Goal: Task Accomplishment & Management: Complete application form

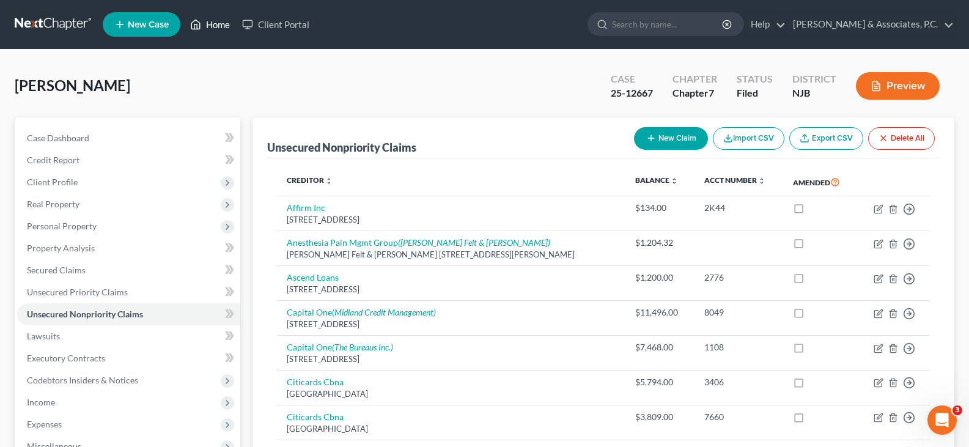
click at [208, 27] on link "Home" at bounding box center [210, 24] width 52 height 22
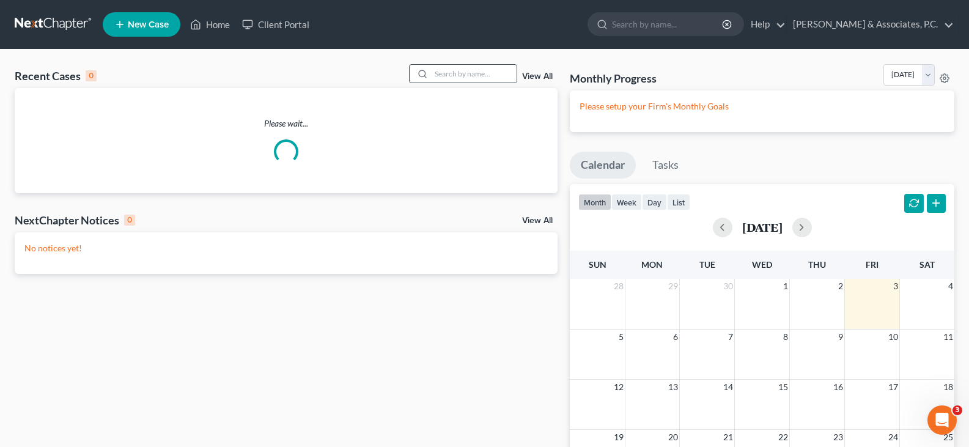
click at [422, 74] on icon at bounding box center [422, 74] width 10 height 10
click at [433, 72] on input "search" at bounding box center [474, 74] width 86 height 18
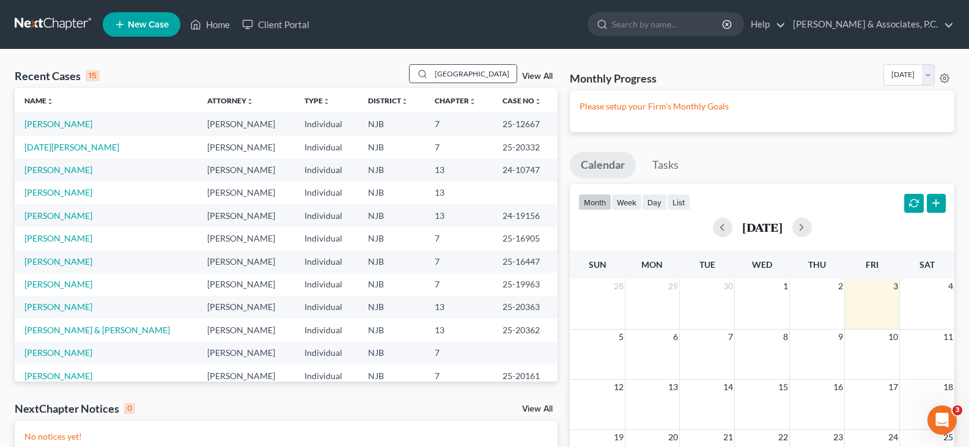
type input "boston"
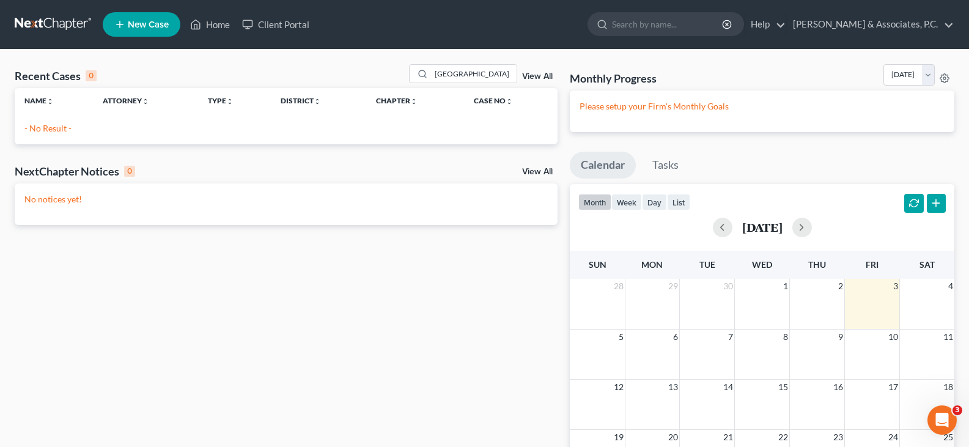
click at [130, 23] on span "New Case" at bounding box center [148, 24] width 41 height 9
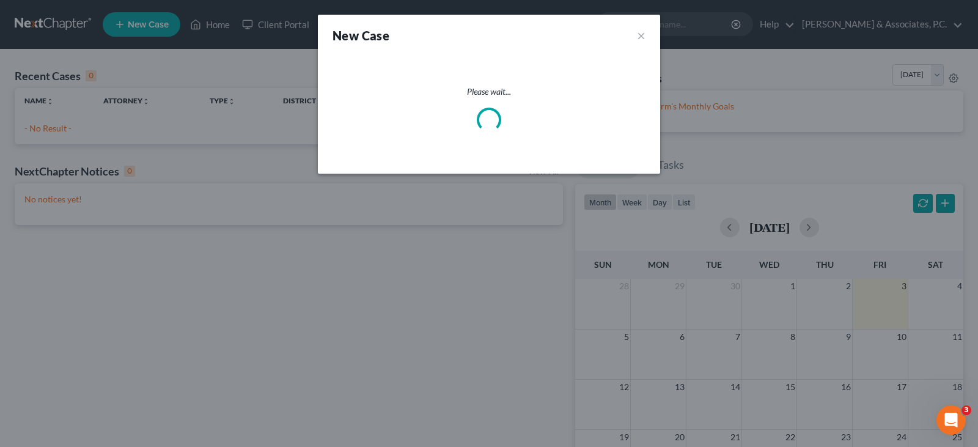
select select "51"
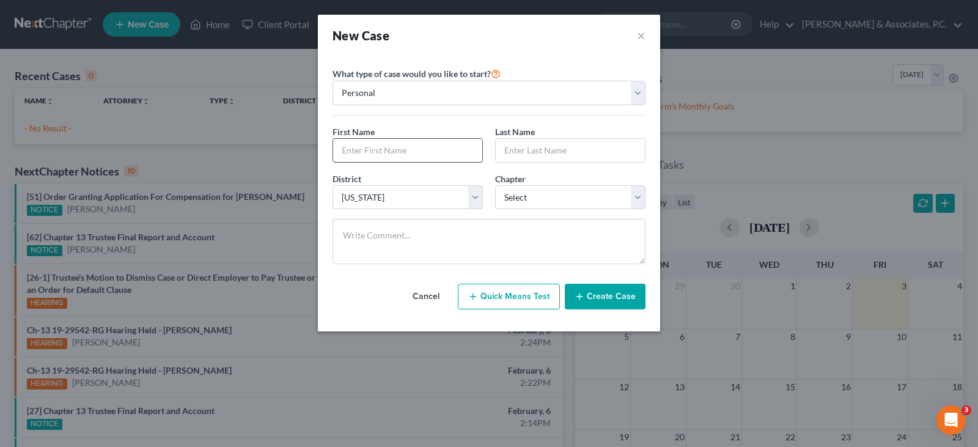
click at [438, 149] on input "text" at bounding box center [407, 150] width 149 height 23
type input "[PERSON_NAME]"
type input "[GEOGRAPHIC_DATA]"
click at [533, 197] on select "Select 7 11 12 13" at bounding box center [570, 197] width 150 height 24
select select "0"
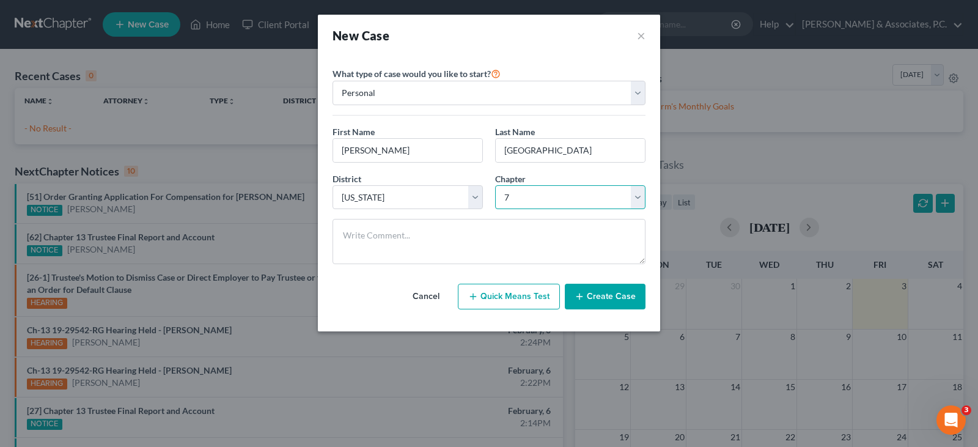
click at [495, 185] on select "Select 7 11 12 13" at bounding box center [570, 197] width 150 height 24
click at [608, 301] on button "Create Case" at bounding box center [605, 297] width 81 height 26
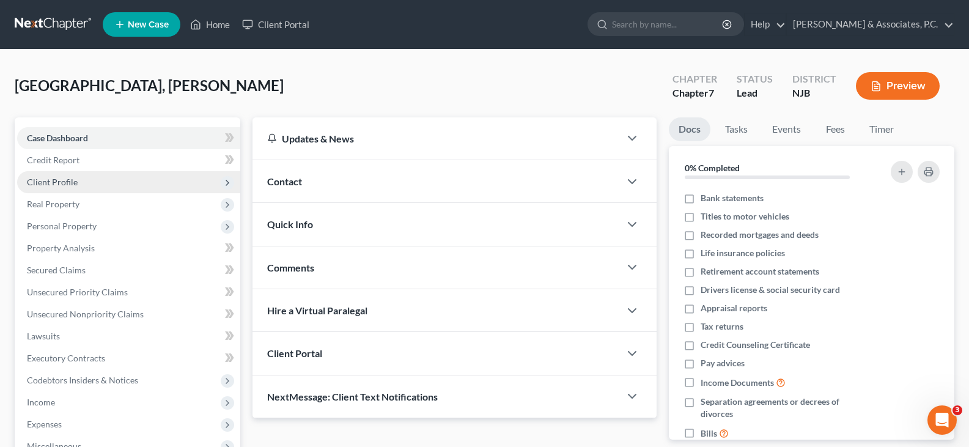
click at [54, 184] on span "Client Profile" at bounding box center [52, 182] width 51 height 10
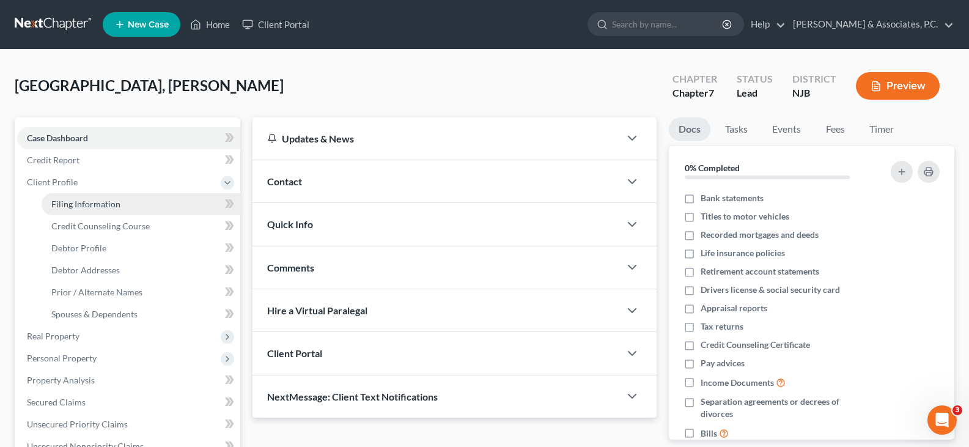
click at [62, 205] on span "Filing Information" at bounding box center [85, 204] width 69 height 10
select select "1"
select select "0"
select select "51"
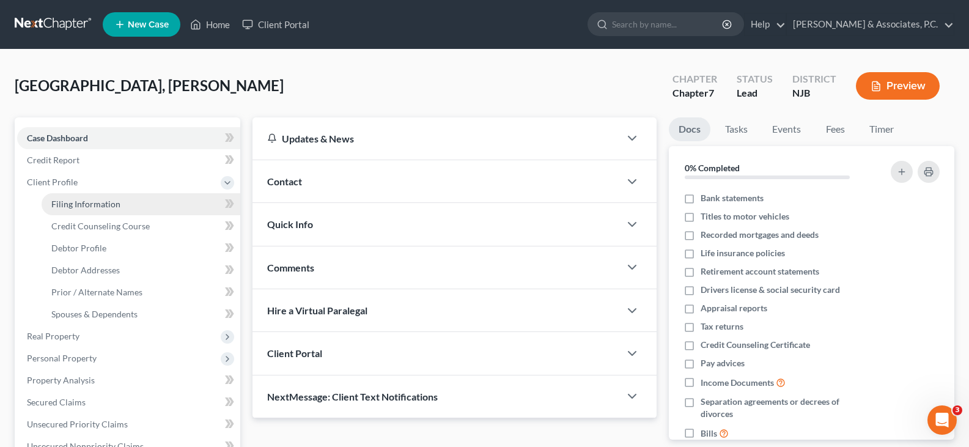
select select "33"
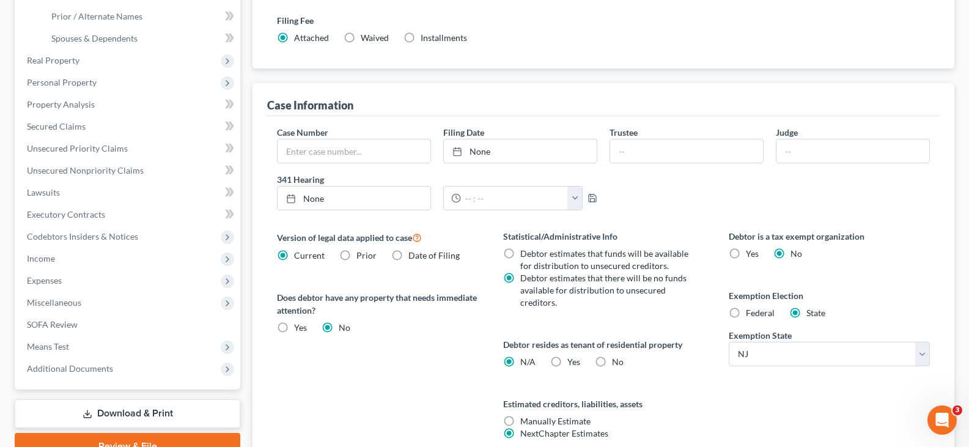
scroll to position [306, 0]
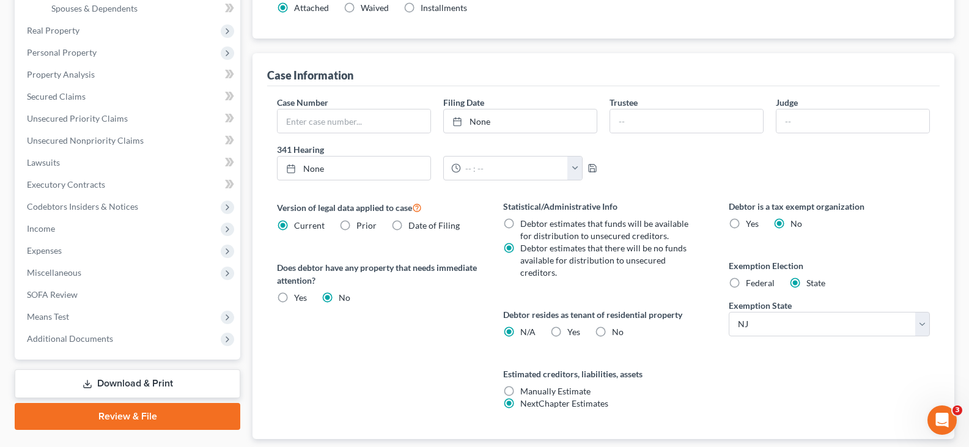
drag, startPoint x: 739, startPoint y: 282, endPoint x: 716, endPoint y: 270, distance: 26.0
click at [745, 281] on label "Federal" at bounding box center [759, 283] width 29 height 12
click at [750, 281] on input "Federal" at bounding box center [754, 281] width 8 height 8
radio input "true"
radio input "false"
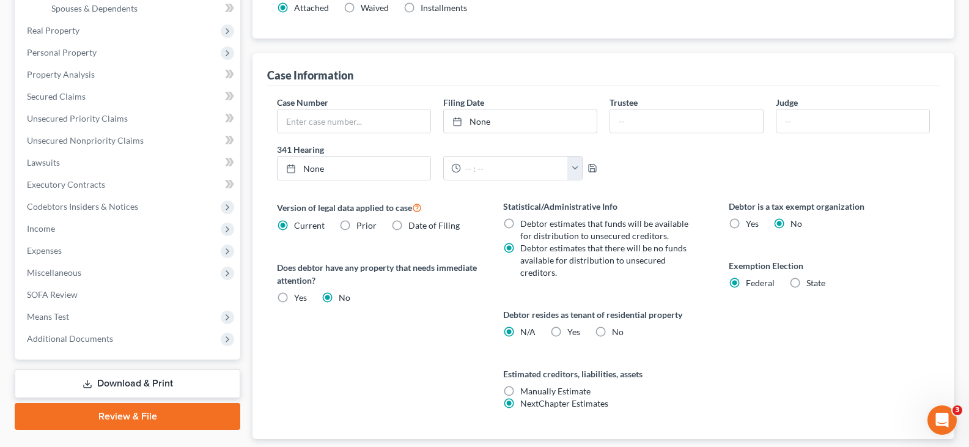
click at [567, 327] on label "Yes Yes" at bounding box center [573, 332] width 13 height 12
click at [572, 327] on input "Yes Yes" at bounding box center [576, 330] width 8 height 8
radio input "true"
radio input "false"
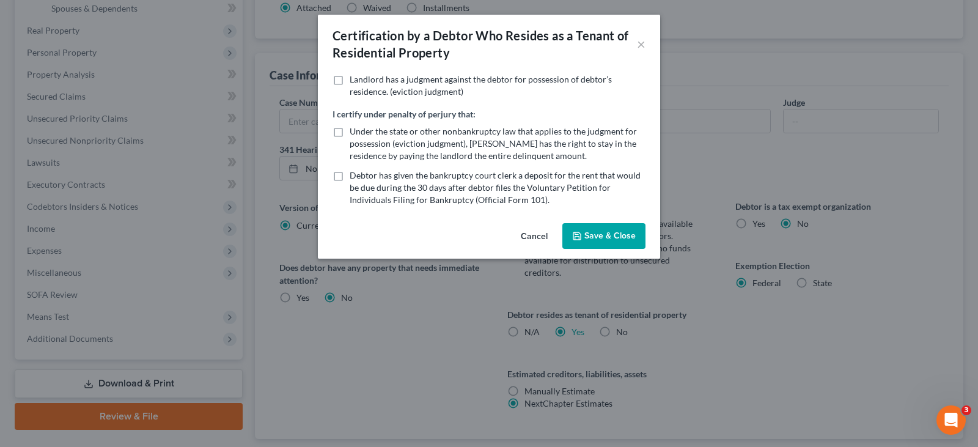
click at [602, 235] on button "Save & Close" at bounding box center [603, 236] width 83 height 26
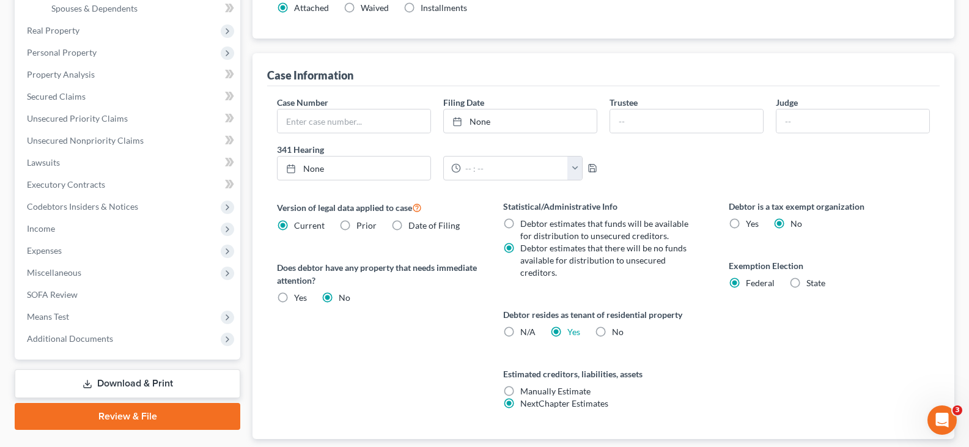
click at [387, 344] on div "Version of legal data applied to case Current Prior Date of Filing Legal data v…" at bounding box center [377, 319] width 225 height 239
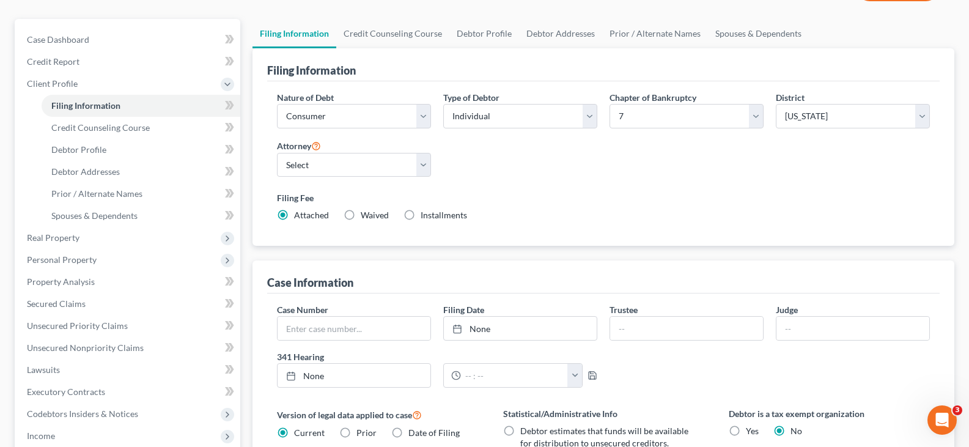
scroll to position [0, 0]
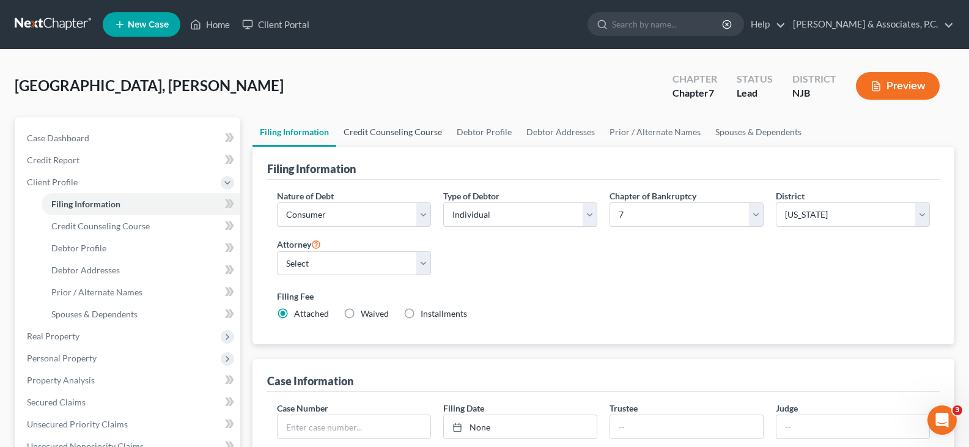
click at [368, 132] on link "Credit Counseling Course" at bounding box center [392, 131] width 113 height 29
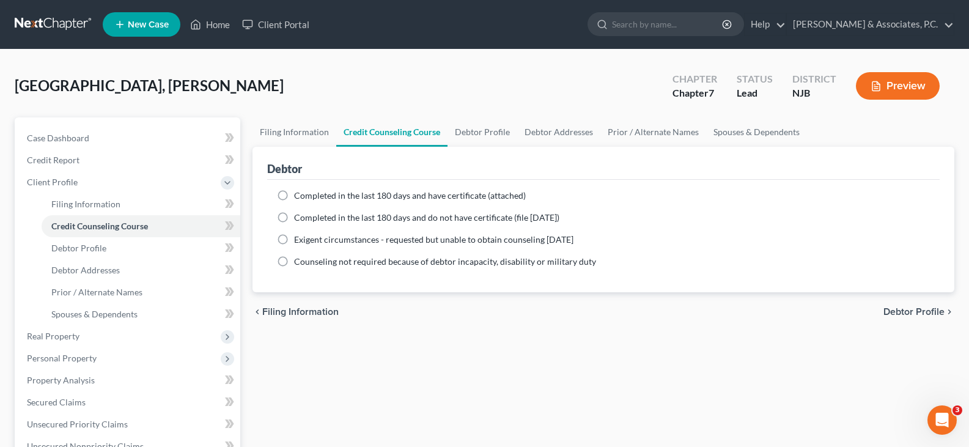
drag, startPoint x: 282, startPoint y: 216, endPoint x: 386, endPoint y: 163, distance: 115.9
click at [294, 216] on label "Completed in the last 180 days and do not have certificate (file [DATE])" at bounding box center [426, 217] width 265 height 12
click at [299, 216] on input "Completed in the last 180 days and do not have certificate (file [DATE])" at bounding box center [303, 215] width 8 height 8
radio input "true"
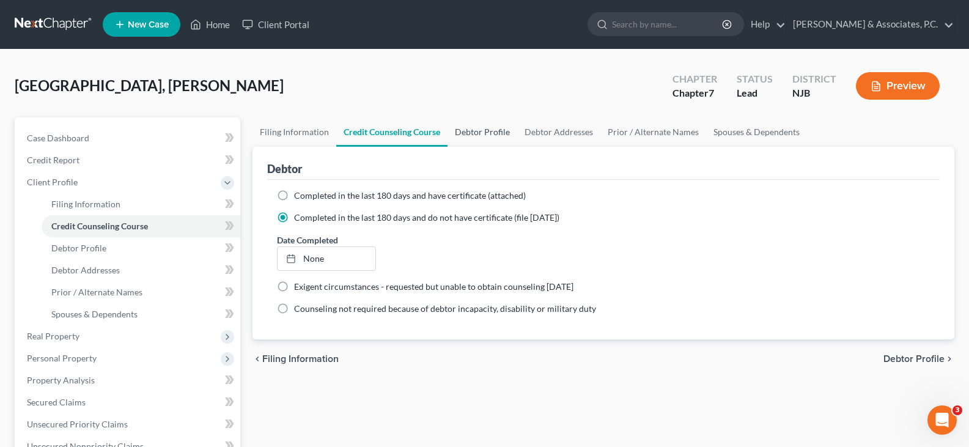
click at [482, 133] on link "Debtor Profile" at bounding box center [482, 131] width 70 height 29
select select "0"
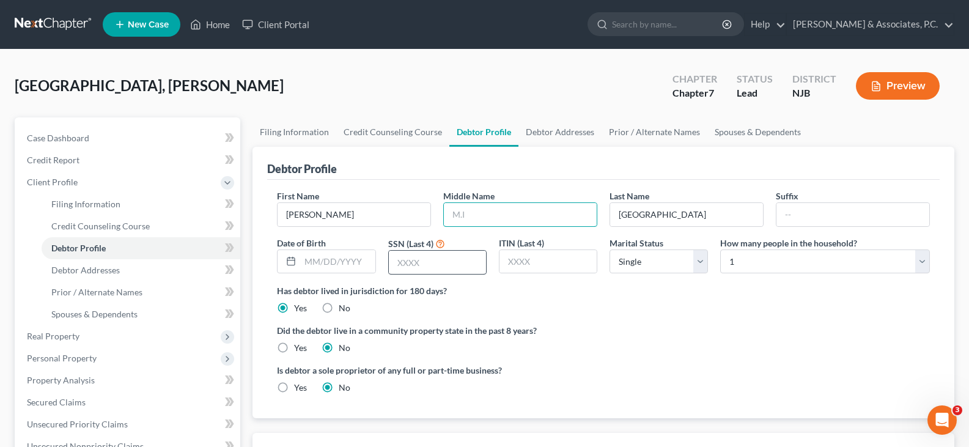
drag, startPoint x: 490, startPoint y: 218, endPoint x: 412, endPoint y: 254, distance: 85.3
click at [486, 218] on input "text" at bounding box center [520, 214] width 153 height 23
click at [362, 251] on input "text" at bounding box center [337, 261] width 75 height 23
type input "[DATE]"
click at [452, 263] on input "text" at bounding box center [437, 262] width 97 height 23
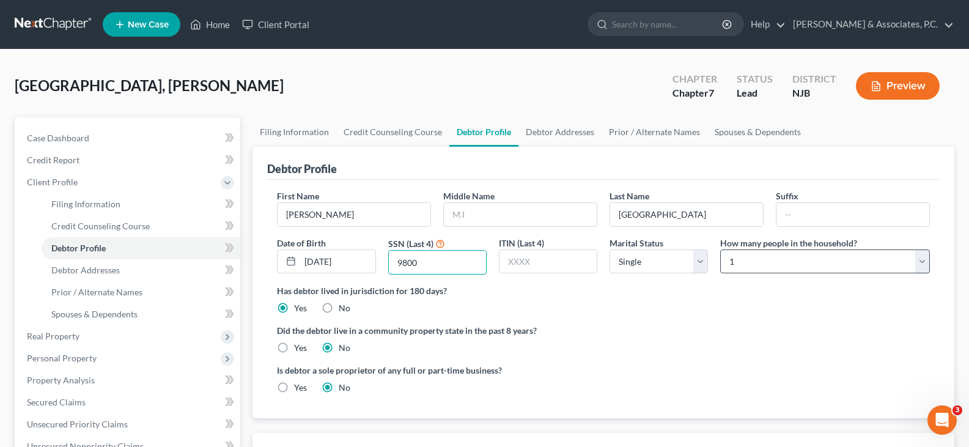
type input "9800"
click at [742, 261] on select "Select 1 2 3 4 5 6 7 8 9 10 11 12 13 14 15 16 17 18 19 20" at bounding box center [825, 261] width 210 height 24
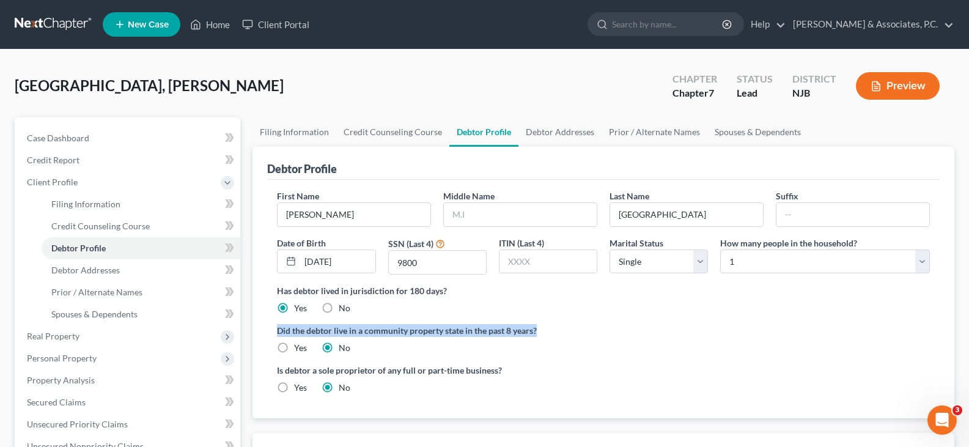
drag, startPoint x: 676, startPoint y: 325, endPoint x: 601, endPoint y: 207, distance: 140.4
click at [661, 309] on ng-include "First Name Deidra Middle Name Last Name Boston Suffix Date of Birth 09/11/1966 …" at bounding box center [603, 296] width 653 height 214
click at [544, 127] on link "Debtor Addresses" at bounding box center [559, 131] width 83 height 29
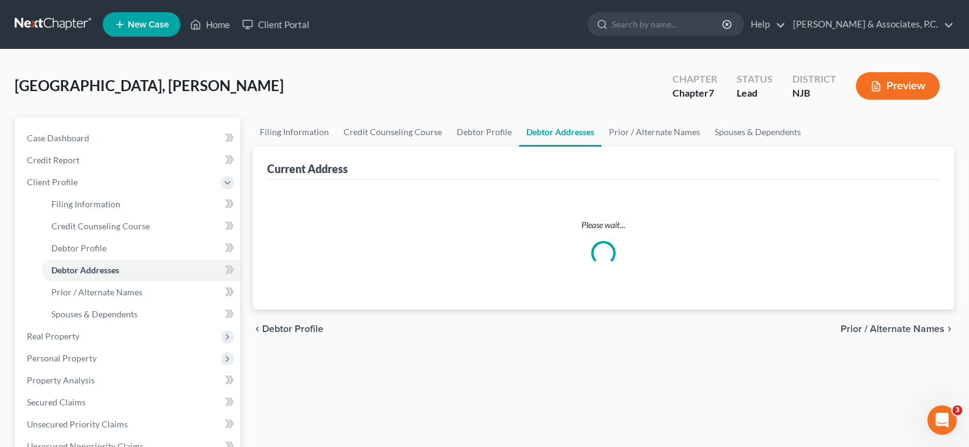
select select "0"
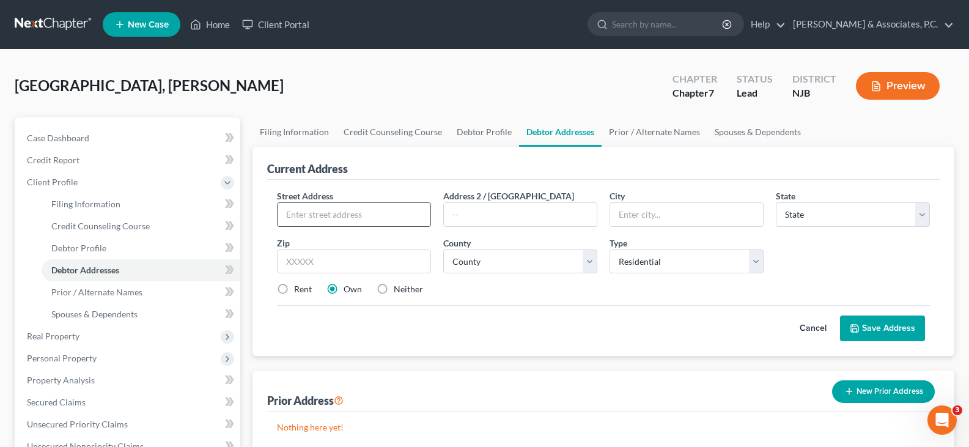
click at [321, 214] on input "text" at bounding box center [353, 214] width 153 height 23
type input "27 Monticello Avenue Apt 10"
type input "[GEOGRAPHIC_DATA]"
select select "33"
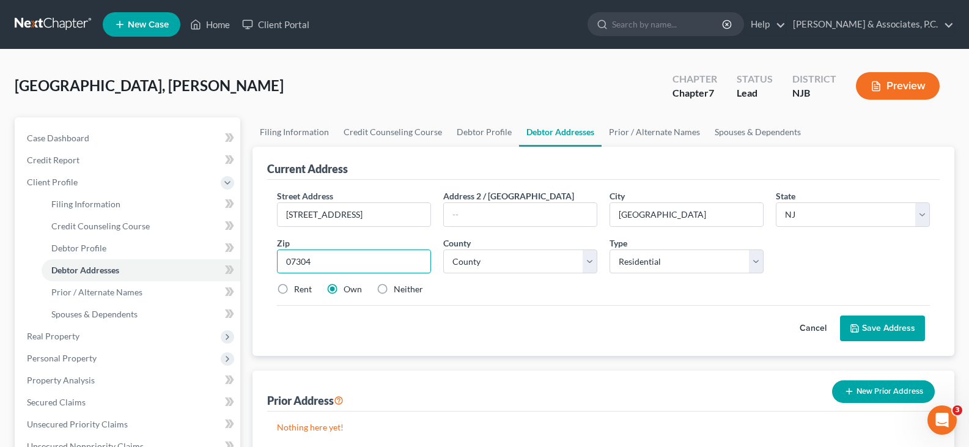
type input "07304"
drag, startPoint x: 576, startPoint y: 306, endPoint x: 372, endPoint y: 269, distance: 206.7
click at [571, 304] on form "Street Address * 27 Monticello Avenue Apt 10 Address 2 / PO Box City * Jersey C…" at bounding box center [603, 265] width 653 height 152
click at [294, 287] on label "Rent" at bounding box center [303, 289] width 18 height 12
click at [299, 287] on input "Rent" at bounding box center [303, 287] width 8 height 8
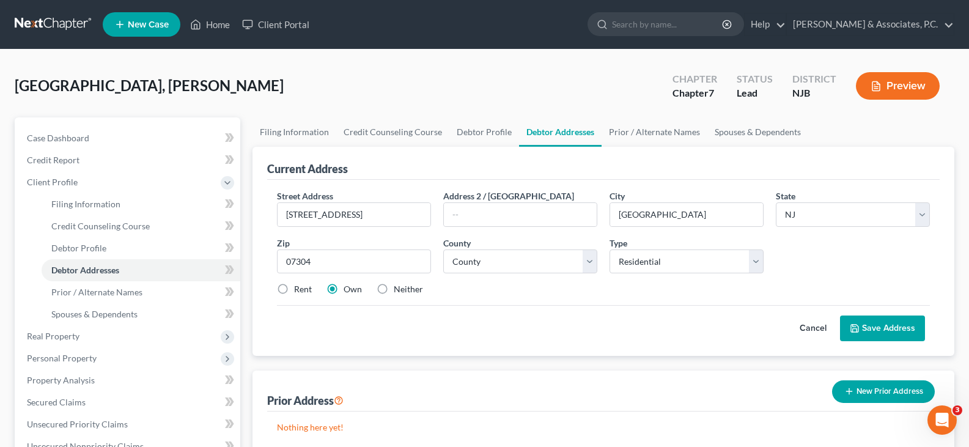
radio input "true"
click at [587, 265] on select "County [GEOGRAPHIC_DATA] [GEOGRAPHIC_DATA] [GEOGRAPHIC_DATA] [GEOGRAPHIC_DATA] …" at bounding box center [520, 261] width 154 height 24
click at [546, 303] on div "Street Address * 27 Monticello Avenue Apt 10 Address 2 / PO Box City * Jersey C…" at bounding box center [603, 247] width 665 height 116
click at [589, 263] on select "County [GEOGRAPHIC_DATA] [GEOGRAPHIC_DATA] [GEOGRAPHIC_DATA] [GEOGRAPHIC_DATA] …" at bounding box center [520, 261] width 154 height 24
select select "8"
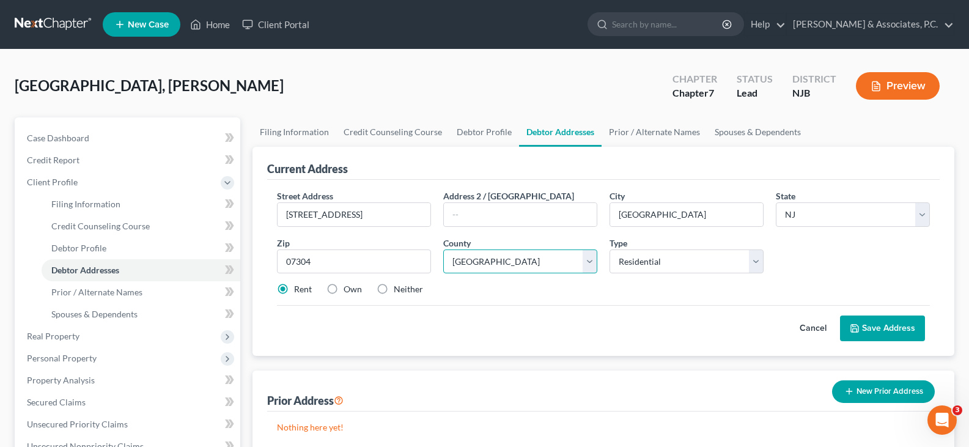
click at [443, 249] on select "County [GEOGRAPHIC_DATA] [GEOGRAPHIC_DATA] [GEOGRAPHIC_DATA] [GEOGRAPHIC_DATA] …" at bounding box center [520, 261] width 154 height 24
click at [540, 295] on div "Rent Own Neither" at bounding box center [603, 289] width 665 height 12
click at [874, 324] on button "Save Address" at bounding box center [882, 328] width 85 height 26
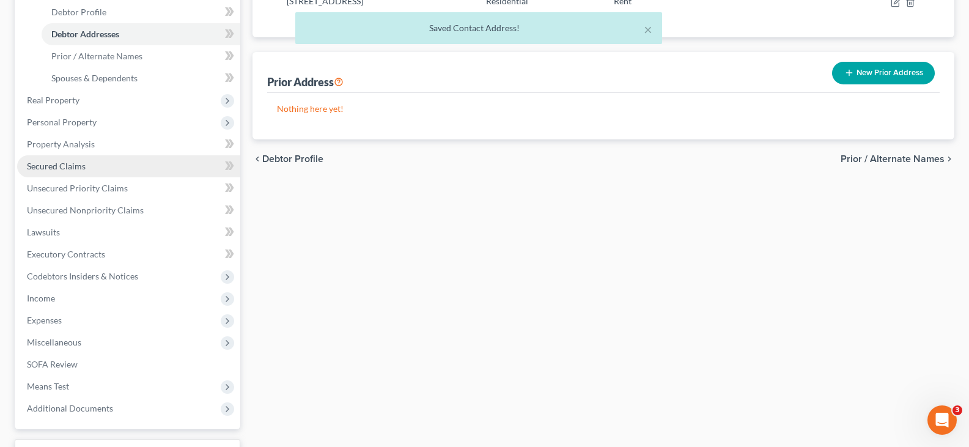
scroll to position [244, 0]
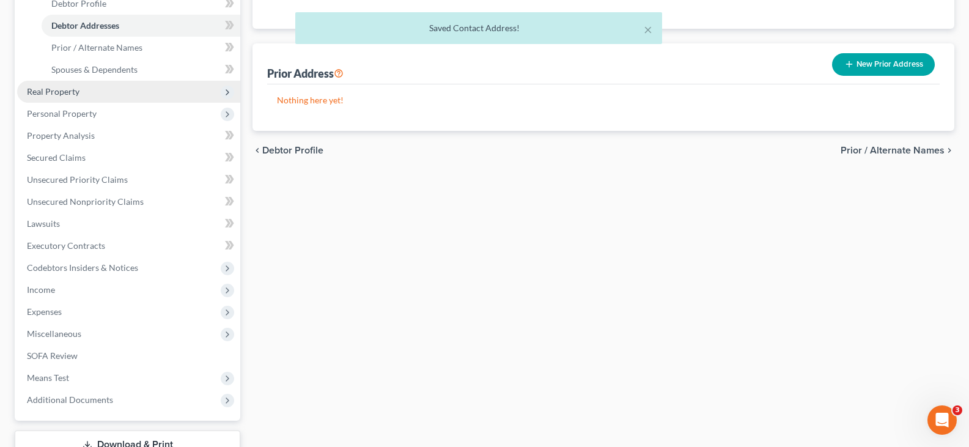
click at [57, 92] on span "Real Property" at bounding box center [53, 91] width 53 height 10
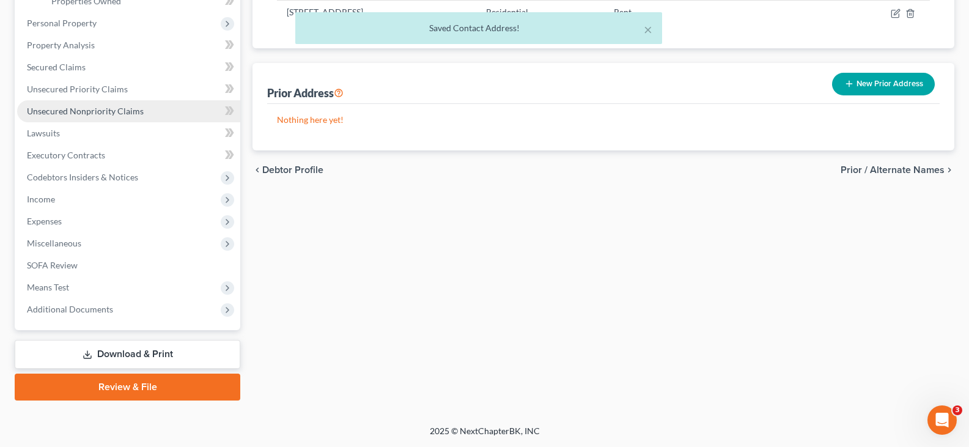
scroll to position [225, 0]
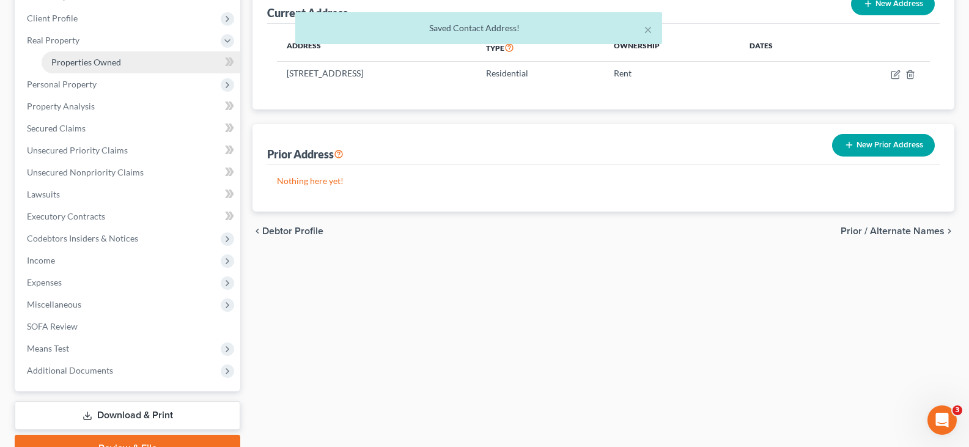
click at [76, 65] on span "Properties Owned" at bounding box center [86, 62] width 70 height 10
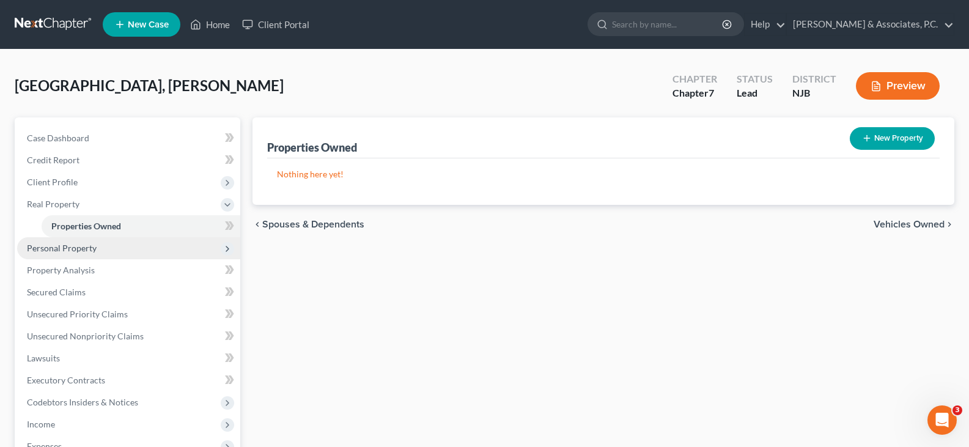
click at [53, 251] on span "Personal Property" at bounding box center [62, 248] width 70 height 10
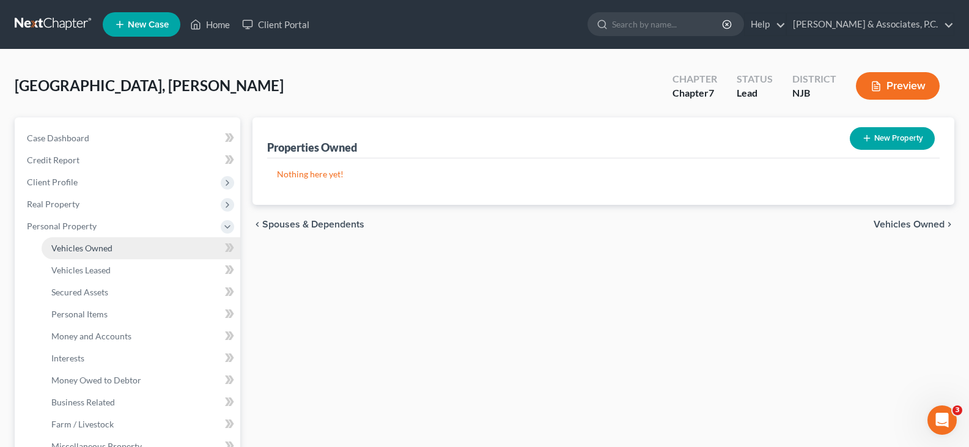
click at [67, 249] on span "Vehicles Owned" at bounding box center [81, 248] width 61 height 10
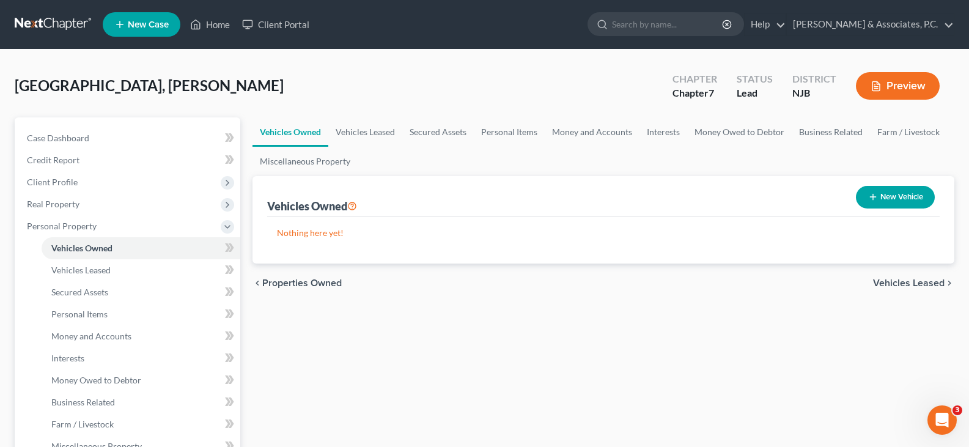
click at [896, 205] on button "New Vehicle" at bounding box center [894, 197] width 79 height 23
select select "0"
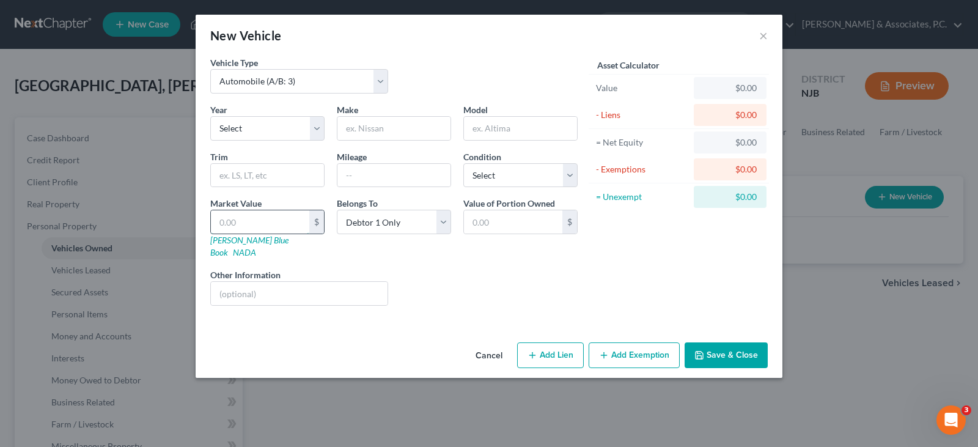
click at [240, 219] on input "text" at bounding box center [260, 221] width 98 height 23
type input "2"
type input "2.00"
type input "28"
type input "28.00"
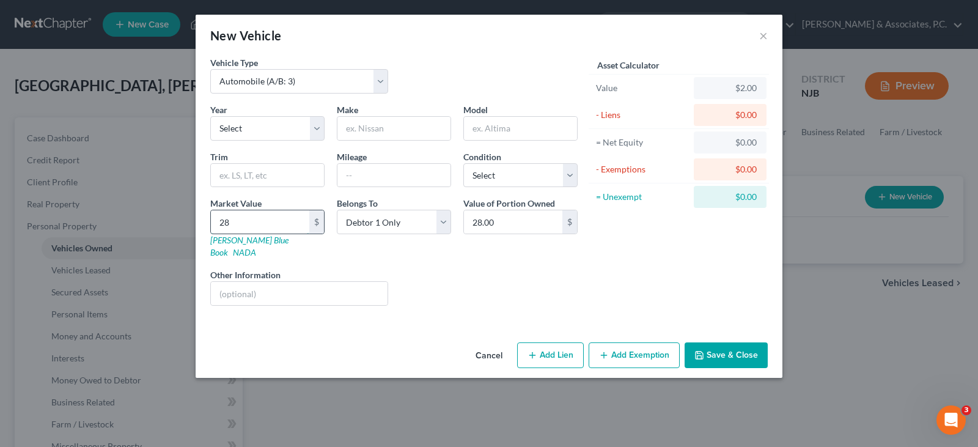
type input "285"
type input "285.00"
type input "2858"
type input "2,858.00"
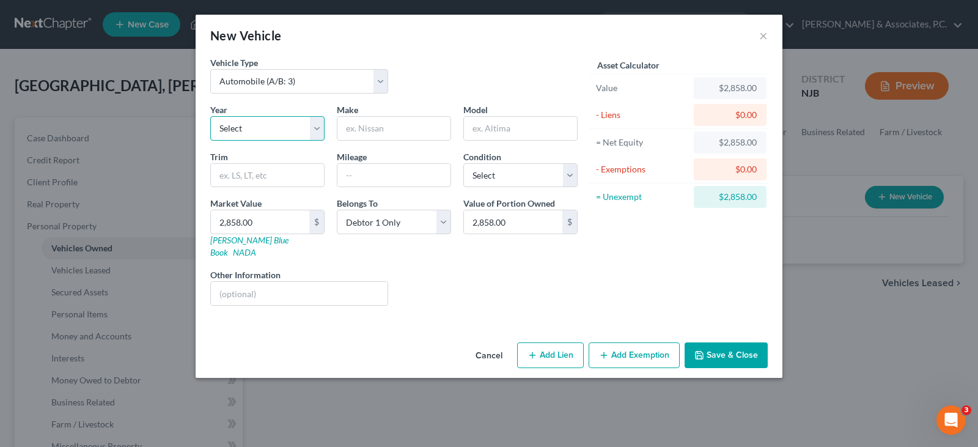
click at [316, 127] on select "Select 2026 2025 2024 2023 2022 2021 2020 2019 2018 2017 2016 2015 2014 2013 20…" at bounding box center [267, 128] width 114 height 24
select select "19"
click at [210, 116] on select "Select 2026 2025 2024 2023 2022 2021 2020 2019 2018 2017 2016 2015 2014 2013 20…" at bounding box center [267, 128] width 114 height 24
click at [373, 122] on input "text" at bounding box center [393, 128] width 113 height 23
type input "Buick"
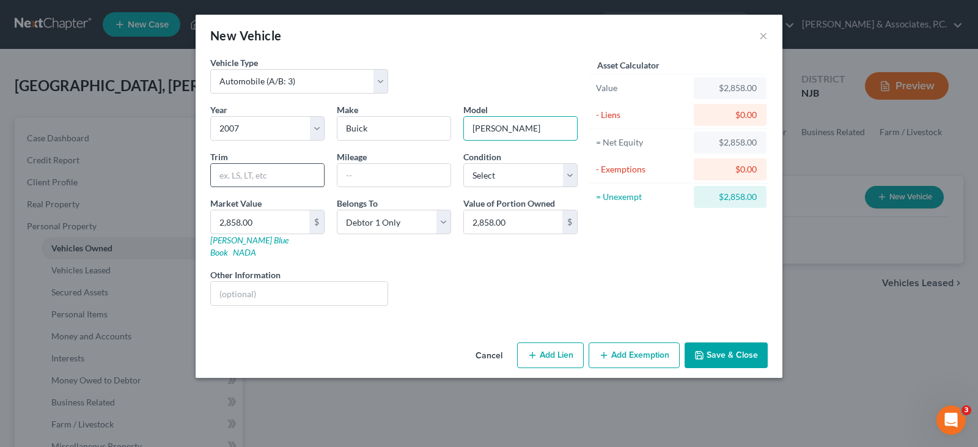
type input "Lacross"
click at [252, 175] on input "text" at bounding box center [267, 175] width 113 height 23
type input "CXL"
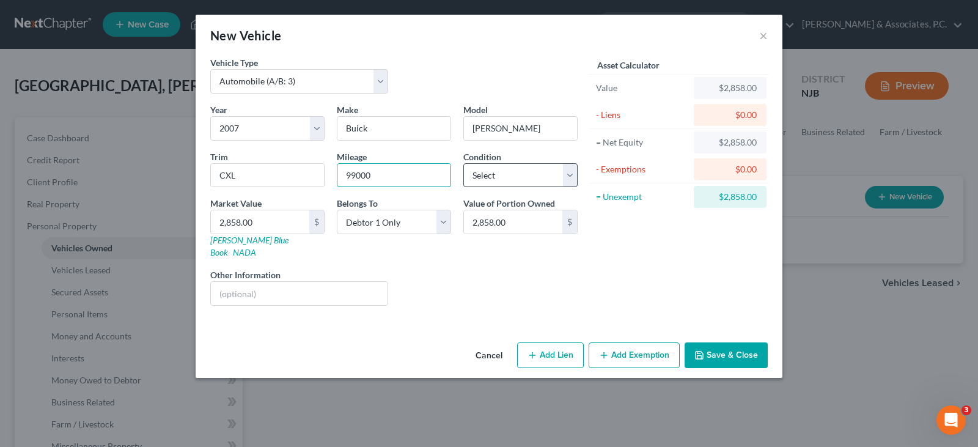
type input "99000"
click at [518, 176] on select "Select Excellent Very Good Good Fair Poor" at bounding box center [520, 175] width 114 height 24
select select "3"
click at [463, 163] on select "Select Excellent Very Good Good Fair Poor" at bounding box center [520, 175] width 114 height 24
click at [628, 343] on button "Add Exemption" at bounding box center [633, 355] width 91 height 26
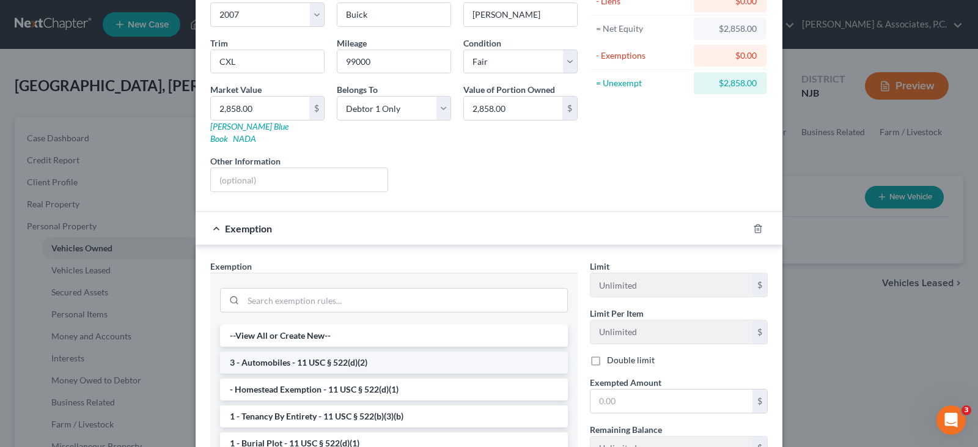
scroll to position [244, 0]
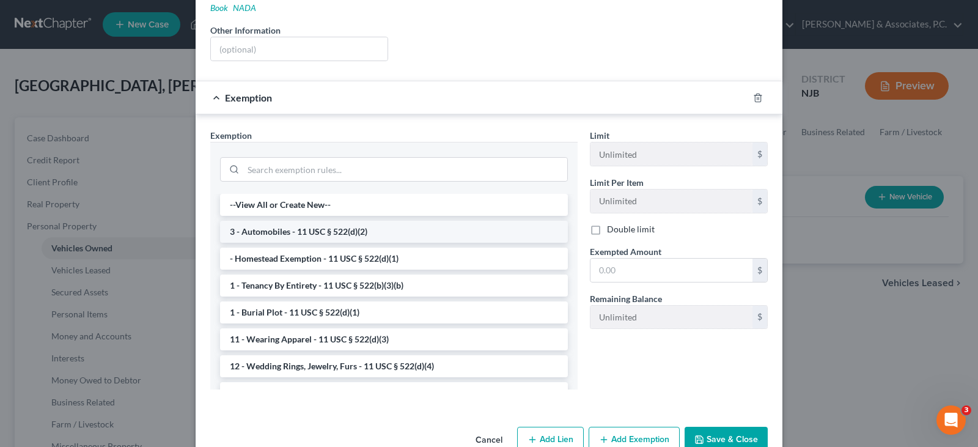
click at [282, 221] on li "3 - Automobiles - 11 USC § 522(d)(2)" at bounding box center [394, 232] width 348 height 22
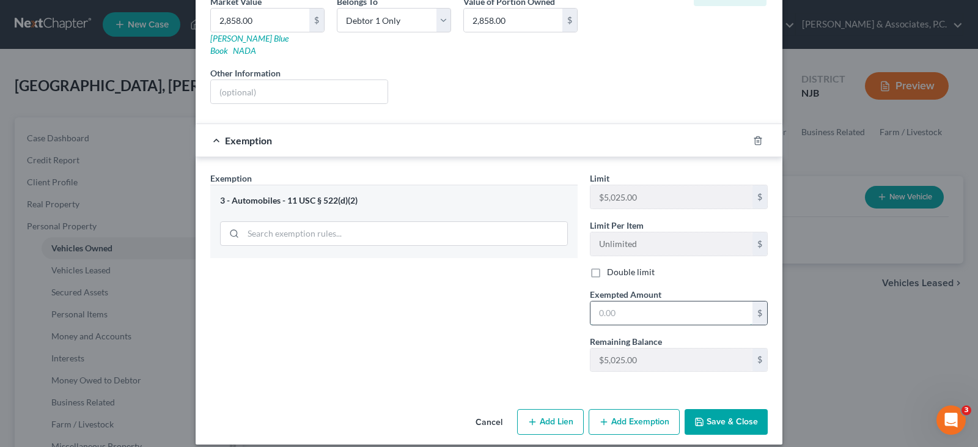
click at [632, 305] on input "text" at bounding box center [671, 312] width 162 height 23
type input "2,858.00"
click at [730, 410] on button "Save & Close" at bounding box center [725, 422] width 83 height 26
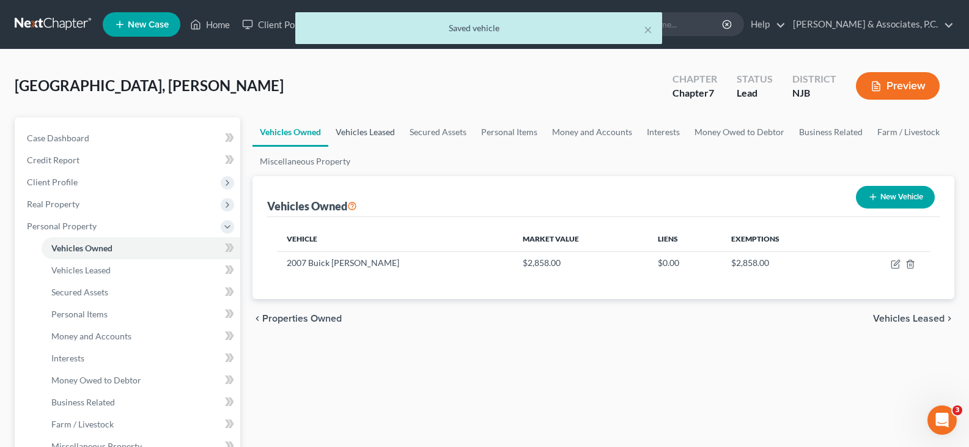
click at [368, 131] on link "Vehicles Leased" at bounding box center [365, 131] width 74 height 29
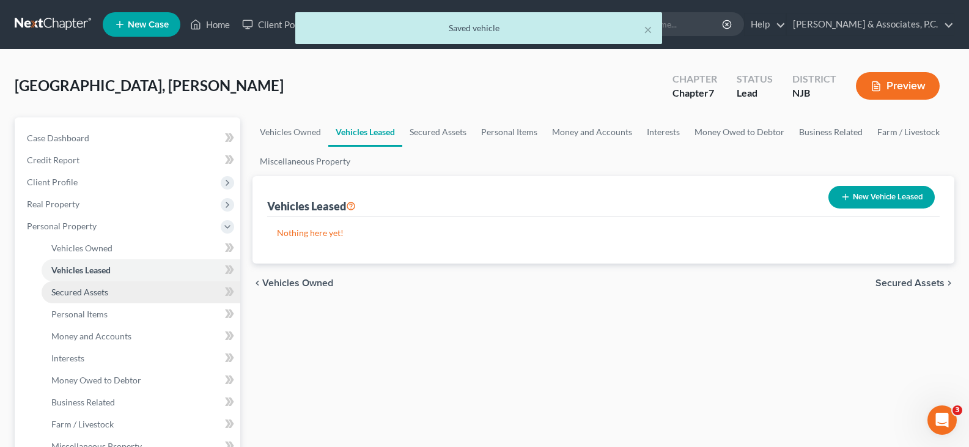
click at [85, 291] on span "Secured Assets" at bounding box center [79, 292] width 57 height 10
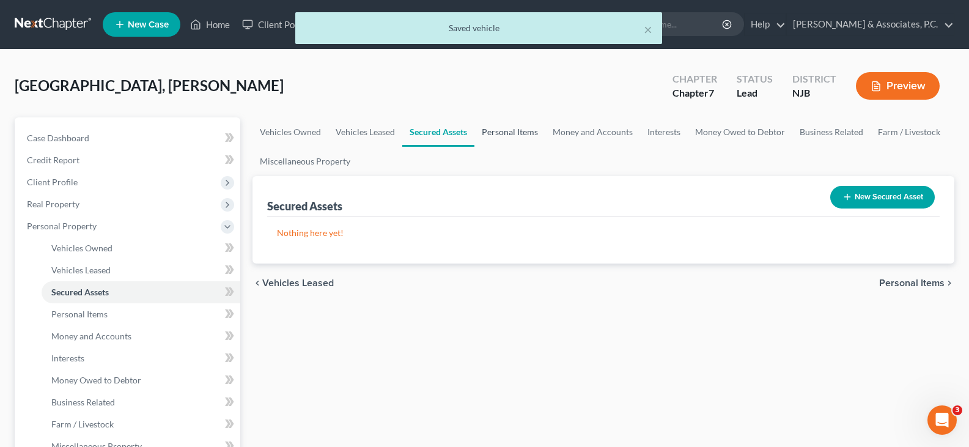
click at [499, 134] on link "Personal Items" at bounding box center [509, 131] width 71 height 29
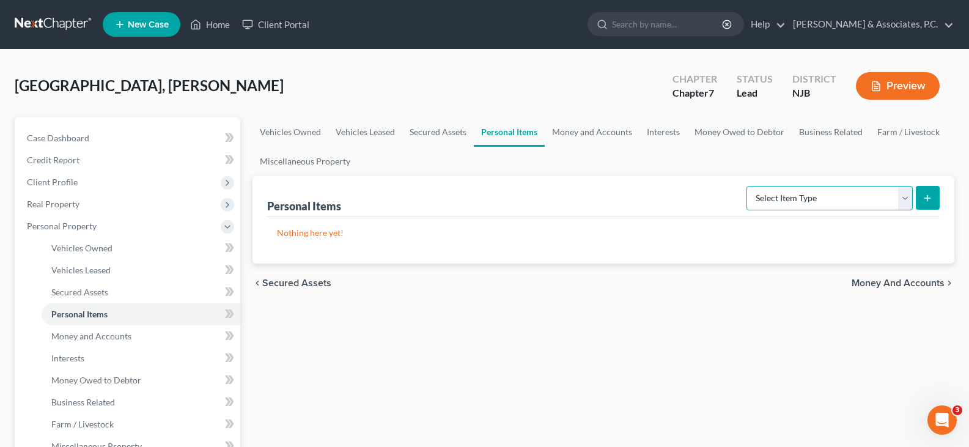
click at [848, 200] on select "Select Item Type Clothing (A/B: 11) Collectibles Of Value (A/B: 8) Electronics …" at bounding box center [829, 198] width 166 height 24
select select "clothing"
click at [748, 186] on select "Select Item Type Clothing (A/B: 11) Collectibles Of Value (A/B: 8) Electronics …" at bounding box center [829, 198] width 166 height 24
click at [928, 194] on icon "submit" at bounding box center [927, 198] width 10 height 10
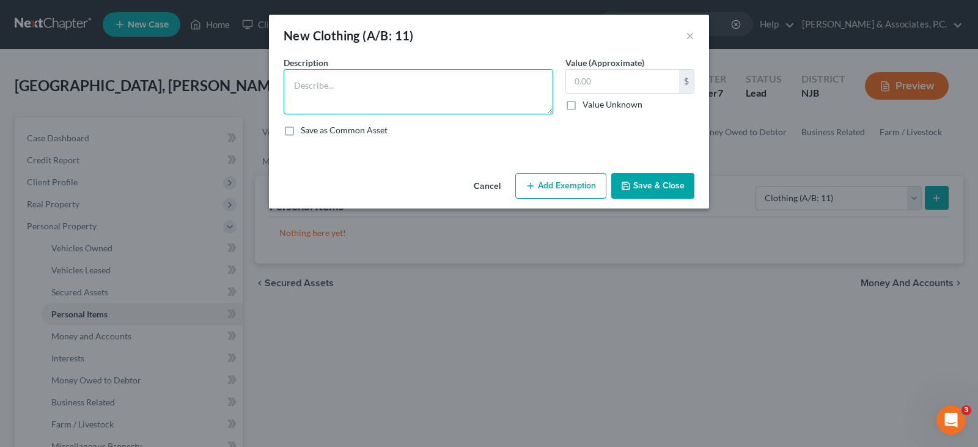
click at [339, 107] on textarea at bounding box center [418, 91] width 269 height 45
type textarea "used clothing"
click at [409, 76] on textarea "used clothing" at bounding box center [418, 91] width 269 height 45
click at [650, 77] on input "text" at bounding box center [622, 81] width 113 height 23
type input "1,000.00"
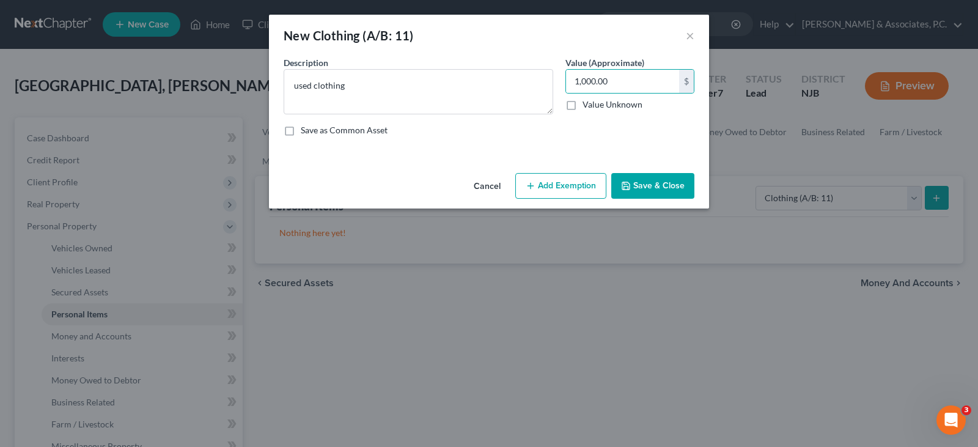
click at [560, 183] on button "Add Exemption" at bounding box center [560, 186] width 91 height 26
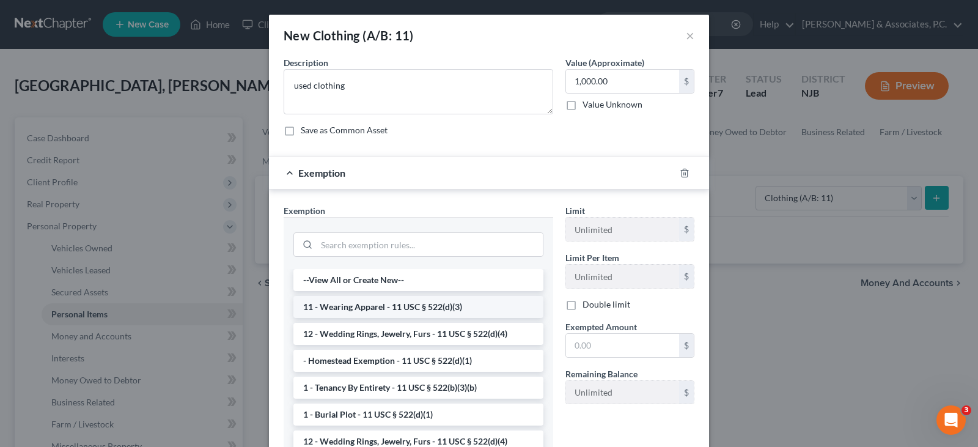
click at [394, 298] on li "11 - Wearing Apparel - 11 USC § 522(d)(3)" at bounding box center [418, 307] width 250 height 22
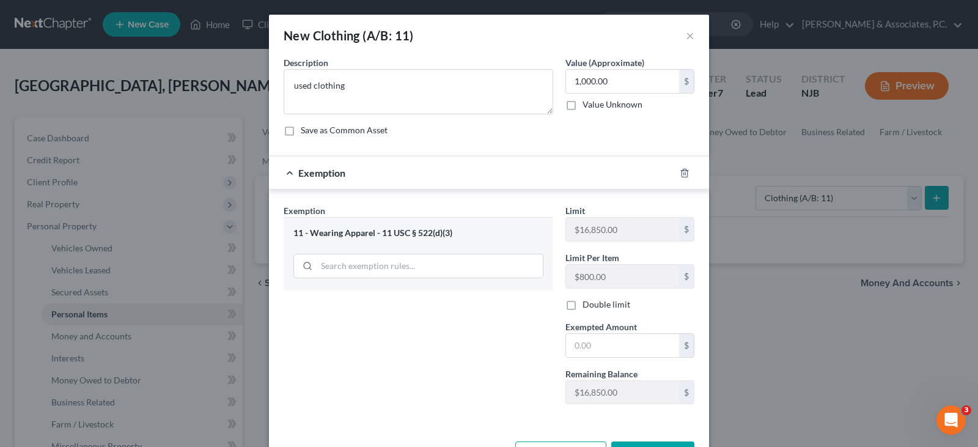
click at [640, 330] on div "Exempted Amount * $" at bounding box center [629, 338] width 141 height 37
click at [623, 346] on input "text" at bounding box center [622, 345] width 113 height 23
type input "1,000.00"
click at [494, 306] on div "Exemption Set must be selected for CA. Exemption * 11 - Wearing Apparel - 11 US…" at bounding box center [418, 309] width 282 height 210
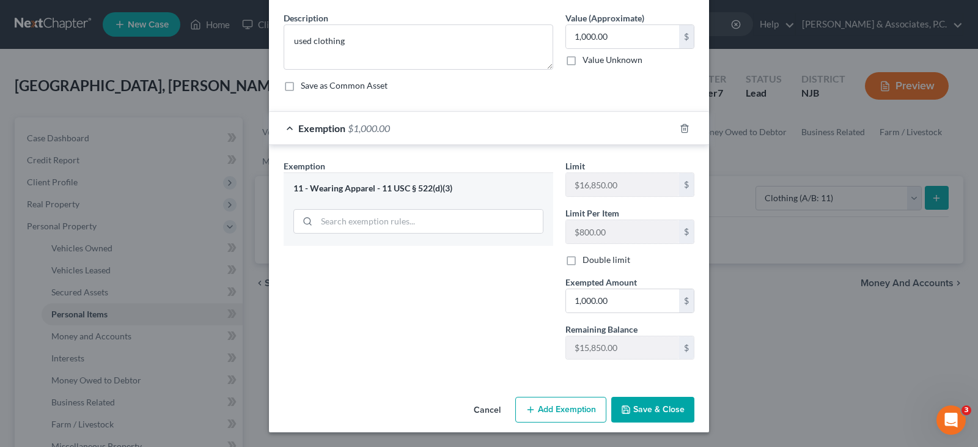
drag, startPoint x: 648, startPoint y: 409, endPoint x: 846, endPoint y: 264, distance: 245.7
click at [650, 405] on button "Save & Close" at bounding box center [652, 410] width 83 height 26
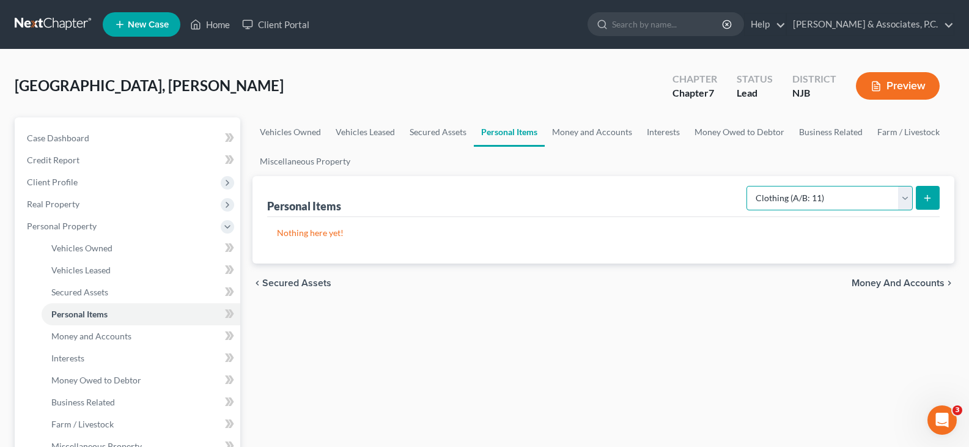
click at [904, 192] on select "Select Item Type Clothing (A/B: 11) Collectibles Of Value (A/B: 8) Electronics …" at bounding box center [829, 198] width 166 height 24
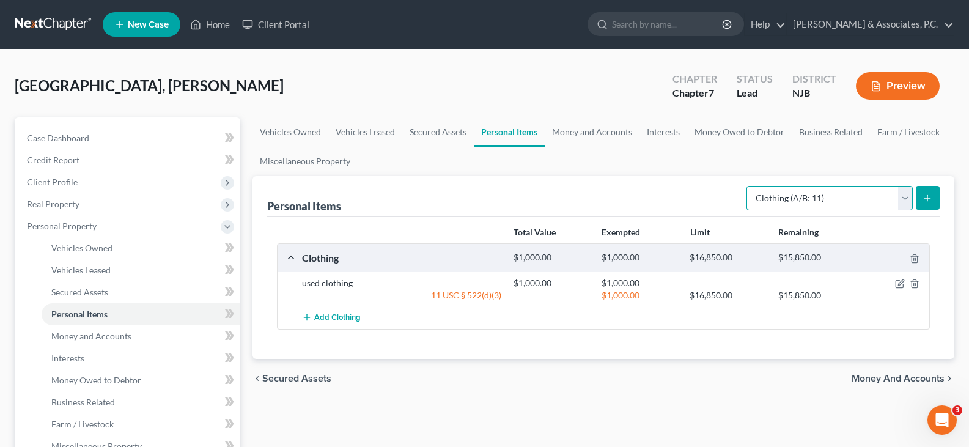
select select "electronics"
click at [748, 186] on select "Select Item Type Clothing (A/B: 11) Collectibles Of Value (A/B: 8) Electronics …" at bounding box center [829, 198] width 166 height 24
click at [923, 196] on icon "submit" at bounding box center [927, 198] width 10 height 10
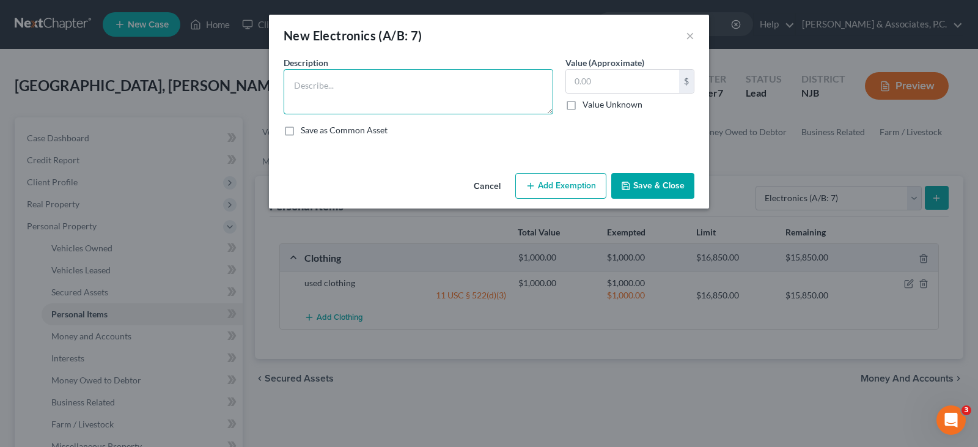
click at [339, 101] on textarea at bounding box center [418, 91] width 269 height 45
type textarea "television"
click at [631, 81] on input "text" at bounding box center [622, 81] width 113 height 23
type input "2"
type input "270.00"
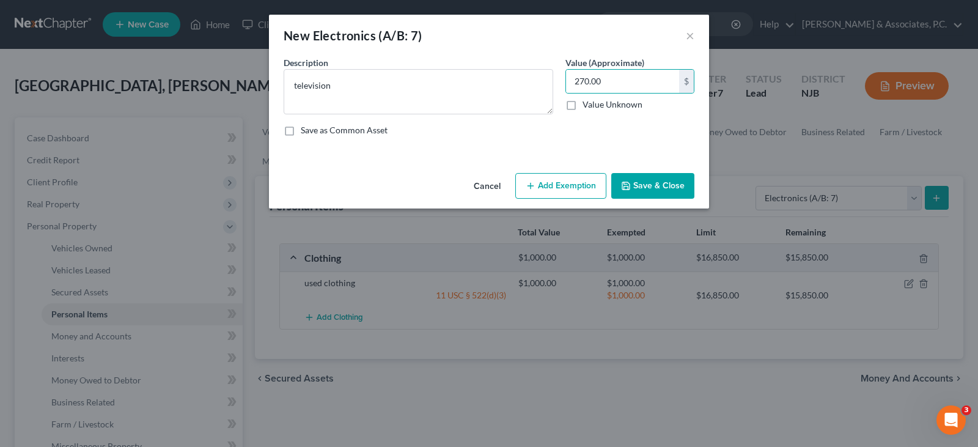
click at [549, 188] on button "Add Exemption" at bounding box center [560, 186] width 91 height 26
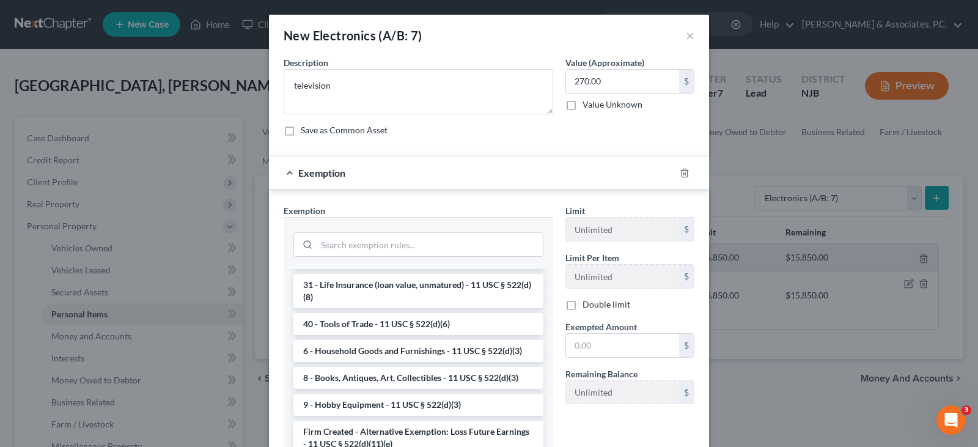
scroll to position [1022, 0]
click at [390, 349] on li "6 - Household Goods and Furnishings - 11 USC § 522(d)(3)" at bounding box center [418, 351] width 250 height 22
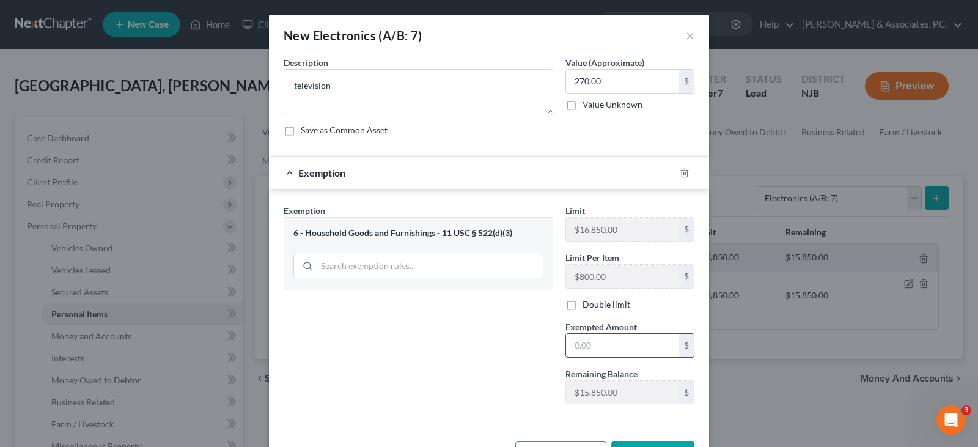
click at [597, 339] on input "text" at bounding box center [622, 345] width 113 height 23
type input "270.00"
click at [483, 335] on div "Exemption Set must be selected for CA. Exemption * 6 - Household Goods and Furn…" at bounding box center [418, 309] width 282 height 210
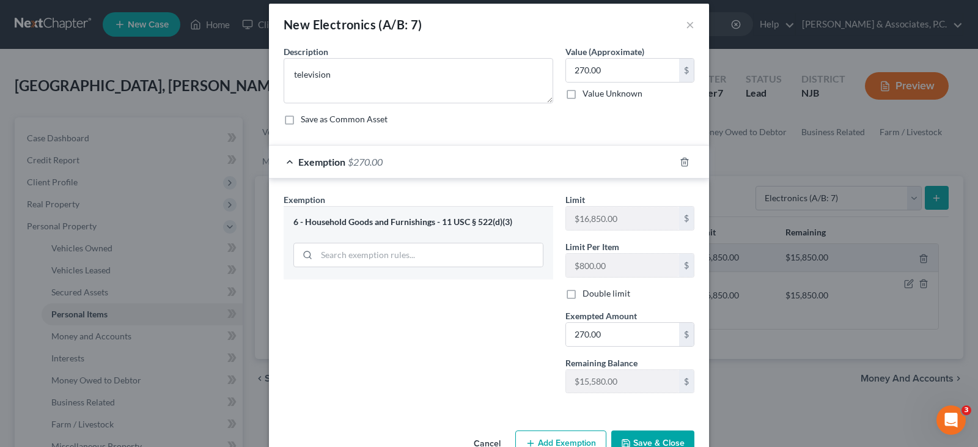
scroll to position [45, 0]
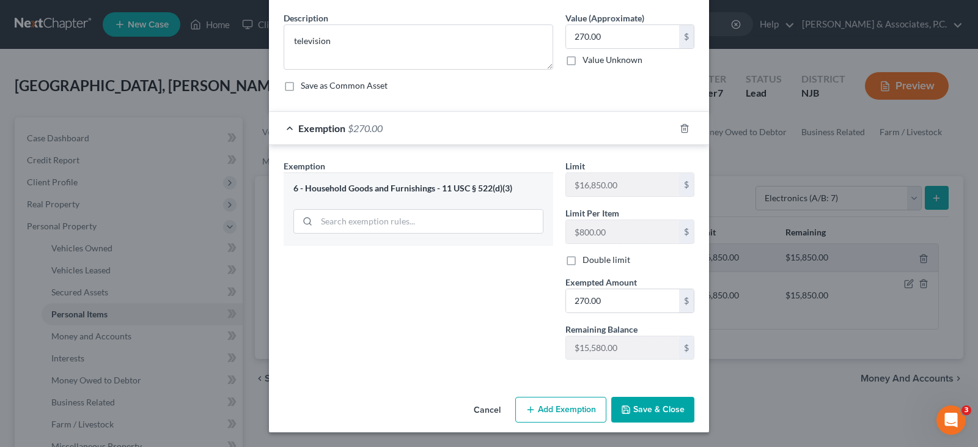
drag, startPoint x: 639, startPoint y: 409, endPoint x: 805, endPoint y: 274, distance: 213.8
click at [640, 406] on button "Save & Close" at bounding box center [652, 410] width 83 height 26
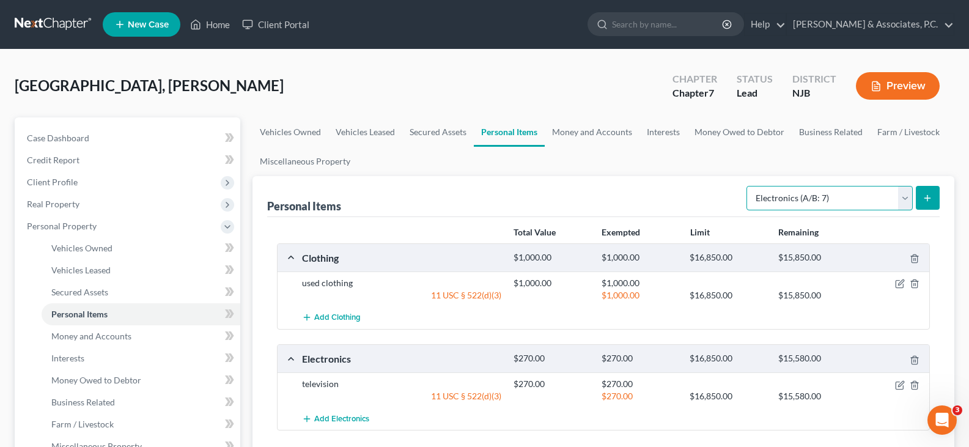
click at [903, 202] on select "Select Item Type Clothing (A/B: 11) Collectibles Of Value (A/B: 8) Electronics …" at bounding box center [829, 198] width 166 height 24
select select "household_goods"
click at [748, 186] on select "Select Item Type Clothing (A/B: 11) Collectibles Of Value (A/B: 8) Electronics …" at bounding box center [829, 198] width 166 height 24
click at [923, 193] on icon "submit" at bounding box center [927, 198] width 10 height 10
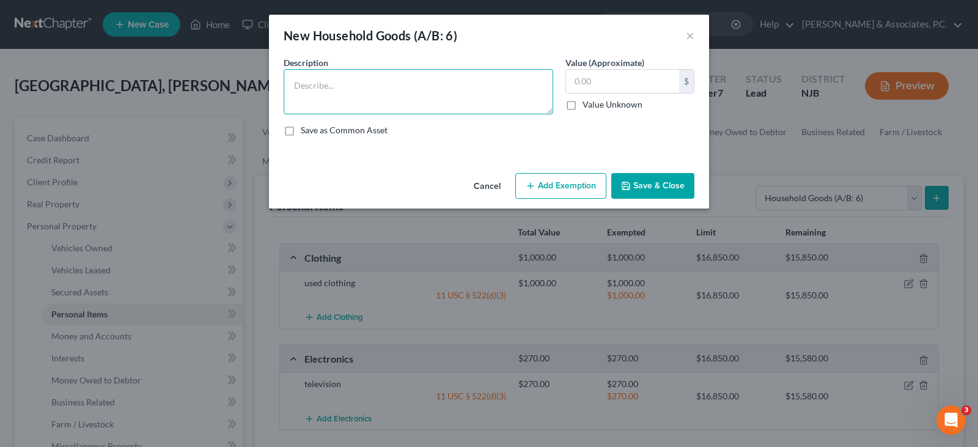
click at [387, 86] on textarea at bounding box center [418, 91] width 269 height 45
click at [292, 84] on textarea "love seat, bed," at bounding box center [418, 91] width 269 height 45
type textarea "1-love seat, 1-bed,"
click at [602, 71] on input "text" at bounding box center [622, 81] width 113 height 23
type input "600.00"
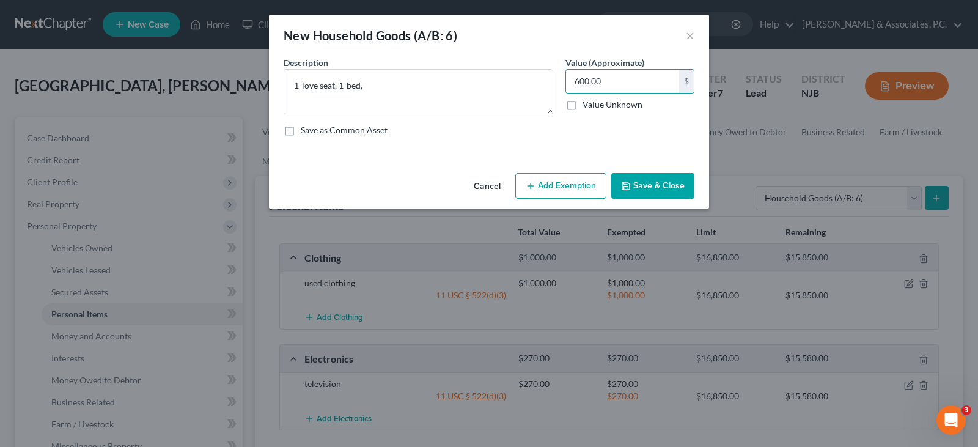
click at [543, 186] on button "Add Exemption" at bounding box center [560, 186] width 91 height 26
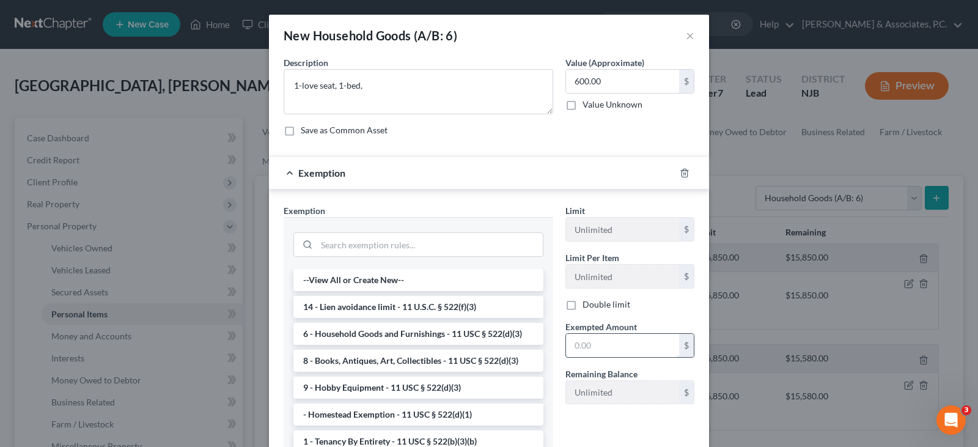
click at [591, 345] on input "text" at bounding box center [622, 345] width 113 height 23
type input "600.00"
click at [396, 337] on li "6 - Household Goods and Furnishings - 11 USC § 522(d)(3)" at bounding box center [418, 334] width 250 height 22
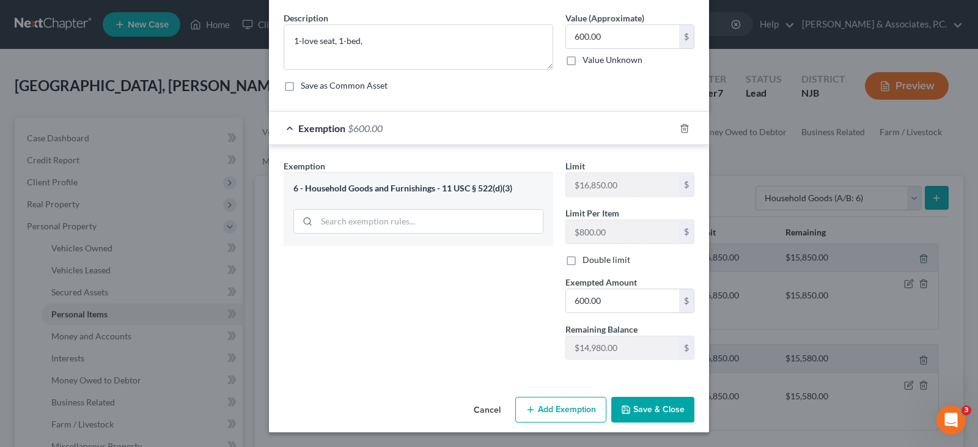
click at [645, 410] on button "Save & Close" at bounding box center [652, 410] width 83 height 26
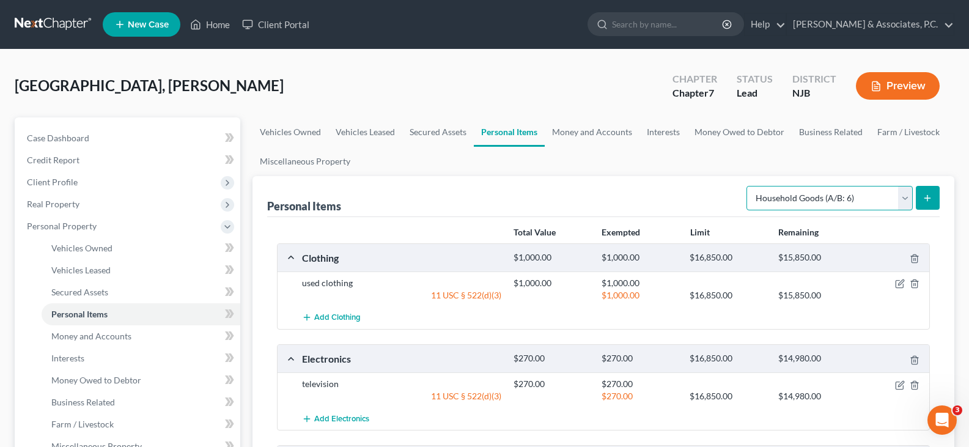
click at [902, 197] on select "Select Item Type Clothing (A/B: 11) Collectibles Of Value (A/B: 8) Electronics …" at bounding box center [829, 198] width 166 height 24
click at [587, 130] on link "Money and Accounts" at bounding box center [591, 131] width 95 height 29
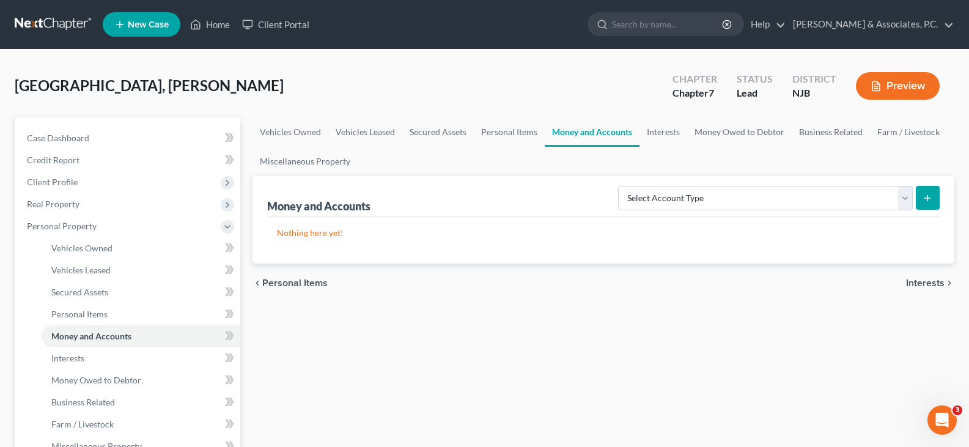
click at [915, 195] on button "submit" at bounding box center [927, 198] width 24 height 24
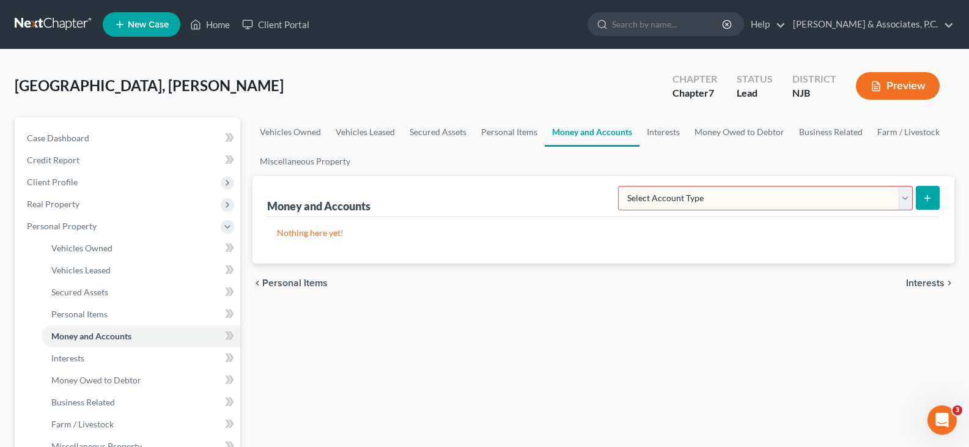
click at [904, 198] on select "Select Account Type Brokerage (A/B: 18, SOFA: 20) Cash on Hand (A/B: 16) Certif…" at bounding box center [765, 198] width 295 height 24
select select "cash_on_hand"
click at [621, 186] on select "Select Account Type Brokerage (A/B: 18, SOFA: 20) Cash on Hand (A/B: 16) Certif…" at bounding box center [765, 198] width 295 height 24
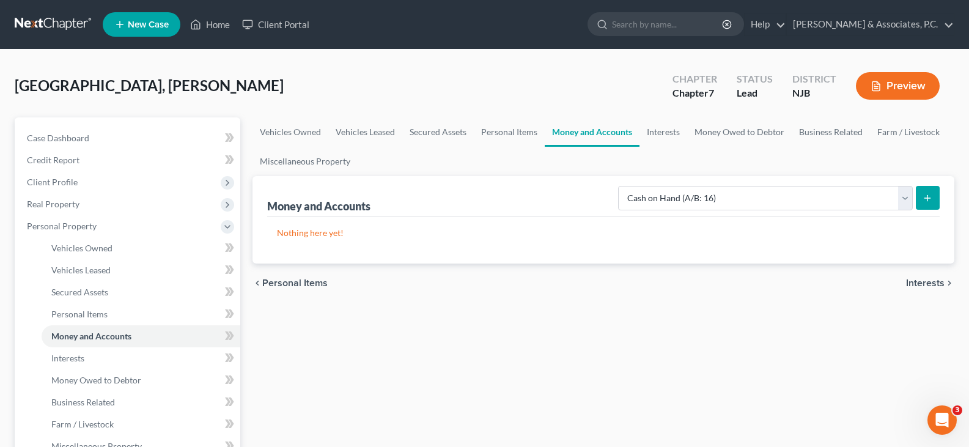
click at [923, 194] on icon "submit" at bounding box center [927, 198] width 10 height 10
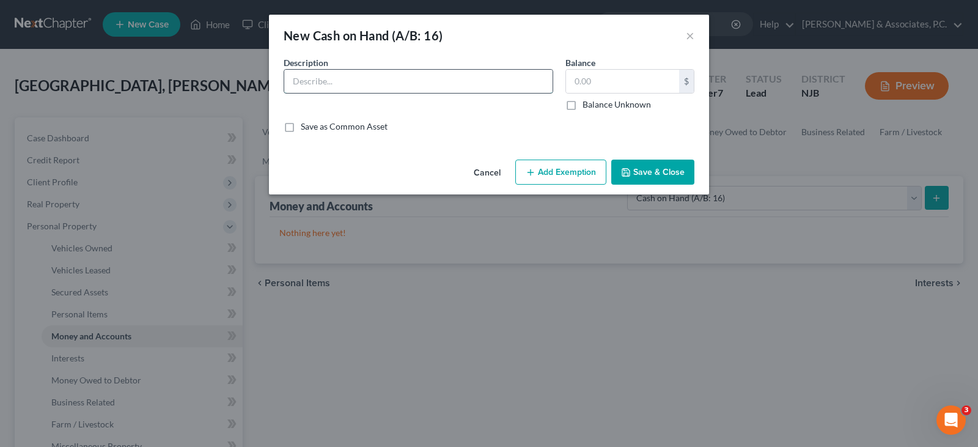
click at [329, 76] on input "text" at bounding box center [418, 81] width 268 height 23
type input "cash in pocket"
click at [621, 70] on div "$" at bounding box center [629, 81] width 129 height 24
click at [615, 79] on input "text" at bounding box center [622, 81] width 113 height 23
type input "100.00"
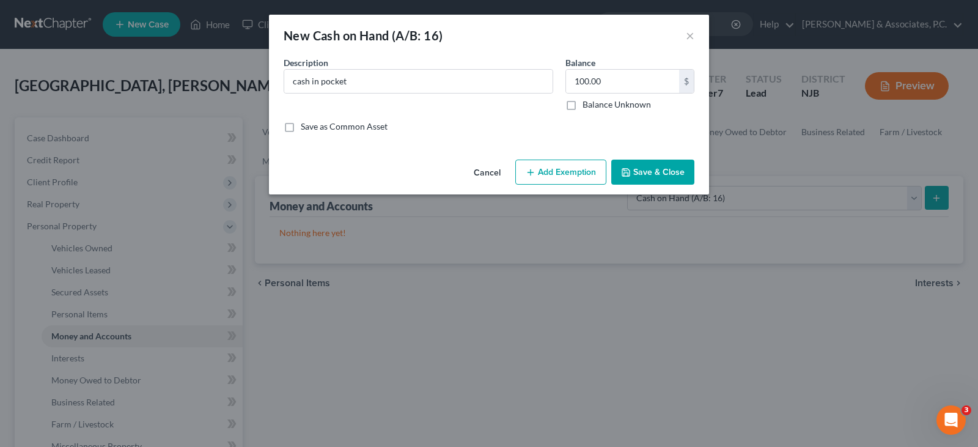
click at [549, 171] on button "Add Exemption" at bounding box center [560, 172] width 91 height 26
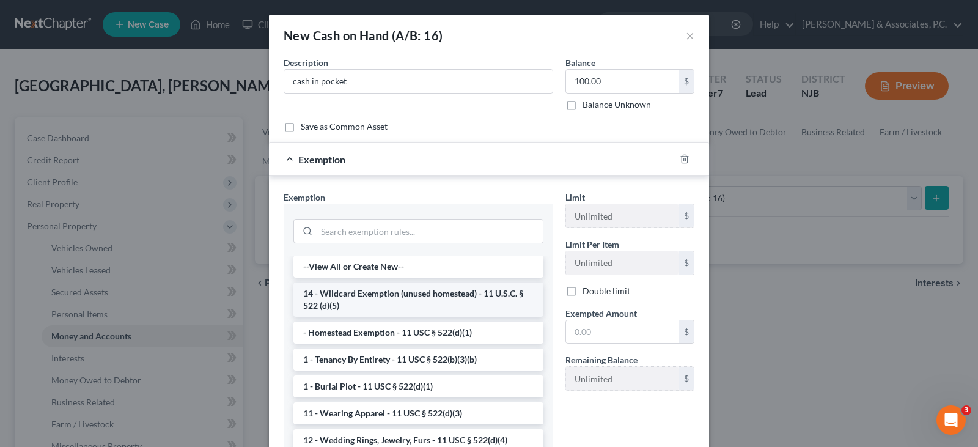
click at [478, 296] on li "14 - Wildcard Exemption (unused homestead) - 11 U.S.C. § 522 (d)(5)" at bounding box center [418, 299] width 250 height 34
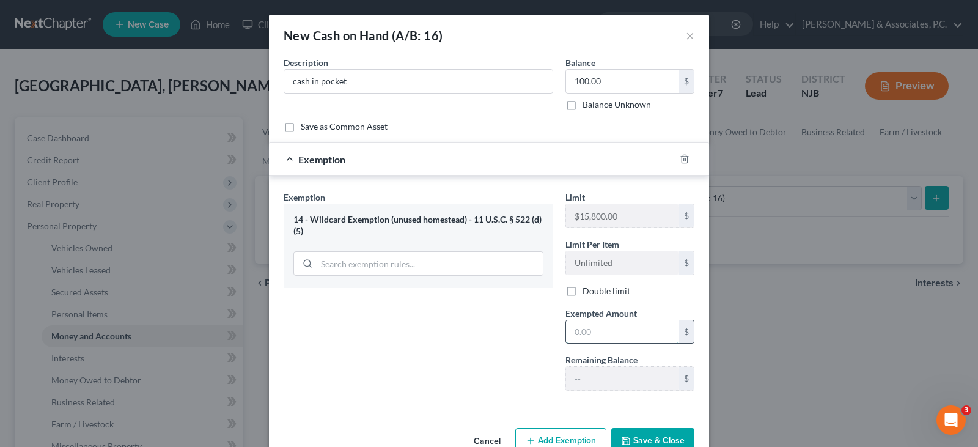
drag, startPoint x: 585, startPoint y: 332, endPoint x: 584, endPoint y: 340, distance: 8.0
click at [584, 332] on input "text" at bounding box center [622, 331] width 113 height 23
type input "100.00"
click at [398, 340] on div "Exemption Set must be selected for CA. Exemption * 14 - Wildcard Exemption (unu…" at bounding box center [418, 296] width 282 height 210
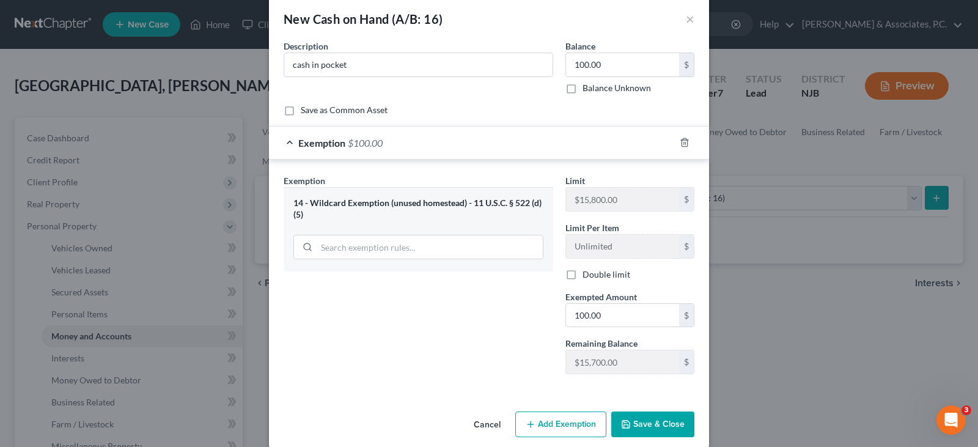
scroll to position [31, 0]
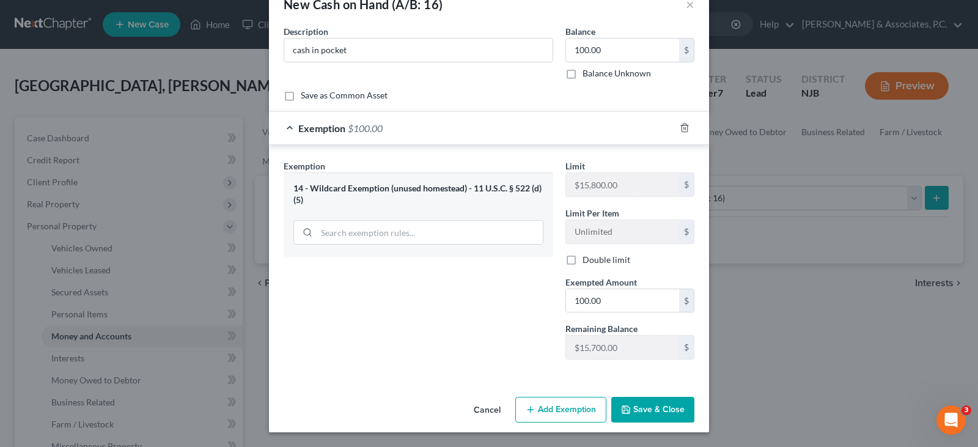
click at [649, 404] on button "Save & Close" at bounding box center [652, 410] width 83 height 26
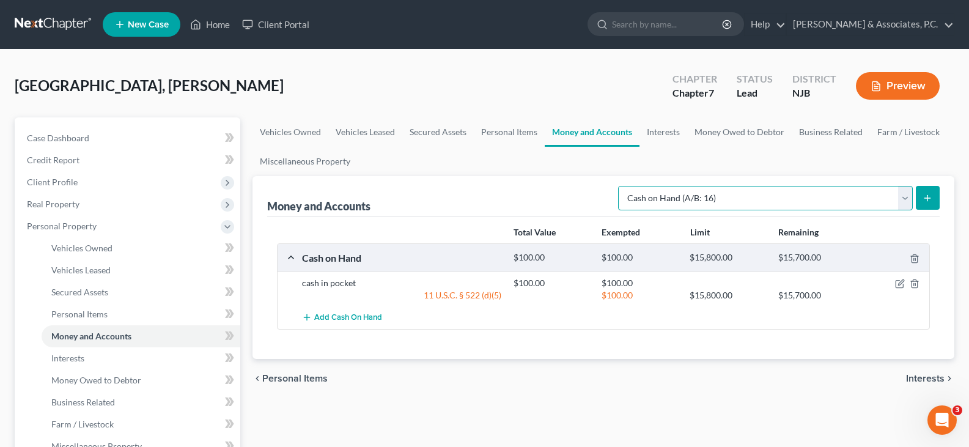
drag, startPoint x: 906, startPoint y: 197, endPoint x: 860, endPoint y: 202, distance: 46.1
click at [906, 197] on select "Select Account Type Brokerage (A/B: 18, SOFA: 20) Cash on Hand (A/B: 16) Certif…" at bounding box center [765, 198] width 295 height 24
select select "checking"
click at [621, 186] on select "Select Account Type Brokerage (A/B: 18, SOFA: 20) Cash on Hand (A/B: 16) Certif…" at bounding box center [765, 198] width 295 height 24
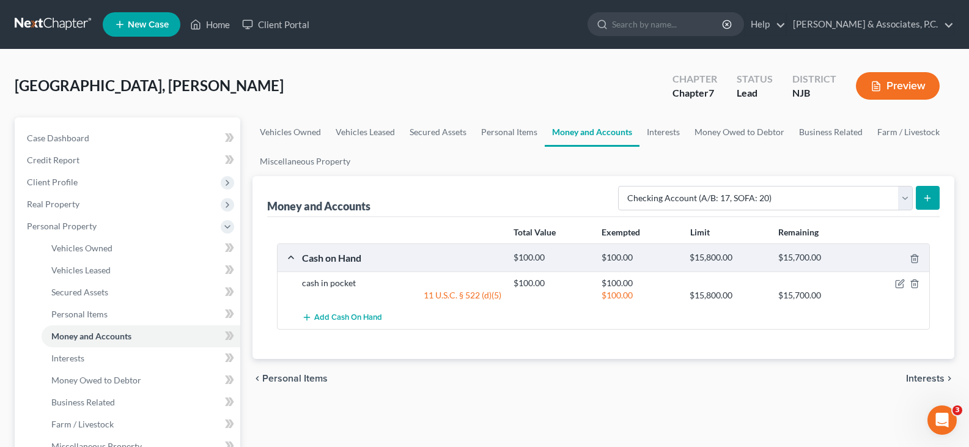
click at [928, 189] on button "submit" at bounding box center [927, 198] width 24 height 24
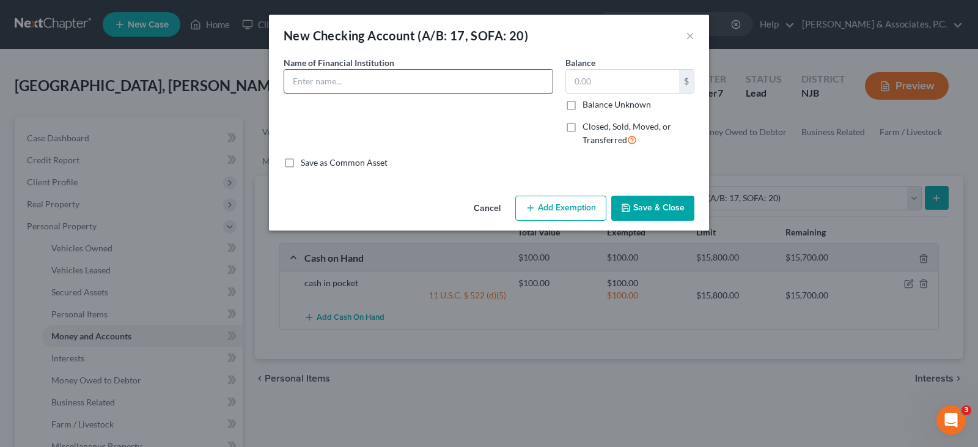
click at [348, 75] on input "text" at bounding box center [418, 81] width 268 height 23
type input "Net Spend"
type input "180.00"
click at [354, 74] on input "Net Spend" at bounding box center [418, 81] width 268 height 23
click at [557, 205] on button "Add Exemption" at bounding box center [560, 209] width 91 height 26
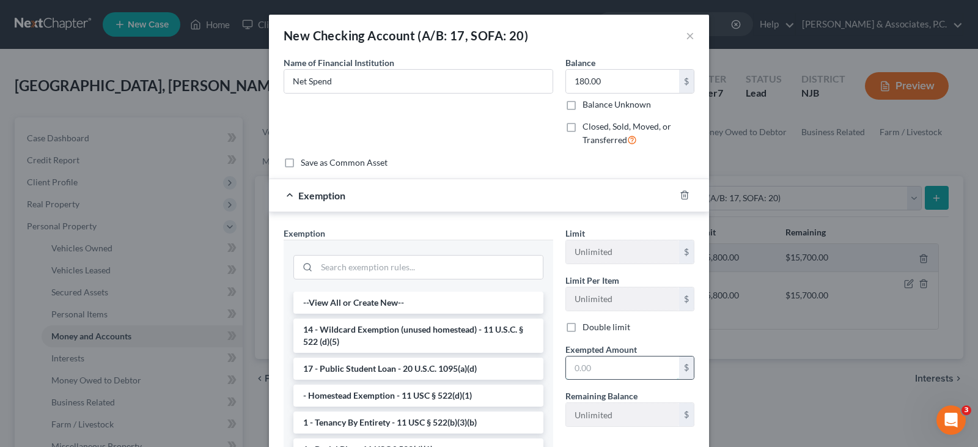
click at [598, 373] on input "text" at bounding box center [622, 367] width 113 height 23
type input "180.00"
click at [417, 327] on li "14 - Wildcard Exemption (unused homestead) - 11 U.S.C. § 522 (d)(5)" at bounding box center [418, 335] width 250 height 34
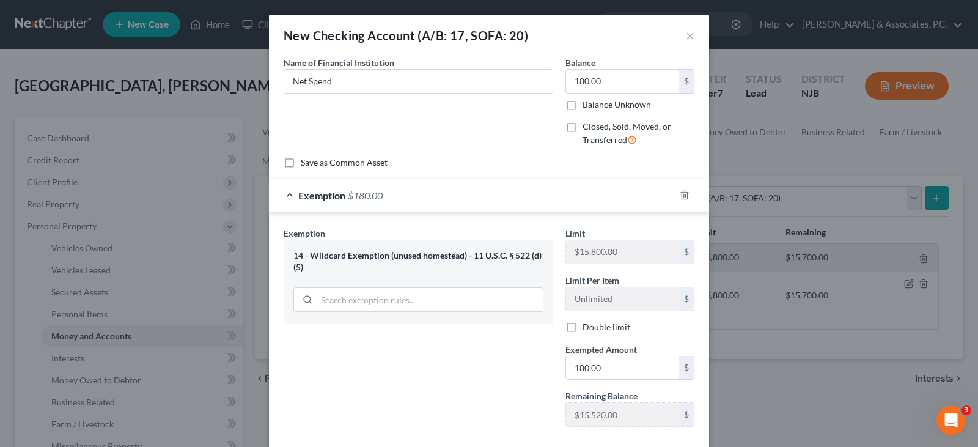
click at [496, 120] on div "Name of Financial Institution * Net Spend" at bounding box center [418, 106] width 282 height 100
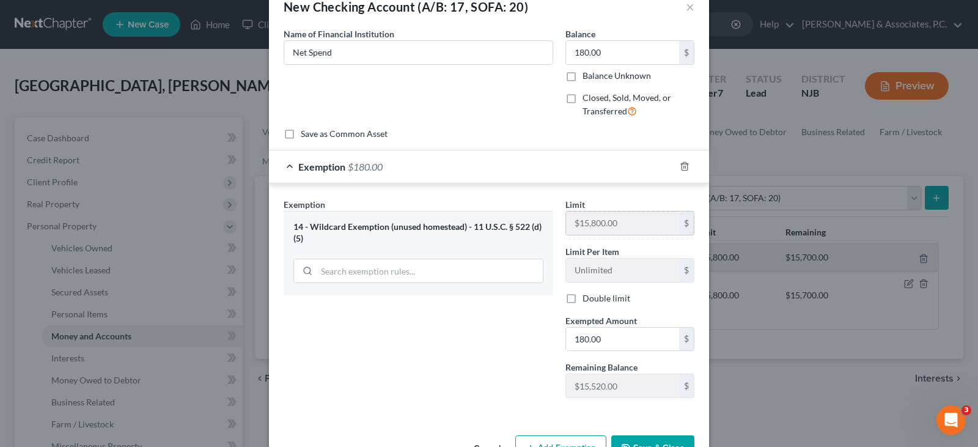
scroll to position [67, 0]
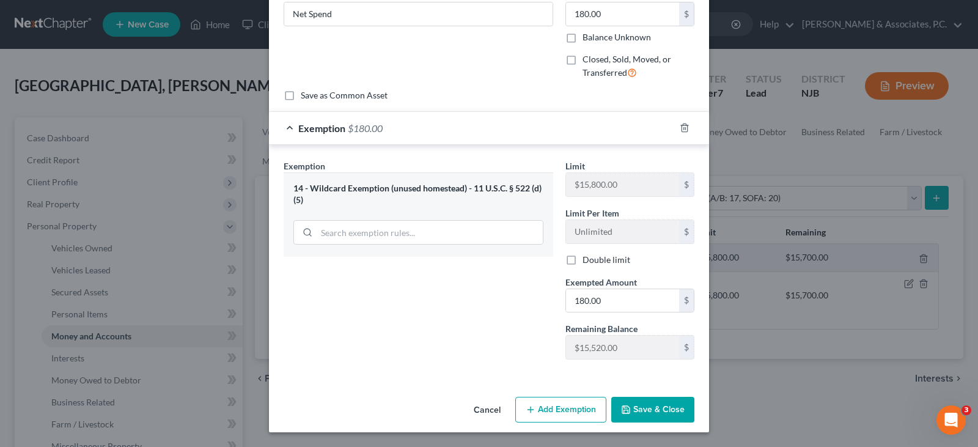
click at [652, 407] on button "Save & Close" at bounding box center [652, 410] width 83 height 26
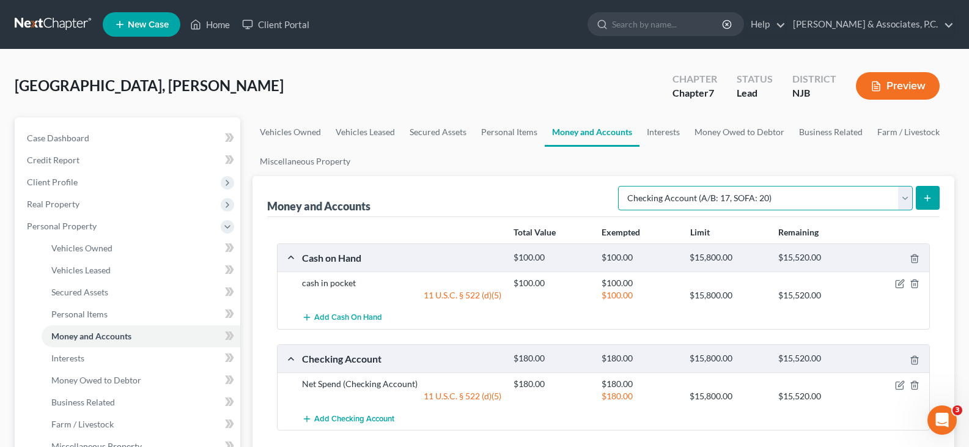
click at [901, 197] on select "Select Account Type Brokerage (A/B: 18, SOFA: 20) Cash on Hand (A/B: 16) Certif…" at bounding box center [765, 198] width 295 height 24
select select "security_deposits"
click at [621, 186] on select "Select Account Type Brokerage (A/B: 18, SOFA: 20) Cash on Hand (A/B: 16) Certif…" at bounding box center [765, 198] width 295 height 24
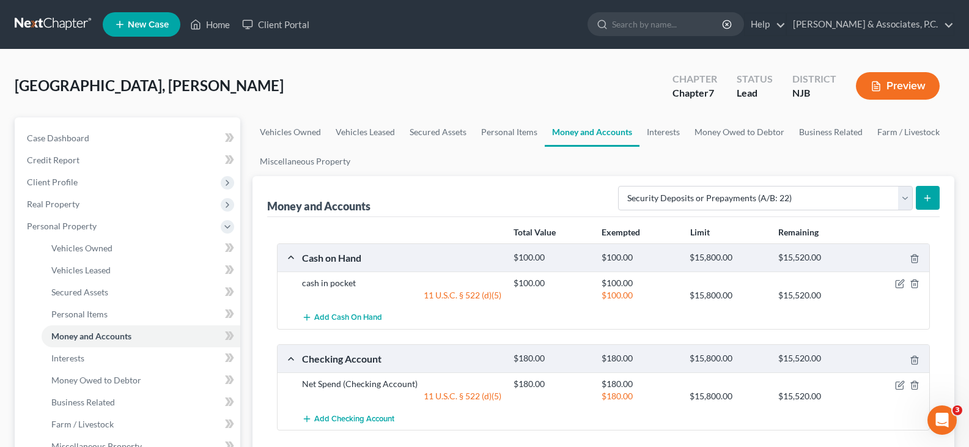
click at [929, 197] on icon "submit" at bounding box center [927, 198] width 10 height 10
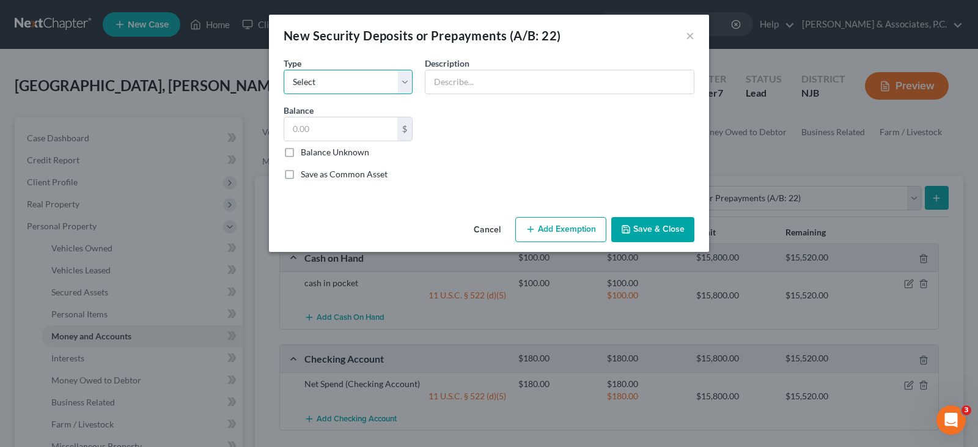
click at [409, 83] on select "Select Electric Gas Heating Oil Security Deposit On Rental Unit Prepaid Rent Te…" at bounding box center [348, 82] width 129 height 24
select select "3"
click at [284, 70] on select "Select Electric Gas Heating Oil Security Deposit On Rental Unit Prepaid Rent Te…" at bounding box center [348, 82] width 129 height 24
click at [322, 131] on input "text" at bounding box center [340, 128] width 113 height 23
type input "200.00"
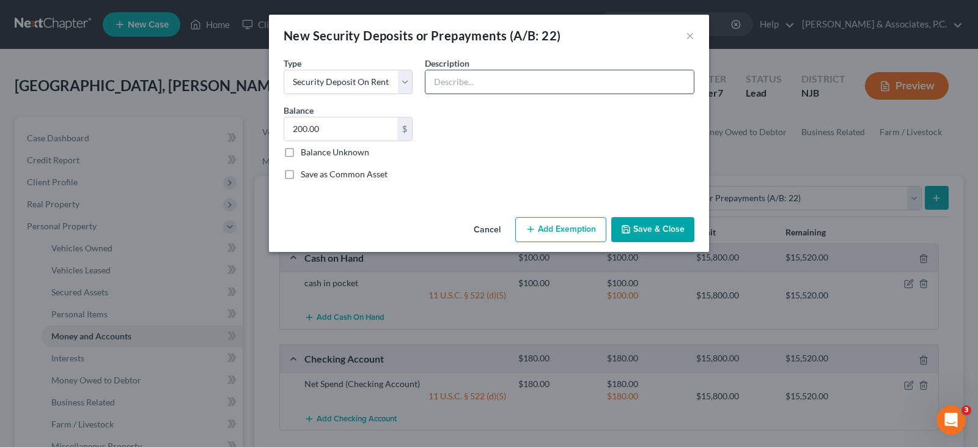
click at [479, 83] on input "text" at bounding box center [559, 81] width 268 height 23
type input "Security deposit with landlord"
click at [557, 227] on button "Add Exemption" at bounding box center [560, 230] width 91 height 26
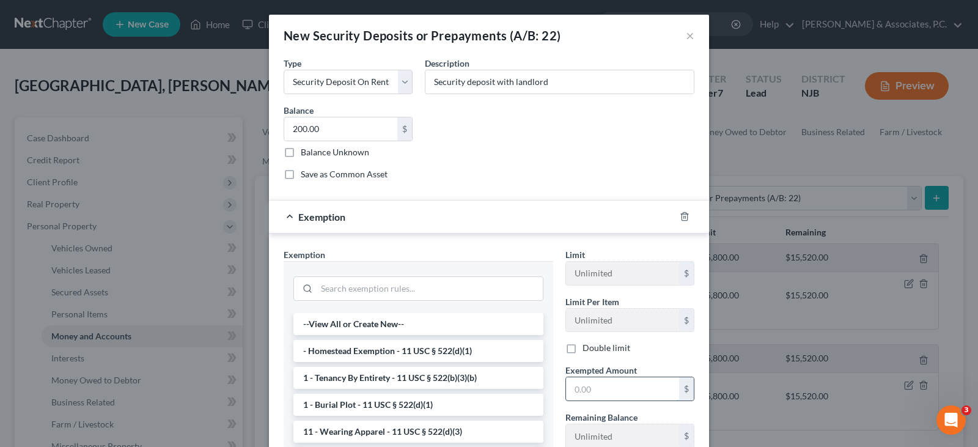
click at [592, 384] on input "text" at bounding box center [622, 388] width 113 height 23
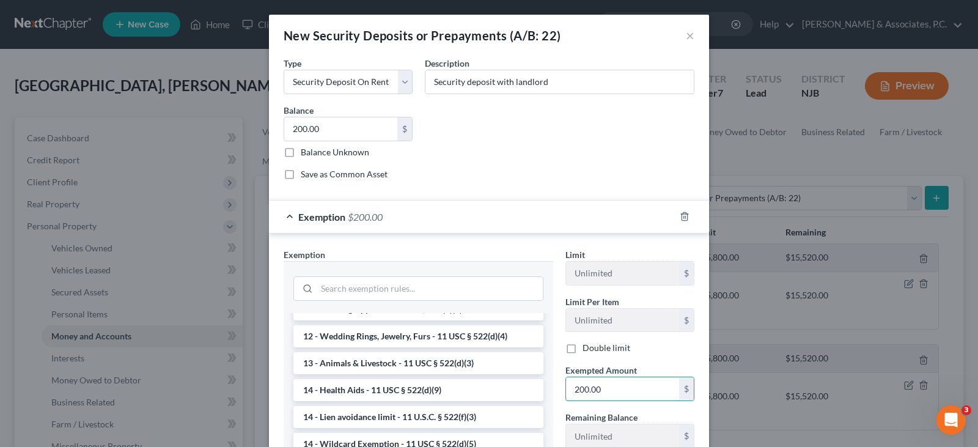
scroll to position [183, 0]
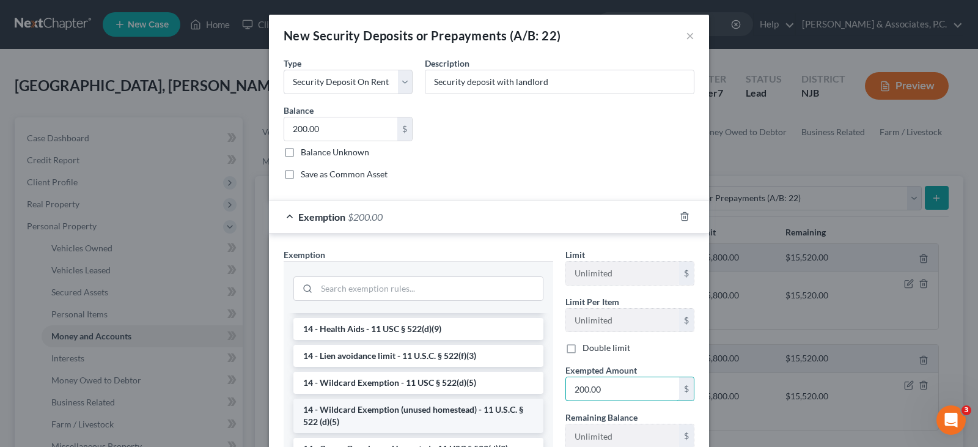
type input "200.00"
drag, startPoint x: 401, startPoint y: 411, endPoint x: 438, endPoint y: 338, distance: 82.0
click at [401, 410] on li "14 - Wildcard Exemption (unused homestead) - 11 U.S.C. § 522 (d)(5)" at bounding box center [418, 415] width 250 height 34
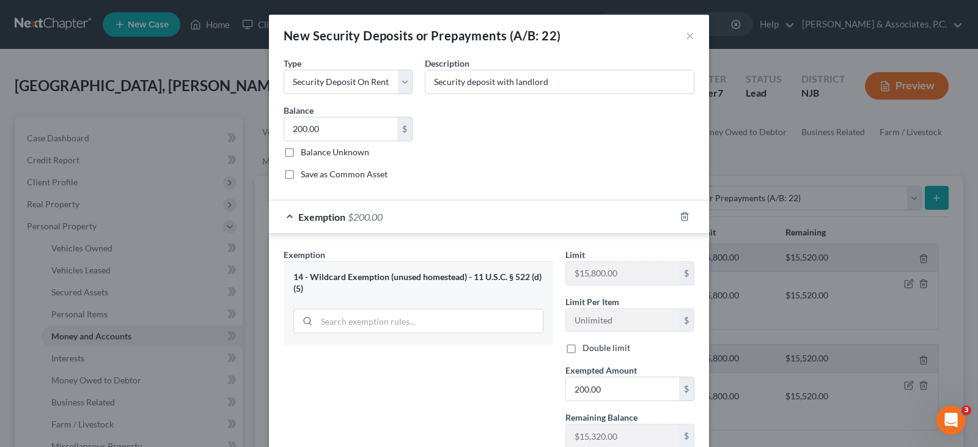
click at [551, 133] on div "Common Asset Select Type Select Electric Gas Heating Oil Security Deposit On Re…" at bounding box center [488, 123] width 423 height 134
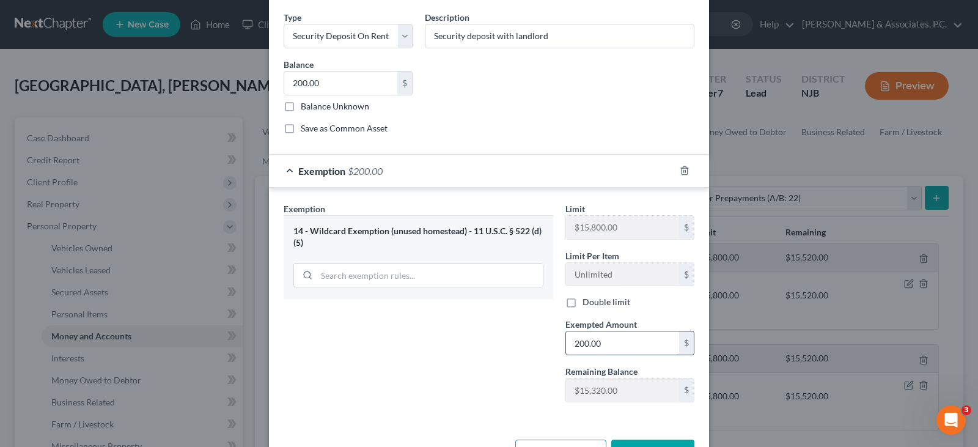
scroll to position [89, 0]
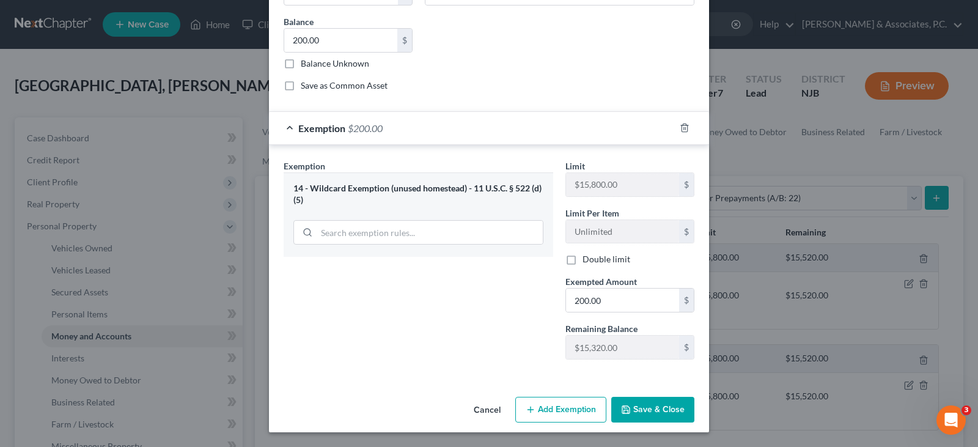
click at [649, 400] on button "Save & Close" at bounding box center [652, 410] width 83 height 26
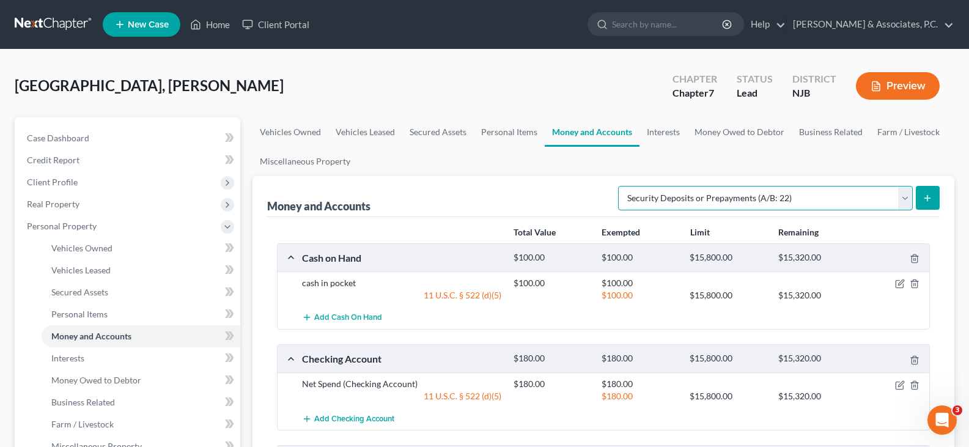
click at [905, 199] on select "Select Account Type Brokerage (A/B: 18, SOFA: 20) Cash on Hand (A/B: 16) Certif…" at bounding box center [765, 198] width 295 height 24
click at [664, 133] on link "Interests" at bounding box center [663, 131] width 48 height 29
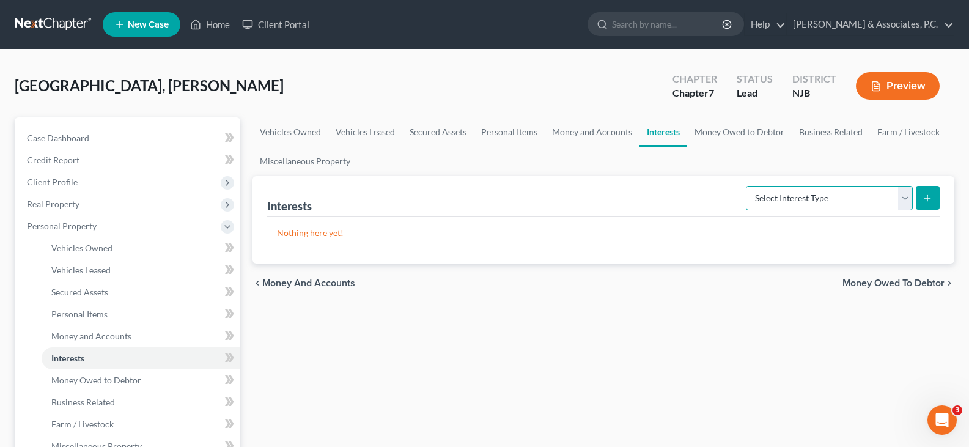
click at [909, 200] on select "Select Interest Type 401K (A/B: 21) Annuity (A/B: 23) Bond (A/B: 18) Education …" at bounding box center [828, 198] width 167 height 24
select select "whole_life_insurance"
click at [747, 186] on select "Select Interest Type 401K (A/B: 21) Annuity (A/B: 23) Bond (A/B: 18) Education …" at bounding box center [828, 198] width 167 height 24
click at [923, 197] on icon "submit" at bounding box center [927, 198] width 10 height 10
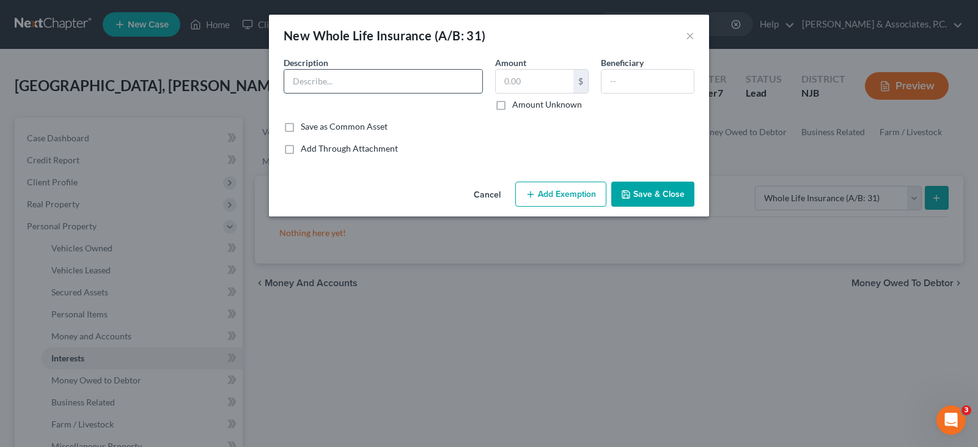
click at [366, 81] on input "text" at bounding box center [383, 81] width 198 height 23
type input "Colonial Penn"
click at [690, 33] on button "×" at bounding box center [690, 35] width 9 height 15
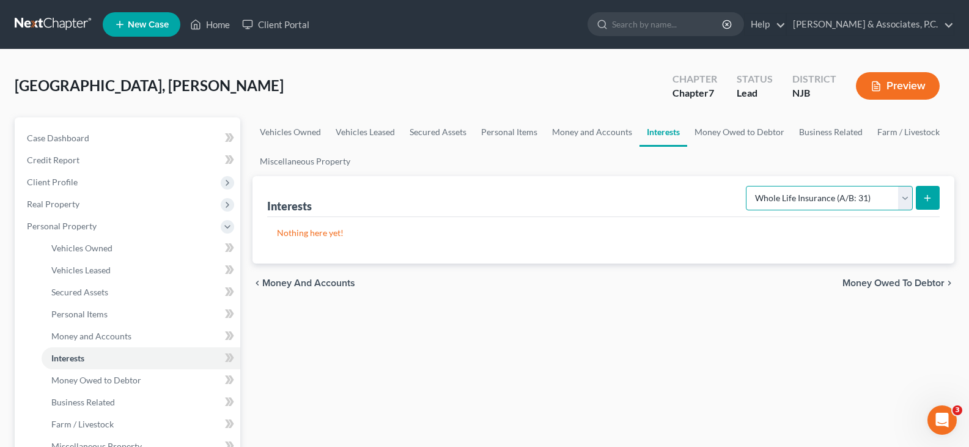
click at [904, 198] on select "Select Interest Type 401K (A/B: 21) Annuity (A/B: 23) Bond (A/B: 18) Education …" at bounding box center [828, 198] width 167 height 24
select select "term_life_insurance"
click at [747, 186] on select "Select Interest Type 401K (A/B: 21) Annuity (A/B: 23) Bond (A/B: 18) Education …" at bounding box center [828, 198] width 167 height 24
click at [926, 196] on icon "submit" at bounding box center [927, 198] width 10 height 10
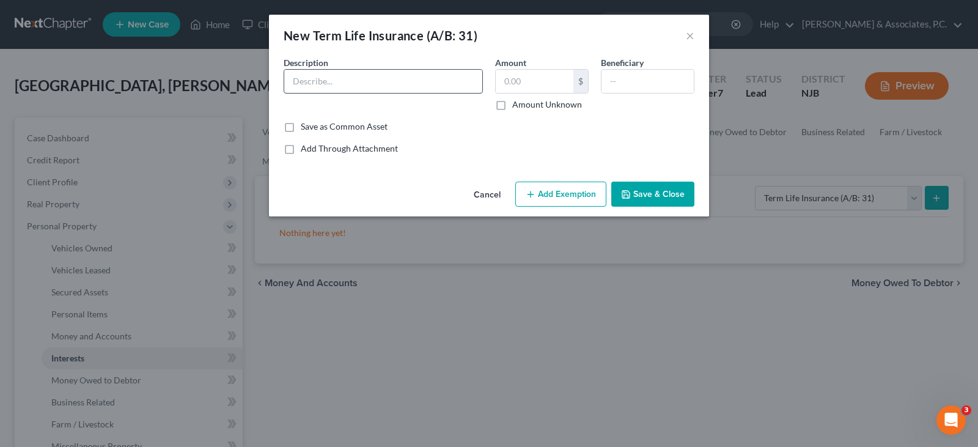
click at [321, 81] on input "text" at bounding box center [383, 81] width 198 height 23
type input "Colonial Penn Term Life Policy"
drag, startPoint x: 543, startPoint y: 84, endPoint x: 581, endPoint y: 84, distance: 37.9
click at [544, 84] on input "text" at bounding box center [535, 81] width 78 height 23
click at [629, 79] on input "text" at bounding box center [647, 81] width 92 height 23
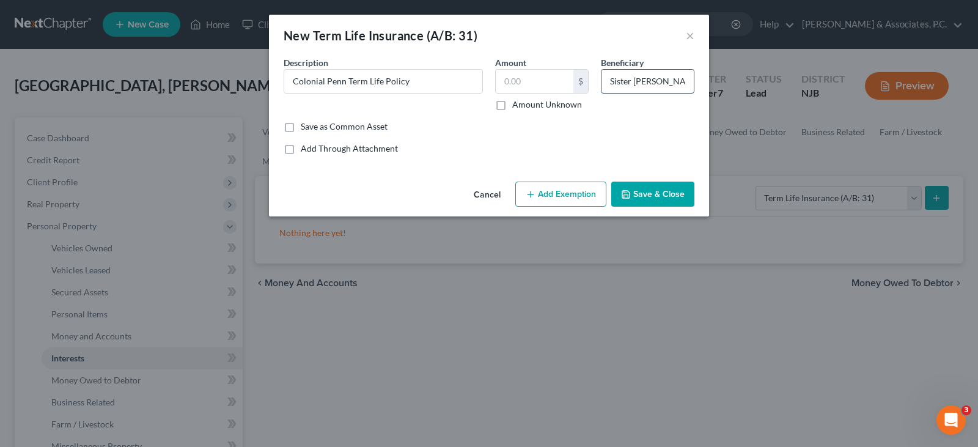
scroll to position [0, 1]
click at [629, 78] on input "Sister Karen Boston" at bounding box center [647, 81] width 92 height 23
click at [628, 78] on input "Sister Karen Boston" at bounding box center [647, 81] width 92 height 23
click at [633, 80] on input "Sister Karen Boston" at bounding box center [647, 81] width 92 height 23
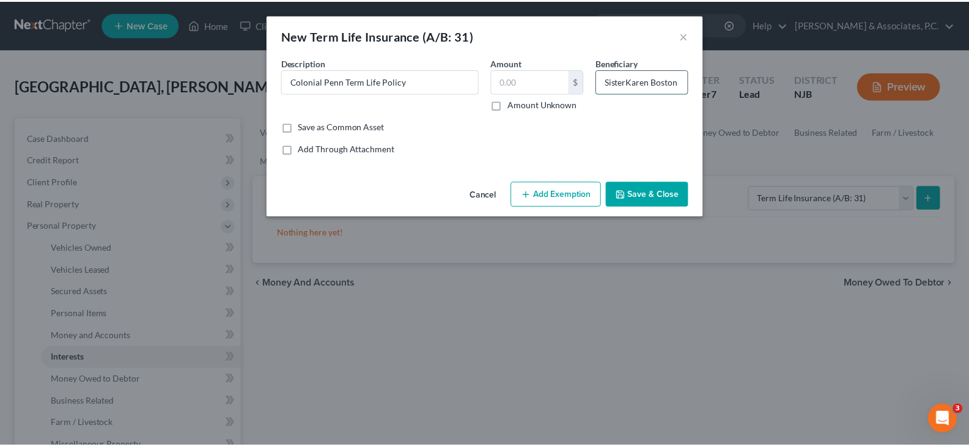
scroll to position [0, 0]
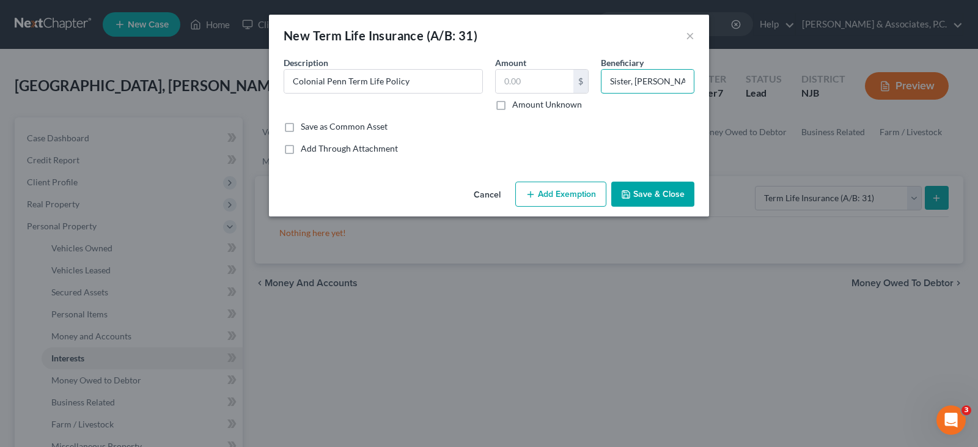
type input "Sister, Karen Boston"
click at [653, 190] on button "Save & Close" at bounding box center [652, 194] width 83 height 26
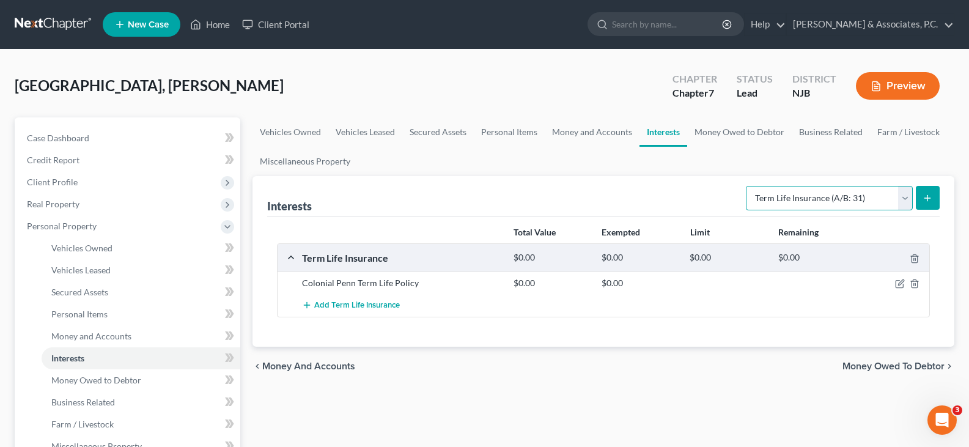
click at [906, 193] on select "Select Interest Type 401K (A/B: 21) Annuity (A/B: 23) Bond (A/B: 18) Education …" at bounding box center [828, 198] width 167 height 24
drag, startPoint x: 662, startPoint y: 147, endPoint x: 700, endPoint y: 131, distance: 41.1
click at [675, 142] on ul "Vehicles Owned Vehicles Leased Secured Assets Personal Items Money and Accounts…" at bounding box center [602, 146] width 701 height 59
click at [719, 131] on link "Money Owed to Debtor" at bounding box center [739, 131] width 104 height 29
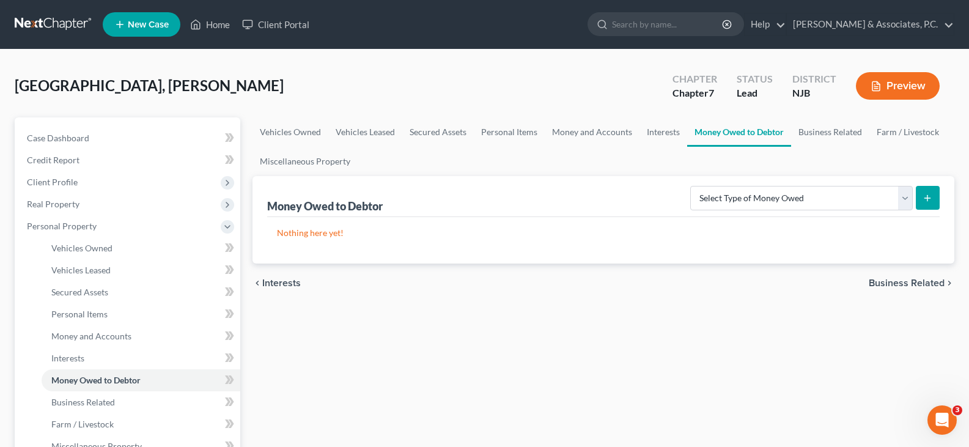
click at [657, 187] on div "Money Owed to Debtor Select Type of Money Owed Accounts Receivable (A/B: 38) Al…" at bounding box center [603, 196] width 672 height 41
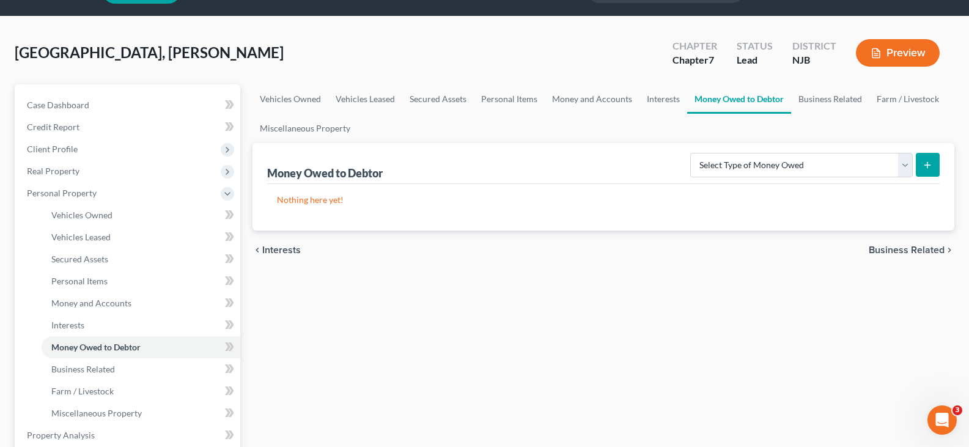
scroll to position [61, 0]
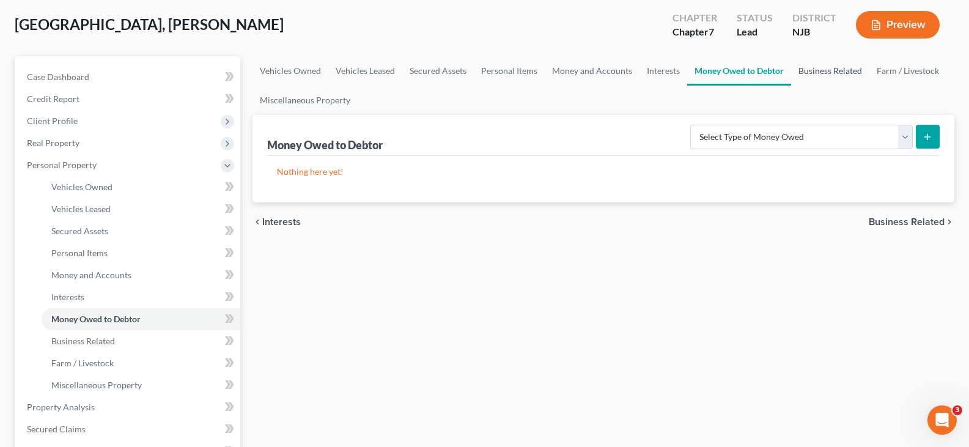
click at [827, 75] on link "Business Related" at bounding box center [830, 70] width 78 height 29
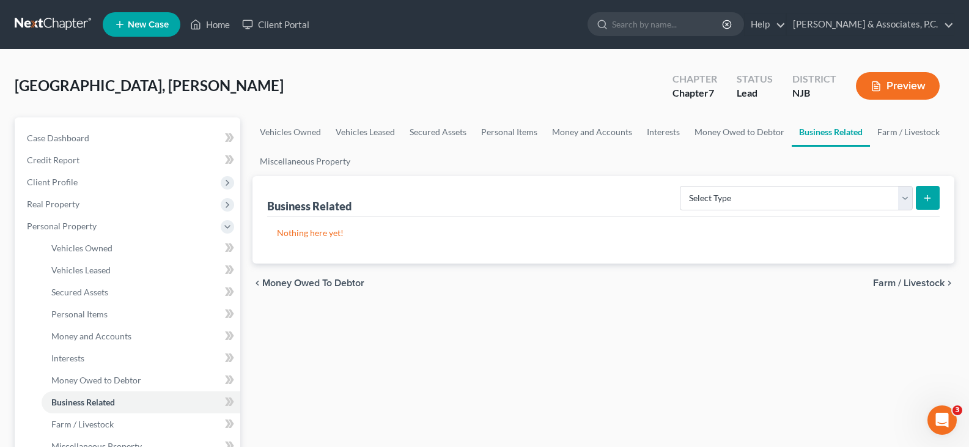
click at [497, 153] on ul "Vehicles Owned Vehicles Leased Secured Assets Personal Items Money and Accounts…" at bounding box center [602, 146] width 701 height 59
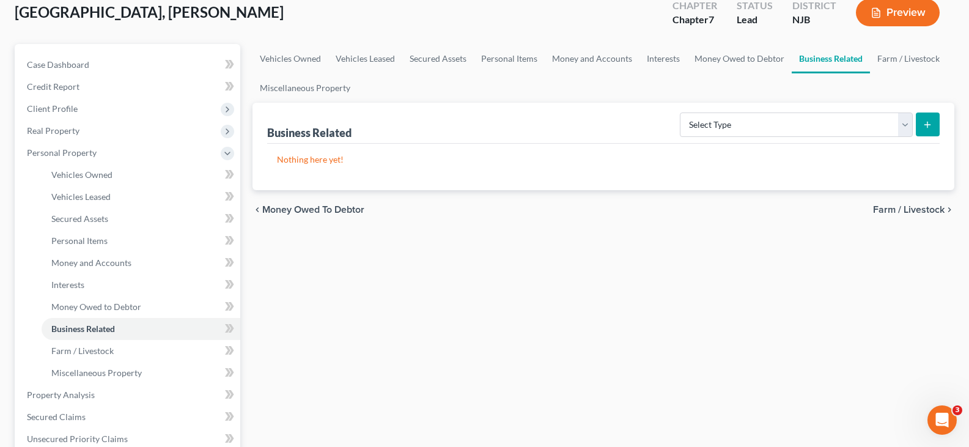
scroll to position [306, 0]
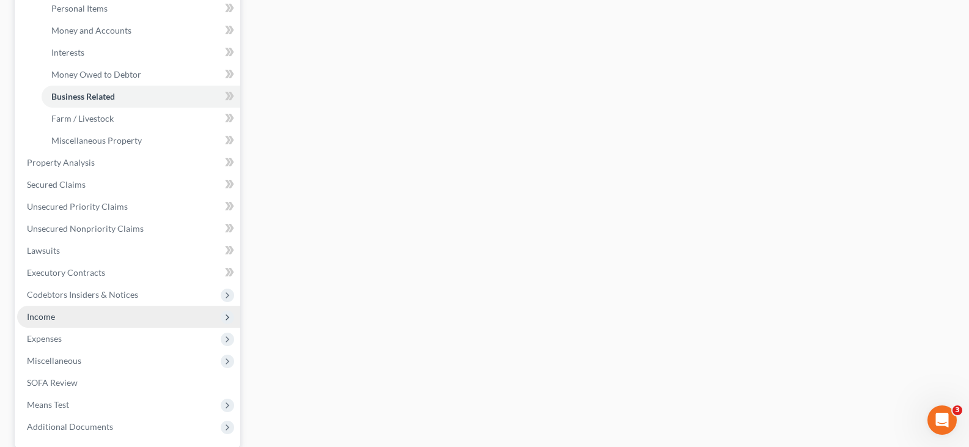
click at [50, 311] on span "Income" at bounding box center [41, 316] width 28 height 10
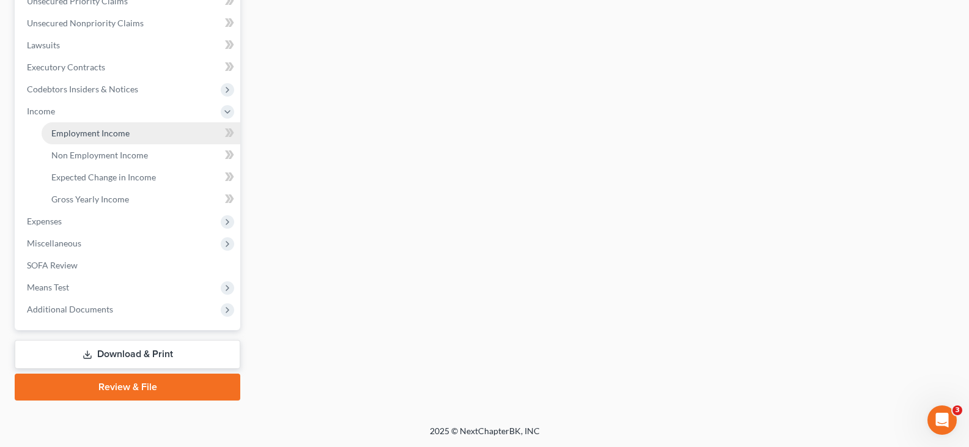
click at [76, 123] on link "Employment Income" at bounding box center [141, 133] width 199 height 22
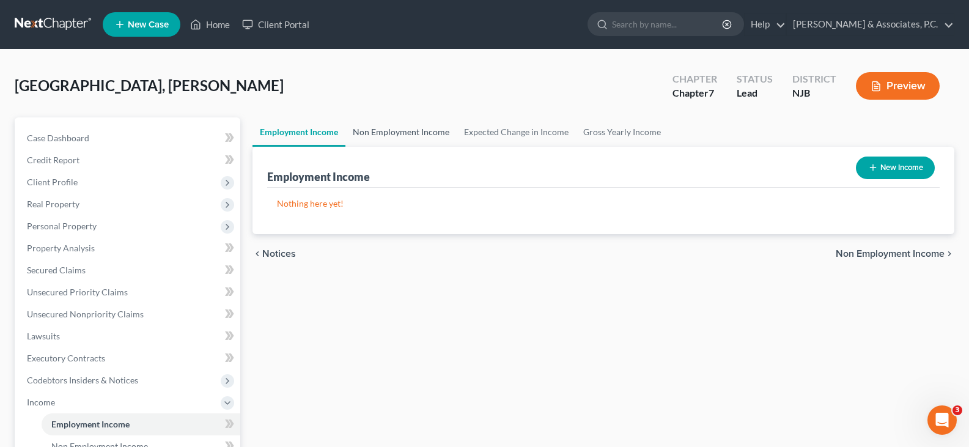
click at [394, 133] on link "Non Employment Income" at bounding box center [400, 131] width 111 height 29
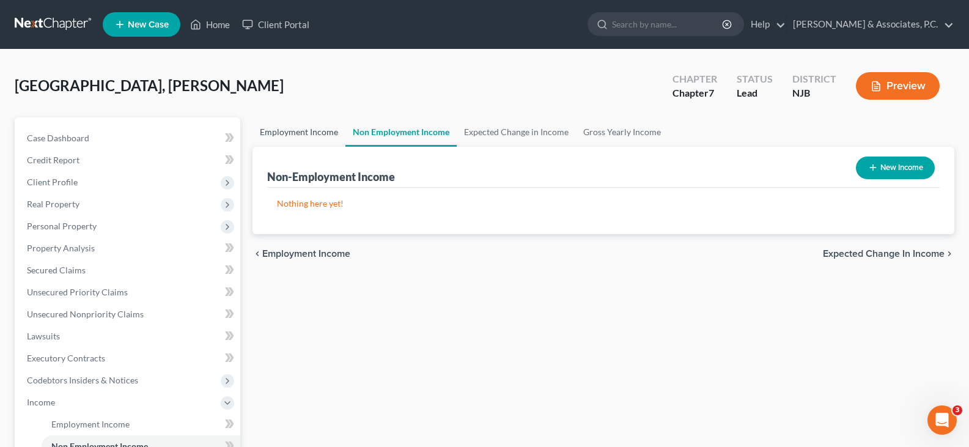
click at [294, 134] on link "Employment Income" at bounding box center [298, 131] width 93 height 29
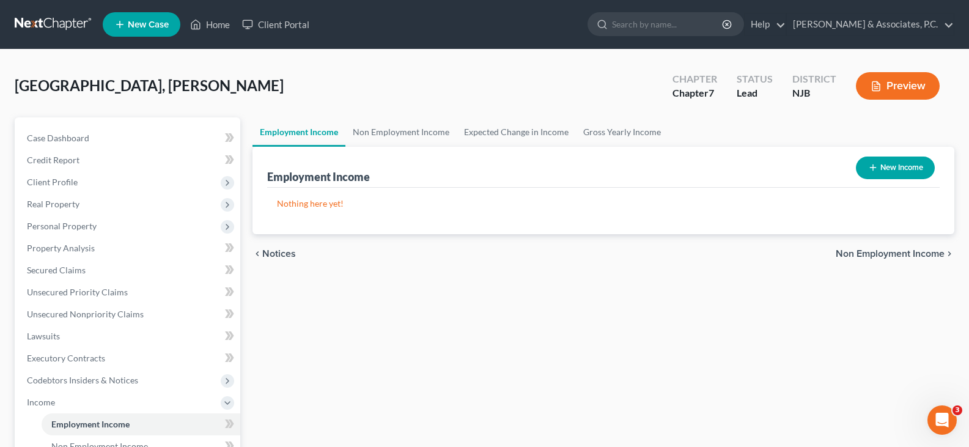
click at [874, 167] on icon "button" at bounding box center [873, 168] width 10 height 10
select select "0"
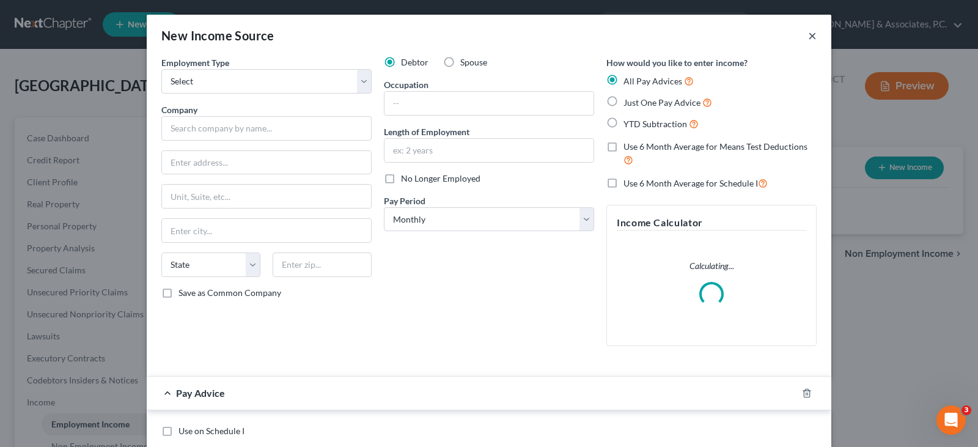
click at [808, 35] on button "×" at bounding box center [812, 35] width 9 height 15
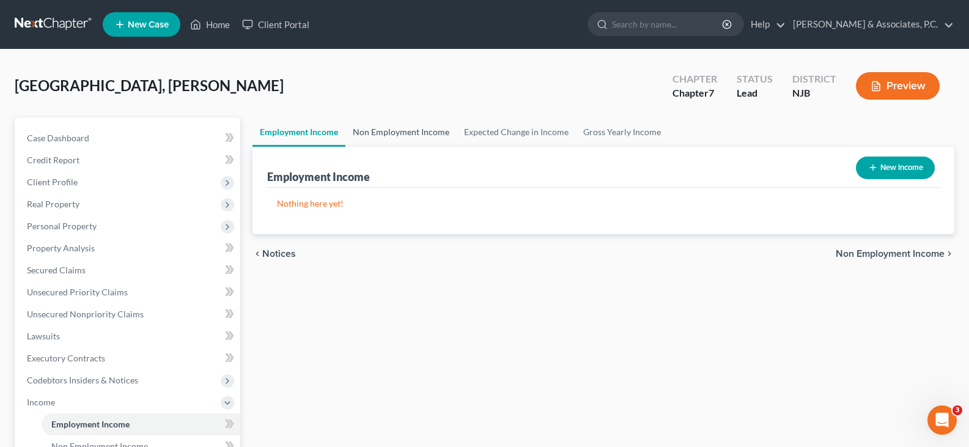
click at [394, 136] on link "Non Employment Income" at bounding box center [400, 131] width 111 height 29
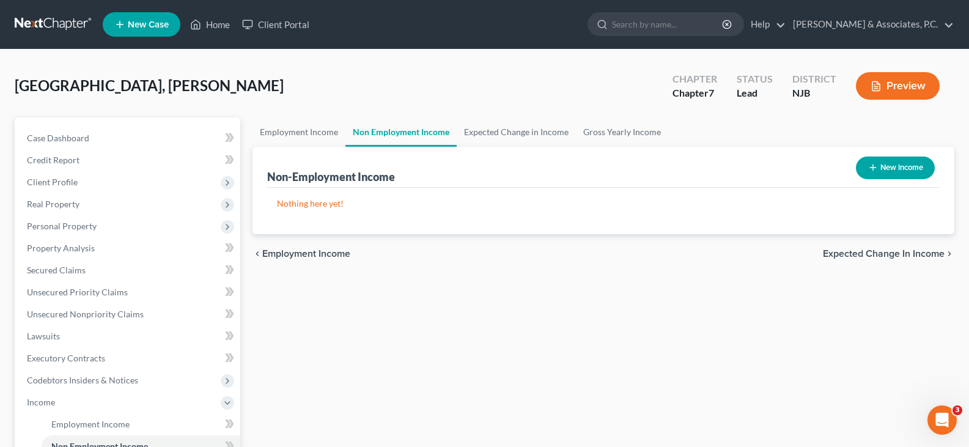
click at [907, 162] on button "New Income" at bounding box center [894, 167] width 79 height 23
select select "0"
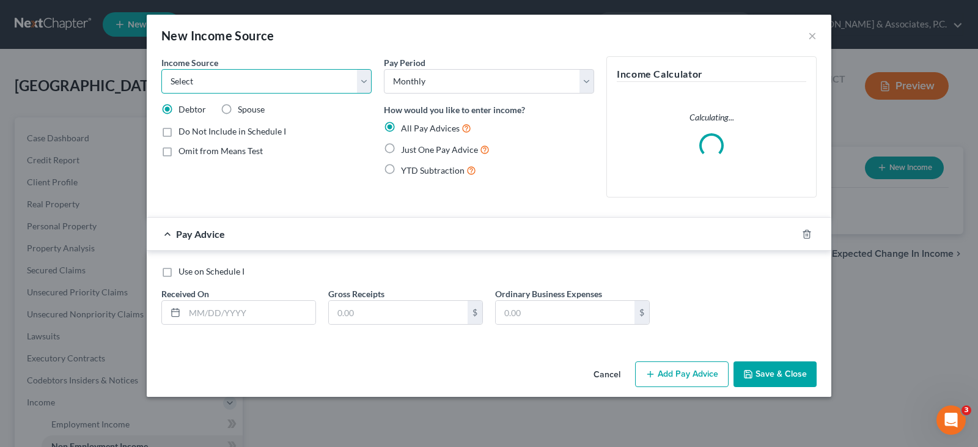
click at [362, 83] on select "Select Unemployment Disability (from employer) Pension Retirement Social Securi…" at bounding box center [266, 81] width 210 height 24
select select "4"
click at [161, 69] on select "Select Unemployment Disability (from employer) Pension Retirement Social Securi…" at bounding box center [266, 81] width 210 height 24
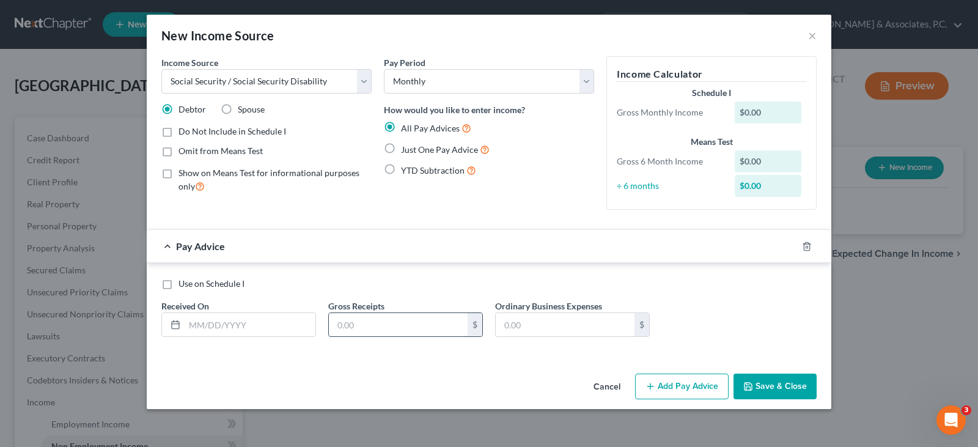
click at [370, 331] on input "text" at bounding box center [398, 324] width 139 height 23
type input "1,188.00"
drag, startPoint x: 233, startPoint y: 326, endPoint x: 240, endPoint y: 329, distance: 7.2
click at [233, 326] on input "text" at bounding box center [250, 324] width 131 height 23
type input "[DATE]"
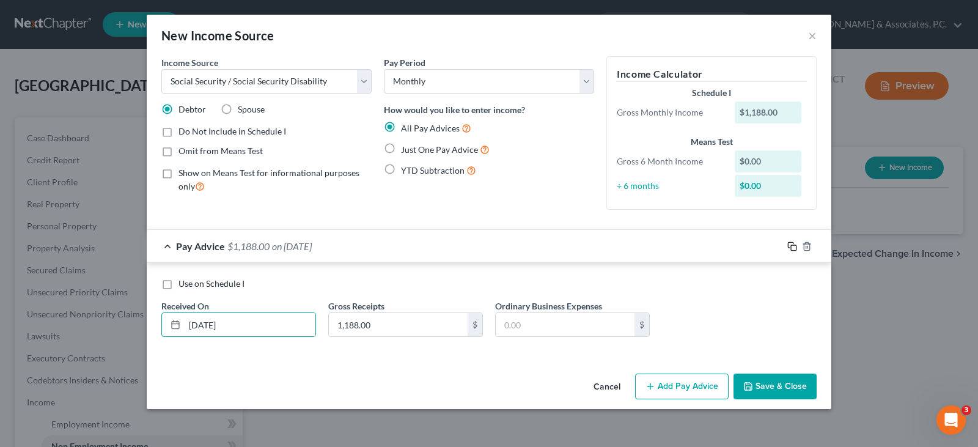
click at [794, 247] on icon "button" at bounding box center [792, 246] width 10 height 10
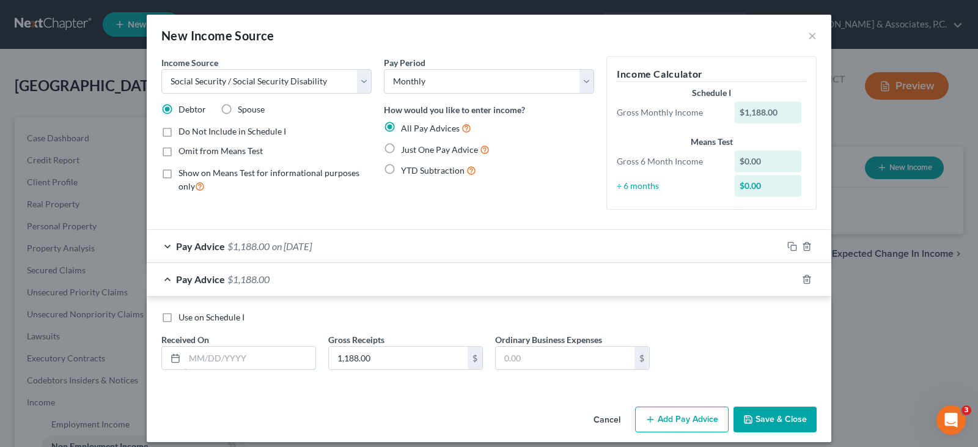
drag, startPoint x: 253, startPoint y: 364, endPoint x: 255, endPoint y: 371, distance: 7.6
click at [253, 364] on input "text" at bounding box center [250, 357] width 131 height 23
type input "09/03/2025"
click at [791, 278] on rect "button" at bounding box center [793, 280] width 5 height 5
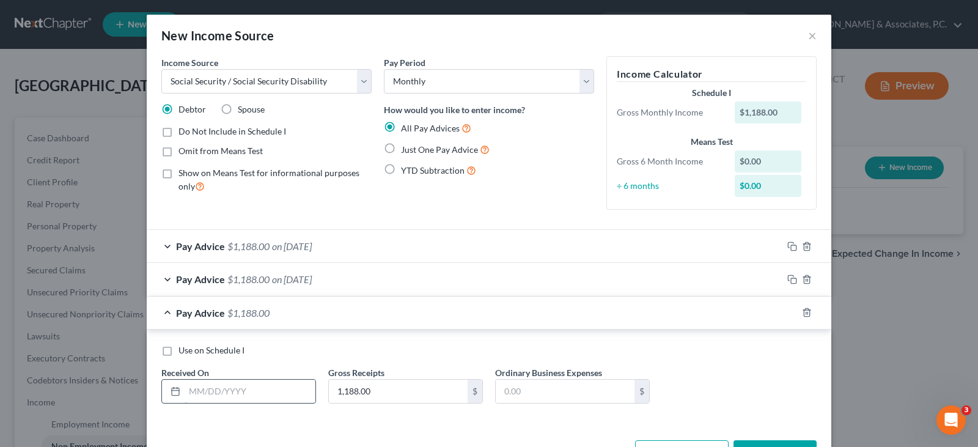
click at [245, 392] on input "text" at bounding box center [250, 390] width 131 height 23
type input "08/03/2025"
click at [787, 317] on icon "button" at bounding box center [792, 312] width 10 height 10
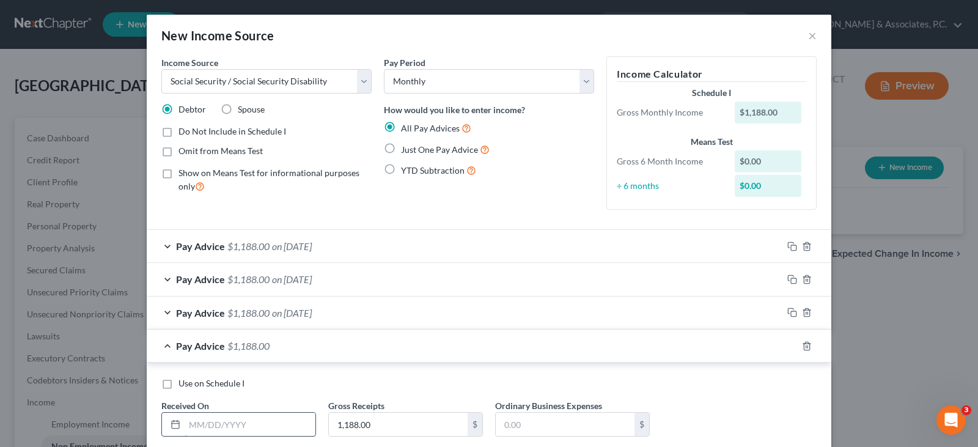
drag, startPoint x: 284, startPoint y: 416, endPoint x: 288, endPoint y: 429, distance: 14.3
click at [284, 416] on input "text" at bounding box center [250, 423] width 131 height 23
type input "[DATE]"
click at [790, 345] on icon "button" at bounding box center [792, 346] width 10 height 10
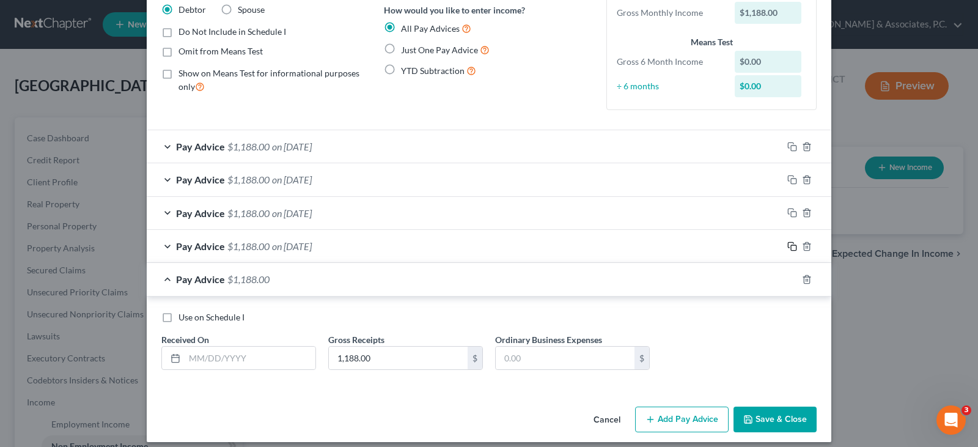
scroll to position [109, 0]
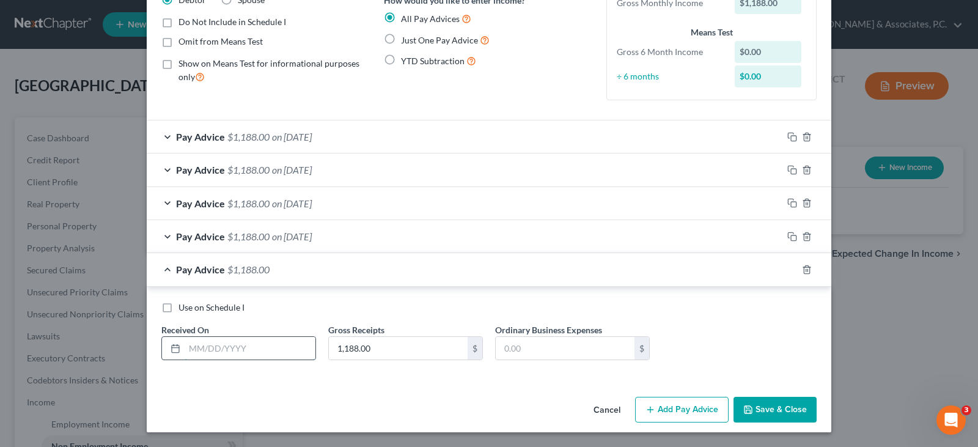
click at [249, 341] on input "text" at bounding box center [250, 348] width 131 height 23
type input "06/03/2025"
click at [787, 269] on icon "button" at bounding box center [792, 270] width 10 height 10
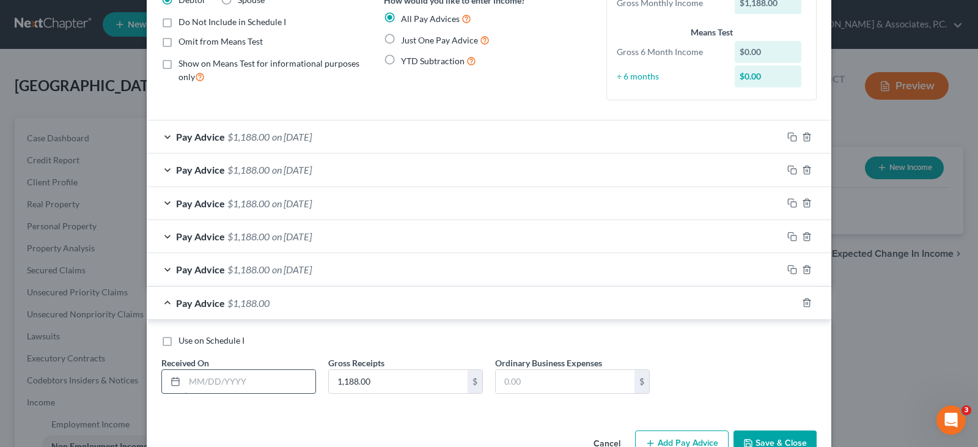
drag, startPoint x: 233, startPoint y: 381, endPoint x: 252, endPoint y: 387, distance: 19.9
click at [233, 381] on input "text" at bounding box center [250, 381] width 131 height 23
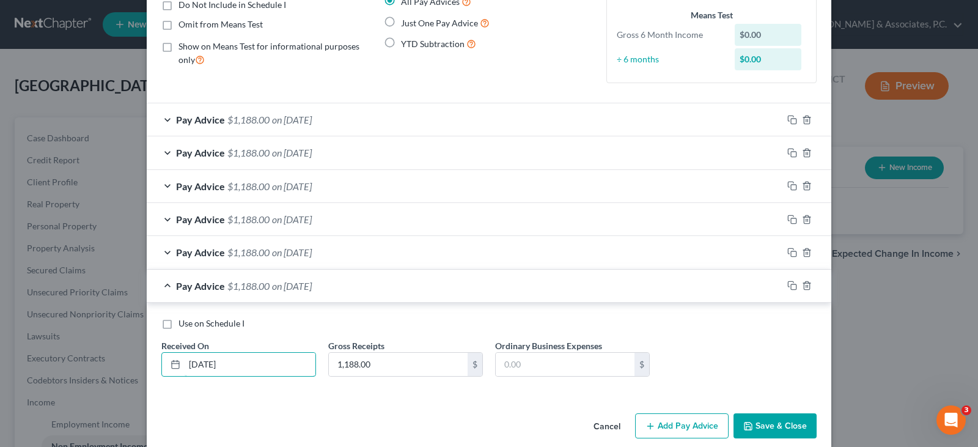
scroll to position [142, 0]
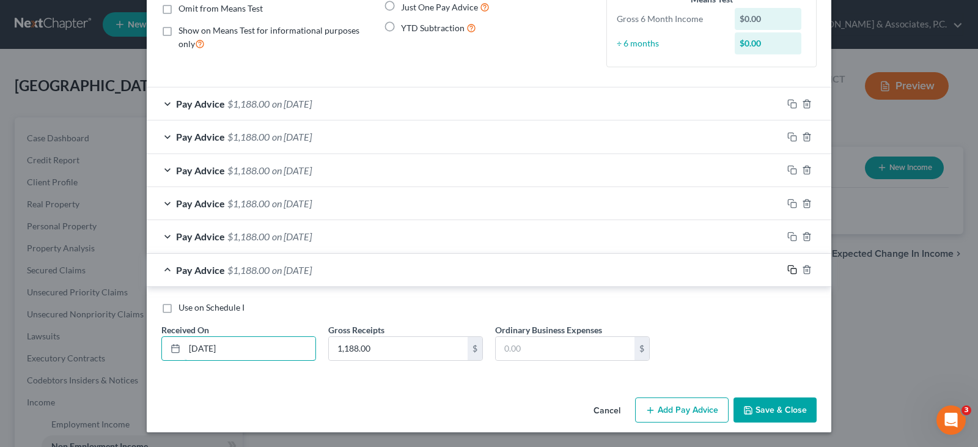
type input "05/03/2025"
click at [791, 271] on rect "button" at bounding box center [793, 270] width 5 height 5
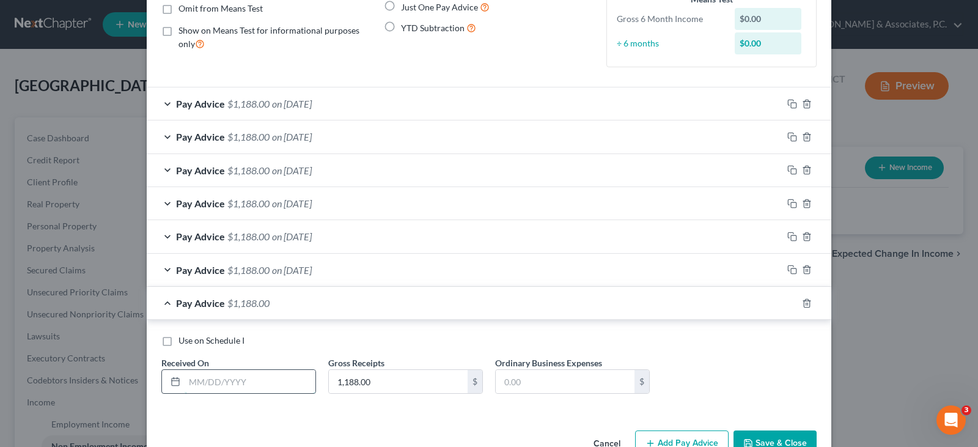
click at [279, 384] on input "text" at bounding box center [250, 381] width 131 height 23
type input "04/03/2025"
click at [771, 440] on button "Save & Close" at bounding box center [774, 443] width 83 height 26
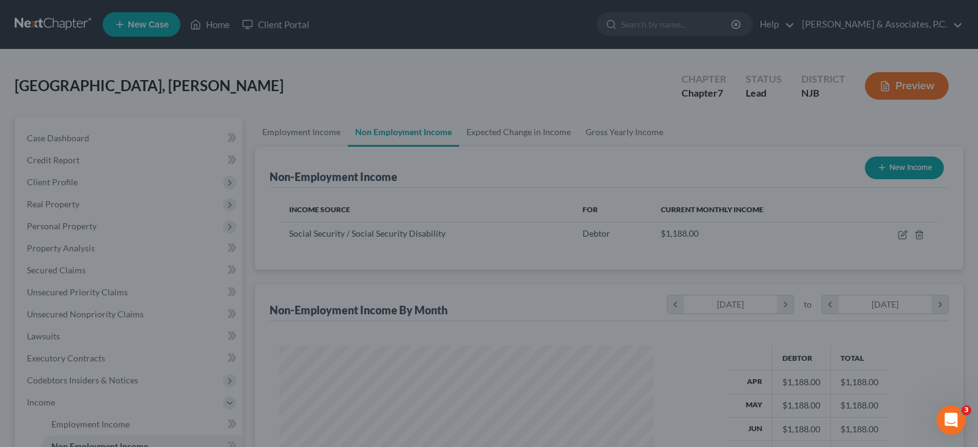
scroll to position [219, 395]
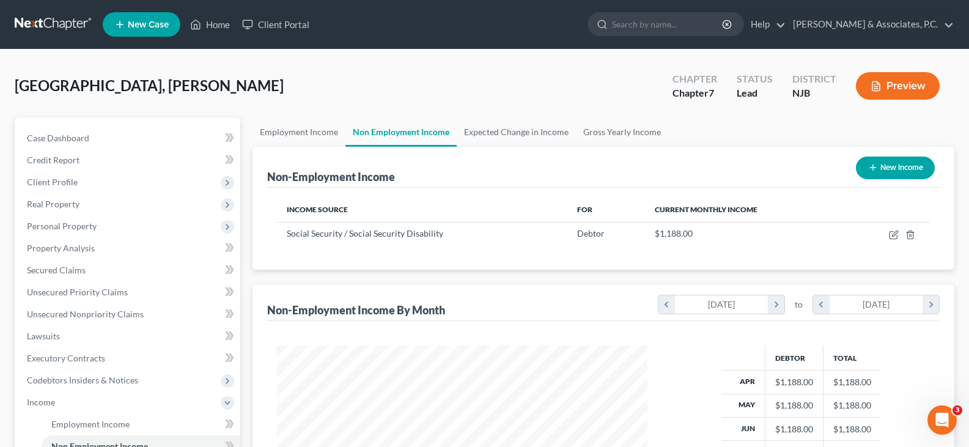
click at [893, 166] on button "New Income" at bounding box center [894, 167] width 79 height 23
select select "0"
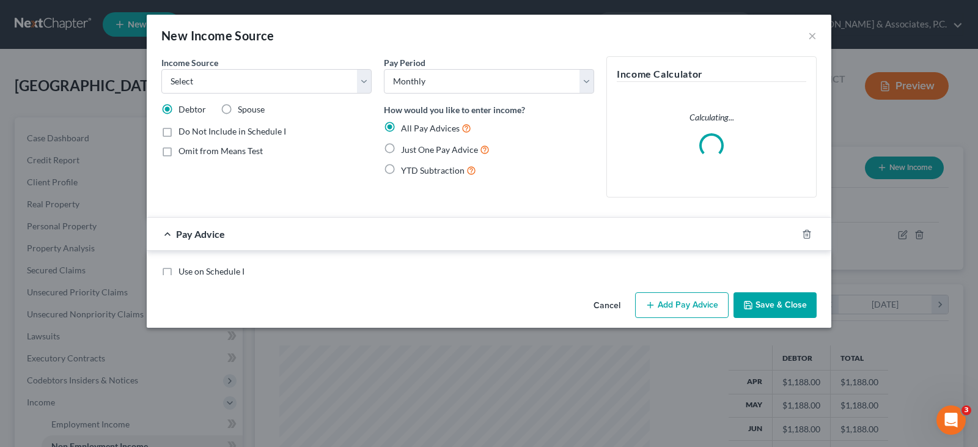
scroll to position [219, 399]
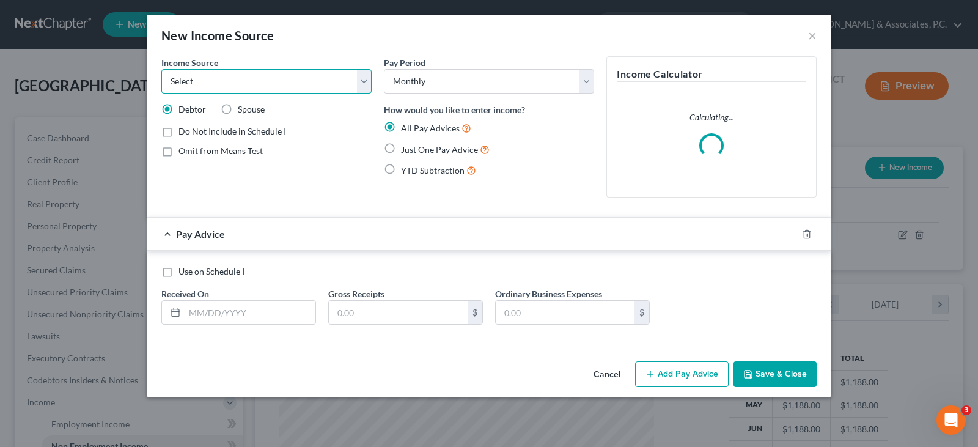
click at [356, 83] on select "Select Unemployment Disability (from employer) Pension Retirement Social Securi…" at bounding box center [266, 81] width 210 height 24
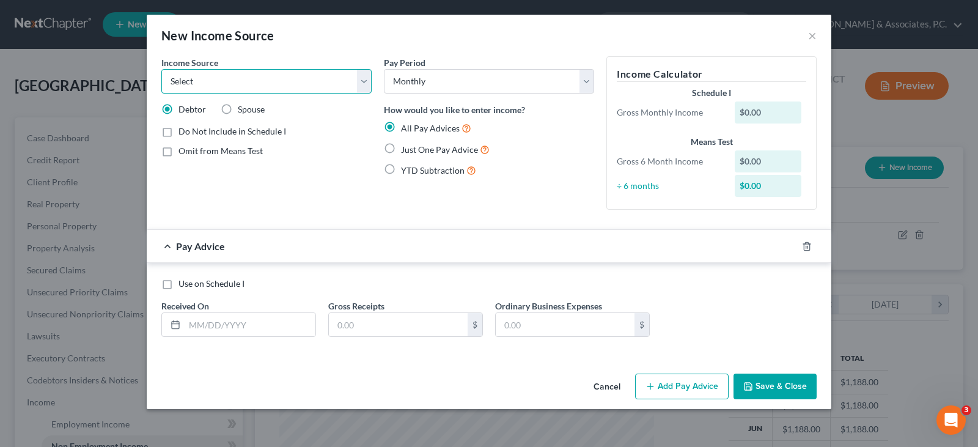
select select "13"
click at [161, 69] on select "Select Unemployment Disability (from employer) Pension Retirement Social Securi…" at bounding box center [266, 81] width 210 height 24
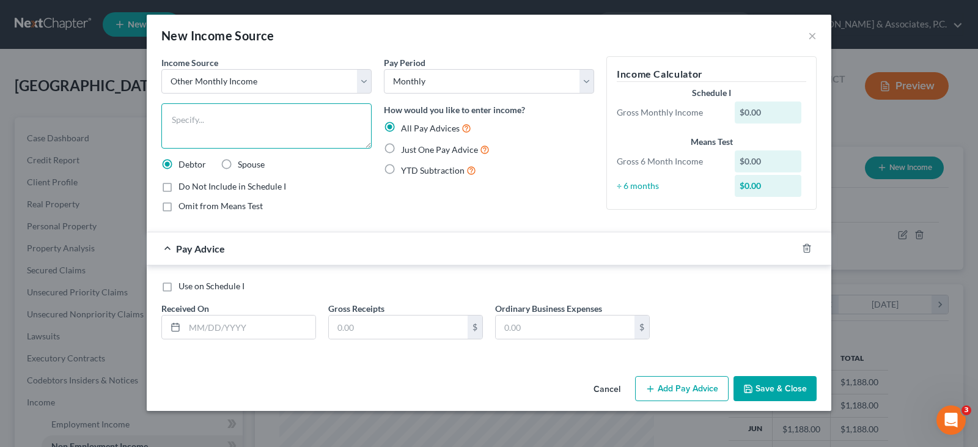
click at [229, 131] on textarea at bounding box center [266, 125] width 210 height 45
type textarea "Snap Benefits"
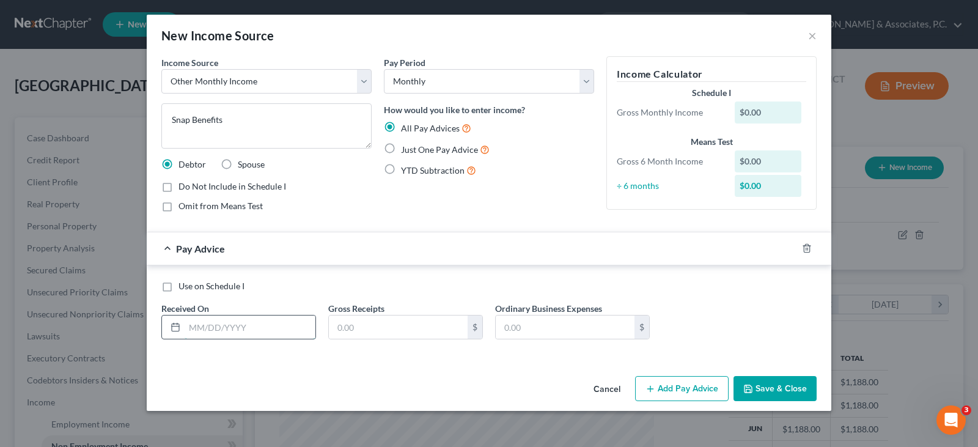
click at [260, 320] on input "text" at bounding box center [250, 326] width 131 height 23
type input "10/1/2025"
click at [383, 329] on input "text" at bounding box center [398, 326] width 139 height 23
type input "193.00"
click at [789, 248] on icon "button" at bounding box center [792, 248] width 10 height 10
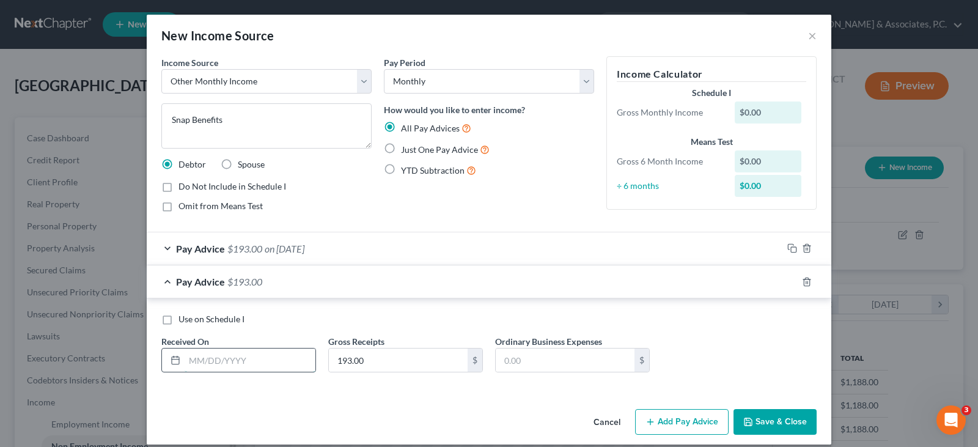
click at [269, 360] on input "text" at bounding box center [250, 359] width 131 height 23
click at [472, 304] on div "Use on Schedule I Received On * Gross Receipts 193.00 $ Ordinary Business Expen…" at bounding box center [489, 344] width 684 height 93
drag, startPoint x: 284, startPoint y: 355, endPoint x: 291, endPoint y: 362, distance: 10.4
click at [284, 355] on input "text" at bounding box center [250, 359] width 131 height 23
type input "09/01/2025"
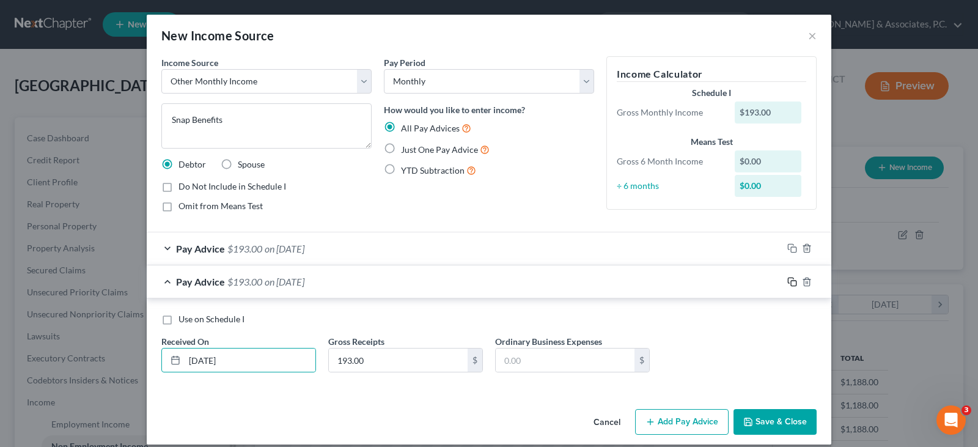
click at [787, 282] on icon "button" at bounding box center [792, 282] width 10 height 10
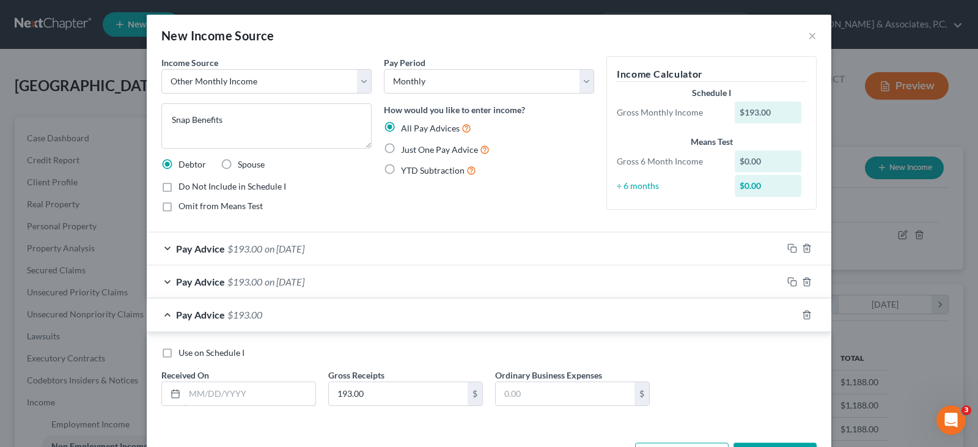
drag, startPoint x: 268, startPoint y: 397, endPoint x: 289, endPoint y: 411, distance: 25.9
click at [268, 397] on input "text" at bounding box center [250, 393] width 131 height 23
type input "08/01/2025"
drag, startPoint x: 788, startPoint y: 313, endPoint x: 773, endPoint y: 313, distance: 15.3
click at [791, 313] on rect "button" at bounding box center [793, 315] width 5 height 5
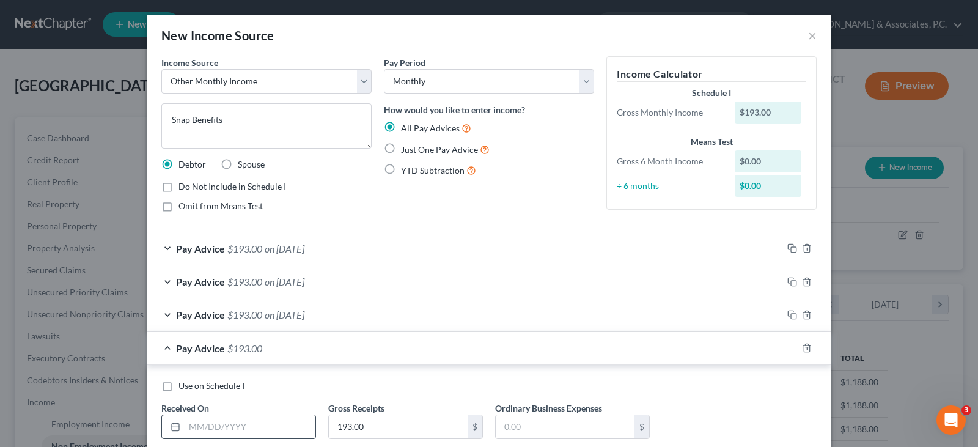
click at [246, 427] on input "text" at bounding box center [250, 426] width 131 height 23
click at [370, 379] on div "Use on Schedule I" at bounding box center [488, 385] width 655 height 12
click at [280, 417] on input "text" at bounding box center [250, 426] width 131 height 23
type input "07/01/2025"
drag, startPoint x: 786, startPoint y: 350, endPoint x: 750, endPoint y: 345, distance: 36.4
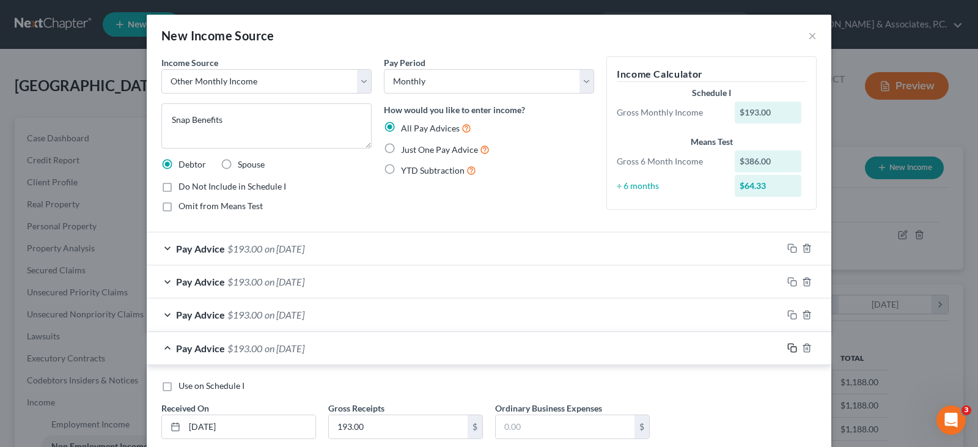
click at [787, 350] on icon "button" at bounding box center [792, 348] width 10 height 10
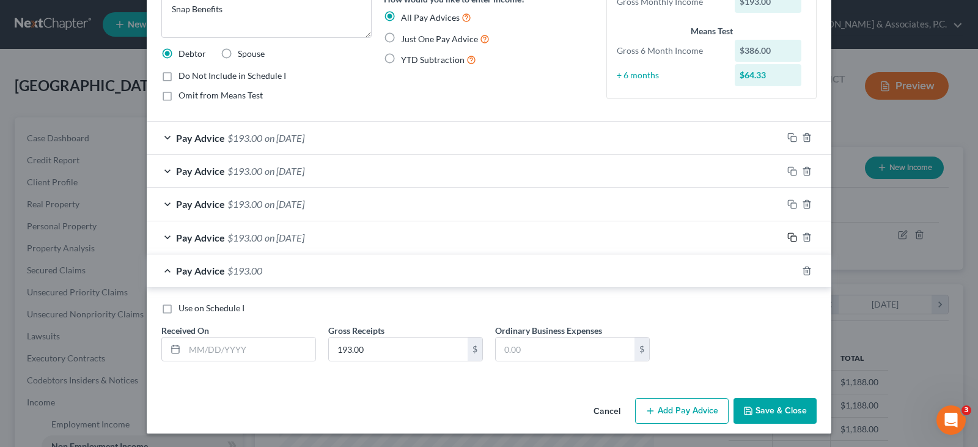
scroll to position [112, 0]
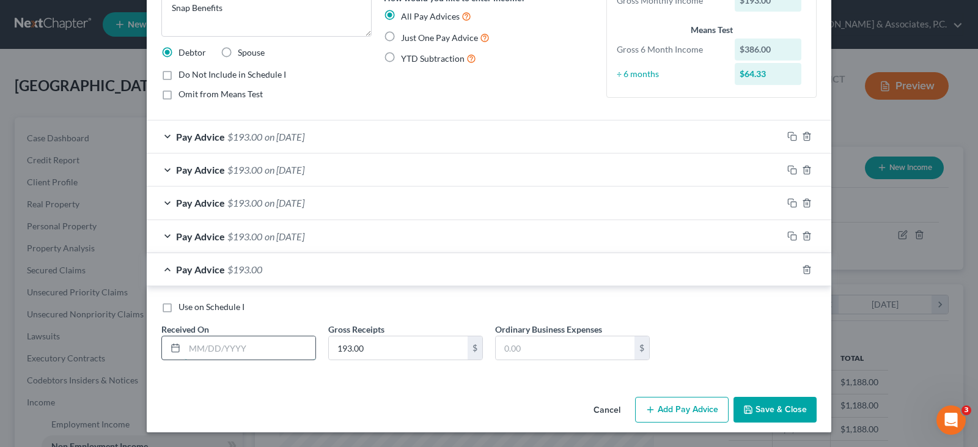
click at [247, 348] on input "text" at bounding box center [250, 347] width 131 height 23
type input "06/01/2025"
drag, startPoint x: 786, startPoint y: 271, endPoint x: 662, endPoint y: 251, distance: 126.2
click at [782, 268] on div at bounding box center [806, 270] width 49 height 20
drag, startPoint x: 788, startPoint y: 265, endPoint x: 582, endPoint y: 263, distance: 205.3
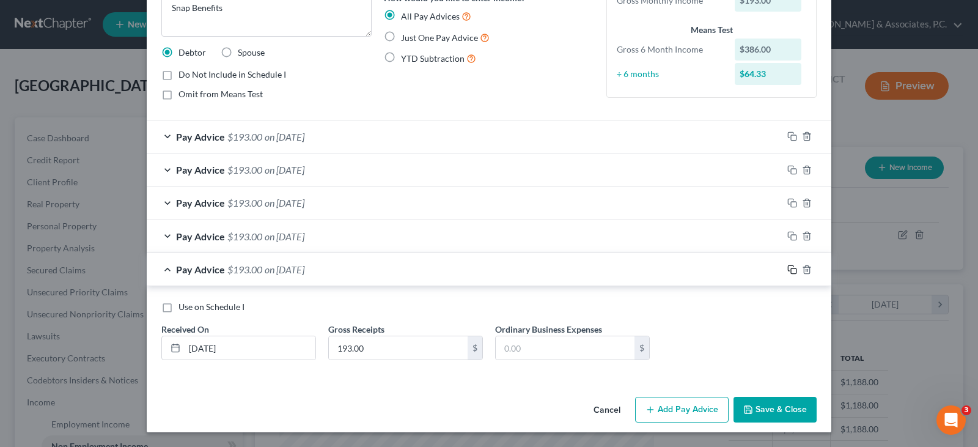
click at [788, 265] on icon "button" at bounding box center [790, 267] width 5 height 5
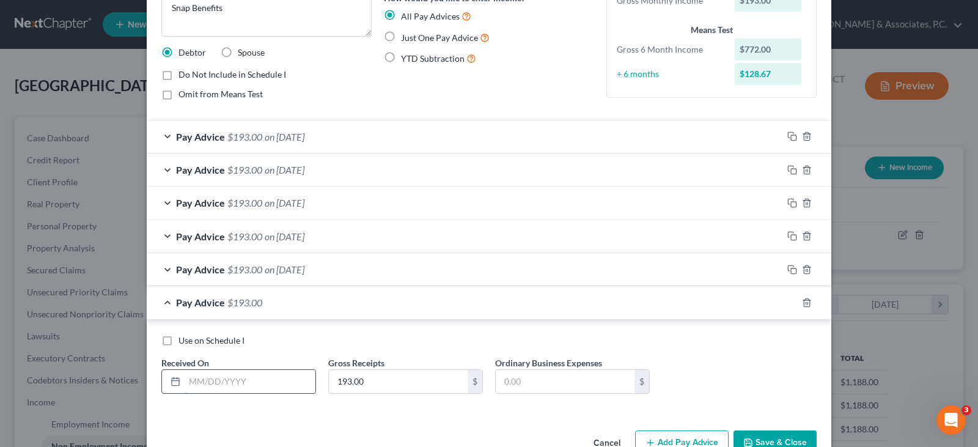
drag, startPoint x: 216, startPoint y: 386, endPoint x: 212, endPoint y: 370, distance: 16.5
click at [216, 384] on input "text" at bounding box center [250, 381] width 131 height 23
type input "05/01/2025"
drag, startPoint x: 788, startPoint y: 303, endPoint x: 754, endPoint y: 302, distance: 33.6
click at [787, 303] on icon "button" at bounding box center [792, 303] width 10 height 10
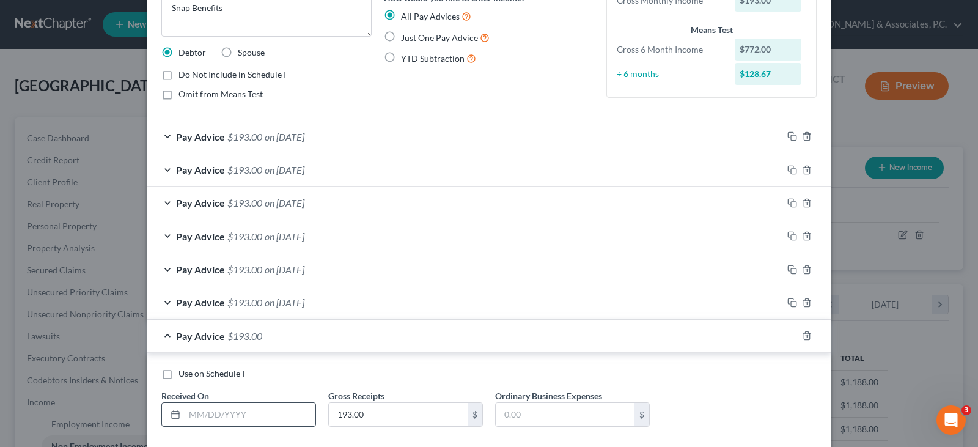
drag, startPoint x: 258, startPoint y: 410, endPoint x: 263, endPoint y: 424, distance: 15.1
click at [258, 410] on input "text" at bounding box center [250, 414] width 131 height 23
type input "04/01/2025"
click at [650, 365] on div "Use on Schedule I Received On * 04/01/2025 Gross Receipts 193.00 $ Ordinary Bus…" at bounding box center [489, 399] width 684 height 93
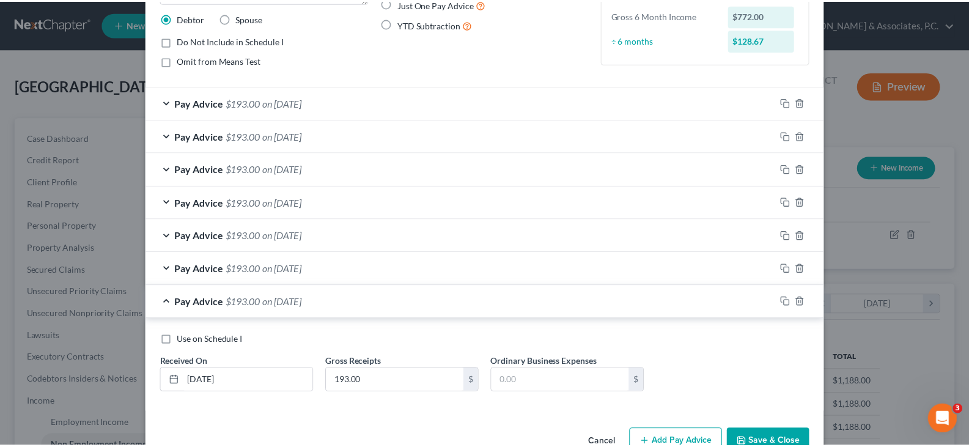
scroll to position [178, 0]
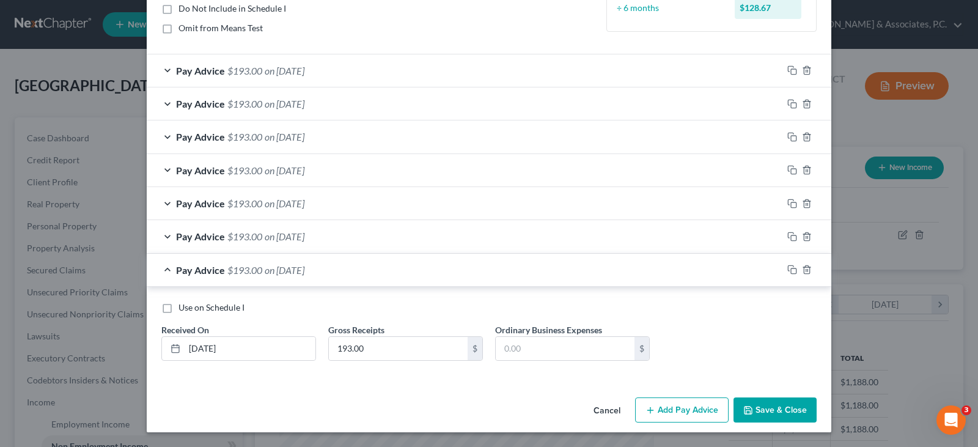
click at [783, 408] on button "Save & Close" at bounding box center [774, 410] width 83 height 26
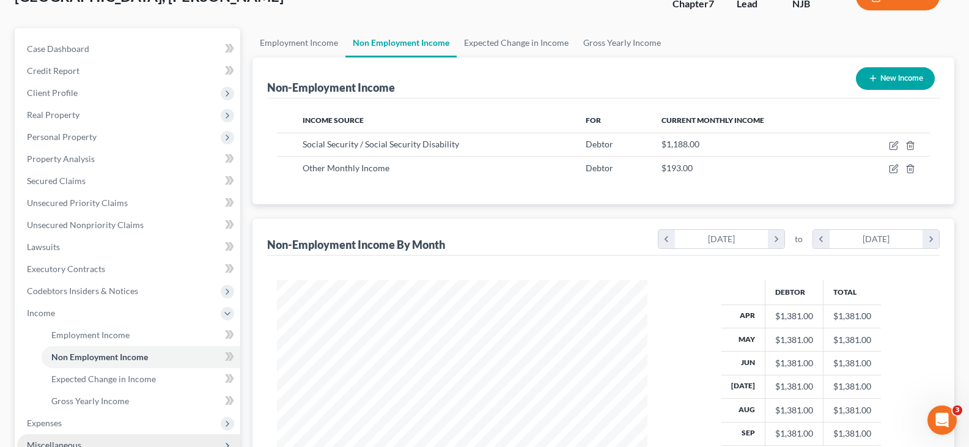
scroll to position [183, 0]
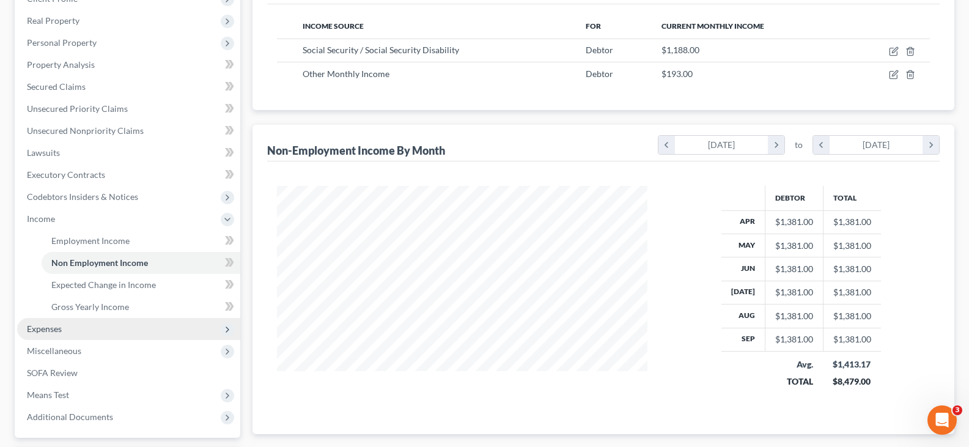
click at [44, 332] on span "Expenses" at bounding box center [44, 328] width 35 height 10
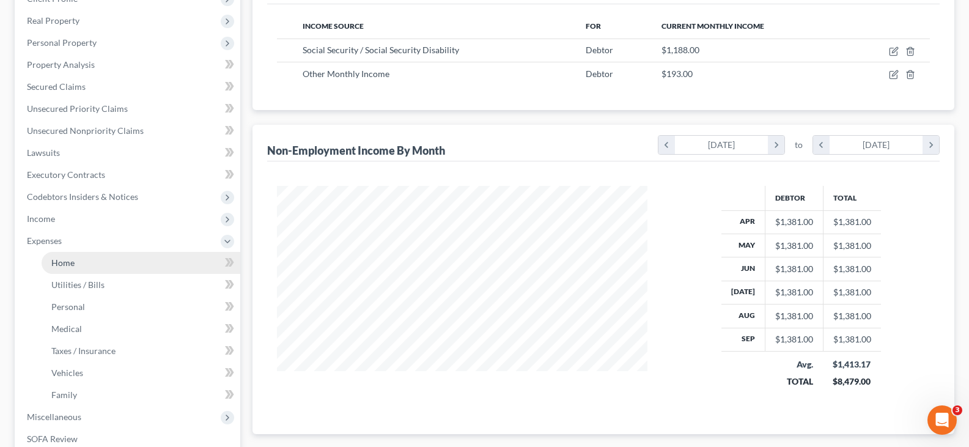
click at [68, 262] on span "Home" at bounding box center [62, 262] width 23 height 10
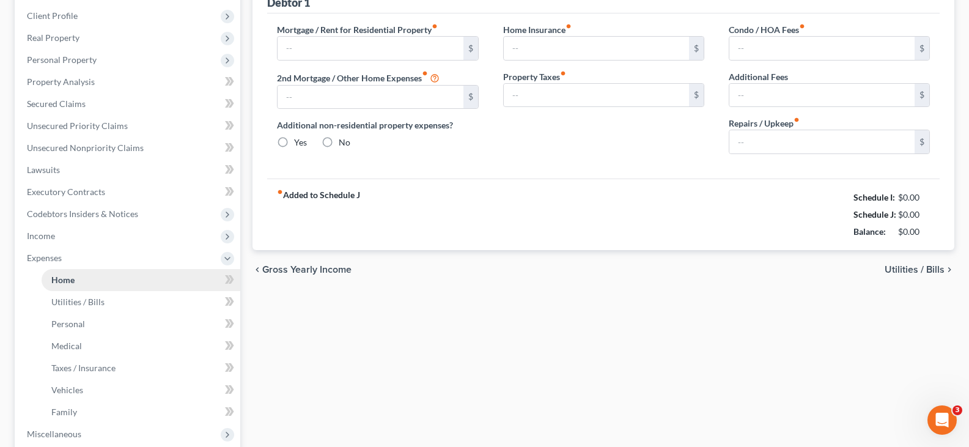
type input "0.00"
radio input "true"
type input "0.00"
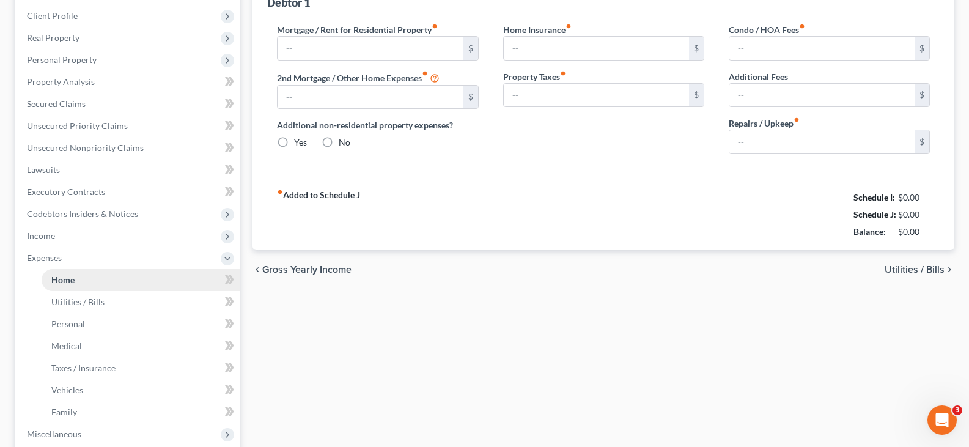
type input "0.00"
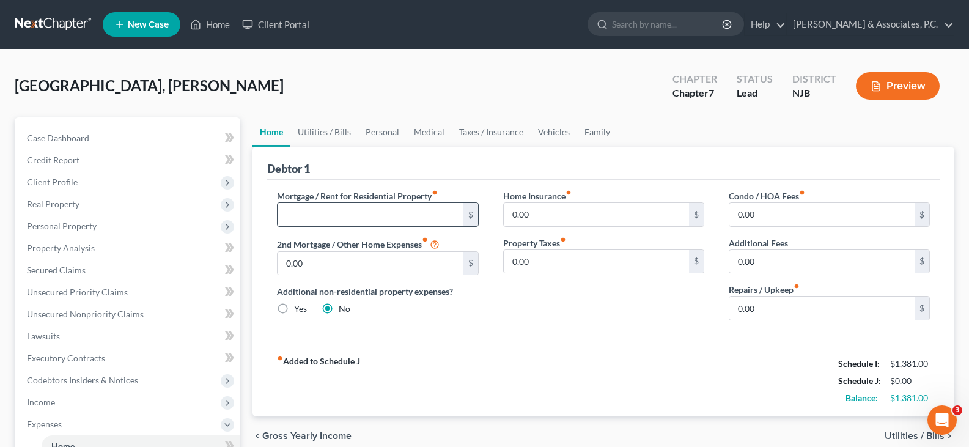
click at [401, 219] on input "text" at bounding box center [369, 214] width 185 height 23
type input "278.00"
click at [331, 131] on link "Utilities / Bills" at bounding box center [324, 131] width 68 height 29
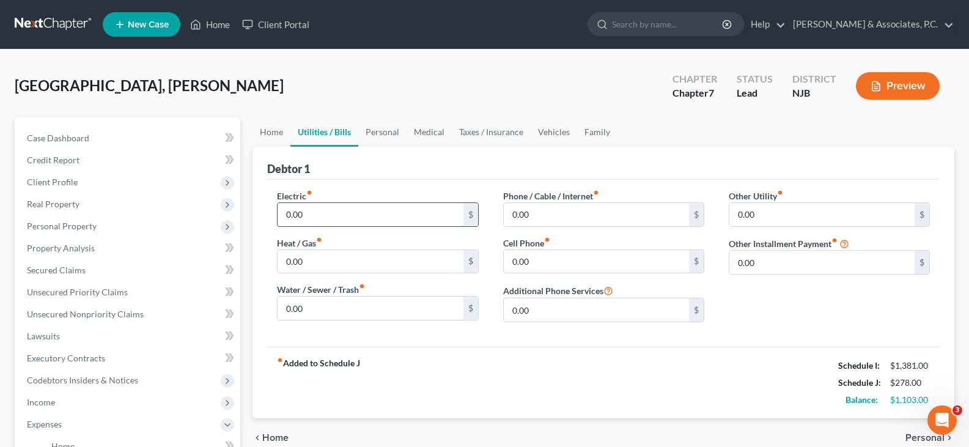
click at [337, 216] on input "0.00" at bounding box center [369, 214] width 185 height 23
click at [555, 210] on input "0.00" at bounding box center [596, 214] width 185 height 23
type input "14.95"
click at [547, 263] on input "0.00" at bounding box center [596, 261] width 185 height 23
type input "61.00"
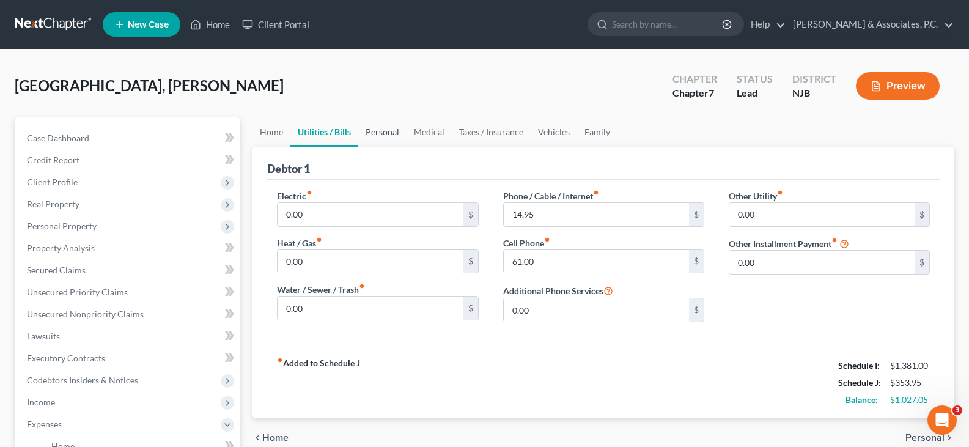
click at [385, 128] on link "Personal" at bounding box center [382, 131] width 48 height 29
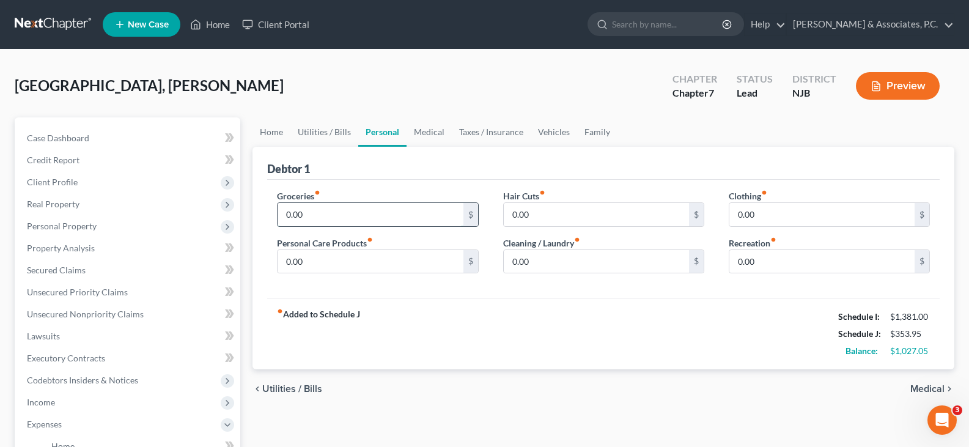
click at [328, 214] on input "0.00" at bounding box center [369, 214] width 185 height 23
type input "193.00"
click at [323, 256] on input "0.00" at bounding box center [369, 261] width 185 height 23
type input "40.00"
click at [548, 216] on input "0.00" at bounding box center [596, 214] width 185 height 23
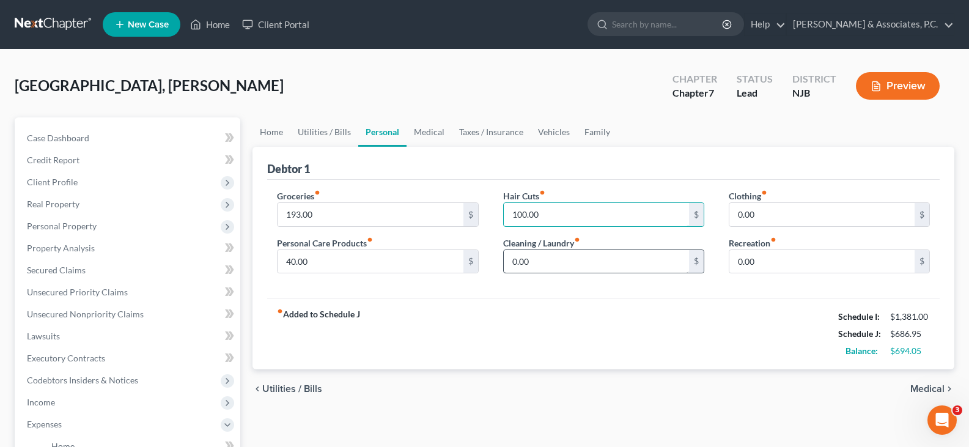
type input "100.00"
click at [556, 263] on input "0.00" at bounding box center [596, 261] width 185 height 23
type input "40.00"
click at [791, 216] on input "0.00" at bounding box center [821, 214] width 185 height 23
click at [785, 266] on input "0.00" at bounding box center [821, 261] width 185 height 23
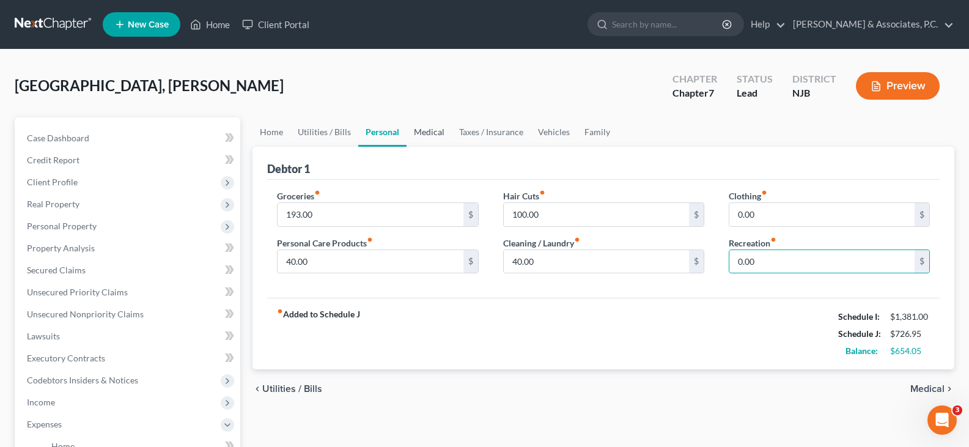
click at [427, 130] on link "Medical" at bounding box center [428, 131] width 45 height 29
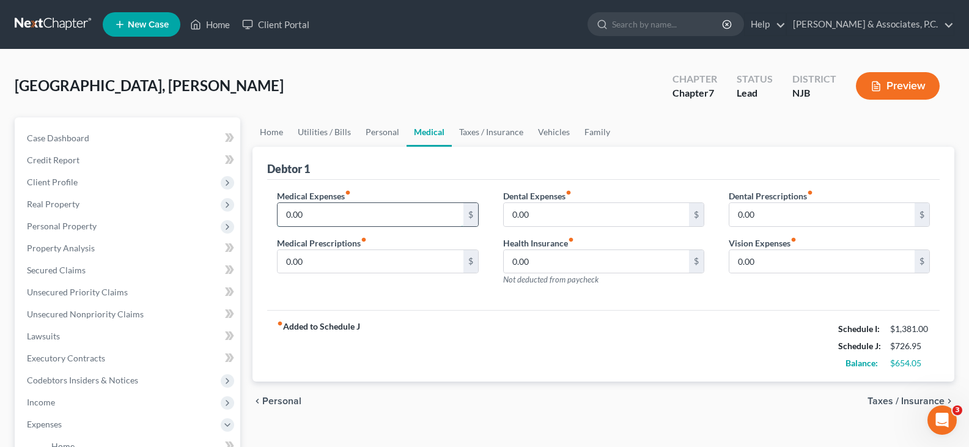
drag, startPoint x: 329, startPoint y: 221, endPoint x: 324, endPoint y: 214, distance: 8.3
click at [329, 220] on input "0.00" at bounding box center [369, 214] width 185 height 23
click at [590, 212] on input "0.00" at bounding box center [596, 214] width 185 height 23
click at [480, 130] on link "Taxes / Insurance" at bounding box center [491, 131] width 79 height 29
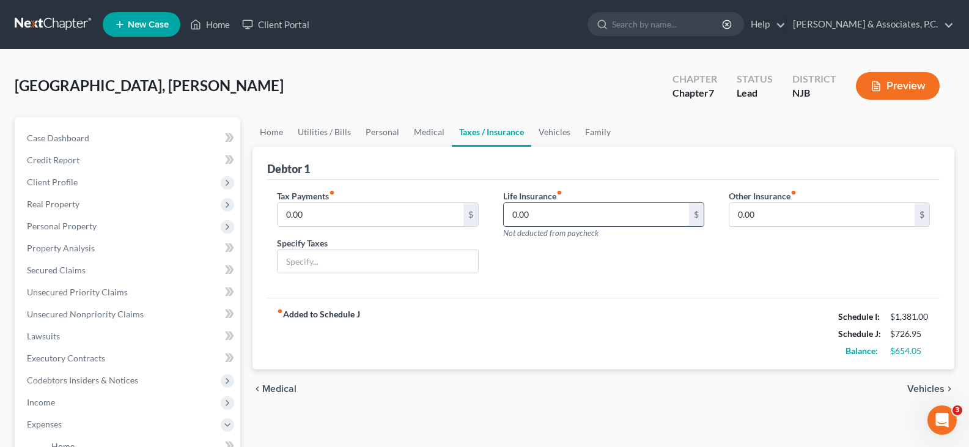
click at [558, 213] on input "0.00" at bounding box center [596, 214] width 185 height 23
type input "50.75"
click at [558, 129] on link "Vehicles" at bounding box center [554, 131] width 46 height 29
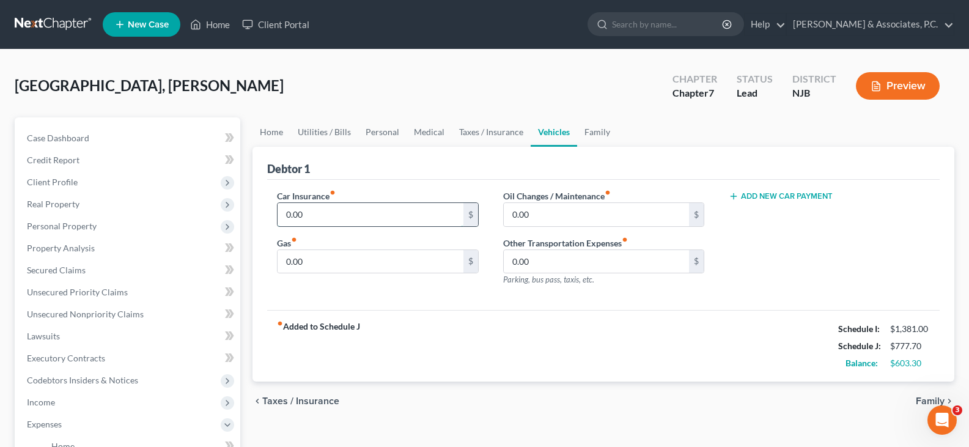
click at [401, 216] on input "0.00" at bounding box center [369, 214] width 185 height 23
type input "30.00"
click at [319, 257] on input "0.00" at bounding box center [369, 261] width 185 height 23
type input "40.00"
click at [554, 213] on input "0.00" at bounding box center [596, 214] width 185 height 23
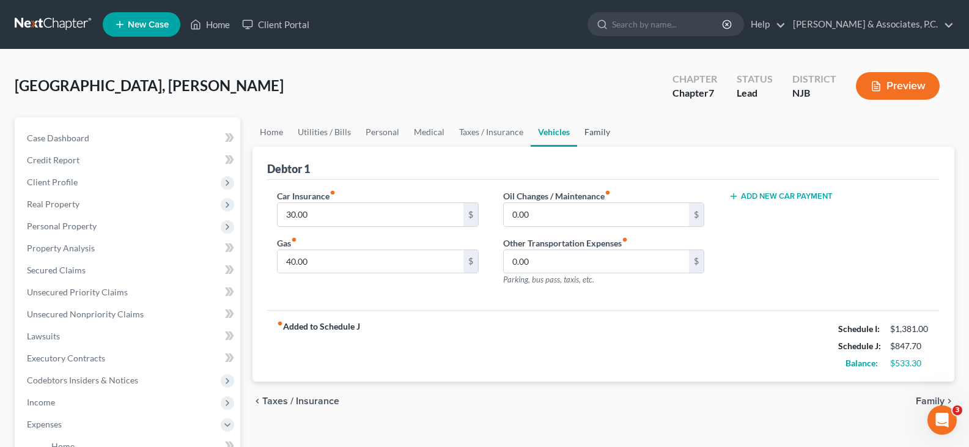
click at [596, 133] on link "Family" at bounding box center [597, 131] width 40 height 29
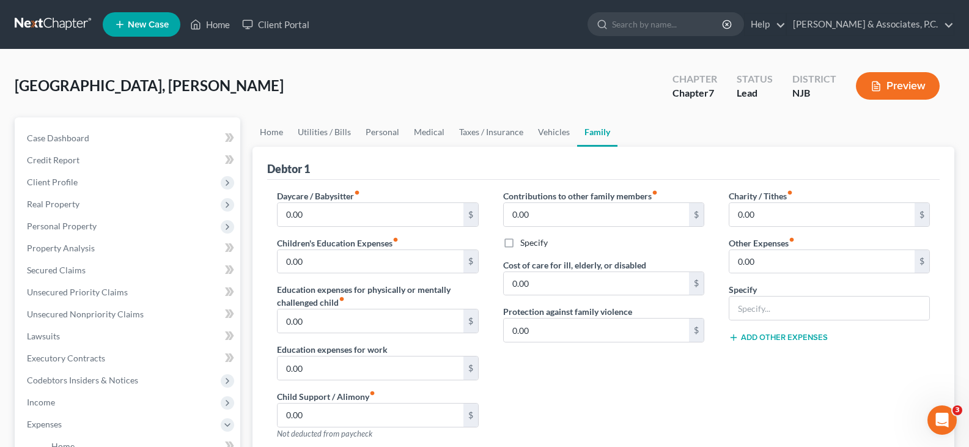
click at [593, 136] on link "Family" at bounding box center [597, 131] width 40 height 29
click at [775, 217] on input "0.00" at bounding box center [821, 214] width 185 height 23
click at [258, 131] on link "Home" at bounding box center [271, 131] width 38 height 29
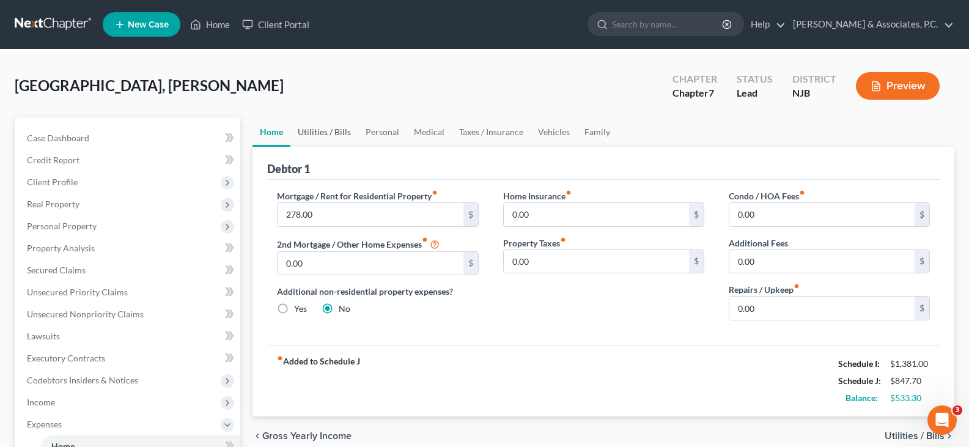
click at [333, 133] on link "Utilities / Bills" at bounding box center [324, 131] width 68 height 29
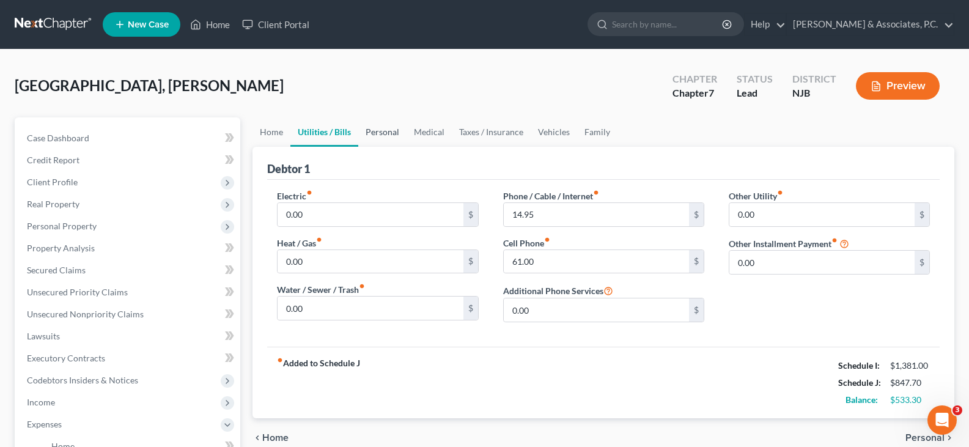
click at [387, 126] on link "Personal" at bounding box center [382, 131] width 48 height 29
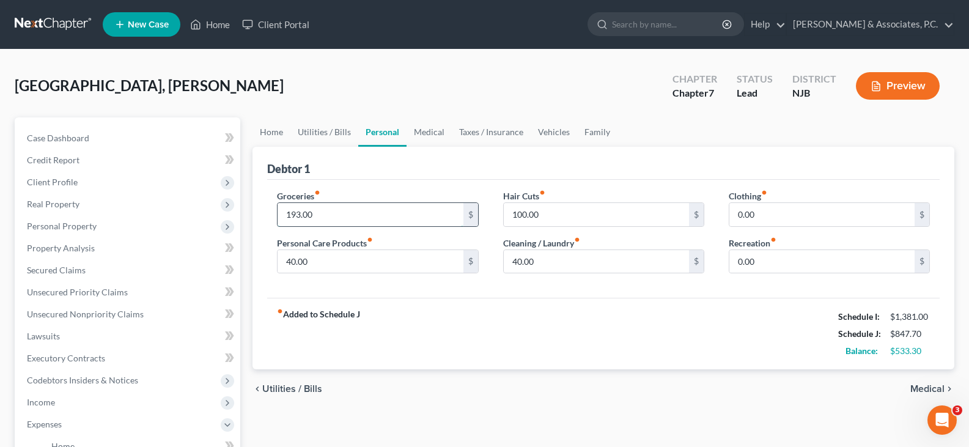
click at [332, 211] on input "193.00" at bounding box center [369, 214] width 185 height 23
type input "293.00"
click at [351, 254] on input "40.00" at bounding box center [369, 261] width 185 height 23
click at [420, 133] on link "Medical" at bounding box center [428, 131] width 45 height 29
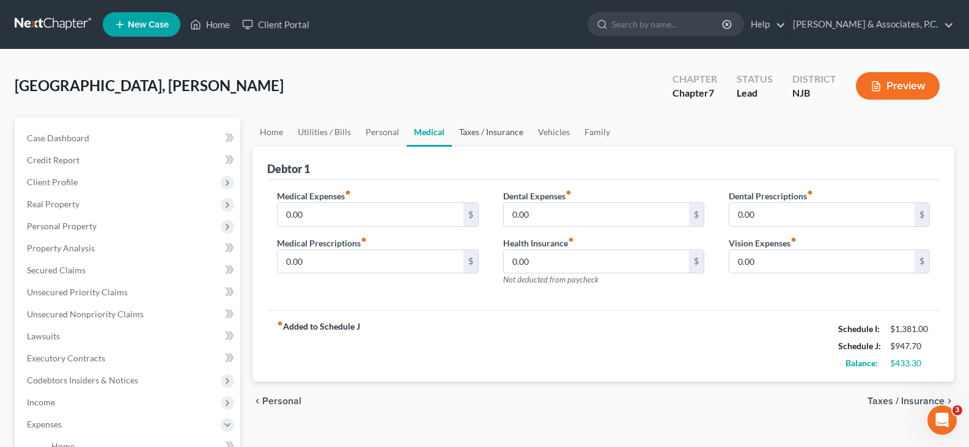
click at [484, 135] on link "Taxes / Insurance" at bounding box center [491, 131] width 79 height 29
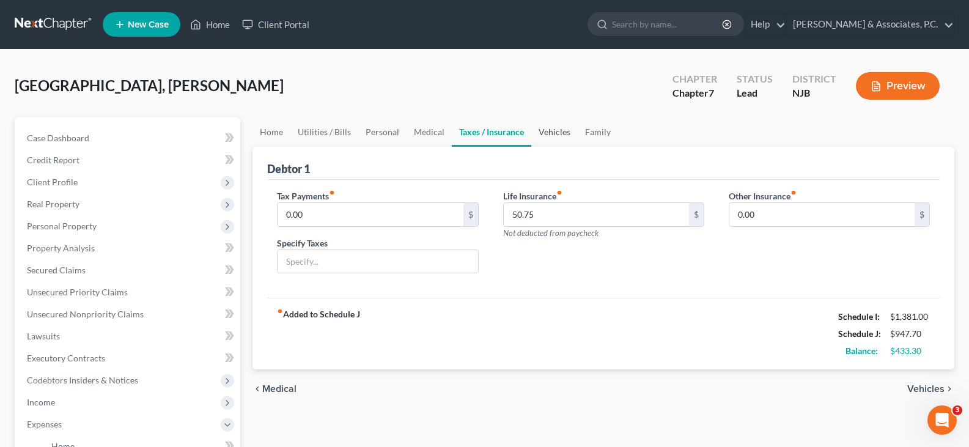
click at [557, 133] on link "Vehicles" at bounding box center [554, 131] width 46 height 29
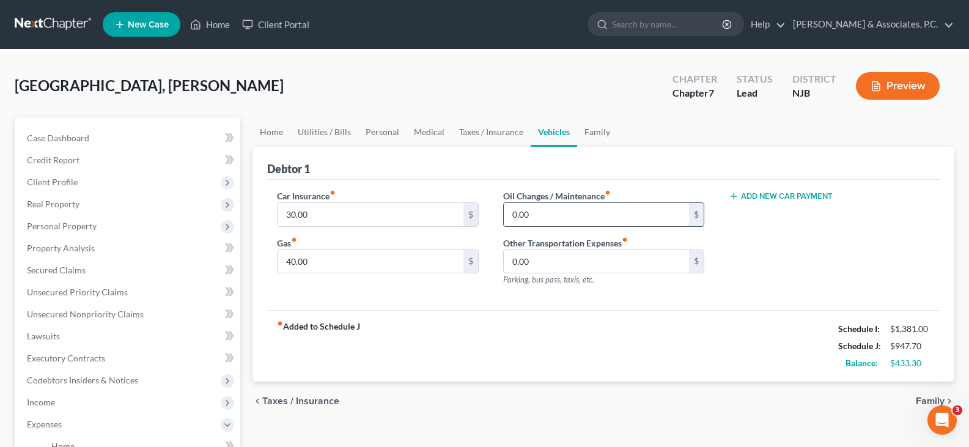
click at [532, 213] on input "0.00" at bounding box center [596, 214] width 185 height 23
click at [532, 214] on input "0.00" at bounding box center [596, 214] width 185 height 23
click at [366, 252] on input "40.00" at bounding box center [369, 261] width 185 height 23
click at [578, 213] on input "0.00" at bounding box center [596, 214] width 185 height 23
click at [328, 266] on input "40.00" at bounding box center [369, 261] width 185 height 23
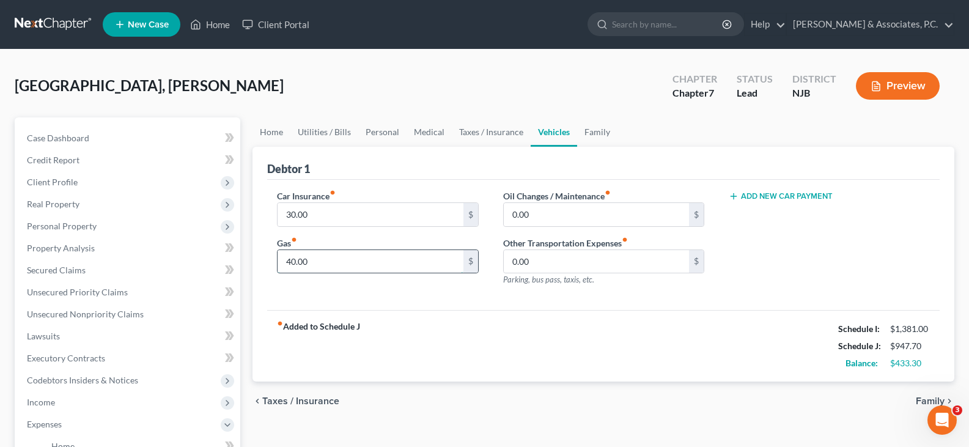
click at [327, 264] on input "40.00" at bounding box center [369, 261] width 185 height 23
type input "4"
type input "100.00"
click at [593, 213] on input "0.00" at bounding box center [596, 214] width 185 height 23
click at [574, 268] on input "0.00" at bounding box center [596, 261] width 185 height 23
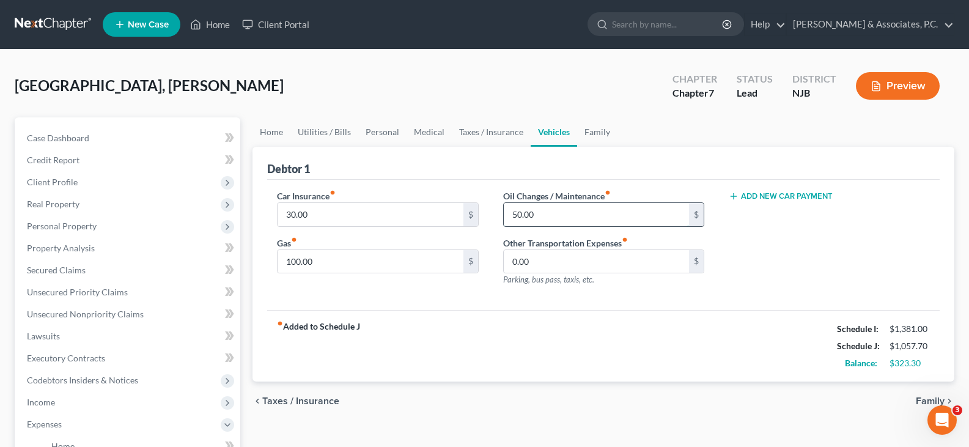
click at [546, 211] on input "50.00" at bounding box center [596, 214] width 185 height 23
type input "60.00"
click at [487, 133] on link "Taxes / Insurance" at bounding box center [491, 131] width 79 height 29
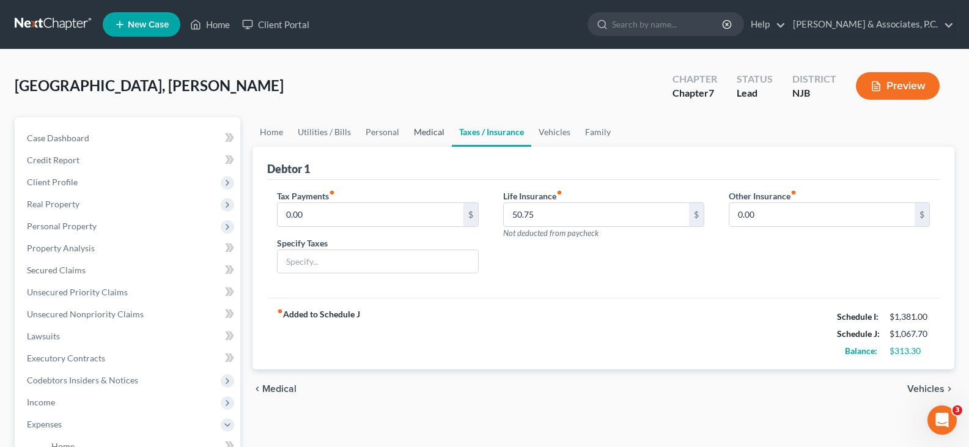
click at [433, 133] on link "Medical" at bounding box center [428, 131] width 45 height 29
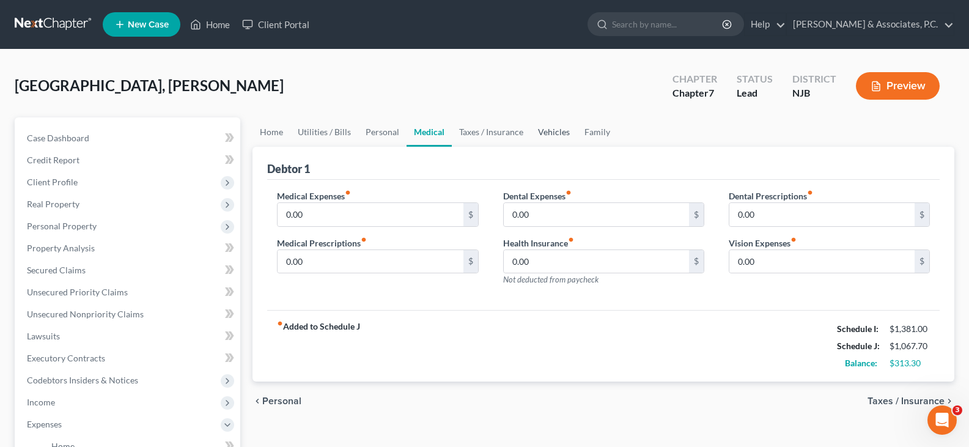
click at [548, 125] on link "Vehicles" at bounding box center [553, 131] width 46 height 29
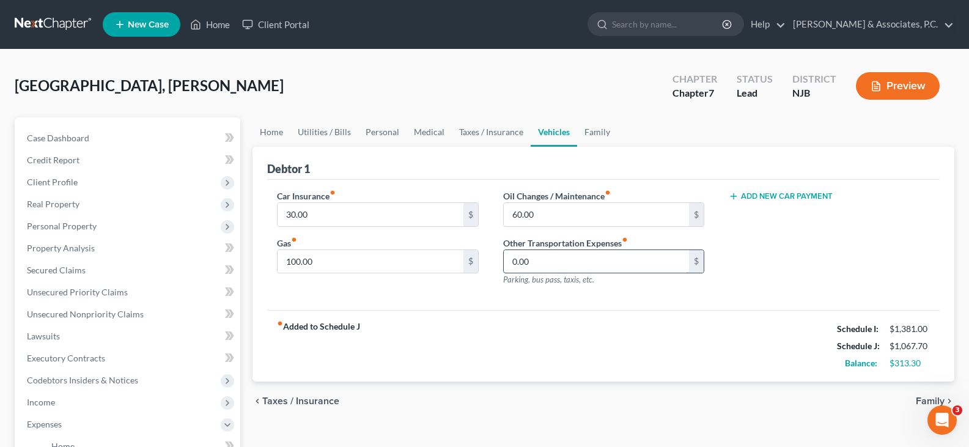
click at [551, 254] on input "0.00" at bounding box center [596, 261] width 185 height 23
type input "30.00"
click at [275, 124] on link "Home" at bounding box center [271, 131] width 38 height 29
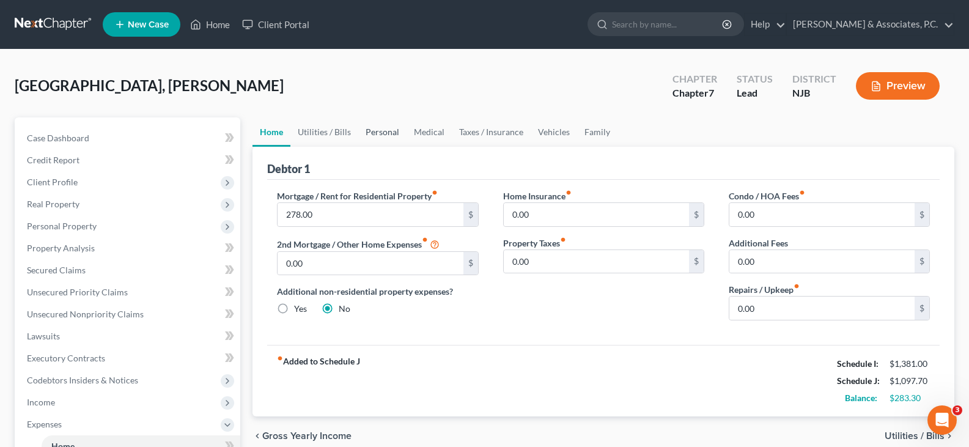
click at [384, 129] on link "Personal" at bounding box center [382, 131] width 48 height 29
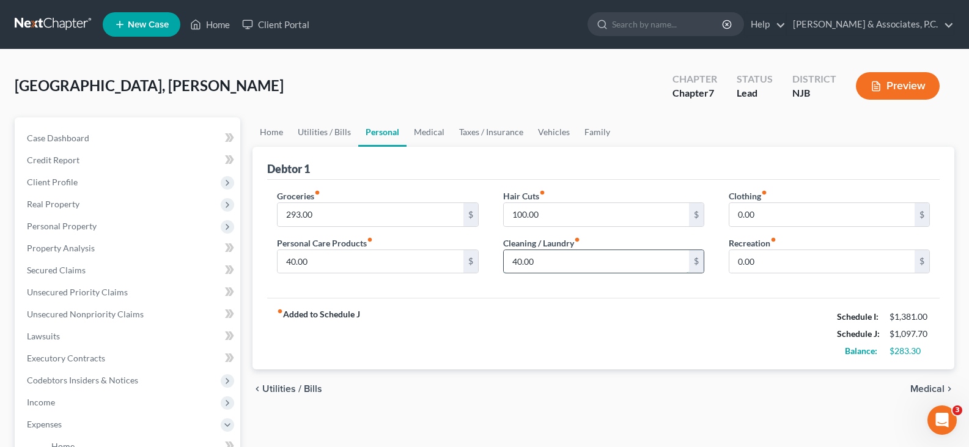
click at [546, 264] on input "40.00" at bounding box center [596, 261] width 185 height 23
click at [541, 262] on input "40.00" at bounding box center [596, 261] width 185 height 23
click at [539, 260] on input "40.00" at bounding box center [596, 261] width 185 height 23
drag, startPoint x: 539, startPoint y: 260, endPoint x: 425, endPoint y: 297, distance: 119.4
click at [414, 288] on div "Groceries fiber_manual_record 293.00 $ Personal Care Products fiber_manual_reco…" at bounding box center [603, 239] width 672 height 119
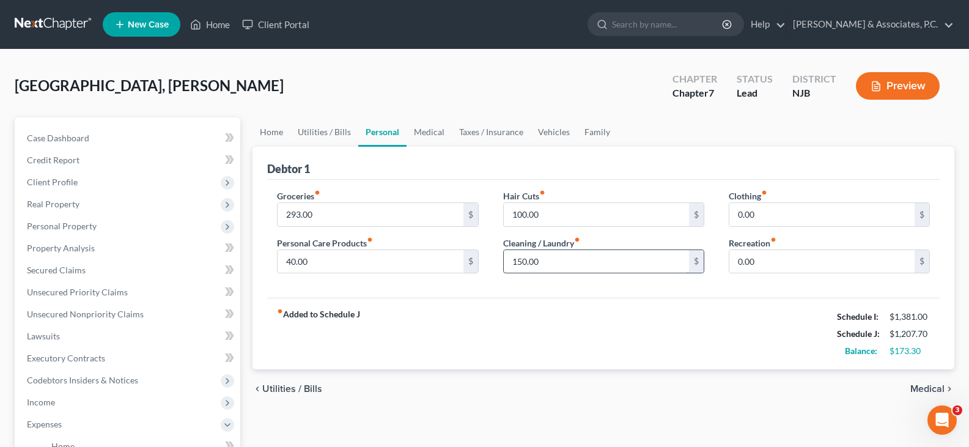
click at [557, 260] on input "150.00" at bounding box center [596, 261] width 185 height 23
click at [539, 260] on input "150.00" at bounding box center [596, 261] width 185 height 23
type input "150.00"
click at [353, 261] on input "40.00" at bounding box center [369, 261] width 185 height 23
click at [354, 263] on input "75.00" at bounding box center [369, 261] width 185 height 23
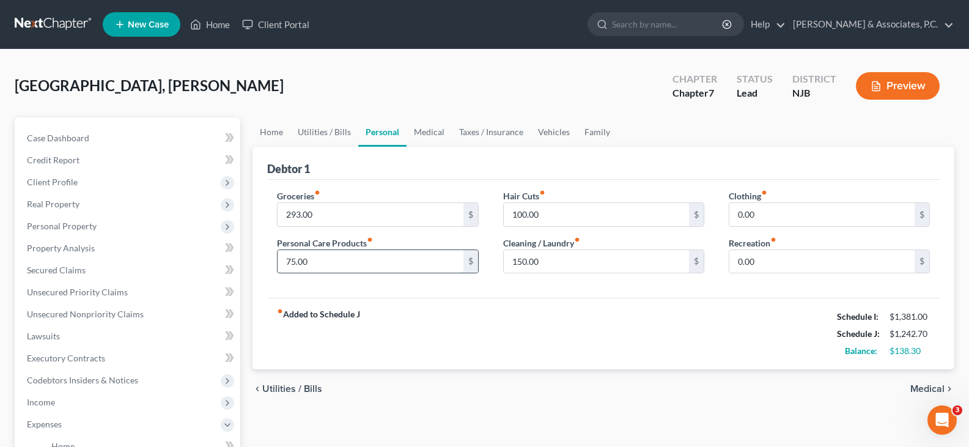
click at [400, 258] on input "75.00" at bounding box center [369, 261] width 185 height 23
drag, startPoint x: 361, startPoint y: 262, endPoint x: 244, endPoint y: 286, distance: 118.6
click at [237, 276] on div "Petition Navigation Case Dashboard Payments Invoices Payments Payments Credit R…" at bounding box center [484, 437] width 951 height 640
type input "100.00"
click at [330, 213] on input "293.00" at bounding box center [369, 214] width 185 height 23
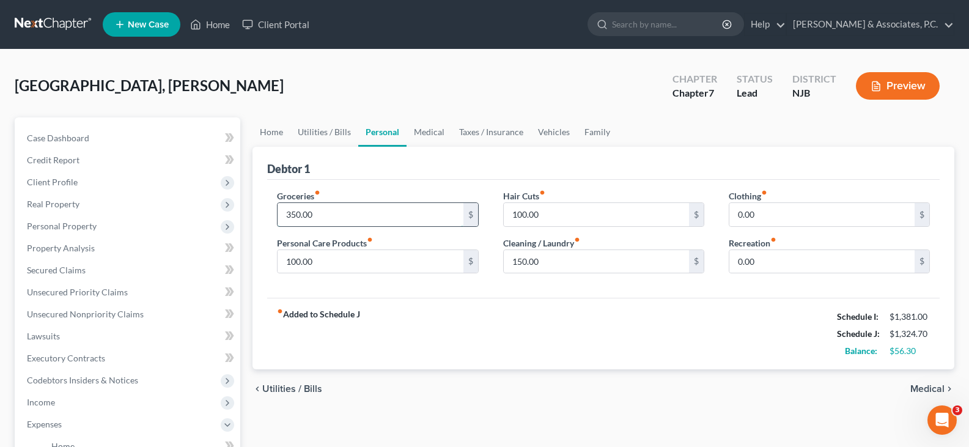
click at [330, 214] on input "350.00" at bounding box center [369, 214] width 185 height 23
type input "350.00"
click at [362, 266] on input "100.00" at bounding box center [369, 261] width 185 height 23
click at [598, 259] on input "150.00" at bounding box center [596, 261] width 185 height 23
click at [773, 258] on input "0.00" at bounding box center [821, 261] width 185 height 23
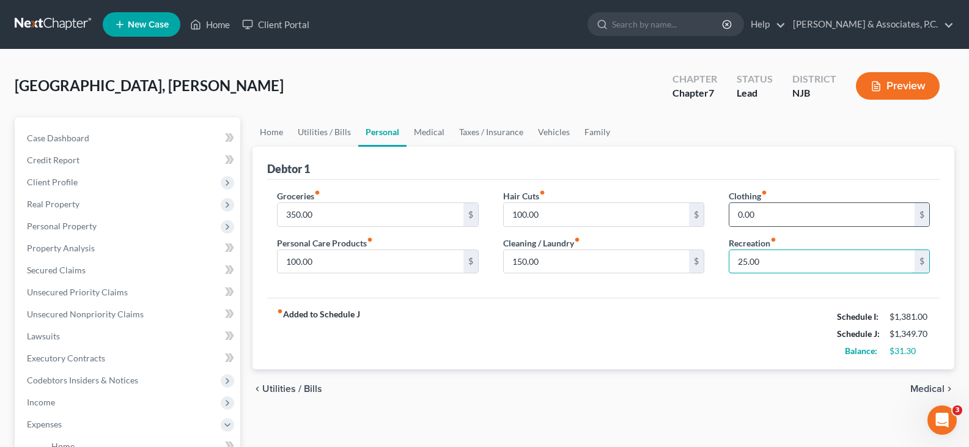
type input "25.00"
click at [771, 226] on div "0.00 $" at bounding box center [828, 214] width 201 height 24
click at [379, 216] on input "350.00" at bounding box center [369, 214] width 185 height 23
click at [786, 210] on input "0.00" at bounding box center [821, 214] width 185 height 23
click at [424, 129] on link "Medical" at bounding box center [428, 131] width 45 height 29
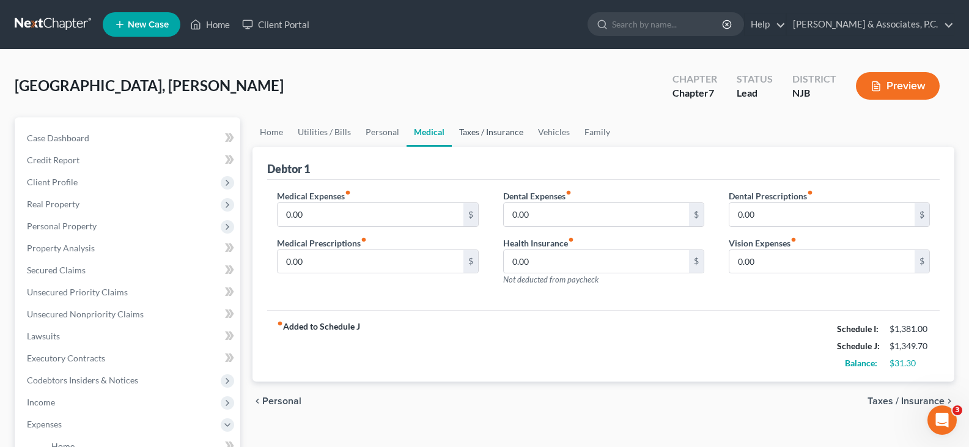
click at [489, 128] on link "Taxes / Insurance" at bounding box center [491, 131] width 79 height 29
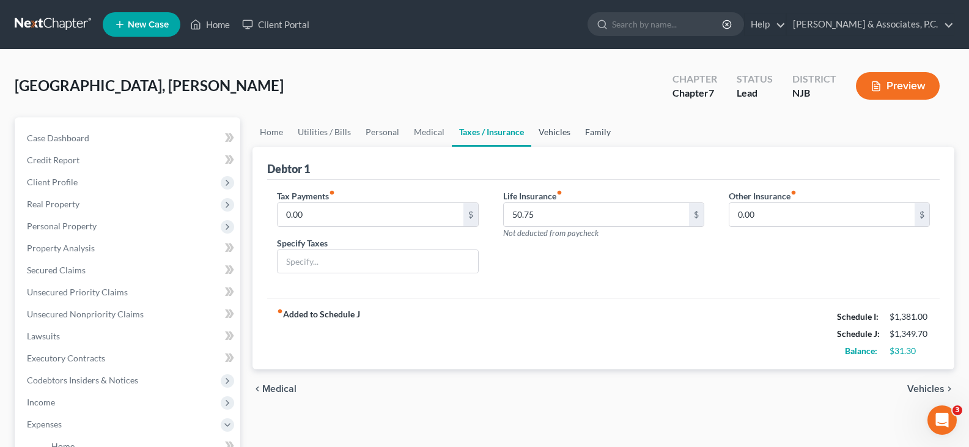
drag, startPoint x: 548, startPoint y: 131, endPoint x: 598, endPoint y: 134, distance: 50.2
click at [549, 131] on link "Vehicles" at bounding box center [554, 131] width 46 height 29
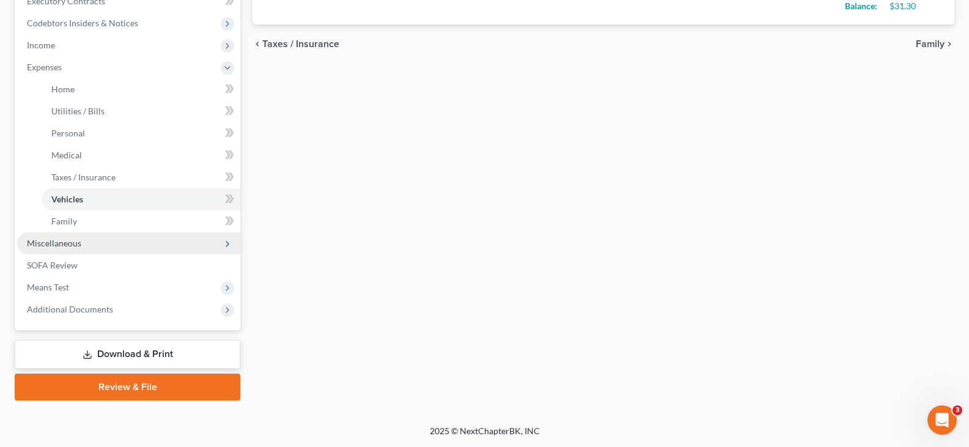
click at [56, 242] on span "Miscellaneous" at bounding box center [54, 243] width 54 height 10
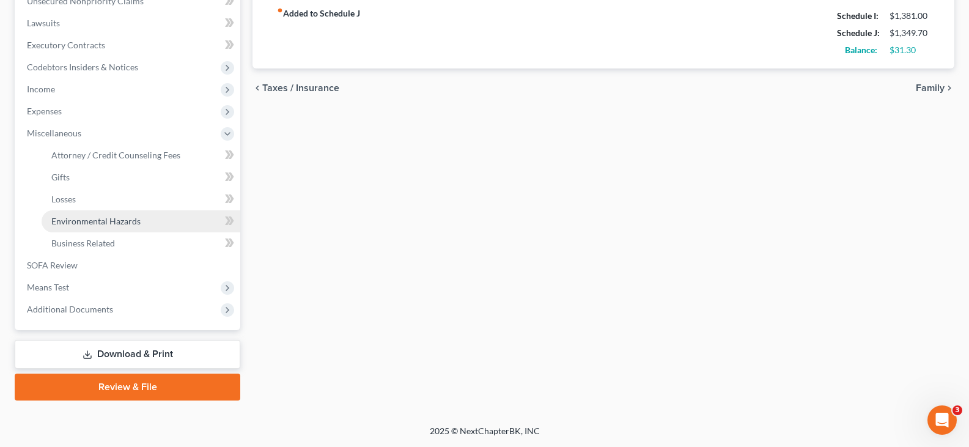
scroll to position [313, 0]
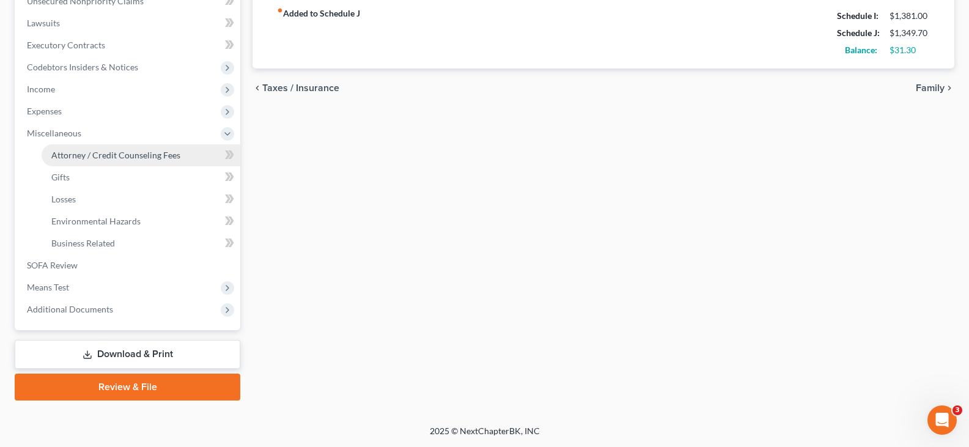
click at [101, 157] on span "Attorney / Credit Counseling Fees" at bounding box center [115, 155] width 129 height 10
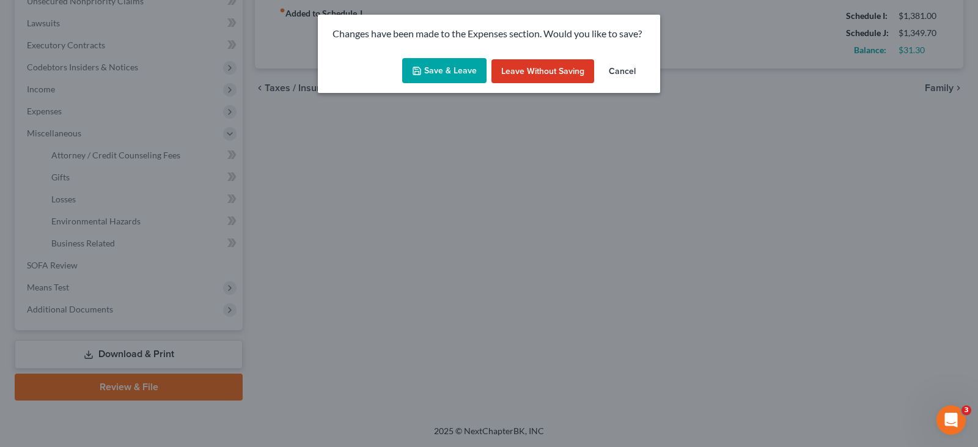
click at [439, 63] on button "Save & Leave" at bounding box center [444, 71] width 84 height 26
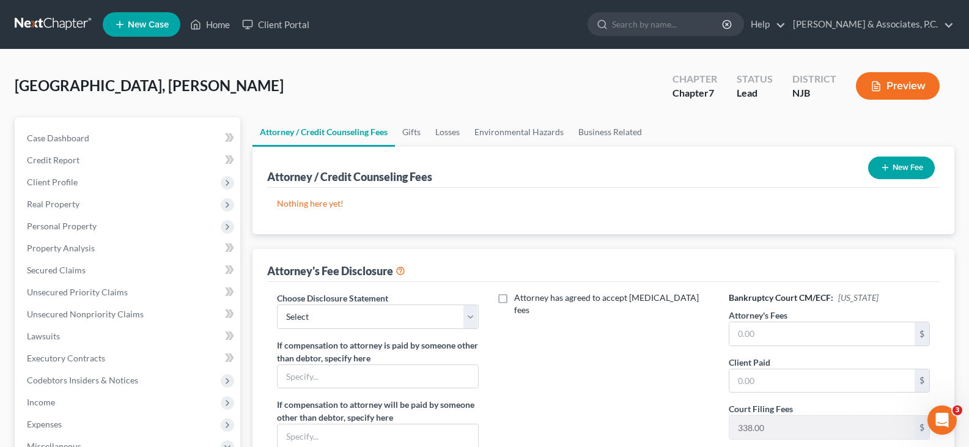
click at [911, 167] on button "New Fee" at bounding box center [901, 167] width 67 height 23
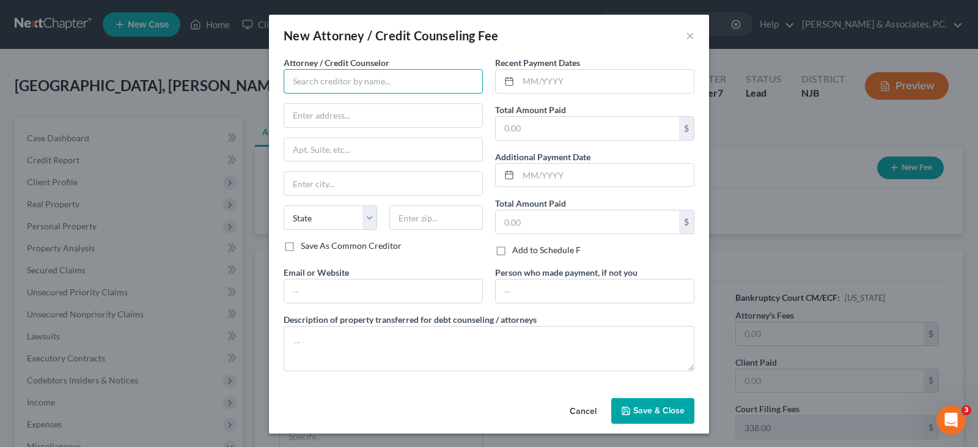
click at [349, 78] on input "text" at bounding box center [383, 81] width 199 height 24
type input "[PERSON_NAME]"
type input "649 Newark Avenue"
type input "[GEOGRAPHIC_DATA]"
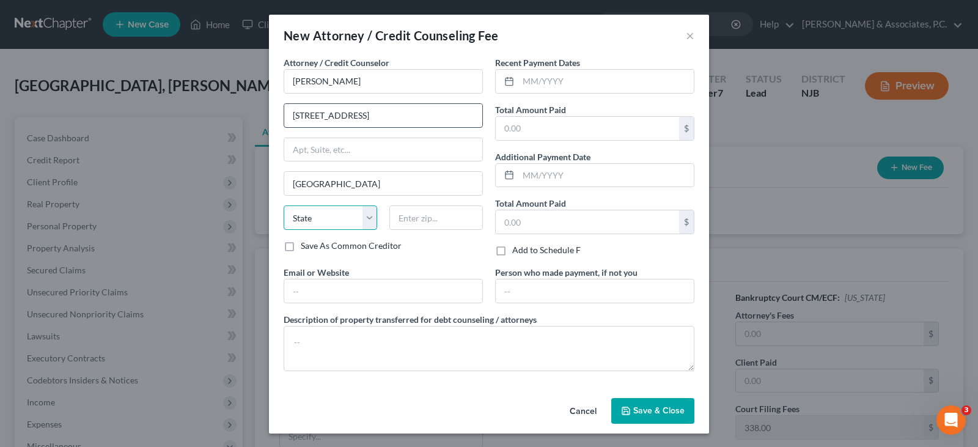
select select "33"
type input "07306"
click at [559, 86] on input "text" at bounding box center [605, 81] width 175 height 23
type input "[DATE]"
click at [537, 127] on input "text" at bounding box center [587, 128] width 183 height 23
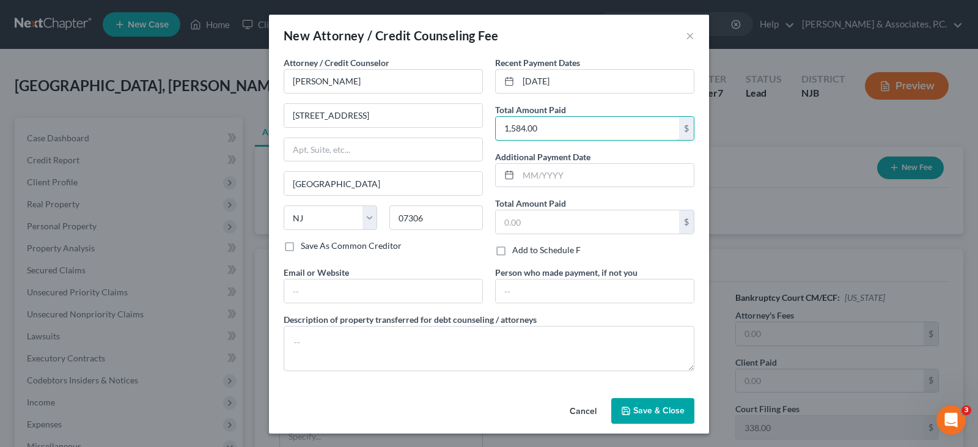
type input "1,584.00"
click at [664, 406] on span "Save & Close" at bounding box center [658, 410] width 51 height 10
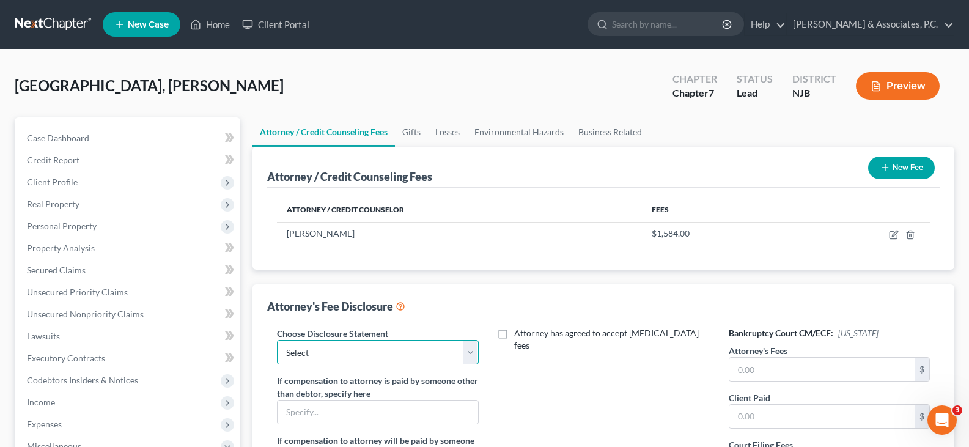
click at [477, 353] on select "Select Attorney" at bounding box center [377, 352] width 201 height 24
select select "0"
click at [277, 340] on select "Select Attorney" at bounding box center [377, 352] width 201 height 24
click at [804, 371] on input "text" at bounding box center [821, 368] width 185 height 23
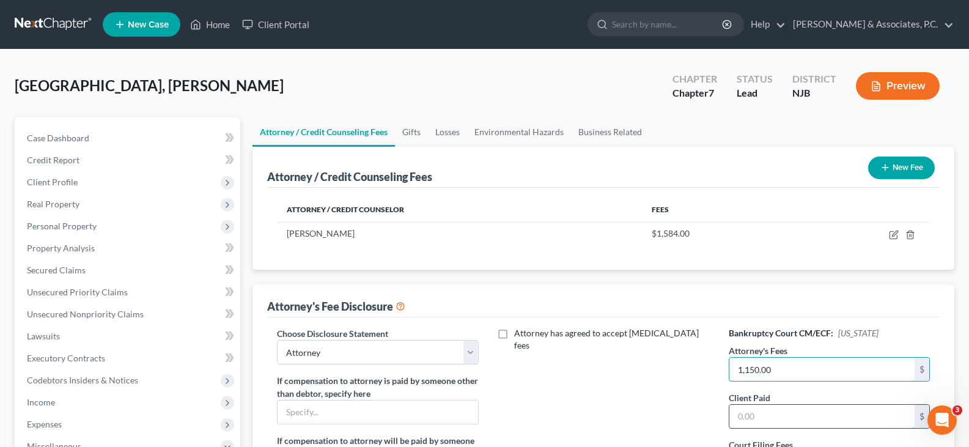
type input "1,150.00"
click at [778, 419] on input "text" at bounding box center [821, 416] width 185 height 23
type input "1,150.00"
click at [642, 403] on div "Attorney has agreed to accept [MEDICAL_DATA] fees" at bounding box center [603, 434] width 225 height 214
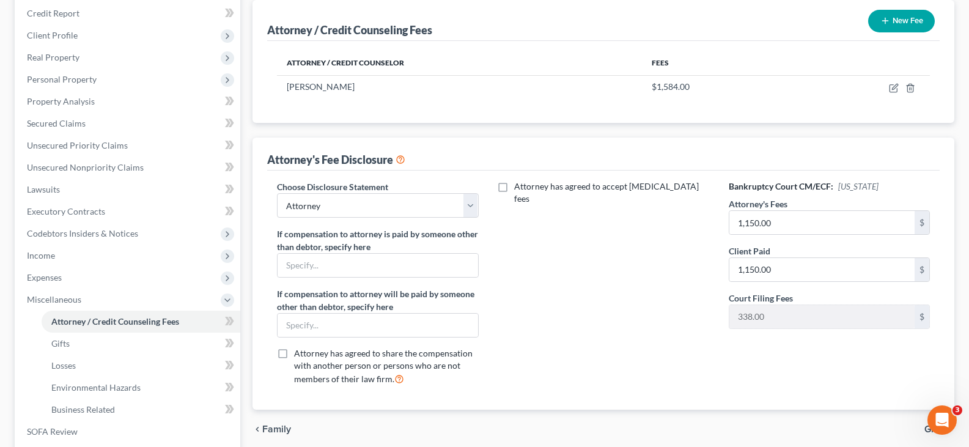
scroll to position [130, 0]
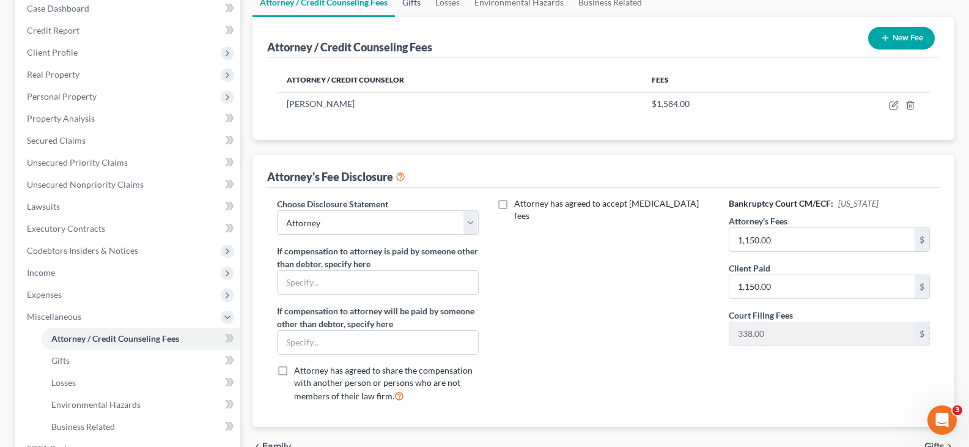
click at [413, 3] on link "Gifts" at bounding box center [411, 2] width 33 height 29
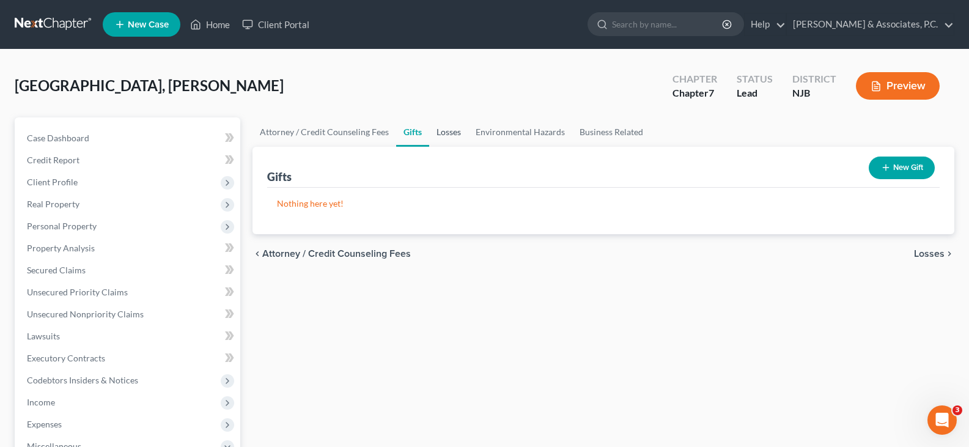
click at [446, 133] on link "Losses" at bounding box center [448, 131] width 39 height 29
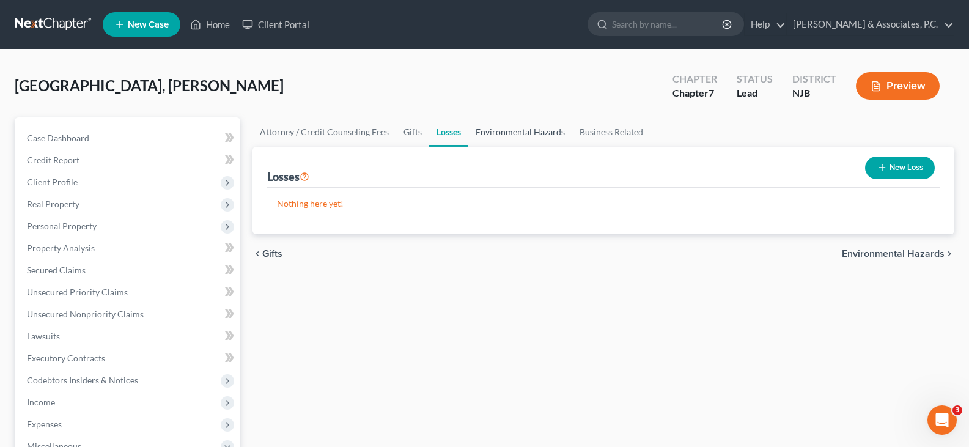
click at [506, 133] on link "Environmental Hazards" at bounding box center [520, 131] width 104 height 29
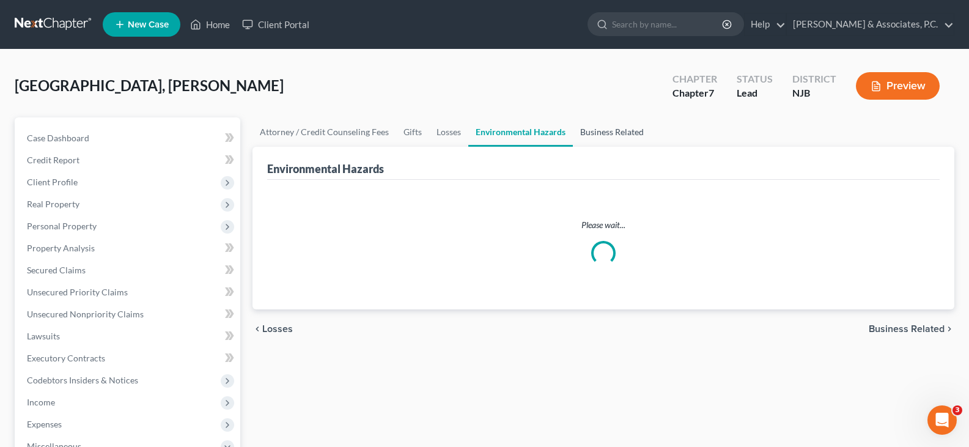
click at [590, 130] on link "Business Related" at bounding box center [612, 131] width 78 height 29
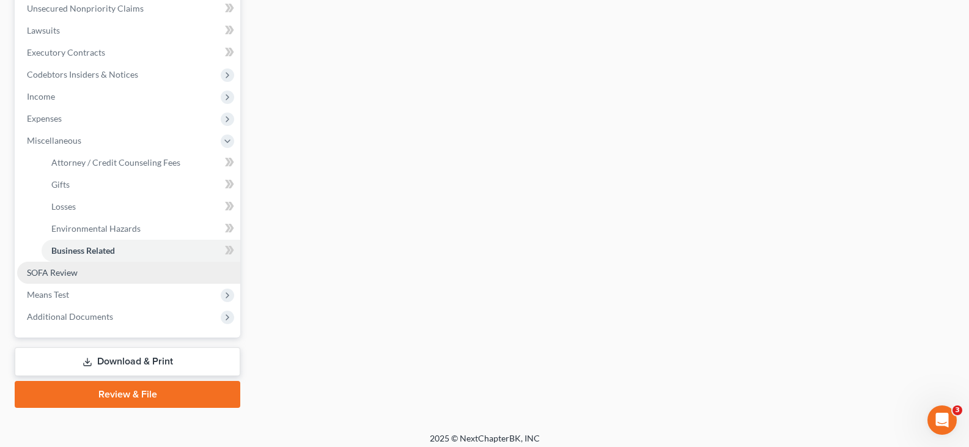
click at [45, 273] on span "SOFA Review" at bounding box center [52, 272] width 51 height 10
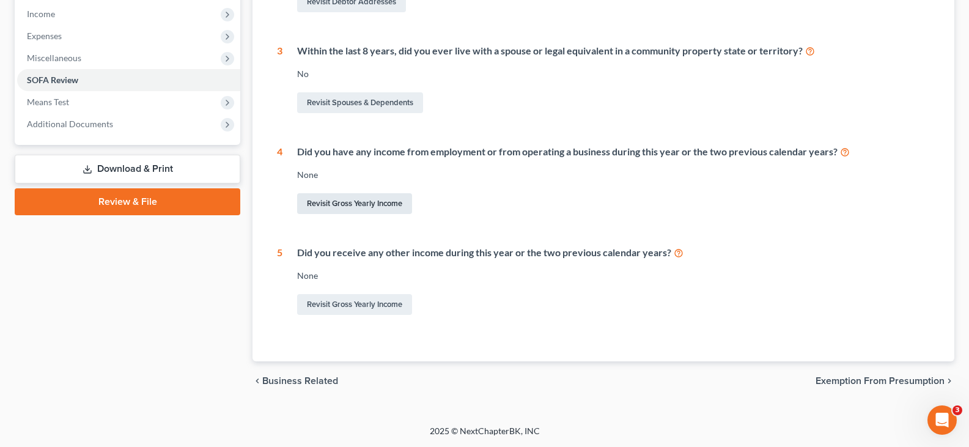
click at [359, 206] on link "Revisit Gross Yearly Income" at bounding box center [354, 203] width 115 height 21
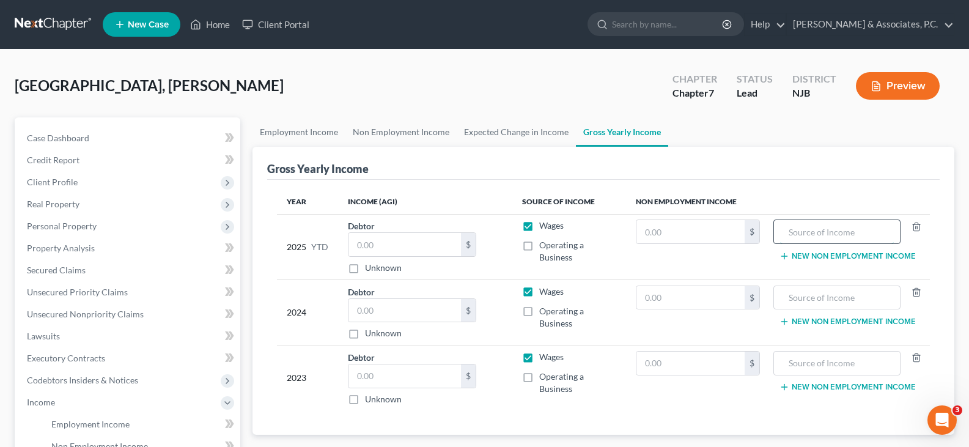
click at [837, 235] on input "text" at bounding box center [837, 231] width 114 height 23
type input "Social Security"
click at [813, 254] on button "New Non Employment Income" at bounding box center [847, 256] width 136 height 10
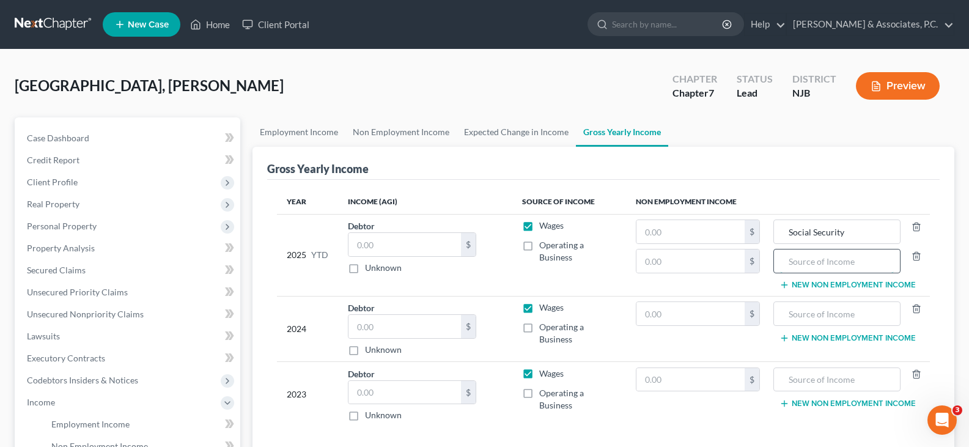
click at [808, 266] on input "text" at bounding box center [837, 260] width 114 height 23
type input "Snap Benefits"
click at [697, 232] on input "text" at bounding box center [690, 231] width 109 height 23
type input "11,880.00"
click at [689, 260] on input "text" at bounding box center [690, 260] width 109 height 23
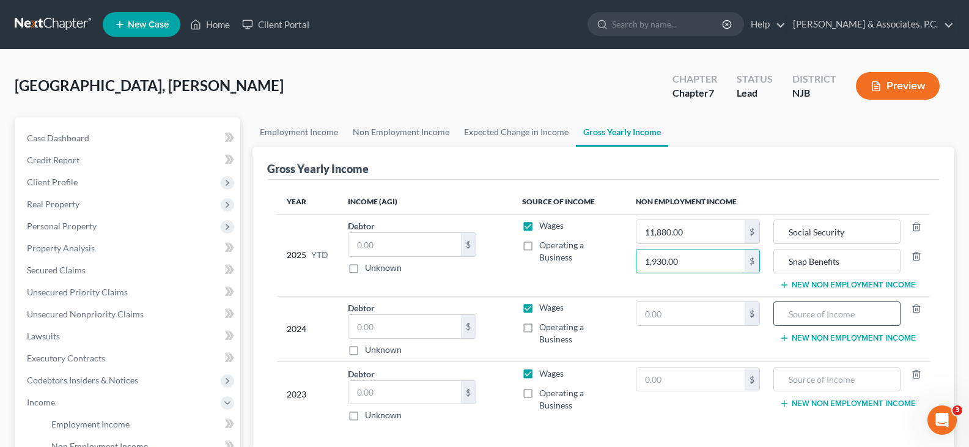
type input "1,930.00"
click at [794, 313] on input "text" at bounding box center [837, 313] width 114 height 23
type input "Social Security"
click at [814, 331] on td "Social Security New Non Employment Income" at bounding box center [849, 328] width 160 height 65
click at [814, 336] on button "New Non Employment Income" at bounding box center [847, 338] width 136 height 10
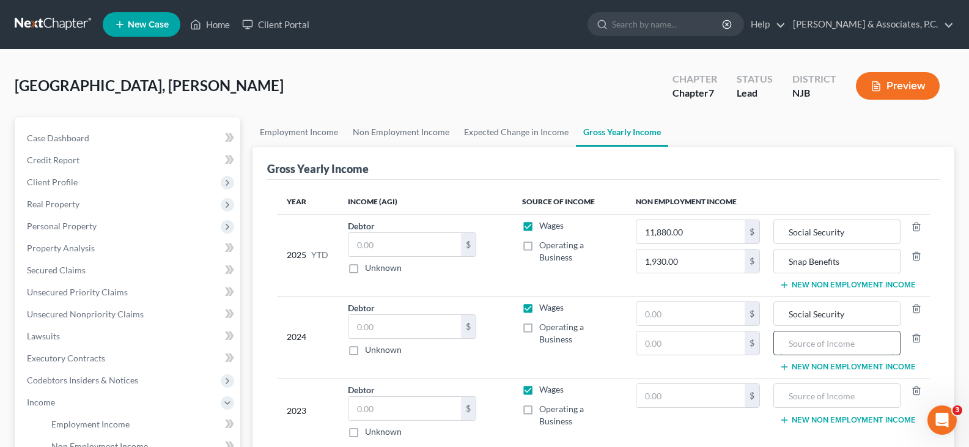
click at [814, 339] on input "text" at bounding box center [837, 342] width 114 height 23
type input "snap Benefits"
click at [679, 313] on input "text" at bounding box center [690, 313] width 109 height 23
click at [687, 318] on input "text" at bounding box center [690, 313] width 109 height 23
type input "14,256.00"
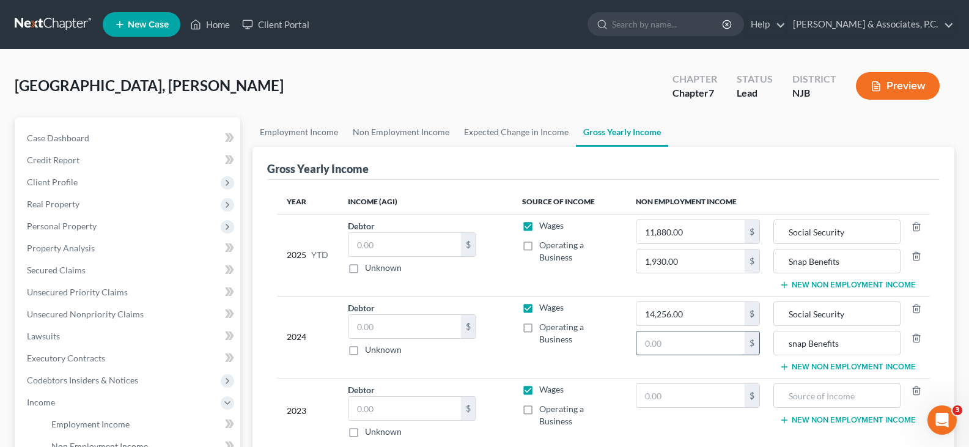
click at [676, 346] on input "text" at bounding box center [690, 342] width 109 height 23
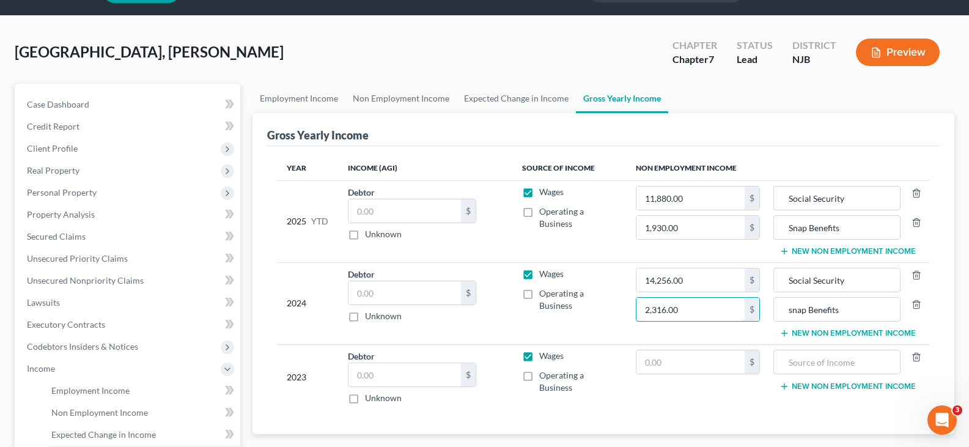
scroll to position [61, 0]
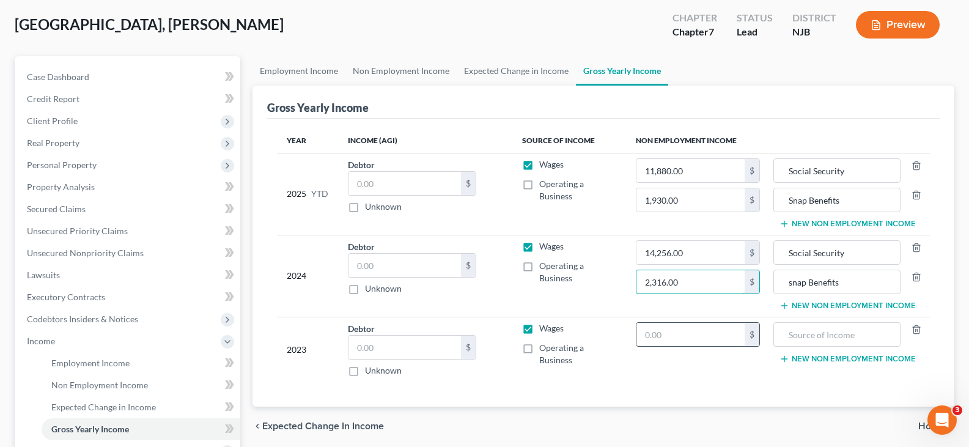
type input "2,316.00"
click at [690, 339] on input "text" at bounding box center [690, 334] width 109 height 23
type input "14,256.00"
click at [795, 278] on input "snap Benefits" at bounding box center [837, 281] width 114 height 23
type input "Snap Benefits"
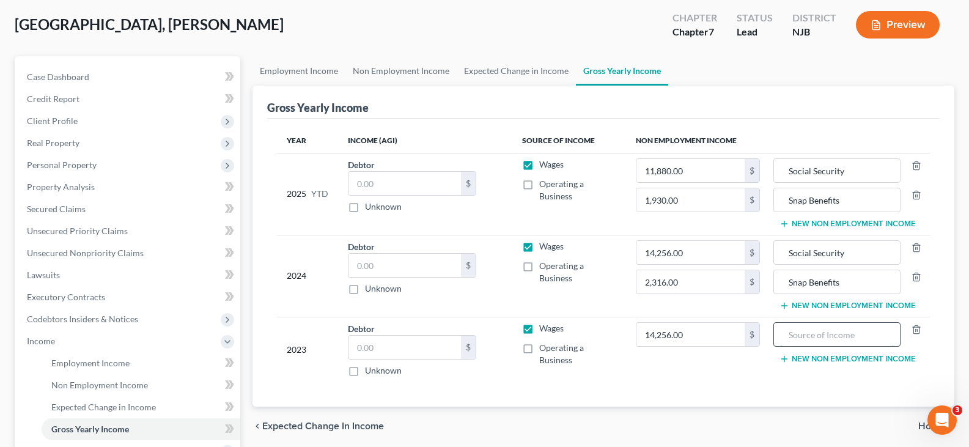
click at [820, 331] on input "text" at bounding box center [837, 334] width 114 height 23
type input "Social Security"
click at [816, 359] on button "New Non Employment Income" at bounding box center [847, 359] width 136 height 10
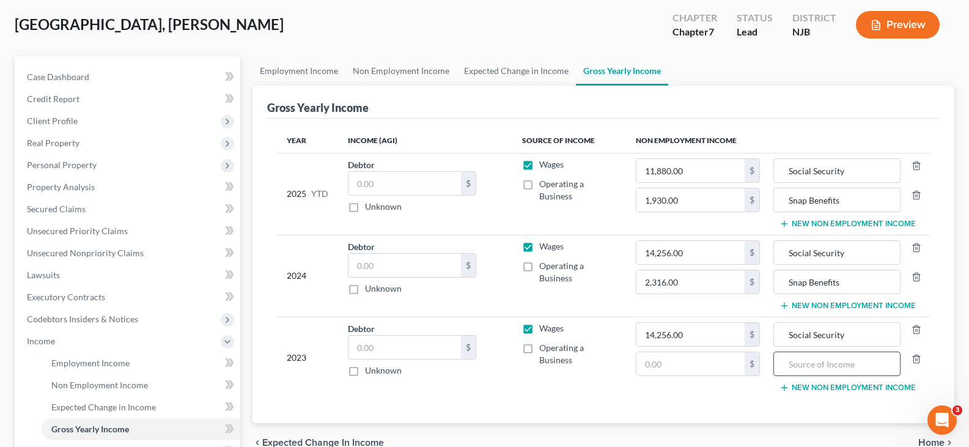
click at [821, 368] on input "text" at bounding box center [837, 363] width 114 height 23
type input "Snap Benefits"
click at [693, 368] on input "text" at bounding box center [690, 363] width 109 height 23
type input "2,316.00"
click at [511, 400] on div "Year Income (AGI) Source of Income Non Employment Income 2025 YTD Debtor $ Unkn…" at bounding box center [603, 271] width 672 height 304
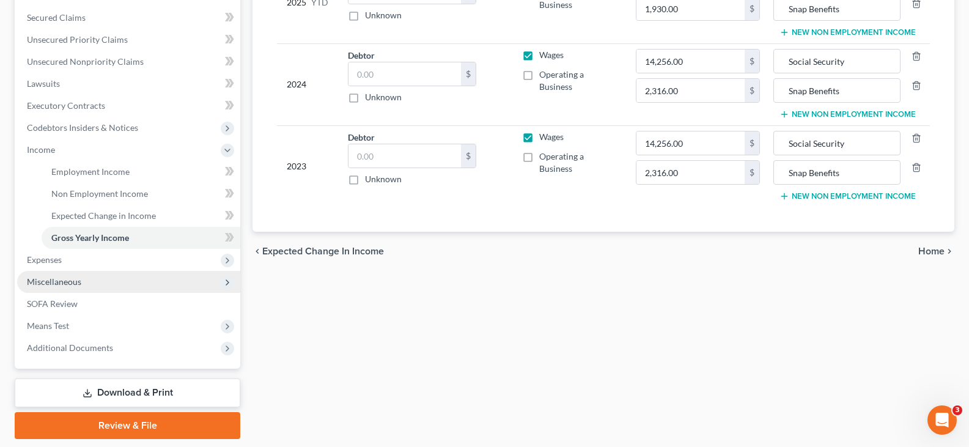
scroll to position [291, 0]
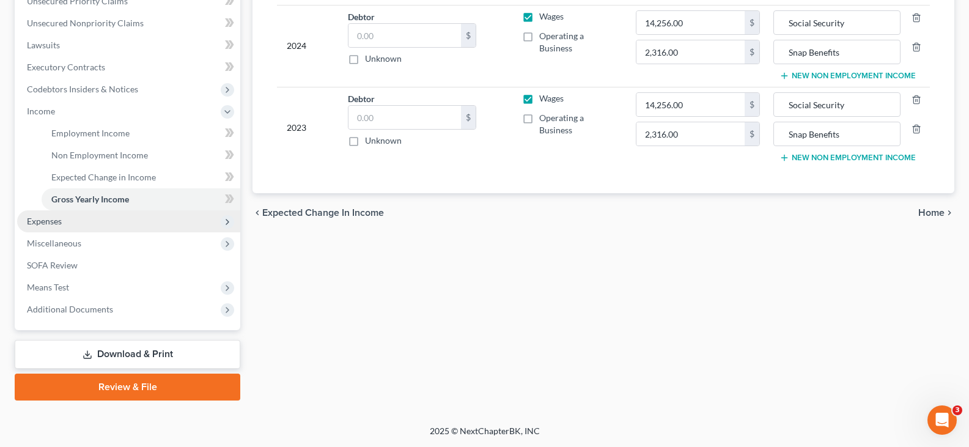
click at [40, 222] on span "Expenses" at bounding box center [44, 221] width 35 height 10
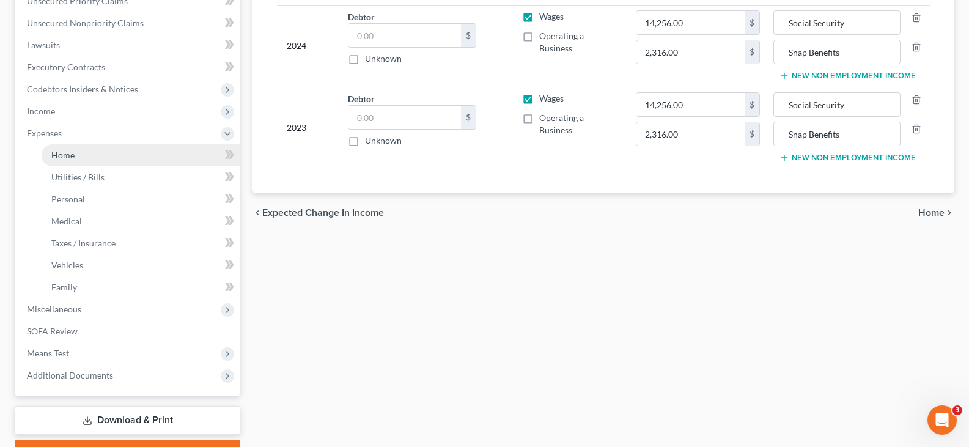
drag, startPoint x: 67, startPoint y: 156, endPoint x: 71, endPoint y: 161, distance: 6.5
click at [67, 158] on span "Home" at bounding box center [62, 155] width 23 height 10
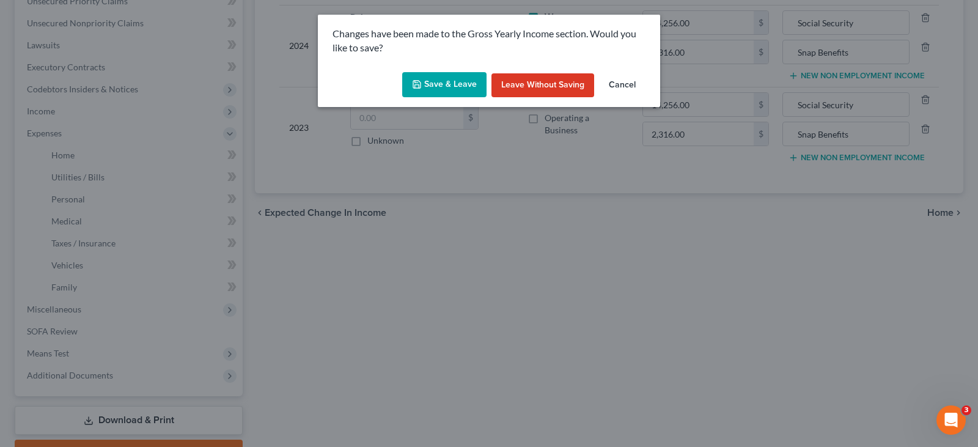
click at [429, 86] on button "Save & Leave" at bounding box center [444, 85] width 84 height 26
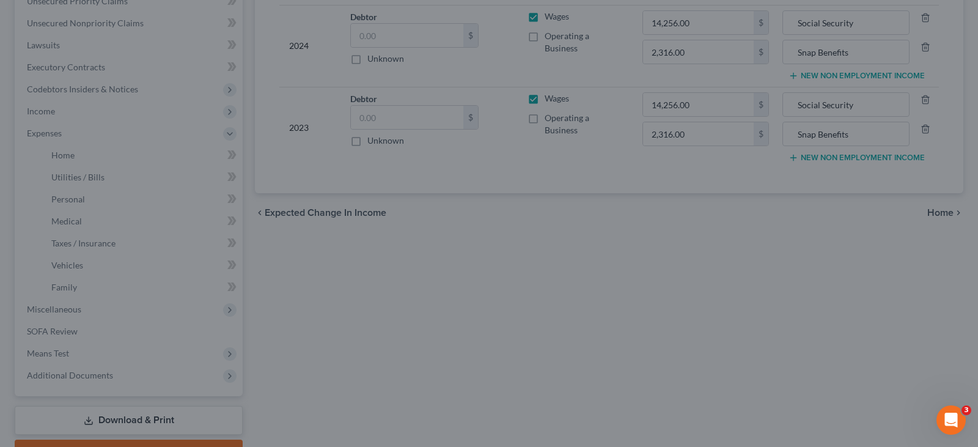
type input "1,930.00"
type input "Snap Benefits"
type input "2,316.00"
type input "Snap Benefits"
type input "2,316.00"
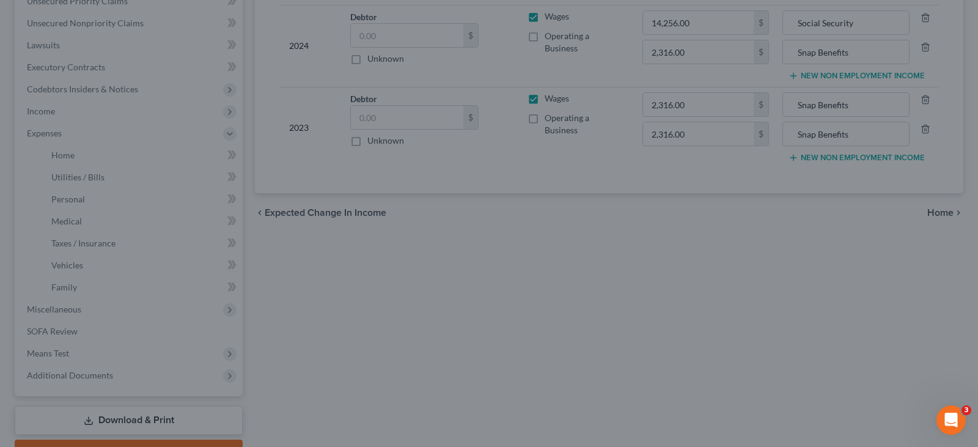
type input "Snap Benefits"
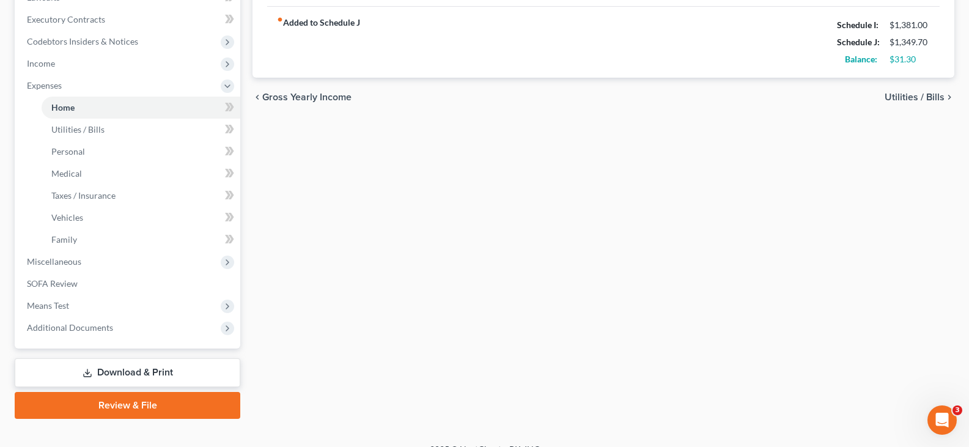
scroll to position [357, 0]
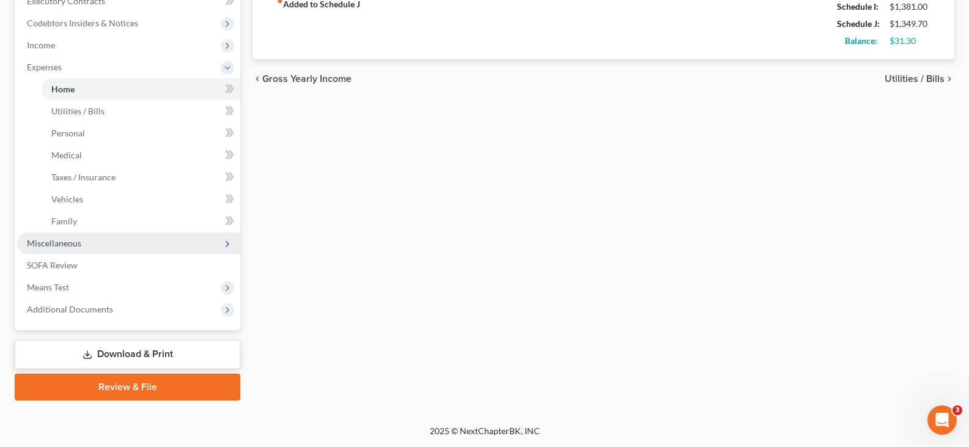
click at [59, 241] on span "Miscellaneous" at bounding box center [54, 243] width 54 height 10
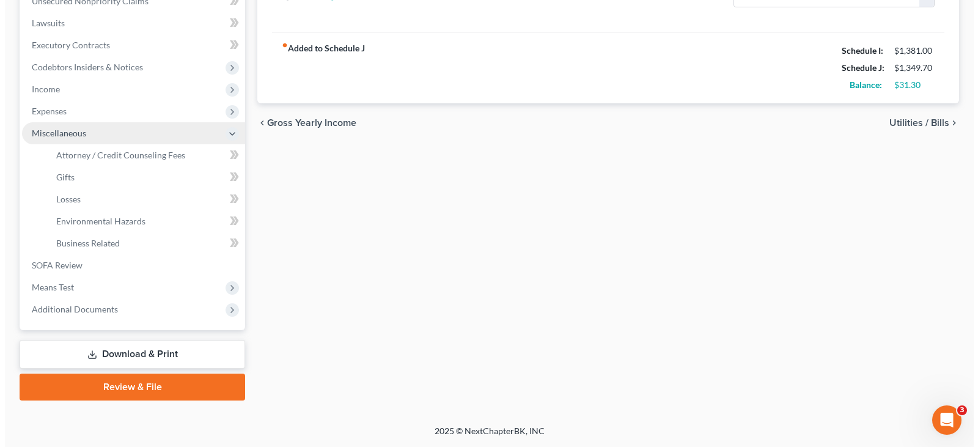
scroll to position [313, 0]
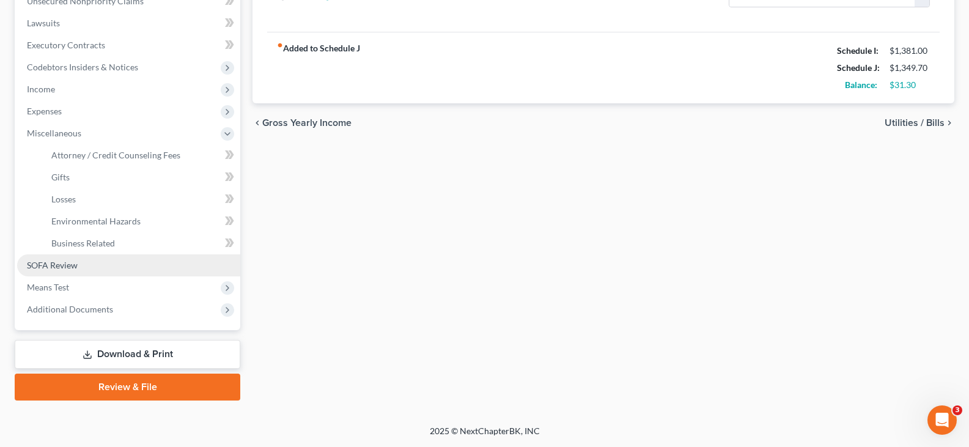
click at [53, 263] on span "SOFA Review" at bounding box center [52, 265] width 51 height 10
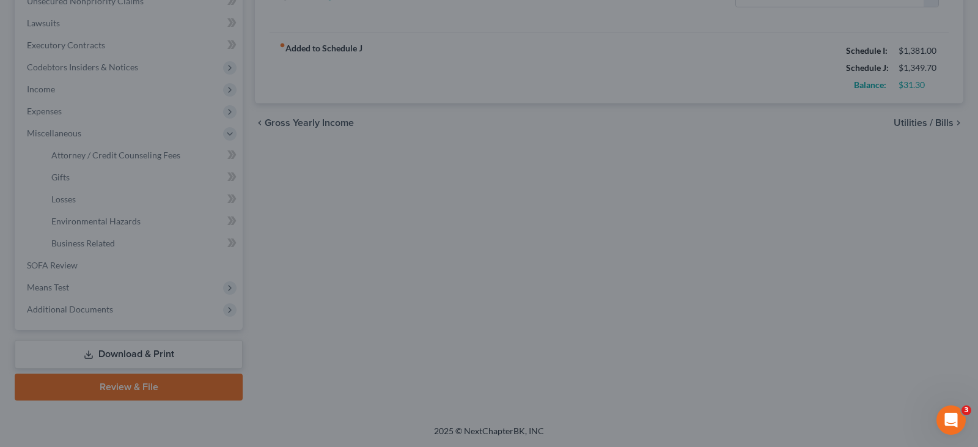
click at [141, 209] on div at bounding box center [489, 223] width 978 height 447
click at [655, 148] on div at bounding box center [489, 223] width 978 height 447
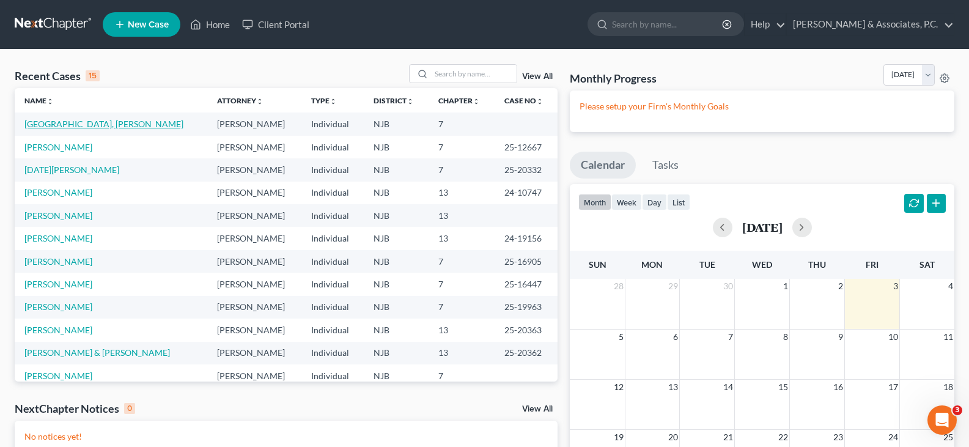
click at [48, 124] on link "[GEOGRAPHIC_DATA], [PERSON_NAME]" at bounding box center [103, 124] width 159 height 10
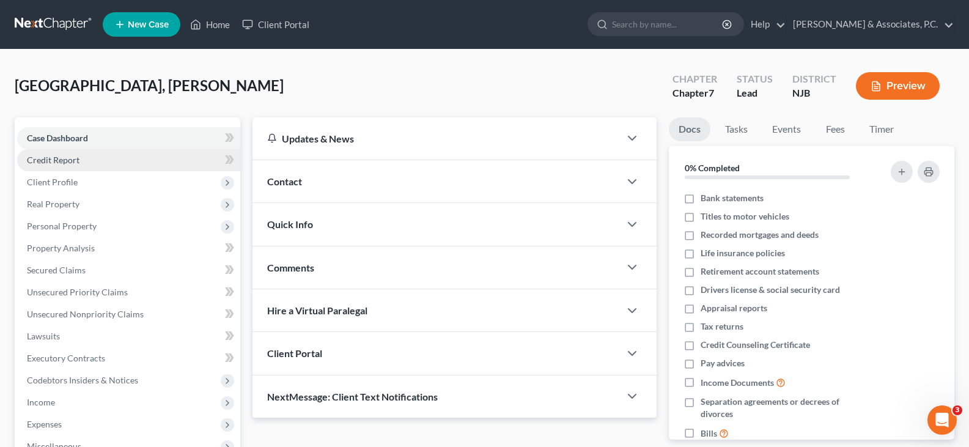
click at [48, 163] on span "Credit Report" at bounding box center [53, 160] width 53 height 10
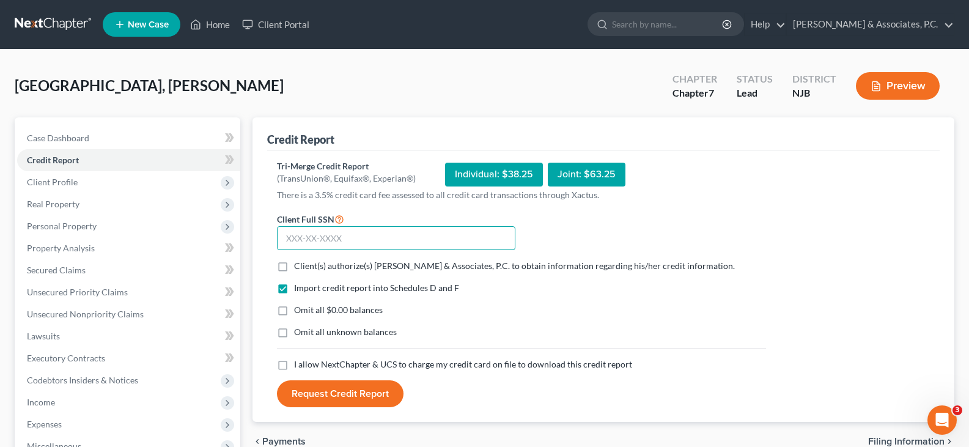
click at [312, 236] on input "text" at bounding box center [396, 238] width 238 height 24
type input "154-58-9800"
click at [294, 263] on label "Client(s) authorize(s) [PERSON_NAME] & Associates, P.C. to obtain information r…" at bounding box center [514, 266] width 441 height 12
click at [299, 263] on input "Client(s) authorize(s) [PERSON_NAME] & Associates, P.C. to obtain information r…" at bounding box center [303, 264] width 8 height 8
checkbox input "true"
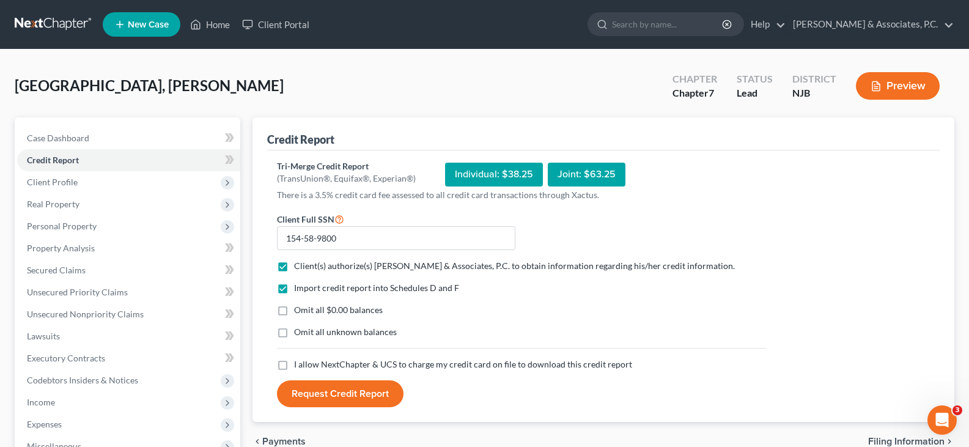
click at [294, 307] on label "Omit all $0.00 balances" at bounding box center [338, 310] width 89 height 12
click at [299, 307] on input "Omit all $0.00 balances" at bounding box center [303, 308] width 8 height 8
checkbox input "true"
click at [294, 365] on label "I allow NextChapter & UCS to charge my credit card on file to download this cre…" at bounding box center [463, 364] width 338 height 12
click at [299, 365] on input "I allow NextChapter & UCS to charge my credit card on file to download this cre…" at bounding box center [303, 362] width 8 height 8
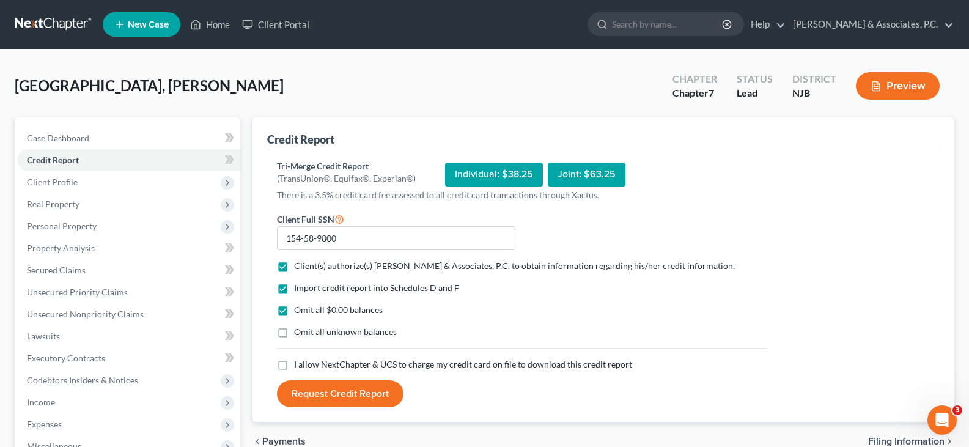
checkbox input "true"
click at [323, 397] on button "Request Credit Report" at bounding box center [340, 393] width 126 height 27
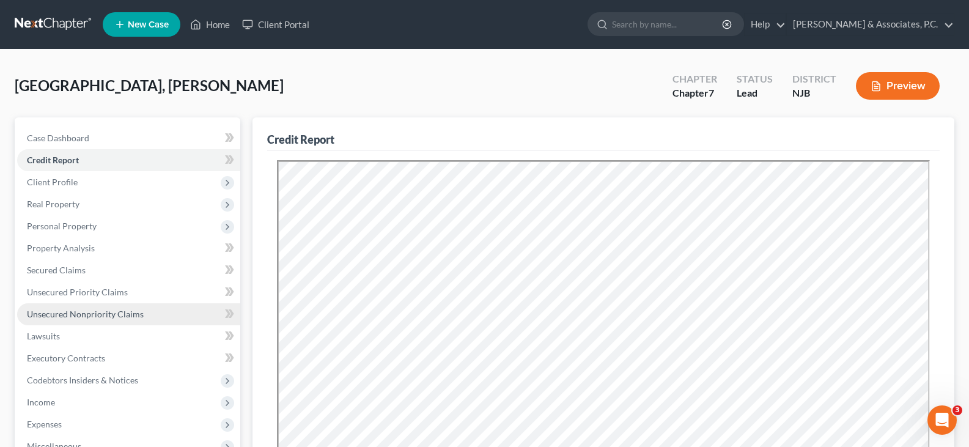
click at [75, 312] on span "Unsecured Nonpriority Claims" at bounding box center [85, 314] width 117 height 10
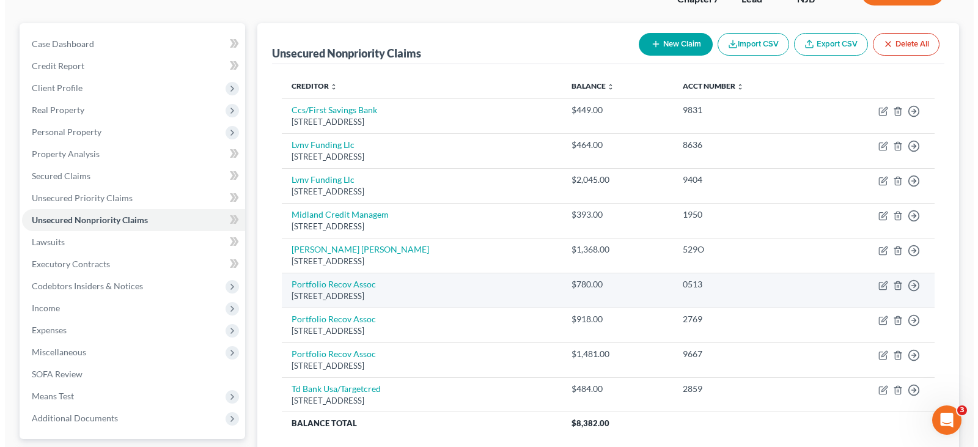
scroll to position [122, 0]
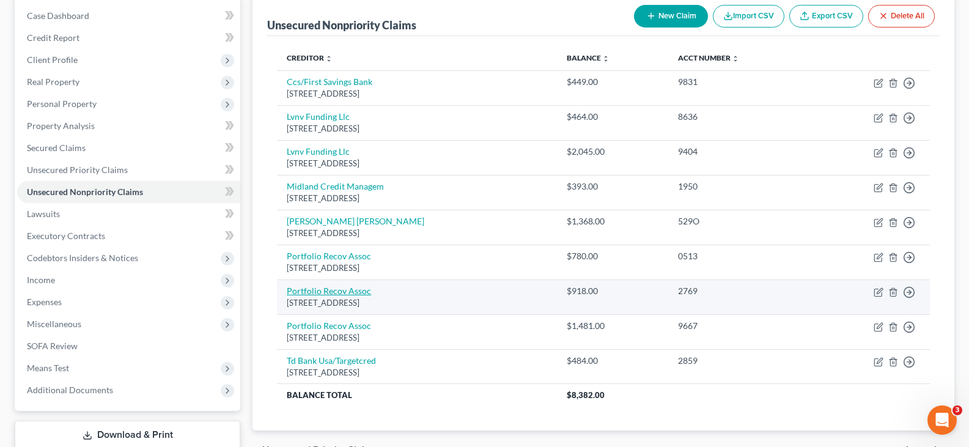
click at [318, 292] on link "Portfolio Recov Assoc" at bounding box center [329, 290] width 84 height 10
select select "48"
select select "0"
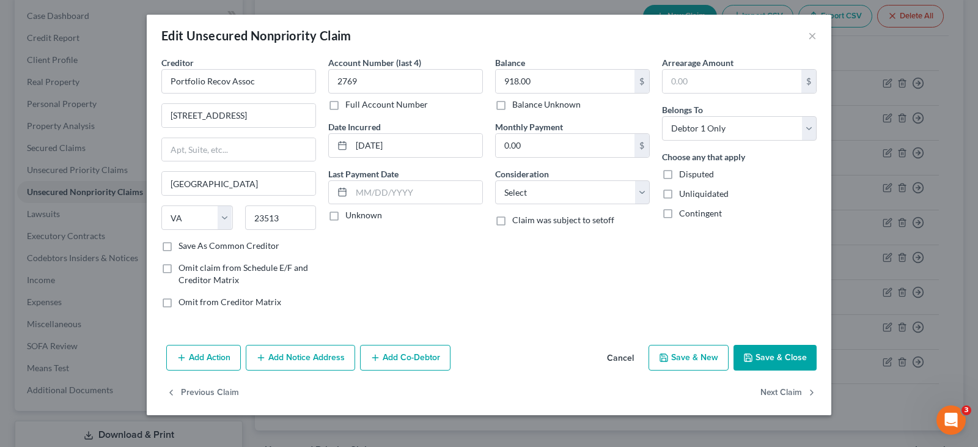
click at [310, 356] on button "Add Notice Address" at bounding box center [300, 358] width 109 height 26
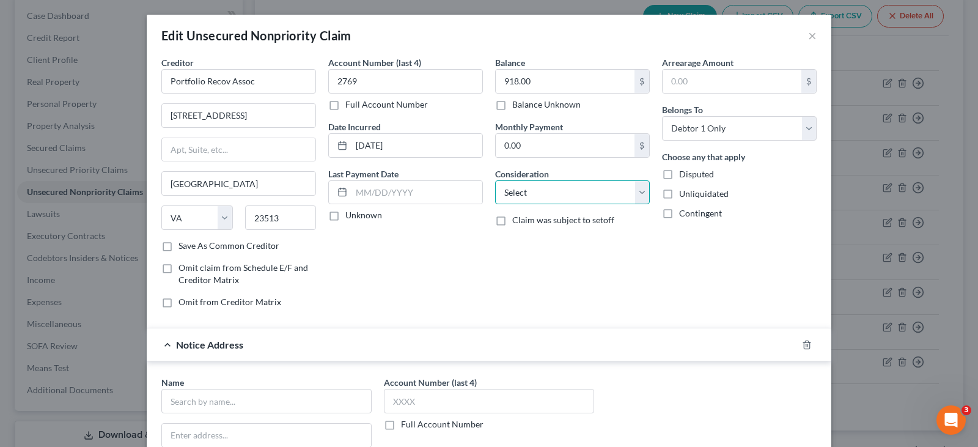
click at [610, 187] on select "Select Cable / Satellite Services Collection Agency Credit Card Debt Debt Couns…" at bounding box center [572, 192] width 155 height 24
select select "1"
click at [495, 180] on select "Select Cable / Satellite Services Collection Agency Credit Card Debt Debt Couns…" at bounding box center [572, 192] width 155 height 24
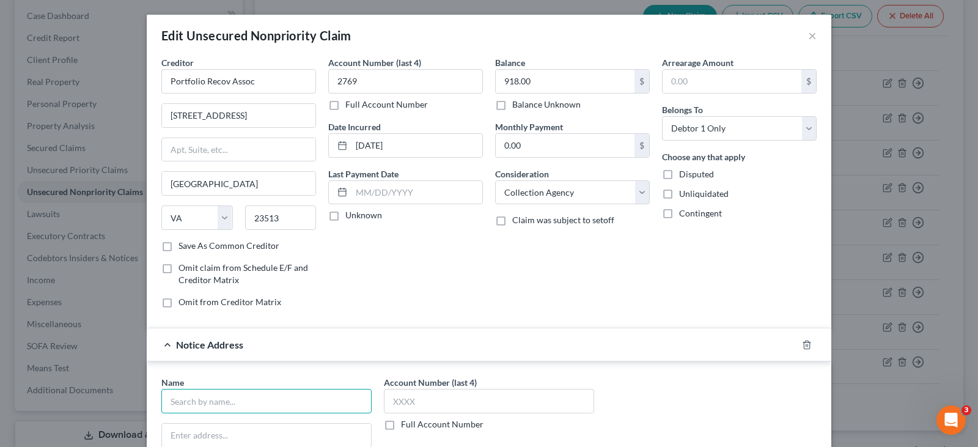
click at [269, 394] on input "text" at bounding box center [266, 401] width 210 height 24
type input "[PERSON_NAME]"
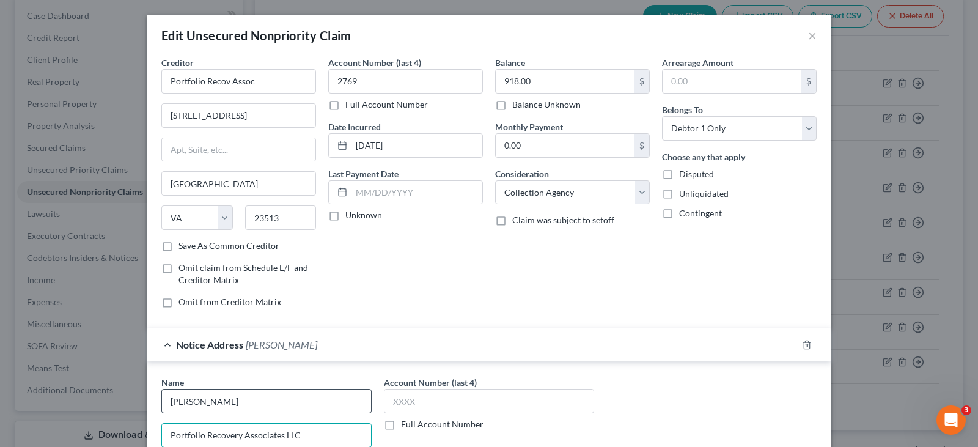
type input "Portfolio Recovery Associates LLC"
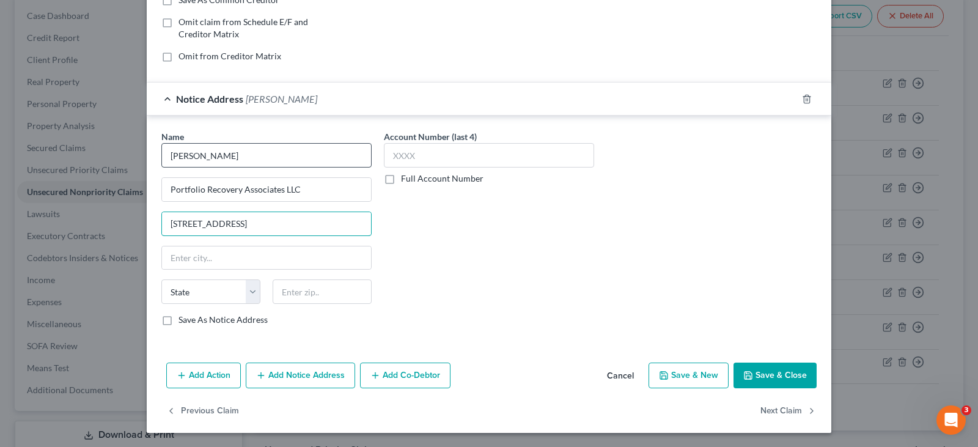
type input "[STREET_ADDRESS]"
type input "23502-4952"
click at [219, 257] on input "text" at bounding box center [266, 257] width 209 height 23
type input "[GEOGRAPHIC_DATA]"
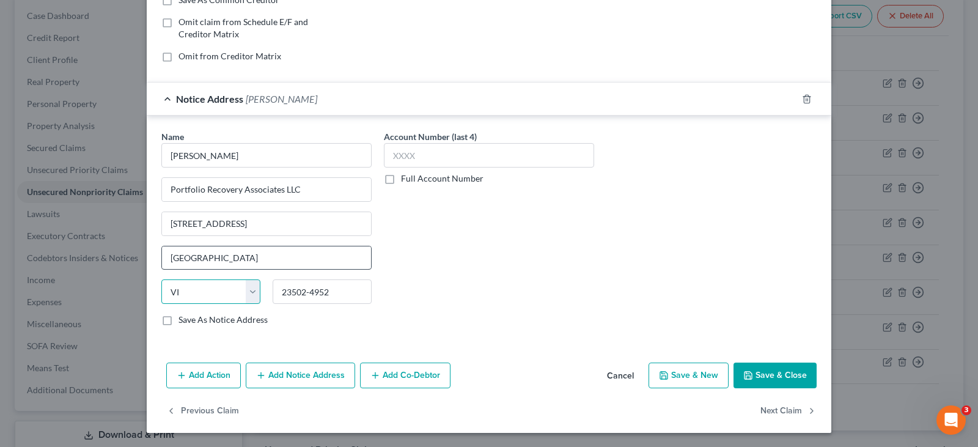
select select "48"
click at [789, 376] on button "Save & Close" at bounding box center [774, 375] width 83 height 26
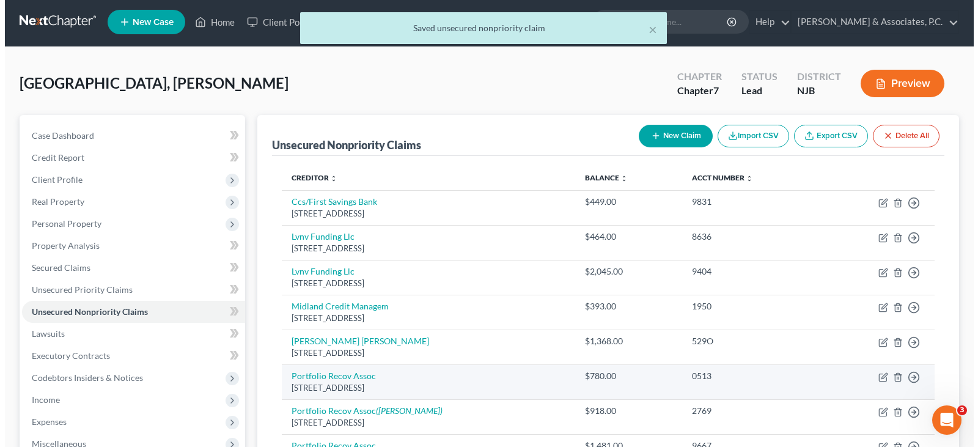
scroll to position [0, 0]
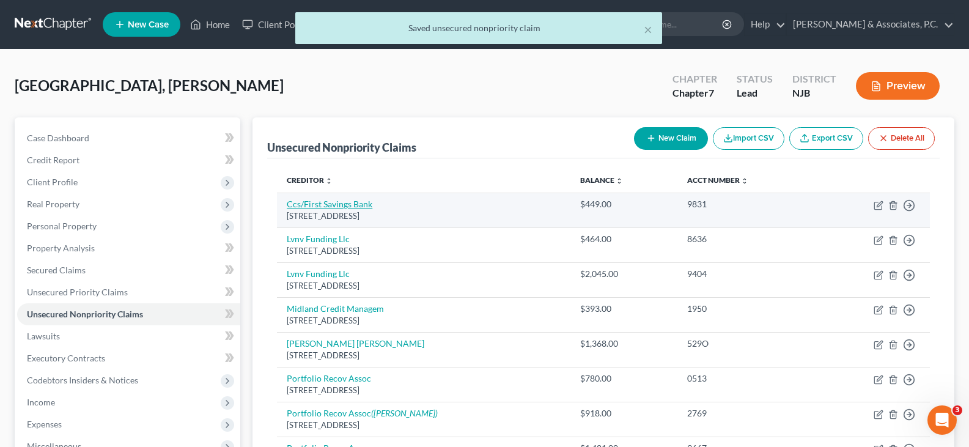
click at [335, 202] on link "Ccs/First Savings Bank" at bounding box center [330, 204] width 86 height 10
select select "43"
select select "2"
select select "0"
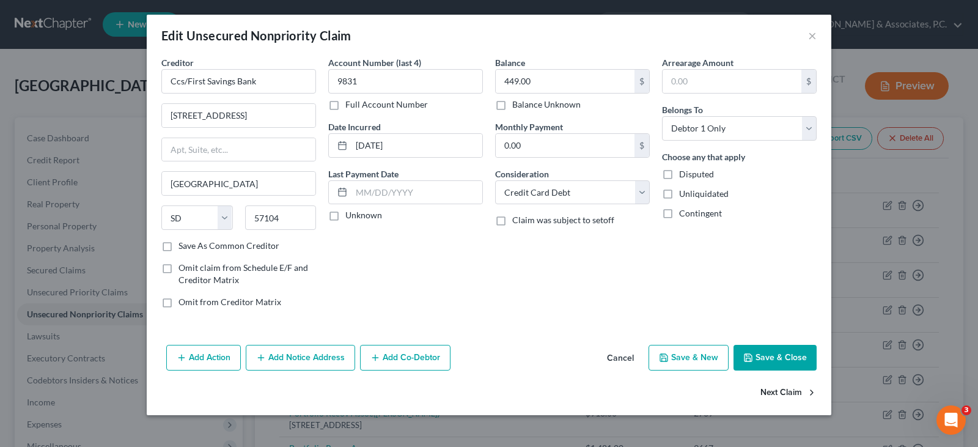
click at [778, 387] on button "Next Claim" at bounding box center [788, 393] width 56 height 26
select select "42"
select select "0"
click at [646, 193] on select "Select Cable / Satellite Services Collection Agency Credit Card Debt Debt Couns…" at bounding box center [572, 192] width 155 height 24
select select "1"
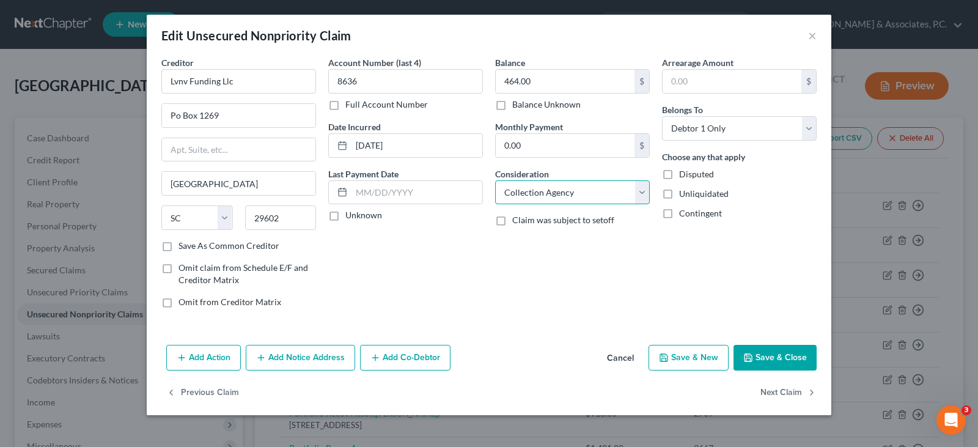
click at [495, 180] on select "Select Cable / Satellite Services Collection Agency Credit Card Debt Debt Couns…" at bounding box center [572, 192] width 155 height 24
click at [304, 362] on button "Add Notice Address" at bounding box center [300, 358] width 109 height 26
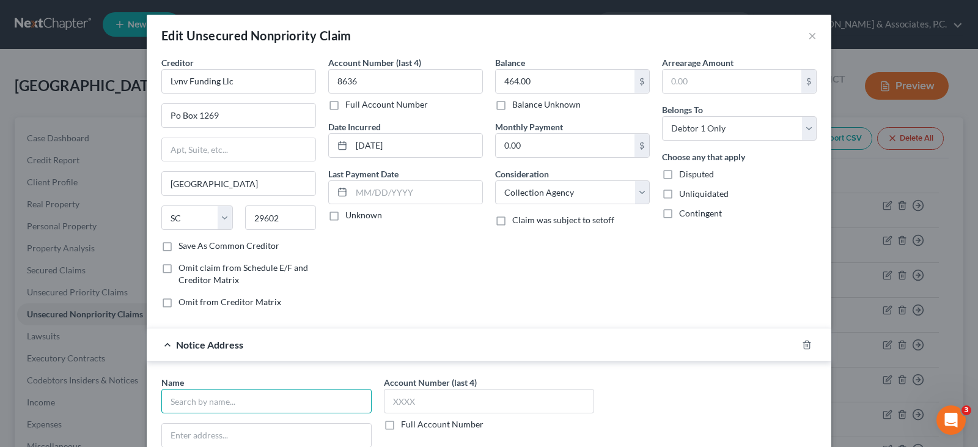
click at [254, 398] on input "text" at bounding box center [266, 401] width 210 height 24
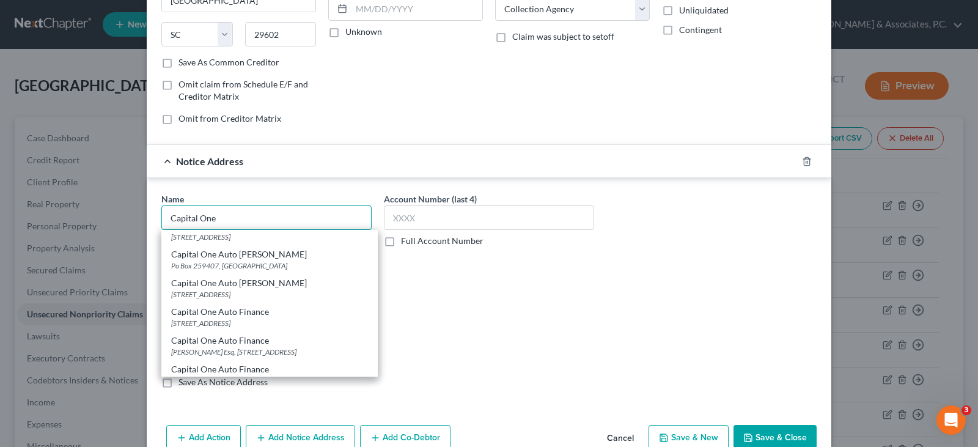
scroll to position [520, 0]
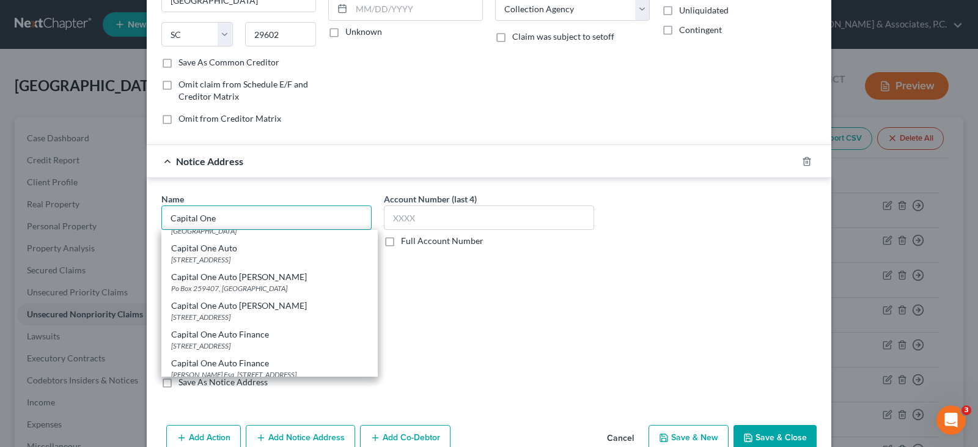
drag, startPoint x: 217, startPoint y: 213, endPoint x: 88, endPoint y: 222, distance: 129.3
click at [88, 222] on div "Edit Unsecured Nonpriority Claim × Creditor * Lvnv Funding Llc Po Box 1269 [GEO…" at bounding box center [489, 223] width 978 height 447
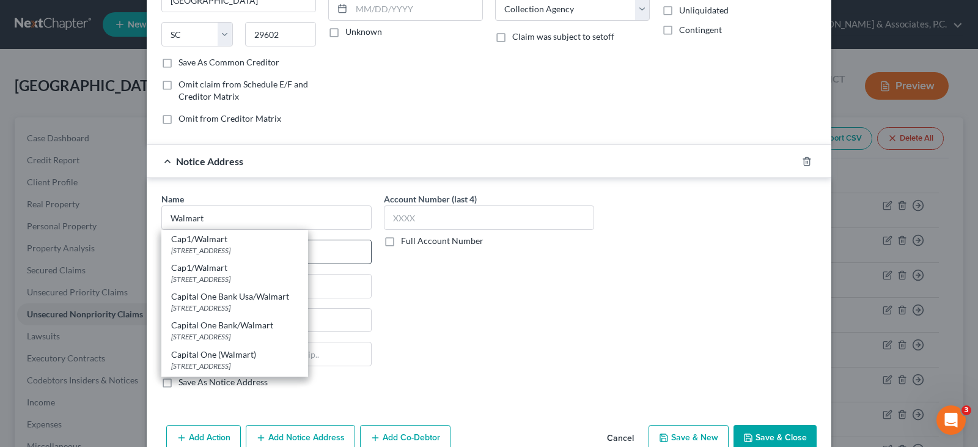
click at [227, 242] on div "Cap1/Walmart" at bounding box center [234, 239] width 127 height 12
type input "Cap1/Walmart"
type input "Po Box 31293"
type input "[GEOGRAPHIC_DATA]"
select select "46"
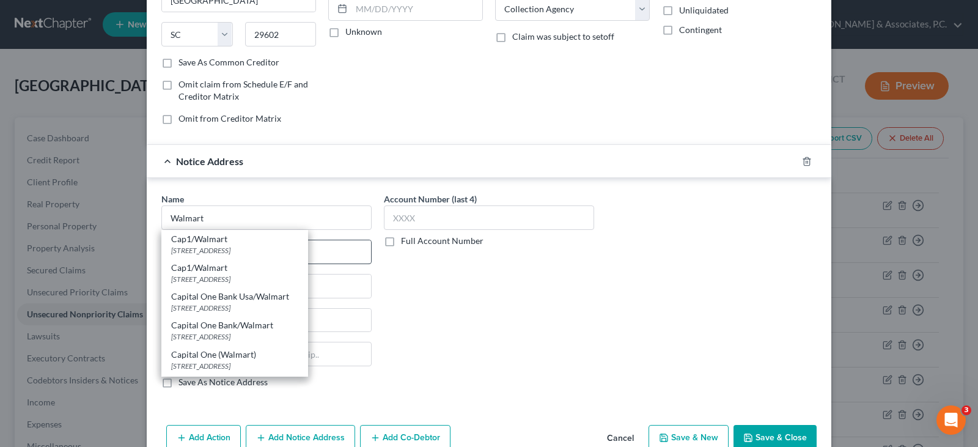
type input "84131"
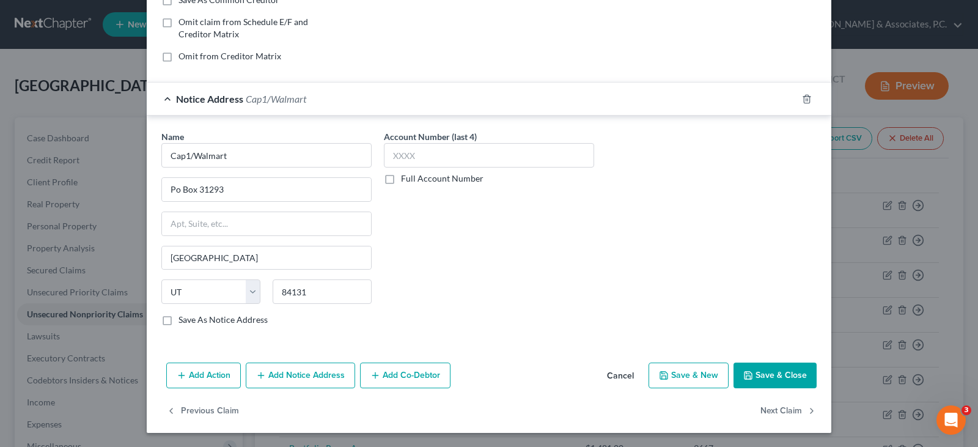
scroll to position [246, 0]
click at [782, 407] on button "Next Claim" at bounding box center [788, 410] width 56 height 26
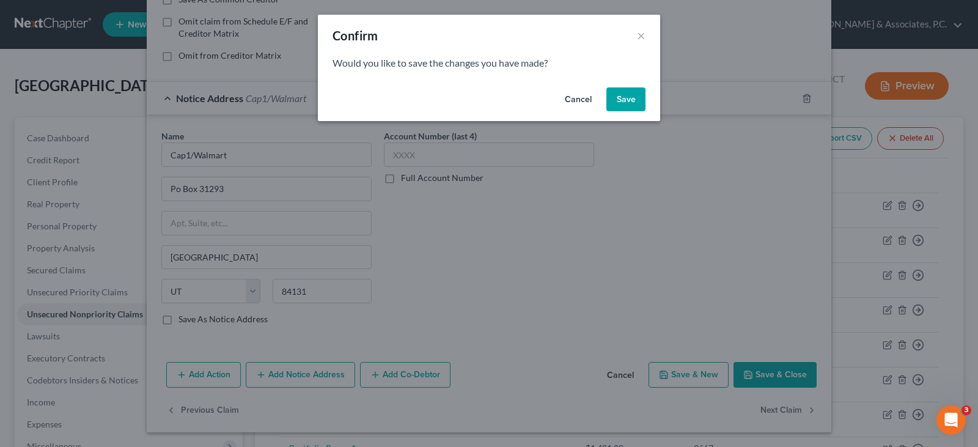
click at [630, 93] on button "Save" at bounding box center [625, 99] width 39 height 24
select select "42"
select select "0"
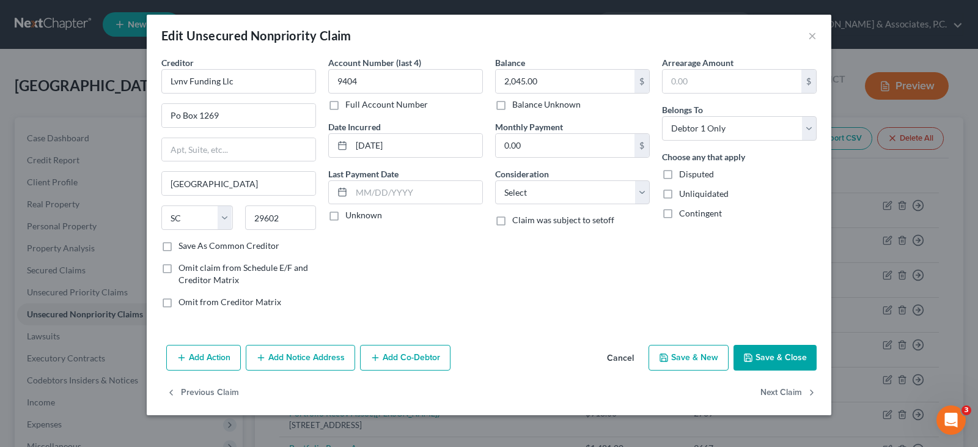
type input "0"
click at [317, 354] on button "Add Notice Address" at bounding box center [300, 358] width 109 height 26
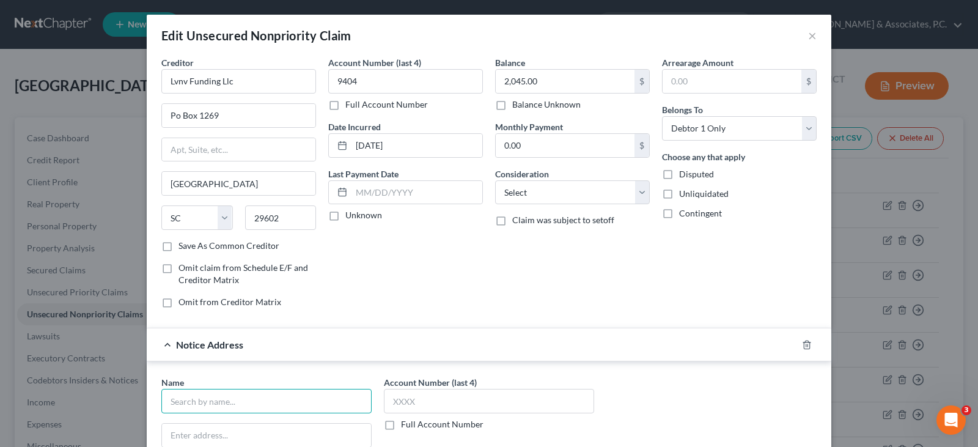
click at [287, 411] on input "text" at bounding box center [266, 401] width 210 height 24
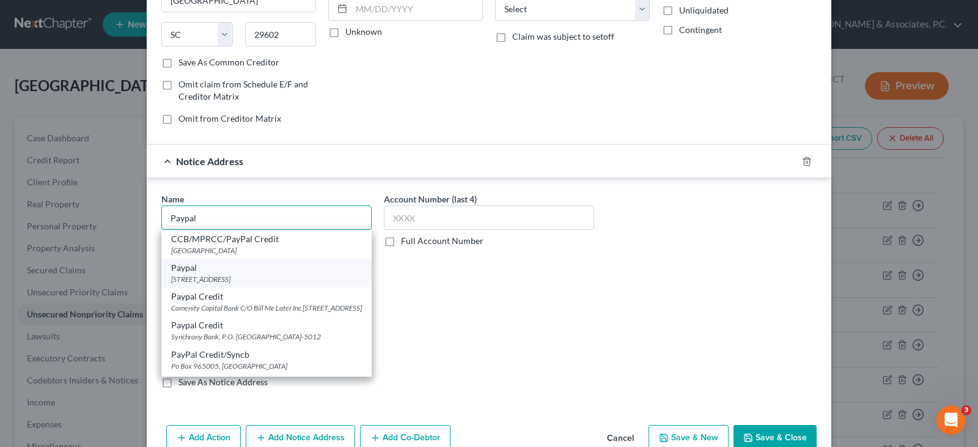
scroll to position [61, 0]
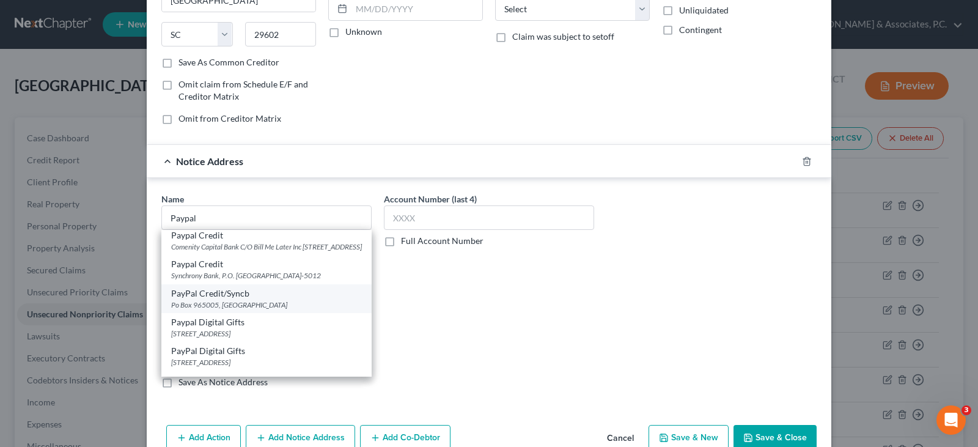
click at [222, 299] on div "PayPal Credit/Syncb" at bounding box center [266, 293] width 191 height 12
type input "PayPal Credit/Syncb"
type input "Po Box 965005"
type input "Orlando"
select select "9"
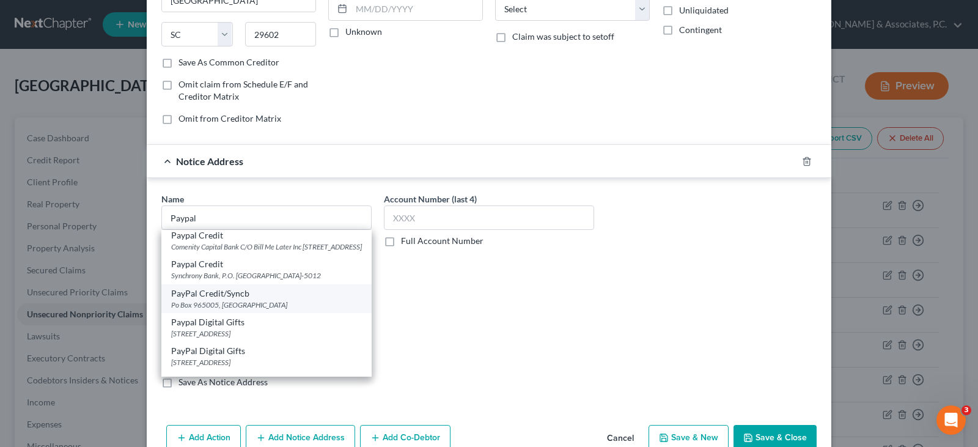
type input "32896"
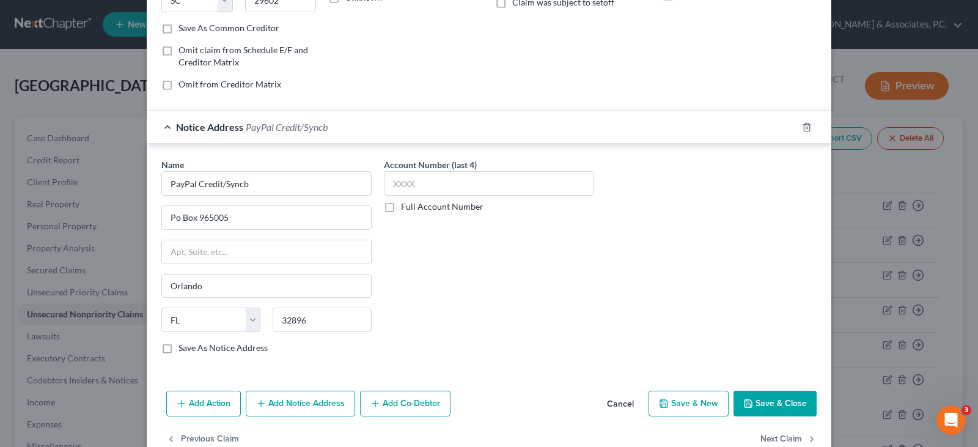
scroll to position [246, 0]
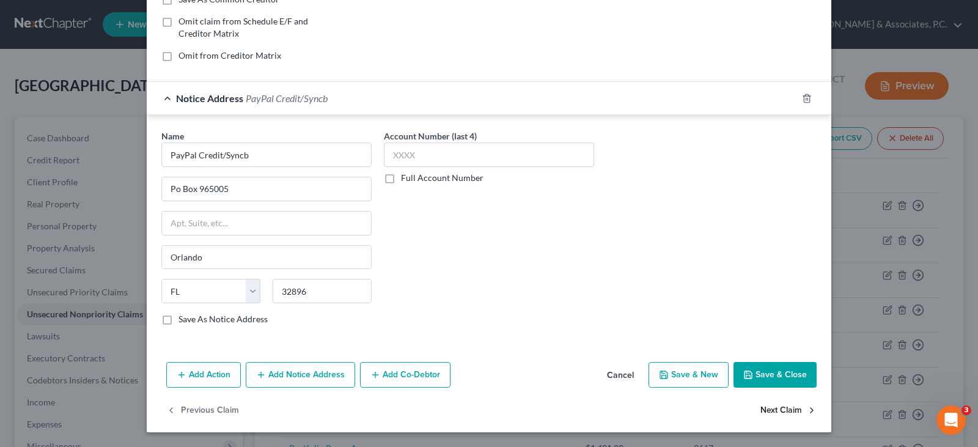
click at [781, 406] on button "Next Claim" at bounding box center [788, 410] width 56 height 26
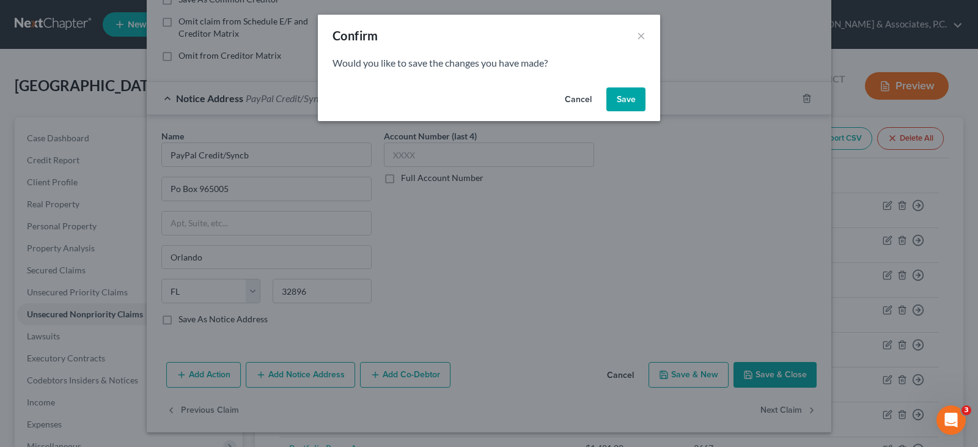
click at [629, 92] on button "Save" at bounding box center [625, 99] width 39 height 24
select select "23"
select select "0"
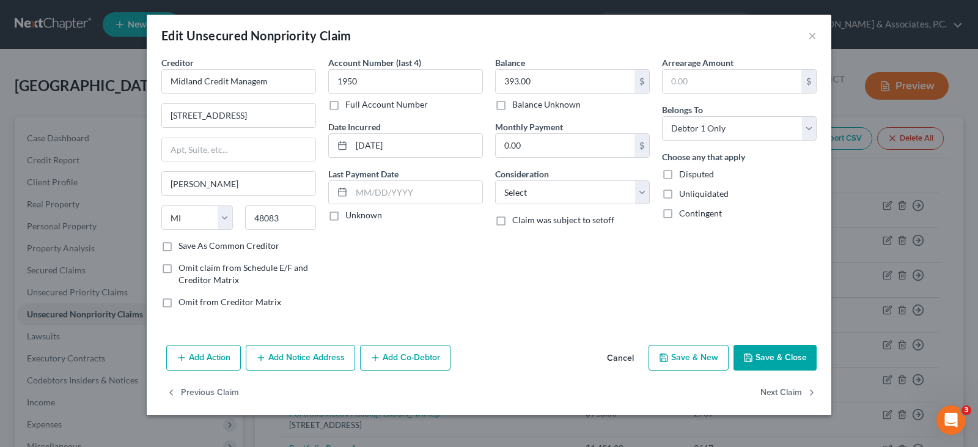
scroll to position [0, 0]
click at [525, 193] on select "Select Cable / Satellite Services Collection Agency Credit Card Debt Debt Couns…" at bounding box center [572, 192] width 155 height 24
select select "1"
click at [495, 180] on select "Select Cable / Satellite Services Collection Agency Credit Card Debt Debt Couns…" at bounding box center [572, 192] width 155 height 24
click at [303, 357] on button "Add Notice Address" at bounding box center [300, 358] width 109 height 26
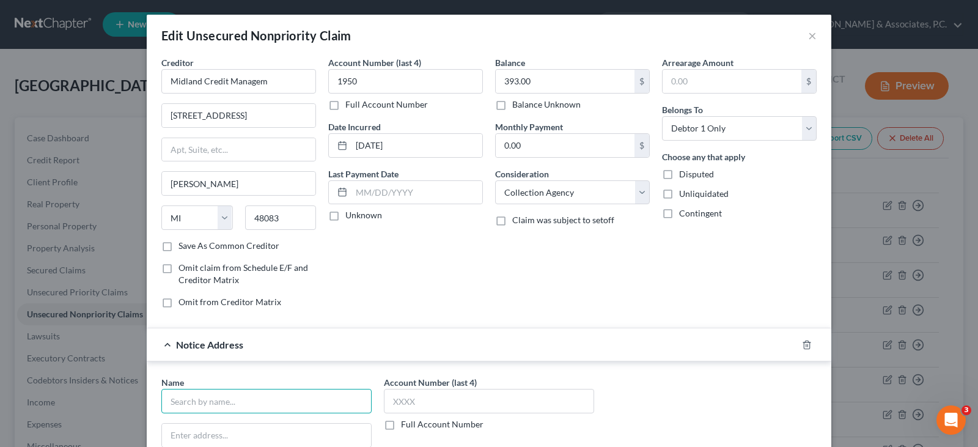
click at [265, 405] on input "text" at bounding box center [266, 401] width 210 height 24
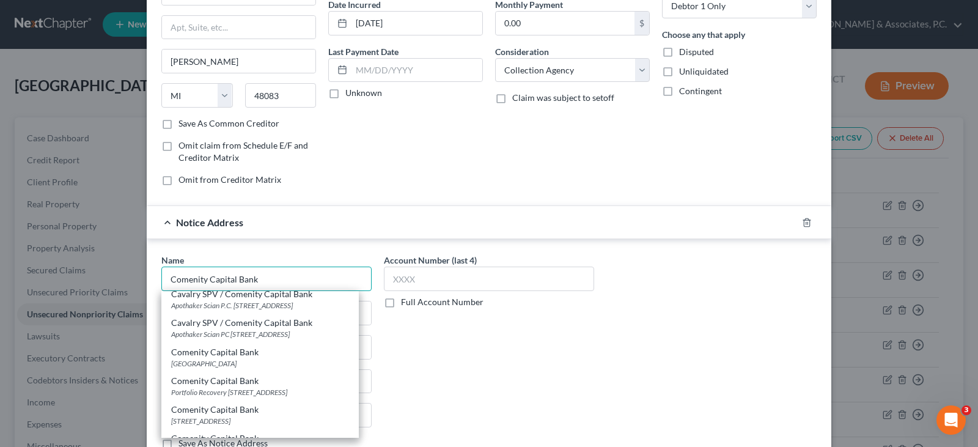
scroll to position [122, 0]
type input "Comenity Capital Bank"
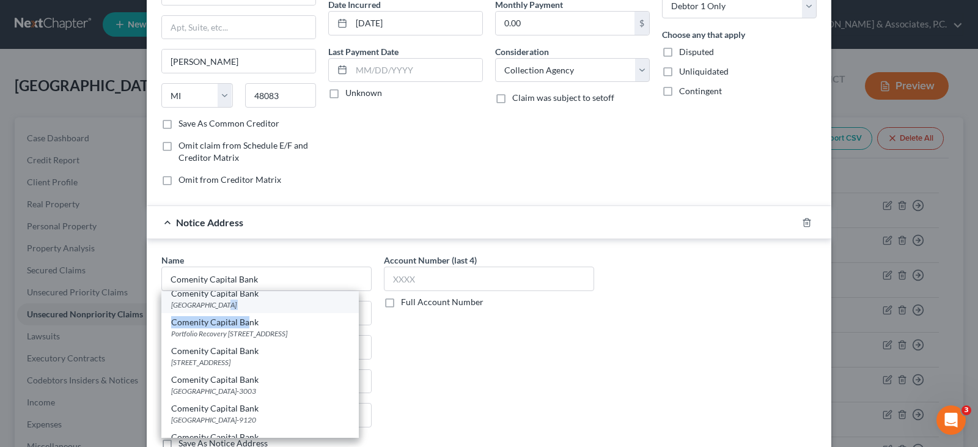
drag, startPoint x: 242, startPoint y: 345, endPoint x: 217, endPoint y: 326, distance: 31.0
click at [217, 326] on div "AAA Visa/Comenity Capital Bank P.O. [GEOGRAPHIC_DATA] Big Lots/Comenity [GEOGRA…" at bounding box center [259, 364] width 197 height 147
click at [188, 299] on div "Comenity Capital Bank" at bounding box center [260, 293] width 178 height 12
type input "PO Box 182620"
type input "Columbus"
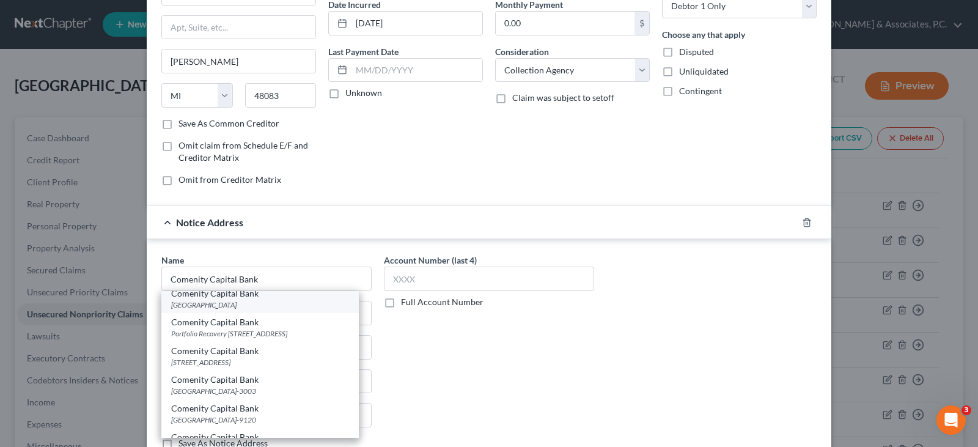
select select "36"
type input "43218"
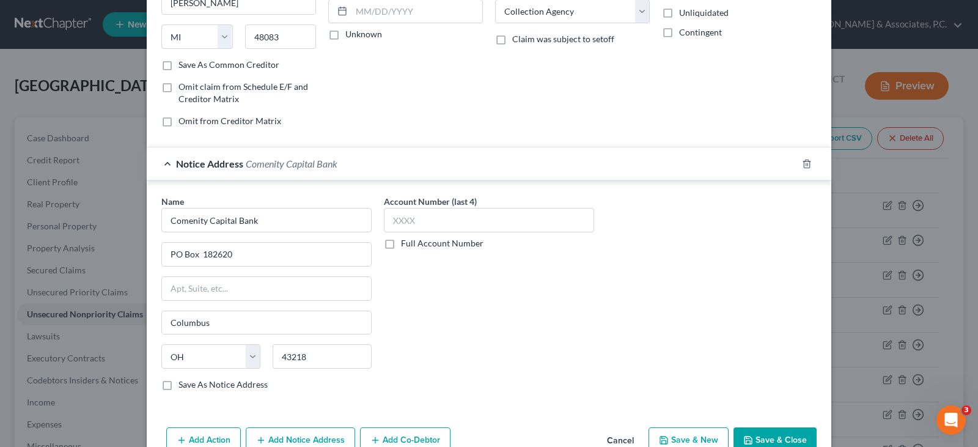
scroll to position [246, 0]
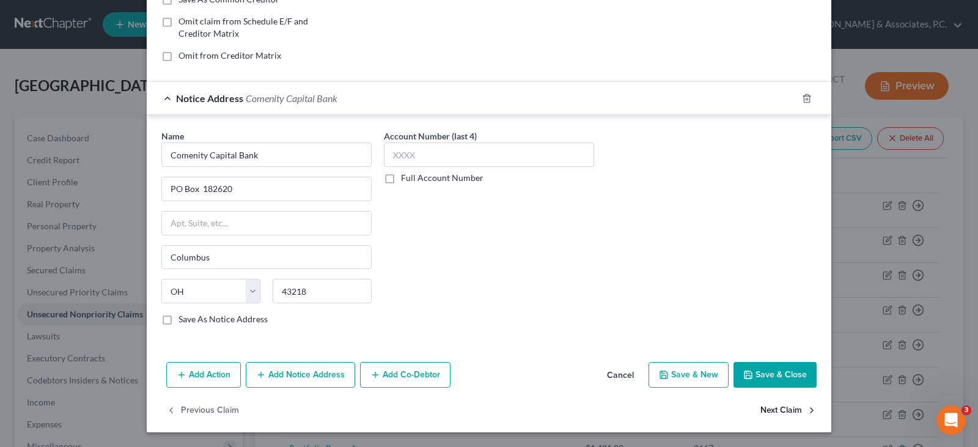
click at [789, 408] on button "Next Claim" at bounding box center [788, 410] width 56 height 26
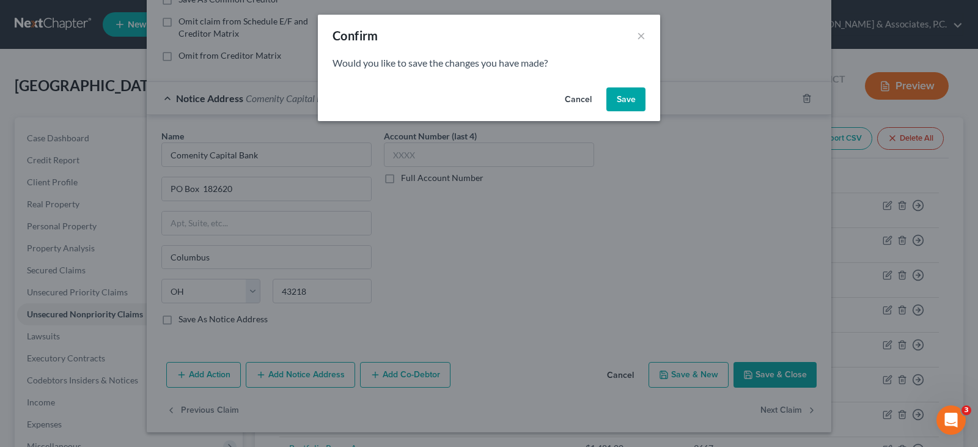
drag, startPoint x: 632, startPoint y: 102, endPoint x: 356, endPoint y: 53, distance: 280.0
click at [630, 102] on button "Save" at bounding box center [625, 99] width 39 height 24
type input "0"
select select "52"
select select "2"
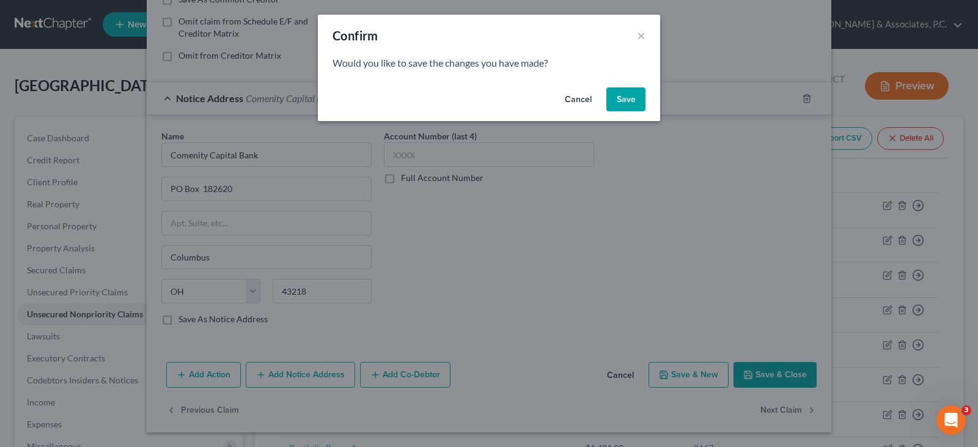
select select "0"
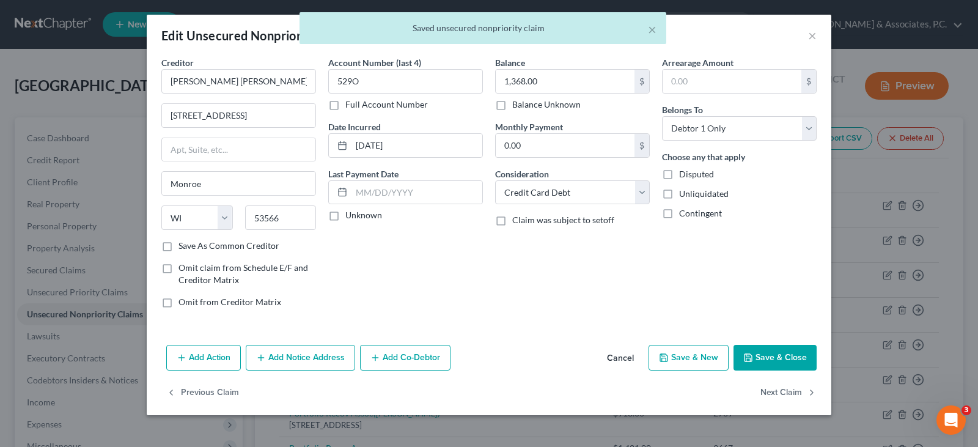
scroll to position [0, 0]
click at [784, 395] on button "Next Claim" at bounding box center [788, 393] width 56 height 26
select select "48"
select select "0"
click at [584, 197] on select "Select Cable / Satellite Services Collection Agency Credit Card Debt Debt Couns…" at bounding box center [572, 192] width 155 height 24
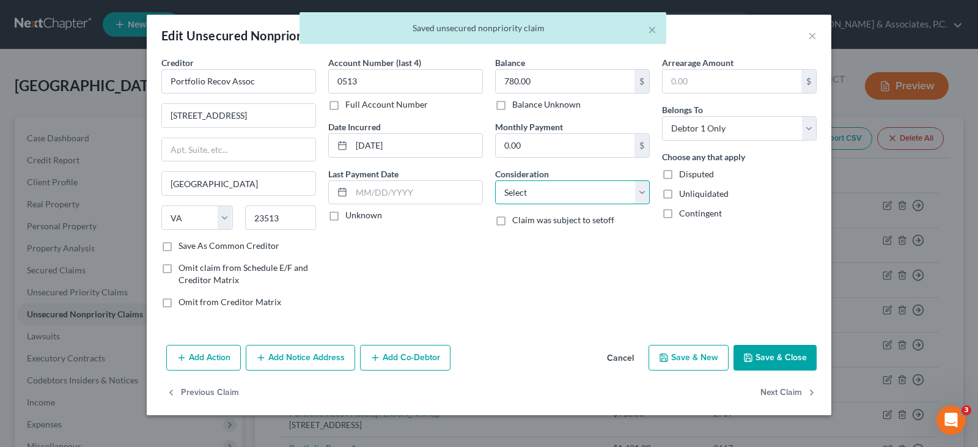
select select "1"
click at [495, 180] on select "Select Cable / Satellite Services Collection Agency Credit Card Debt Debt Couns…" at bounding box center [572, 192] width 155 height 24
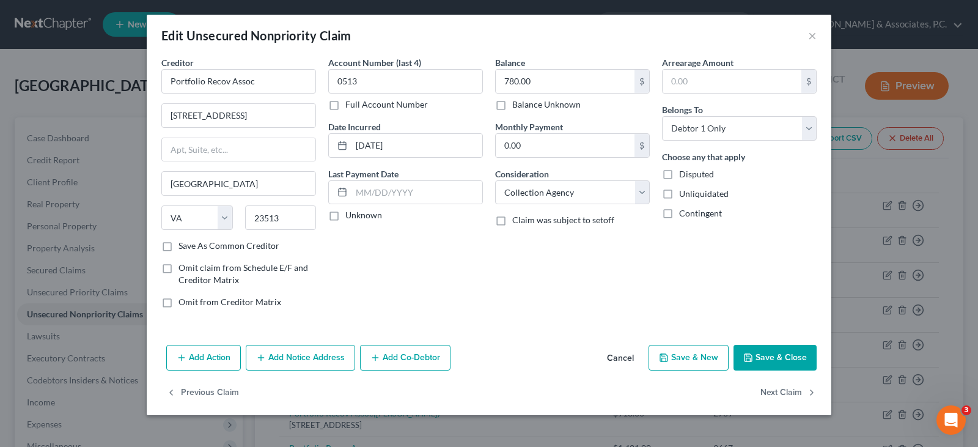
click at [313, 360] on button "Add Notice Address" at bounding box center [300, 358] width 109 height 26
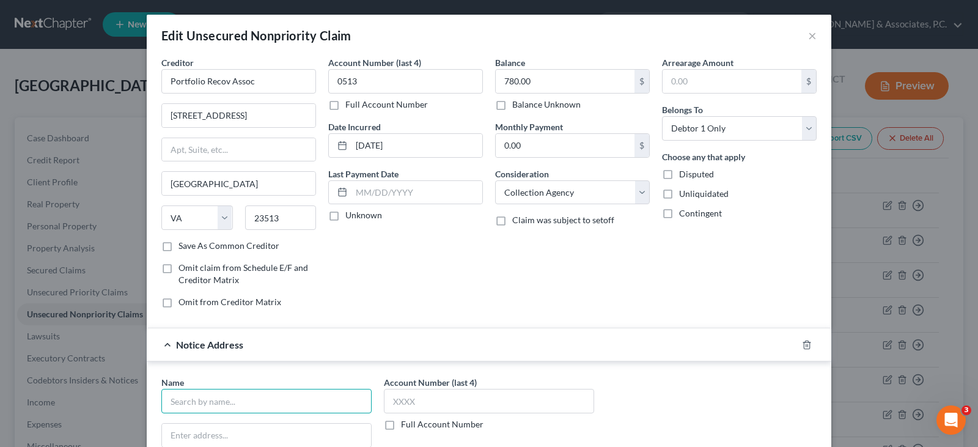
click at [266, 394] on input "text" at bounding box center [266, 401] width 210 height 24
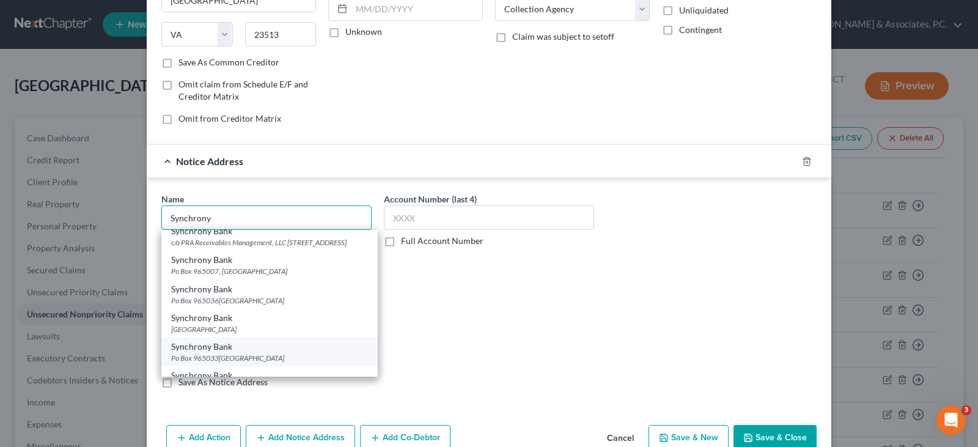
scroll to position [1039, 0]
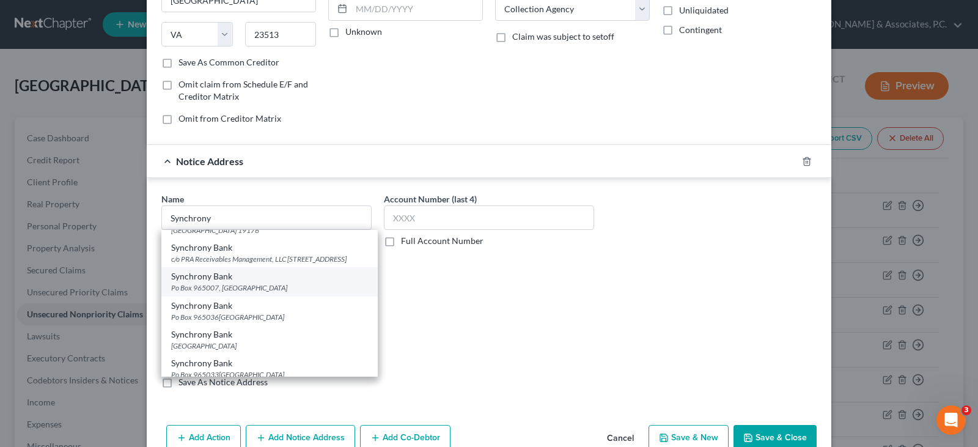
click at [219, 282] on div "Synchrony Bank" at bounding box center [269, 276] width 197 height 12
type input "Synchrony Bank"
type input "Po Box 965007"
type input "Orlando"
select select "9"
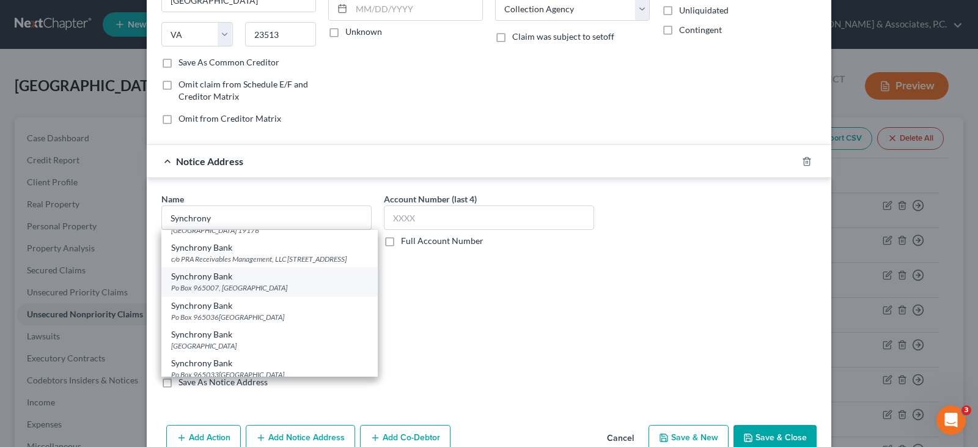
type input "32896"
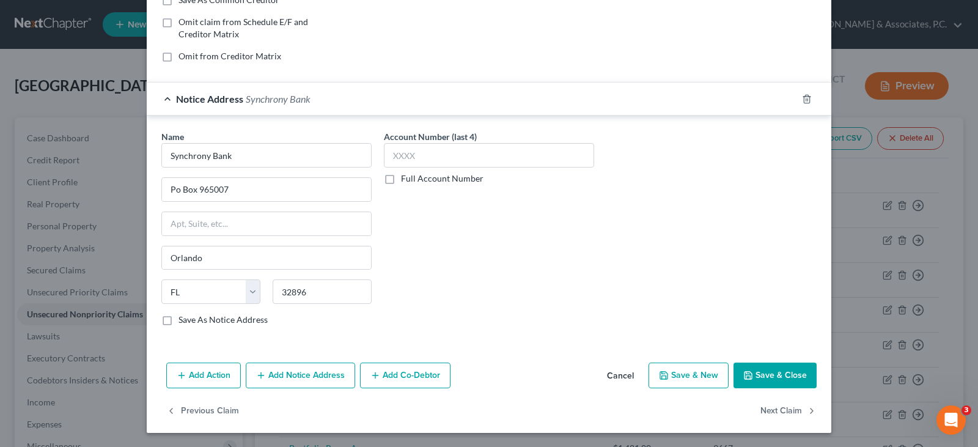
scroll to position [246, 0]
click at [786, 407] on button "Next Claim" at bounding box center [788, 410] width 56 height 26
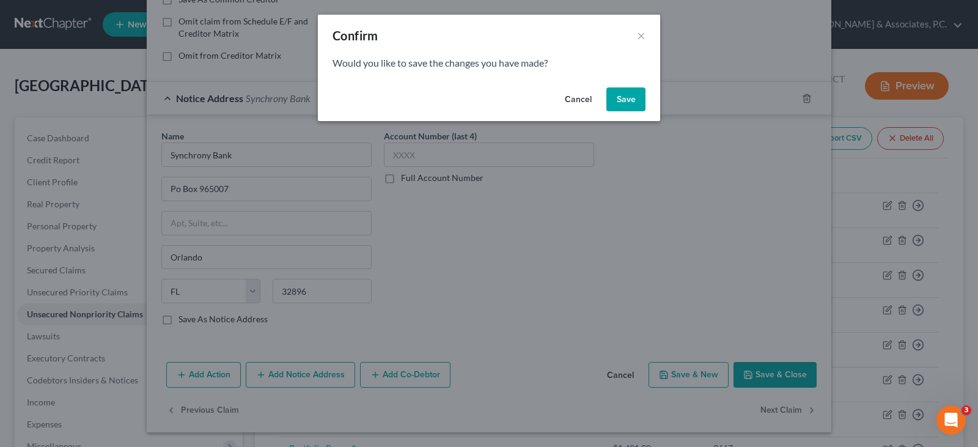
click at [632, 92] on button "Save" at bounding box center [625, 99] width 39 height 24
select select "48"
select select "1"
select select "0"
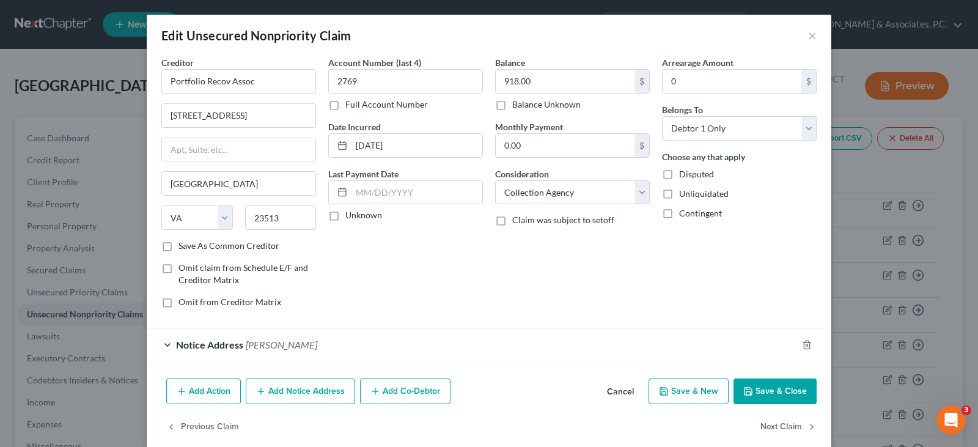
type input "0"
click at [282, 375] on div "Edit Unsecured Nonpriority Claim × Creditor * Portfolio Recov Assoc [GEOGRAPHIC…" at bounding box center [489, 232] width 684 height 434
click at [274, 398] on button "Add Notice Address" at bounding box center [300, 391] width 109 height 26
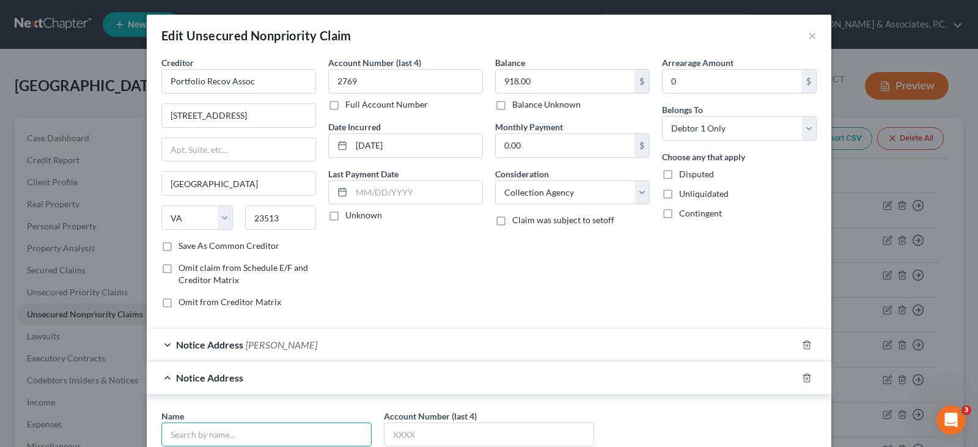
click at [257, 433] on input "text" at bounding box center [266, 434] width 210 height 24
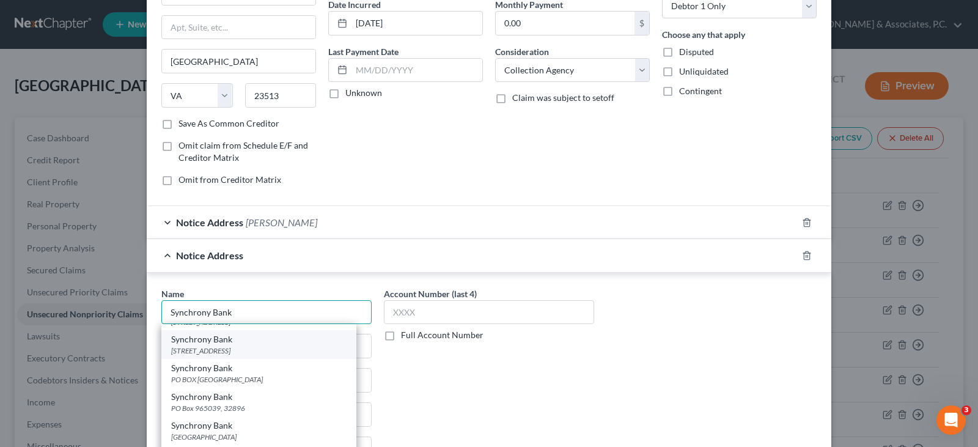
scroll to position [917, 0]
type input "Synchrony Bank"
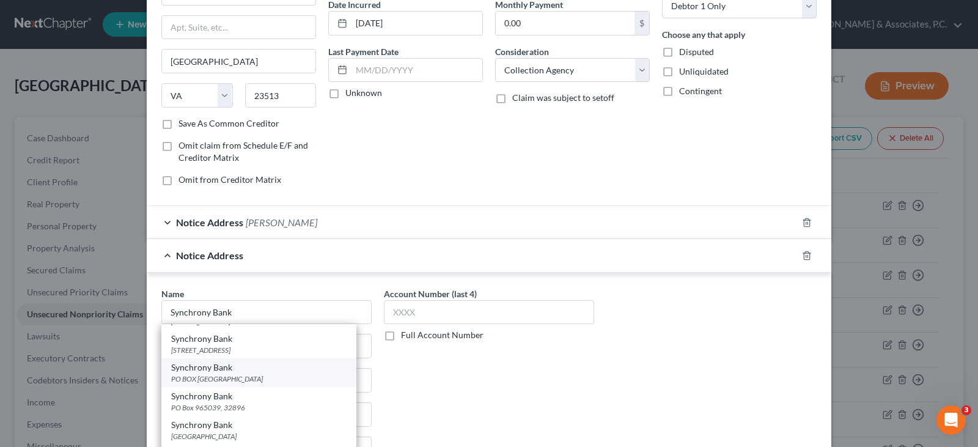
click at [217, 373] on div "Synchrony Bank" at bounding box center [258, 367] width 175 height 12
type input "PO BOX 965064"
type input "Orlando"
select select "9"
type input "32896"
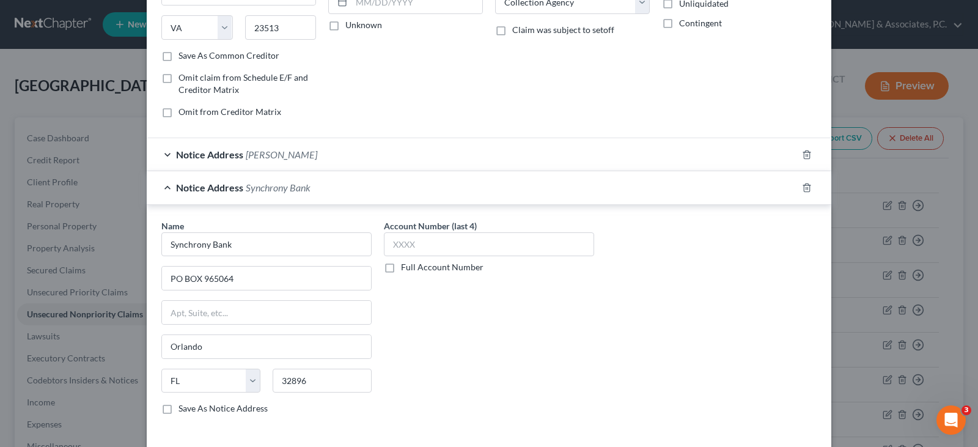
scroll to position [280, 0]
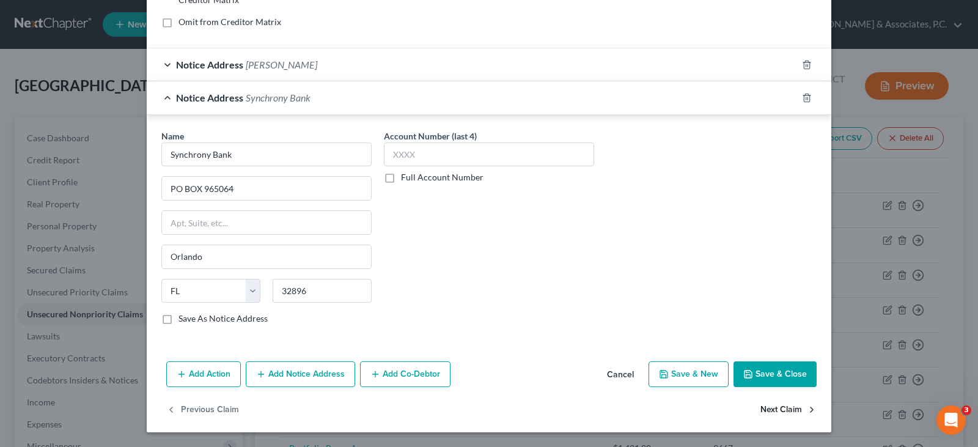
click at [786, 409] on button "Next Claim" at bounding box center [788, 410] width 56 height 26
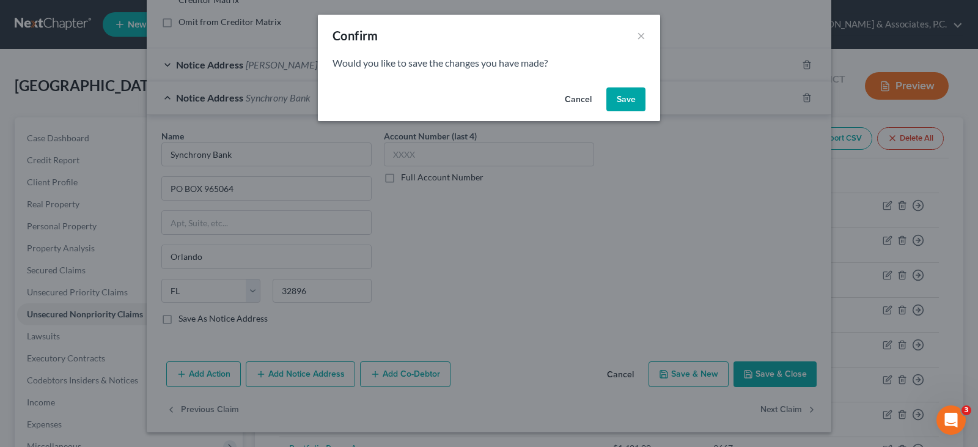
click at [622, 92] on button "Save" at bounding box center [625, 99] width 39 height 24
select select "48"
select select "0"
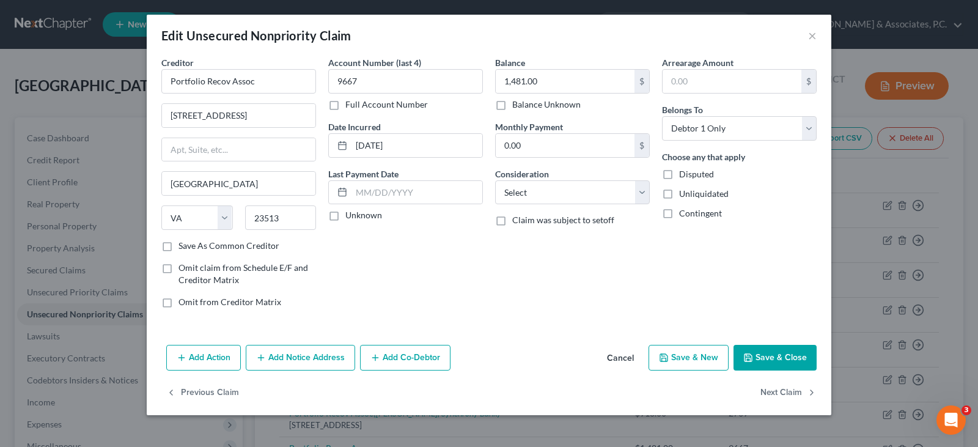
click at [313, 364] on button "Add Notice Address" at bounding box center [300, 358] width 109 height 26
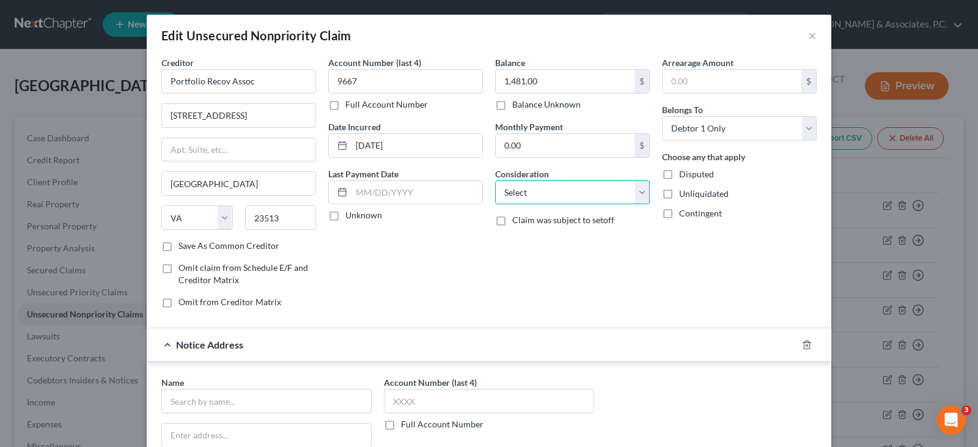
click at [548, 182] on select "Select Cable / Satellite Services Collection Agency Credit Card Debt Debt Couns…" at bounding box center [572, 192] width 155 height 24
select select "1"
click at [495, 180] on select "Select Cable / Satellite Services Collection Agency Credit Card Debt Debt Couns…" at bounding box center [572, 192] width 155 height 24
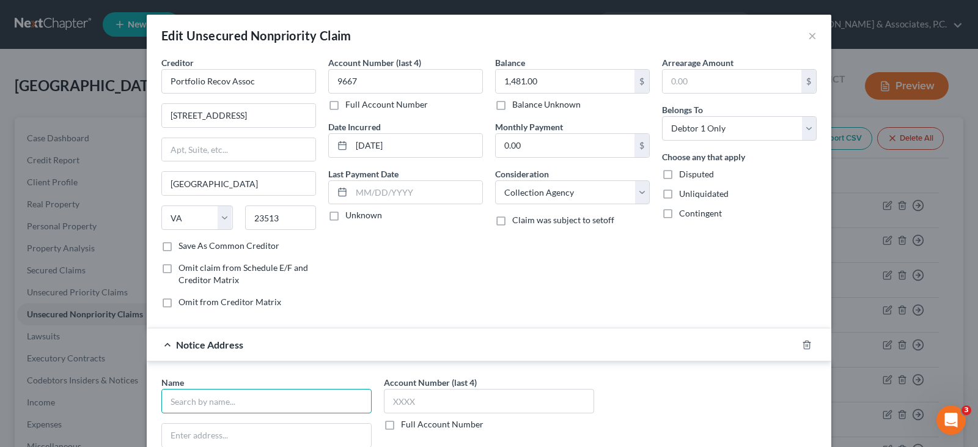
drag, startPoint x: 299, startPoint y: 398, endPoint x: 296, endPoint y: 392, distance: 7.1
click at [297, 398] on input "text" at bounding box center [266, 401] width 210 height 24
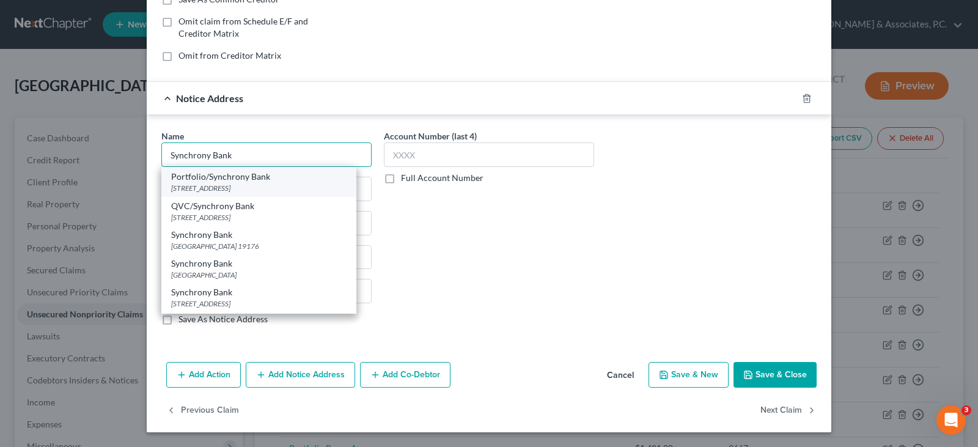
scroll to position [550, 0]
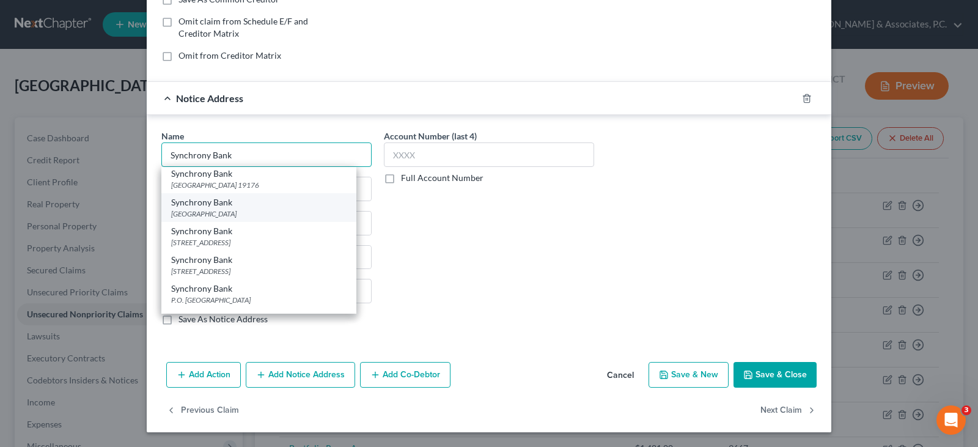
type input "Synchrony Bank"
click at [207, 219] on div "[GEOGRAPHIC_DATA]" at bounding box center [258, 213] width 175 height 10
type input "PO Box 71782"
type input "[GEOGRAPHIC_DATA]"
select select "39"
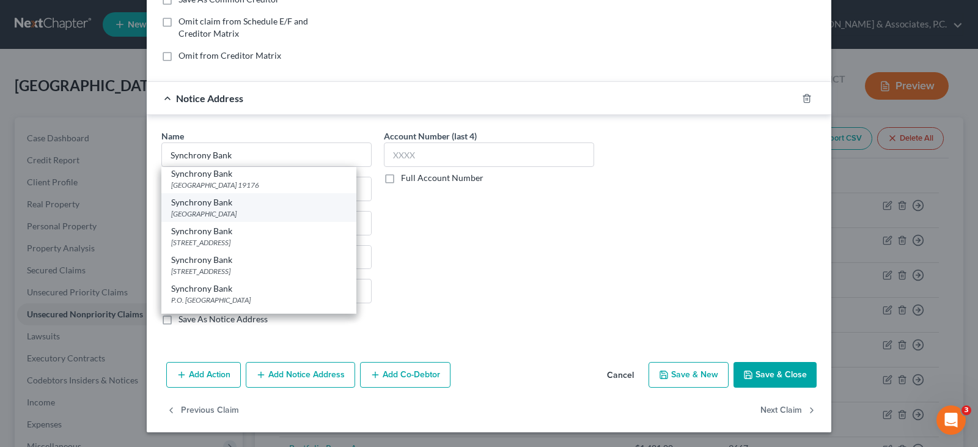
type input "19176"
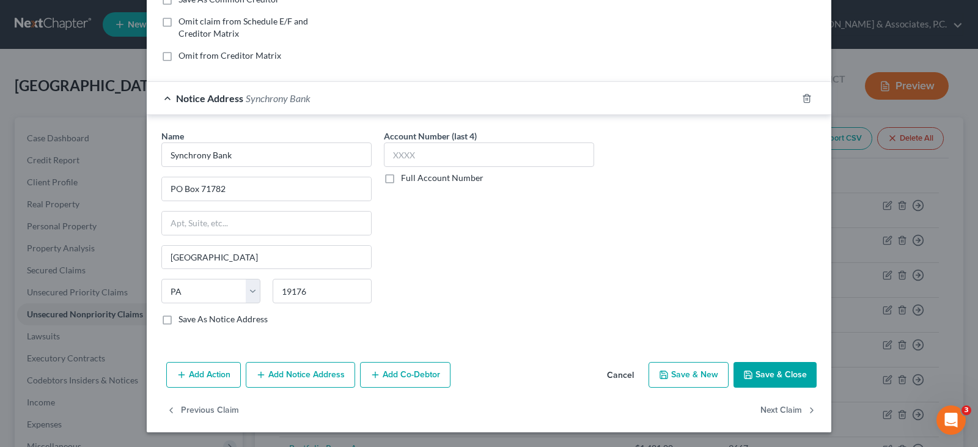
scroll to position [0, 0]
click at [766, 409] on button "Next Claim" at bounding box center [788, 410] width 56 height 26
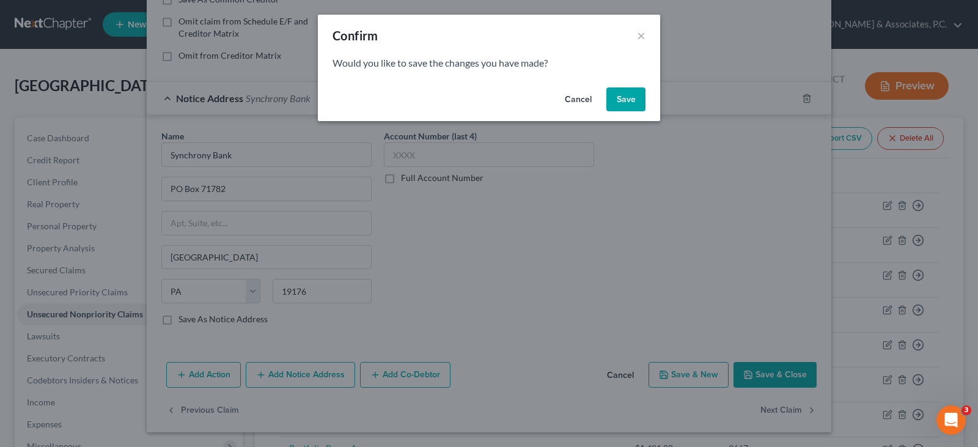
click at [620, 101] on button "Save" at bounding box center [625, 99] width 39 height 24
type input "0"
select select "24"
select select "2"
select select "0"
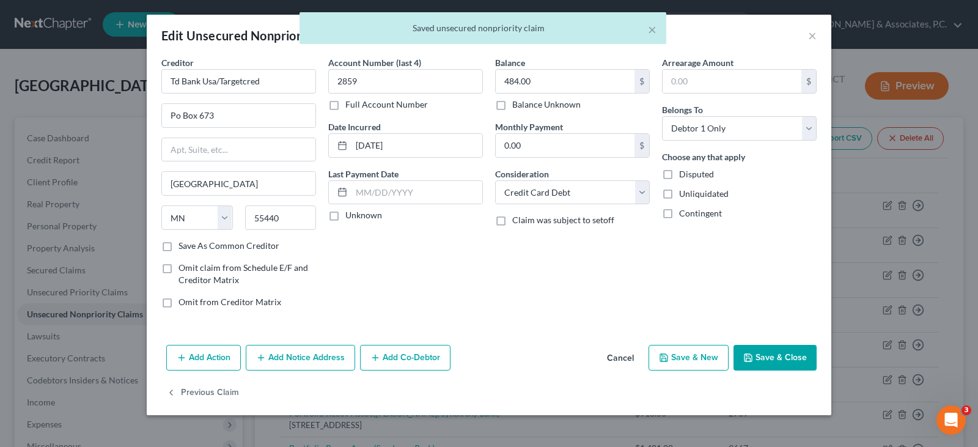
click at [788, 362] on button "Save & Close" at bounding box center [774, 358] width 83 height 26
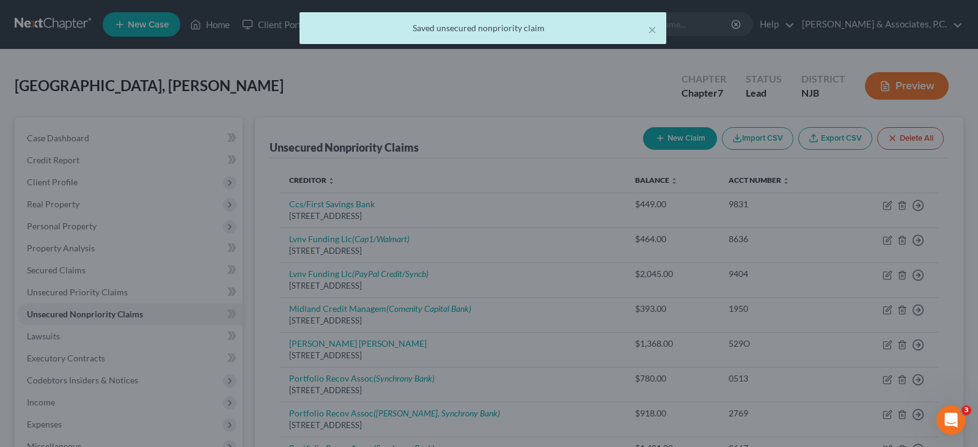
type input "0"
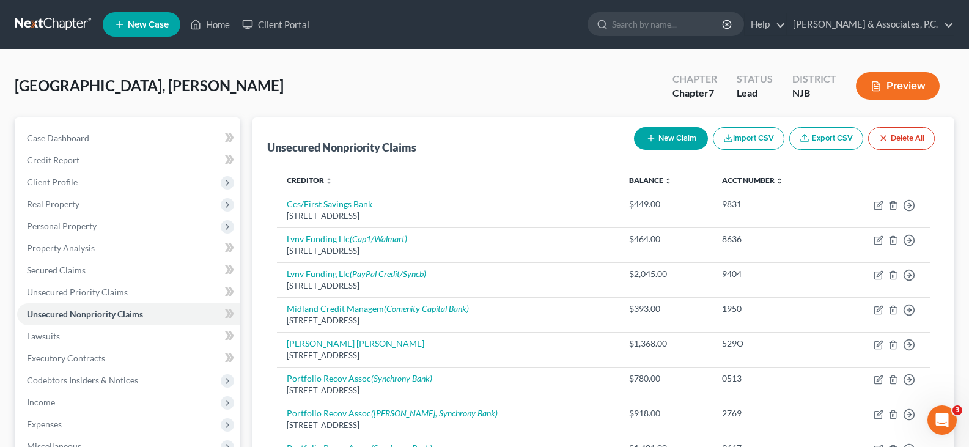
click at [376, 56] on div "[GEOGRAPHIC_DATA], [PERSON_NAME] Upgraded Chapter Chapter 7 Status Lead Distric…" at bounding box center [484, 338] width 969 height 578
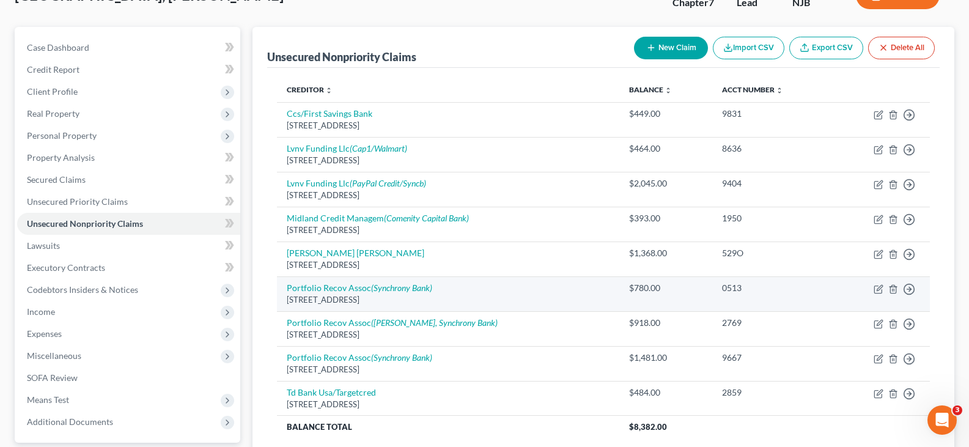
scroll to position [203, 0]
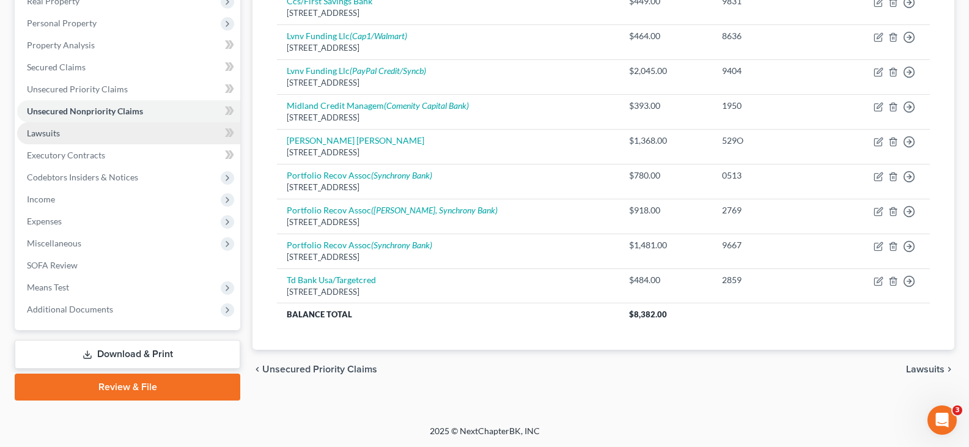
click at [47, 129] on span "Lawsuits" at bounding box center [43, 133] width 33 height 10
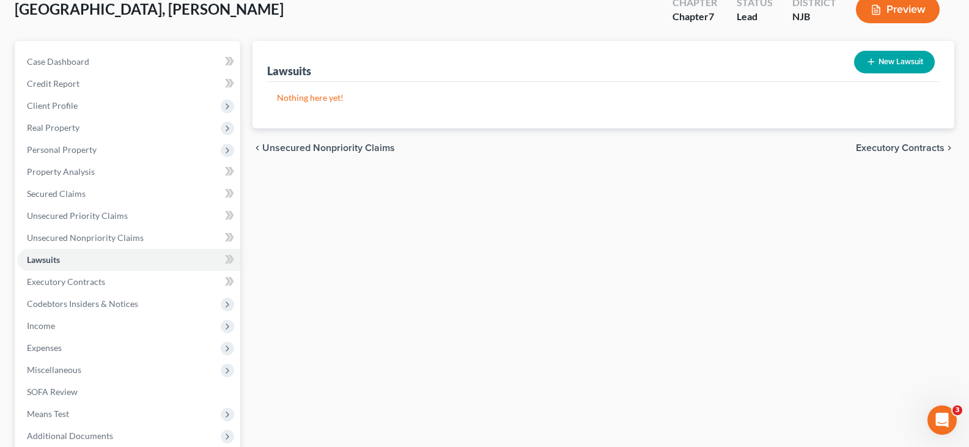
scroll to position [183, 0]
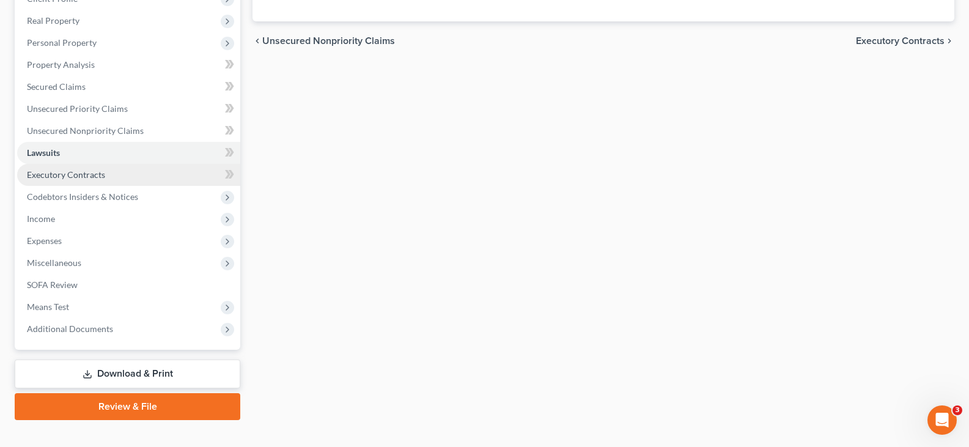
click at [56, 171] on span "Executory Contracts" at bounding box center [66, 174] width 78 height 10
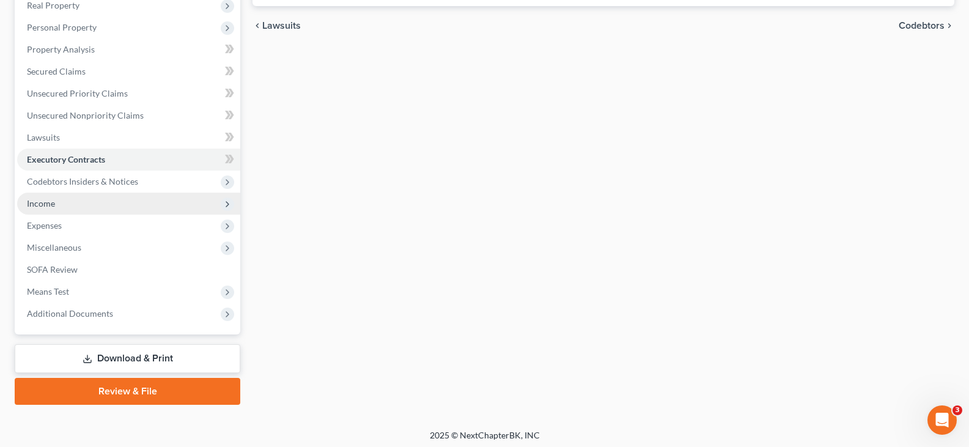
scroll to position [203, 0]
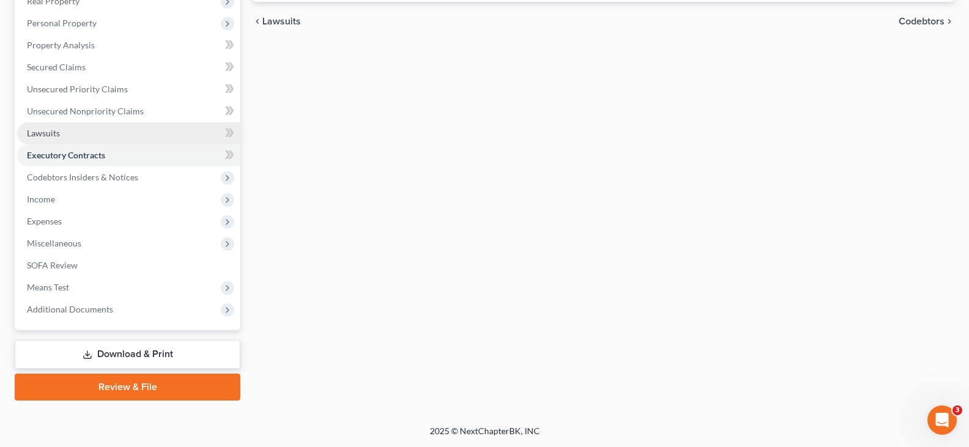
click at [50, 132] on span "Lawsuits" at bounding box center [43, 133] width 33 height 10
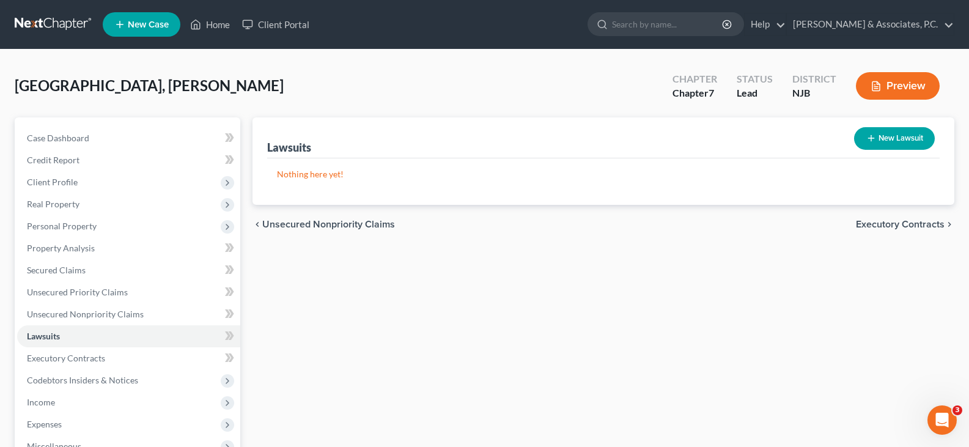
click at [874, 142] on button "New Lawsuit" at bounding box center [894, 138] width 81 height 23
select select "0"
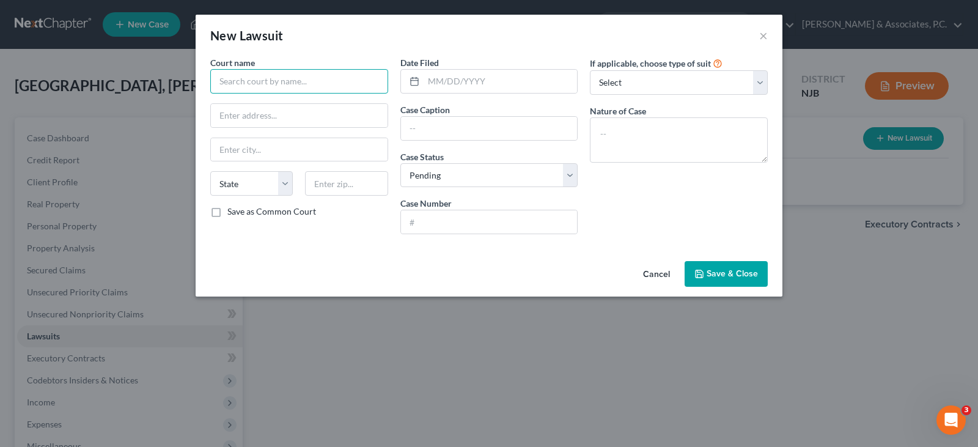
click at [317, 78] on input "text" at bounding box center [299, 81] width 178 height 24
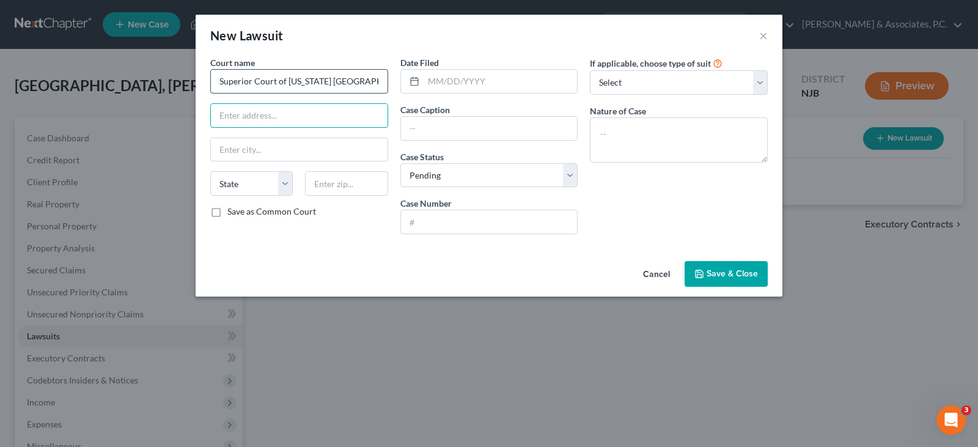
type input "Superior Court of [US_STATE] [GEOGRAPHIC_DATA]"
type input "[STREET_ADDRESS]"
type input "07306"
type input "[GEOGRAPHIC_DATA]"
select select "33"
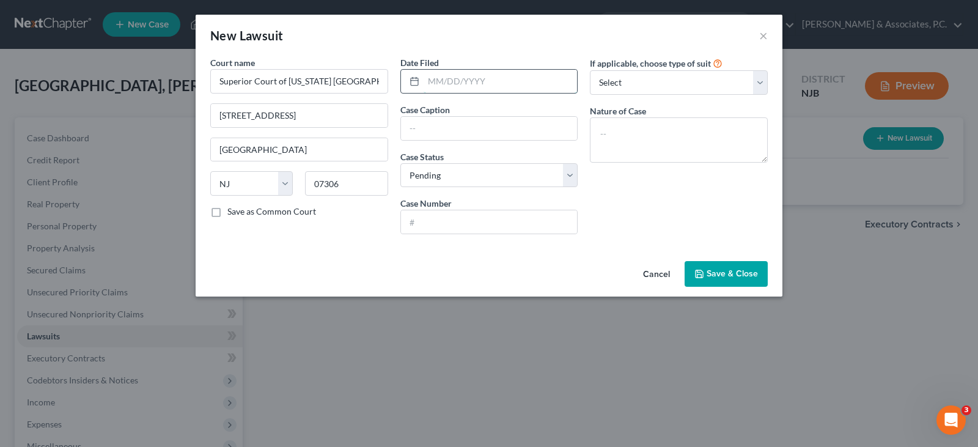
click at [478, 80] on input "text" at bounding box center [500, 81] width 154 height 23
click at [445, 123] on input "text" at bounding box center [489, 128] width 177 height 23
type input "Portfolio Recovery Associates LLC vs [PERSON_NAME] [GEOGRAPHIC_DATA]"
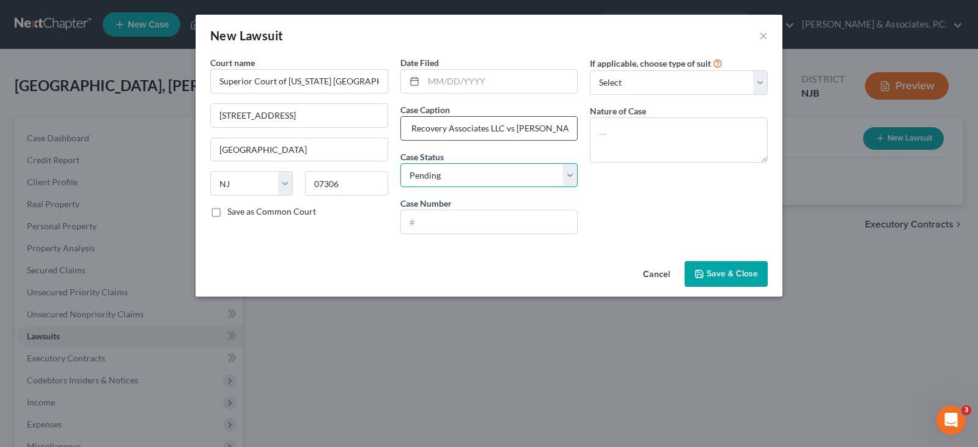
scroll to position [0, 0]
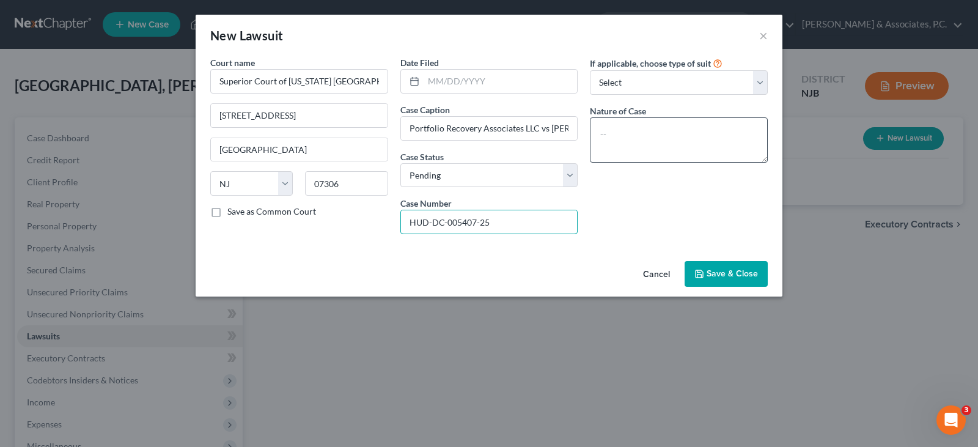
type input "HUD-DC-005407-25"
click at [614, 125] on textarea at bounding box center [679, 139] width 178 height 45
click at [623, 131] on textarea "Civil action" at bounding box center [679, 139] width 178 height 45
type textarea "Civil Action"
click at [644, 78] on select "Select Repossession Garnishment Foreclosure Attached, Seized, Or Levied Other" at bounding box center [679, 82] width 178 height 24
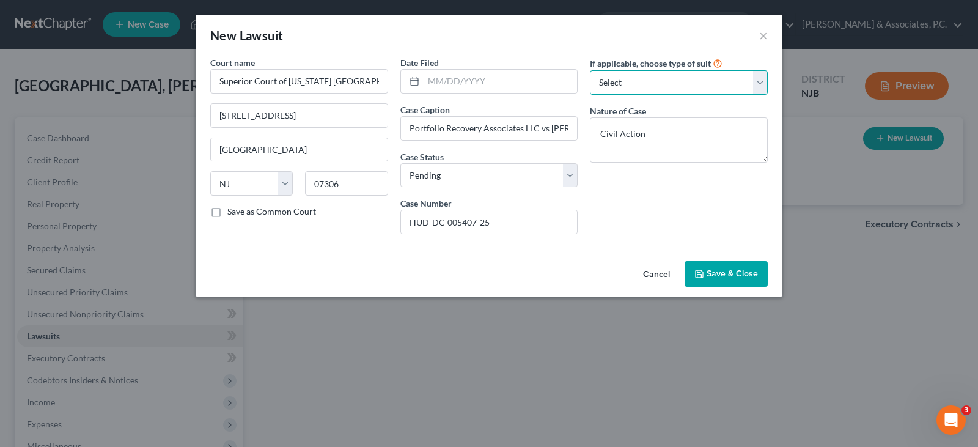
select select "4"
click at [590, 70] on select "Select Repossession Garnishment Foreclosure Attached, Seized, Or Levied Other" at bounding box center [679, 82] width 178 height 24
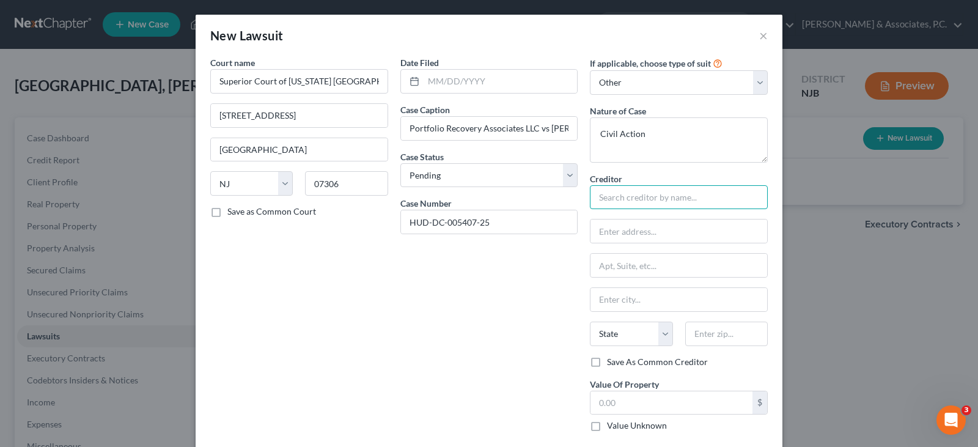
click at [628, 201] on input "text" at bounding box center [679, 197] width 178 height 24
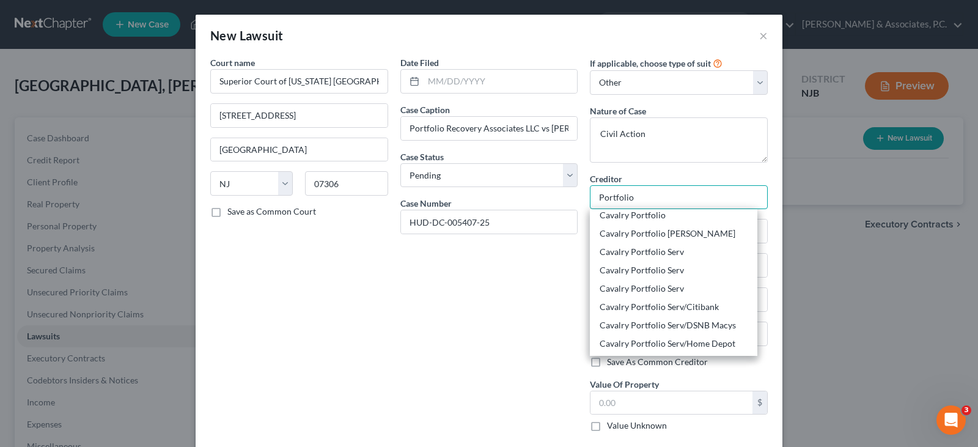
scroll to position [183, 0]
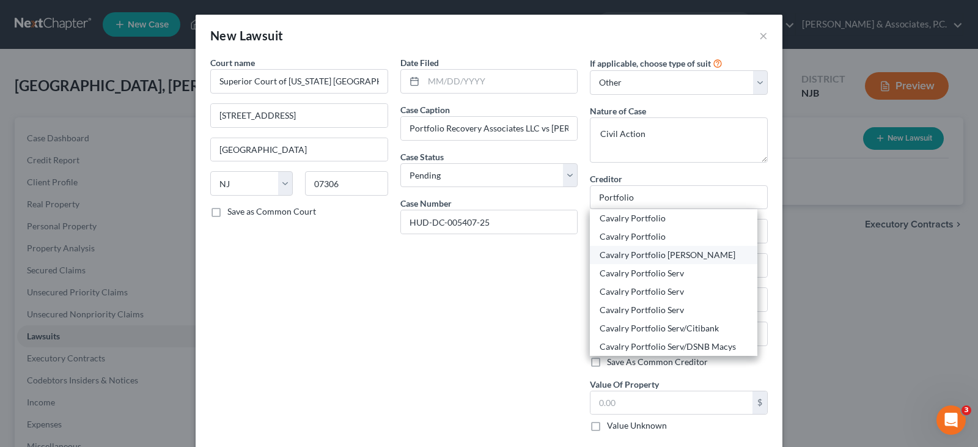
click at [641, 257] on div "Cavalry Portfolio [PERSON_NAME]" at bounding box center [673, 255] width 148 height 12
type input "Cavalry Portfolio [PERSON_NAME]"
type input "[STREET_ADDRESS]"
type input "Phoenix"
select select "3"
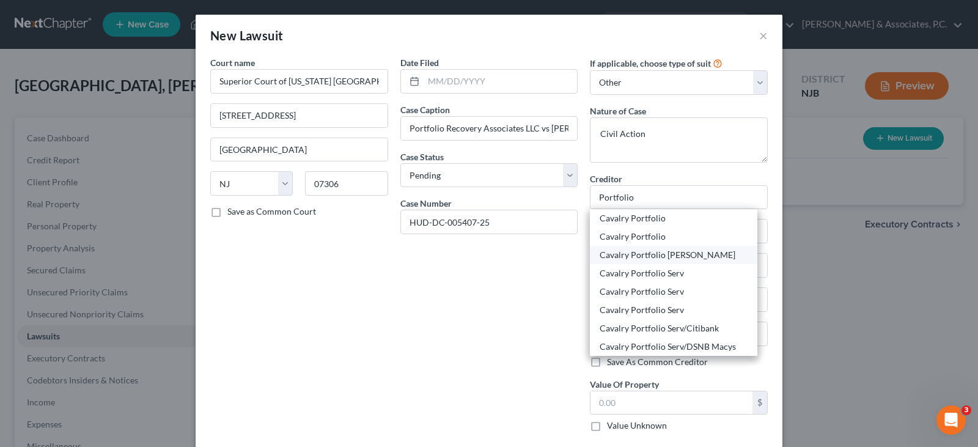
type input "85040"
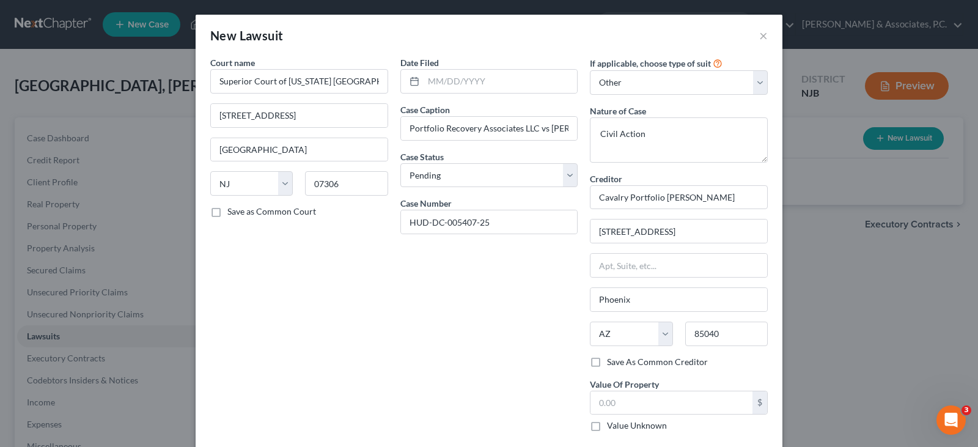
scroll to position [0, 0]
drag, startPoint x: 701, startPoint y: 232, endPoint x: 539, endPoint y: 243, distance: 163.0
click at [539, 243] on div "Court name * Superior Court of [US_STATE] [GEOGRAPHIC_DATA] [STREET_ADDRESS] [G…" at bounding box center [489, 248] width 570 height 385
type input "120. [GEOGRAPHIC_DATA]"
type input "23502-4952"
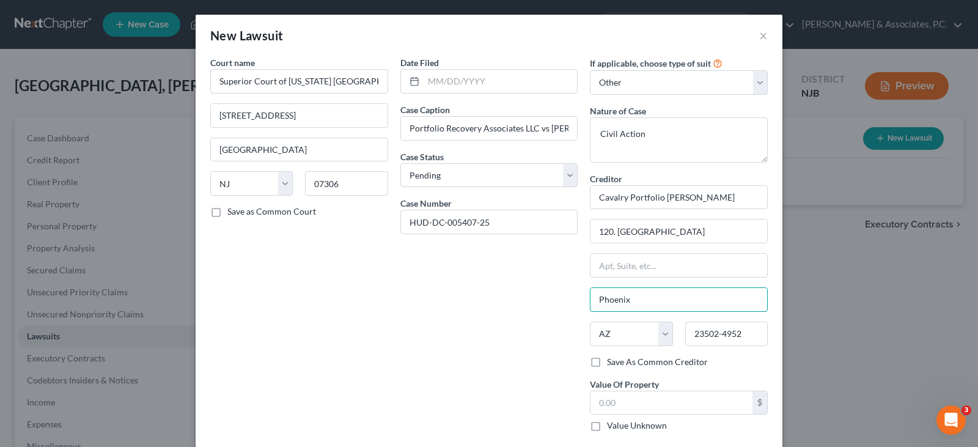
drag, startPoint x: 627, startPoint y: 300, endPoint x: 628, endPoint y: 280, distance: 19.6
click at [627, 295] on input "Phoenix" at bounding box center [678, 299] width 177 height 23
click at [628, 269] on input "text" at bounding box center [678, 265] width 177 height 23
click at [617, 260] on input "text" at bounding box center [678, 265] width 177 height 23
click at [626, 297] on input "Phoenix" at bounding box center [678, 299] width 177 height 23
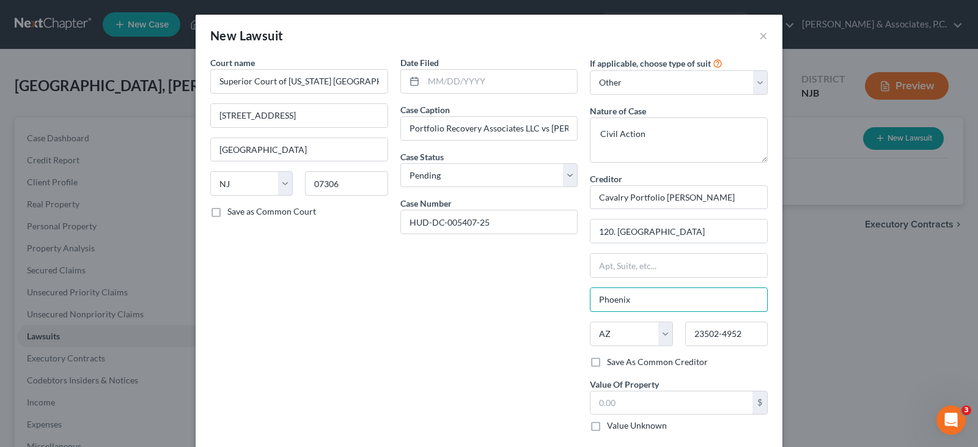
drag, startPoint x: 631, startPoint y: 300, endPoint x: 483, endPoint y: 315, distance: 149.2
click at [483, 315] on div "Court name * Superior Court of [US_STATE] [GEOGRAPHIC_DATA] [STREET_ADDRESS] [G…" at bounding box center [489, 248] width 570 height 385
type input "[GEOGRAPHIC_DATA]"
select select "48"
drag, startPoint x: 536, startPoint y: 273, endPoint x: 546, endPoint y: 266, distance: 11.5
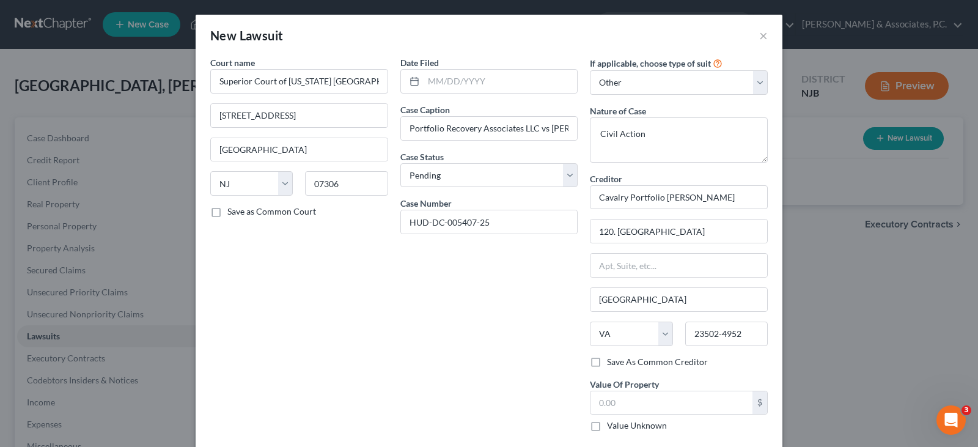
click at [537, 272] on div "Date Filed Case Caption Portfolio Recovery Associates LLC vs [PERSON_NAME] [GEO…" at bounding box center [489, 248] width 190 height 385
click at [609, 229] on input "120. [GEOGRAPHIC_DATA]" at bounding box center [678, 230] width 177 height 23
type input "[STREET_ADDRESS]"
drag, startPoint x: 686, startPoint y: 196, endPoint x: 511, endPoint y: 198, distance: 174.2
click at [511, 198] on div "Court name * Superior Court of [US_STATE] [GEOGRAPHIC_DATA] [STREET_ADDRESS] [G…" at bounding box center [489, 248] width 570 height 385
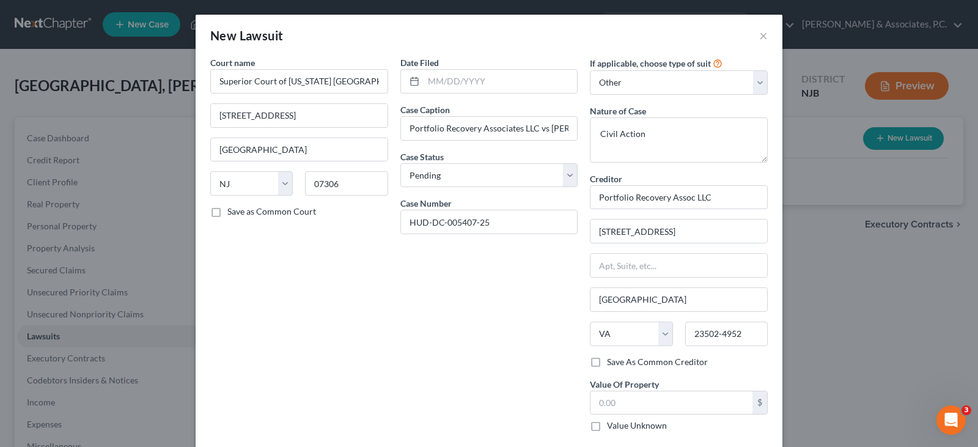
click at [500, 303] on div "Date Filed Case Caption Portfolio Recovery Associates LLC vs [PERSON_NAME] [GEO…" at bounding box center [489, 248] width 190 height 385
type input "Portfolio Recovery Assoc LLC"
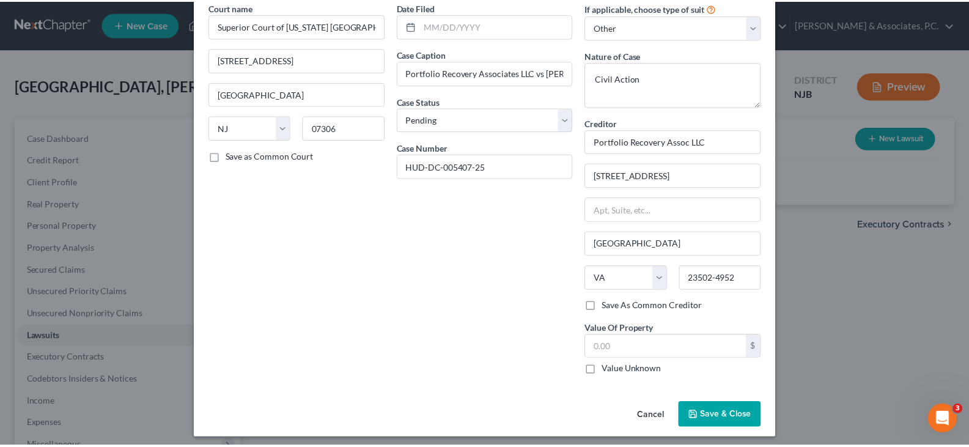
scroll to position [62, 0]
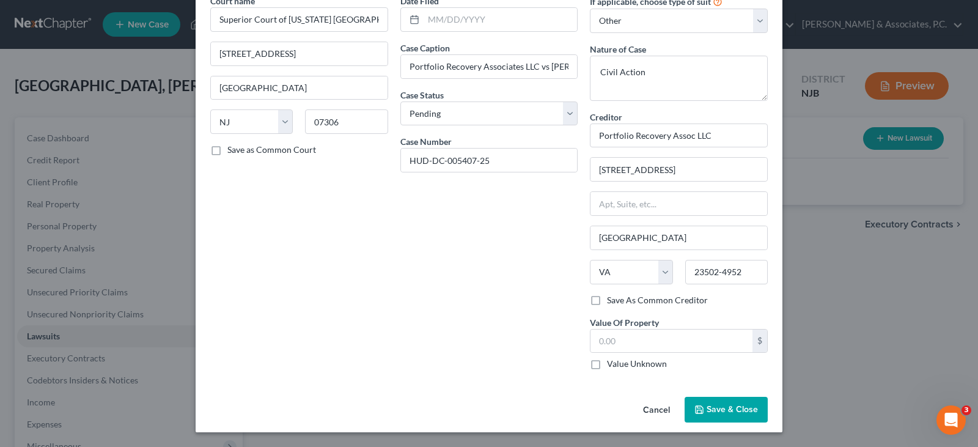
click at [719, 406] on span "Save & Close" at bounding box center [731, 409] width 51 height 10
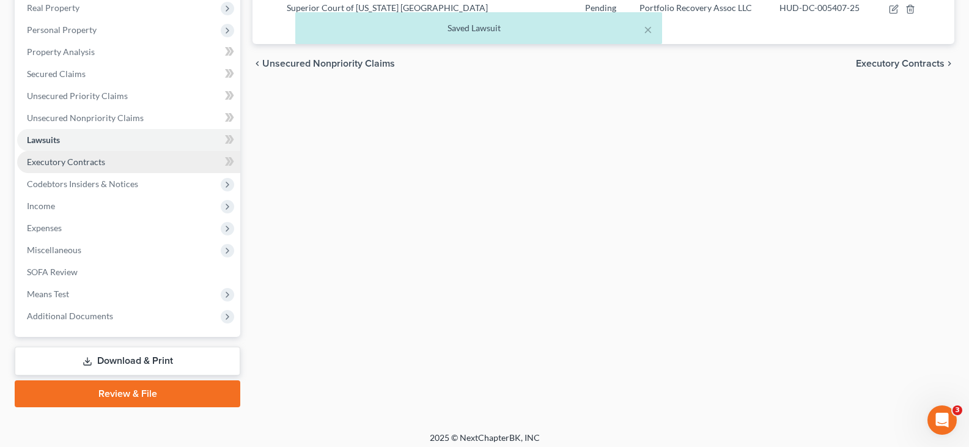
scroll to position [203, 0]
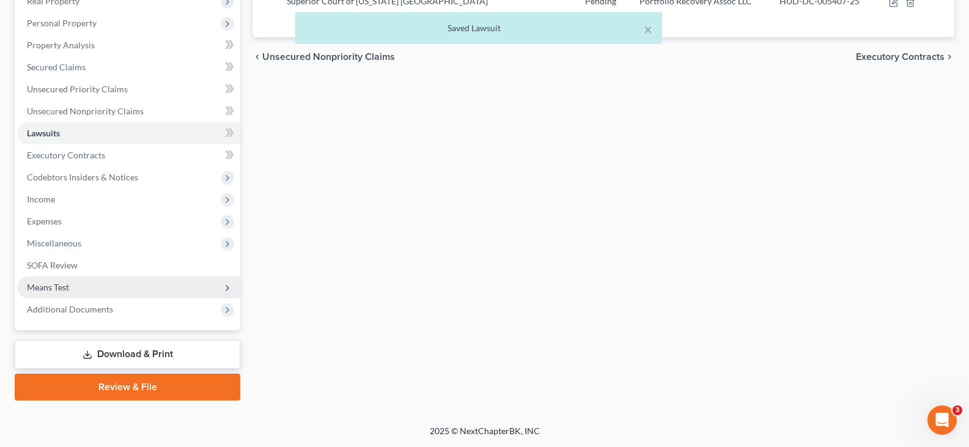
click at [44, 290] on span "Means Test" at bounding box center [48, 287] width 42 height 10
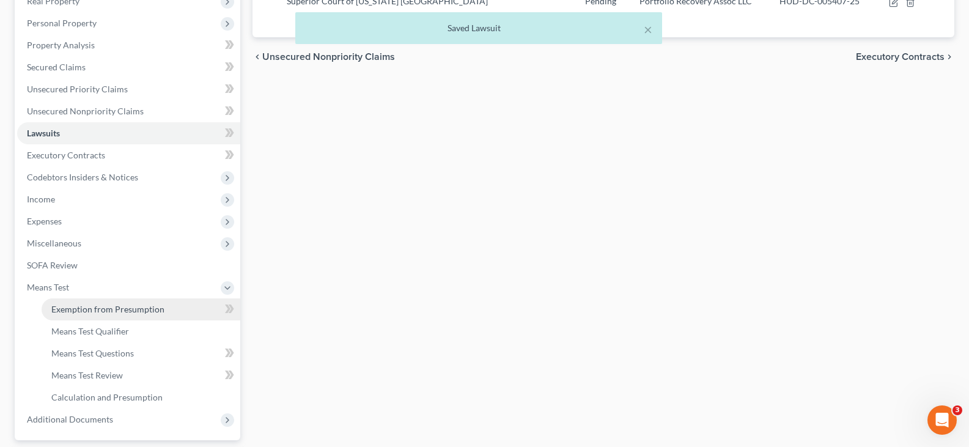
click at [78, 311] on span "Exemption from Presumption" at bounding box center [107, 309] width 113 height 10
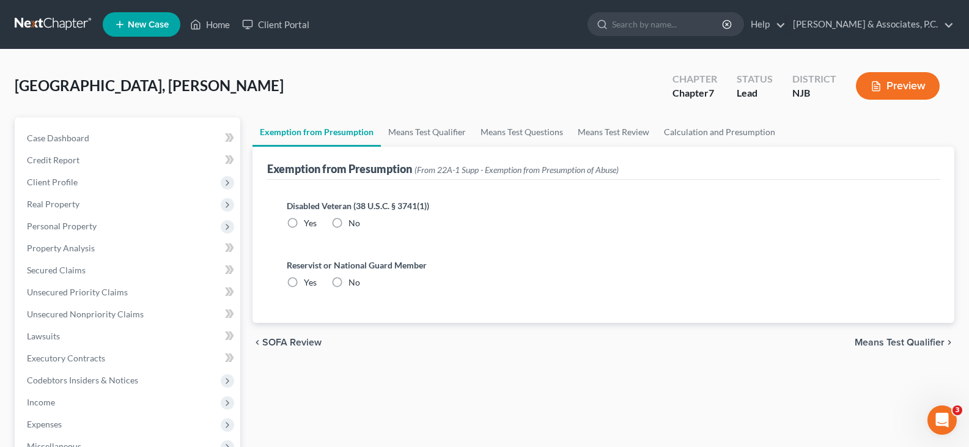
click at [348, 219] on label "No" at bounding box center [354, 223] width 12 height 12
click at [353, 219] on input "No" at bounding box center [357, 221] width 8 height 8
radio input "true"
click at [348, 285] on label "No" at bounding box center [354, 282] width 12 height 12
click at [353, 284] on input "No" at bounding box center [357, 280] width 8 height 8
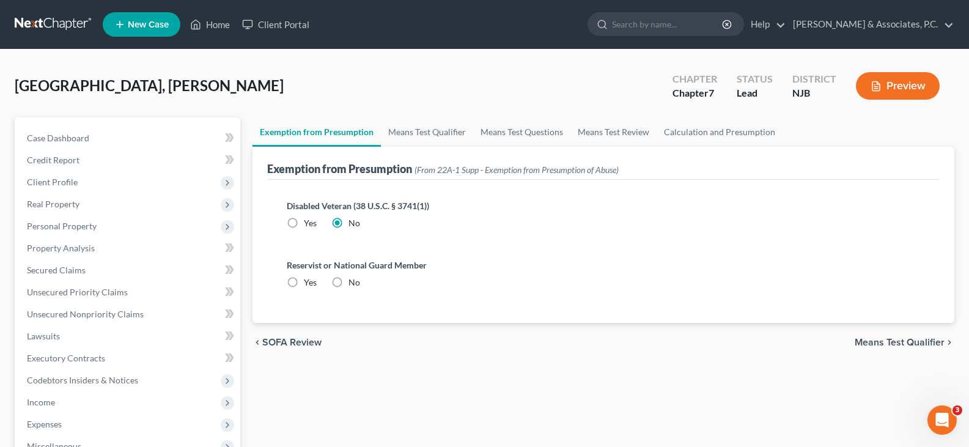
radio input "true"
click at [525, 139] on link "Means Test Questions" at bounding box center [521, 131] width 97 height 29
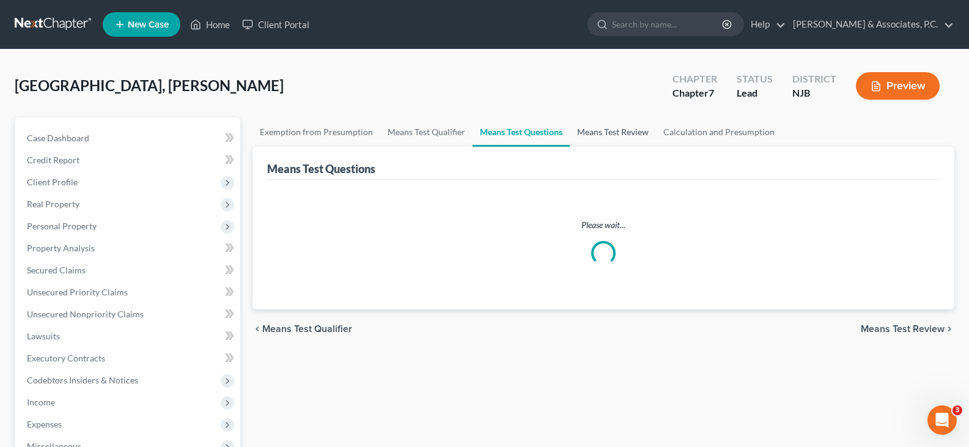
click at [638, 127] on link "Means Test Review" at bounding box center [613, 131] width 86 height 29
click at [716, 131] on link "Calculation and Presumption" at bounding box center [719, 131] width 126 height 29
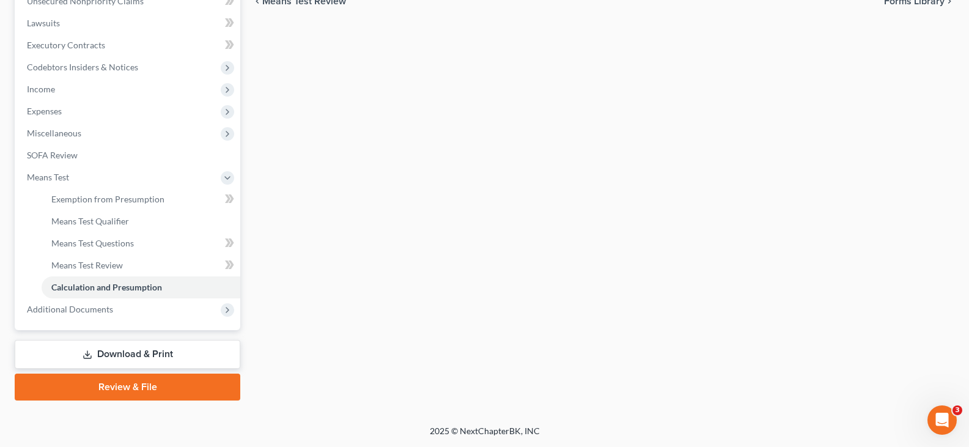
click at [107, 348] on link "Download & Print" at bounding box center [127, 354] width 225 height 29
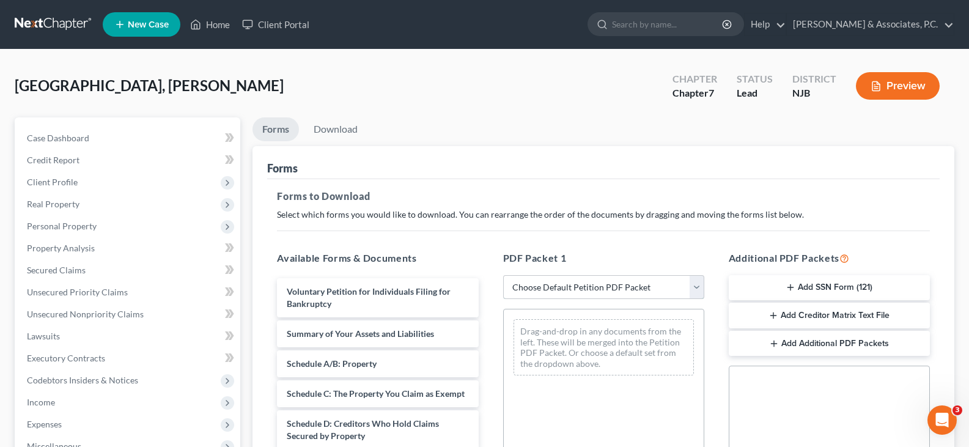
click at [700, 287] on select "Choose Default Petition PDF Packet Complete Bankruptcy Petition (all forms and …" at bounding box center [603, 287] width 201 height 24
select select "0"
click at [503, 275] on select "Choose Default Petition PDF Packet Complete Bankruptcy Petition (all forms and …" at bounding box center [603, 287] width 201 height 24
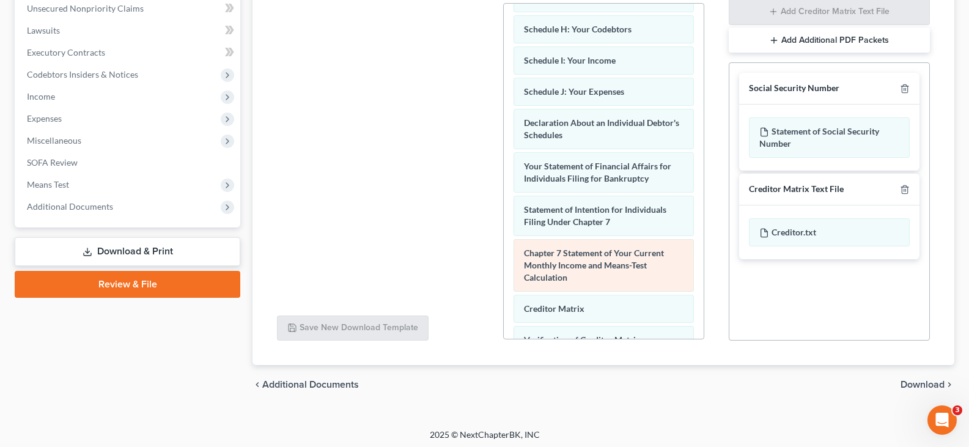
scroll to position [436, 0]
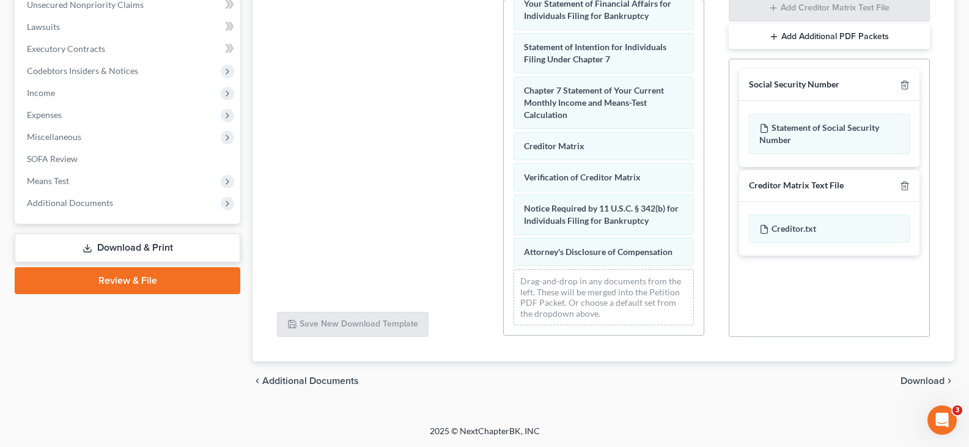
drag, startPoint x: 924, startPoint y: 381, endPoint x: 867, endPoint y: 350, distance: 65.1
click at [923, 381] on span "Download" at bounding box center [922, 381] width 44 height 10
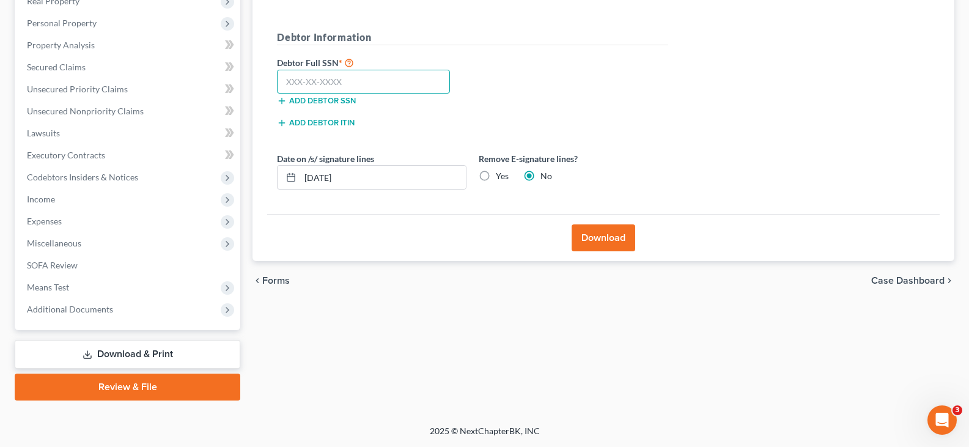
click at [359, 86] on input "text" at bounding box center [363, 82] width 173 height 24
type input "154-58-9800"
click at [496, 179] on label "Yes" at bounding box center [502, 176] width 13 height 12
click at [500, 178] on input "Yes" at bounding box center [504, 174] width 8 height 8
radio input "true"
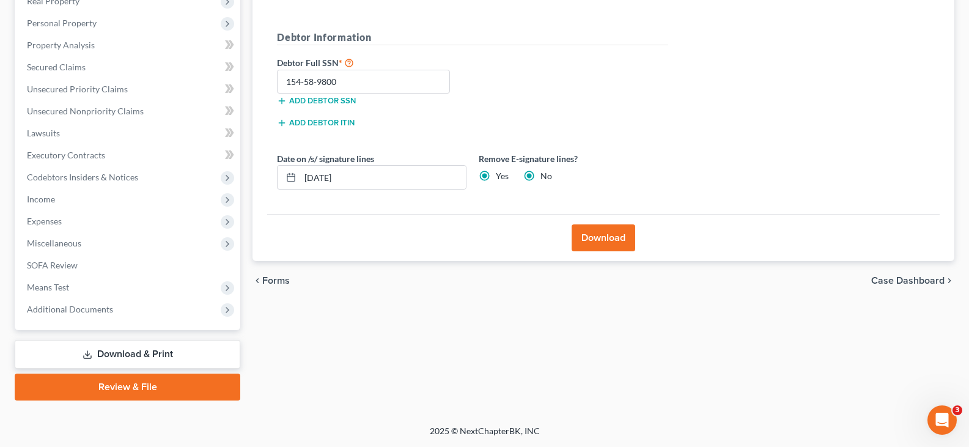
radio input "false"
click at [606, 243] on button "Download" at bounding box center [603, 237] width 64 height 27
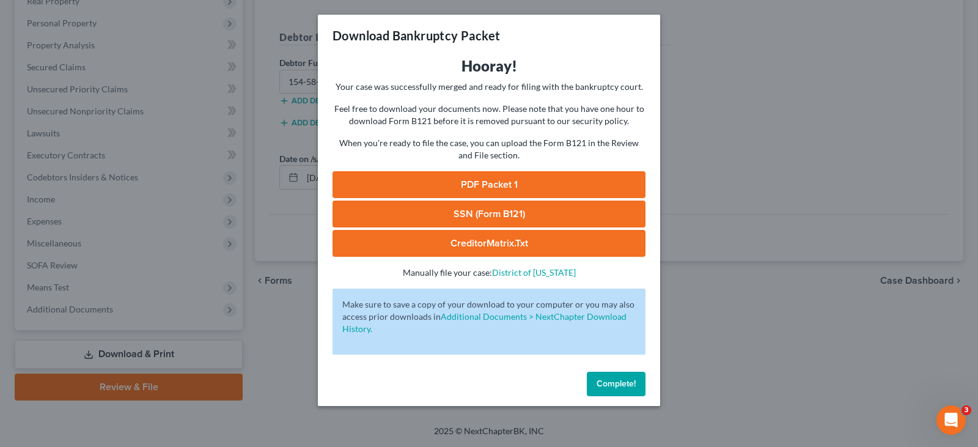
click at [457, 216] on link "SSN (Form B121)" at bounding box center [488, 213] width 313 height 27
click at [516, 185] on link "PDF Packet 1" at bounding box center [488, 184] width 313 height 27
click at [606, 385] on span "Complete!" at bounding box center [615, 383] width 39 height 10
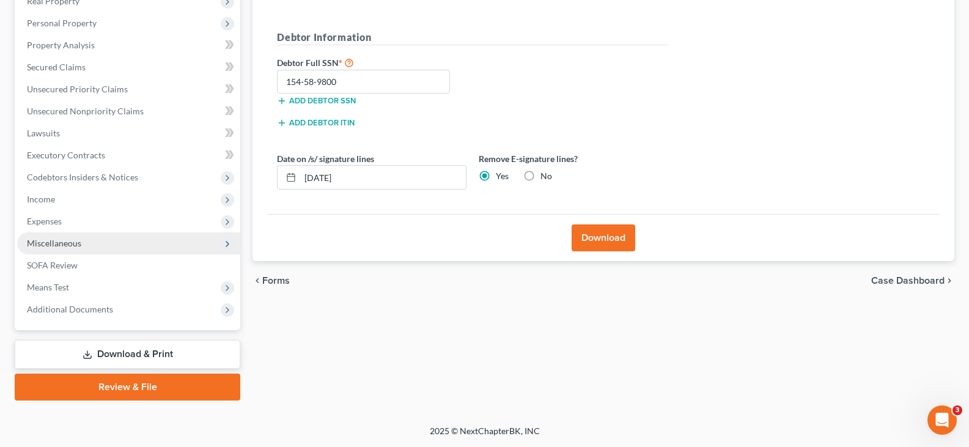
click at [56, 248] on span "Miscellaneous" at bounding box center [128, 243] width 223 height 22
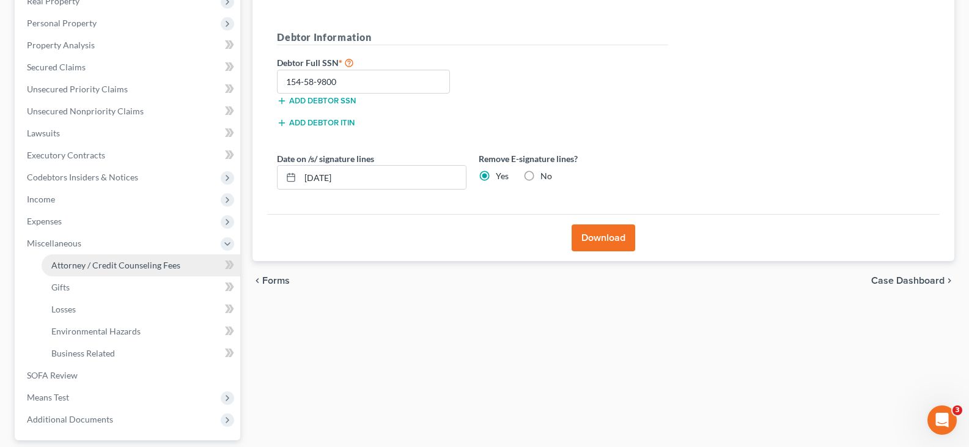
click at [80, 263] on span "Attorney / Credit Counseling Fees" at bounding box center [115, 265] width 129 height 10
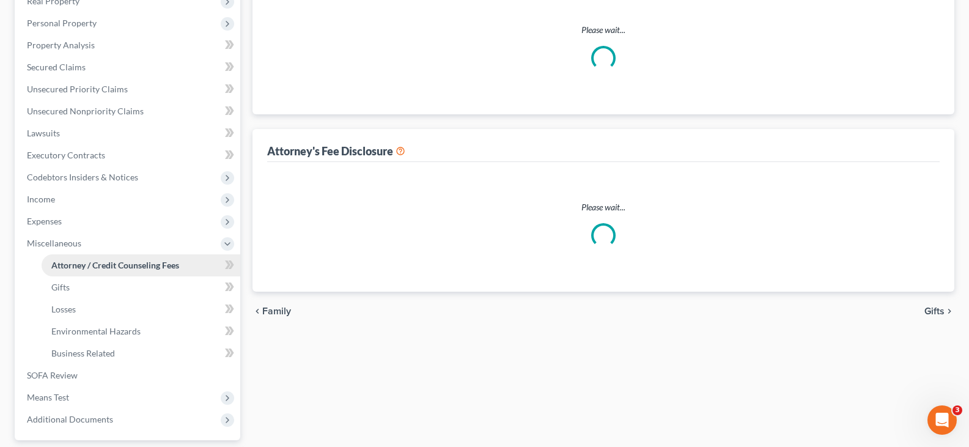
scroll to position [21, 0]
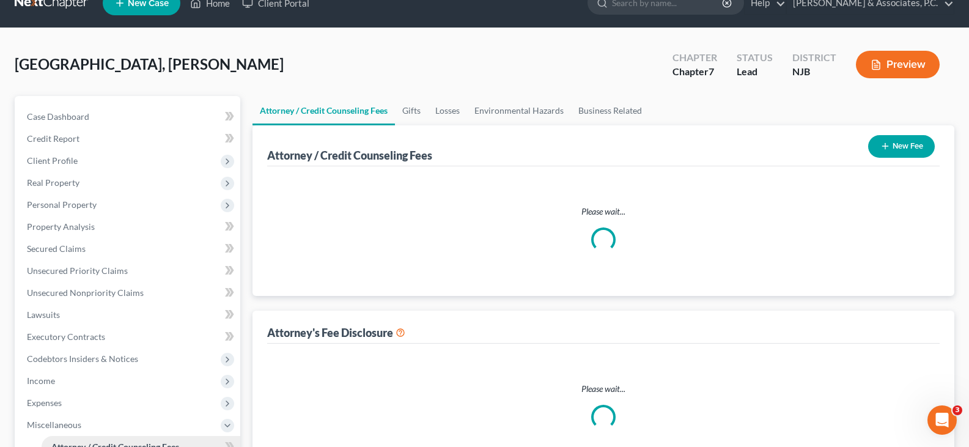
select select "0"
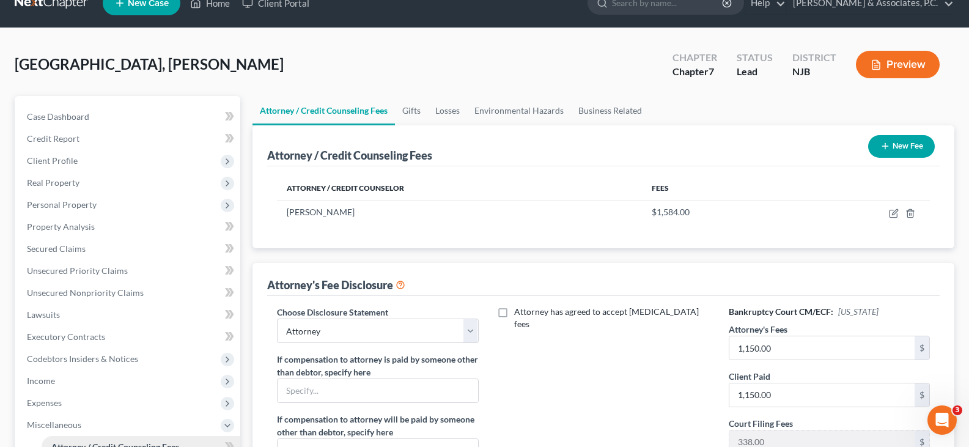
scroll to position [0, 0]
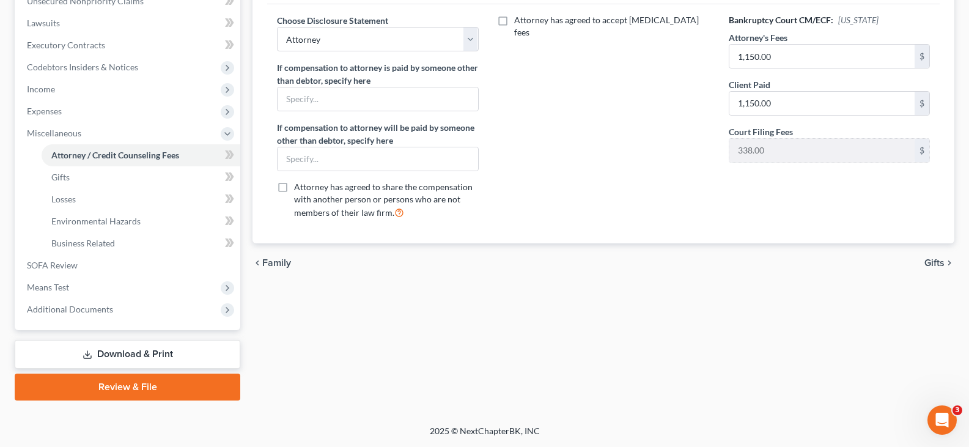
click at [111, 347] on link "Download & Print" at bounding box center [127, 354] width 225 height 29
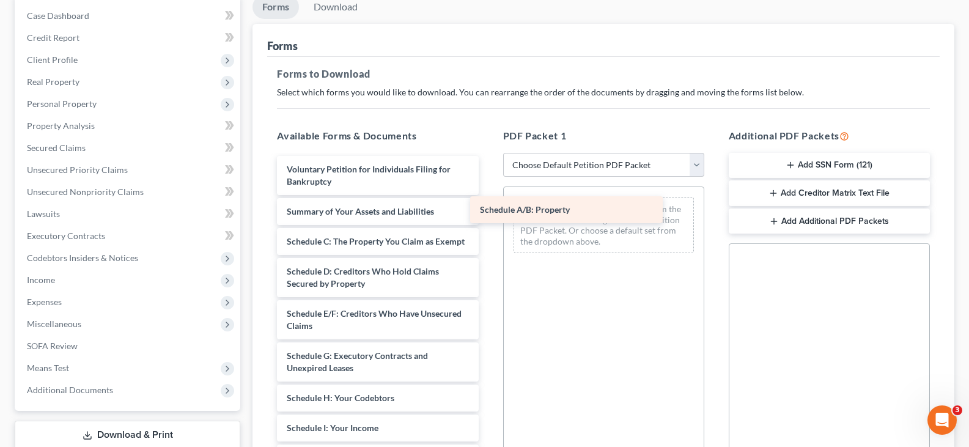
drag, startPoint x: 375, startPoint y: 238, endPoint x: 568, endPoint y: 206, distance: 195.7
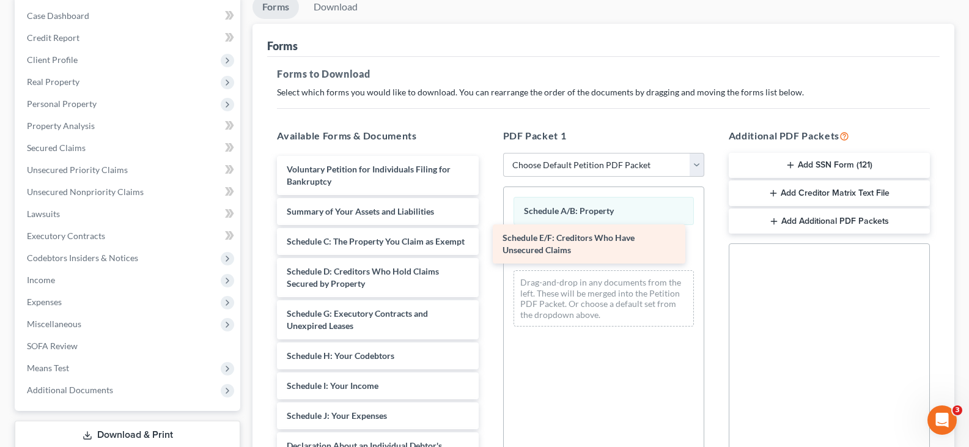
drag, startPoint x: 370, startPoint y: 323, endPoint x: 586, endPoint y: 234, distance: 233.8
click at [488, 234] on div "Schedule E/F: Creditors Who Have Unsecured Claims Voluntary Petition for Indivi…" at bounding box center [377, 443] width 221 height 574
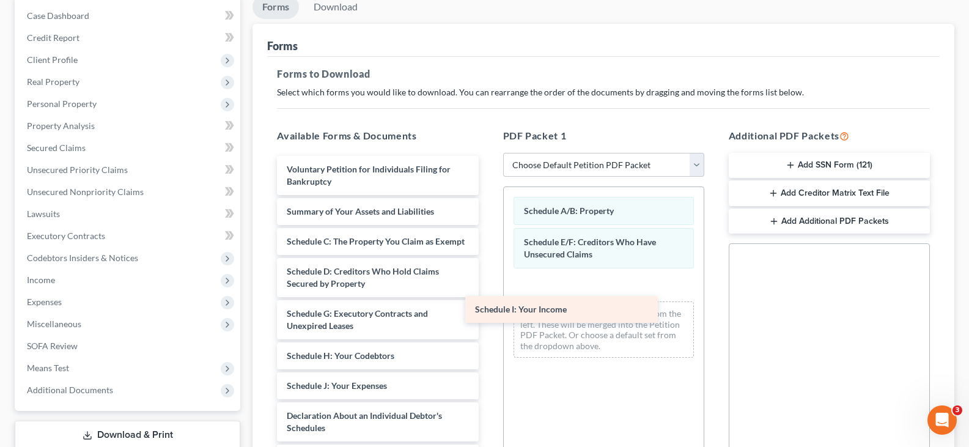
drag, startPoint x: 340, startPoint y: 397, endPoint x: 532, endPoint y: 296, distance: 217.0
click at [488, 296] on div "Schedule I: Your Income Voluntary Petition for Individuals Filing for Bankruptc…" at bounding box center [377, 428] width 221 height 544
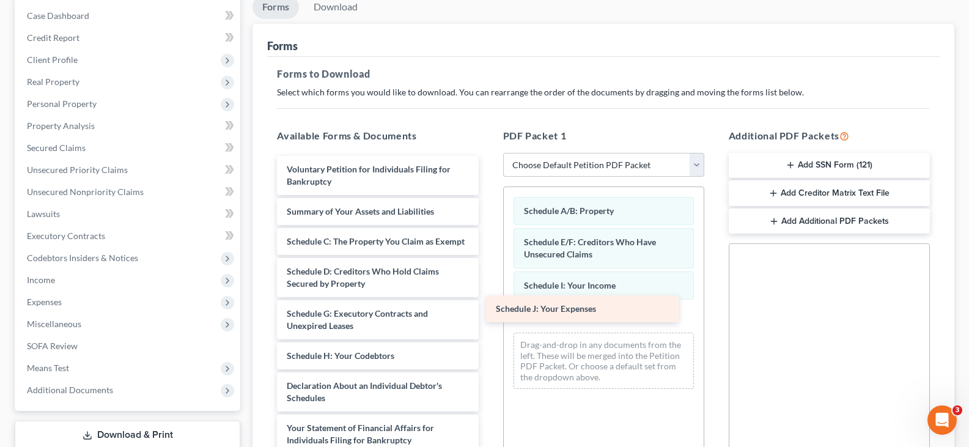
drag, startPoint x: 339, startPoint y: 400, endPoint x: 548, endPoint y: 310, distance: 226.7
click at [488, 310] on div "Schedule J: Your Expenses Voluntary Petition for Individuals Filing for Bankrup…" at bounding box center [377, 413] width 221 height 514
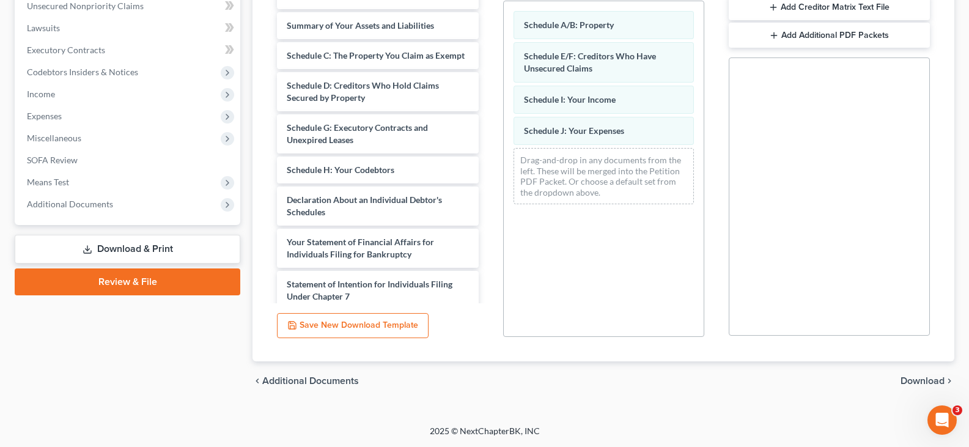
drag, startPoint x: 934, startPoint y: 381, endPoint x: 929, endPoint y: 376, distance: 6.9
click at [931, 379] on span "Download" at bounding box center [922, 381] width 44 height 10
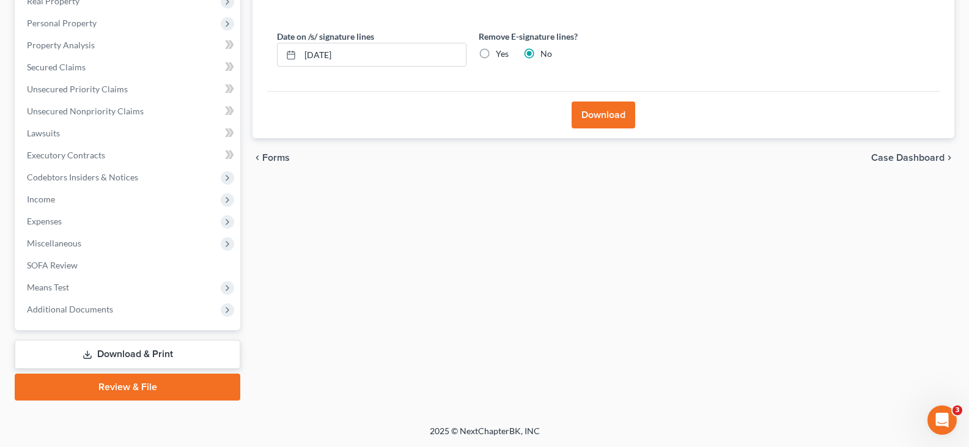
click at [496, 53] on label "Yes" at bounding box center [502, 54] width 13 height 12
click at [500, 53] on input "Yes" at bounding box center [504, 52] width 8 height 8
radio input "true"
radio input "false"
click at [588, 113] on button "Download" at bounding box center [603, 114] width 64 height 27
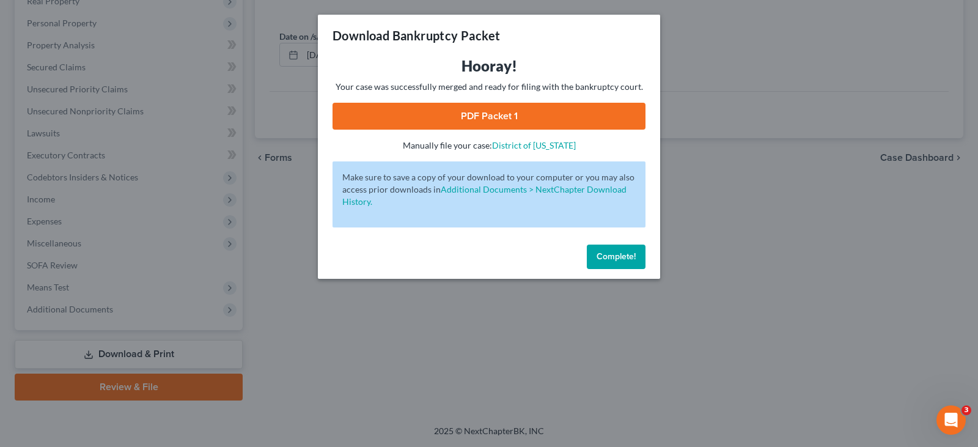
click at [500, 115] on link "PDF Packet 1" at bounding box center [488, 116] width 313 height 27
drag, startPoint x: 606, startPoint y: 255, endPoint x: 598, endPoint y: 244, distance: 13.1
click at [603, 251] on span "Complete!" at bounding box center [615, 256] width 39 height 10
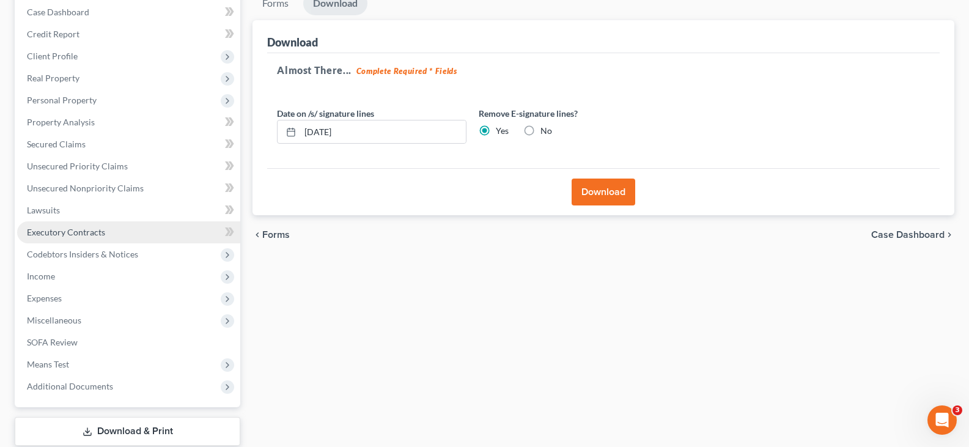
scroll to position [20, 0]
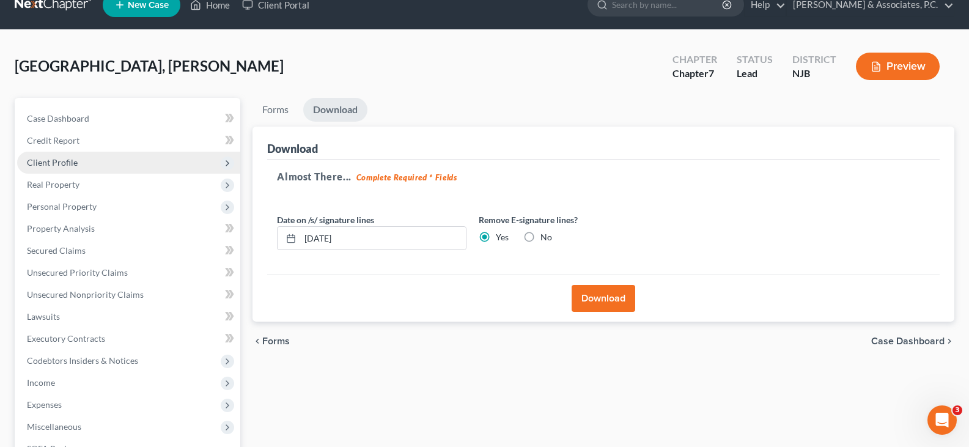
click at [51, 164] on span "Client Profile" at bounding box center [52, 162] width 51 height 10
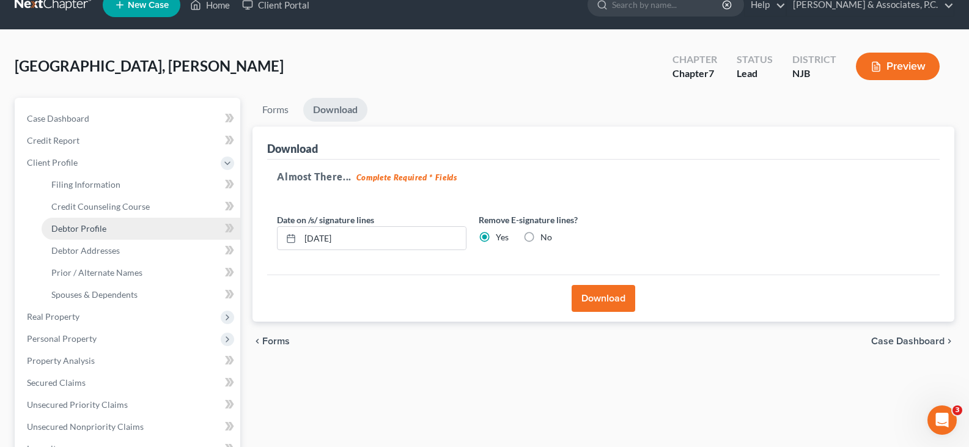
click at [84, 229] on span "Debtor Profile" at bounding box center [78, 228] width 55 height 10
select select "0"
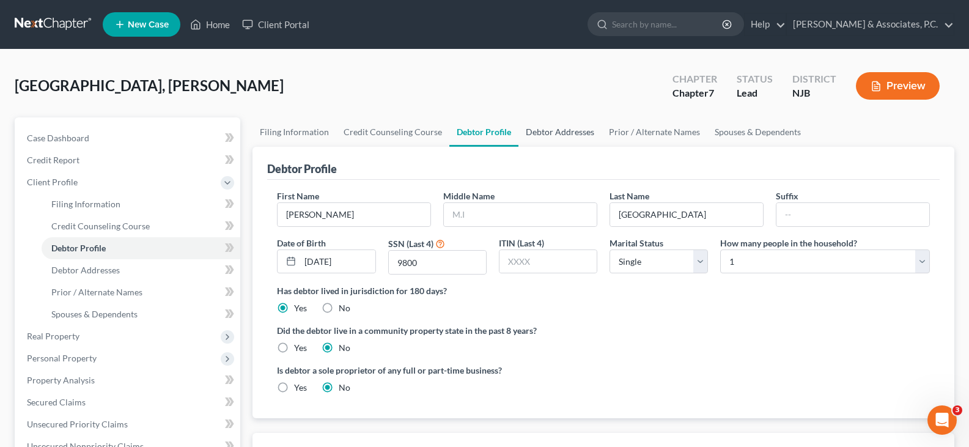
click at [565, 128] on link "Debtor Addresses" at bounding box center [559, 131] width 83 height 29
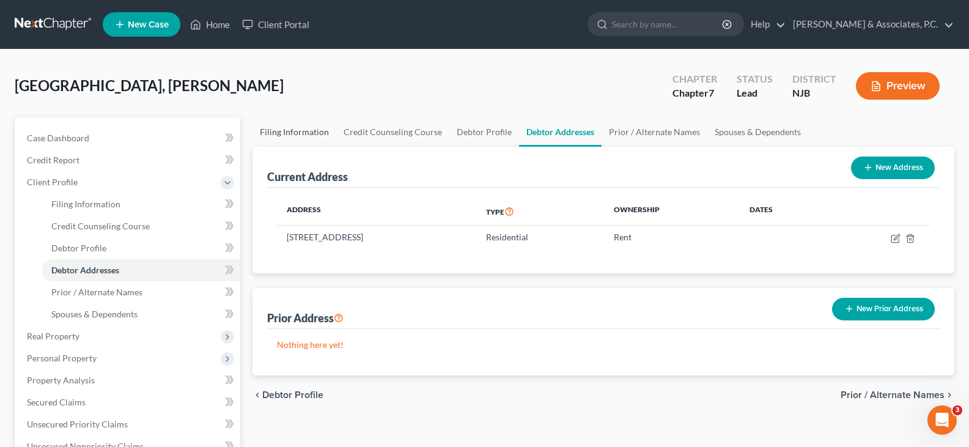
click at [301, 134] on link "Filing Information" at bounding box center [294, 131] width 84 height 29
select select "1"
select select "0"
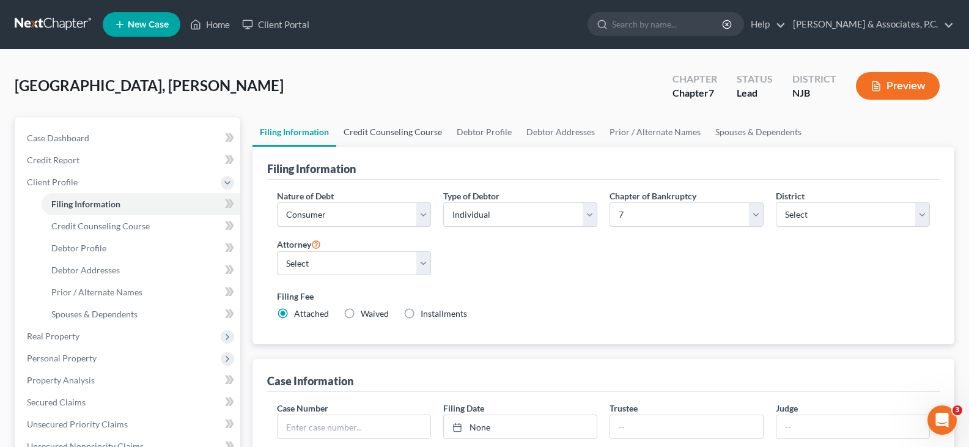
click at [386, 133] on link "Credit Counseling Course" at bounding box center [392, 131] width 113 height 29
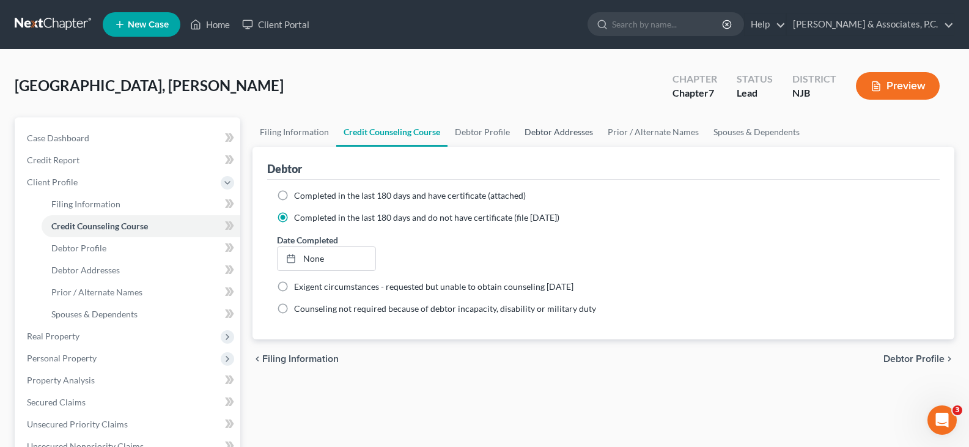
click at [570, 126] on link "Debtor Addresses" at bounding box center [558, 131] width 83 height 29
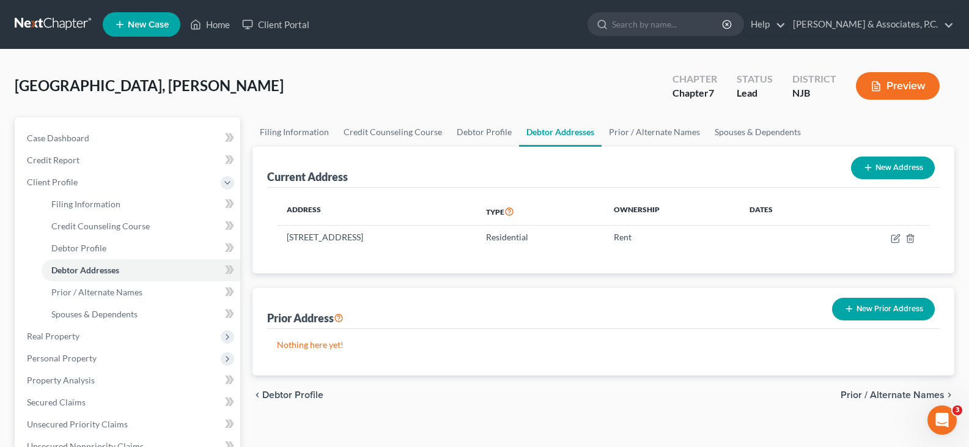
click at [896, 165] on button "New Address" at bounding box center [893, 167] width 84 height 23
select select "0"
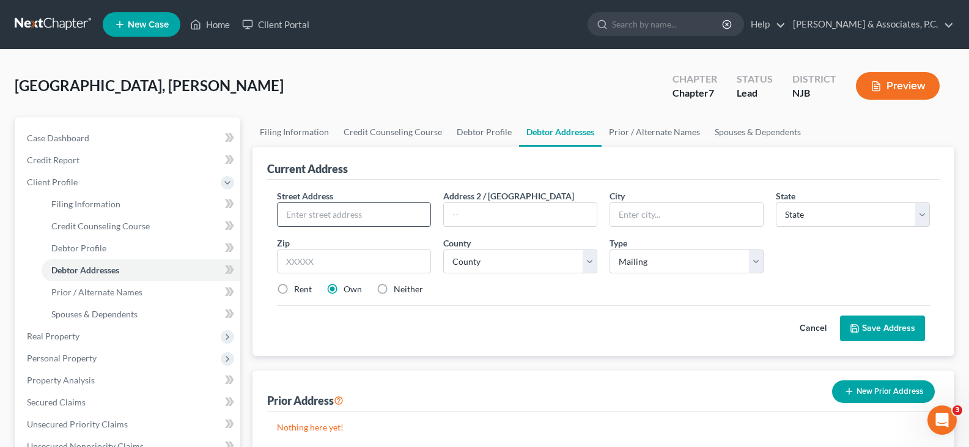
click at [347, 220] on input "text" at bounding box center [353, 214] width 153 height 23
type input "p"
type input "PO Box 264"
click at [353, 263] on input "text" at bounding box center [354, 261] width 154 height 24
type input "07303"
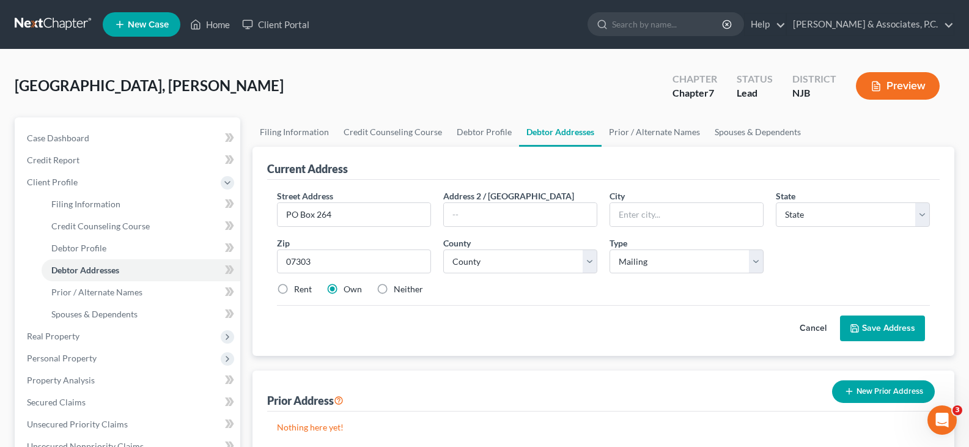
type input "[GEOGRAPHIC_DATA]"
select select "33"
drag, startPoint x: 310, startPoint y: 311, endPoint x: 305, endPoint y: 308, distance: 6.3
click at [309, 311] on div "Cancel Save Address" at bounding box center [603, 323] width 653 height 36
click at [522, 264] on select "County [GEOGRAPHIC_DATA] [GEOGRAPHIC_DATA] [GEOGRAPHIC_DATA] [GEOGRAPHIC_DATA] …" at bounding box center [520, 261] width 154 height 24
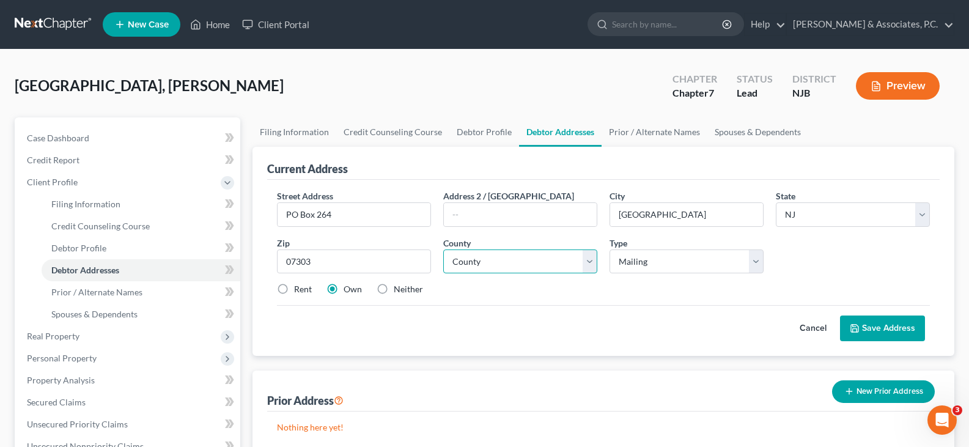
select select "8"
click at [443, 249] on select "County [GEOGRAPHIC_DATA] [GEOGRAPHIC_DATA] [GEOGRAPHIC_DATA] [GEOGRAPHIC_DATA] …" at bounding box center [520, 261] width 154 height 24
click at [394, 285] on label "Neither" at bounding box center [408, 289] width 29 height 12
click at [398, 285] on input "Neither" at bounding box center [402, 287] width 8 height 8
radio input "true"
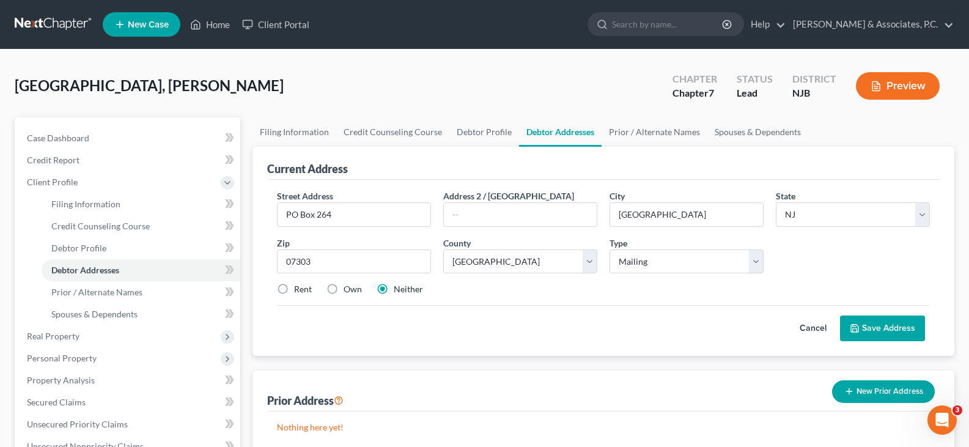
click at [886, 323] on button "Save Address" at bounding box center [882, 328] width 85 height 26
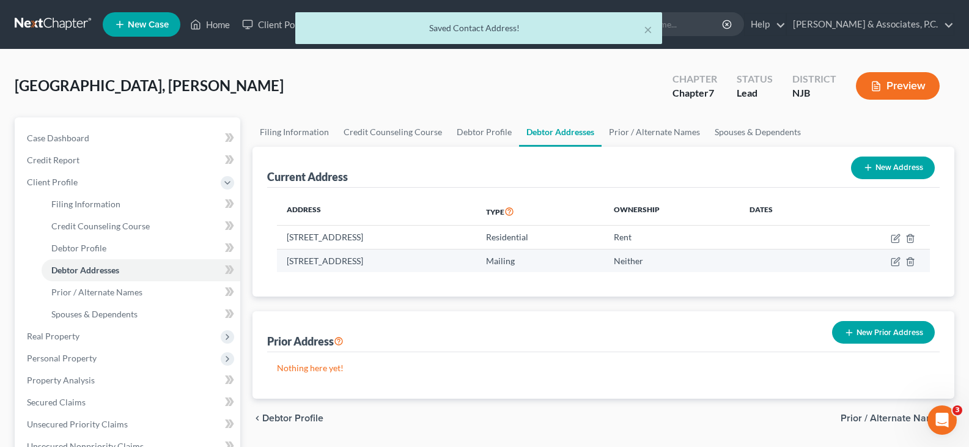
drag, startPoint x: 417, startPoint y: 258, endPoint x: 285, endPoint y: 258, distance: 132.0
click at [282, 257] on td "[STREET_ADDRESS]" at bounding box center [376, 260] width 199 height 23
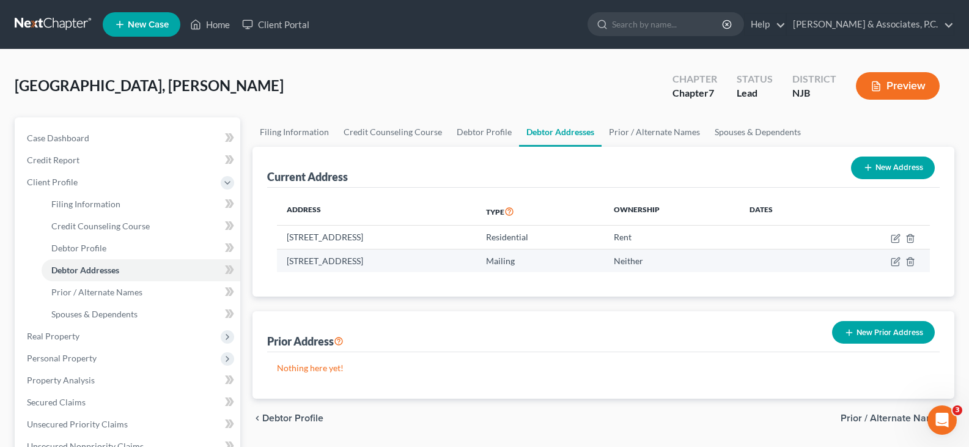
copy td "[STREET_ADDRESS]"
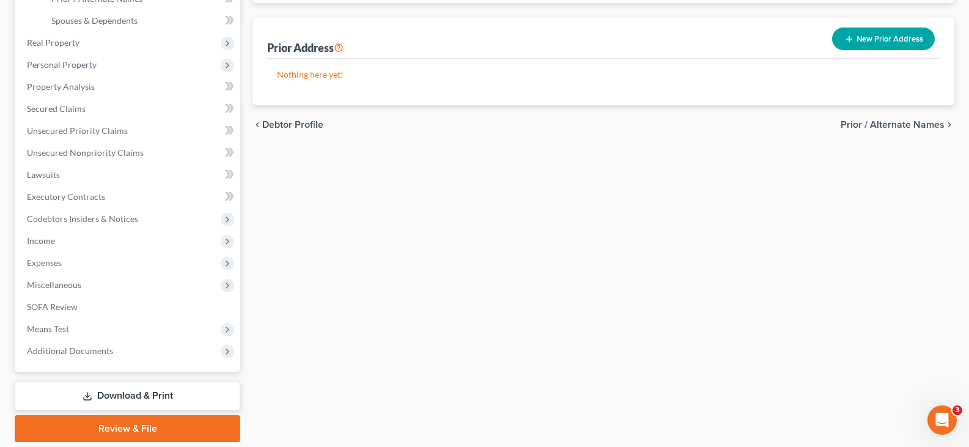
scroll to position [335, 0]
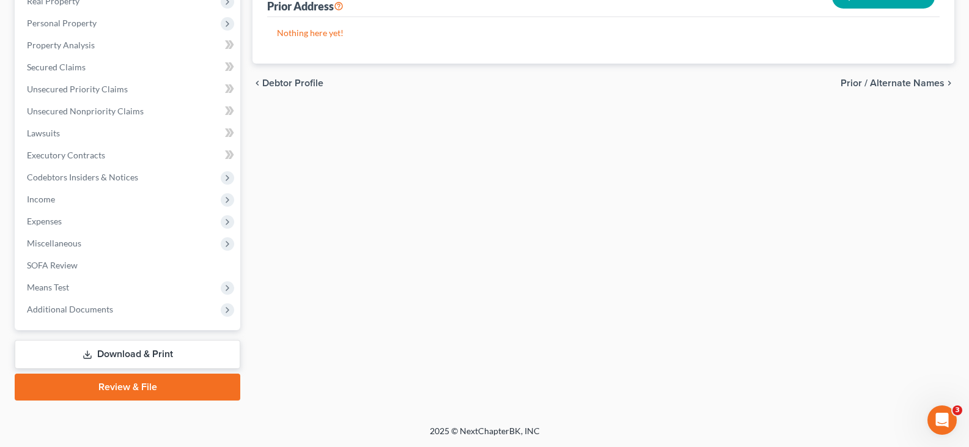
click at [101, 355] on link "Download & Print" at bounding box center [127, 354] width 225 height 29
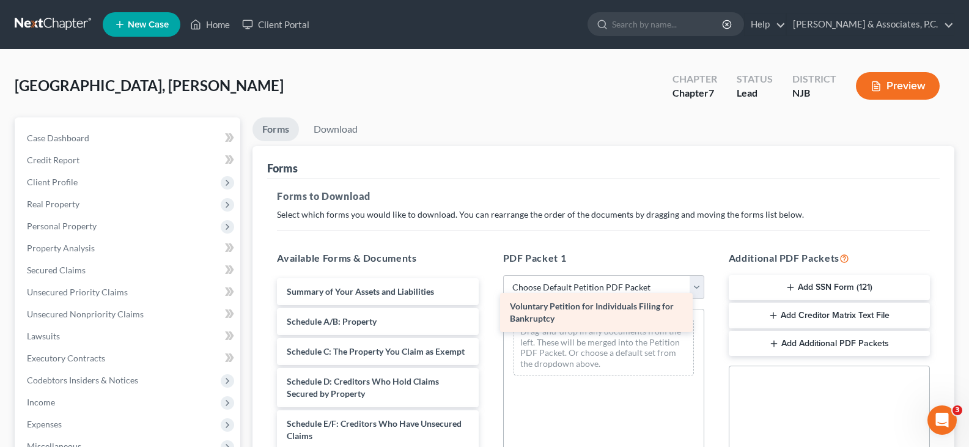
drag, startPoint x: 328, startPoint y: 298, endPoint x: 554, endPoint y: 325, distance: 227.1
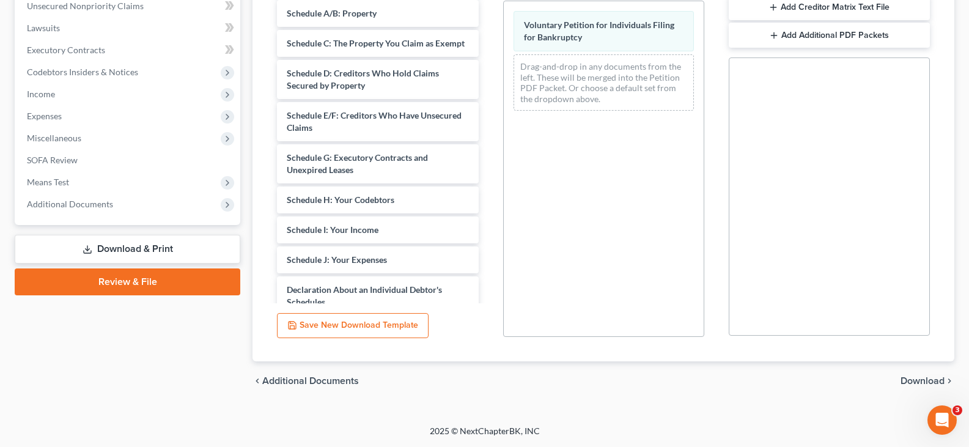
drag, startPoint x: 917, startPoint y: 376, endPoint x: 907, endPoint y: 368, distance: 12.2
click at [917, 376] on span "Download" at bounding box center [922, 381] width 44 height 10
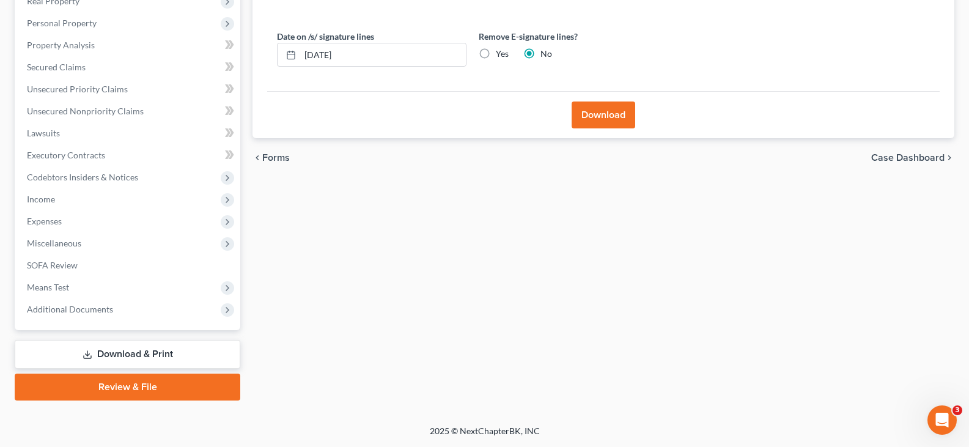
click at [496, 55] on label "Yes" at bounding box center [502, 54] width 13 height 12
click at [500, 55] on input "Yes" at bounding box center [504, 52] width 8 height 8
radio input "true"
radio input "false"
click at [614, 115] on button "Download" at bounding box center [603, 114] width 64 height 27
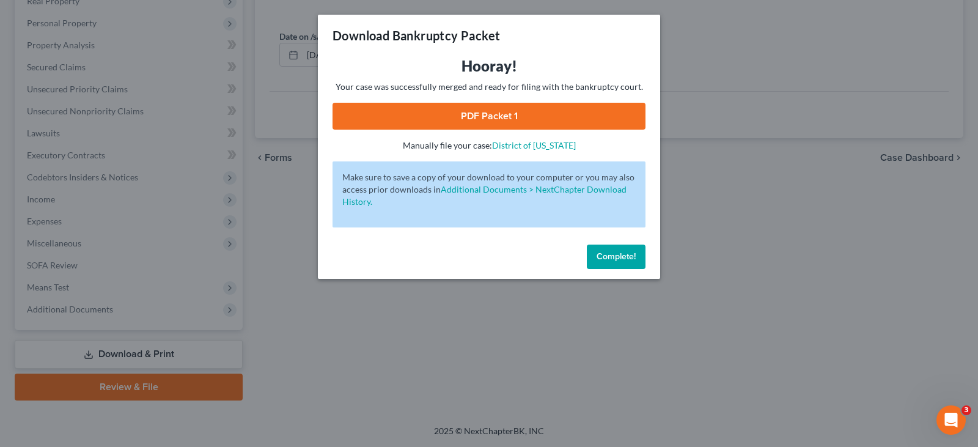
click at [477, 117] on link "PDF Packet 1" at bounding box center [488, 116] width 313 height 27
click at [624, 261] on button "Complete!" at bounding box center [616, 256] width 59 height 24
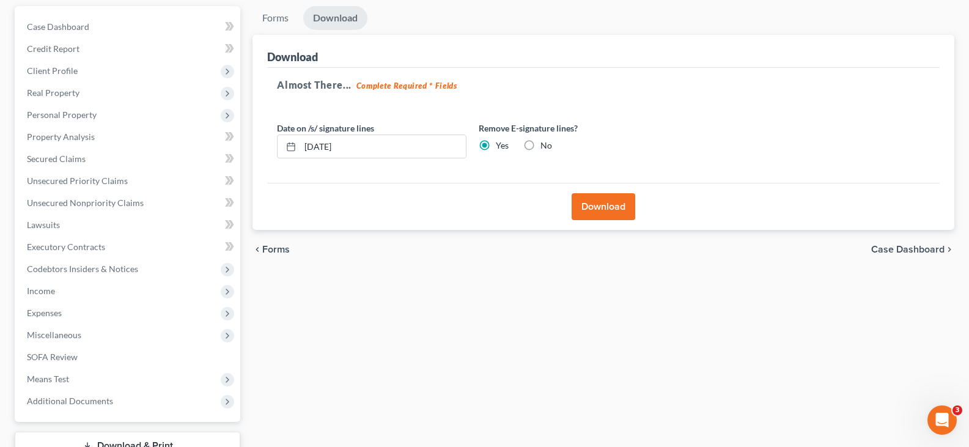
scroll to position [0, 0]
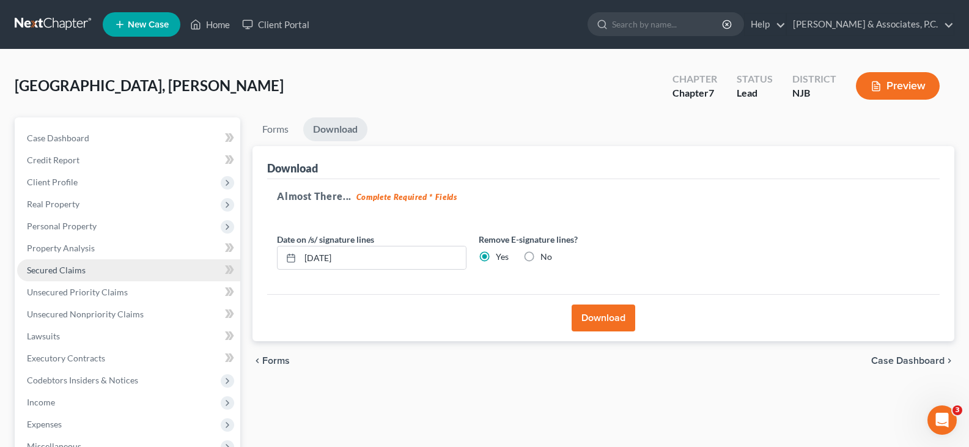
click at [63, 265] on span "Secured Claims" at bounding box center [56, 270] width 59 height 10
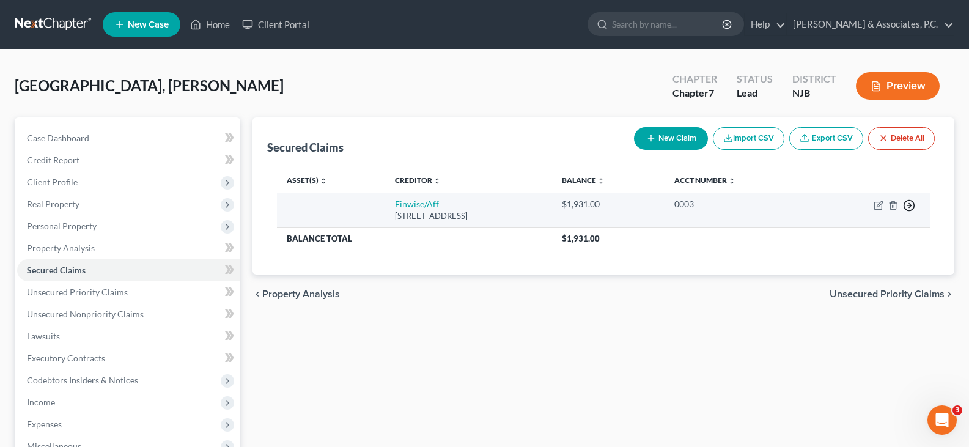
click at [907, 208] on icon "button" at bounding box center [909, 205] width 12 height 12
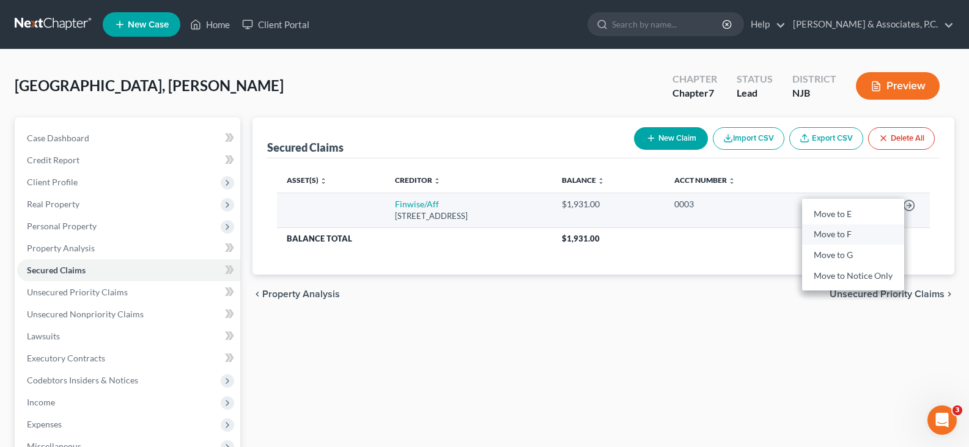
click at [839, 232] on link "Move to F" at bounding box center [853, 234] width 102 height 21
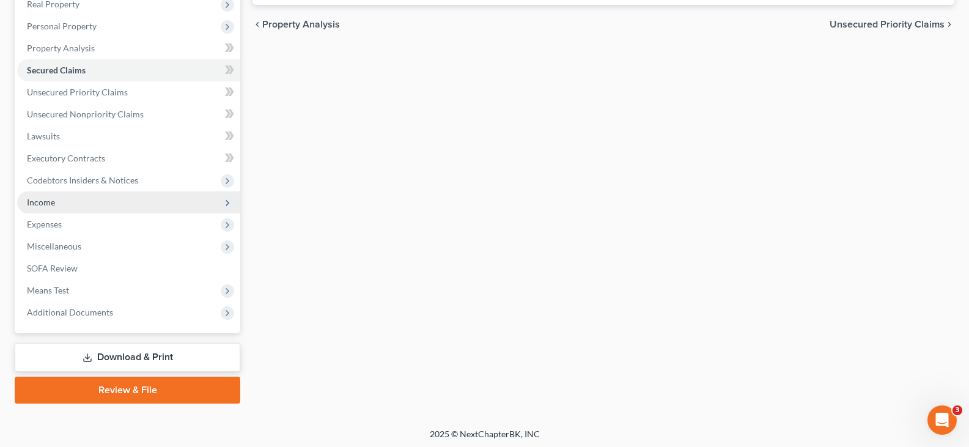
scroll to position [203, 0]
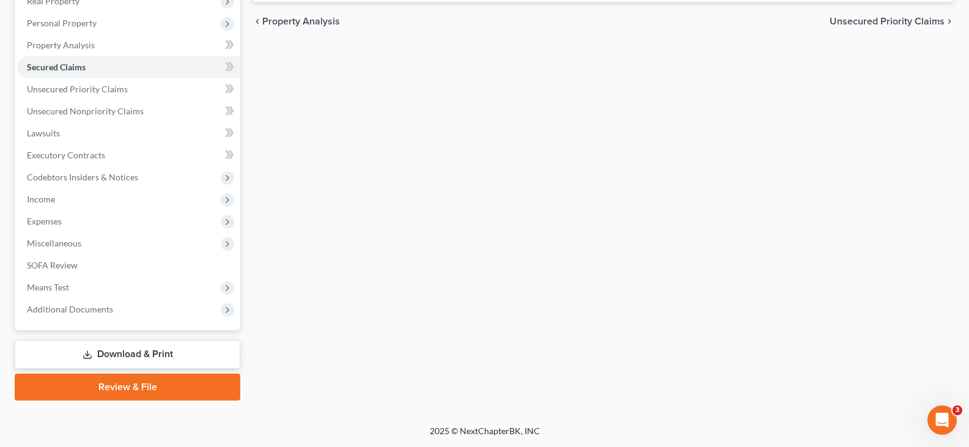
click at [123, 352] on link "Download & Print" at bounding box center [127, 354] width 225 height 29
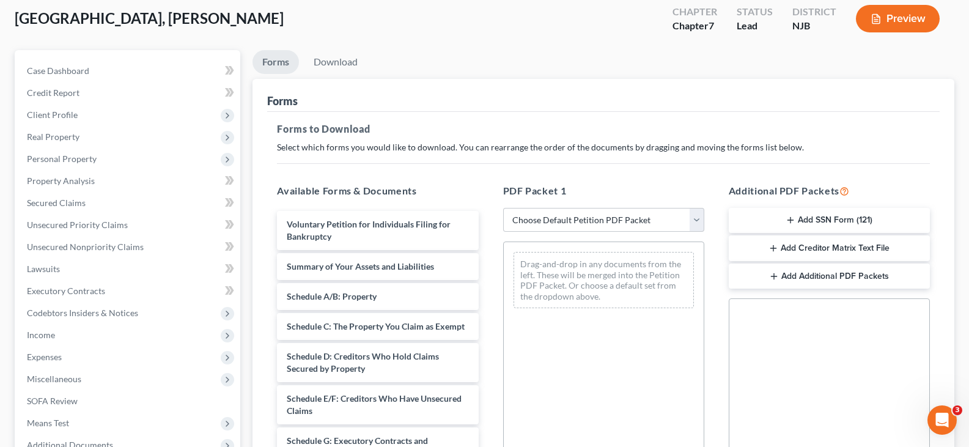
scroll to position [183, 0]
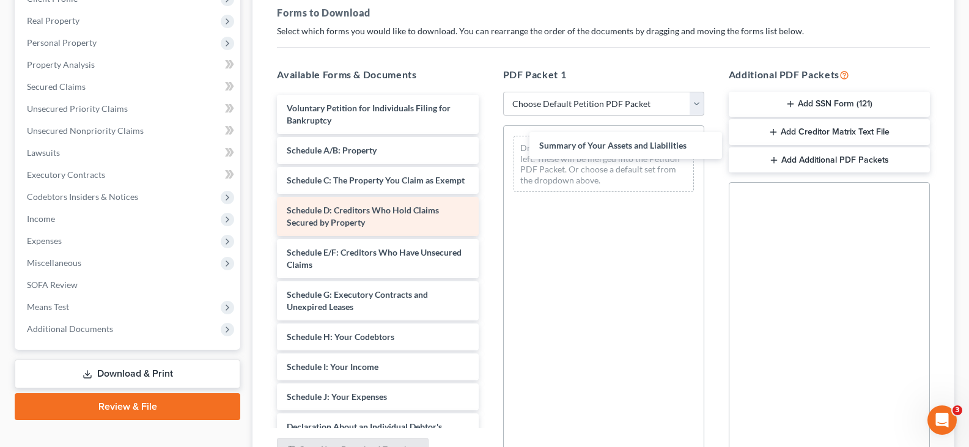
drag, startPoint x: 342, startPoint y: 150, endPoint x: 425, endPoint y: 230, distance: 115.8
click at [488, 145] on div "Summary of Your Assets and Liabilities Voluntary Petition for Individuals Filin…" at bounding box center [377, 403] width 221 height 616
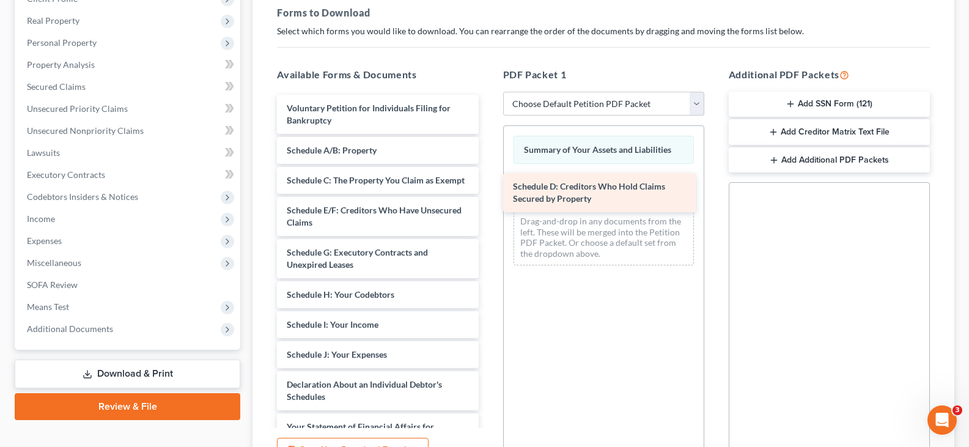
drag, startPoint x: 365, startPoint y: 236, endPoint x: 591, endPoint y: 196, distance: 229.7
click at [488, 196] on div "Schedule D: Creditors Who Hold Claims Secured by Property Voluntary Petition fo…" at bounding box center [377, 382] width 221 height 574
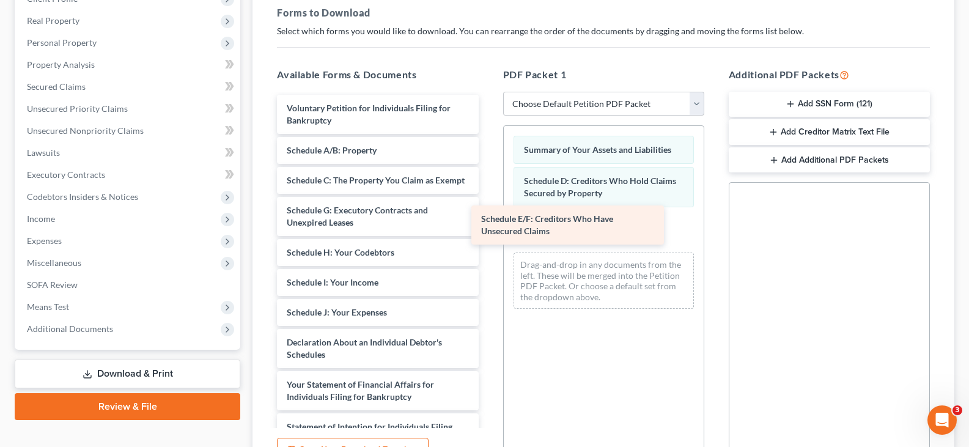
drag, startPoint x: 362, startPoint y: 232, endPoint x: 556, endPoint y: 229, distance: 194.4
click at [488, 229] on div "Schedule E/F: Creditors Who Have Unsecured Claims Voluntary Petition for Indivi…" at bounding box center [377, 361] width 221 height 532
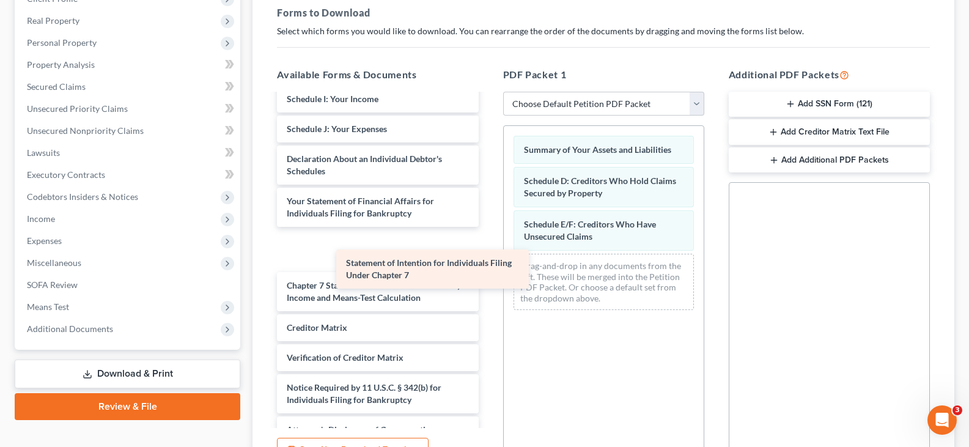
scroll to position [172, 0]
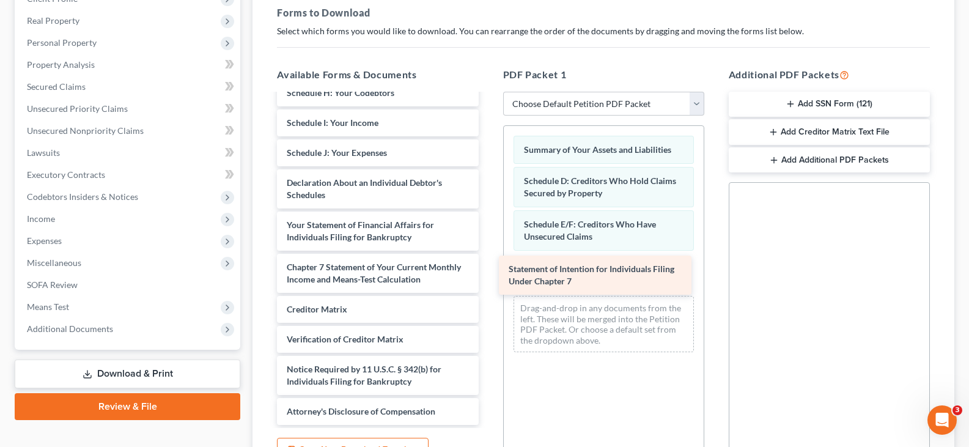
drag, startPoint x: 335, startPoint y: 257, endPoint x: 562, endPoint y: 249, distance: 227.4
click at [488, 257] on div "Statement of Intention for Individuals Filing Under Chapter 7 Voluntary Petitio…" at bounding box center [377, 179] width 221 height 489
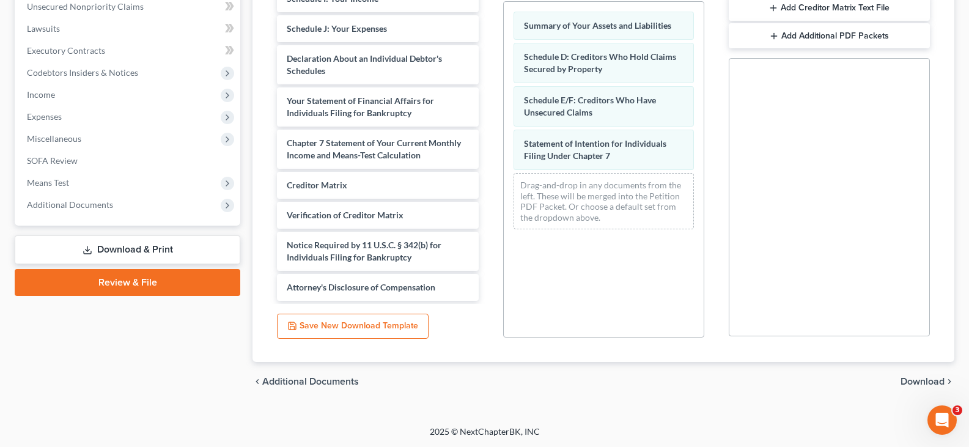
scroll to position [308, 0]
click at [921, 380] on span "Download" at bounding box center [922, 381] width 44 height 10
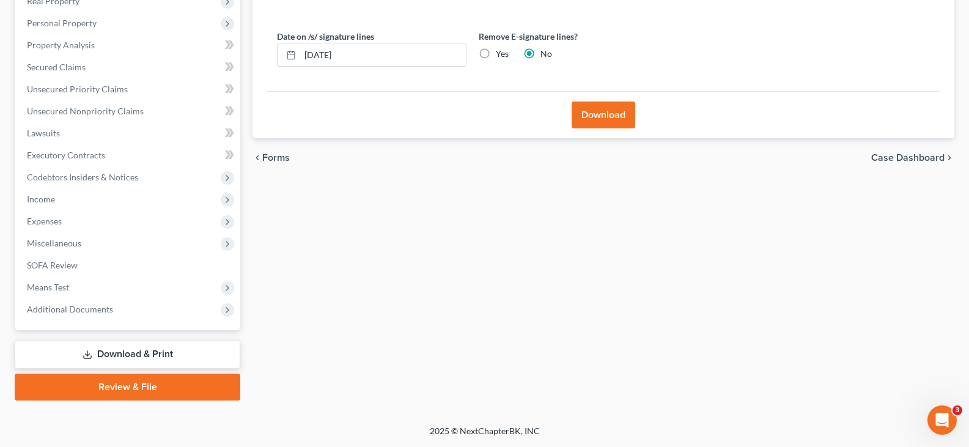
scroll to position [203, 0]
click at [496, 49] on label "Yes" at bounding box center [502, 54] width 13 height 12
click at [500, 49] on input "Yes" at bounding box center [504, 52] width 8 height 8
radio input "true"
radio input "false"
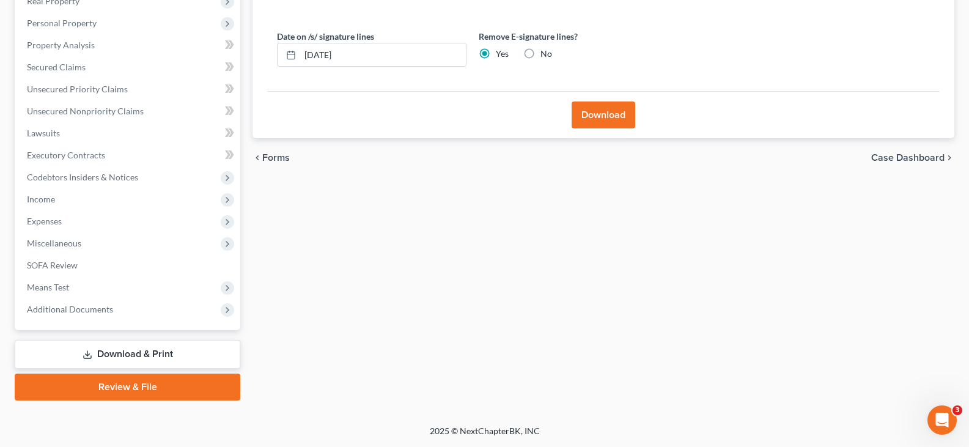
click at [604, 109] on button "Download" at bounding box center [603, 114] width 64 height 27
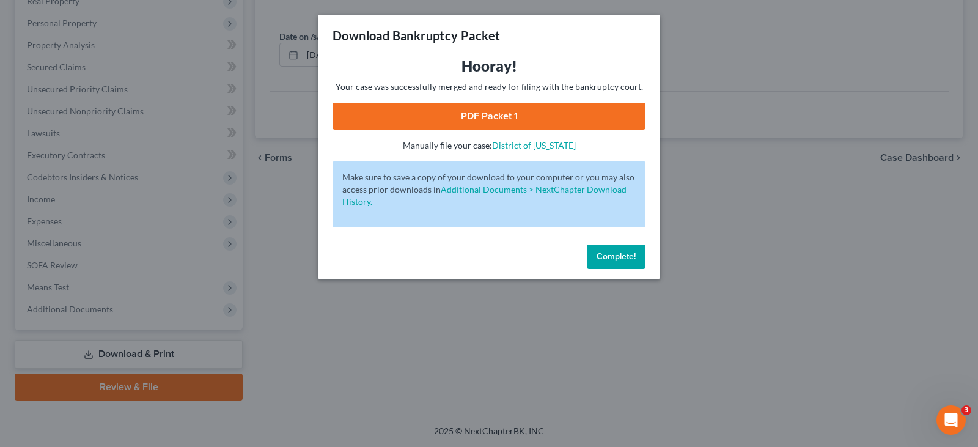
click at [473, 122] on link "PDF Packet 1" at bounding box center [488, 116] width 313 height 27
click at [623, 262] on button "Complete!" at bounding box center [616, 256] width 59 height 24
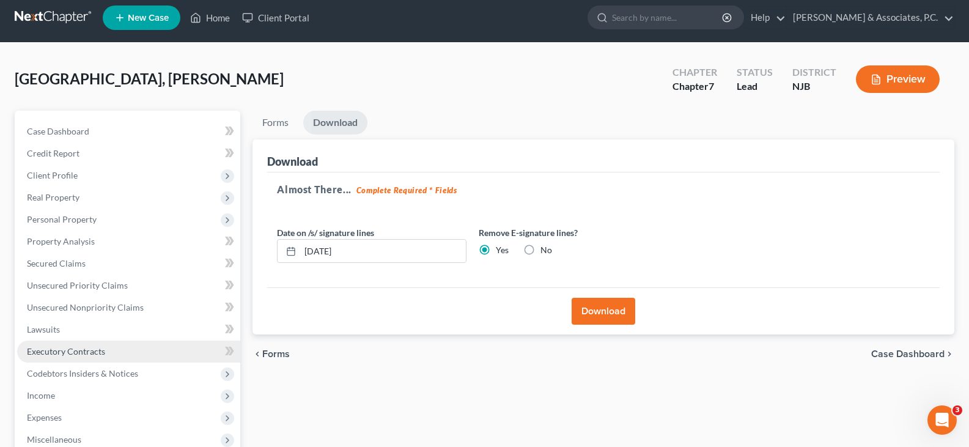
scroll to position [0, 0]
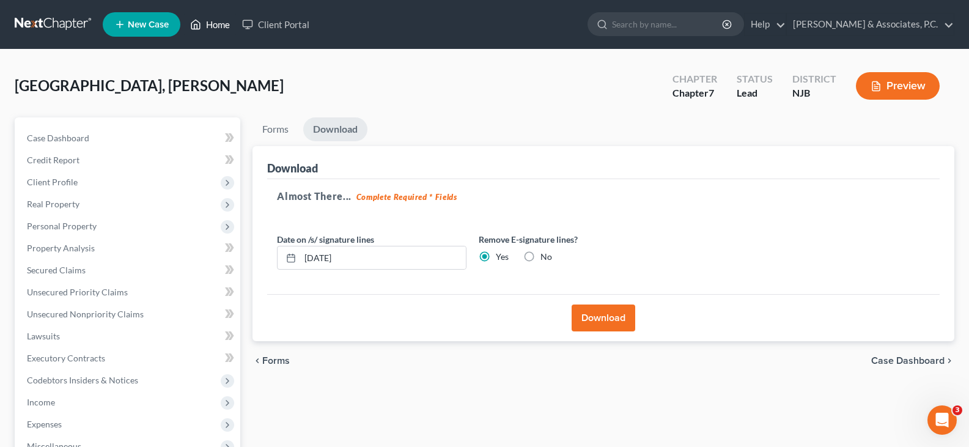
click at [221, 26] on link "Home" at bounding box center [210, 24] width 52 height 22
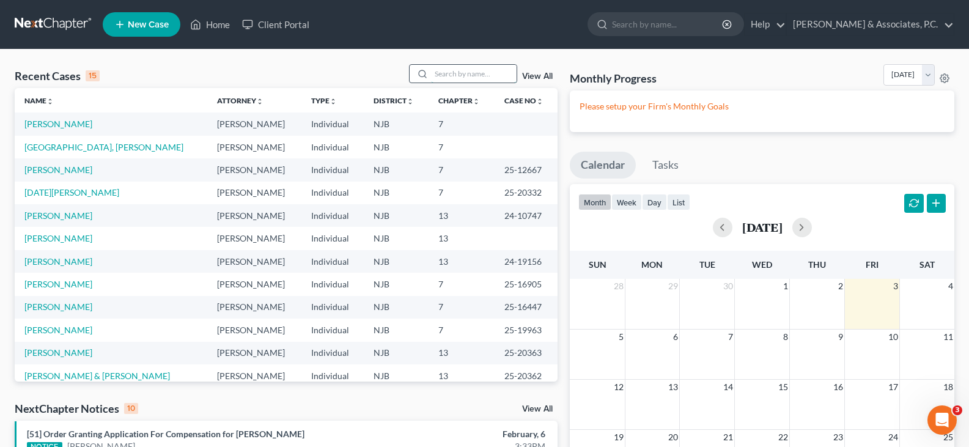
click at [458, 76] on input "search" at bounding box center [474, 74] width 86 height 18
type input "[PERSON_NAME]"
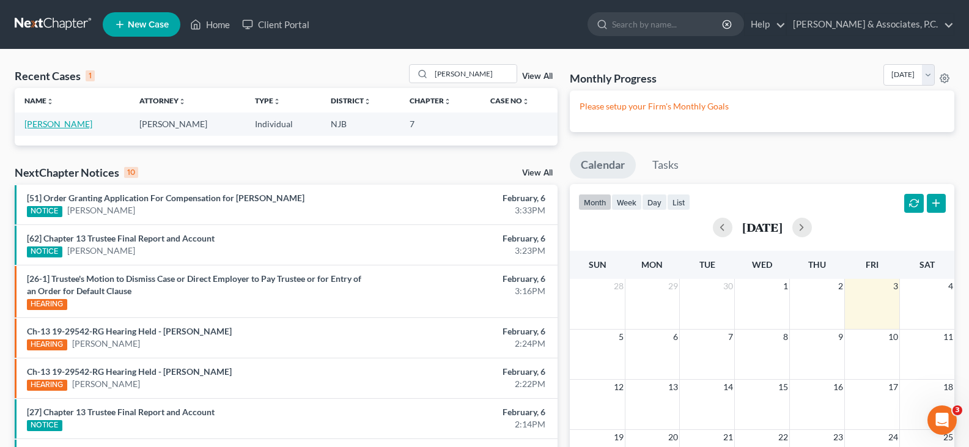
click at [57, 125] on link "[PERSON_NAME]" at bounding box center [58, 124] width 68 height 10
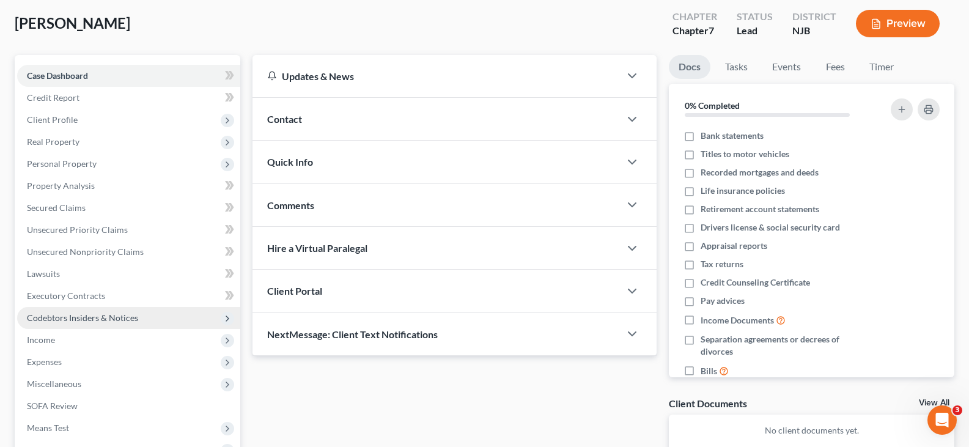
scroll to position [122, 0]
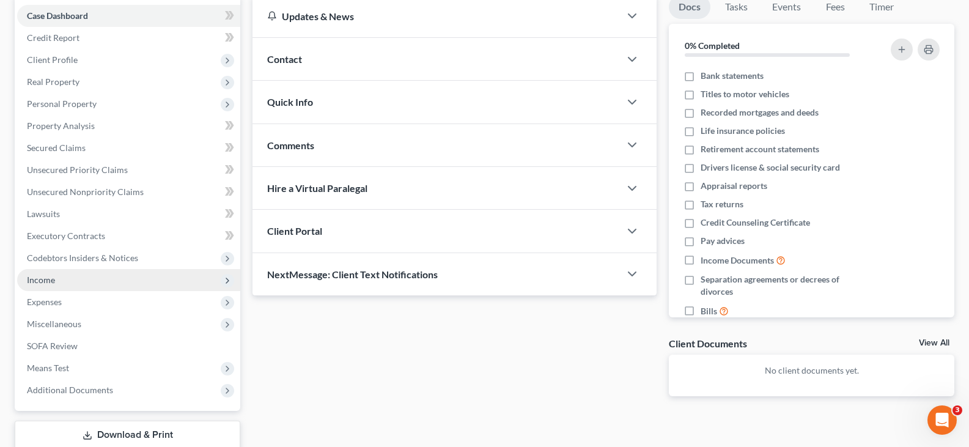
click at [38, 277] on span "Income" at bounding box center [41, 279] width 28 height 10
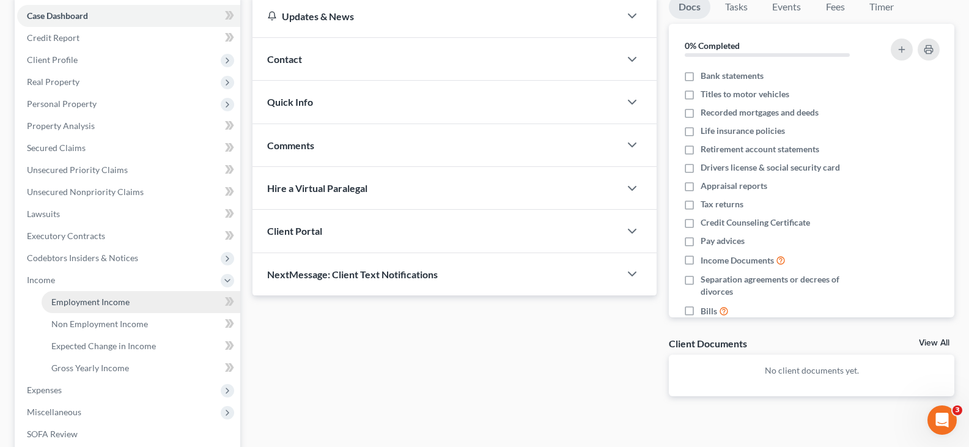
click at [98, 301] on span "Employment Income" at bounding box center [90, 301] width 78 height 10
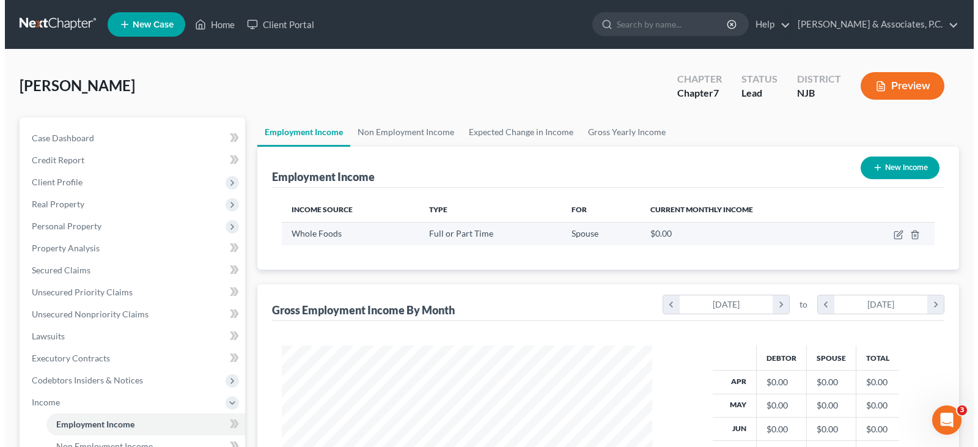
scroll to position [219, 395]
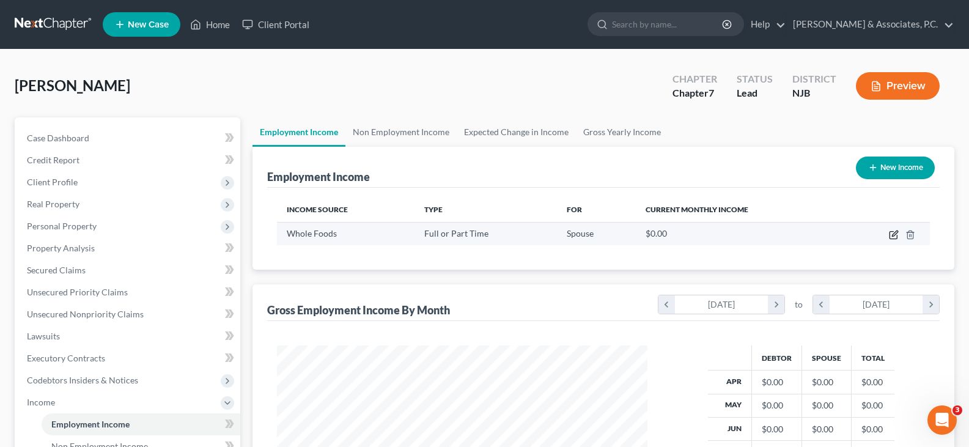
click at [892, 235] on icon "button" at bounding box center [893, 235] width 10 height 10
select select "0"
select select "33"
select select "2"
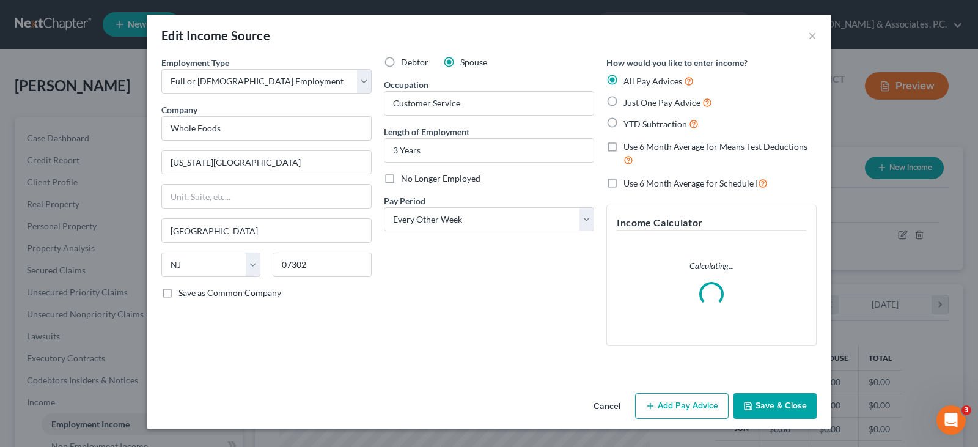
scroll to position [219, 399]
click at [439, 150] on input "3 Years" at bounding box center [488, 150] width 209 height 23
click at [451, 328] on div "Debtor Spouse Occupation Customer Service Length of Employment 3 Years No Longe…" at bounding box center [489, 205] width 222 height 299
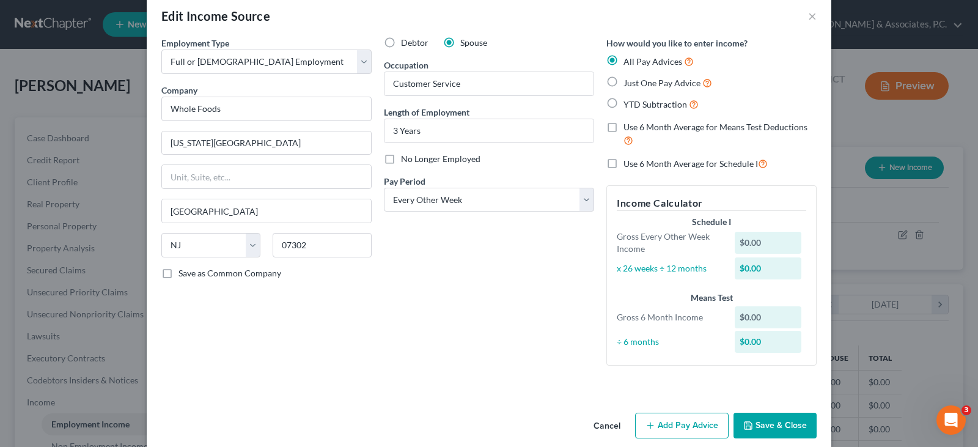
scroll to position [35, 0]
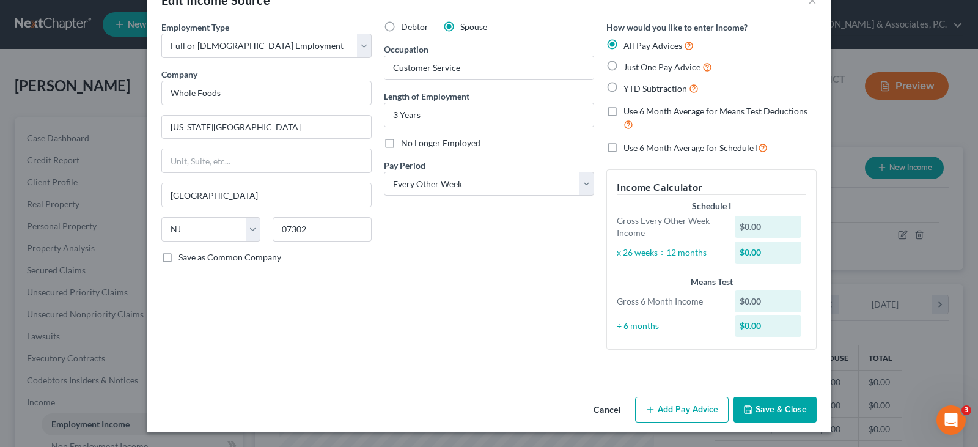
click at [674, 409] on button "Add Pay Advice" at bounding box center [681, 410] width 93 height 26
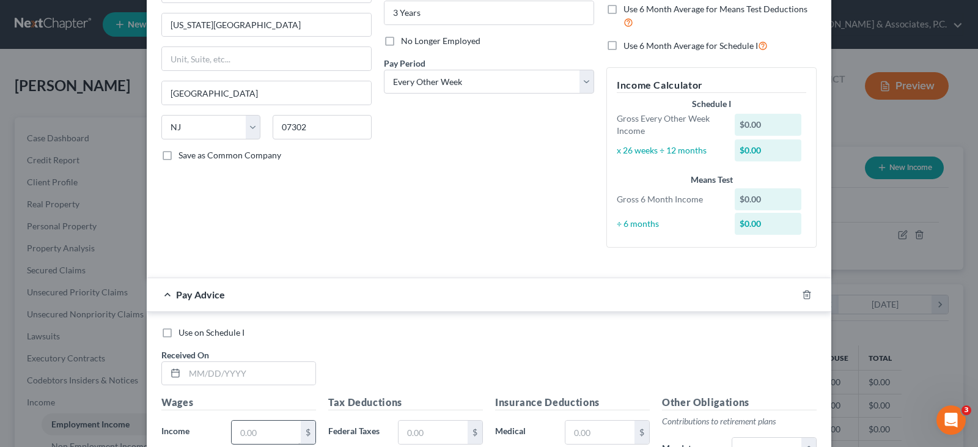
scroll to position [306, 0]
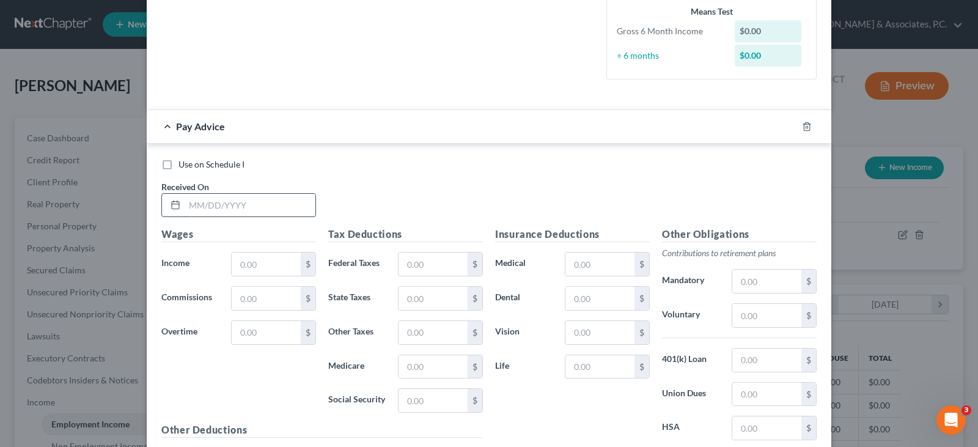
click at [257, 210] on input "text" at bounding box center [250, 205] width 131 height 23
type input "[DATE]"
click at [247, 259] on input "text" at bounding box center [266, 263] width 69 height 23
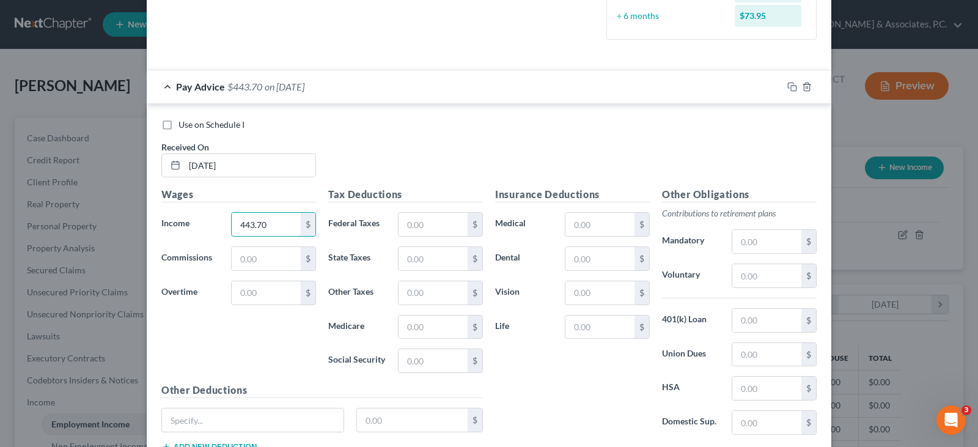
scroll to position [367, 0]
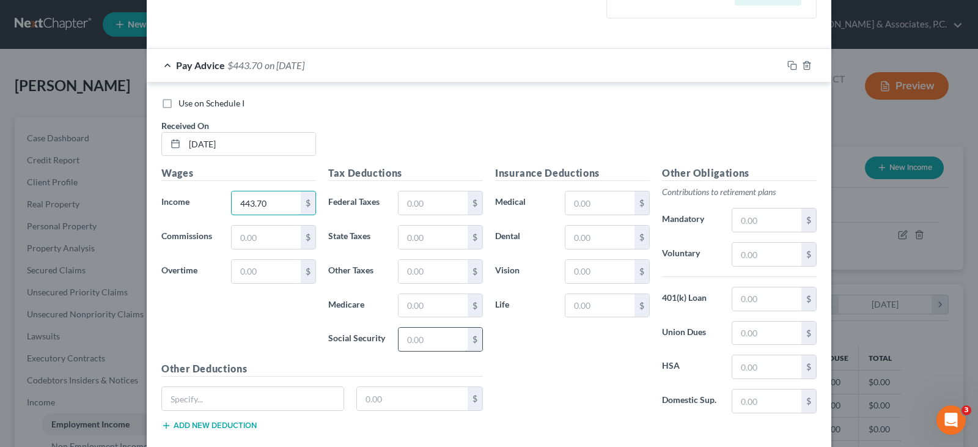
type input "443.70"
click at [443, 335] on input "text" at bounding box center [432, 339] width 69 height 23
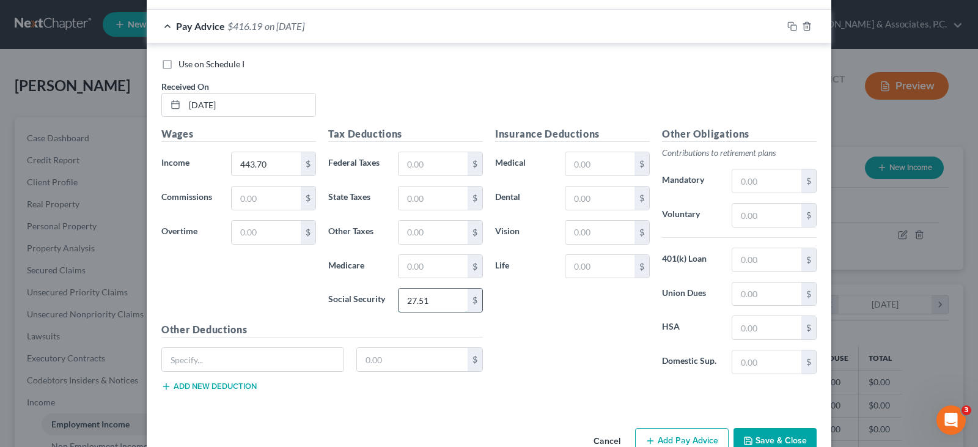
scroll to position [428, 0]
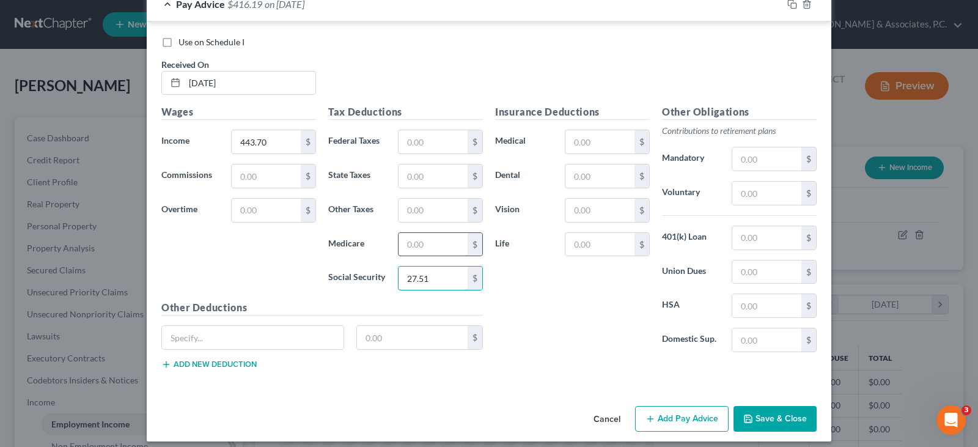
type input "27.51"
click at [430, 243] on input "text" at bounding box center [432, 244] width 69 height 23
type input "6.43"
click at [429, 170] on input "text" at bounding box center [432, 175] width 69 height 23
type input "6.39"
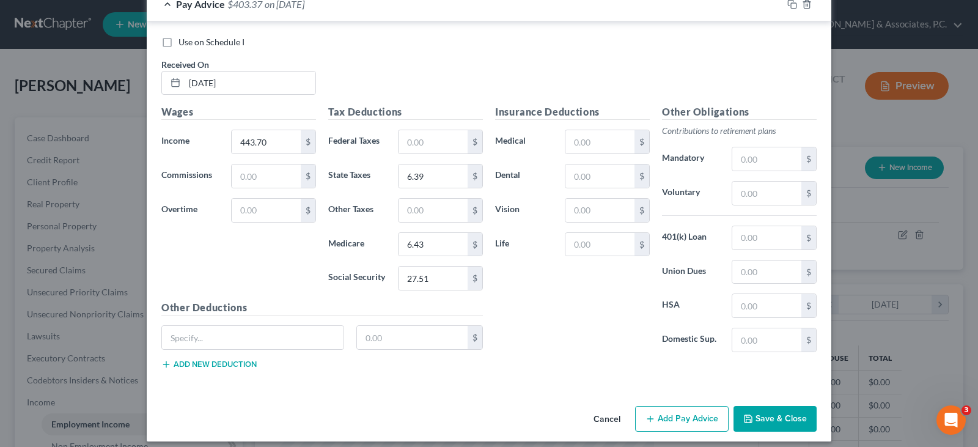
click at [369, 53] on div "Use on Schedule I Received On * [DATE]" at bounding box center [488, 70] width 667 height 69
click at [318, 72] on div "Use on Schedule I Received On * [DATE]" at bounding box center [488, 70] width 667 height 69
click at [414, 210] on input "text" at bounding box center [432, 210] width 69 height 23
type input "4.36"
click at [750, 191] on input "text" at bounding box center [766, 192] width 69 height 23
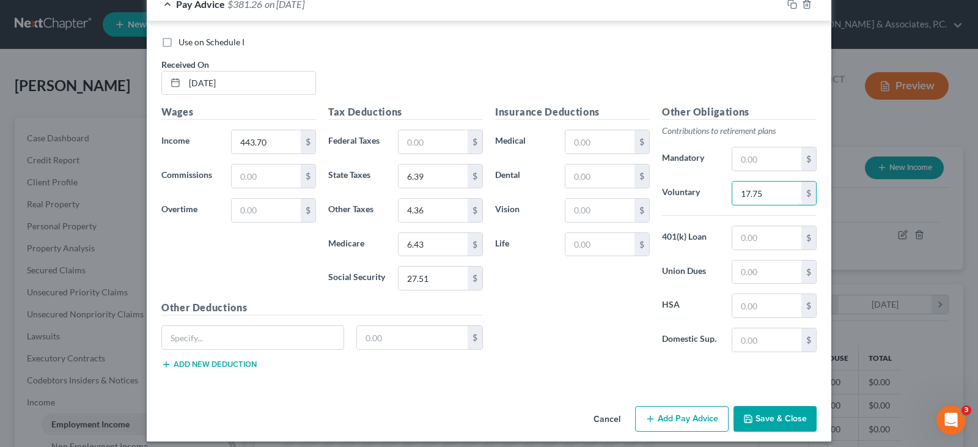
type input "17.75"
click at [425, 44] on div "Use on Schedule I" at bounding box center [488, 42] width 655 height 12
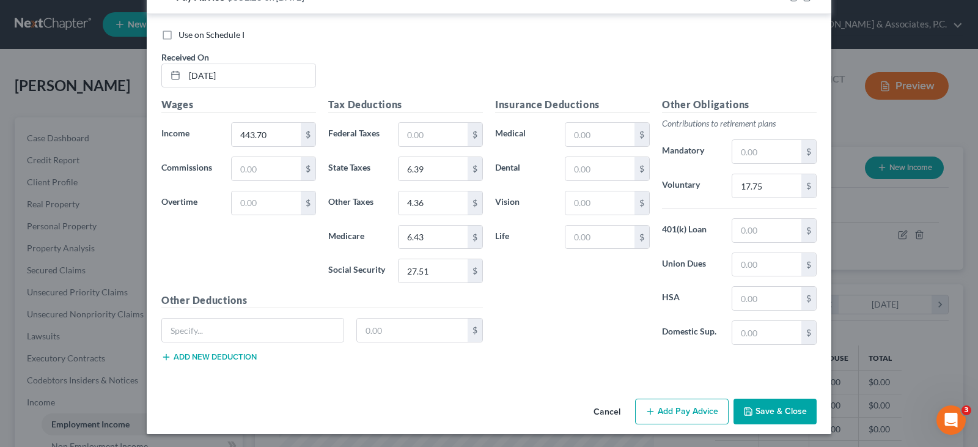
scroll to position [437, 0]
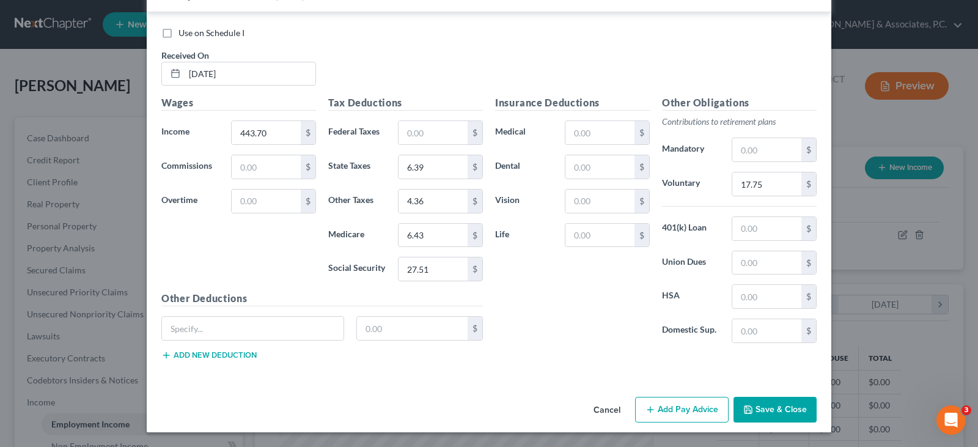
click at [677, 405] on button "Add Pay Advice" at bounding box center [681, 410] width 93 height 26
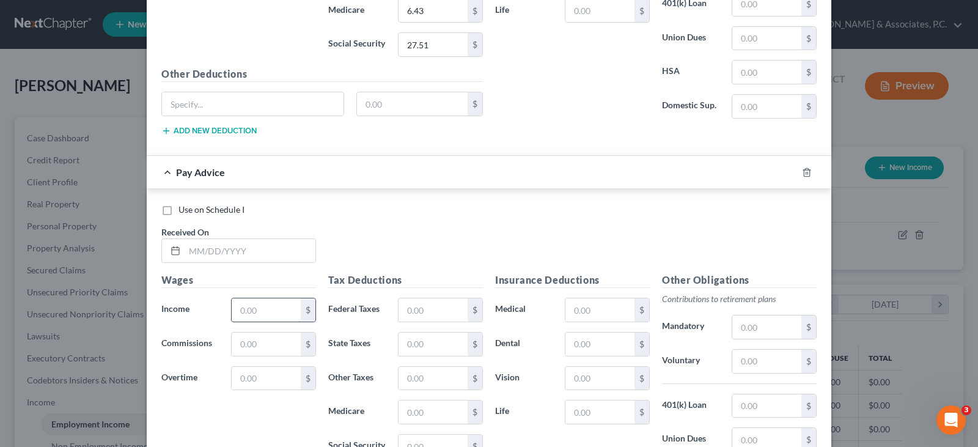
scroll to position [804, 0]
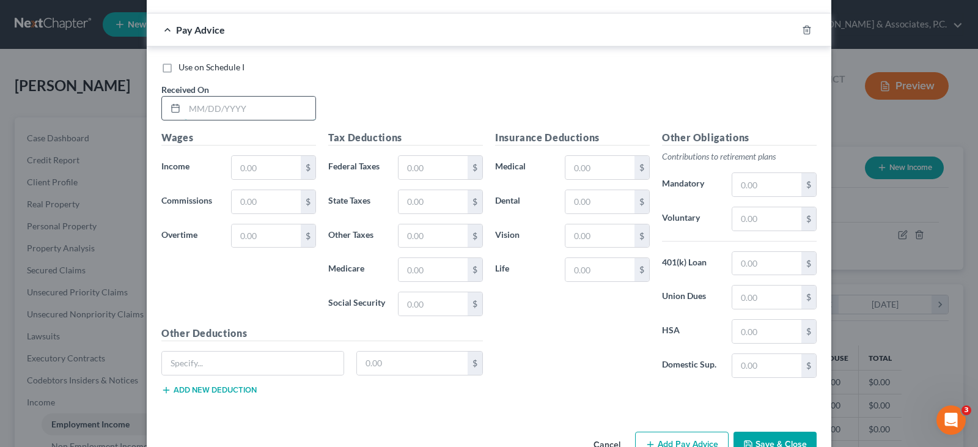
click at [227, 112] on input "text" at bounding box center [250, 108] width 131 height 23
type input "[DATE]"
click at [262, 165] on input "text" at bounding box center [266, 167] width 69 height 23
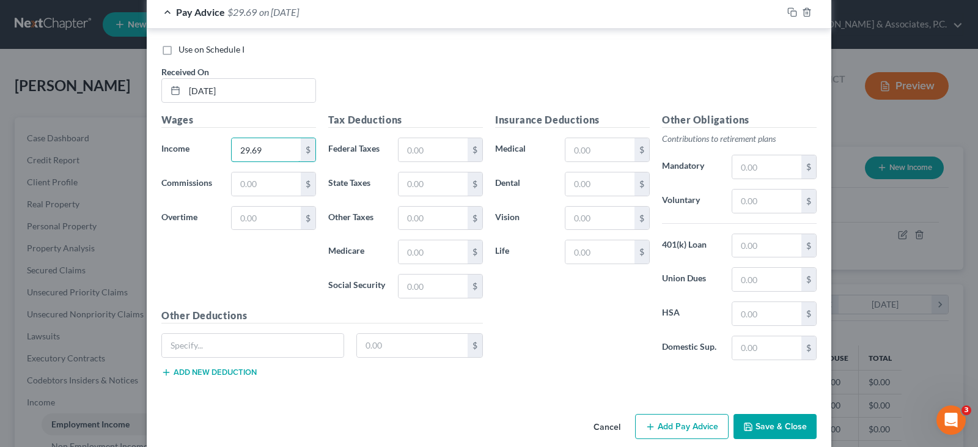
scroll to position [838, 0]
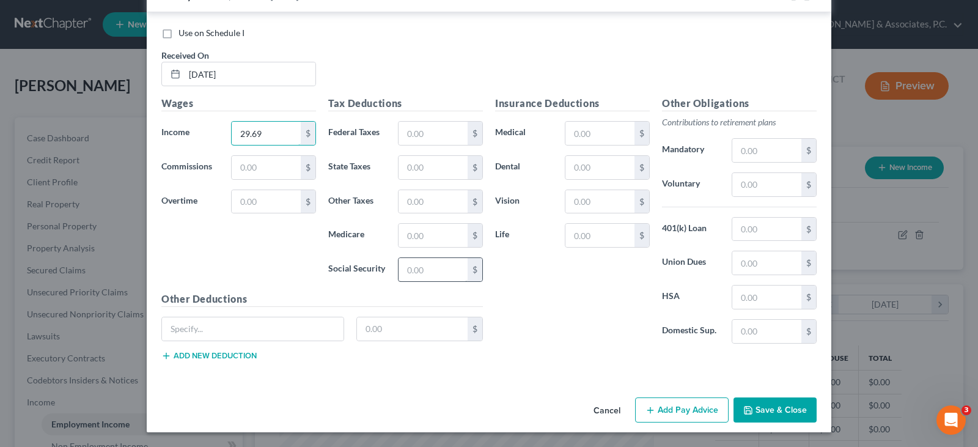
type input "29.69"
click at [409, 272] on input "text" at bounding box center [432, 269] width 69 height 23
type input "1.84"
click at [439, 241] on input "text" at bounding box center [432, 235] width 69 height 23
type input "0.43"
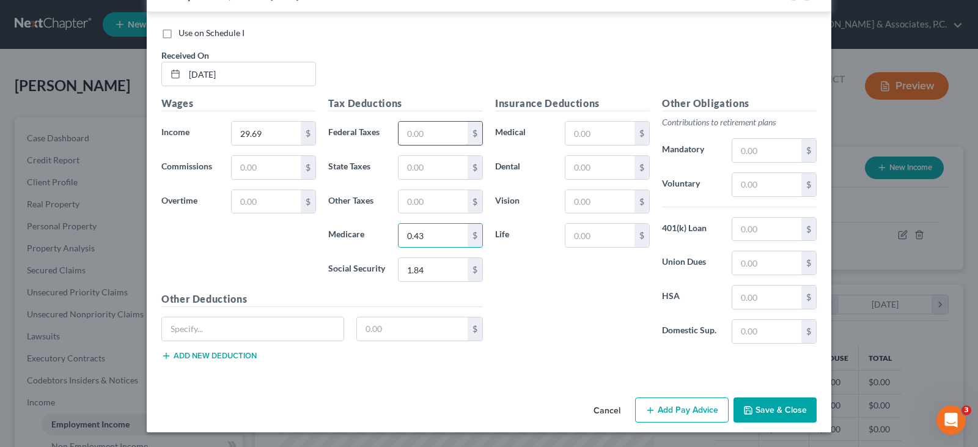
click at [441, 130] on input "text" at bounding box center [432, 133] width 69 height 23
type input "6.53"
click at [434, 166] on input "text" at bounding box center [432, 167] width 69 height 23
type input "0.59"
click at [417, 198] on input "text" at bounding box center [432, 201] width 69 height 23
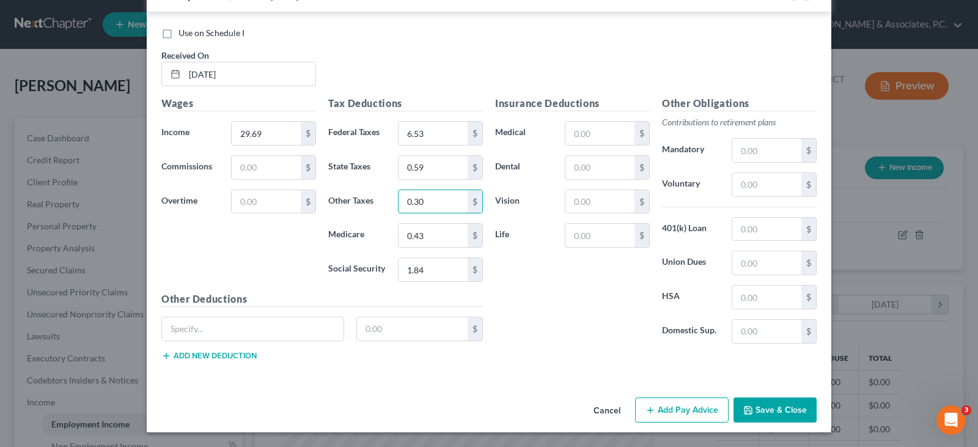
type input "0.30"
click at [684, 411] on button "Add Pay Advice" at bounding box center [681, 410] width 93 height 26
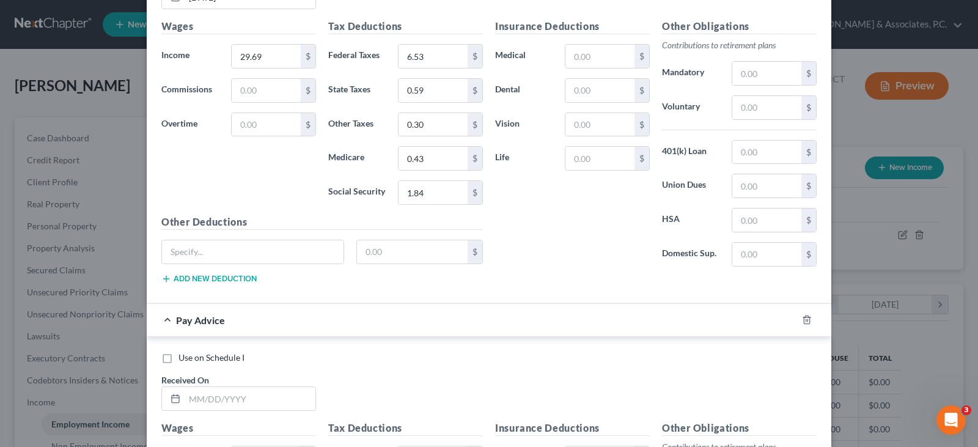
scroll to position [1082, 0]
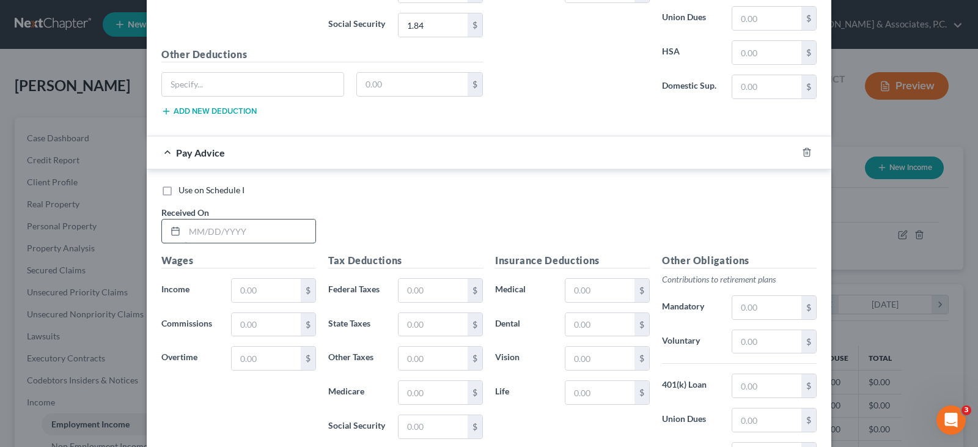
click at [239, 224] on input "text" at bounding box center [250, 230] width 131 height 23
type input "[DATE]"
click at [260, 290] on input "text" at bounding box center [266, 290] width 69 height 23
type input "43.08"
drag, startPoint x: 221, startPoint y: 288, endPoint x: 204, endPoint y: 288, distance: 17.1
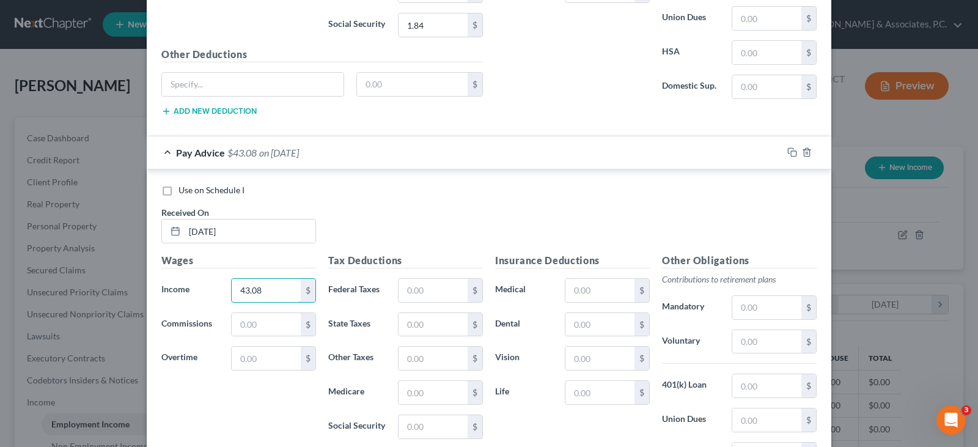
click at [204, 288] on div "Income * 43.08 $" at bounding box center [238, 290] width 167 height 24
click at [248, 293] on input "text" at bounding box center [266, 290] width 69 height 23
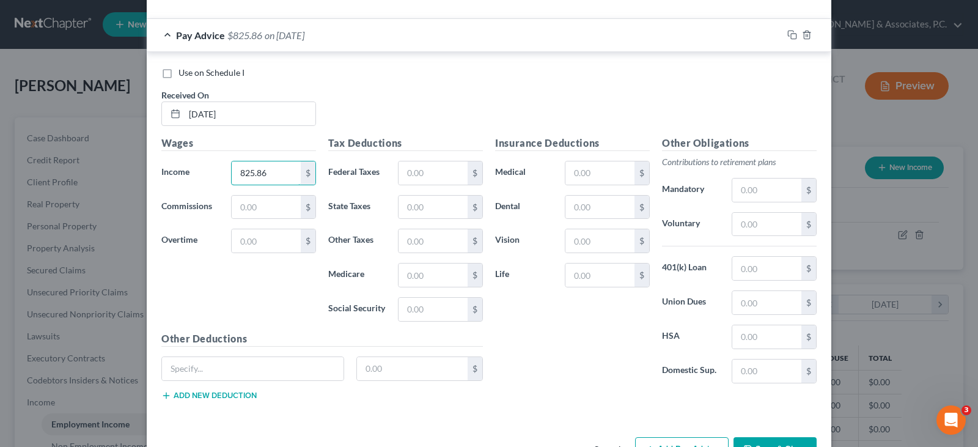
scroll to position [1204, 0]
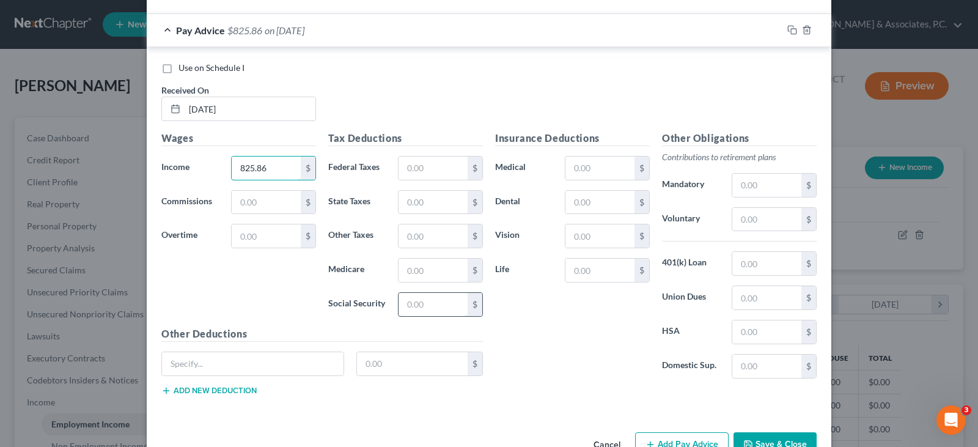
type input "825.86"
click at [428, 308] on input "text" at bounding box center [432, 304] width 69 height 23
type input "51.20"
click at [427, 270] on input "text" at bounding box center [432, 269] width 69 height 23
type input "11.98"
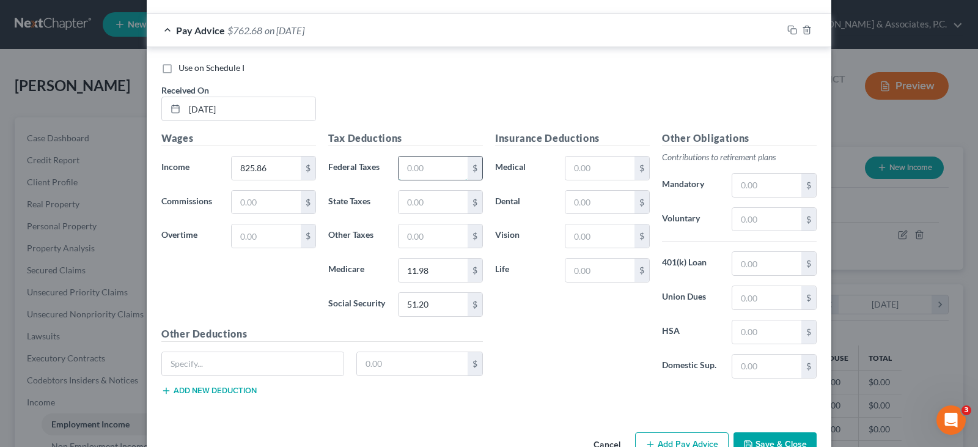
click at [442, 164] on input "text" at bounding box center [432, 167] width 69 height 23
type input "21.59"
click at [420, 206] on input "text" at bounding box center [432, 202] width 69 height 23
type input "12.01"
click at [419, 244] on input "text" at bounding box center [432, 235] width 69 height 23
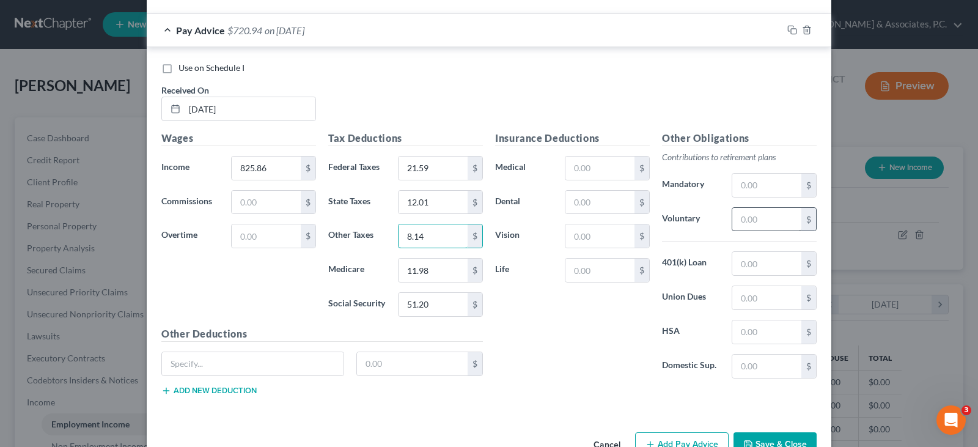
type input "8.14"
click at [763, 218] on input "text" at bounding box center [766, 219] width 69 height 23
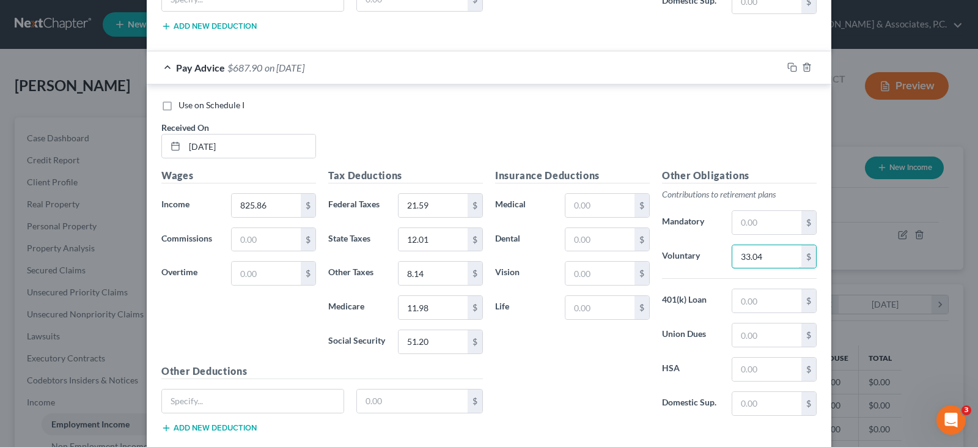
scroll to position [1239, 0]
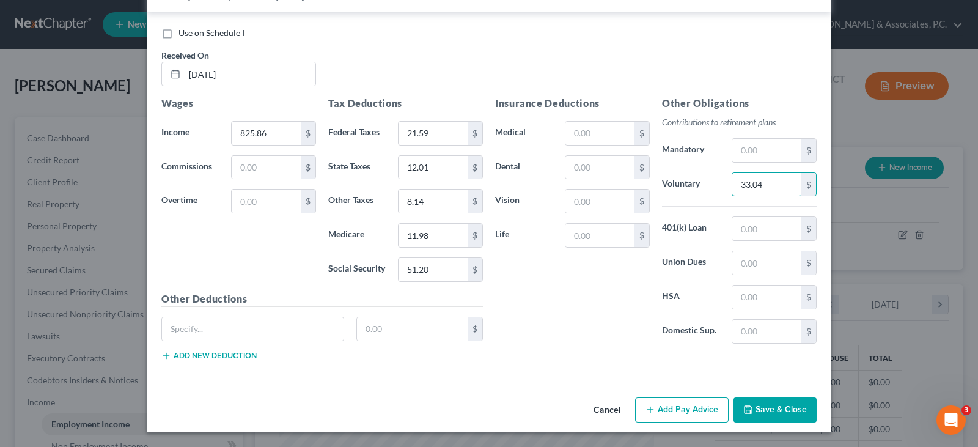
type input "33.04"
click at [667, 408] on button "Add Pay Advice" at bounding box center [681, 410] width 93 height 26
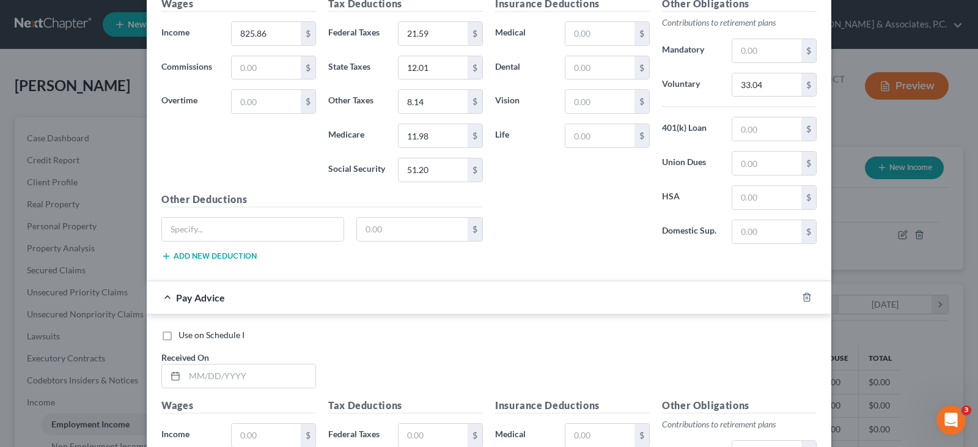
scroll to position [1545, 0]
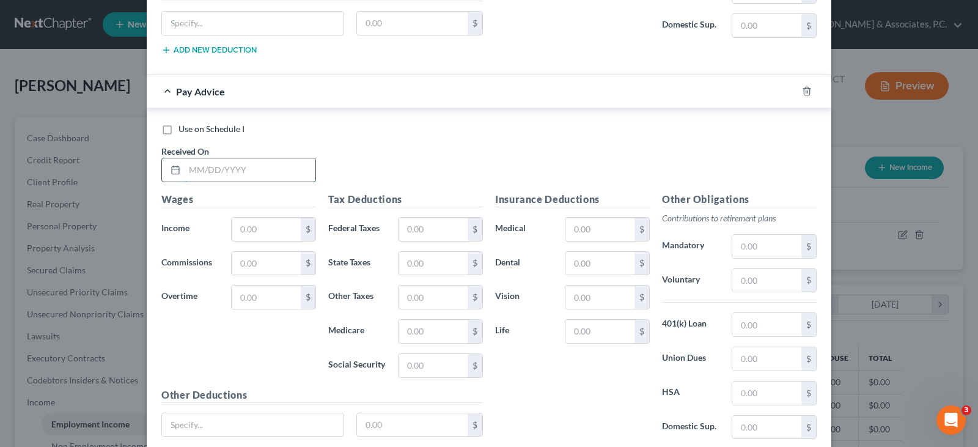
click at [263, 168] on input "text" at bounding box center [250, 169] width 131 height 23
type input "[DATE]"
click at [259, 230] on input "text" at bounding box center [266, 229] width 69 height 23
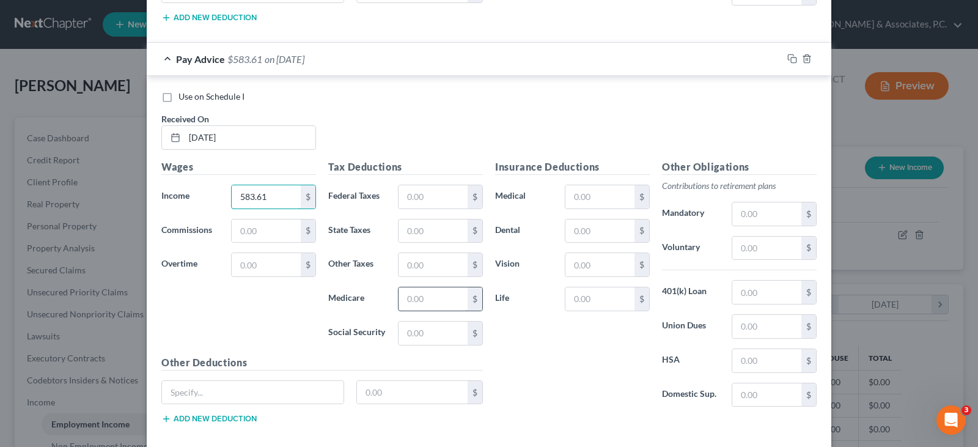
scroll to position [1606, 0]
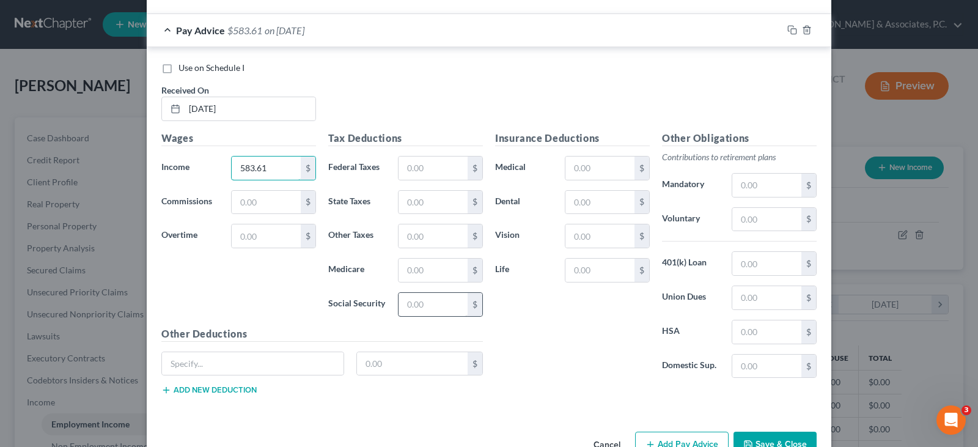
type input "583.61"
click at [431, 299] on input "text" at bounding box center [432, 304] width 69 height 23
type input "36.18"
click at [439, 268] on input "text" at bounding box center [432, 269] width 69 height 23
type input "8.46"
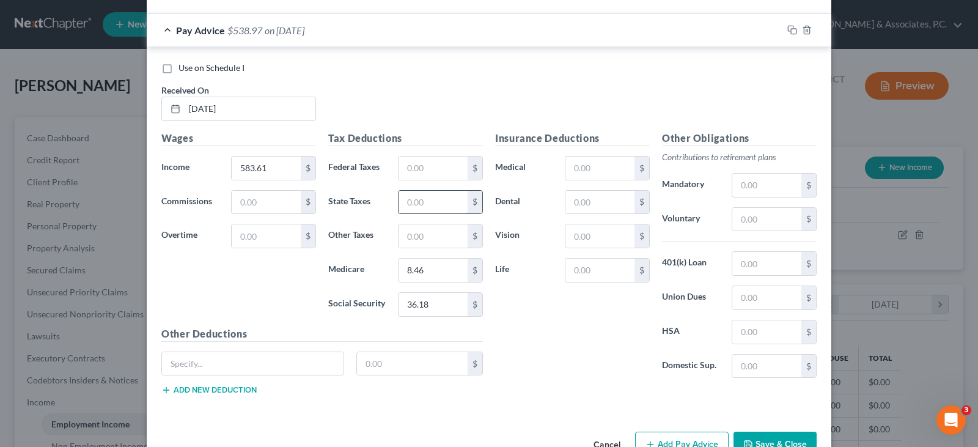
click at [447, 201] on input "text" at bounding box center [432, 202] width 69 height 23
type input "8.40"
click at [439, 231] on input "text" at bounding box center [432, 235] width 69 height 23
type input "5.75"
click at [755, 221] on input "text" at bounding box center [766, 219] width 69 height 23
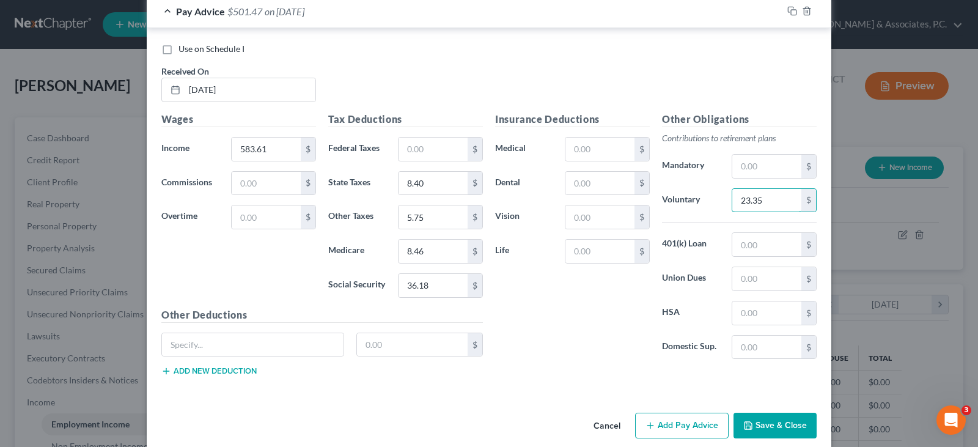
scroll to position [1641, 0]
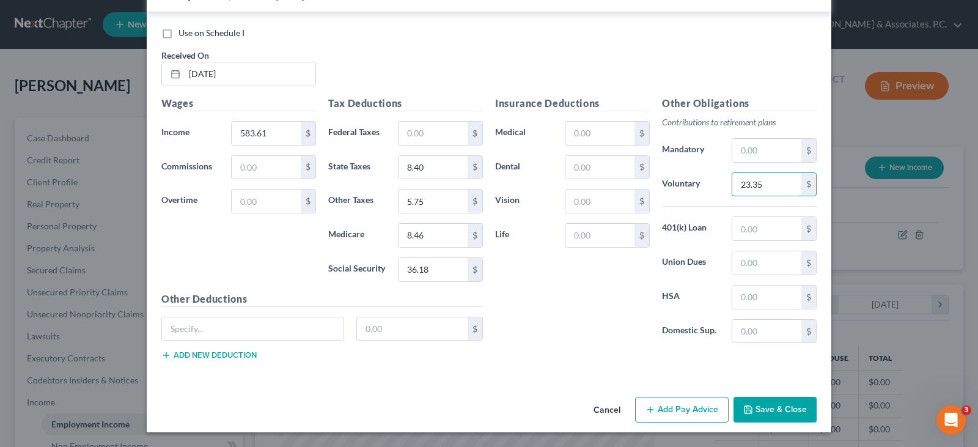
type input "23.35"
drag, startPoint x: 678, startPoint y: 410, endPoint x: 394, endPoint y: 142, distance: 390.8
click at [678, 410] on button "Add Pay Advice" at bounding box center [681, 410] width 93 height 26
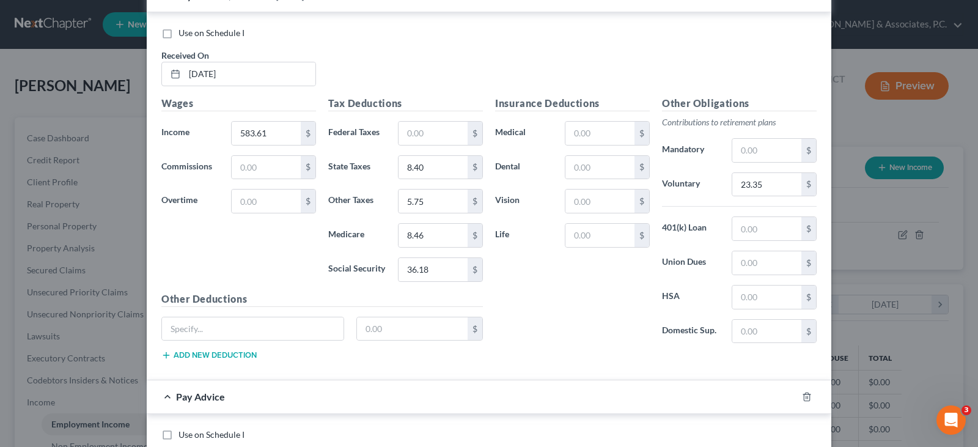
scroll to position [1885, 0]
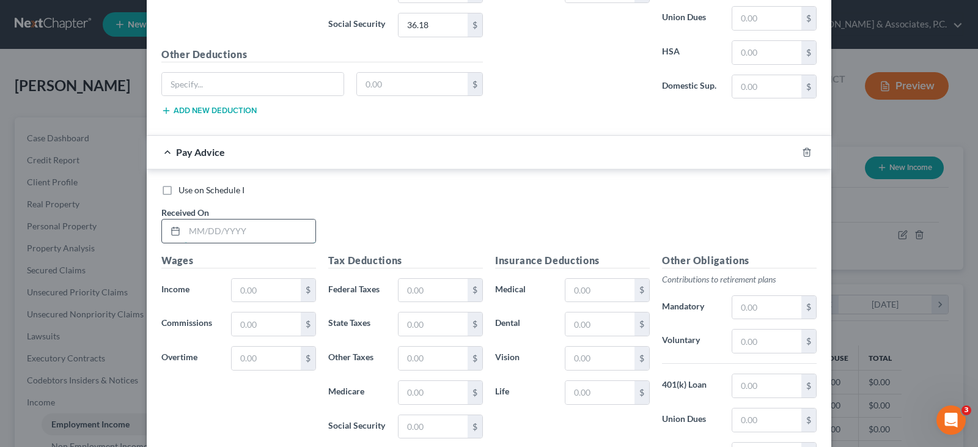
click at [251, 236] on input "text" at bounding box center [250, 230] width 131 height 23
type input "[DATE]"
click at [247, 290] on input "text" at bounding box center [266, 290] width 69 height 23
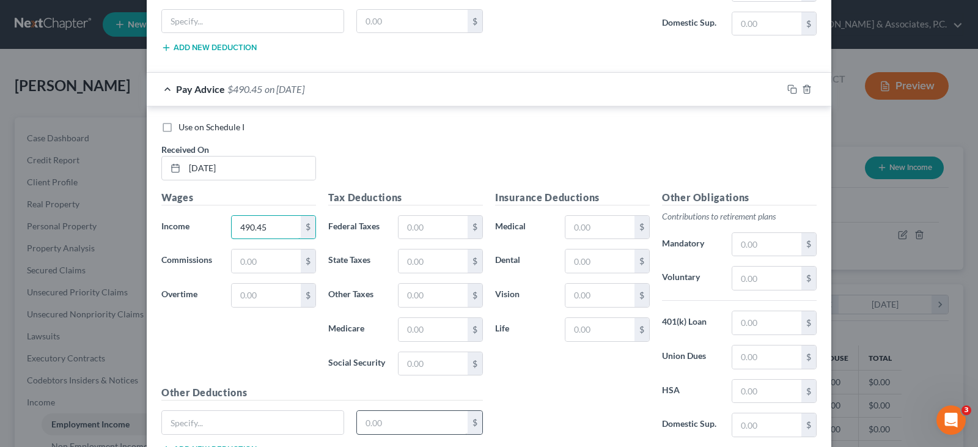
scroll to position [2042, 0]
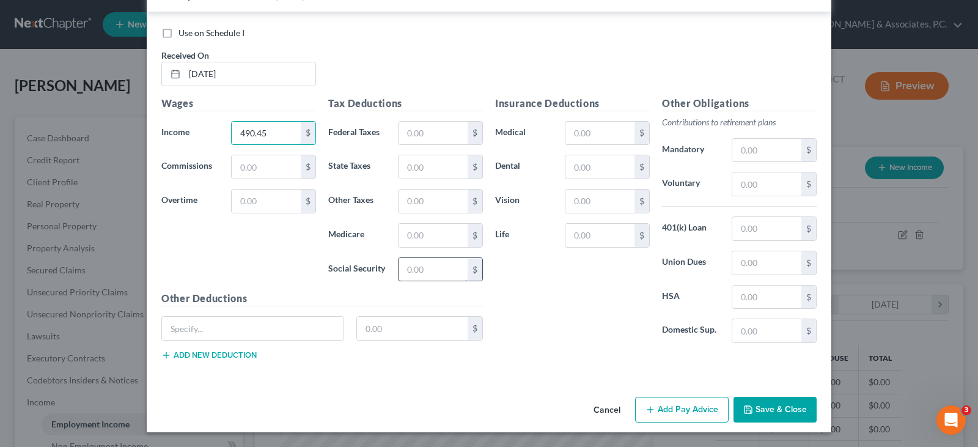
type input "490.45"
click at [422, 270] on input "text" at bounding box center [432, 269] width 69 height 23
type input "30.40"
click at [422, 229] on input "text" at bounding box center [432, 235] width 69 height 23
type input "7.11"
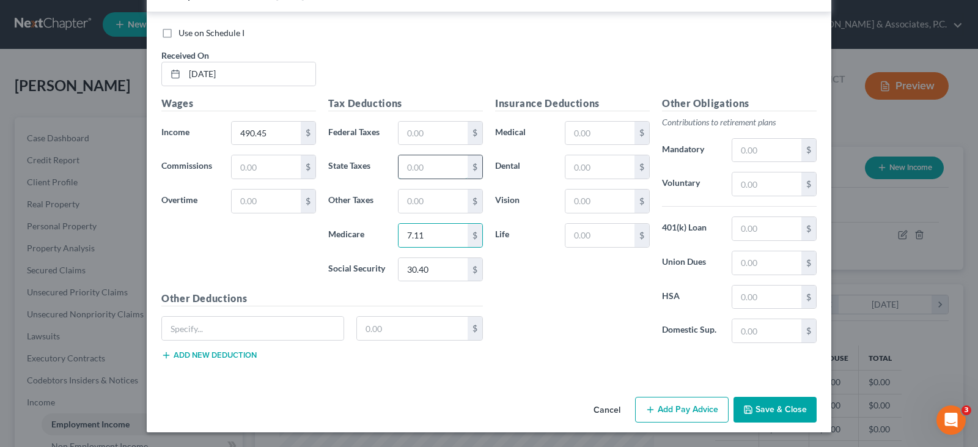
click at [412, 169] on input "text" at bounding box center [432, 166] width 69 height 23
type input "7.06"
click at [420, 202] on input "text" at bounding box center [432, 200] width 69 height 23
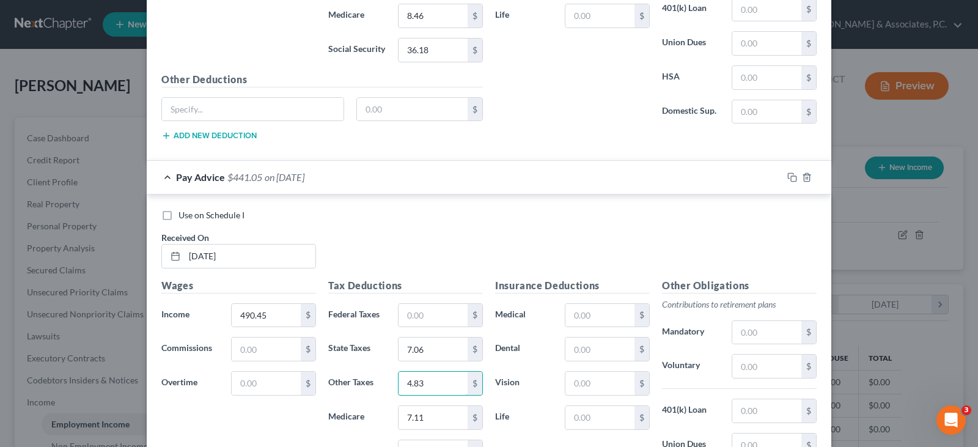
scroll to position [1920, 0]
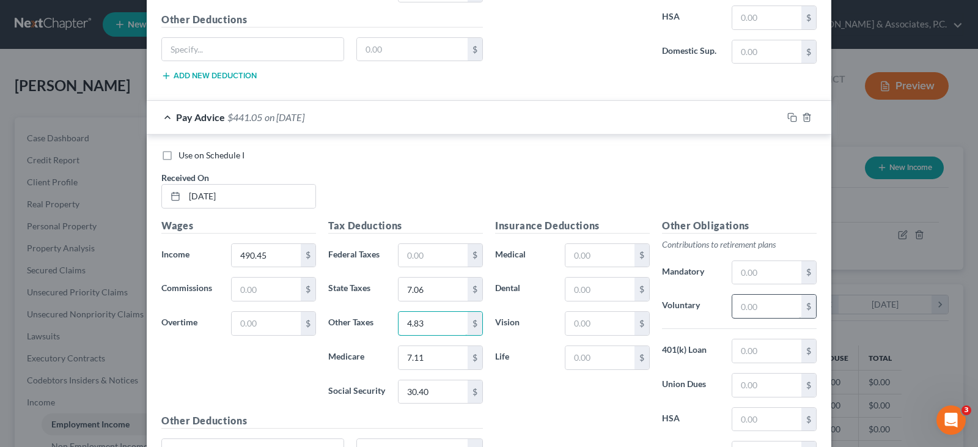
type input "4.83"
click at [758, 307] on input "text" at bounding box center [766, 306] width 69 height 23
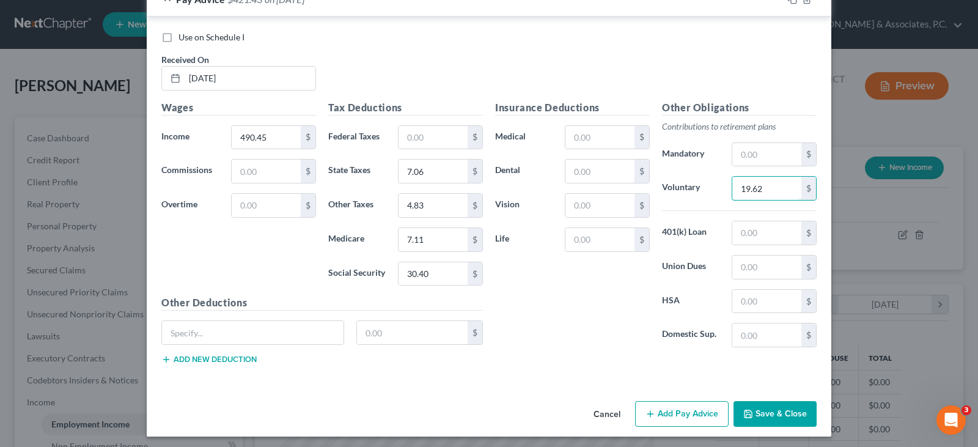
scroll to position [2042, 0]
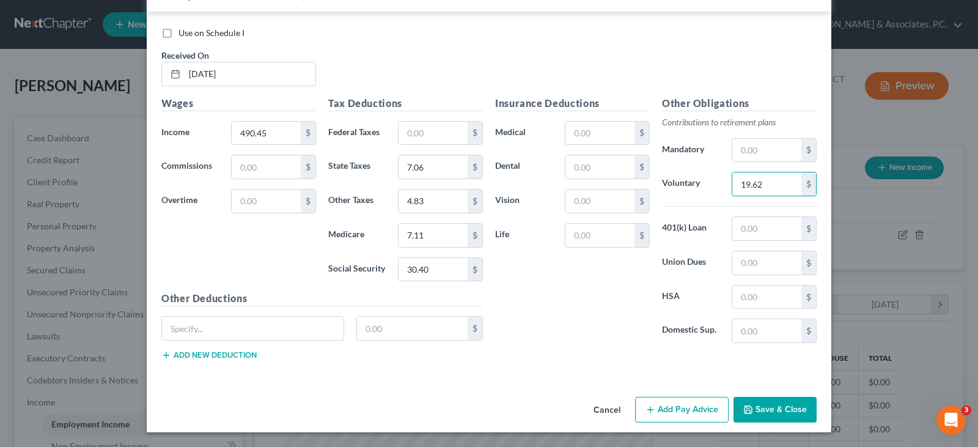
type input "19.62"
click at [695, 409] on button "Add Pay Advice" at bounding box center [681, 410] width 93 height 26
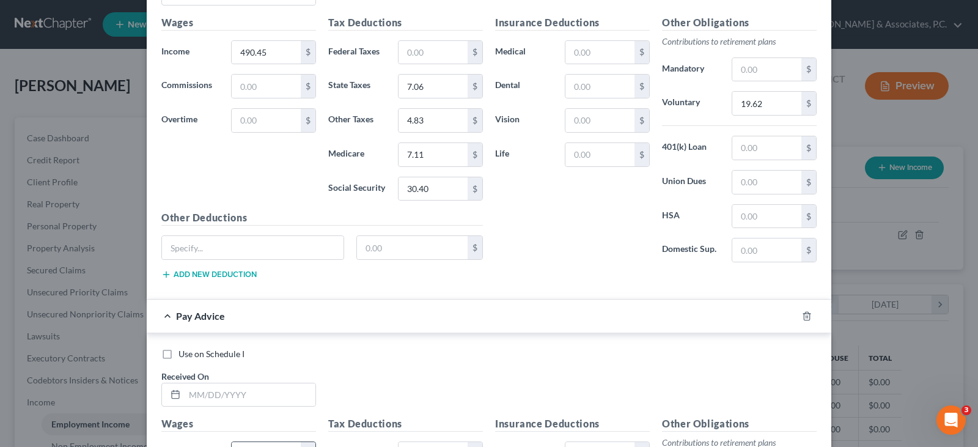
scroll to position [2348, 0]
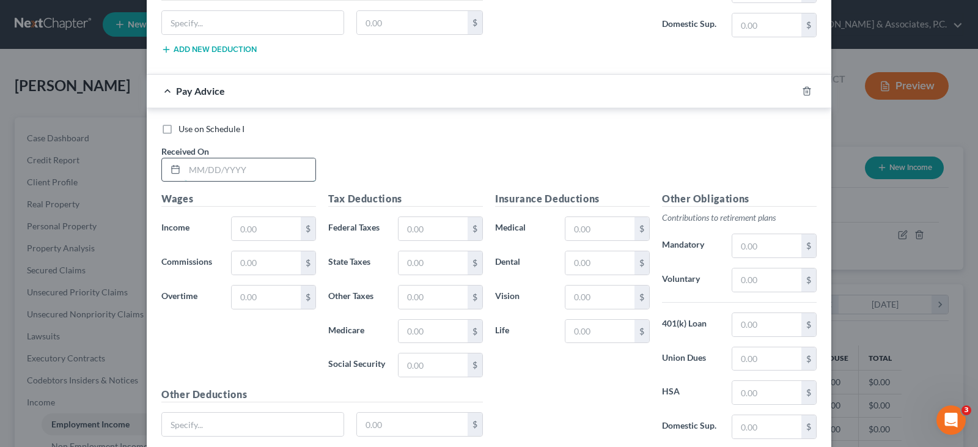
click at [235, 174] on input "text" at bounding box center [250, 169] width 131 height 23
type input "[DATE]"
click at [279, 225] on input "text" at bounding box center [266, 228] width 69 height 23
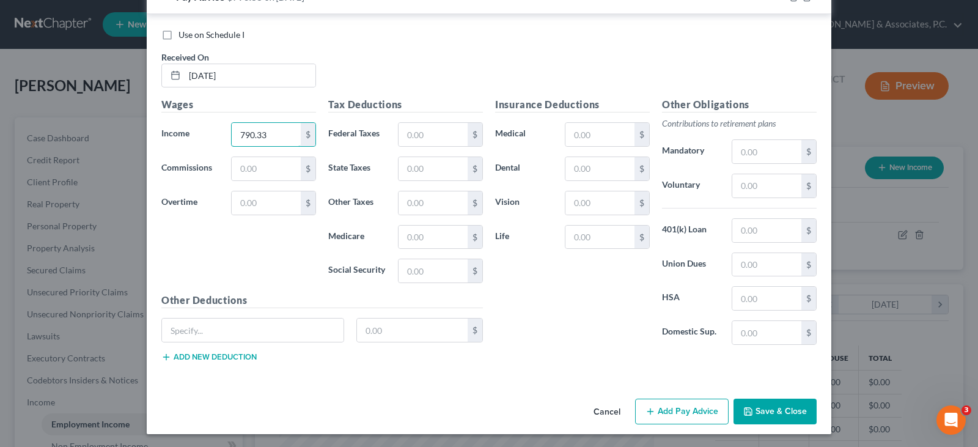
scroll to position [2444, 0]
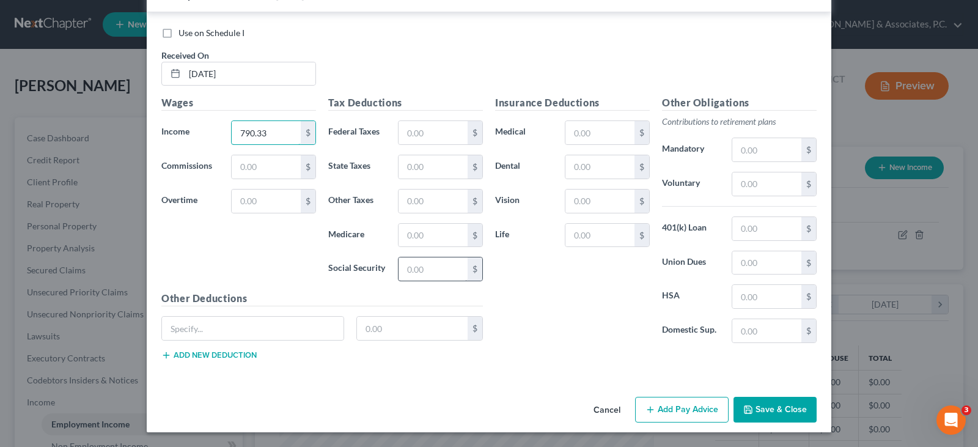
type input "790.33"
drag, startPoint x: 417, startPoint y: 266, endPoint x: 413, endPoint y: 274, distance: 9.3
click at [415, 269] on input "text" at bounding box center [432, 268] width 69 height 23
type input "49.00"
drag, startPoint x: 418, startPoint y: 224, endPoint x: 415, endPoint y: 231, distance: 7.9
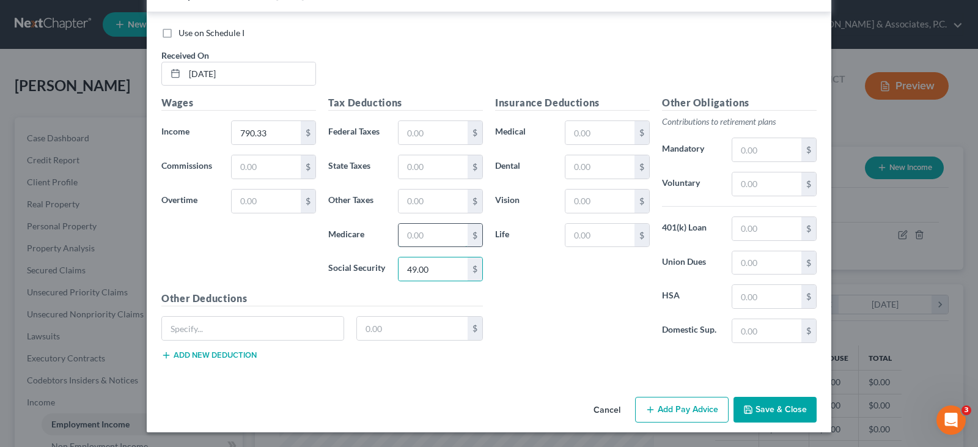
click at [418, 224] on input "text" at bounding box center [432, 235] width 69 height 23
type input "11.46"
click at [427, 137] on input "text" at bounding box center [432, 132] width 69 height 23
type input "18.18"
click at [427, 166] on input "text" at bounding box center [432, 166] width 69 height 23
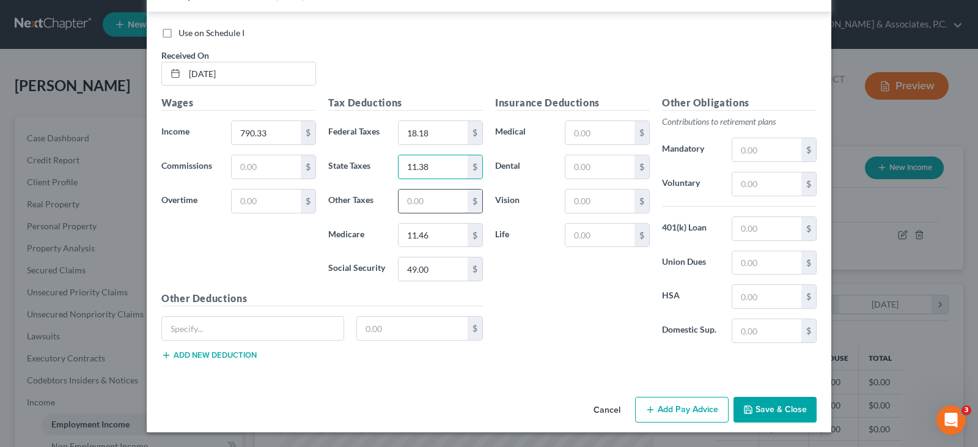
type input "11.38"
click at [448, 196] on input "text" at bounding box center [432, 200] width 69 height 23
type input "7.79"
click at [780, 179] on input "text" at bounding box center [766, 183] width 69 height 23
type input "31.62"
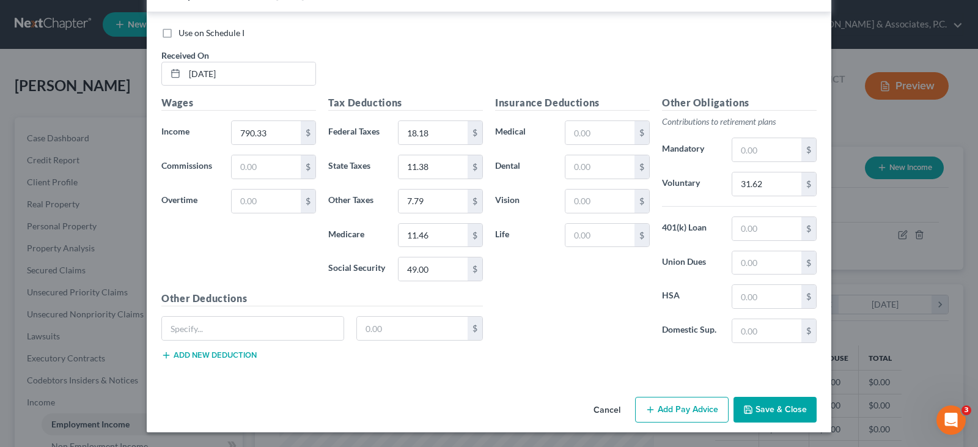
click at [683, 400] on button "Add Pay Advice" at bounding box center [681, 410] width 93 height 26
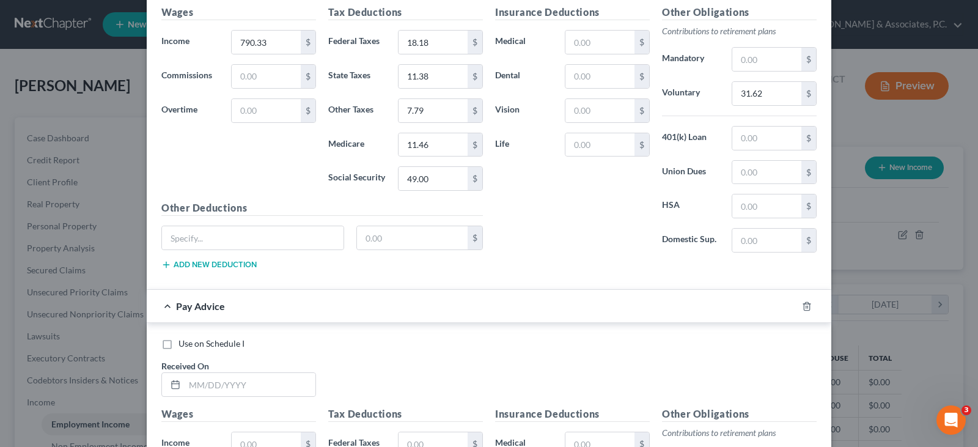
scroll to position [2688, 0]
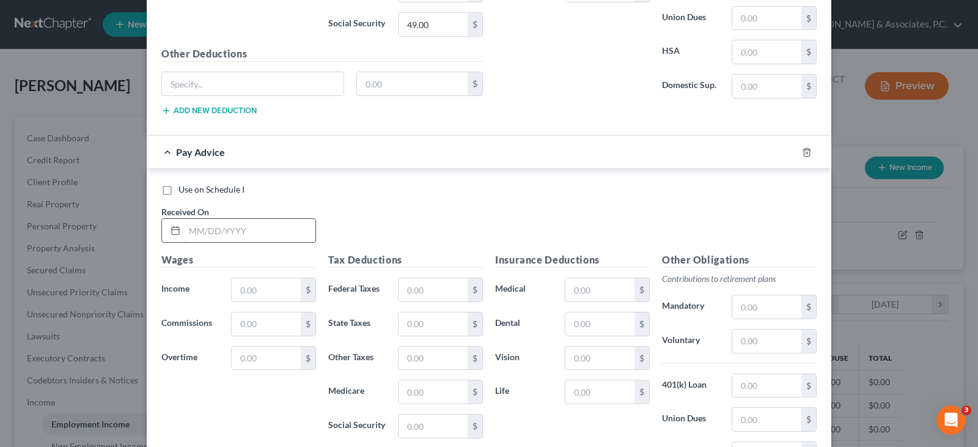
click at [276, 224] on input "text" at bounding box center [250, 230] width 131 height 23
type input "[DATE]"
click at [259, 282] on input "text" at bounding box center [266, 289] width 69 height 23
type input "5"
type input "680.85"
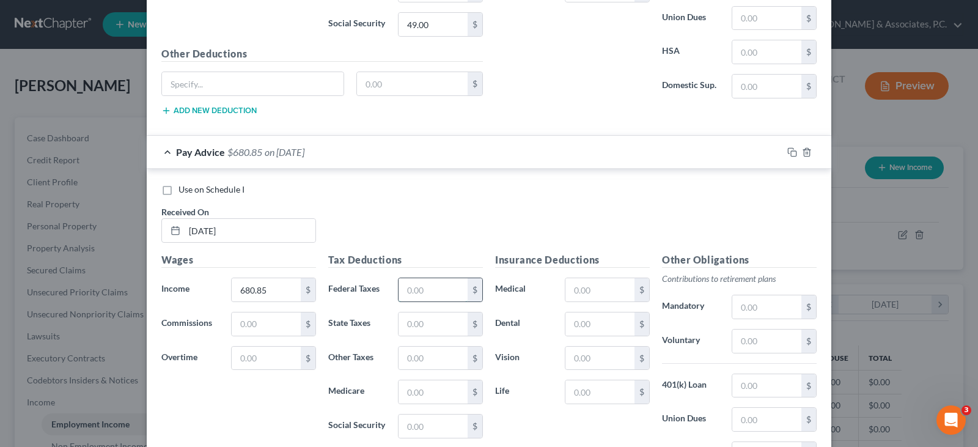
click at [418, 288] on input "text" at bounding box center [432, 289] width 69 height 23
type input "7.67"
click at [434, 324] on input "text" at bounding box center [432, 323] width 69 height 23
type input "9.80"
drag, startPoint x: 422, startPoint y: 428, endPoint x: 419, endPoint y: 445, distance: 16.8
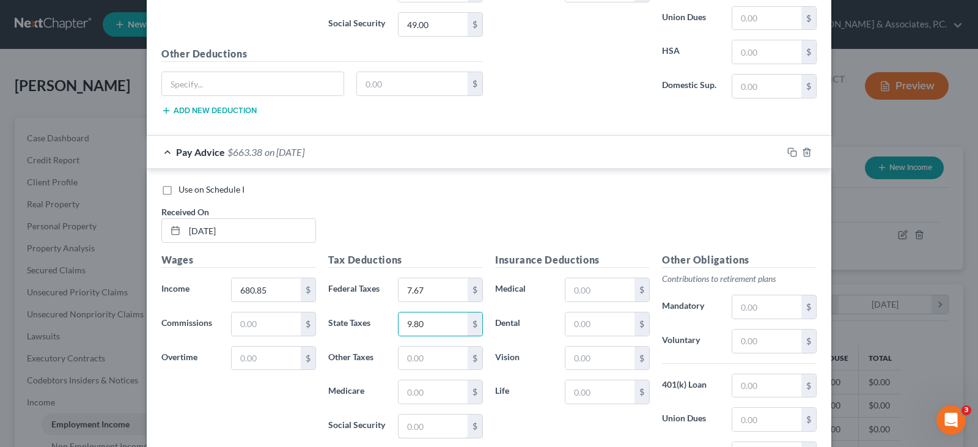
click at [422, 428] on input "text" at bounding box center [432, 425] width 69 height 23
type input "42.22"
click at [411, 396] on input "text" at bounding box center [432, 391] width 69 height 23
type input "9.87"
click at [425, 360] on input "text" at bounding box center [432, 357] width 69 height 23
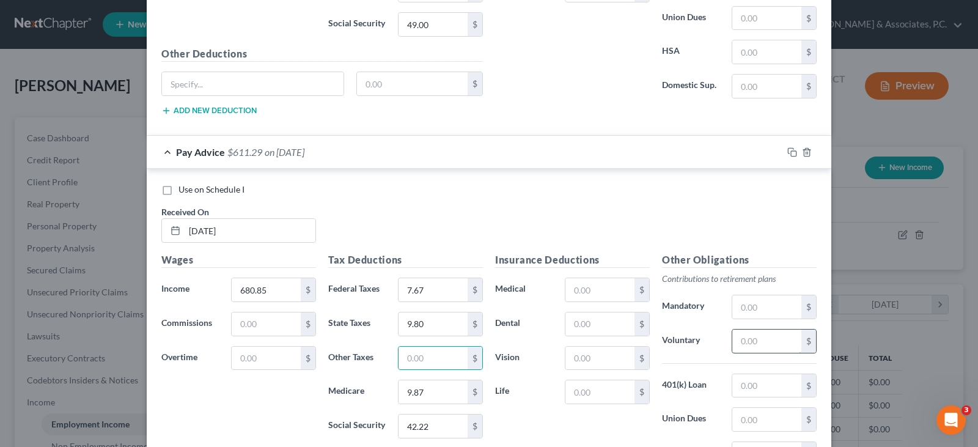
drag, startPoint x: 789, startPoint y: 340, endPoint x: 780, endPoint y: 350, distance: 13.5
click at [788, 339] on input "text" at bounding box center [766, 340] width 69 height 23
type input "27.24"
click at [405, 359] on input "text" at bounding box center [432, 357] width 69 height 23
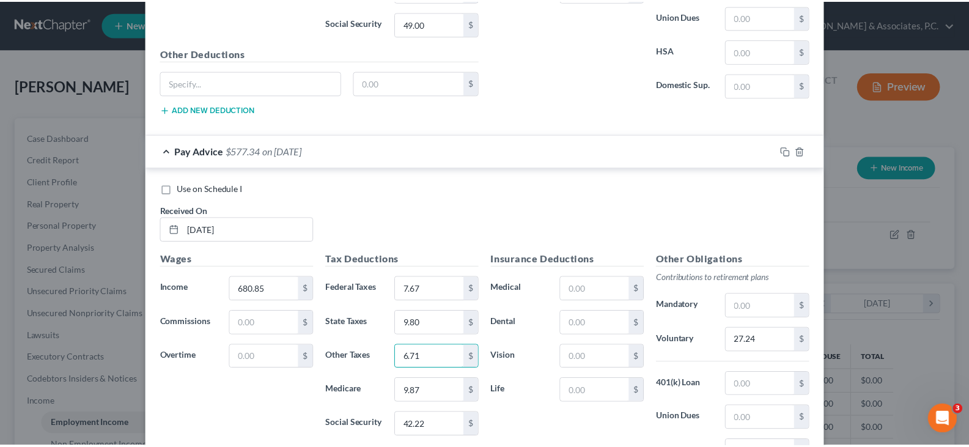
scroll to position [2844, 0]
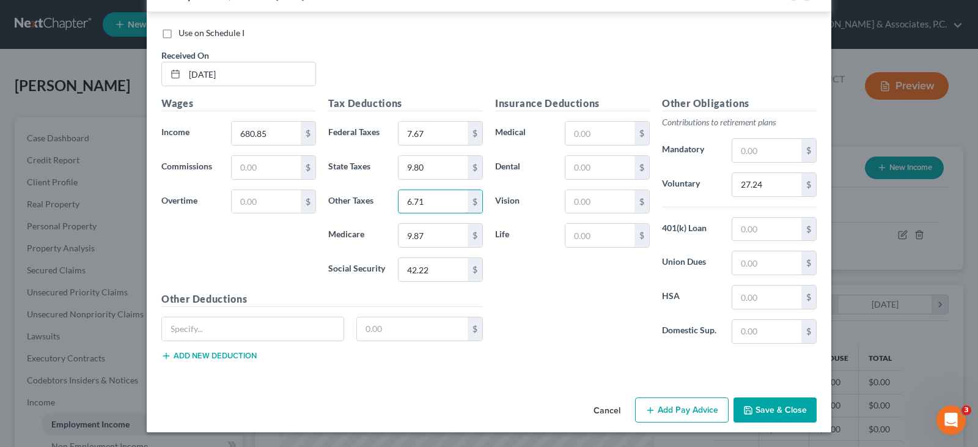
type input "6.71"
click at [768, 408] on button "Save & Close" at bounding box center [774, 410] width 83 height 26
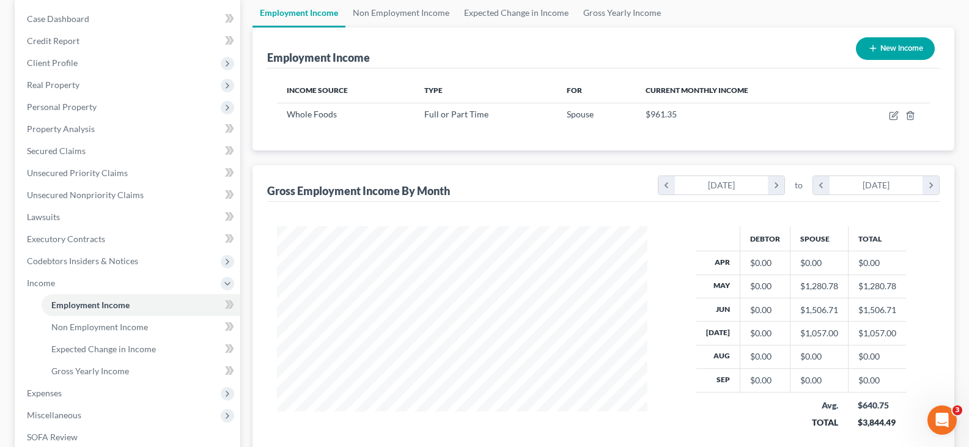
scroll to position [0, 0]
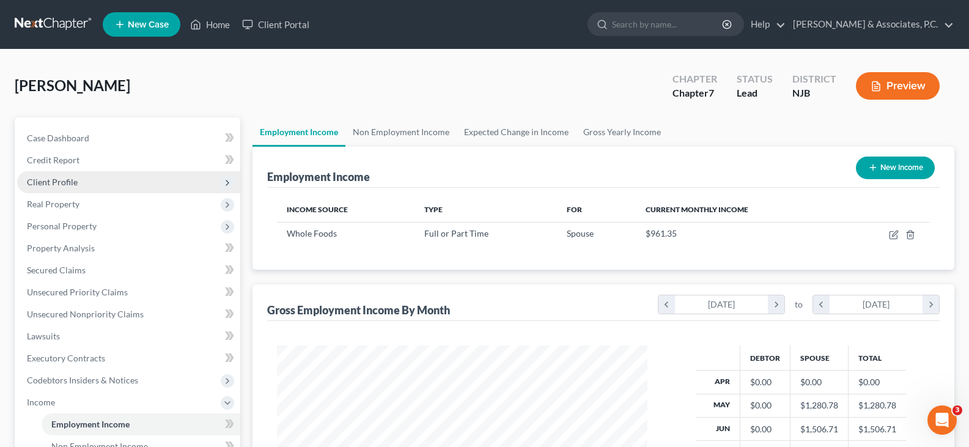
click at [50, 180] on span "Client Profile" at bounding box center [52, 182] width 51 height 10
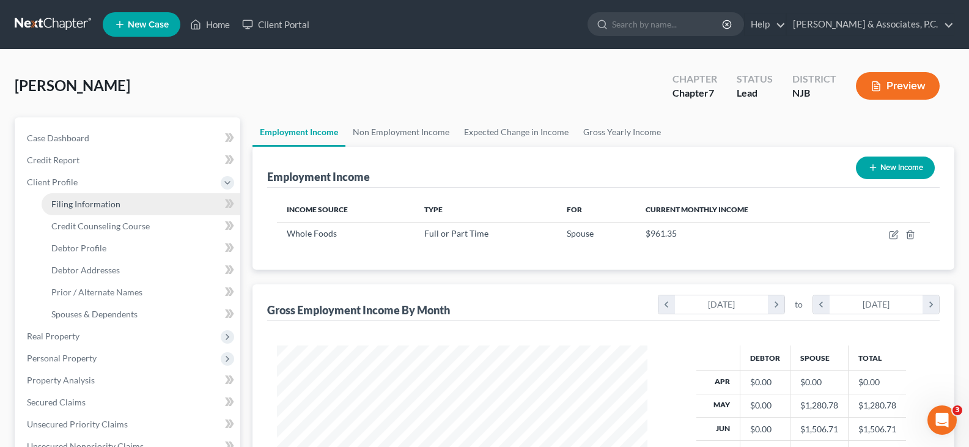
click at [75, 195] on link "Filing Information" at bounding box center [141, 204] width 199 height 22
select select "1"
select select "0"
select select "51"
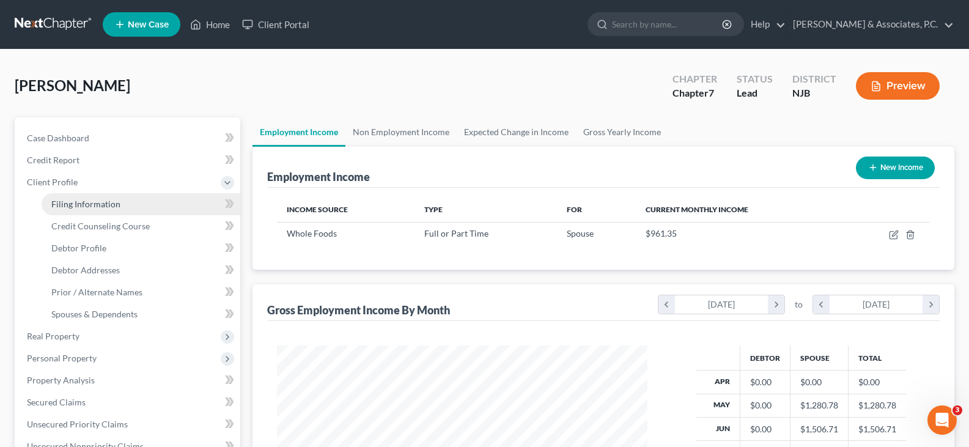
select select "0"
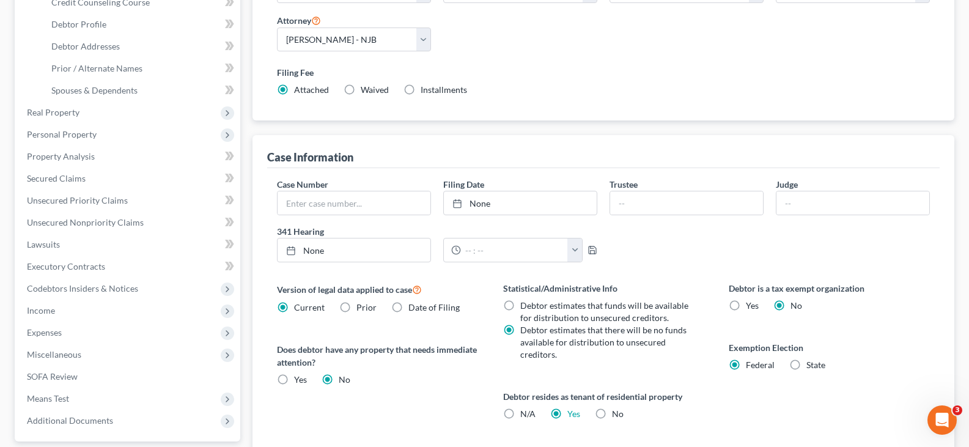
scroll to position [367, 0]
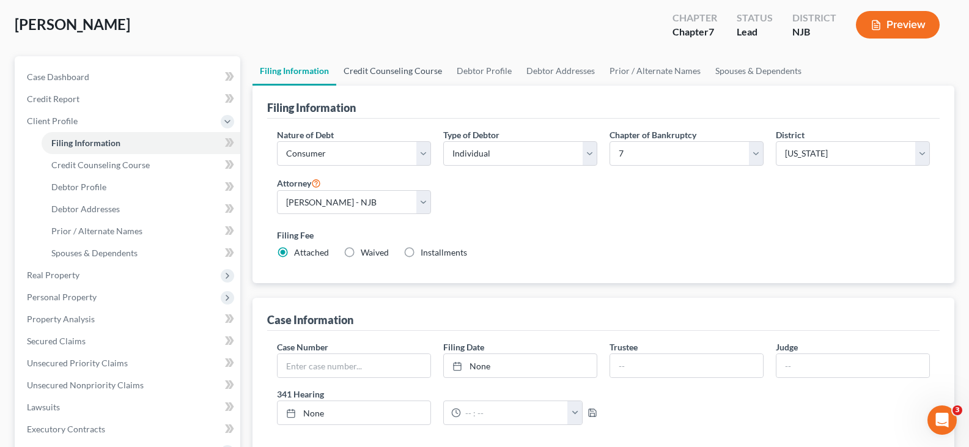
click at [372, 75] on link "Credit Counseling Course" at bounding box center [392, 70] width 113 height 29
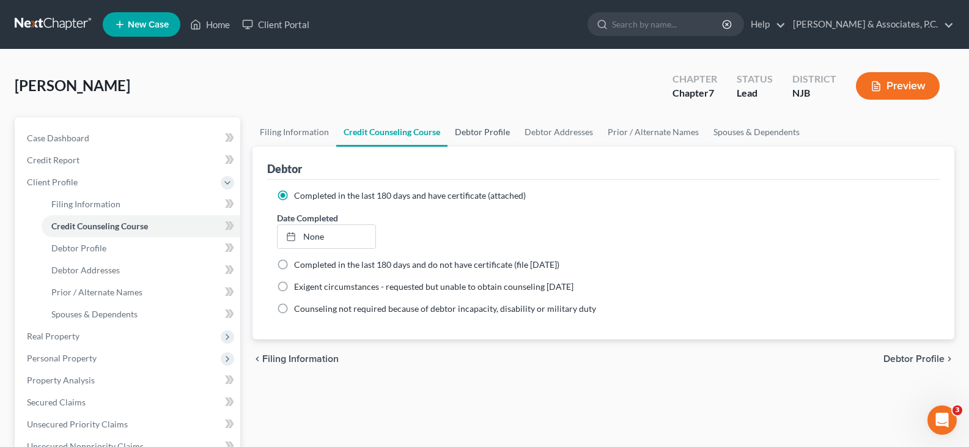
click at [491, 129] on link "Debtor Profile" at bounding box center [482, 131] width 70 height 29
select select "1"
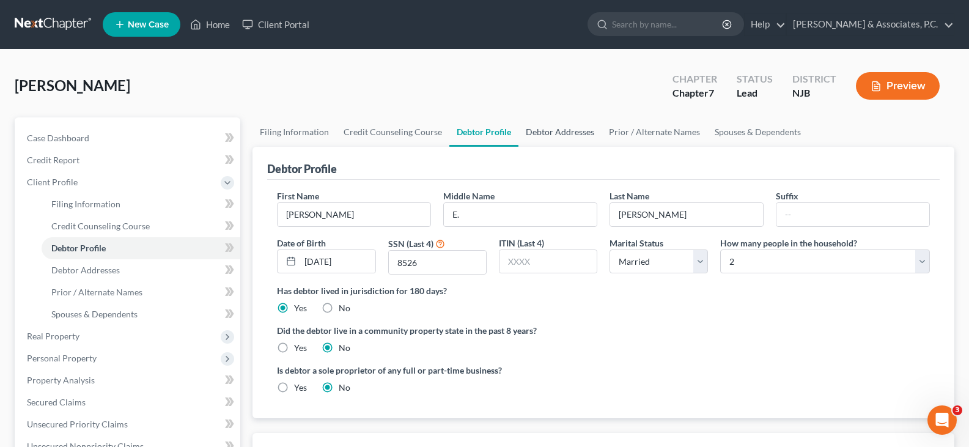
click at [543, 134] on link "Debtor Addresses" at bounding box center [559, 131] width 83 height 29
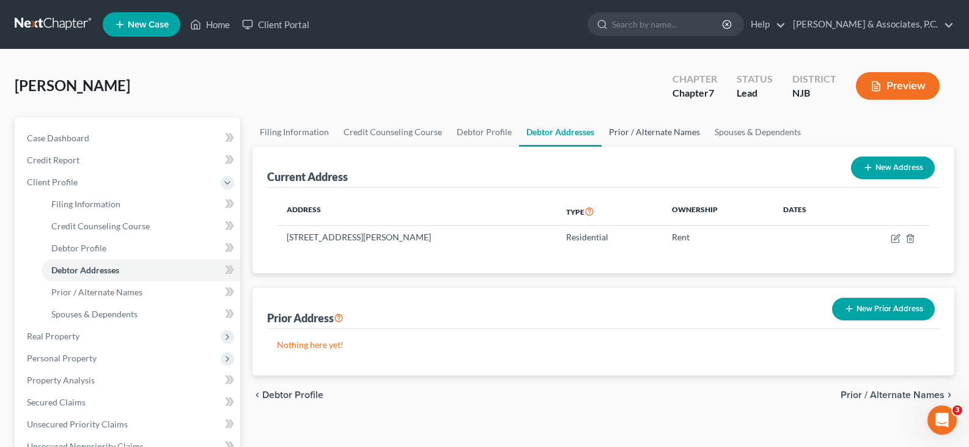
click at [631, 128] on link "Prior / Alternate Names" at bounding box center [654, 131] width 106 height 29
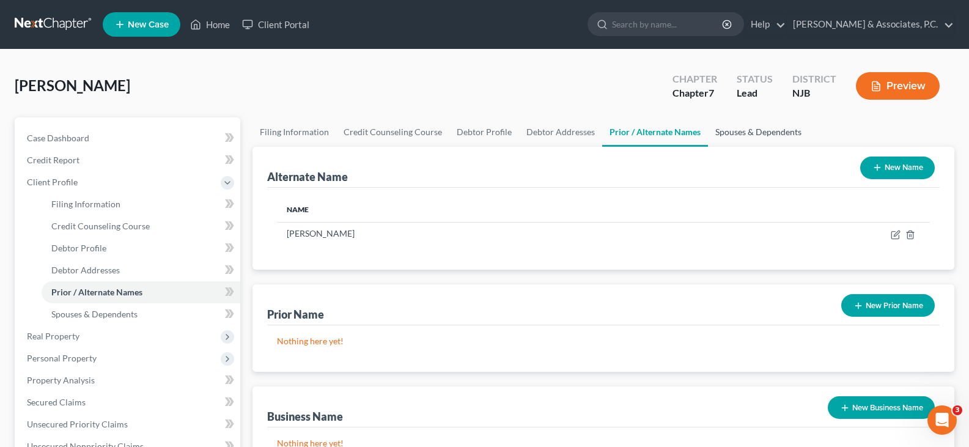
click at [745, 142] on link "Spouses & Dependents" at bounding box center [758, 131] width 101 height 29
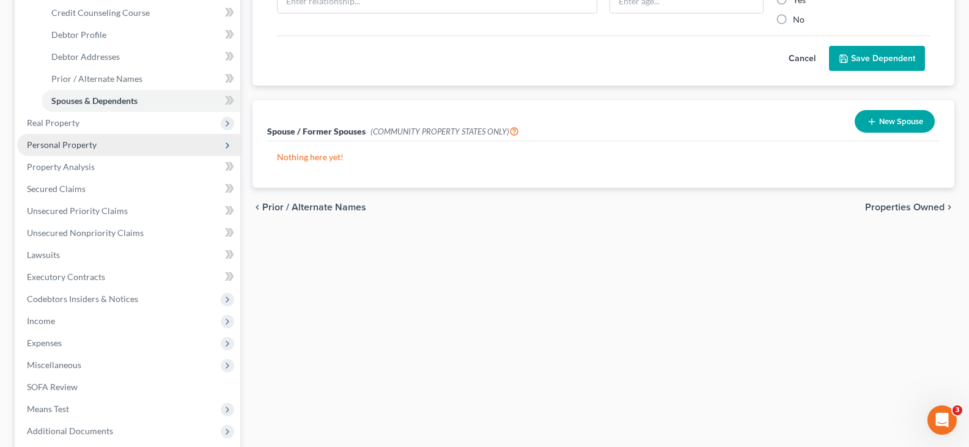
scroll to position [213, 0]
click at [48, 146] on span "Personal Property" at bounding box center [62, 145] width 70 height 10
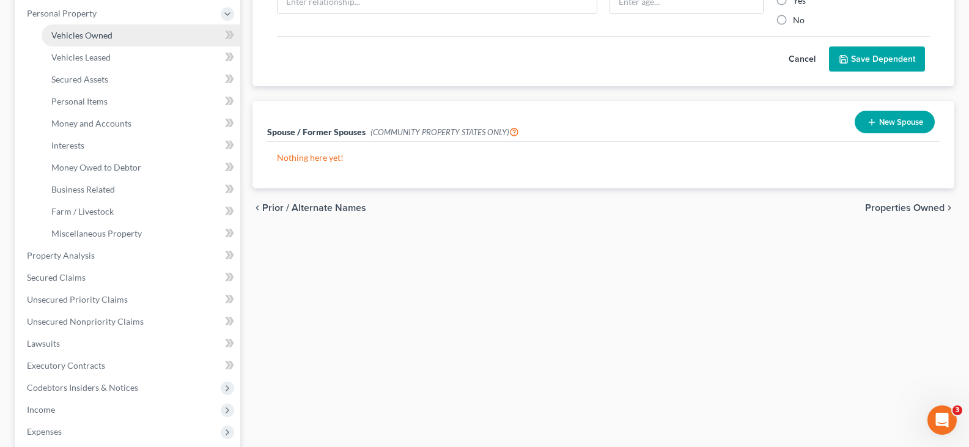
click at [94, 33] on span "Vehicles Owned" at bounding box center [81, 35] width 61 height 10
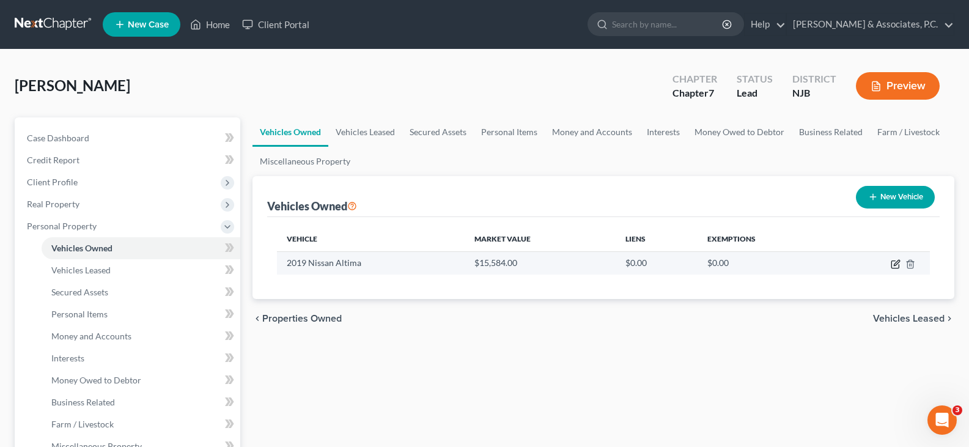
click at [893, 263] on icon "button" at bounding box center [895, 264] width 10 height 10
select select "0"
select select "7"
select select "3"
select select "0"
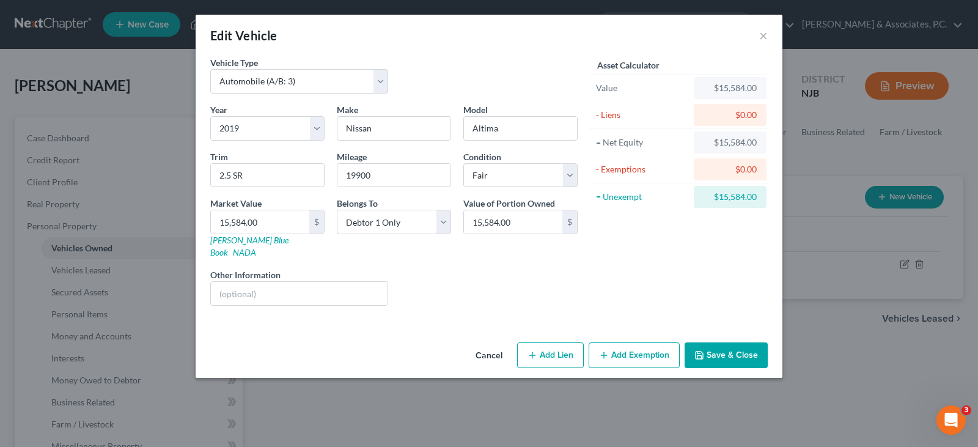
click at [655, 251] on div "Asset Calculator Value $15,584.00 - Liens $0.00 = Net Equity $15,584.00 - Exemp…" at bounding box center [679, 185] width 190 height 259
click at [741, 342] on button "Save & Close" at bounding box center [725, 355] width 83 height 26
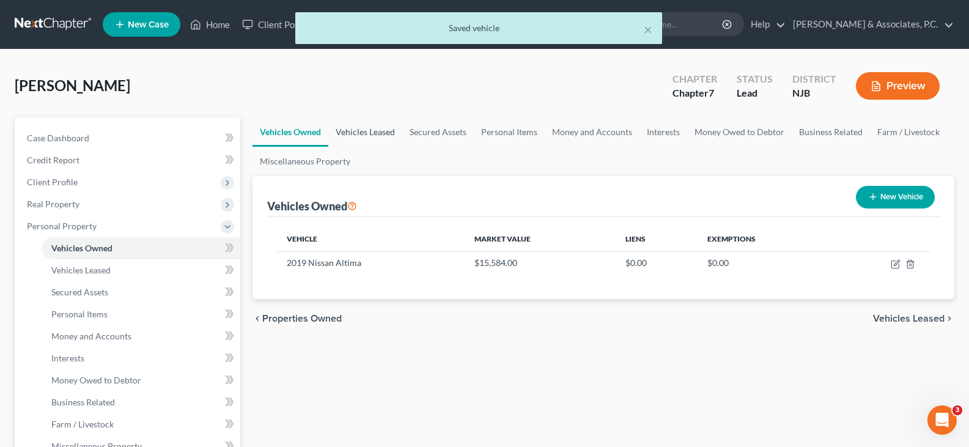
click at [360, 130] on link "Vehicles Leased" at bounding box center [365, 131] width 74 height 29
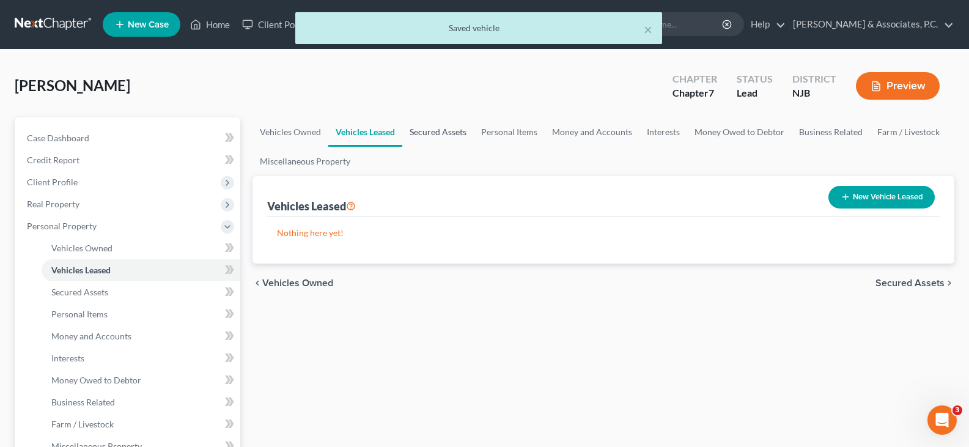
click at [451, 129] on link "Secured Assets" at bounding box center [437, 131] width 71 height 29
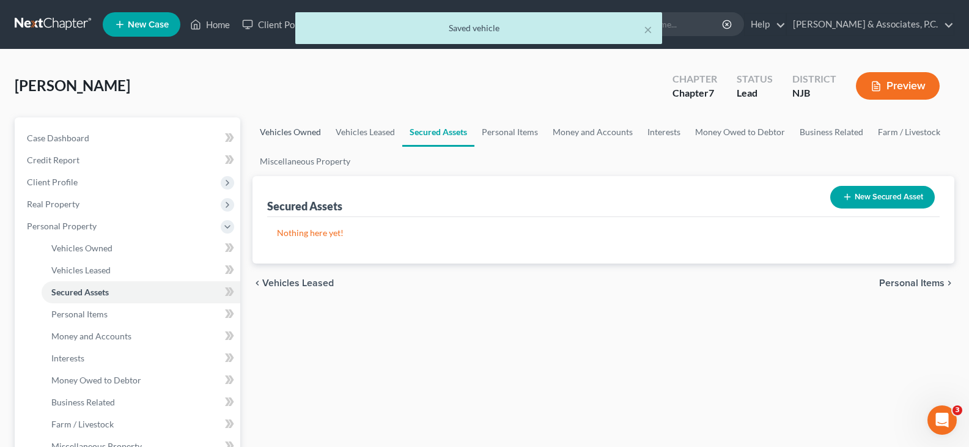
click at [289, 134] on link "Vehicles Owned" at bounding box center [290, 131] width 76 height 29
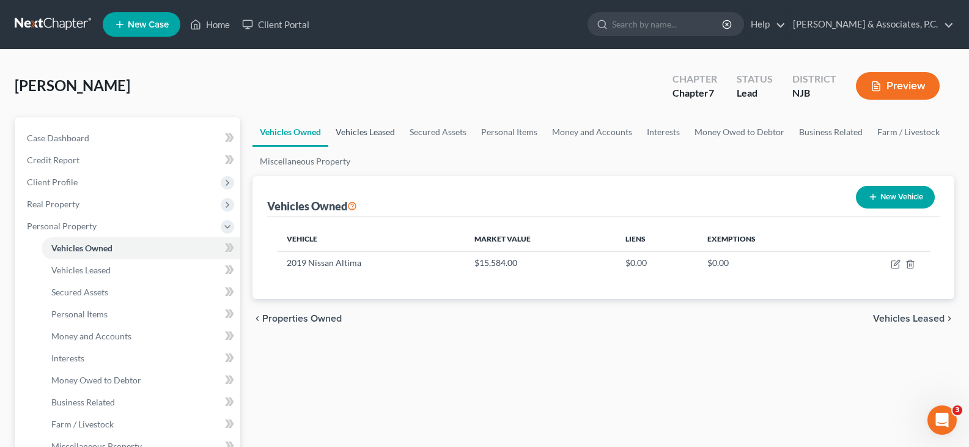
click at [361, 133] on link "Vehicles Leased" at bounding box center [365, 131] width 74 height 29
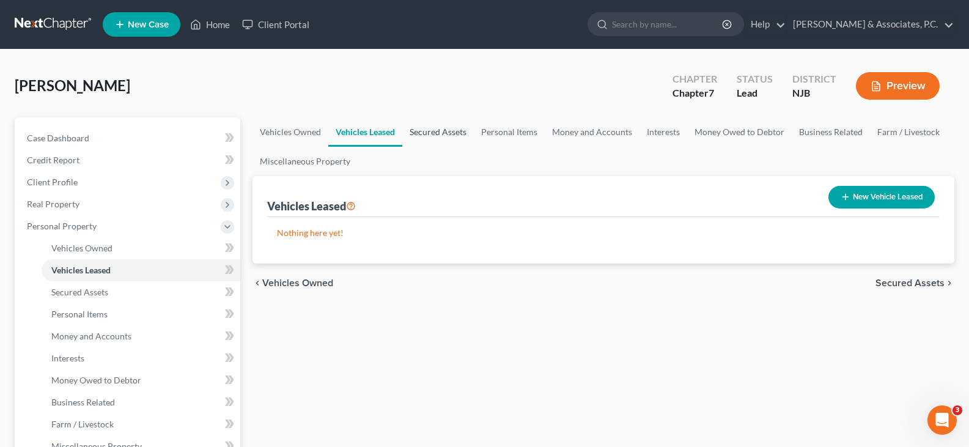
click at [447, 132] on link "Secured Assets" at bounding box center [437, 131] width 71 height 29
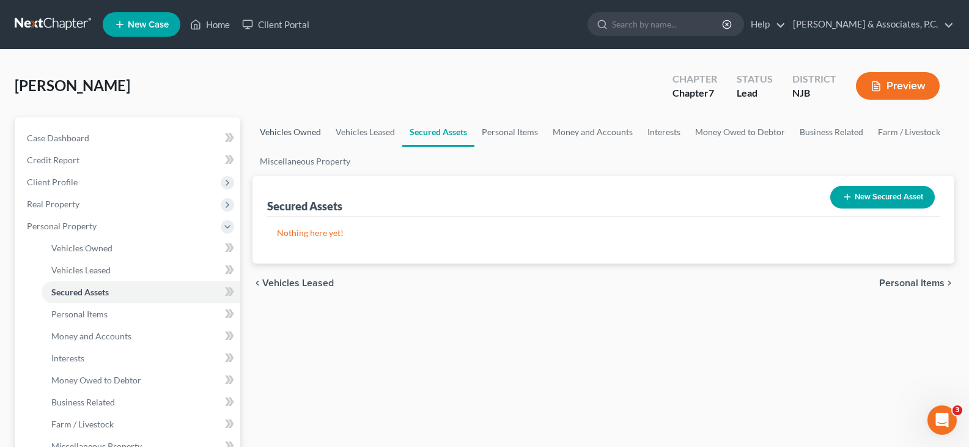
click at [268, 130] on link "Vehicles Owned" at bounding box center [290, 131] width 76 height 29
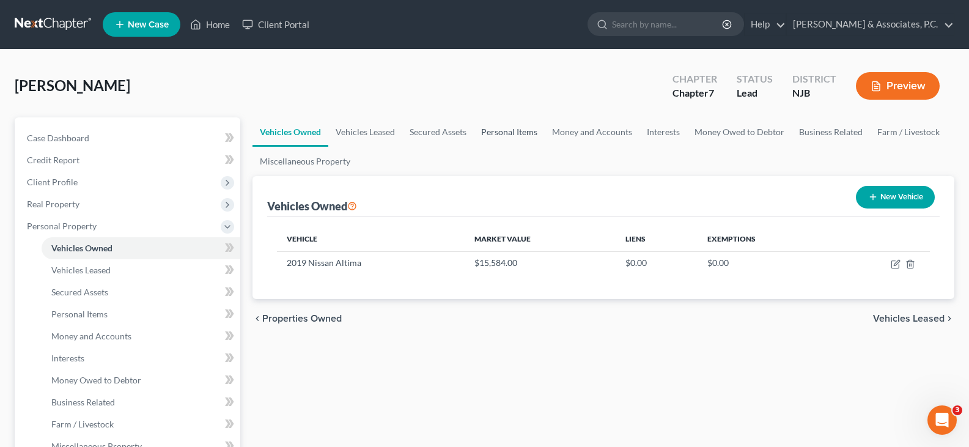
click at [504, 131] on link "Personal Items" at bounding box center [509, 131] width 71 height 29
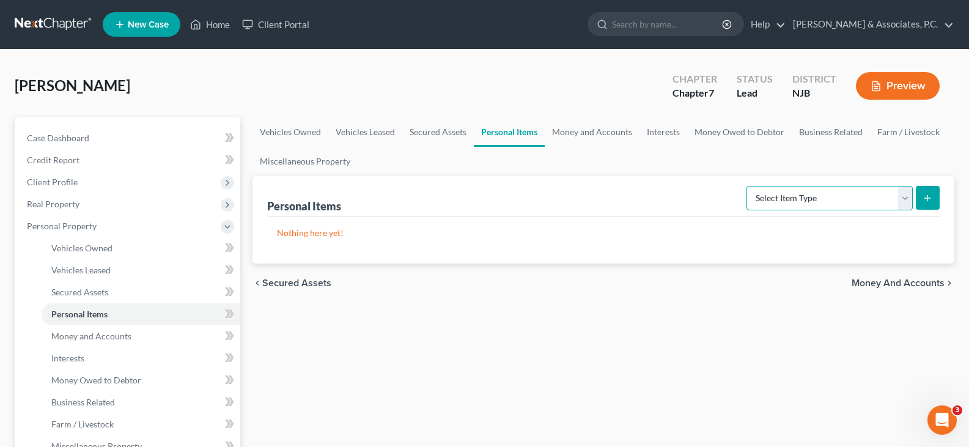
click at [903, 199] on select "Select Item Type Clothing (A/B: 11) Collectibles Of Value (A/B: 8) Electronics …" at bounding box center [829, 198] width 166 height 24
select select "clothing"
click at [748, 186] on select "Select Item Type Clothing (A/B: 11) Collectibles Of Value (A/B: 8) Electronics …" at bounding box center [829, 198] width 166 height 24
click at [929, 191] on button "submit" at bounding box center [927, 198] width 24 height 24
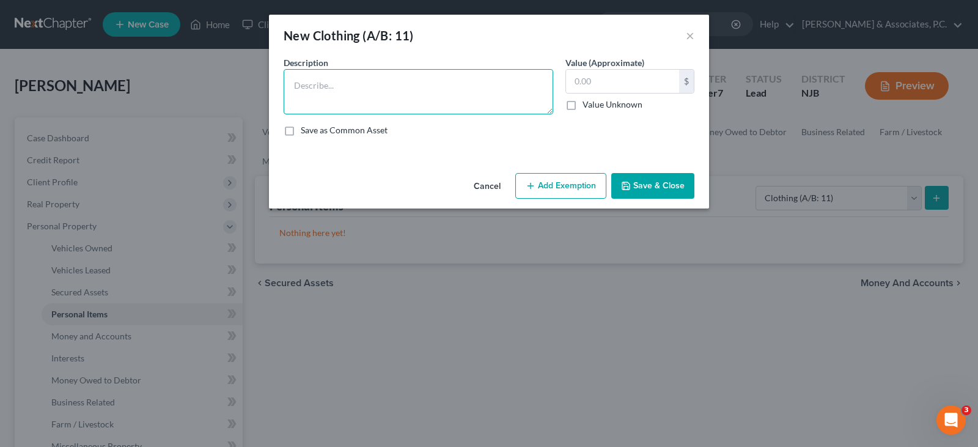
click at [433, 86] on textarea at bounding box center [418, 91] width 269 height 45
type textarea "used clothing"
click at [623, 83] on input "text" at bounding box center [622, 81] width 113 height 23
type input "2"
type input "1,000.00"
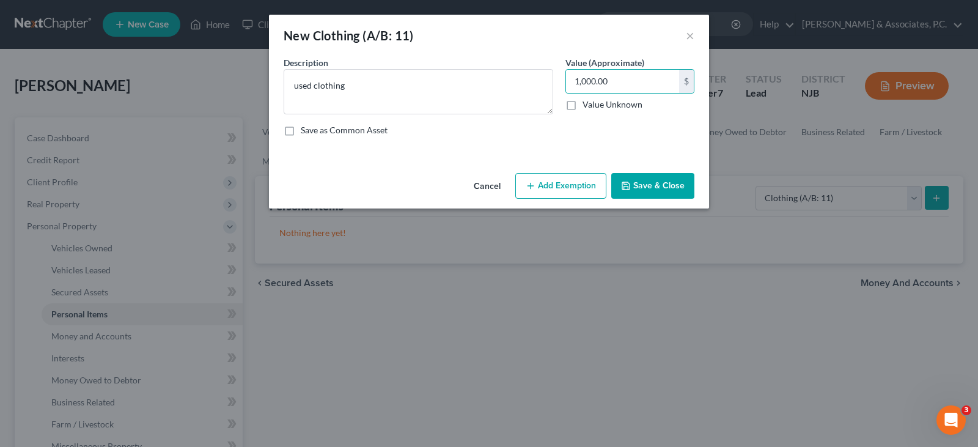
click at [549, 181] on button "Add Exemption" at bounding box center [560, 186] width 91 height 26
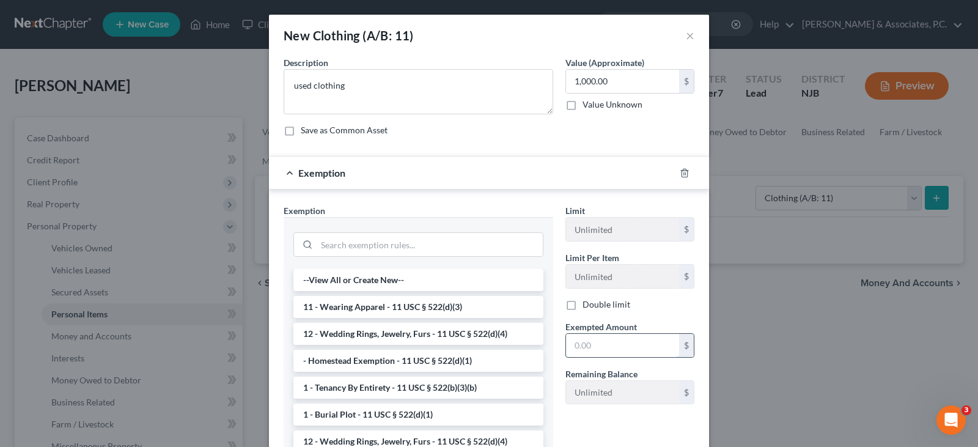
click at [588, 343] on input "text" at bounding box center [622, 345] width 113 height 23
type input "1,000.00"
click at [393, 298] on li "11 - Wearing Apparel - 11 USC § 522(d)(3)" at bounding box center [418, 307] width 250 height 22
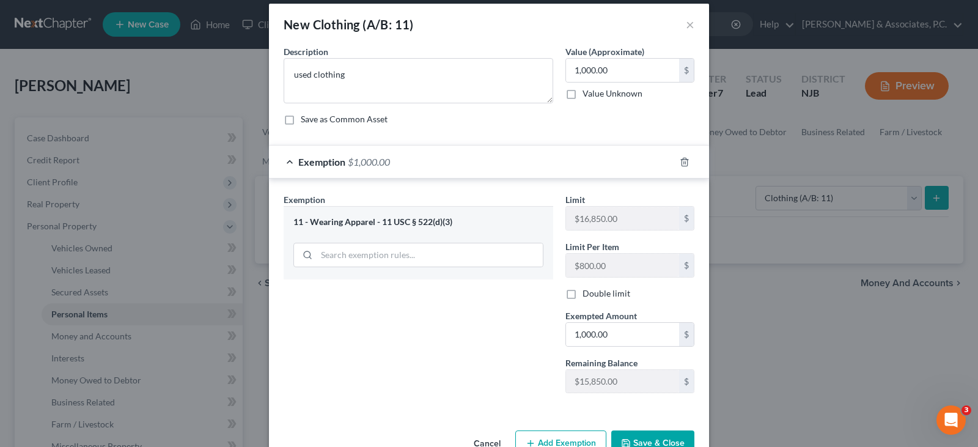
scroll to position [45, 0]
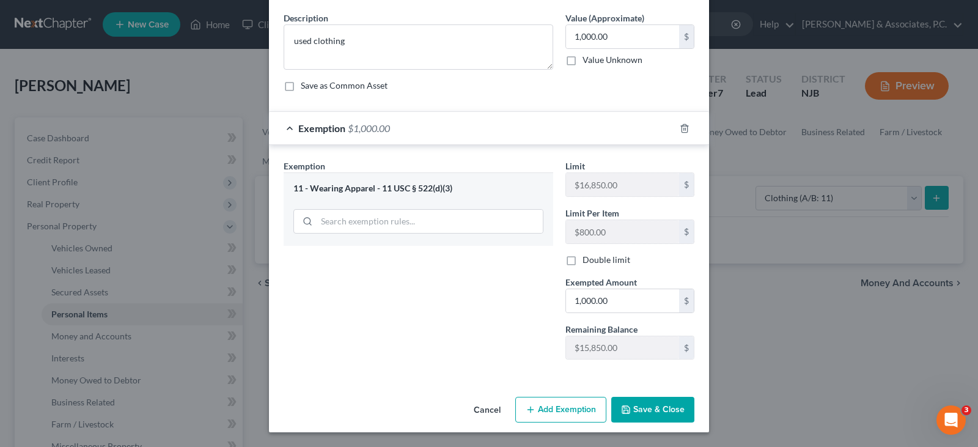
click at [639, 411] on button "Save & Close" at bounding box center [652, 410] width 83 height 26
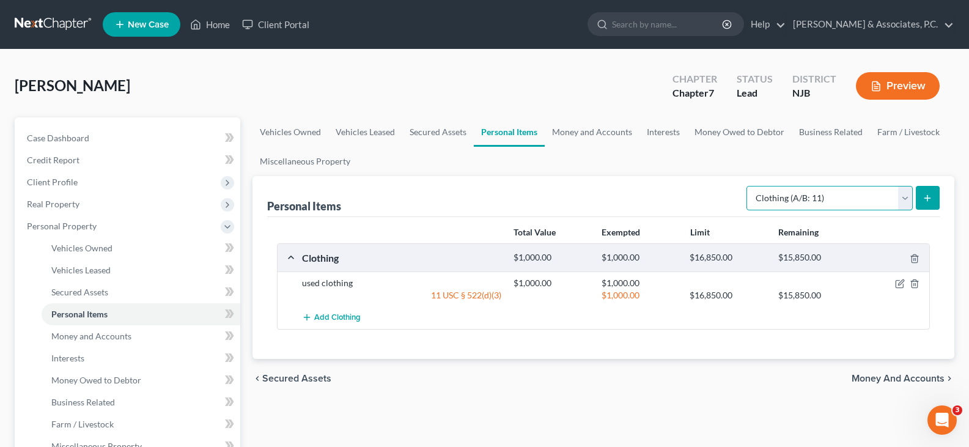
click at [898, 200] on select "Select Item Type Clothing (A/B: 11) Collectibles Of Value (A/B: 8) Electronics …" at bounding box center [829, 198] width 166 height 24
select select "electronics"
click at [748, 186] on select "Select Item Type Clothing (A/B: 11) Collectibles Of Value (A/B: 8) Electronics …" at bounding box center [829, 198] width 166 height 24
click at [923, 199] on icon "submit" at bounding box center [927, 198] width 10 height 10
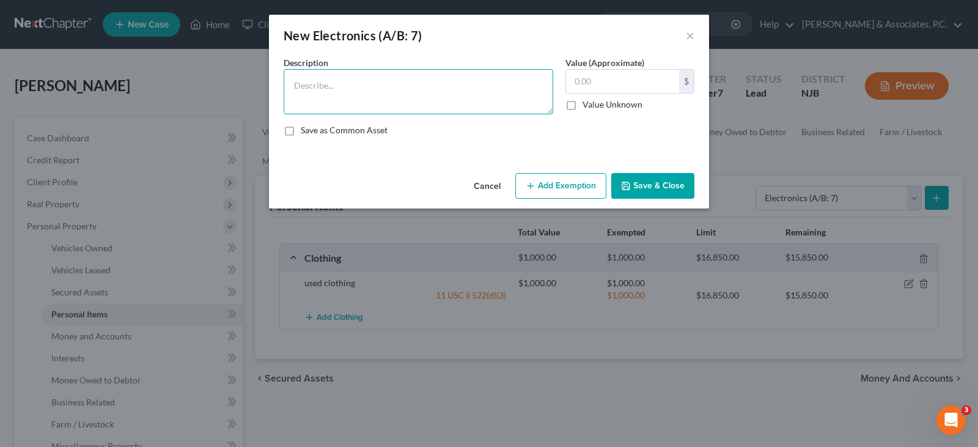
click at [440, 91] on textarea at bounding box center [418, 91] width 269 height 45
type textarea "2 televisions, stereo system cell phone"
click at [588, 78] on input "text" at bounding box center [622, 81] width 113 height 23
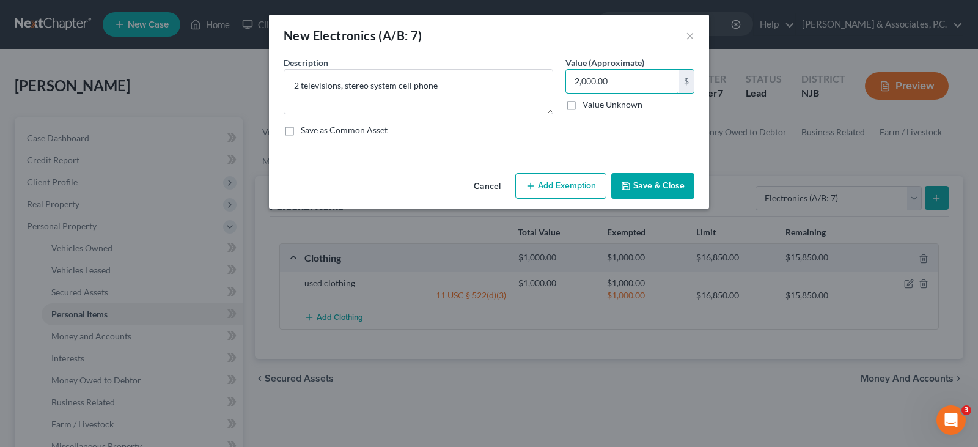
type input "2,000.00"
click at [558, 188] on button "Add Exemption" at bounding box center [560, 186] width 91 height 26
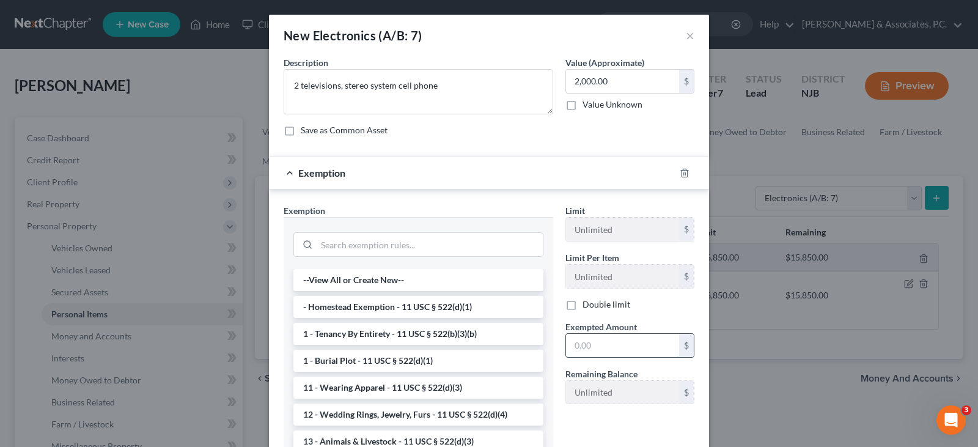
drag, startPoint x: 578, startPoint y: 339, endPoint x: 583, endPoint y: 353, distance: 15.5
click at [579, 340] on input "text" at bounding box center [622, 345] width 113 height 23
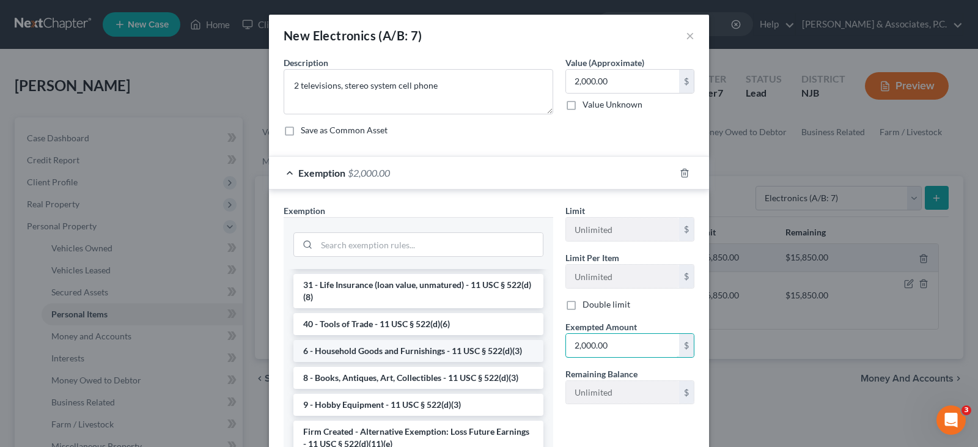
scroll to position [1022, 0]
type input "2,000.00"
click at [389, 350] on li "6 - Household Goods and Furnishings - 11 USC § 522(d)(3)" at bounding box center [418, 351] width 250 height 22
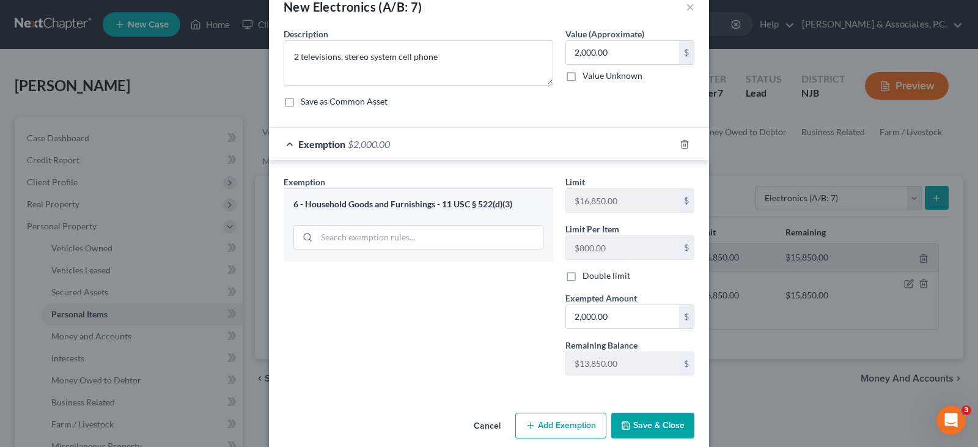
scroll to position [45, 0]
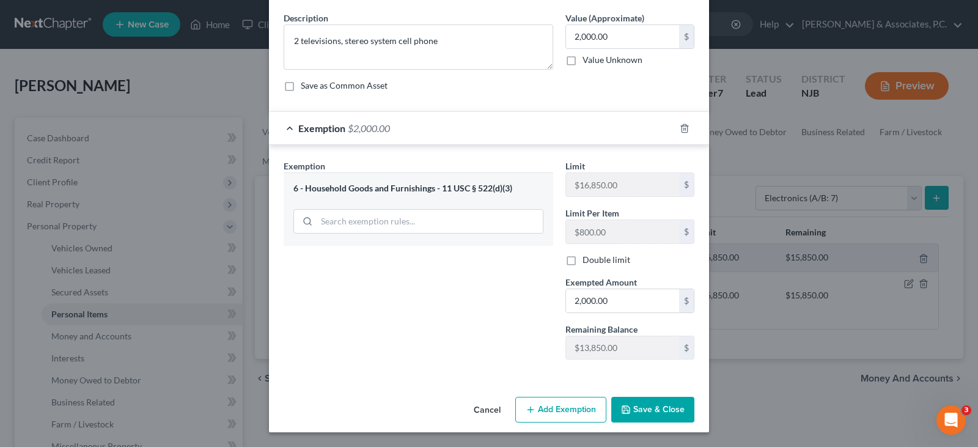
click at [650, 407] on button "Save & Close" at bounding box center [652, 410] width 83 height 26
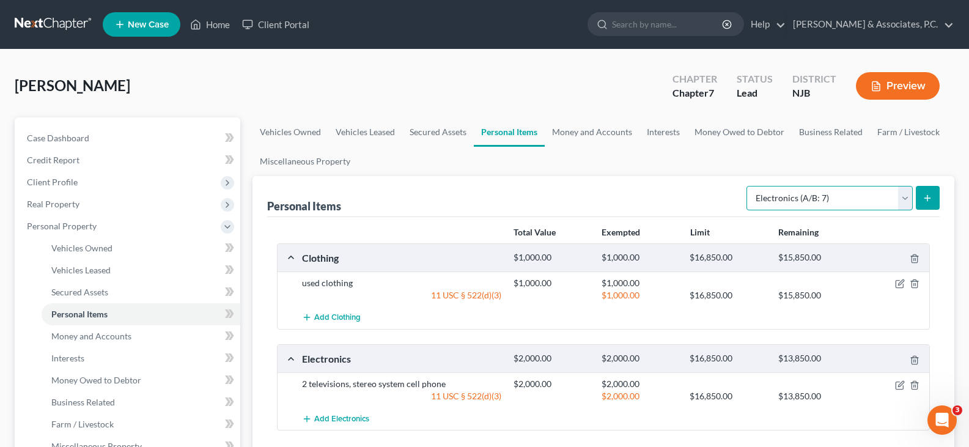
click at [898, 196] on select "Select Item Type Clothing (A/B: 11) Collectibles Of Value (A/B: 8) Electronics …" at bounding box center [829, 198] width 166 height 24
select select "household_goods"
click at [748, 186] on select "Select Item Type Clothing (A/B: 11) Collectibles Of Value (A/B: 8) Electronics …" at bounding box center [829, 198] width 166 height 24
click at [929, 200] on icon "submit" at bounding box center [927, 198] width 10 height 10
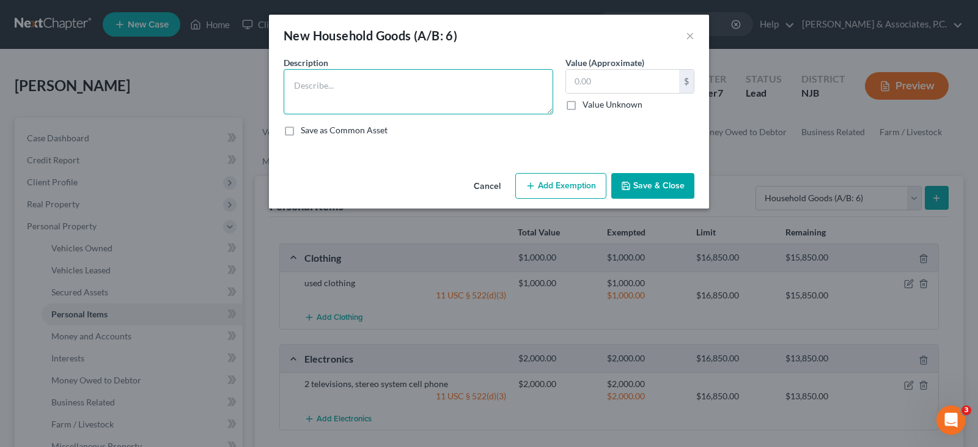
click at [347, 90] on textarea at bounding box center [418, 91] width 269 height 45
click at [357, 79] on textarea at bounding box center [418, 91] width 269 height 45
drag, startPoint x: 517, startPoint y: 82, endPoint x: 510, endPoint y: 81, distance: 6.7
click at [516, 82] on textarea "bed, living room set, microwave, dishes, utensils," at bounding box center [418, 91] width 269 height 45
click at [601, 82] on input "text" at bounding box center [622, 81] width 113 height 23
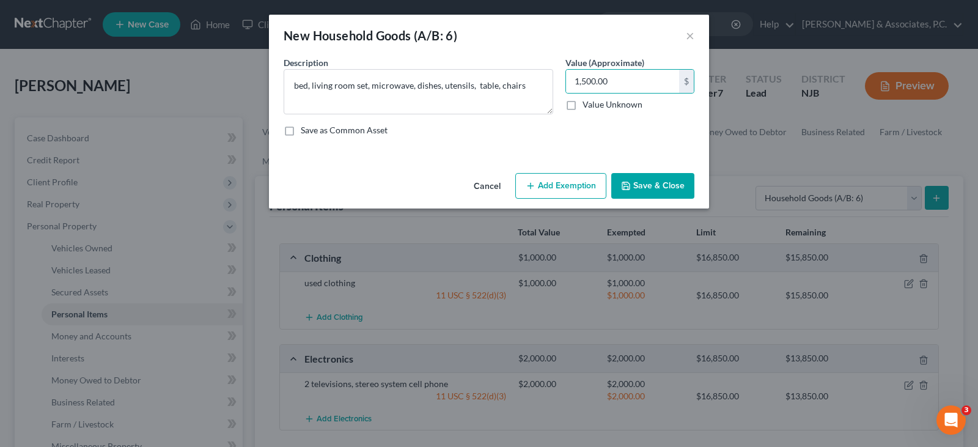
click at [562, 184] on button "Add Exemption" at bounding box center [560, 186] width 91 height 26
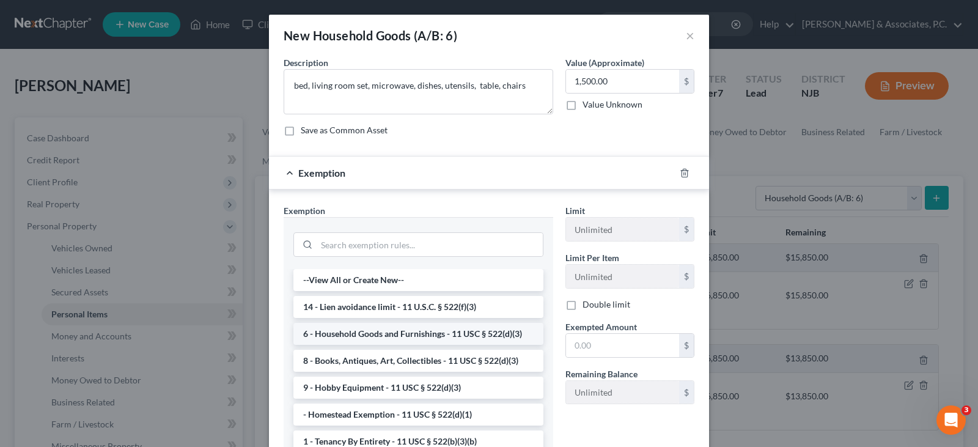
click at [383, 334] on li "6 - Household Goods and Furnishings - 11 USC § 522(d)(3)" at bounding box center [418, 334] width 250 height 22
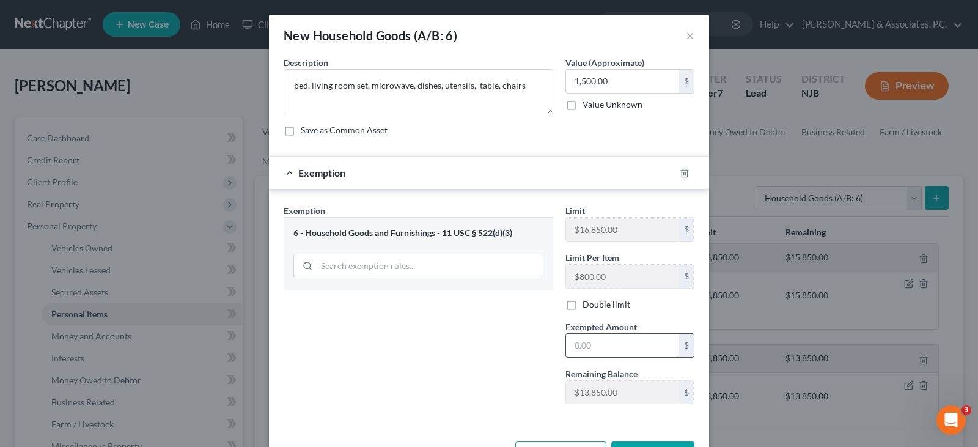
click at [596, 351] on input "text" at bounding box center [622, 345] width 113 height 23
click at [412, 345] on div "Exemption Set must be selected for CA. Exemption * 6 - Household Goods and Furn…" at bounding box center [418, 309] width 282 height 210
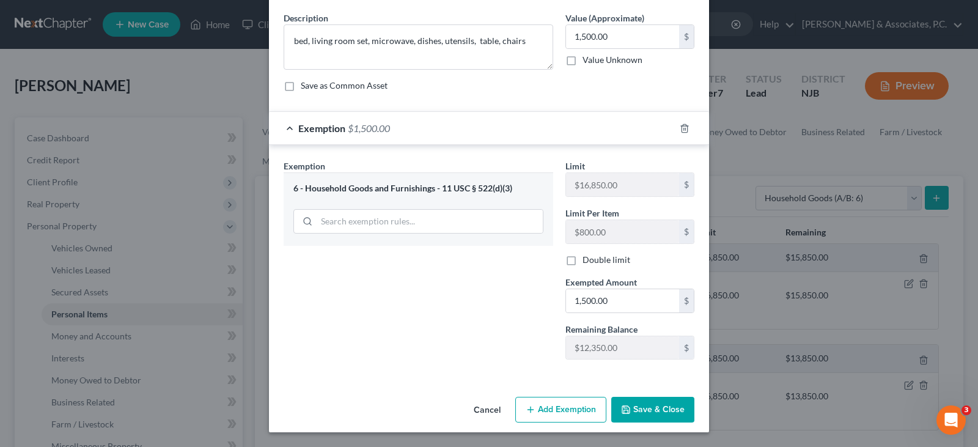
click at [653, 410] on button "Save & Close" at bounding box center [652, 410] width 83 height 26
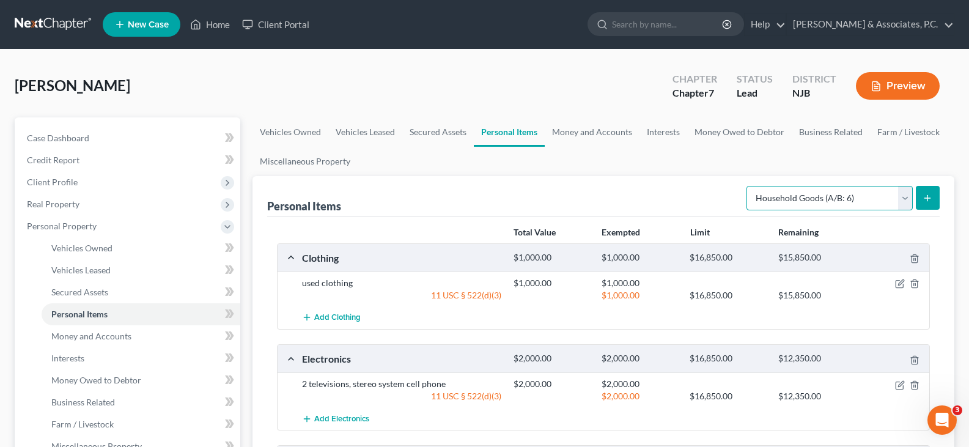
click at [905, 198] on select "Select Item Type Clothing (A/B: 11) Collectibles Of Value (A/B: 8) Electronics …" at bounding box center [829, 198] width 166 height 24
click at [656, 168] on ul "Vehicles Owned Vehicles Leased Secured Assets Personal Items Money and Accounts…" at bounding box center [602, 146] width 701 height 59
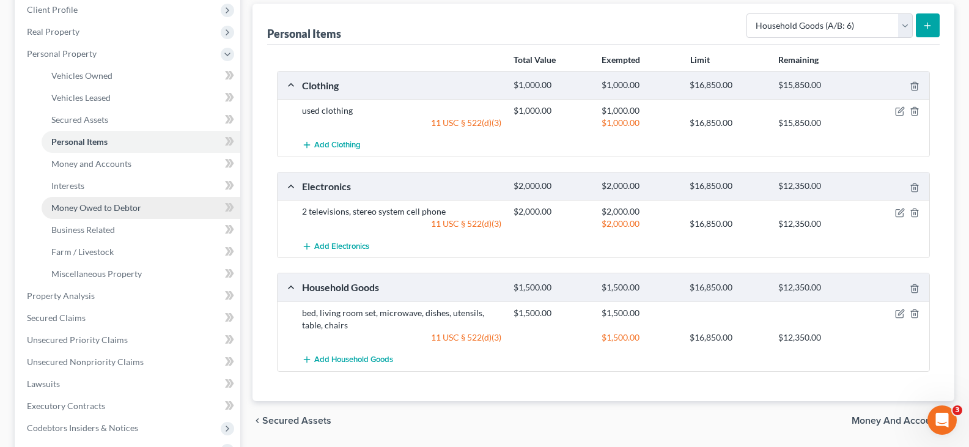
scroll to position [362, 0]
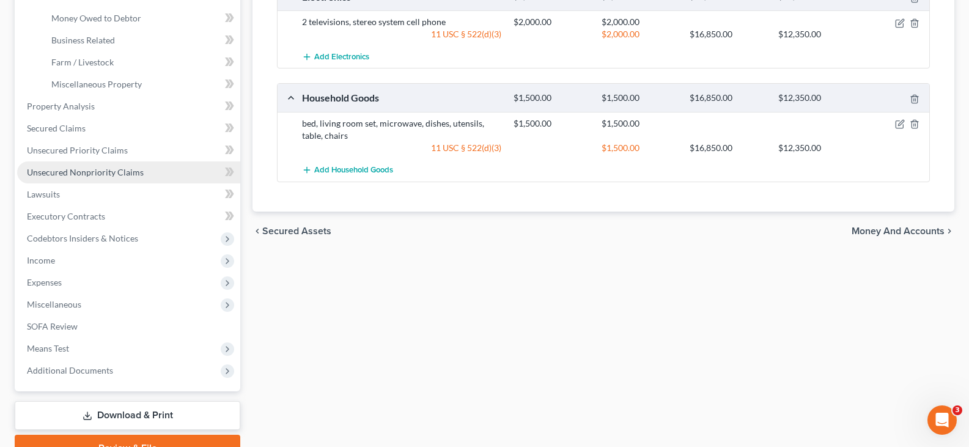
click at [82, 175] on span "Unsecured Nonpriority Claims" at bounding box center [85, 172] width 117 height 10
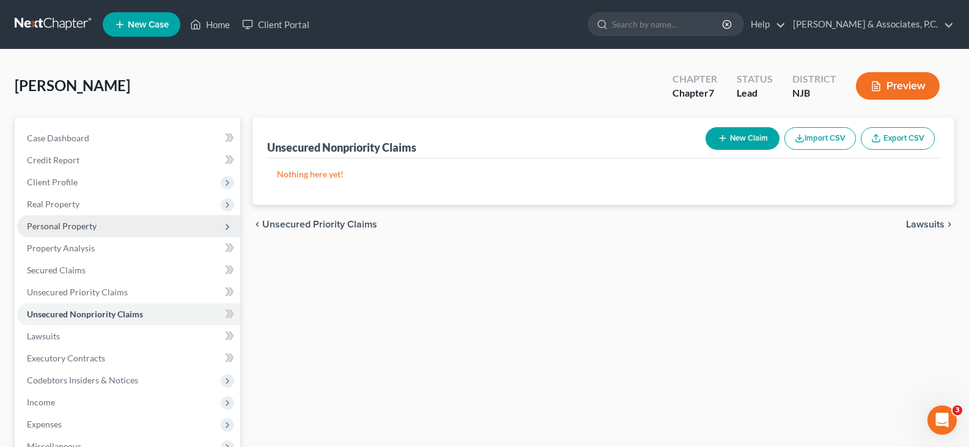
click at [52, 225] on span "Personal Property" at bounding box center [62, 226] width 70 height 10
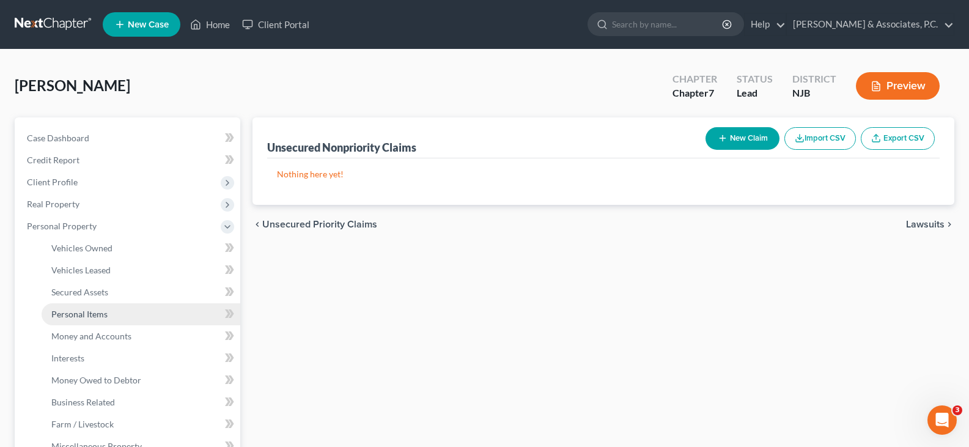
click at [68, 315] on span "Personal Items" at bounding box center [79, 314] width 56 height 10
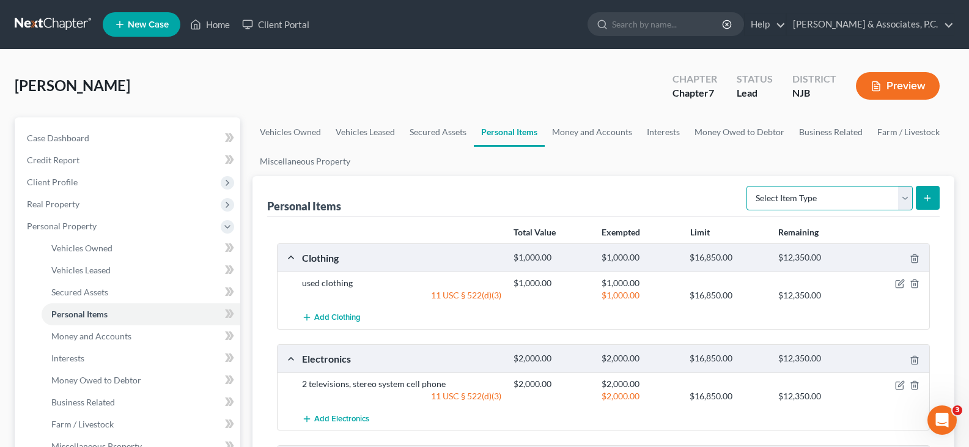
click at [901, 197] on select "Select Item Type Clothing (A/B: 11) Collectibles Of Value (A/B: 8) Electronics …" at bounding box center [829, 198] width 166 height 24
click at [650, 180] on div "Personal Items Select Item Type Clothing (A/B: 11) Collectibles Of Value (A/B: …" at bounding box center [603, 196] width 672 height 41
click at [904, 198] on select "Select Item Type Clothing (A/B: 11) Collectibles Of Value (A/B: 8) Electronics …" at bounding box center [829, 198] width 166 height 24
click at [748, 186] on select "Select Item Type Clothing (A/B: 11) Collectibles Of Value (A/B: 8) Electronics …" at bounding box center [829, 198] width 166 height 24
click at [672, 186] on div "Personal Items Select Item Type Clothing (A/B: 11) Collectibles Of Value (A/B: …" at bounding box center [603, 196] width 672 height 41
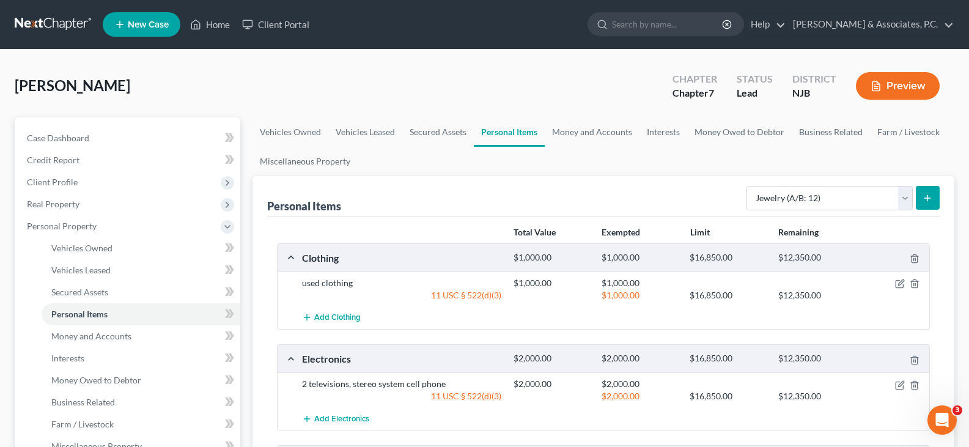
click at [931, 196] on icon "submit" at bounding box center [927, 198] width 10 height 10
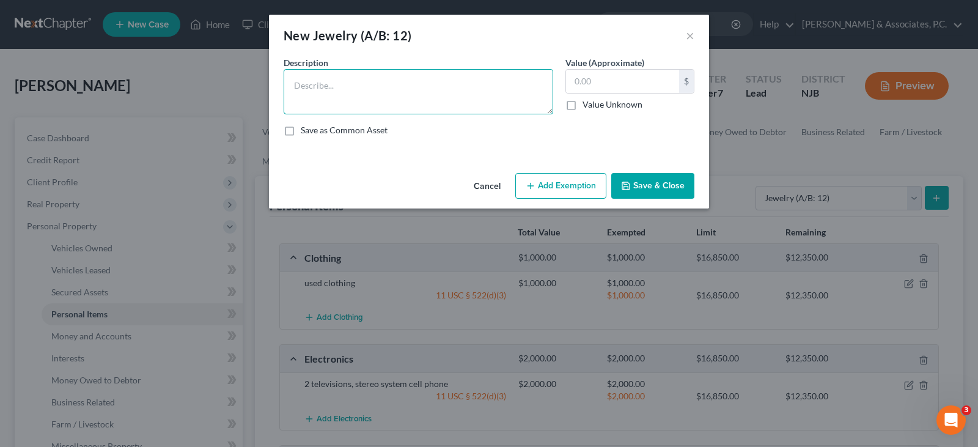
click at [447, 95] on textarea at bounding box center [418, 91] width 269 height 45
click at [321, 86] on textarea "watch, necklace" at bounding box center [418, 91] width 269 height 45
click at [293, 84] on textarea "watch, 2-necklaces" at bounding box center [418, 91] width 269 height 45
drag, startPoint x: 624, startPoint y: 73, endPoint x: 623, endPoint y: 80, distance: 6.8
click at [623, 74] on input "text" at bounding box center [622, 81] width 113 height 23
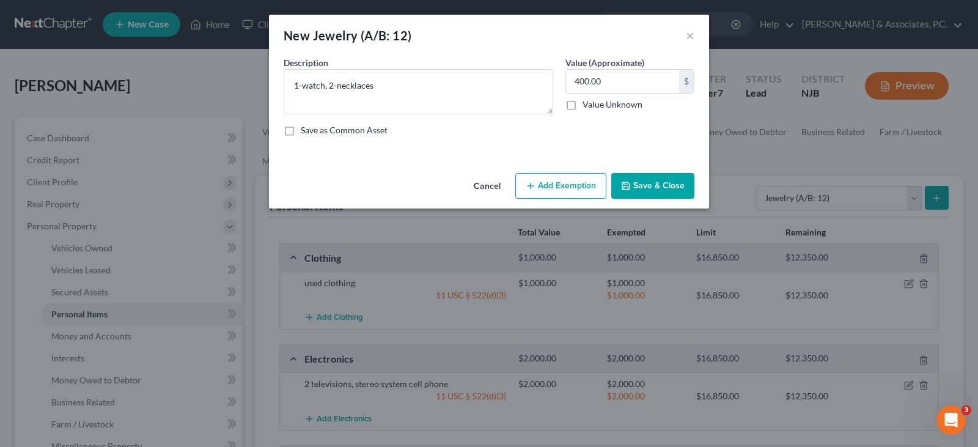
click at [549, 183] on button "Add Exemption" at bounding box center [560, 186] width 91 height 26
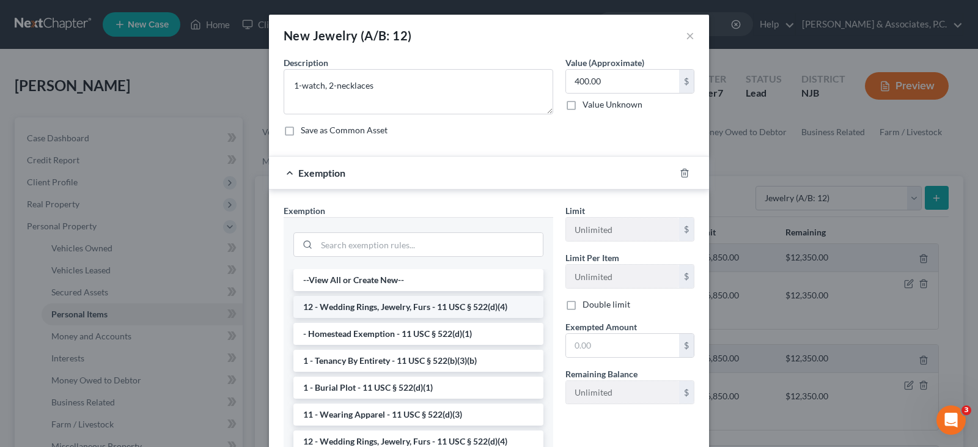
click at [439, 308] on li "12 - Wedding Rings, Jewelry, Furs - 11 USC § 522(d)(4)" at bounding box center [418, 307] width 250 height 22
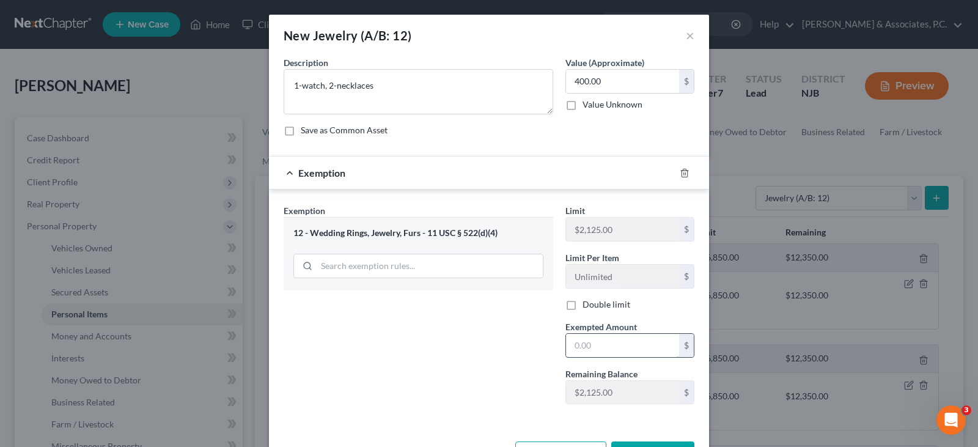
click at [583, 350] on input "text" at bounding box center [622, 345] width 113 height 23
click at [434, 345] on div "Exemption Set must be selected for CA. Exemption * 12 - Wedding Rings, Jewelry,…" at bounding box center [418, 309] width 282 height 210
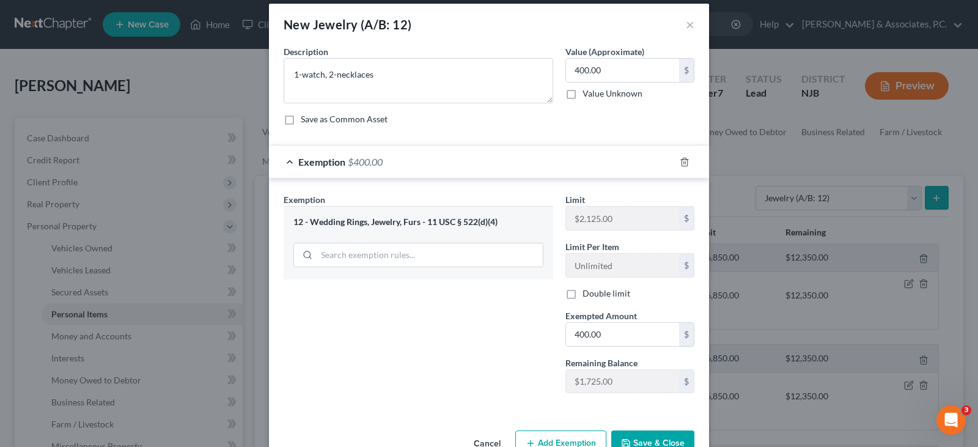
scroll to position [45, 0]
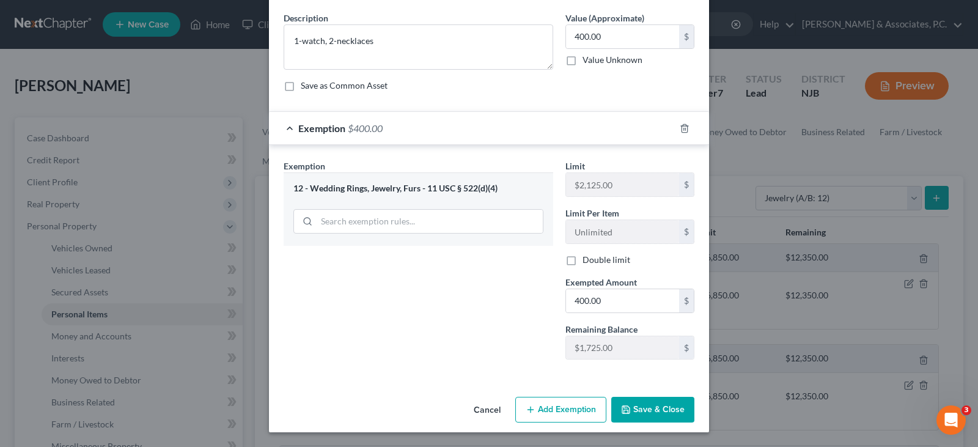
drag, startPoint x: 653, startPoint y: 411, endPoint x: 771, endPoint y: 281, distance: 174.8
click at [653, 410] on button "Save & Close" at bounding box center [652, 410] width 83 height 26
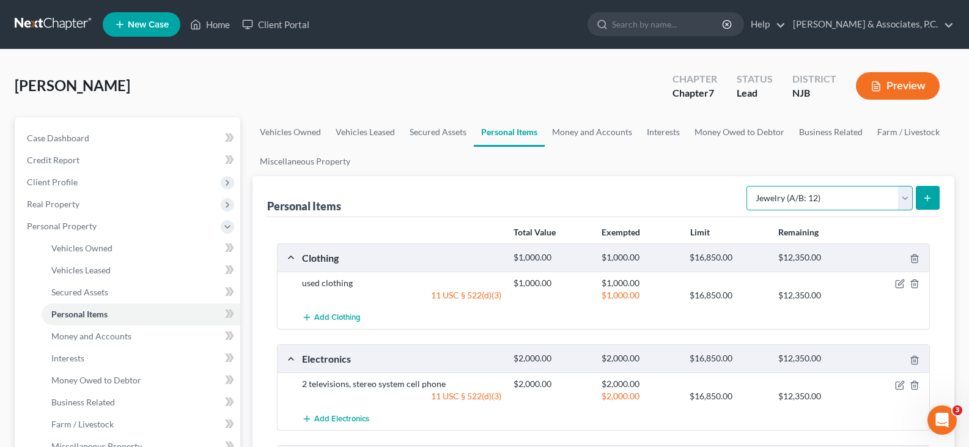
click at [911, 194] on select "Select Item Type Clothing (A/B: 11) Collectibles Of Value (A/B: 8) Electronics …" at bounding box center [829, 198] width 166 height 24
click at [748, 186] on select "Select Item Type Clothing (A/B: 11) Collectibles Of Value (A/B: 8) Electronics …" at bounding box center [829, 198] width 166 height 24
click at [932, 194] on icon "submit" at bounding box center [927, 198] width 10 height 10
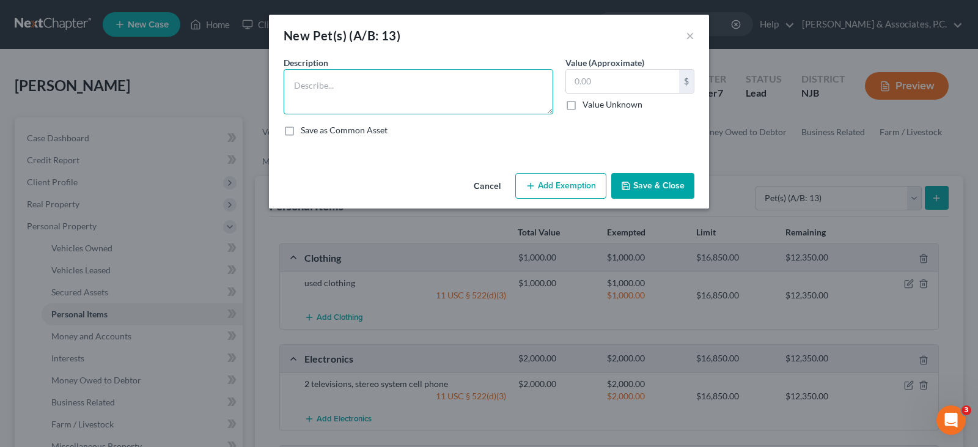
click at [434, 81] on textarea at bounding box center [418, 91] width 269 height 45
click at [607, 82] on input "text" at bounding box center [622, 81] width 113 height 23
click at [648, 192] on button "Save & Close" at bounding box center [652, 186] width 83 height 26
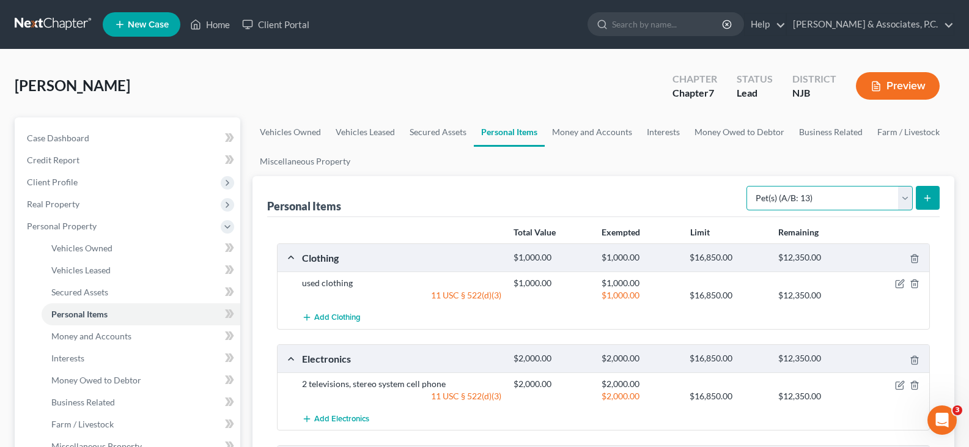
click at [909, 198] on select "Select Item Type Clothing (A/B: 11) Collectibles Of Value (A/B: 8) Electronics …" at bounding box center [829, 198] width 166 height 24
click at [748, 186] on select "Select Item Type Clothing (A/B: 11) Collectibles Of Value (A/B: 8) Electronics …" at bounding box center [829, 198] width 166 height 24
click at [582, 132] on link "Money and Accounts" at bounding box center [591, 131] width 95 height 29
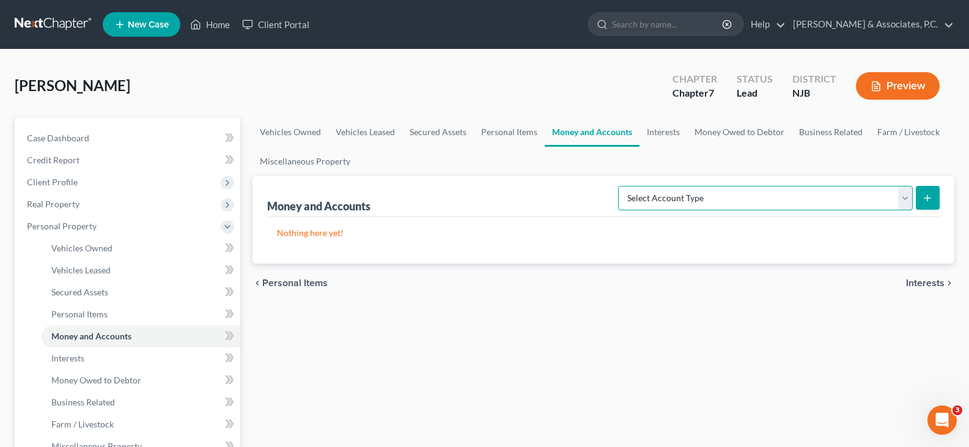
click at [909, 197] on select "Select Account Type Brokerage (A/B: 18, SOFA: 20) Cash on Hand (A/B: 16) Certif…" at bounding box center [765, 198] width 295 height 24
click at [621, 186] on select "Select Account Type Brokerage (A/B: 18, SOFA: 20) Cash on Hand (A/B: 16) Certif…" at bounding box center [765, 198] width 295 height 24
click at [926, 195] on icon "submit" at bounding box center [927, 198] width 10 height 10
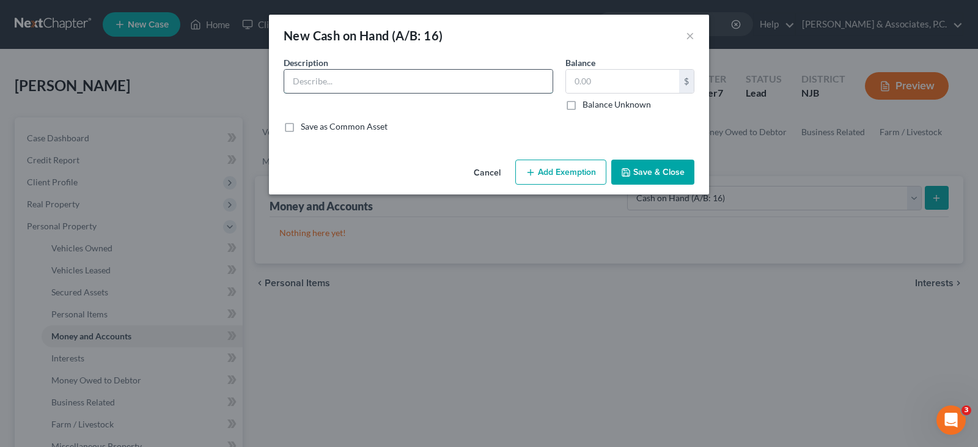
click at [477, 74] on input "text" at bounding box center [418, 81] width 268 height 23
click at [596, 77] on input "text" at bounding box center [622, 81] width 113 height 23
click at [551, 167] on button "Add Exemption" at bounding box center [560, 172] width 91 height 26
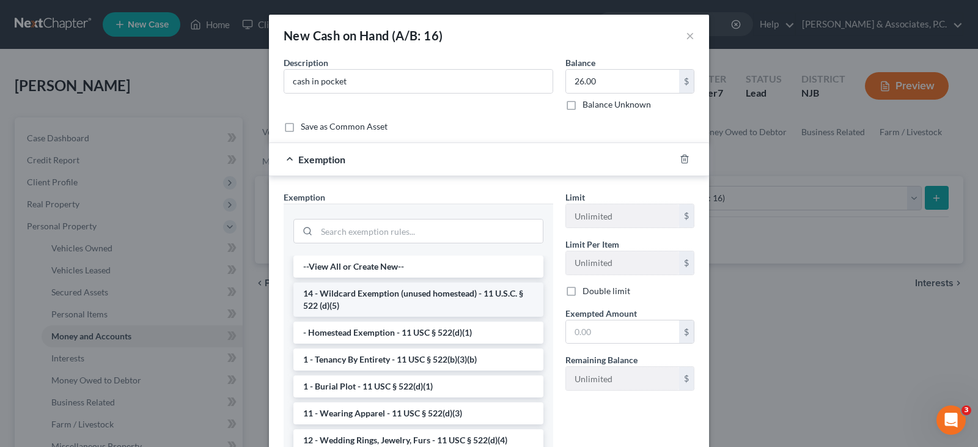
click at [467, 295] on li "14 - Wildcard Exemption (unused homestead) - 11 U.S.C. § 522 (d)(5)" at bounding box center [418, 299] width 250 height 34
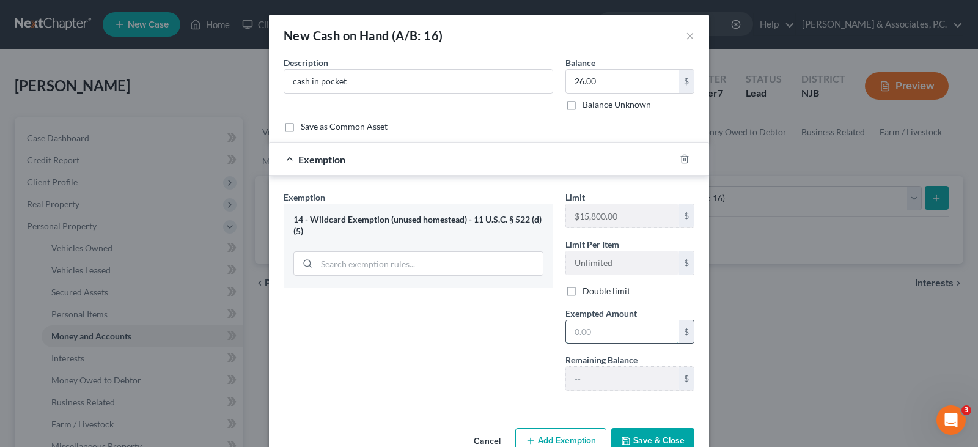
click at [576, 327] on input "text" at bounding box center [622, 331] width 113 height 23
drag, startPoint x: 604, startPoint y: 328, endPoint x: 583, endPoint y: 327, distance: 21.4
click at [583, 327] on input "26.00" at bounding box center [622, 331] width 113 height 23
click at [592, 81] on input "26.00" at bounding box center [622, 81] width 113 height 23
drag, startPoint x: 591, startPoint y: 81, endPoint x: 583, endPoint y: 78, distance: 8.5
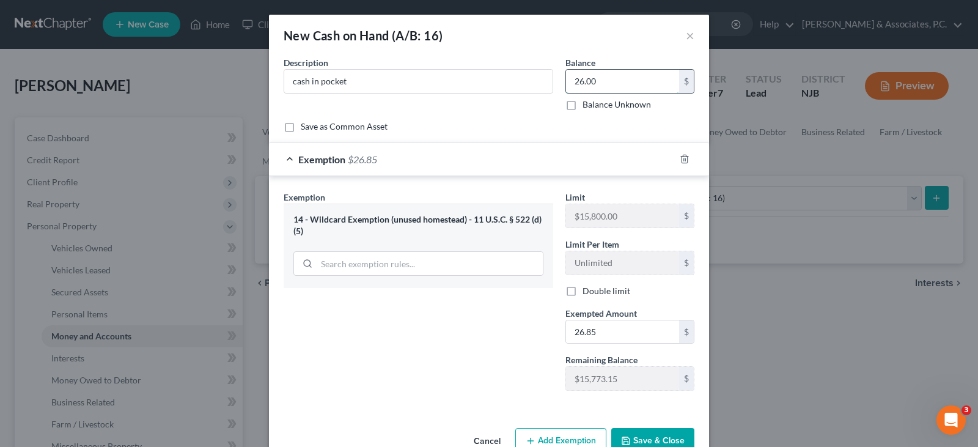
click at [583, 78] on input "26.00" at bounding box center [622, 81] width 113 height 23
click at [329, 389] on div "Exemption Set must be selected for CA. Exemption * 14 - Wildcard Exemption (unu…" at bounding box center [418, 296] width 282 height 210
click at [642, 444] on button "Save & Close" at bounding box center [652, 441] width 83 height 26
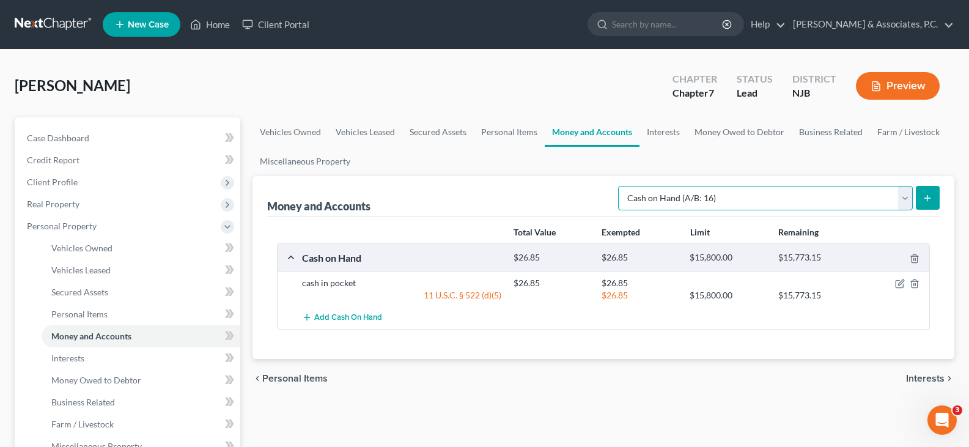
click at [905, 200] on select "Select Account Type Brokerage (A/B: 18, SOFA: 20) Cash on Hand (A/B: 16) Certif…" at bounding box center [765, 198] width 295 height 24
click at [621, 186] on select "Select Account Type Brokerage (A/B: 18, SOFA: 20) Cash on Hand (A/B: 16) Certif…" at bounding box center [765, 198] width 295 height 24
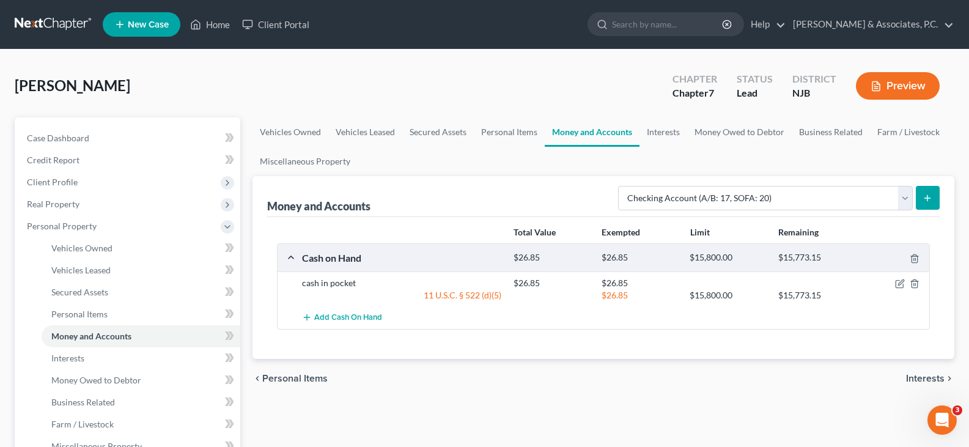
click at [929, 193] on icon "submit" at bounding box center [927, 198] width 10 height 10
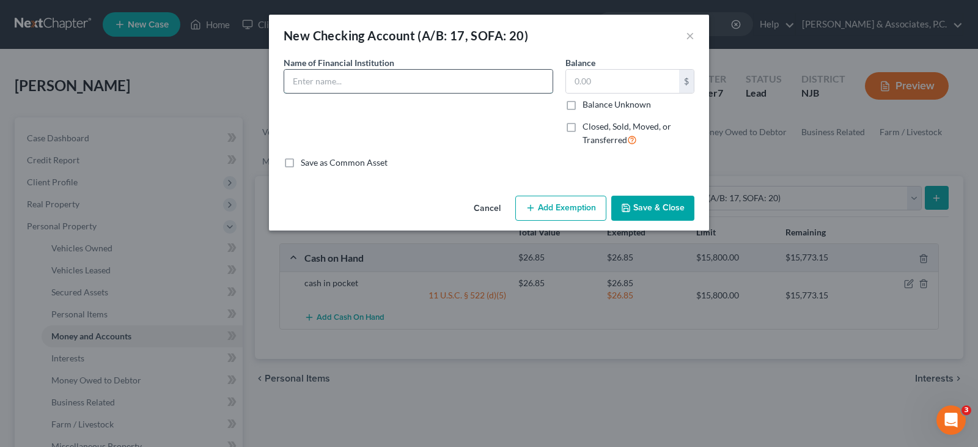
click at [336, 78] on input "text" at bounding box center [418, 81] width 268 height 23
click at [607, 79] on input "text" at bounding box center [622, 81] width 113 height 23
click at [563, 201] on button "Add Exemption" at bounding box center [560, 209] width 91 height 26
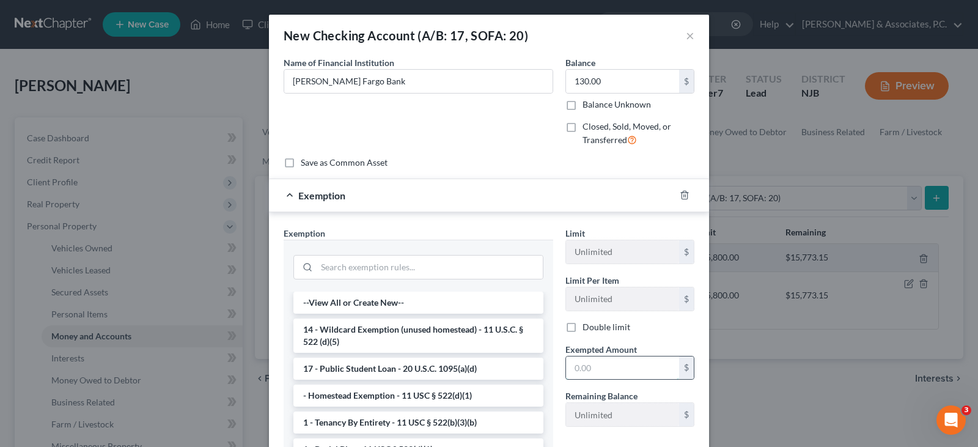
click at [591, 370] on input "text" at bounding box center [622, 367] width 113 height 23
click at [345, 332] on li "14 - Wildcard Exemption (unused homestead) - 11 U.S.C. § 522 (d)(5)" at bounding box center [418, 335] width 250 height 34
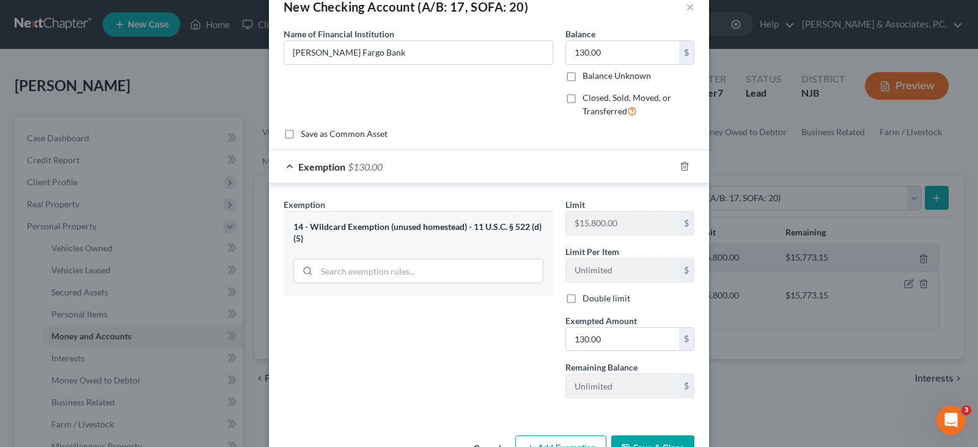
scroll to position [67, 0]
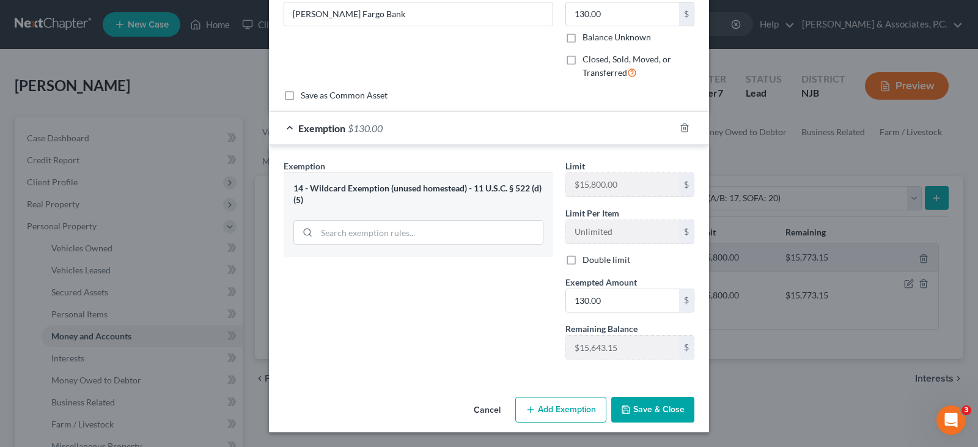
click at [646, 411] on button "Save & Close" at bounding box center [652, 410] width 83 height 26
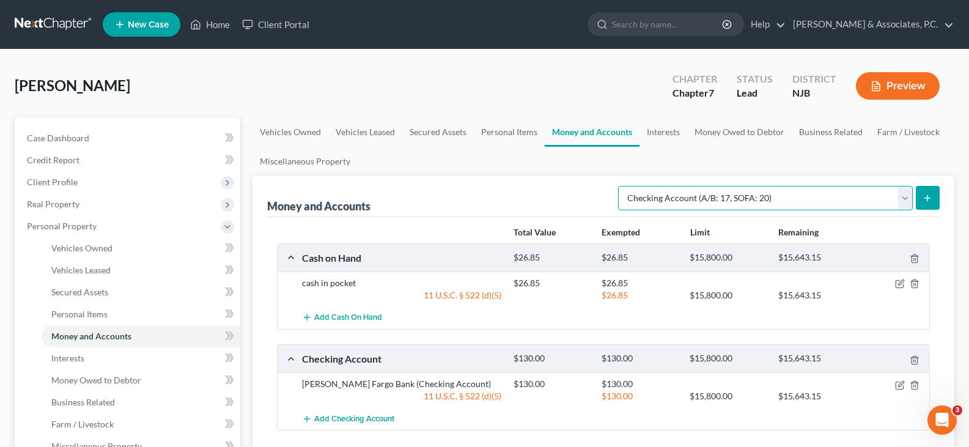
click at [908, 200] on select "Select Account Type Brokerage (A/B: 18, SOFA: 20) Cash on Hand (A/B: 16) Certif…" at bounding box center [765, 198] width 295 height 24
click at [621, 186] on select "Select Account Type Brokerage (A/B: 18, SOFA: 20) Cash on Hand (A/B: 16) Certif…" at bounding box center [765, 198] width 295 height 24
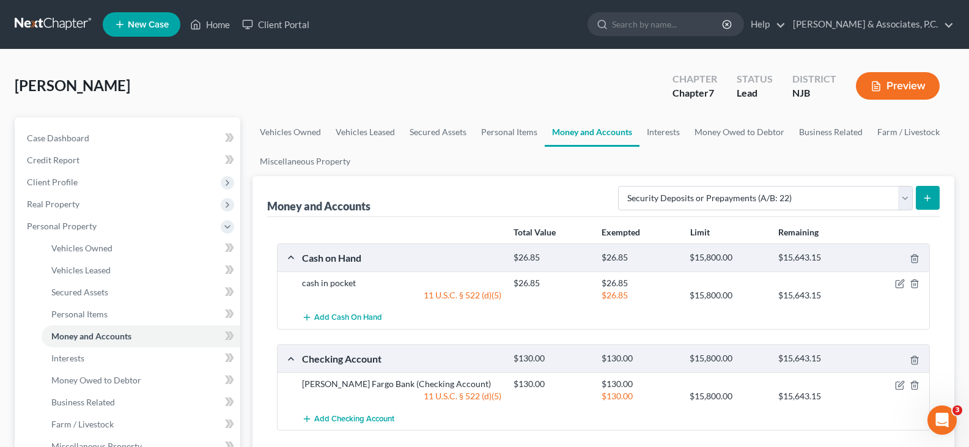
click at [922, 196] on icon "submit" at bounding box center [927, 198] width 10 height 10
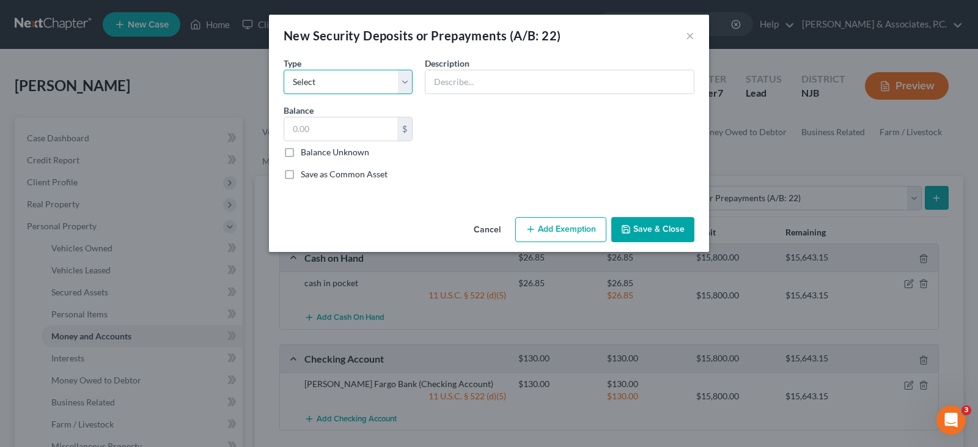
click at [404, 84] on select "Select Electric Gas Heating Oil Security Deposit On Rental Unit Prepaid Rent Te…" at bounding box center [348, 82] width 129 height 24
click at [284, 70] on select "Select Electric Gas Heating Oil Security Deposit On Rental Unit Prepaid Rent Te…" at bounding box center [348, 82] width 129 height 24
click at [467, 78] on input "text" at bounding box center [559, 81] width 268 height 23
click at [359, 133] on input "text" at bounding box center [340, 128] width 113 height 23
click at [542, 225] on button "Add Exemption" at bounding box center [560, 230] width 91 height 26
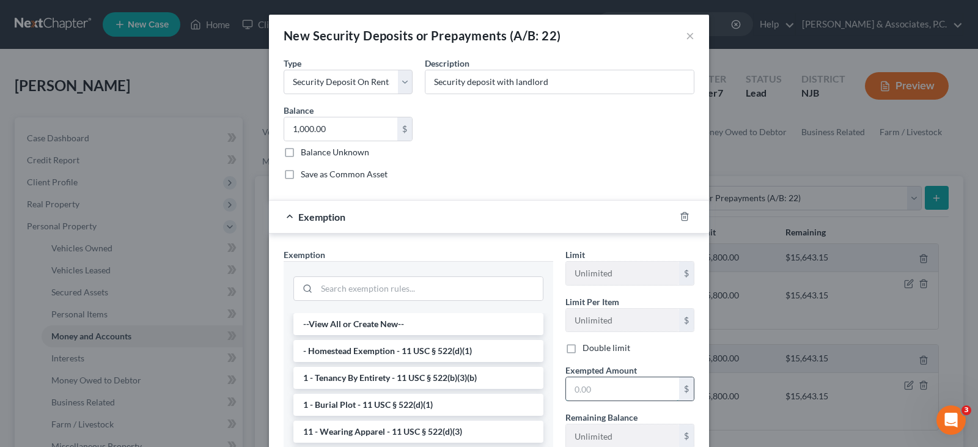
drag, startPoint x: 609, startPoint y: 383, endPoint x: 611, endPoint y: 389, distance: 6.4
click at [610, 384] on input "text" at bounding box center [622, 388] width 113 height 23
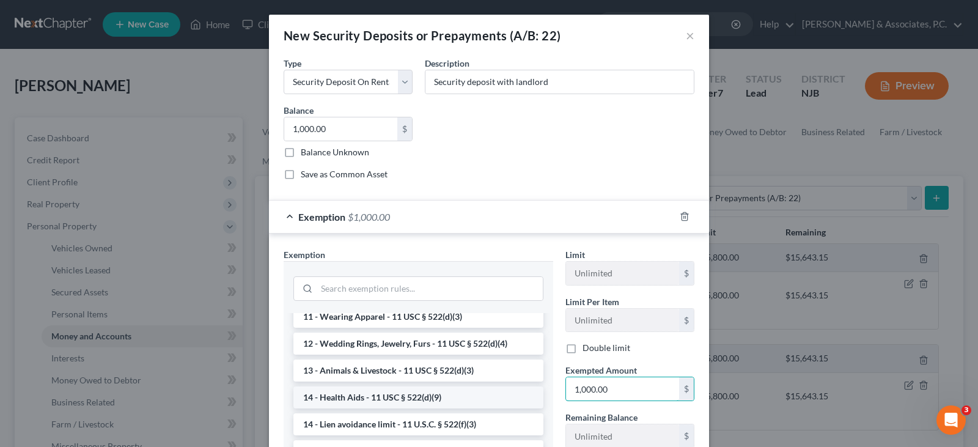
scroll to position [183, 0]
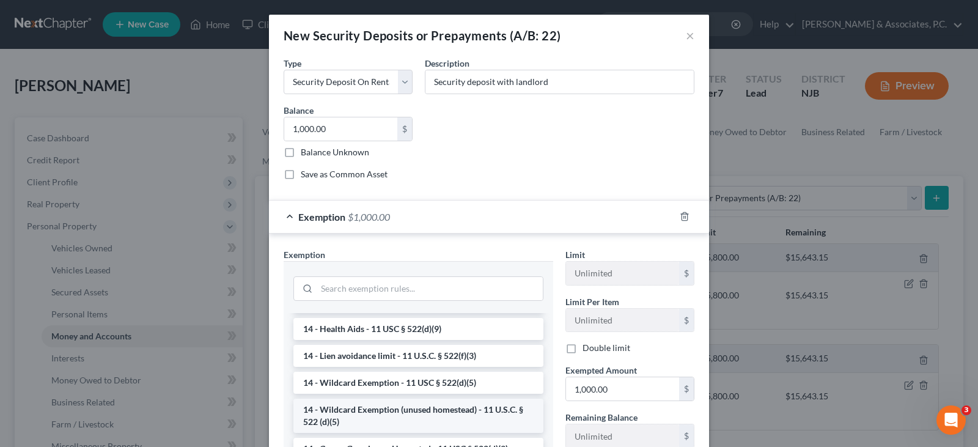
click at [370, 407] on li "14 - Wildcard Exemption (unused homestead) - 11 U.S.C. § 522 (d)(5)" at bounding box center [418, 415] width 250 height 34
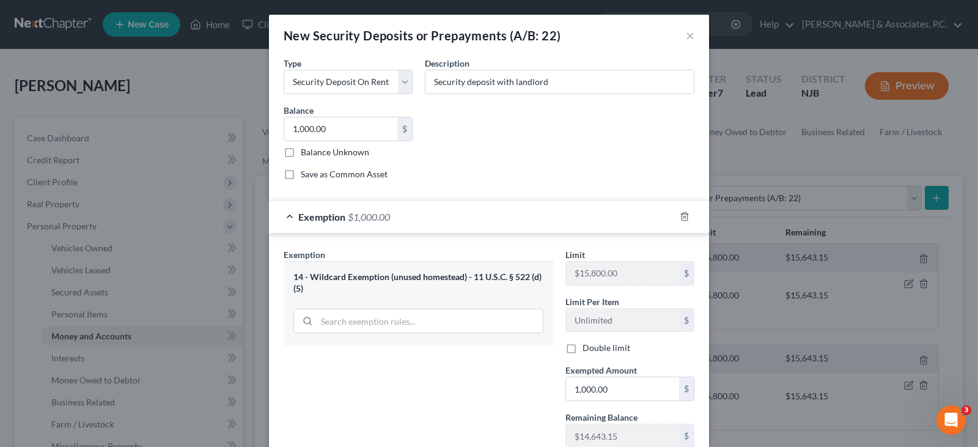
click at [546, 147] on div "Common Asset Select Type Select Electric Gas Heating Oil Security Deposit On Re…" at bounding box center [488, 123] width 423 height 134
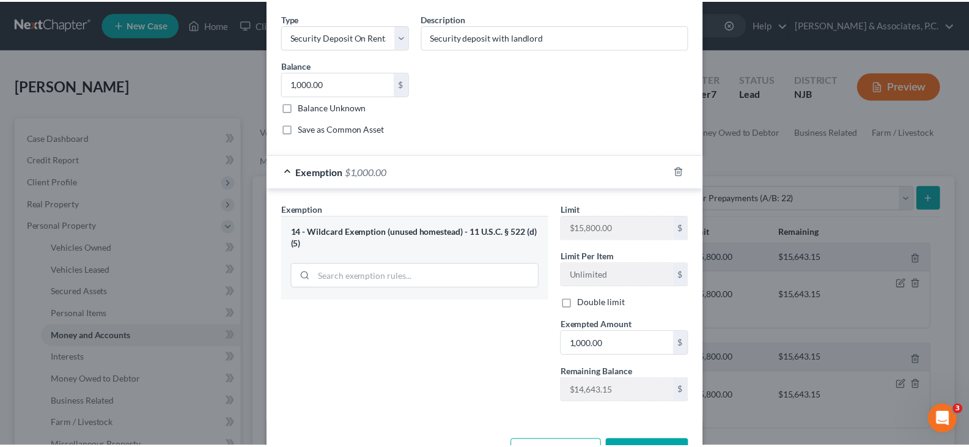
scroll to position [89, 0]
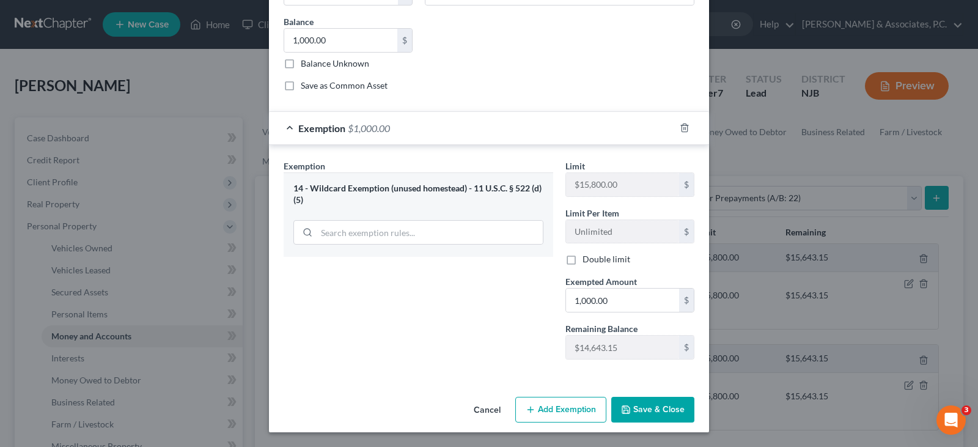
click at [647, 412] on button "Save & Close" at bounding box center [652, 410] width 83 height 26
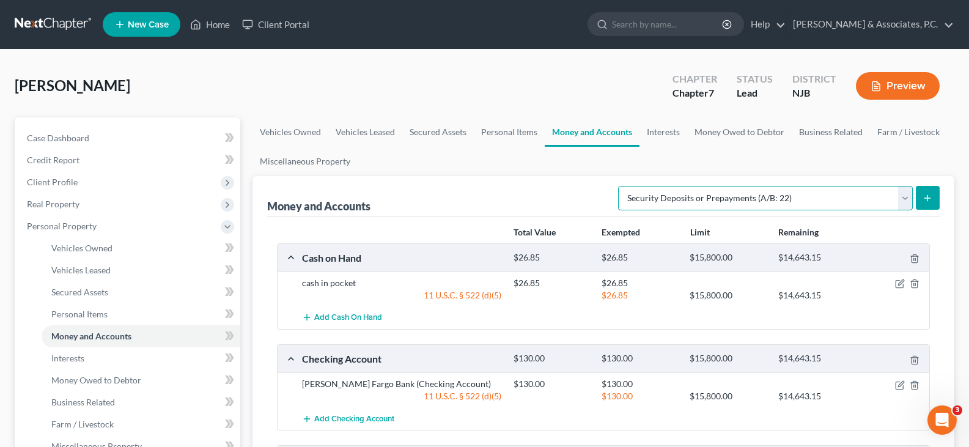
click at [903, 199] on select "Select Account Type Brokerage (A/B: 18, SOFA: 20) Cash on Hand (A/B: 16) Certif…" at bounding box center [765, 198] width 295 height 24
click at [673, 145] on link "Interests" at bounding box center [663, 131] width 48 height 29
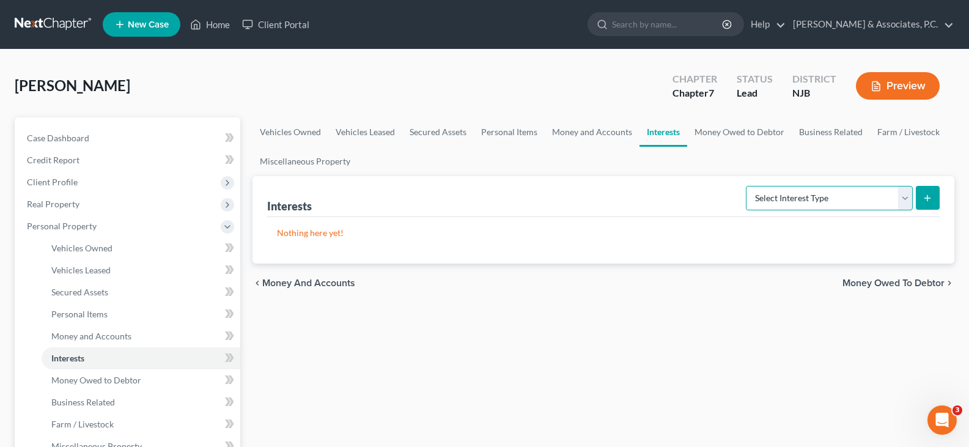
click at [909, 202] on select "Select Interest Type 401K (A/B: 21) Annuity (A/B: 23) Bond (A/B: 18) Education …" at bounding box center [828, 198] width 167 height 24
click at [747, 186] on select "Select Interest Type 401K (A/B: 21) Annuity (A/B: 23) Bond (A/B: 18) Education …" at bounding box center [828, 198] width 167 height 24
click at [926, 194] on icon "submit" at bounding box center [927, 198] width 10 height 10
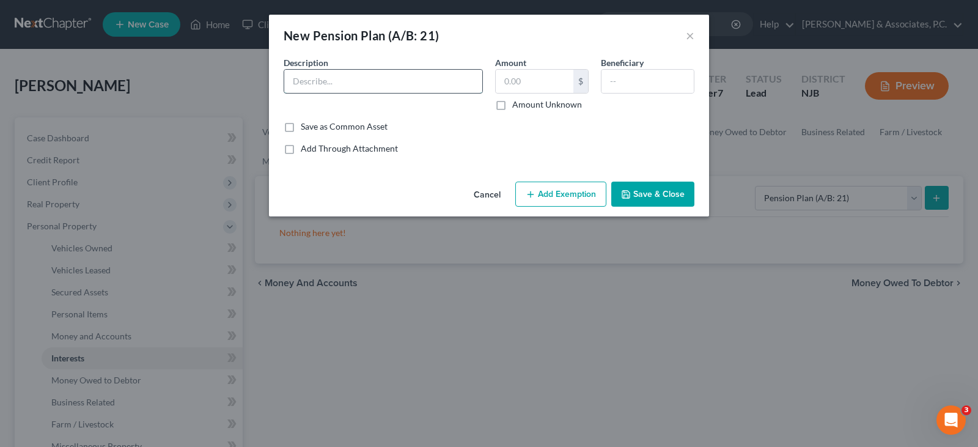
click at [363, 86] on input "text" at bounding box center [383, 81] width 198 height 23
click at [330, 78] on input "Pension w/ employer" at bounding box center [383, 81] width 198 height 23
click at [333, 80] on input "Pension w/ employer" at bounding box center [383, 81] width 198 height 23
click at [541, 75] on input "text" at bounding box center [535, 81] width 78 height 23
click at [618, 81] on input "text" at bounding box center [647, 81] width 92 height 23
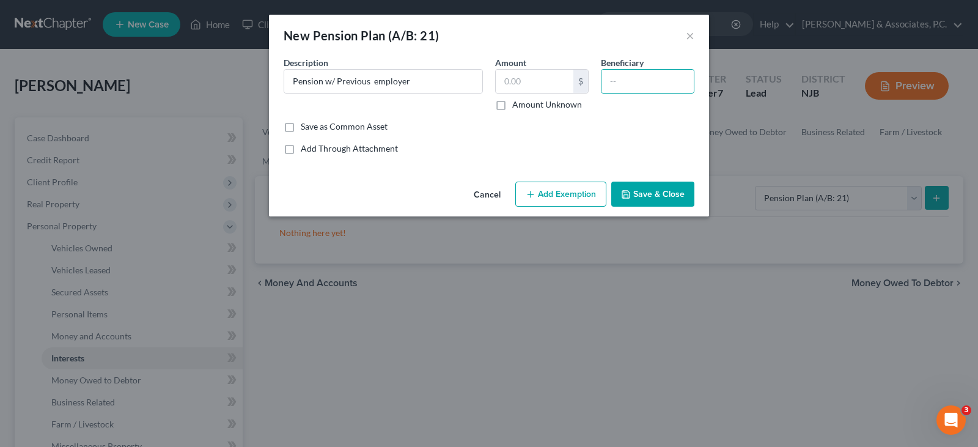
click at [642, 196] on button "Save & Close" at bounding box center [652, 194] width 83 height 26
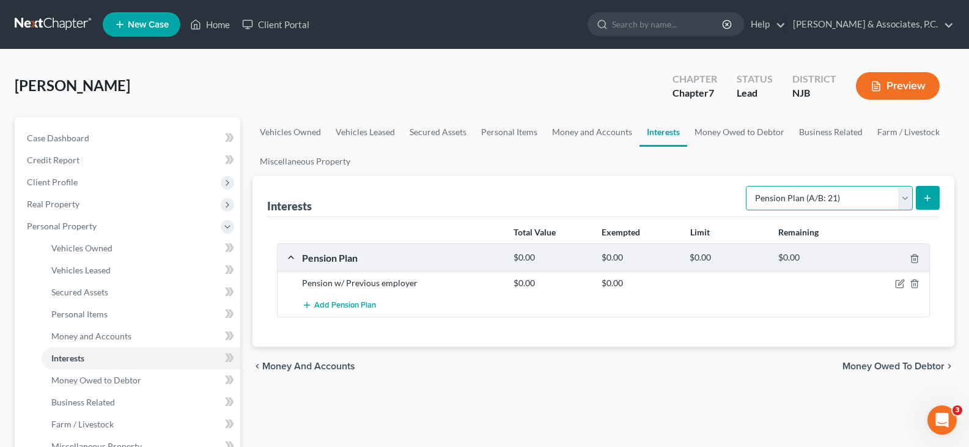
click at [904, 200] on select "Select Interest Type 401K (A/B: 21) Annuity (A/B: 23) Bond (A/B: 18) Education …" at bounding box center [828, 198] width 167 height 24
drag, startPoint x: 683, startPoint y: 164, endPoint x: 690, endPoint y: 164, distance: 7.3
click at [682, 163] on ul "Vehicles Owned Vehicles Leased Secured Assets Personal Items Money and Accounts…" at bounding box center [602, 146] width 701 height 59
click at [904, 196] on select "Select Interest Type 401K (A/B: 21) Annuity (A/B: 23) Bond (A/B: 18) Education …" at bounding box center [828, 198] width 167 height 24
click at [800, 199] on select "Select Interest Type 401K (A/B: 21) Annuity (A/B: 23) Bond (A/B: 18) Education …" at bounding box center [828, 198] width 167 height 24
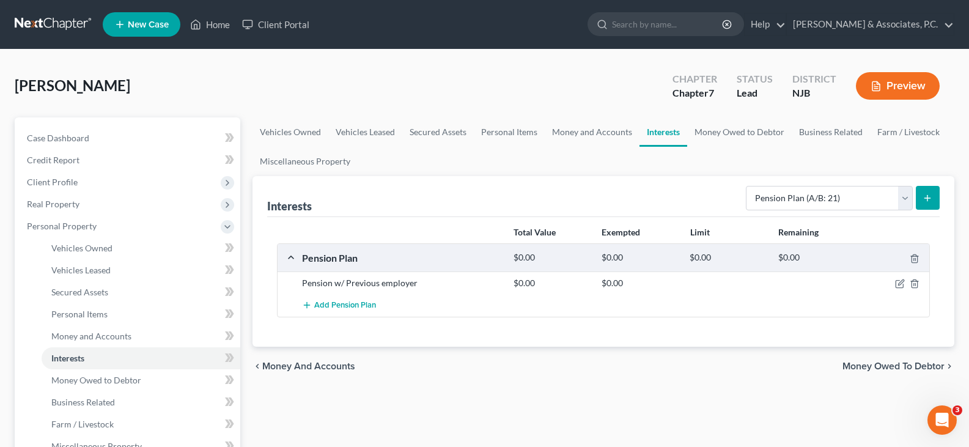
click at [698, 166] on ul "Vehicles Owned Vehicles Leased Secured Assets Personal Items Money and Accounts…" at bounding box center [602, 146] width 701 height 59
click at [598, 127] on link "Money and Accounts" at bounding box center [591, 131] width 95 height 29
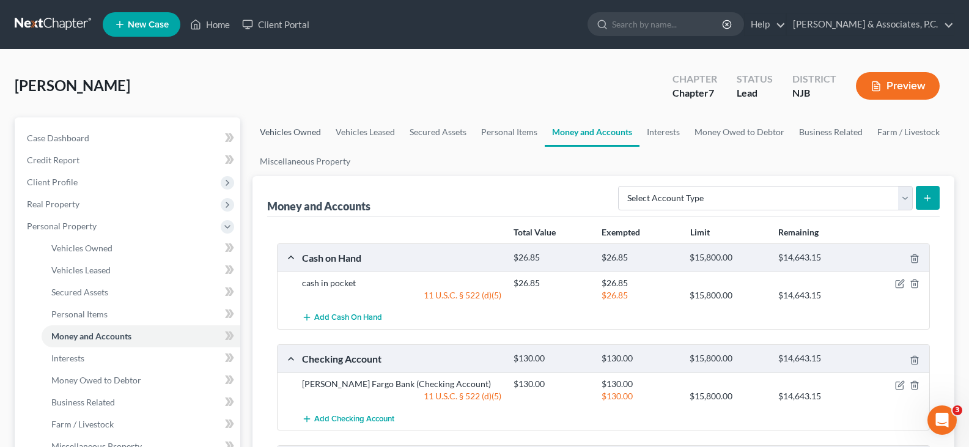
click at [285, 137] on link "Vehicles Owned" at bounding box center [290, 131] width 76 height 29
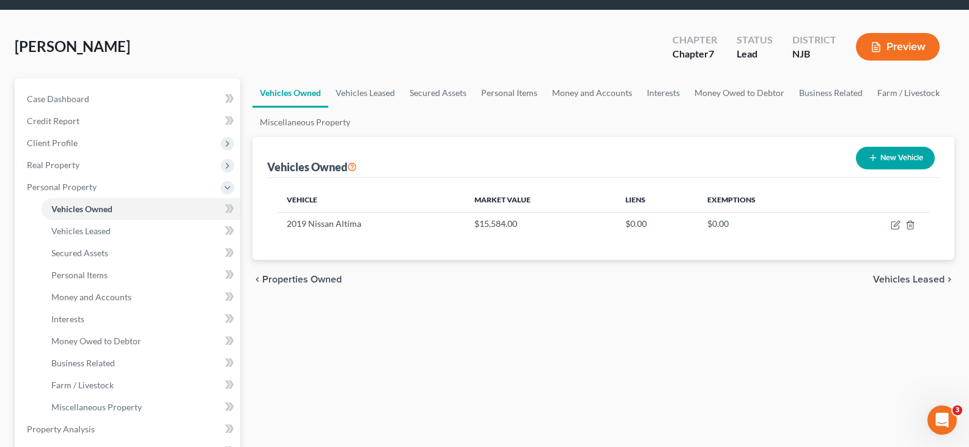
scroll to position [61, 0]
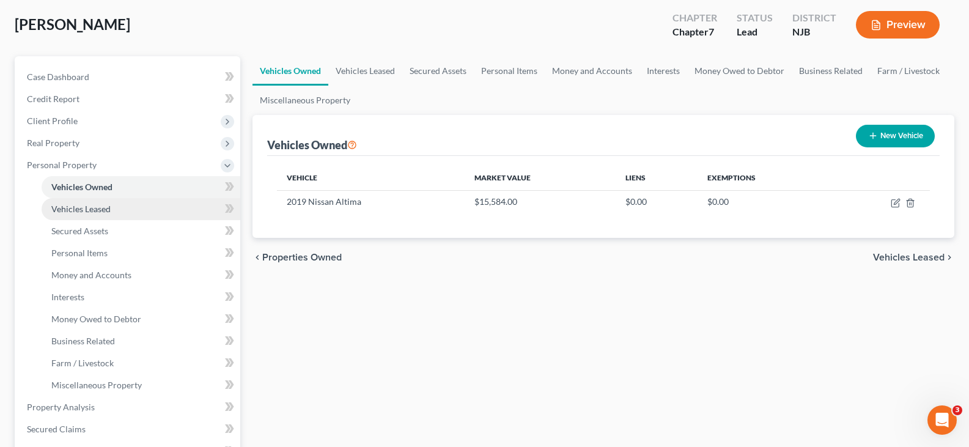
click at [73, 209] on span "Vehicles Leased" at bounding box center [80, 208] width 59 height 10
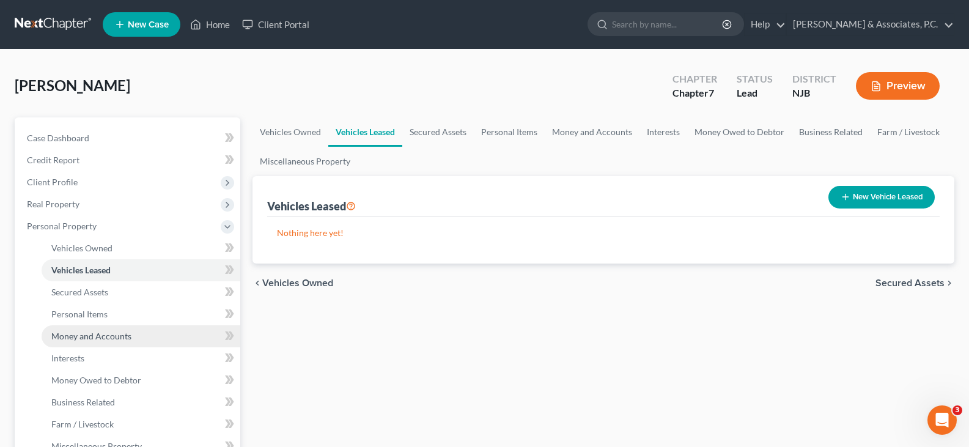
drag, startPoint x: 80, startPoint y: 335, endPoint x: 75, endPoint y: 328, distance: 9.3
click at [79, 335] on span "Money and Accounts" at bounding box center [91, 336] width 80 height 10
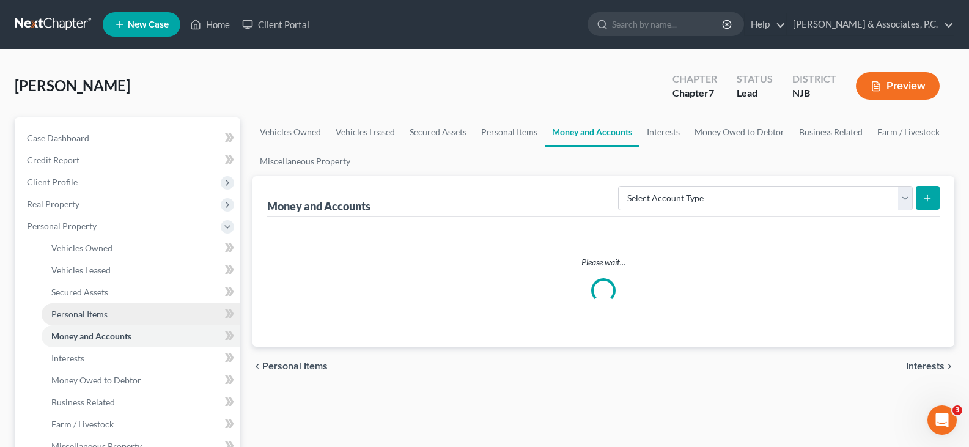
click at [70, 314] on span "Personal Items" at bounding box center [79, 314] width 56 height 10
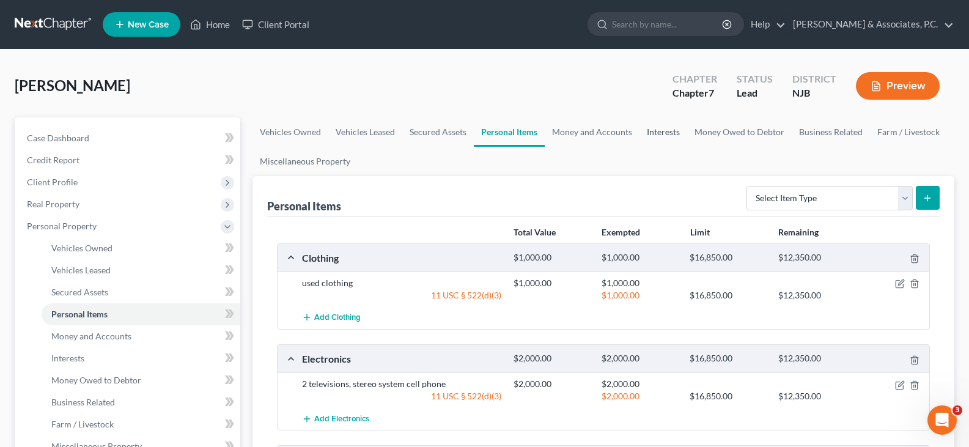
click at [656, 130] on link "Interests" at bounding box center [663, 131] width 48 height 29
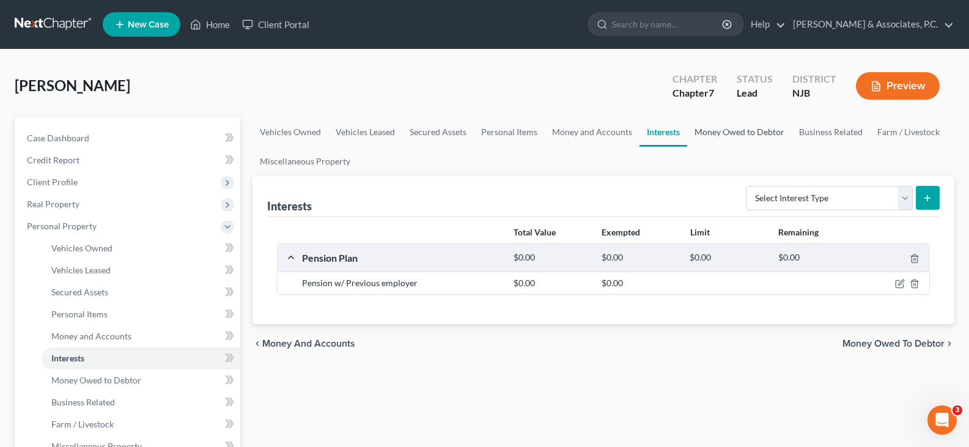
click at [730, 129] on link "Money Owed to Debtor" at bounding box center [739, 131] width 104 height 29
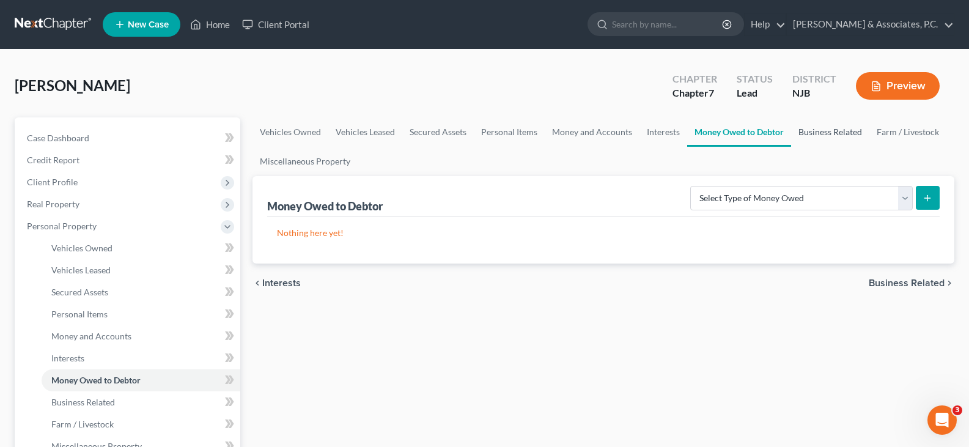
click at [835, 130] on link "Business Related" at bounding box center [830, 131] width 78 height 29
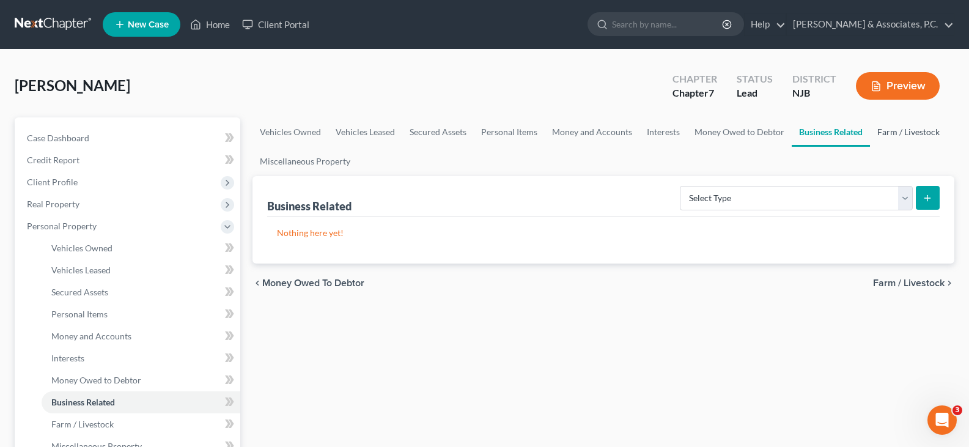
click at [898, 133] on link "Farm / Livestock" at bounding box center [908, 131] width 77 height 29
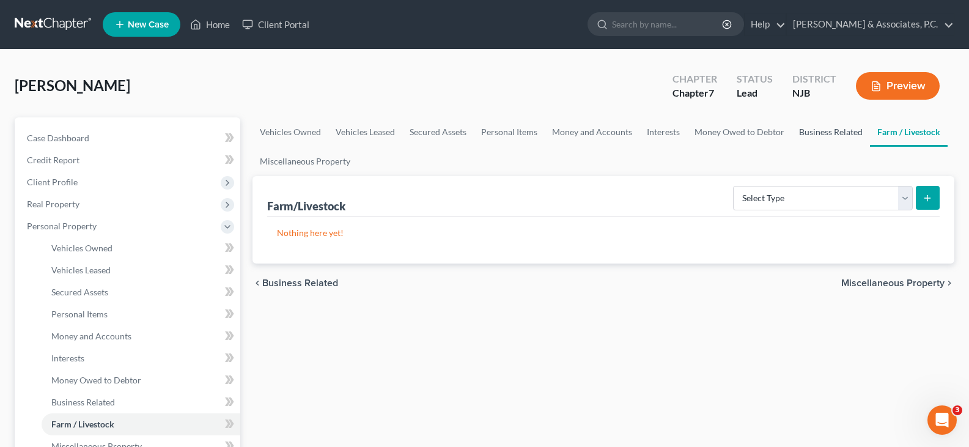
click at [829, 137] on link "Business Related" at bounding box center [830, 131] width 78 height 29
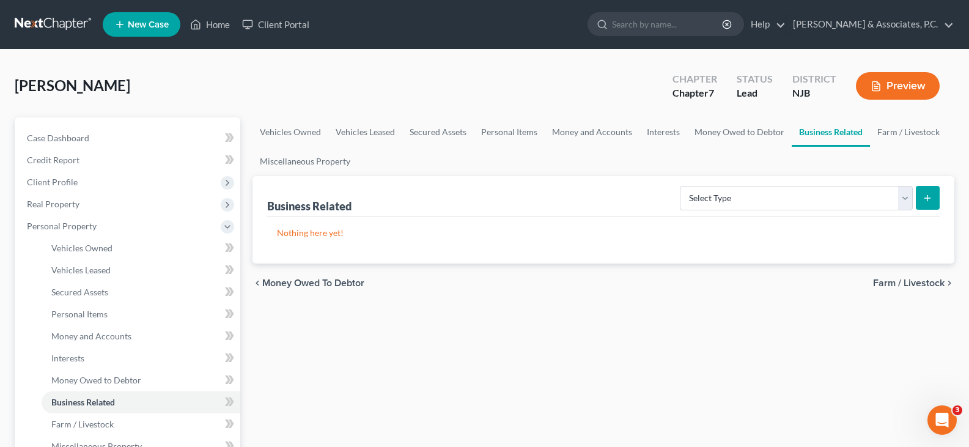
click at [851, 141] on link "Business Related" at bounding box center [830, 131] width 78 height 29
drag, startPoint x: 816, startPoint y: 98, endPoint x: 808, endPoint y: 107, distance: 11.7
click at [816, 99] on div "NJB" at bounding box center [814, 93] width 44 height 14
click at [722, 125] on link "Money Owed to Debtor" at bounding box center [739, 131] width 104 height 29
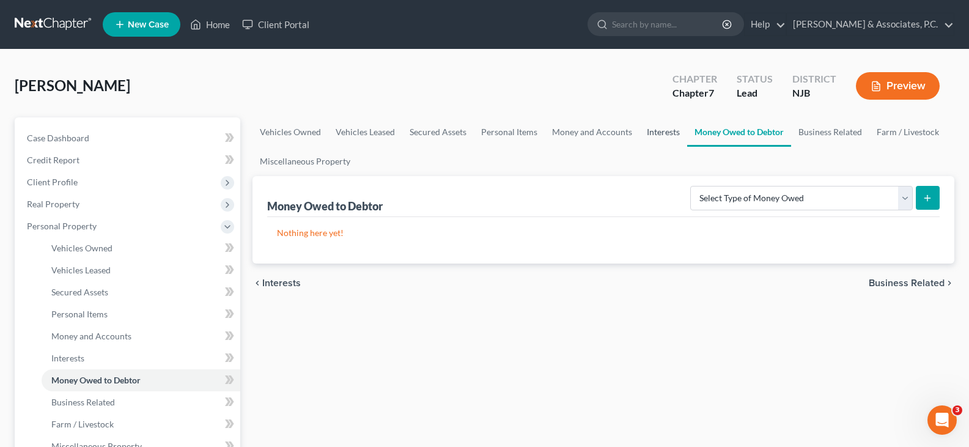
click at [683, 141] on link "Interests" at bounding box center [663, 131] width 48 height 29
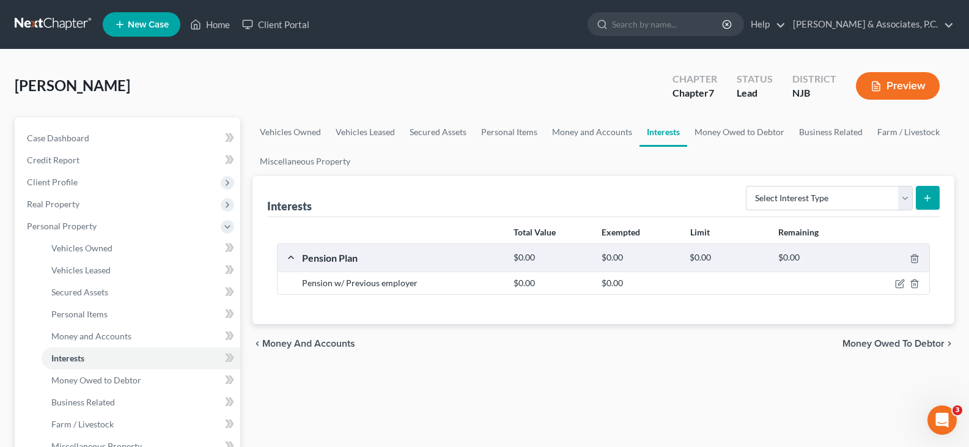
click at [660, 134] on link "Interests" at bounding box center [663, 131] width 48 height 29
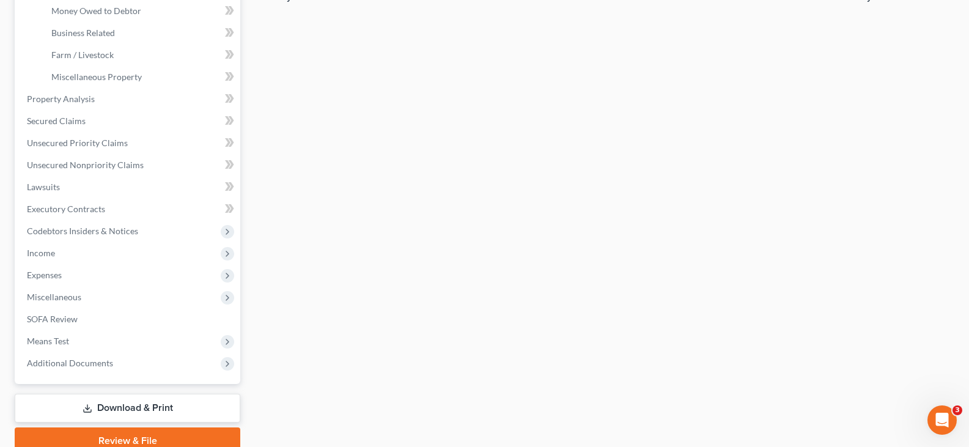
scroll to position [423, 0]
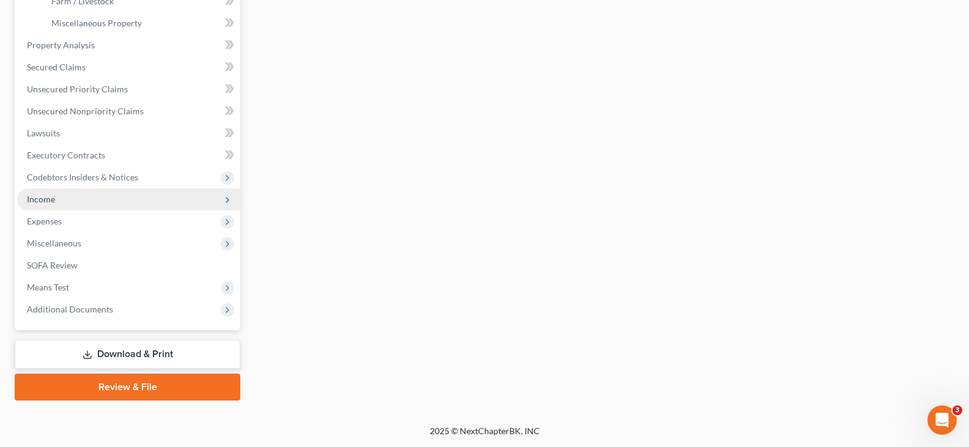
click at [55, 196] on span "Income" at bounding box center [128, 199] width 223 height 22
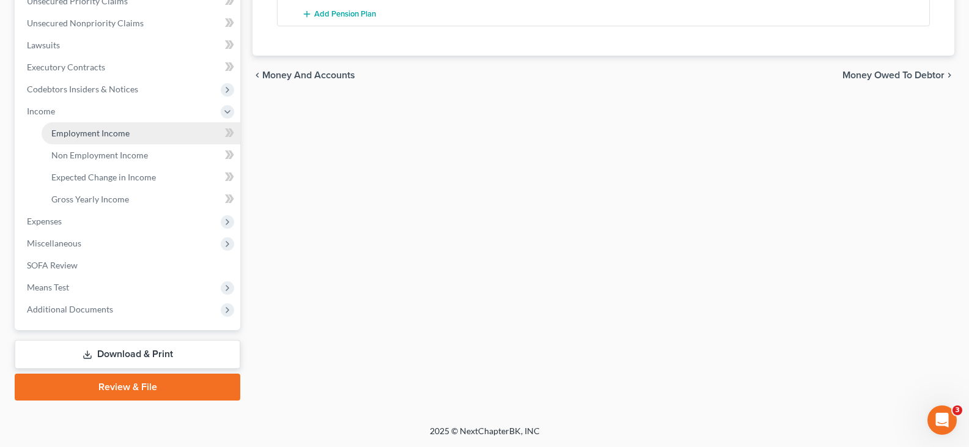
click at [75, 135] on span "Employment Income" at bounding box center [90, 133] width 78 height 10
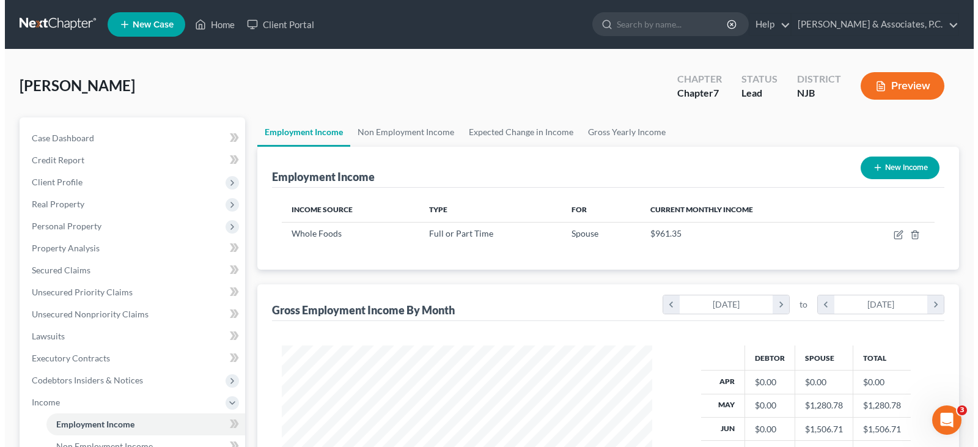
scroll to position [219, 395]
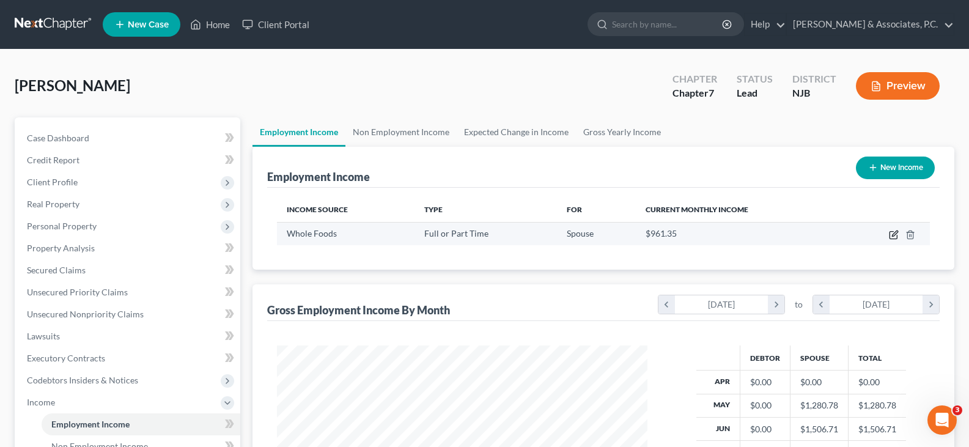
click at [894, 236] on icon "button" at bounding box center [894, 232] width 5 height 5
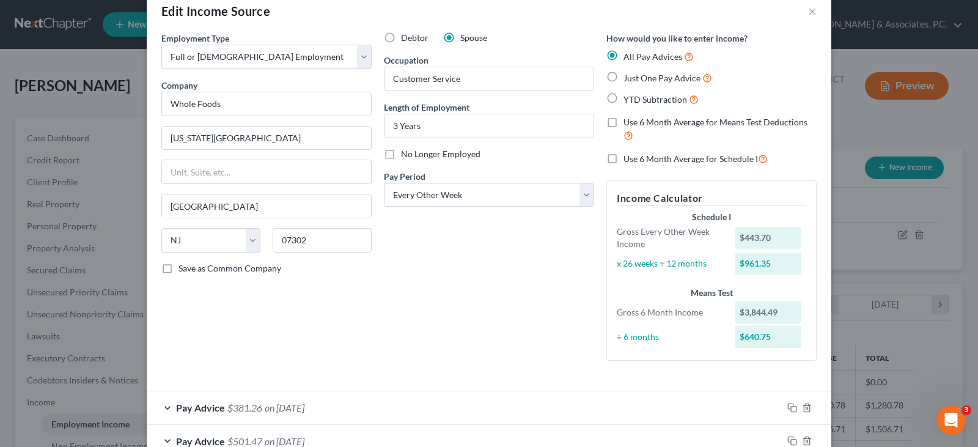
scroll to position [24, 0]
drag, startPoint x: 390, startPoint y: 123, endPoint x: 399, endPoint y: 124, distance: 9.2
click at [390, 123] on input "3 Years" at bounding box center [488, 126] width 209 height 23
click at [401, 293] on div "Debtor Spouse Occupation Customer Service Length of Employment 2 Years No Longe…" at bounding box center [489, 201] width 222 height 339
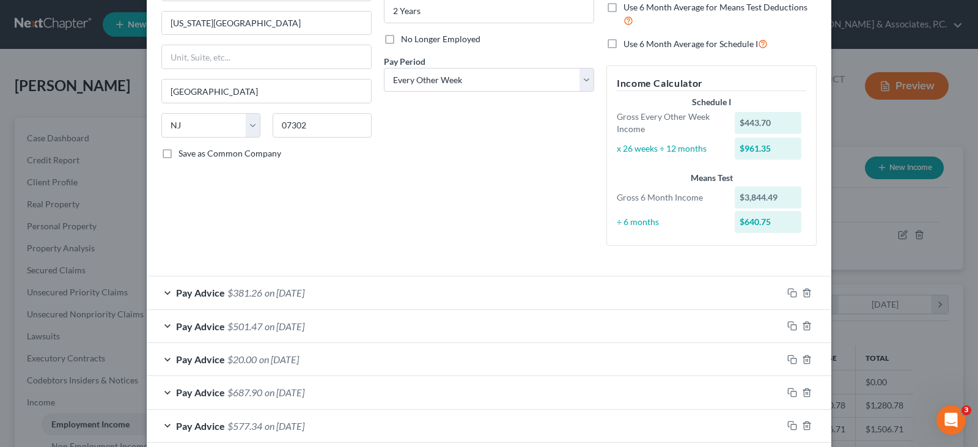
scroll to position [0, 0]
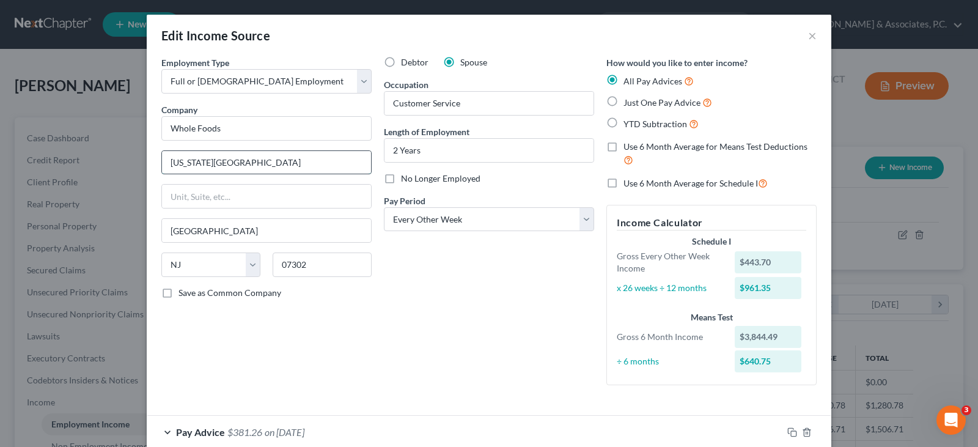
click at [243, 164] on input "[US_STATE][GEOGRAPHIC_DATA]" at bounding box center [266, 162] width 209 height 23
drag, startPoint x: 243, startPoint y: 164, endPoint x: 94, endPoint y: 167, distance: 149.1
click at [94, 167] on div "Edit Income Source × Employment Type * Select Full or [DEMOGRAPHIC_DATA] Employ…" at bounding box center [489, 223] width 978 height 447
click at [461, 348] on div "Debtor Spouse Occupation Customer Service Length of Employment 2 Years No Longe…" at bounding box center [489, 225] width 222 height 339
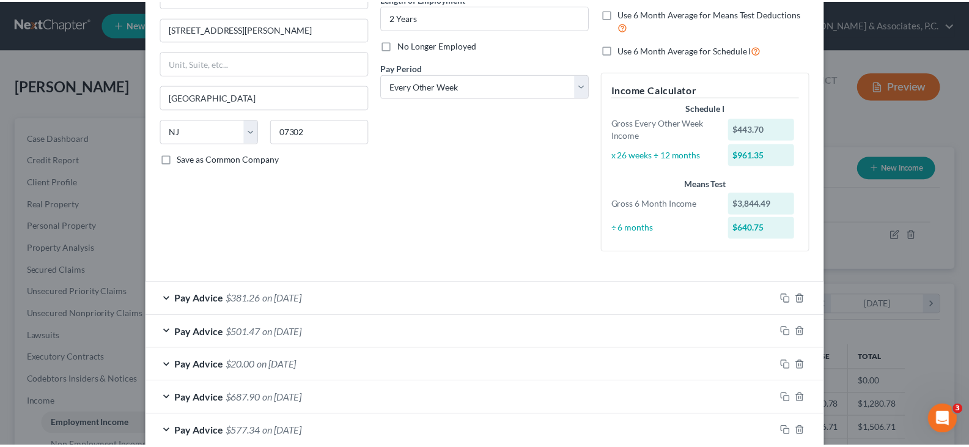
scroll to position [268, 0]
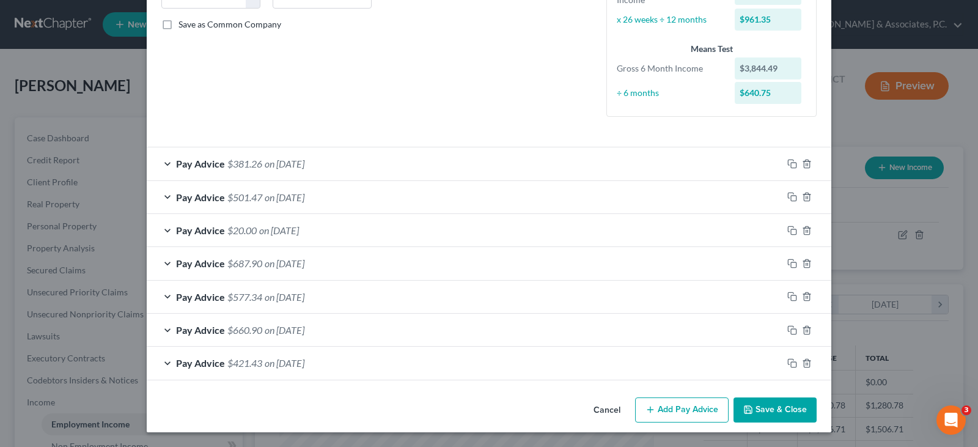
click at [772, 411] on button "Save & Close" at bounding box center [774, 410] width 83 height 26
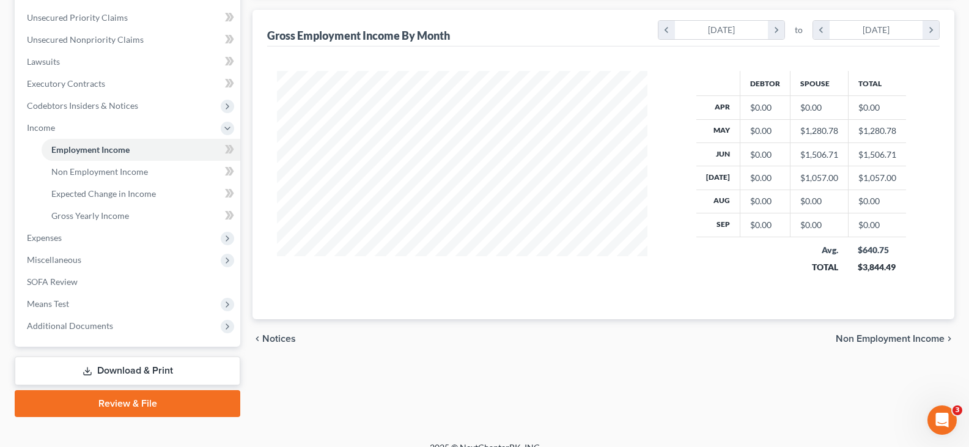
scroll to position [291, 0]
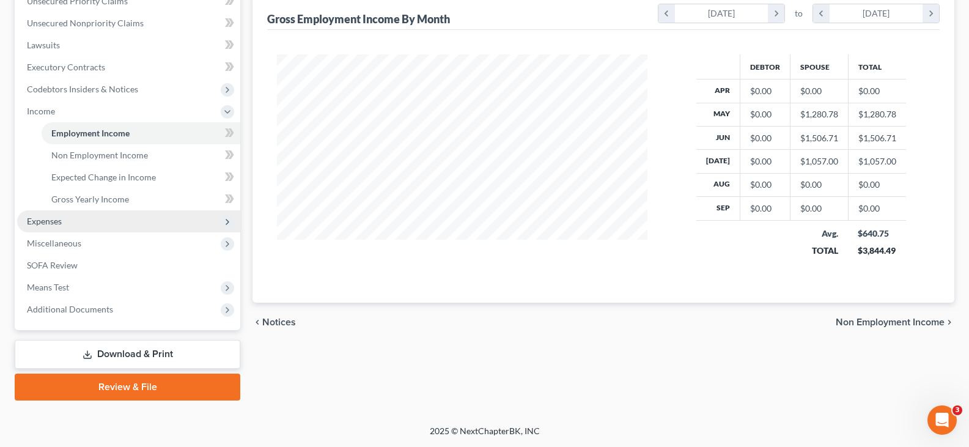
click at [52, 219] on span "Expenses" at bounding box center [44, 221] width 35 height 10
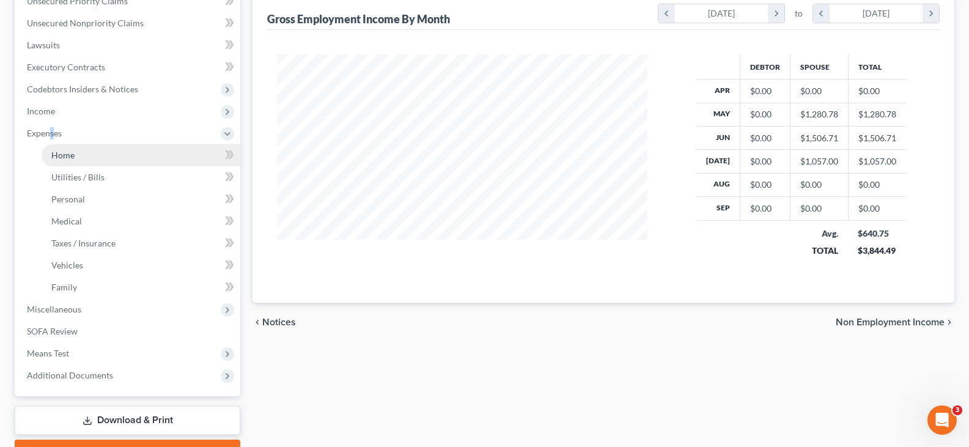
click at [64, 150] on span "Home" at bounding box center [62, 155] width 23 height 10
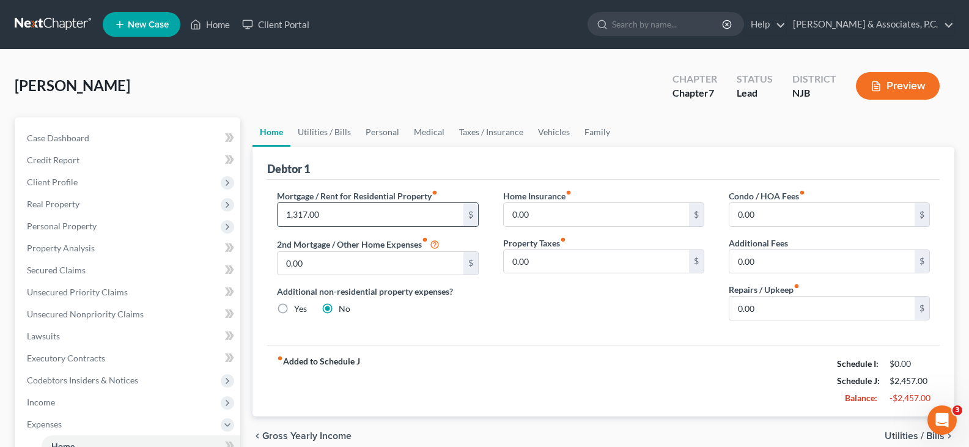
click at [350, 213] on input "1,317.00" at bounding box center [369, 214] width 185 height 23
click at [329, 130] on link "Utilities / Bills" at bounding box center [324, 131] width 68 height 29
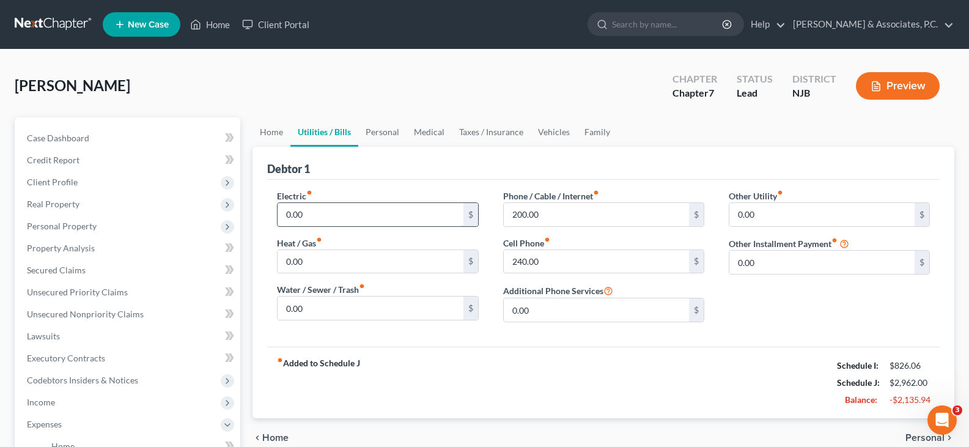
click at [329, 207] on input "0.00" at bounding box center [369, 214] width 185 height 23
click at [363, 263] on input "0.00" at bounding box center [369, 261] width 185 height 23
click at [592, 211] on input "200.00" at bounding box center [596, 214] width 185 height 23
click at [590, 260] on input "240.00" at bounding box center [596, 261] width 185 height 23
click at [386, 124] on link "Personal" at bounding box center [382, 131] width 48 height 29
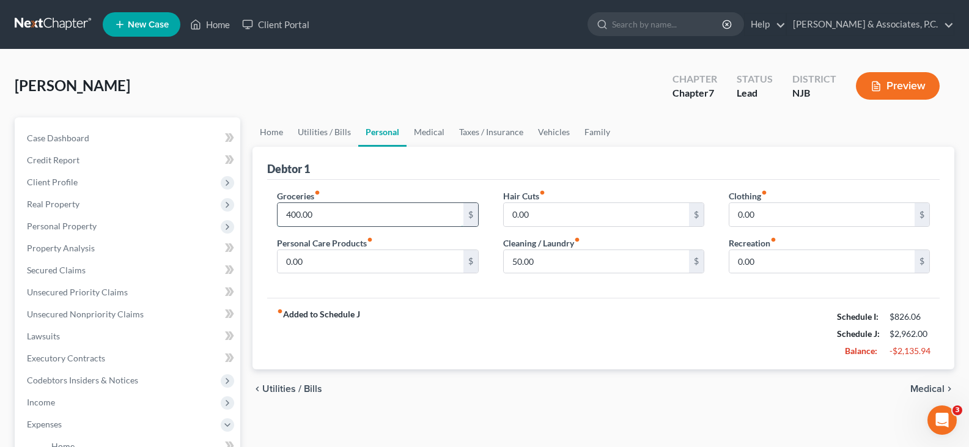
click at [326, 225] on input "400.00" at bounding box center [369, 214] width 185 height 23
drag, startPoint x: 562, startPoint y: 227, endPoint x: 570, endPoint y: 247, distance: 21.9
click at [562, 228] on div "Hair Cuts fiber_manual_record 0.00 $ Cleaning / Laundry fiber_manual_record 50.…" at bounding box center [603, 236] width 225 height 94
click at [566, 258] on input "50.00" at bounding box center [596, 261] width 185 height 23
click at [513, 132] on link "Taxes / Insurance" at bounding box center [491, 131] width 79 height 29
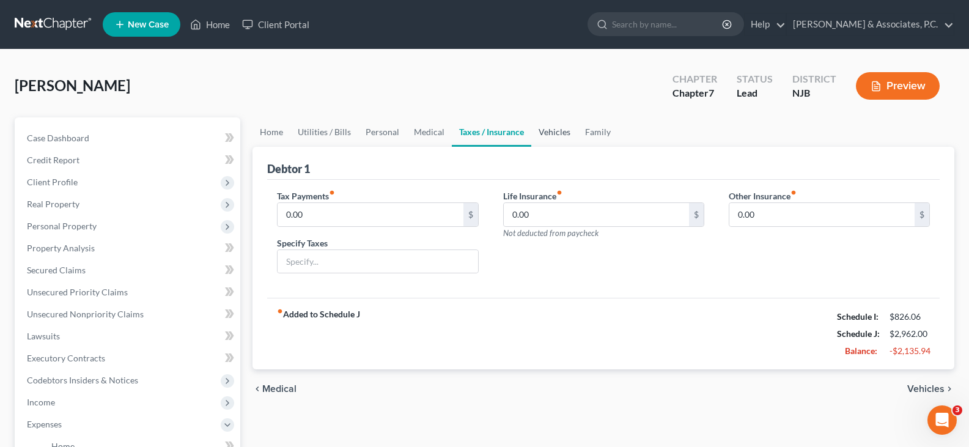
click at [543, 131] on link "Vehicles" at bounding box center [554, 131] width 46 height 29
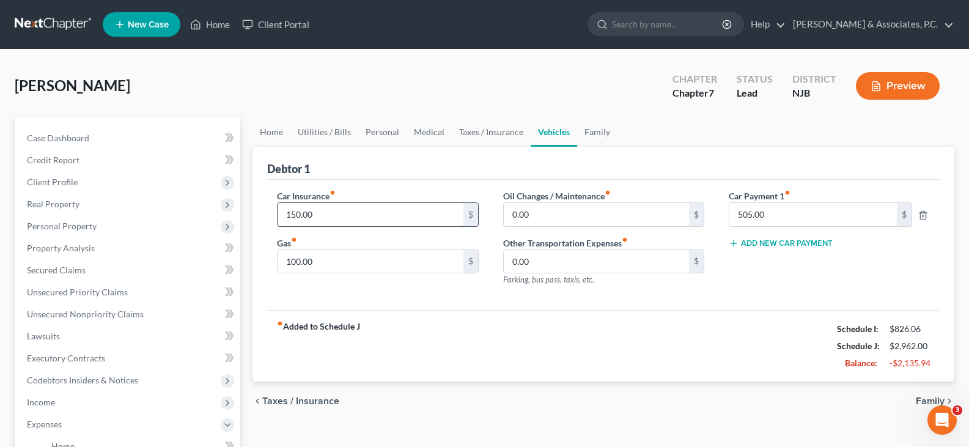
click at [334, 218] on input "150.00" at bounding box center [369, 214] width 185 height 23
click at [327, 211] on input "150.00" at bounding box center [369, 214] width 185 height 23
click at [777, 217] on input "505.00" at bounding box center [812, 214] width 167 height 23
click at [315, 203] on input "150.00" at bounding box center [369, 214] width 185 height 23
click at [348, 263] on input "100.00" at bounding box center [369, 261] width 185 height 23
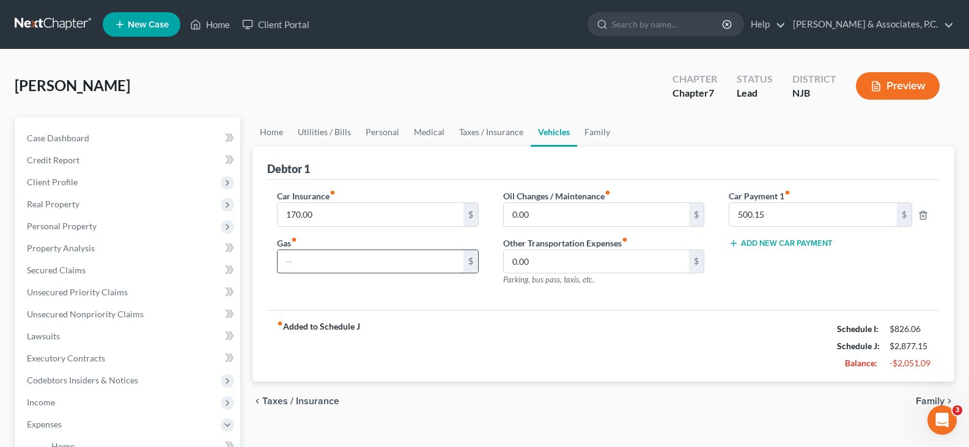
click at [313, 259] on input "text" at bounding box center [369, 261] width 185 height 23
click at [587, 125] on link "Family" at bounding box center [597, 131] width 40 height 29
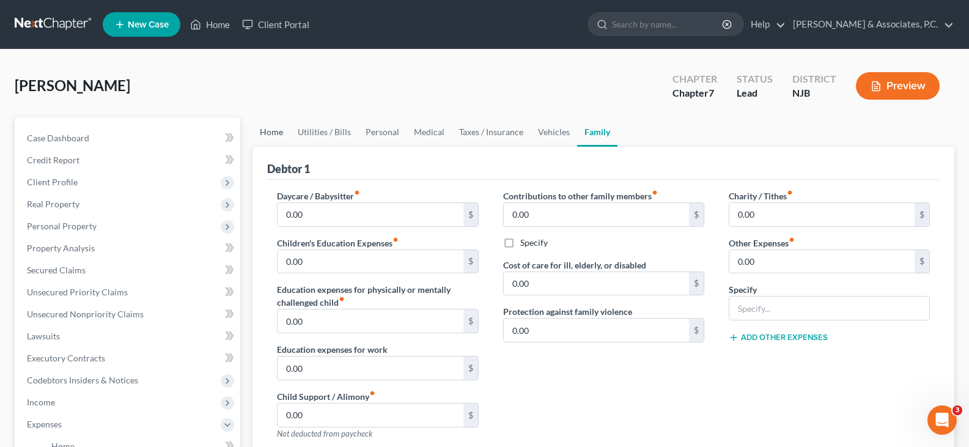
click at [265, 139] on link "Home" at bounding box center [271, 131] width 38 height 29
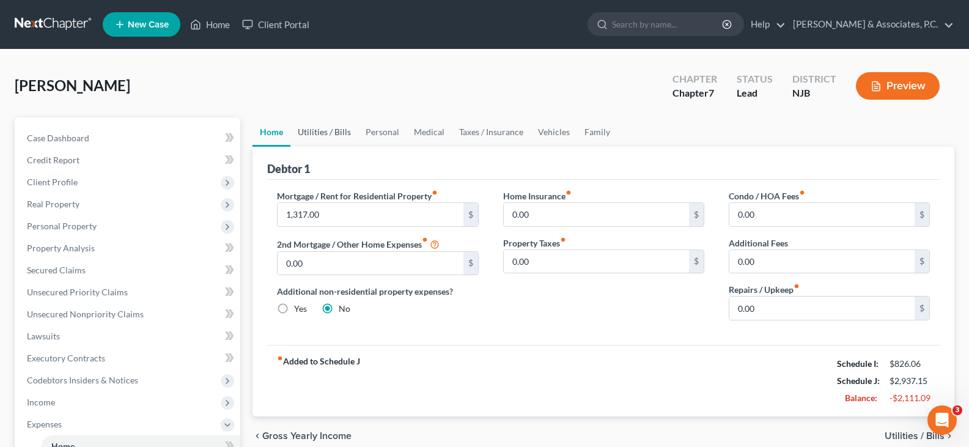
click at [324, 133] on link "Utilities / Bills" at bounding box center [324, 131] width 68 height 29
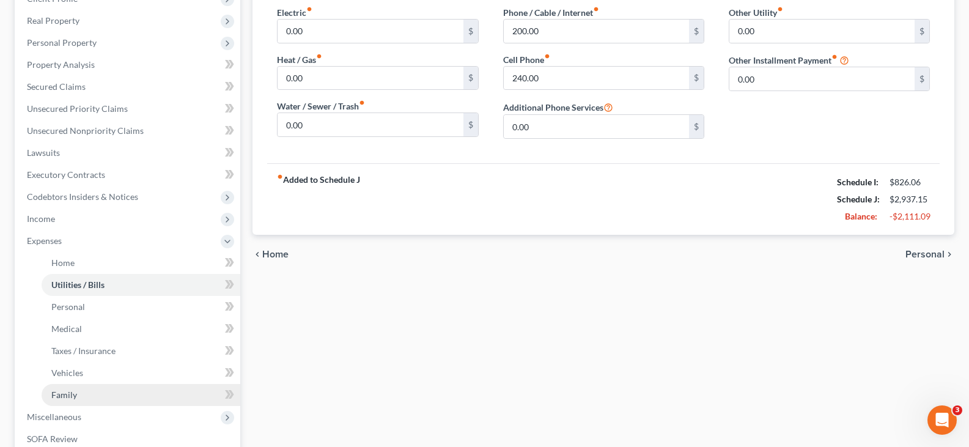
scroll to position [357, 0]
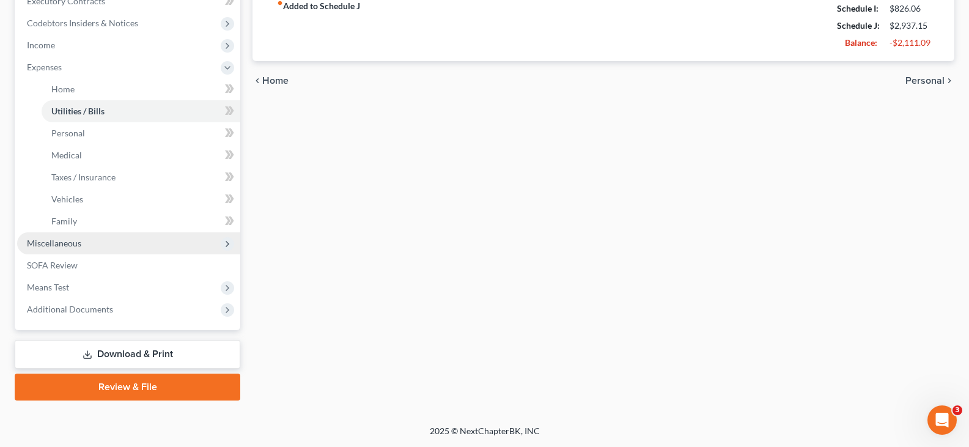
click at [66, 243] on span "Miscellaneous" at bounding box center [54, 243] width 54 height 10
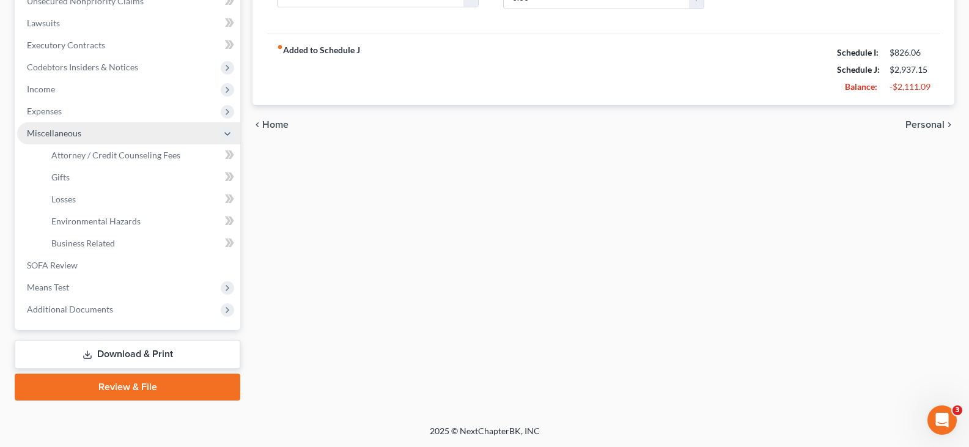
scroll to position [313, 0]
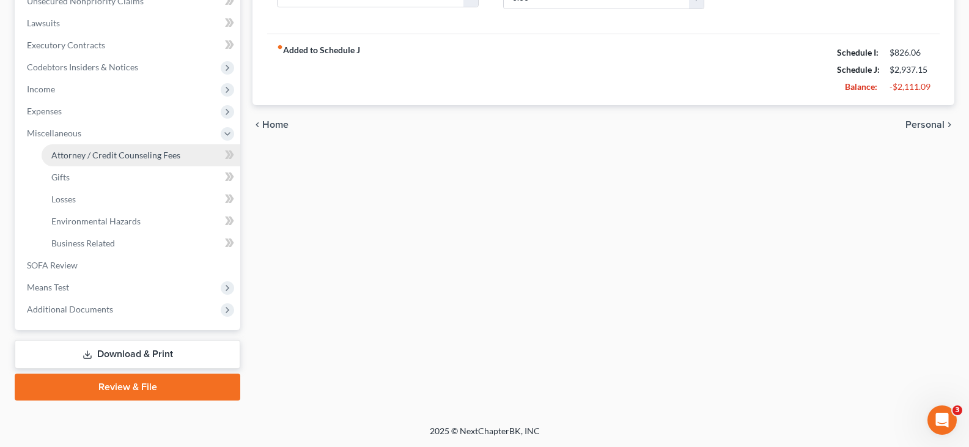
click at [112, 148] on link "Attorney / Credit Counseling Fees" at bounding box center [141, 155] width 199 height 22
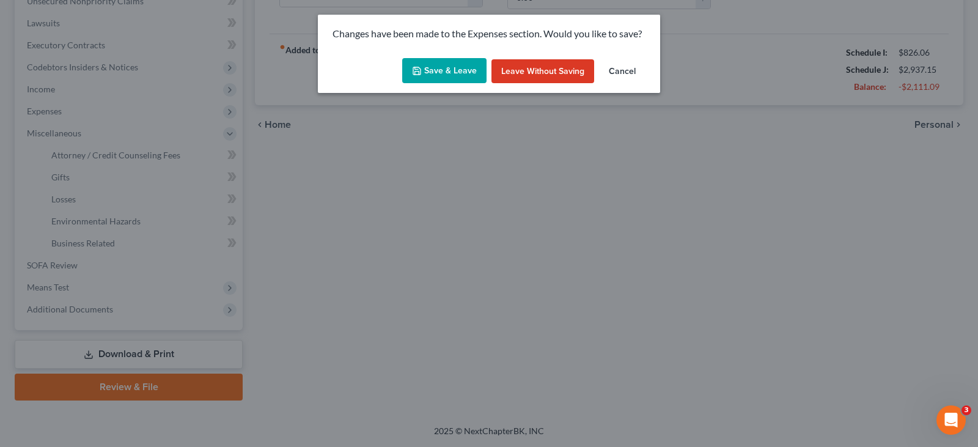
click at [461, 78] on button "Save & Leave" at bounding box center [444, 71] width 84 height 26
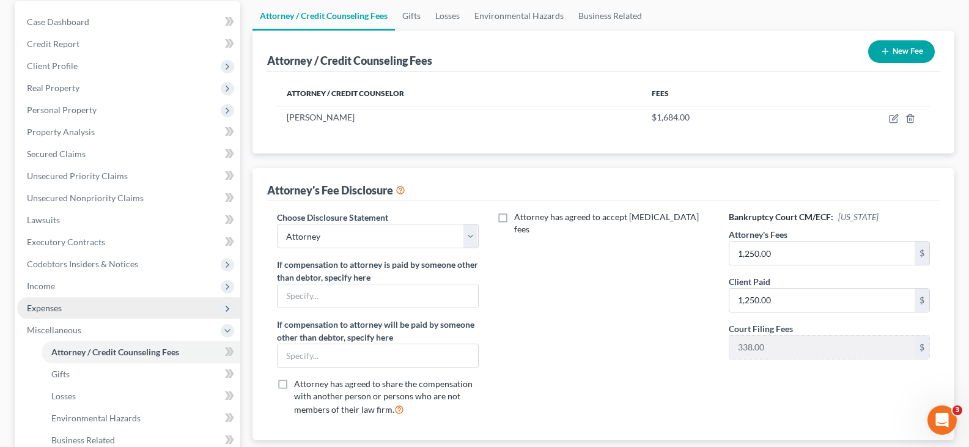
scroll to position [313, 0]
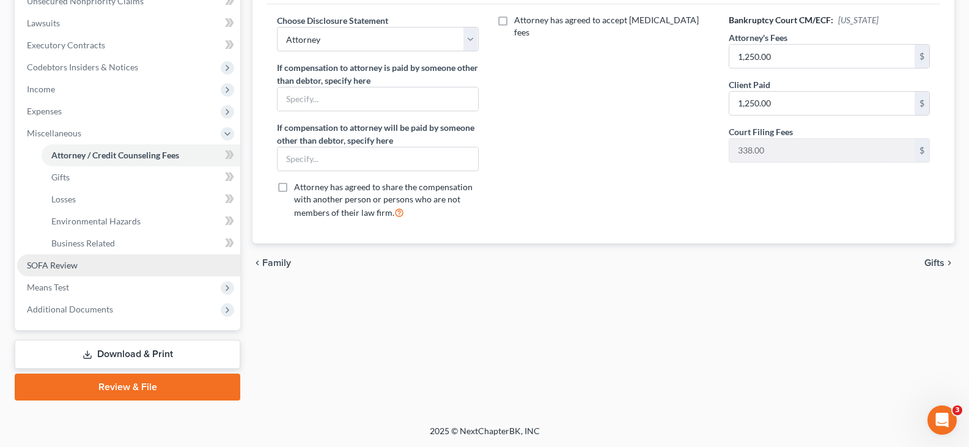
click at [57, 265] on span "SOFA Review" at bounding box center [52, 265] width 51 height 10
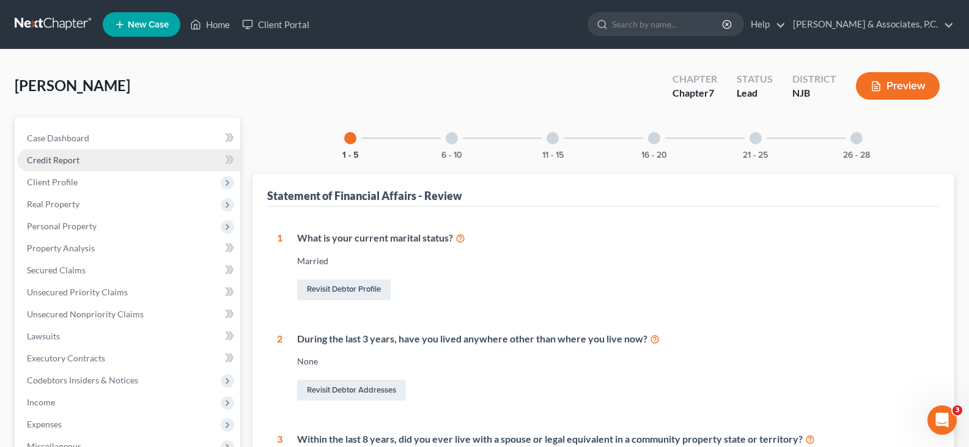
click at [48, 153] on link "Credit Report" at bounding box center [128, 160] width 223 height 22
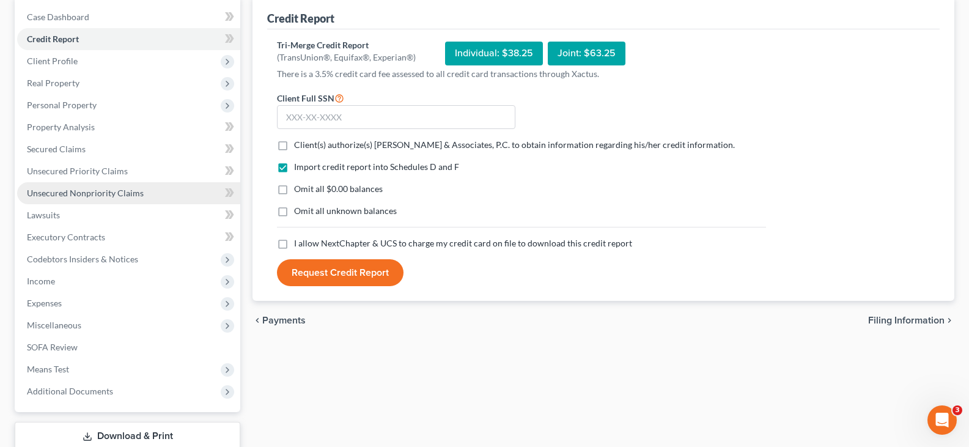
scroll to position [122, 0]
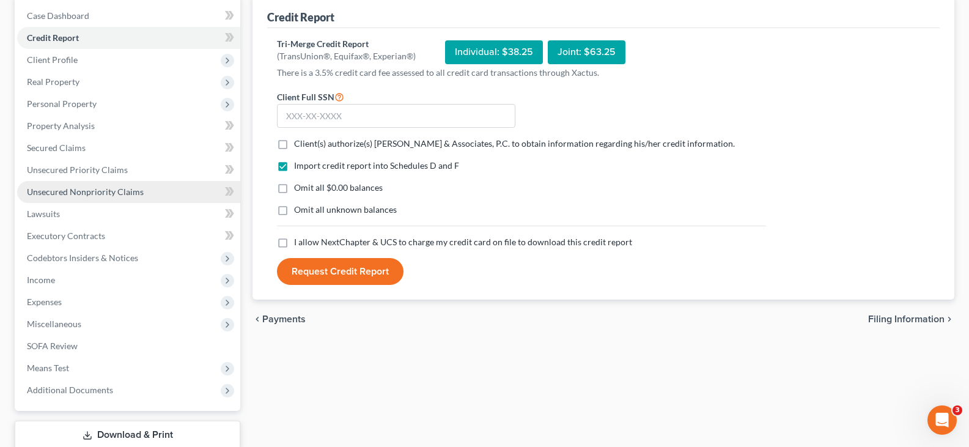
click at [69, 196] on span "Unsecured Nonpriority Claims" at bounding box center [85, 191] width 117 height 10
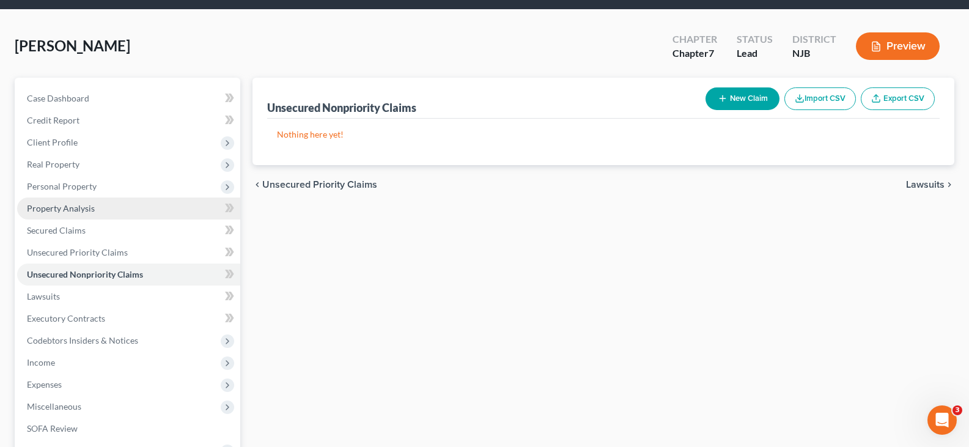
scroll to position [61, 0]
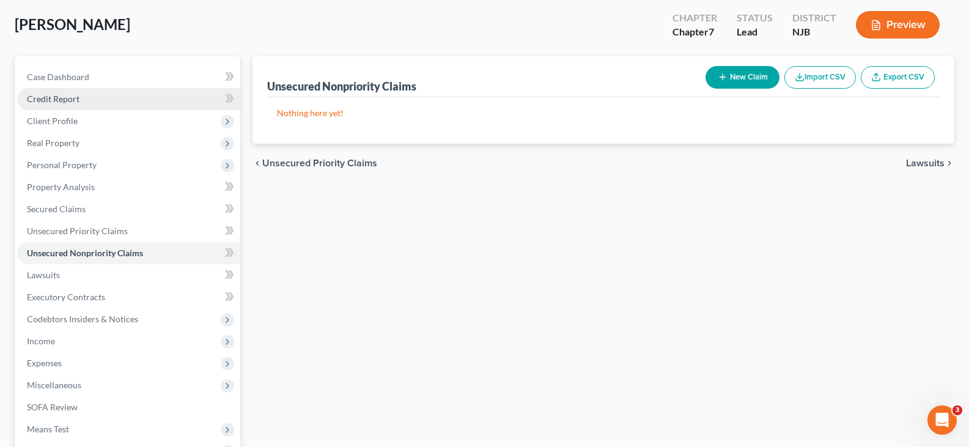
click at [41, 103] on span "Credit Report" at bounding box center [53, 98] width 53 height 10
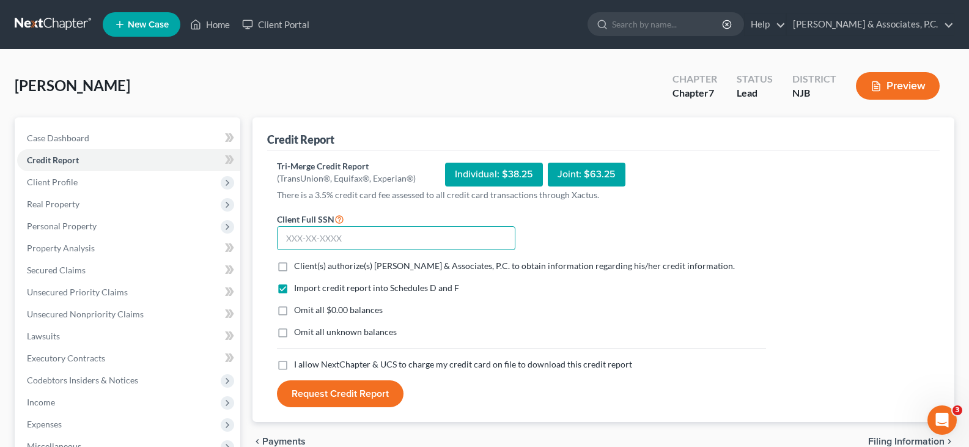
click at [358, 241] on input "text" at bounding box center [396, 238] width 238 height 24
click at [294, 269] on label "Client(s) authorize(s) [PERSON_NAME] & Associates, P.C. to obtain information r…" at bounding box center [514, 266] width 441 height 12
click at [299, 268] on input "Client(s) authorize(s) [PERSON_NAME] & Associates, P.C. to obtain information r…" at bounding box center [303, 264] width 8 height 8
click at [294, 312] on label "Omit all $0.00 balances" at bounding box center [338, 310] width 89 height 12
click at [299, 312] on input "Omit all $0.00 balances" at bounding box center [303, 308] width 8 height 8
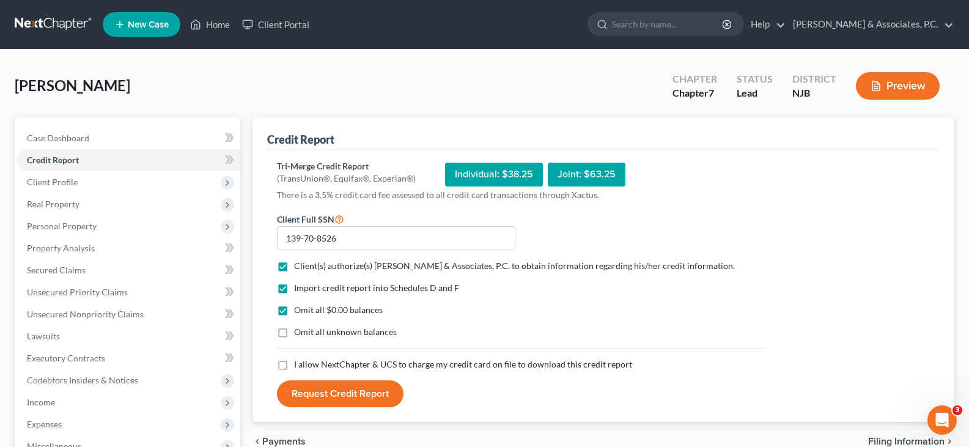
click at [294, 365] on label "I allow NextChapter & UCS to charge my credit card on file to download this cre…" at bounding box center [463, 364] width 338 height 12
click at [299, 365] on input "I allow NextChapter & UCS to charge my credit card on file to download this cre…" at bounding box center [303, 362] width 8 height 8
click at [308, 388] on button "Request Credit Report" at bounding box center [340, 393] width 126 height 27
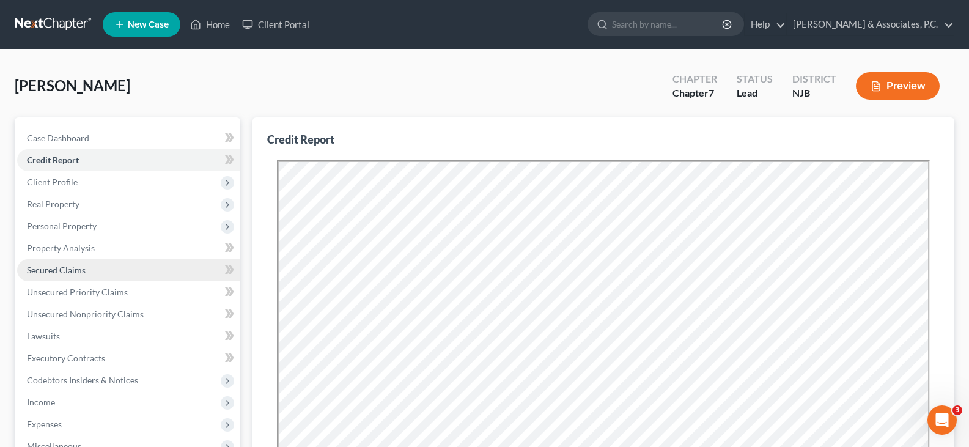
click at [54, 271] on span "Secured Claims" at bounding box center [56, 270] width 59 height 10
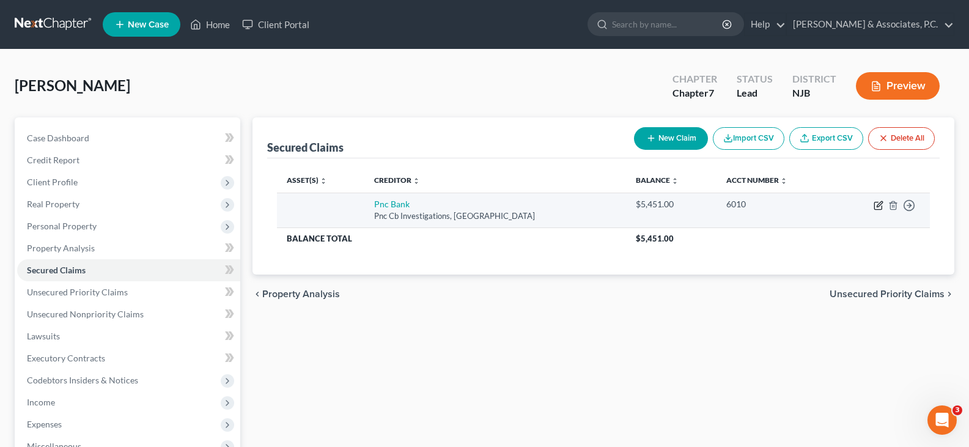
click at [879, 202] on icon "button" at bounding box center [878, 205] width 10 height 10
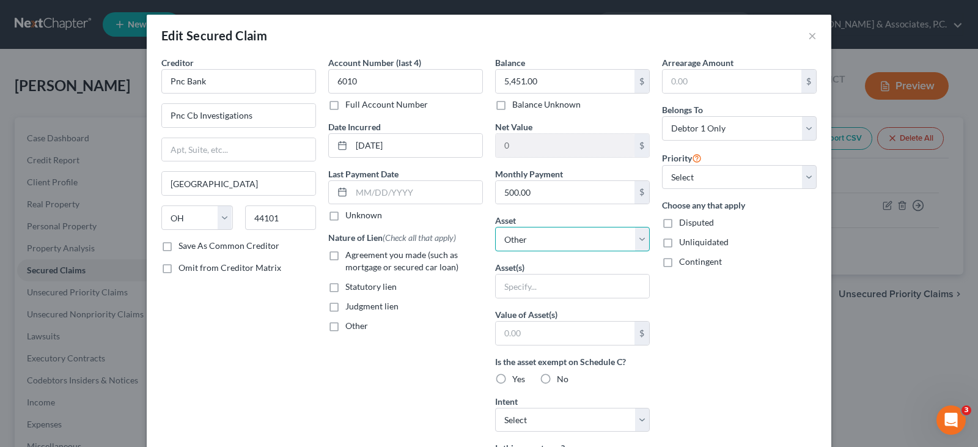
click at [635, 243] on select "Select Other Multiple Assets 2019 Nissan Altima - $15584.0 Pension w/ Previous …" at bounding box center [572, 239] width 155 height 24
click at [518, 332] on input "text" at bounding box center [565, 332] width 139 height 23
click at [639, 242] on select "Select Other Multiple Assets 2019 Nissan Altima - $15584.0 Pension w/ Previous …" at bounding box center [572, 239] width 155 height 24
click at [495, 227] on select "Select Other Multiple Assets 2019 Nissan Altima - $15584.0 Pension w/ Previous …" at bounding box center [572, 239] width 155 height 24
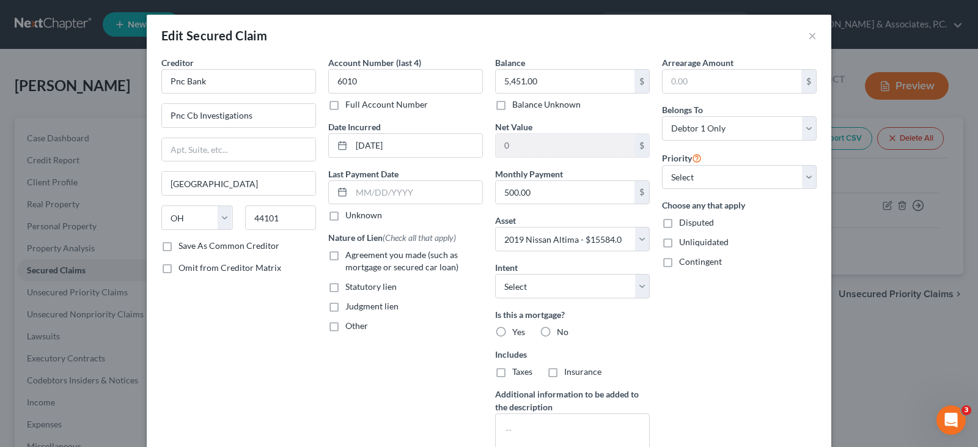
click at [557, 326] on label "No" at bounding box center [563, 332] width 12 height 12
click at [562, 326] on input "No" at bounding box center [566, 330] width 8 height 8
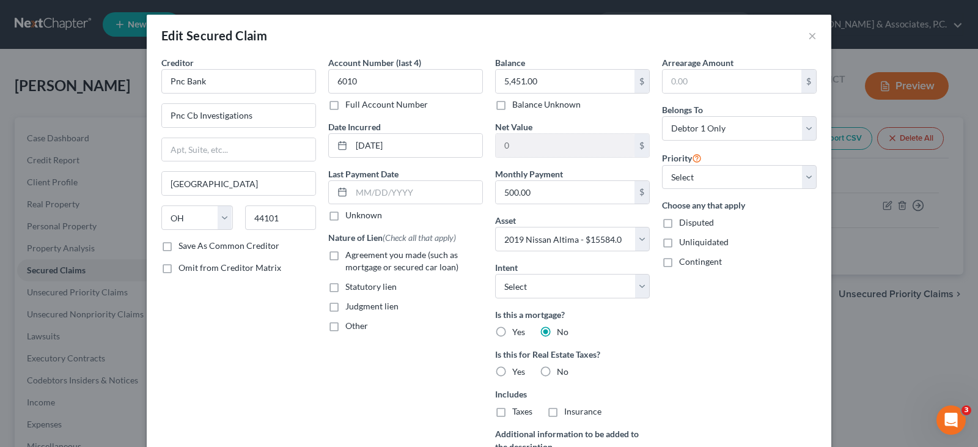
click at [557, 370] on label "No" at bounding box center [563, 371] width 12 height 12
click at [562, 370] on input "No" at bounding box center [566, 369] width 8 height 8
click at [345, 254] on label "Agreement you made (such as mortgage or secured car loan)" at bounding box center [413, 261] width 137 height 24
click at [350, 254] on input "Agreement you made (such as mortgage or secured car loan)" at bounding box center [354, 253] width 8 height 8
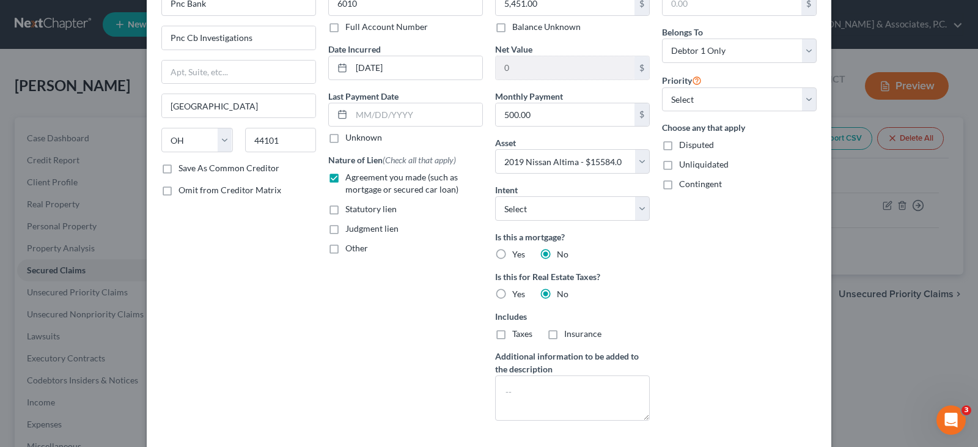
scroll to position [148, 0]
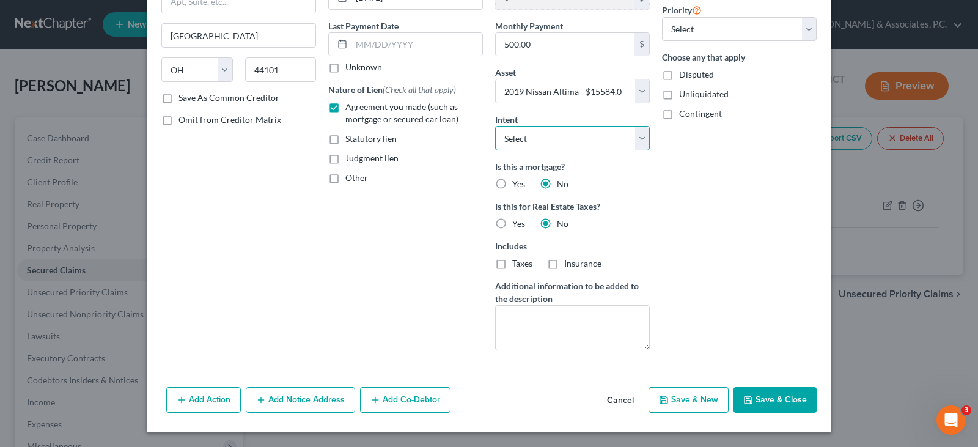
click at [636, 138] on select "Select Surrender Redeem Reaffirm Avoid Other" at bounding box center [572, 138] width 155 height 24
click at [495, 126] on select "Select Surrender Redeem Reaffirm Avoid Other" at bounding box center [572, 138] width 155 height 24
click at [778, 401] on button "Save & Close" at bounding box center [774, 400] width 83 height 26
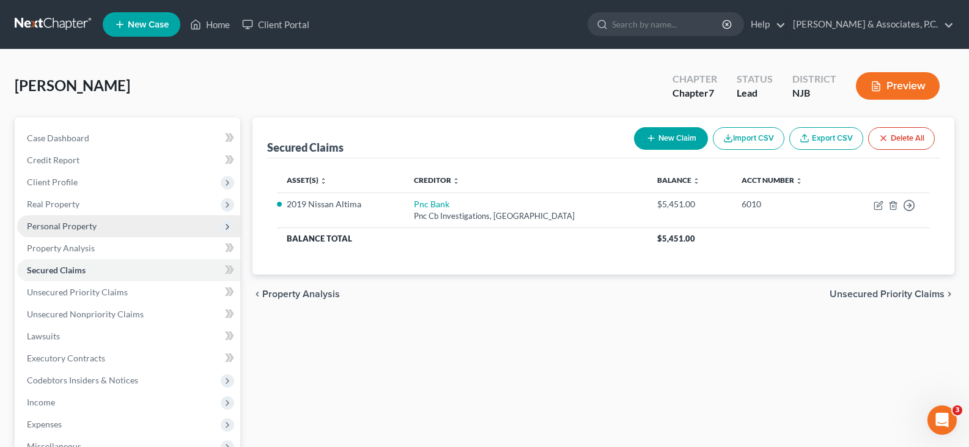
click at [53, 227] on span "Personal Property" at bounding box center [62, 226] width 70 height 10
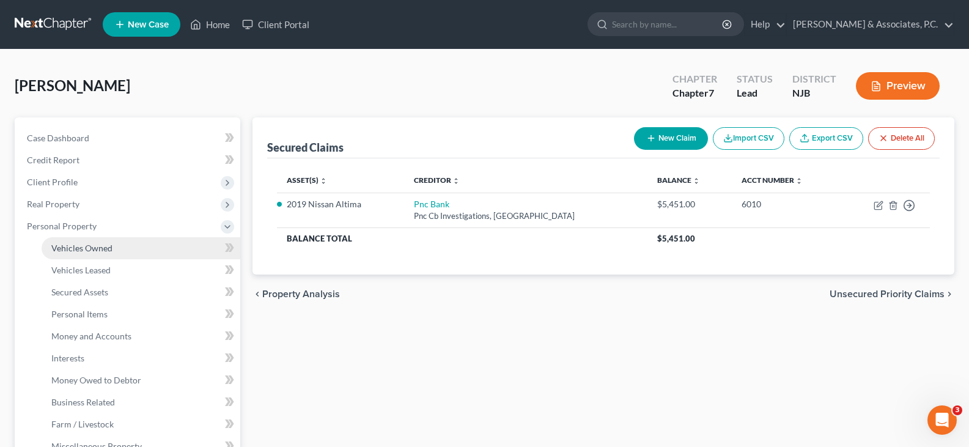
click at [96, 247] on span "Vehicles Owned" at bounding box center [81, 248] width 61 height 10
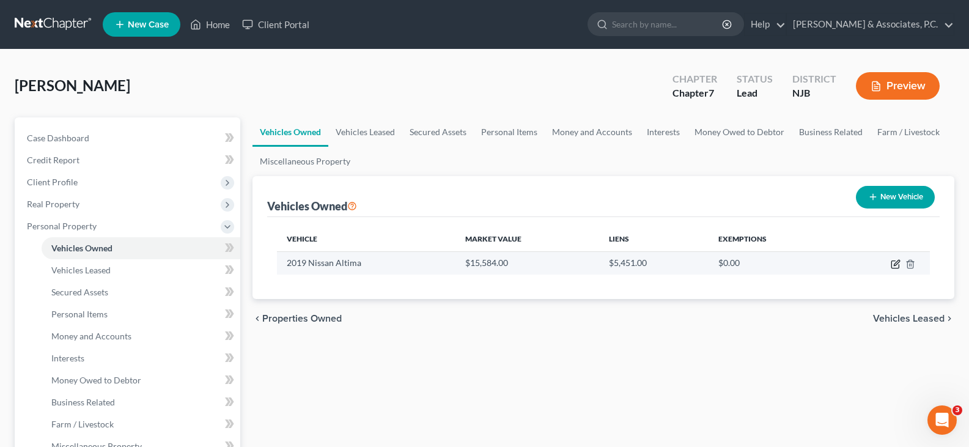
click at [890, 267] on icon "button" at bounding box center [895, 264] width 10 height 10
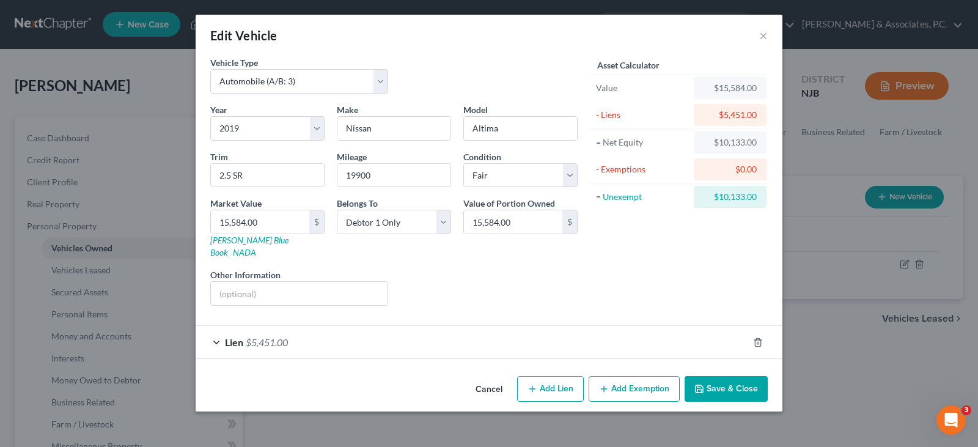
click at [635, 379] on button "Add Exemption" at bounding box center [633, 389] width 91 height 26
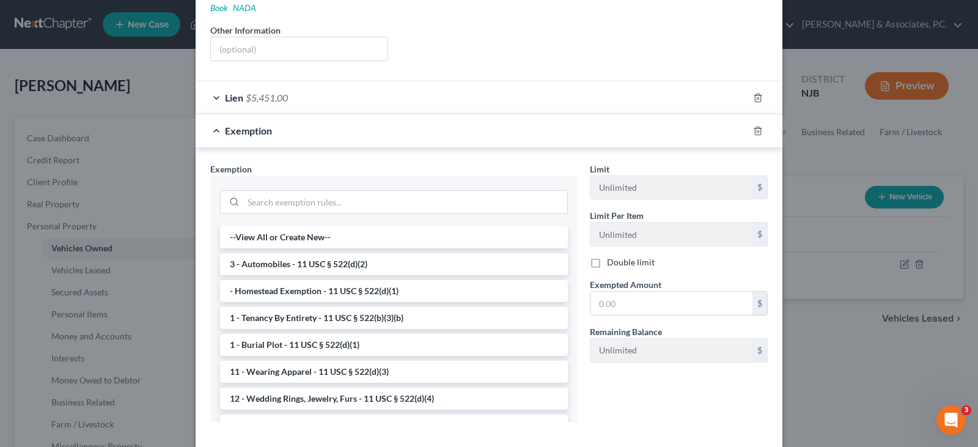
scroll to position [183, 0]
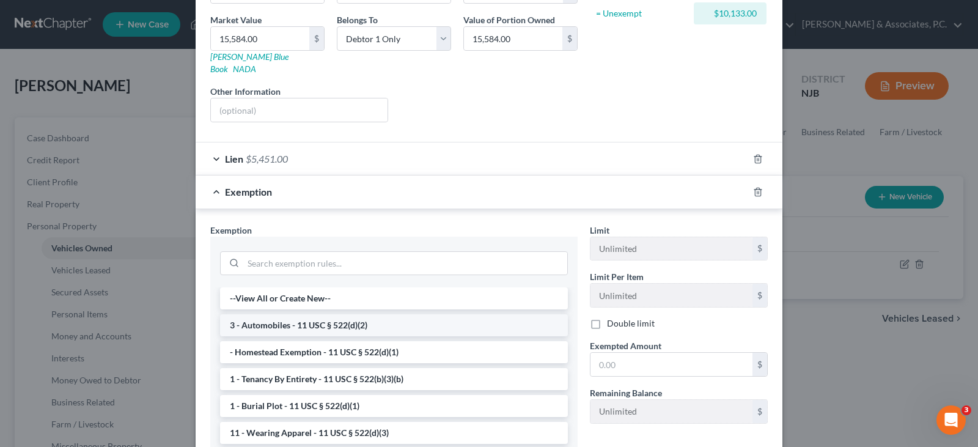
click at [270, 314] on li "3 - Automobiles - 11 USC § 522(d)(2)" at bounding box center [394, 325] width 348 height 22
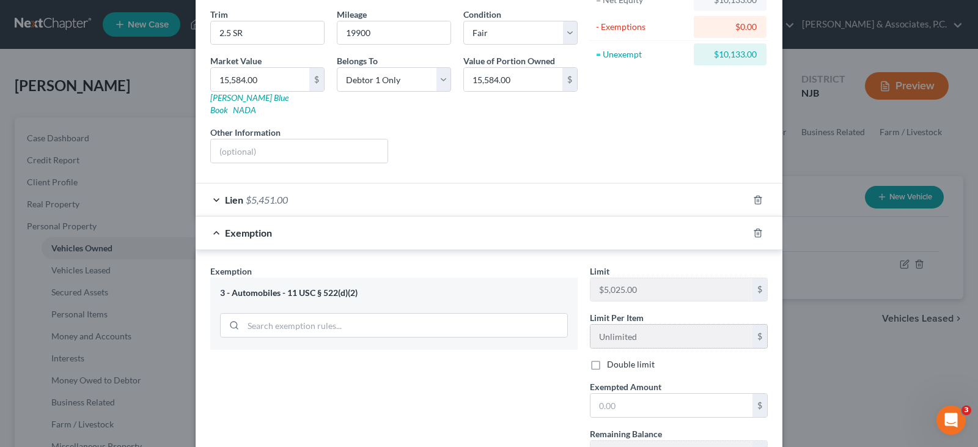
scroll to position [235, 0]
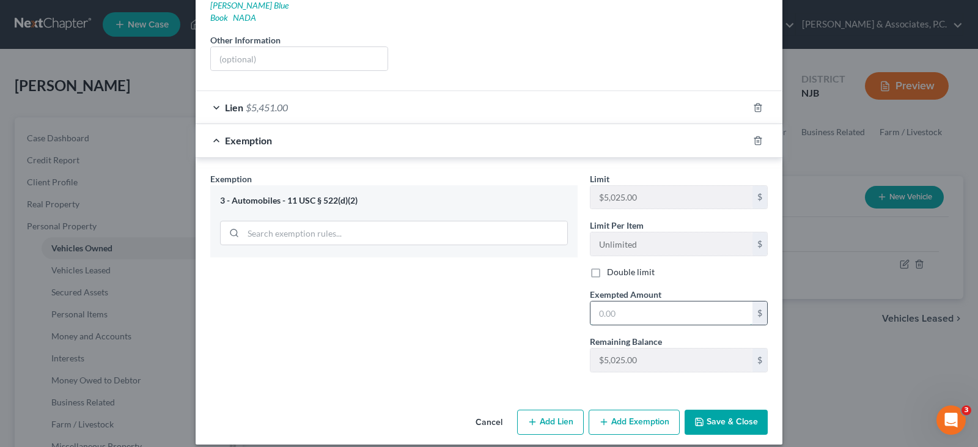
click at [626, 301] on input "text" at bounding box center [671, 312] width 162 height 23
click at [631, 417] on button "Add Exemption" at bounding box center [633, 422] width 91 height 26
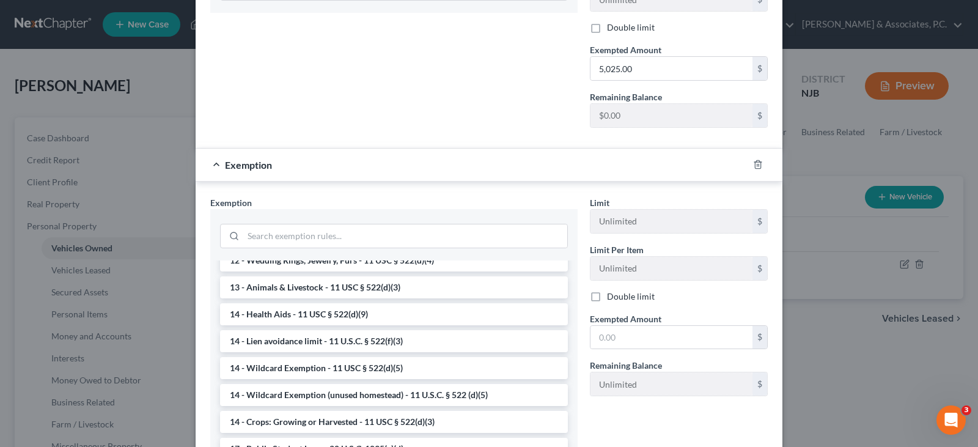
scroll to position [183, 0]
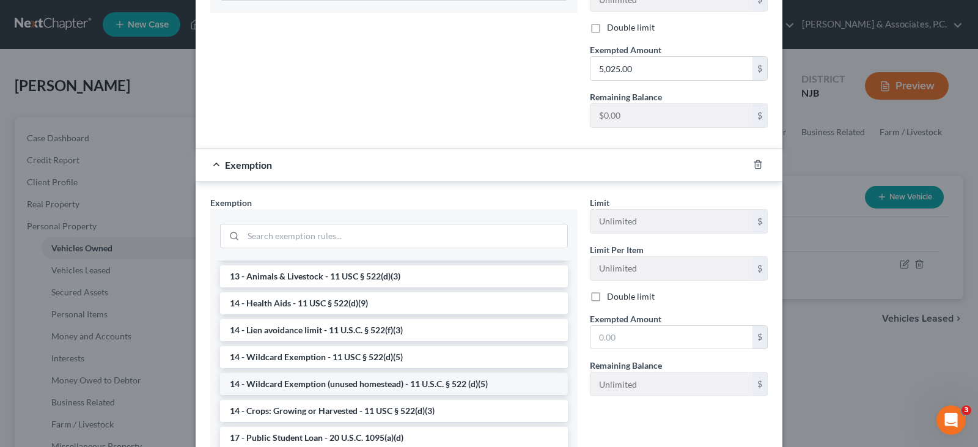
click at [392, 373] on li "14 - Wildcard Exemption (unused homestead) - 11 U.S.C. § 522 (d)(5)" at bounding box center [394, 384] width 348 height 22
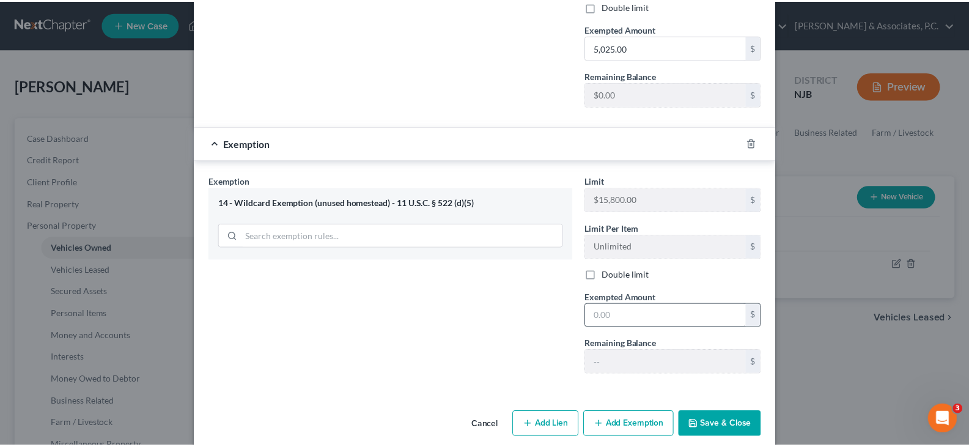
scroll to position [504, 0]
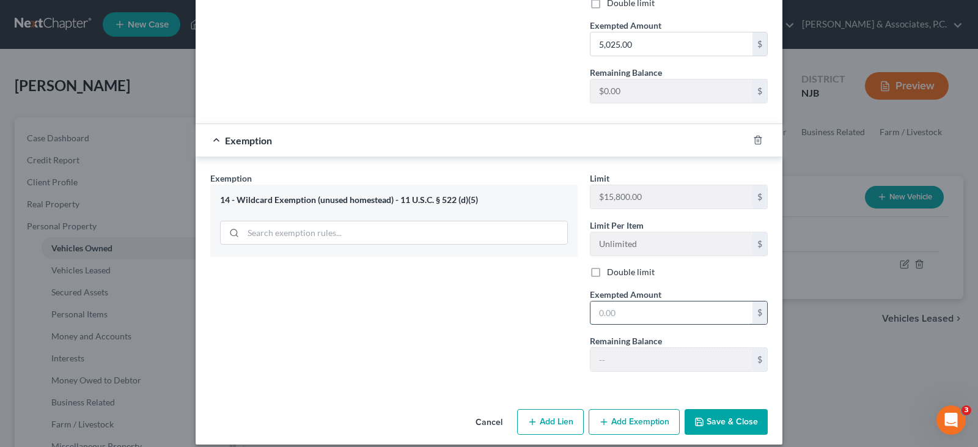
click at [645, 301] on input "text" at bounding box center [671, 312] width 162 height 23
click at [469, 297] on div "Exemption Set must be selected for CA. Exemption * 14 - Wildcard Exemption (unu…" at bounding box center [393, 277] width 379 height 210
click at [708, 416] on button "Save & Close" at bounding box center [725, 422] width 83 height 26
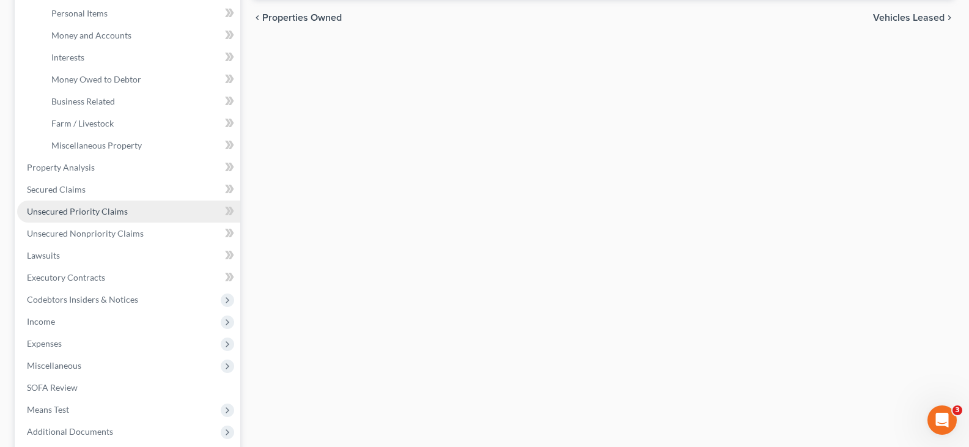
scroll to position [306, 0]
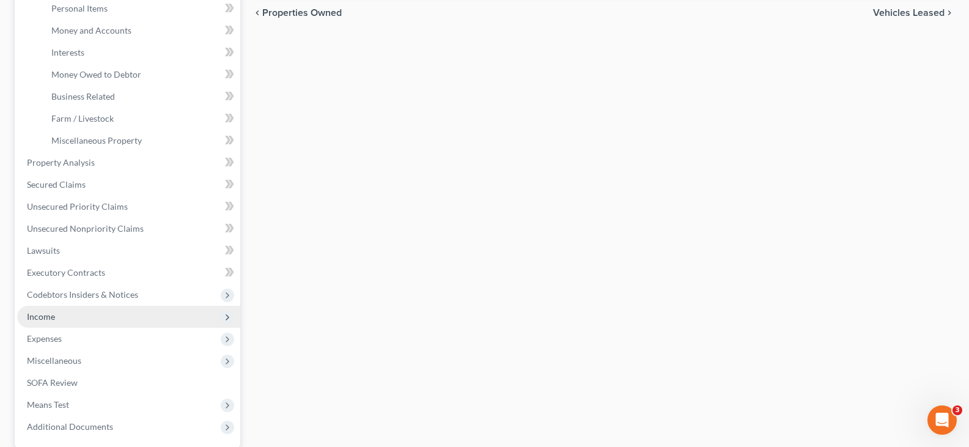
drag, startPoint x: 33, startPoint y: 316, endPoint x: 34, endPoint y: 336, distance: 20.2
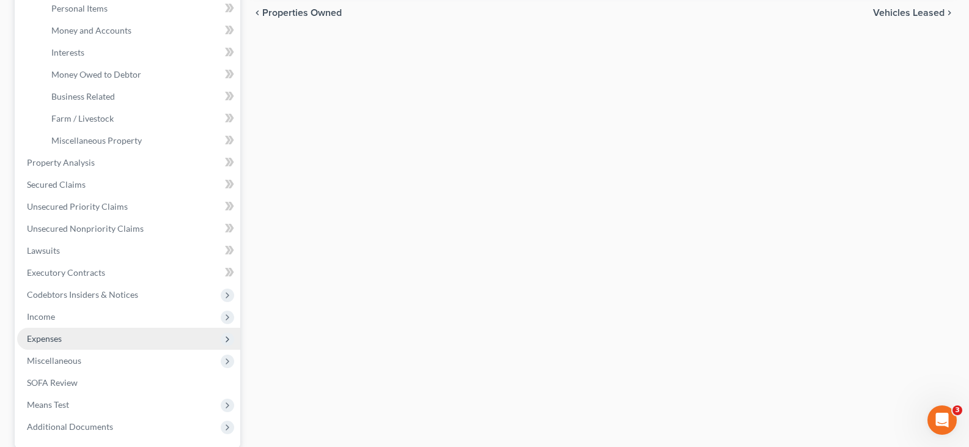
click at [33, 317] on span "Income" at bounding box center [41, 316] width 28 height 10
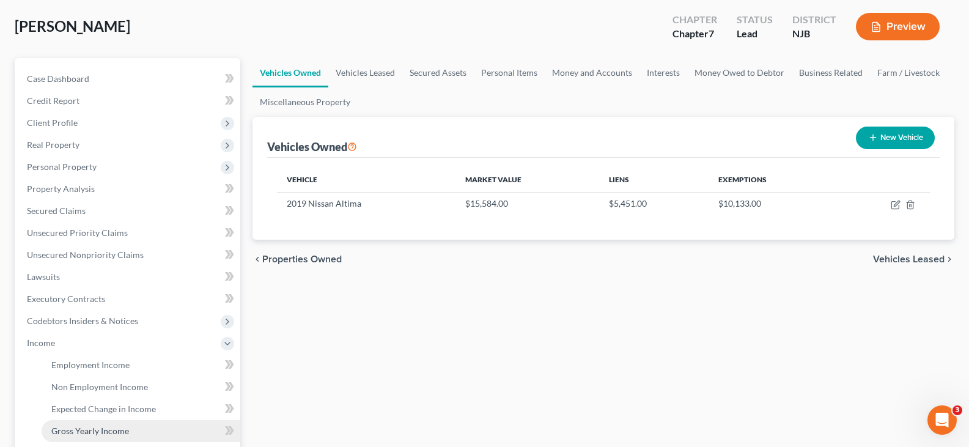
scroll to position [0, 0]
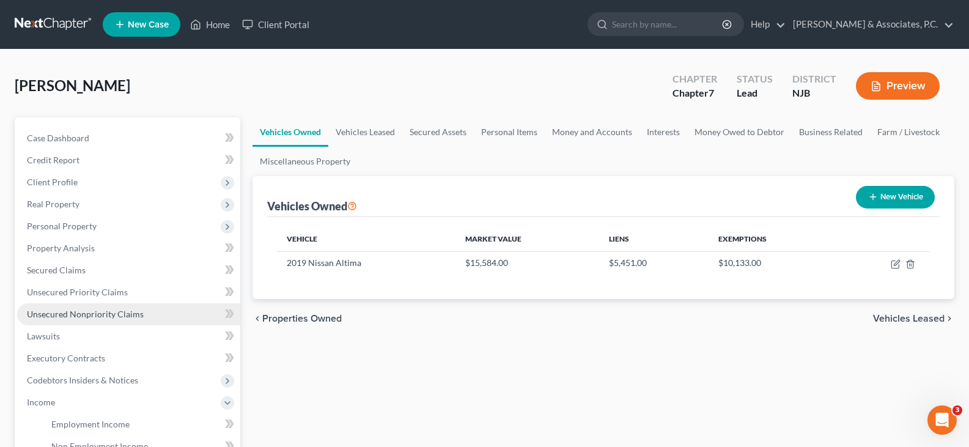
click at [48, 306] on link "Unsecured Nonpriority Claims" at bounding box center [128, 314] width 223 height 22
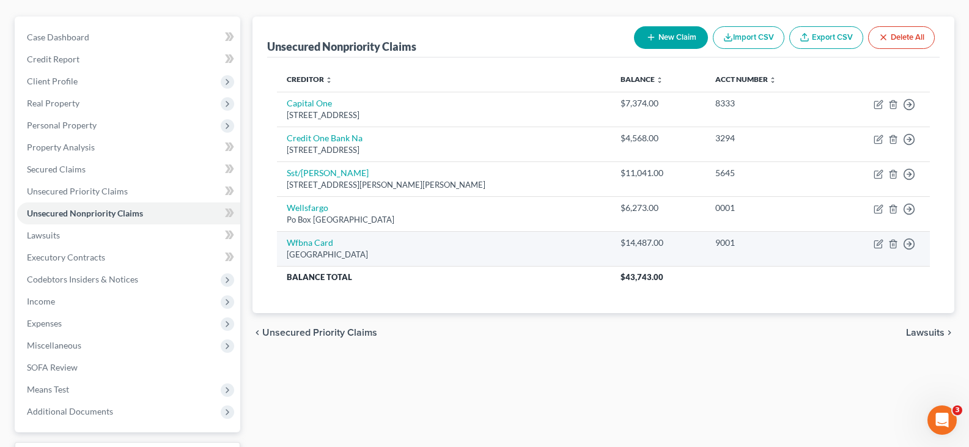
scroll to position [122, 0]
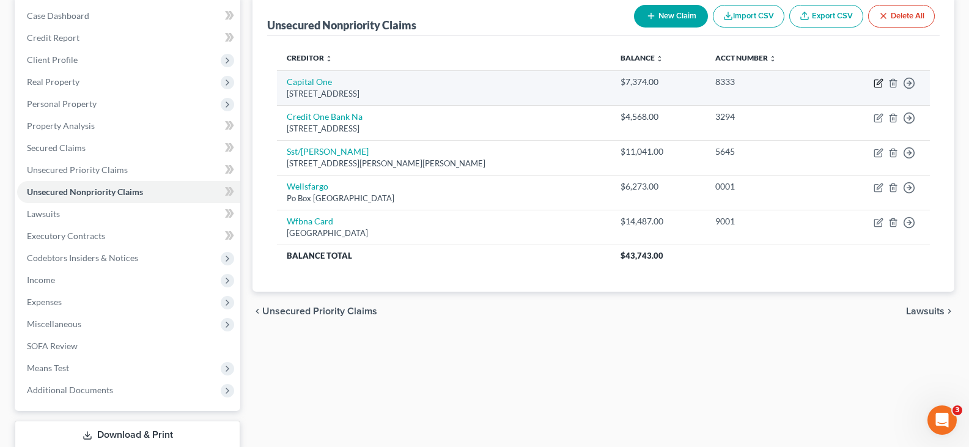
click at [879, 80] on icon "button" at bounding box center [878, 83] width 10 height 10
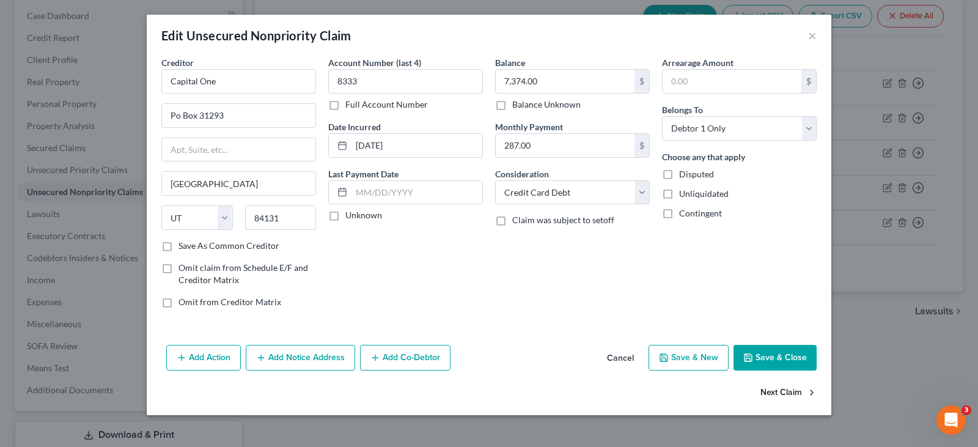
click at [773, 390] on button "Next Claim" at bounding box center [788, 393] width 56 height 26
click at [645, 188] on select "Select Cable / Satellite Services Collection Agency Credit Card Debt Debt Couns…" at bounding box center [572, 192] width 155 height 24
click at [495, 180] on select "Select Cable / Satellite Services Collection Agency Credit Card Debt Debt Couns…" at bounding box center [572, 192] width 155 height 24
click at [775, 393] on button "Next Claim" at bounding box center [788, 393] width 56 height 26
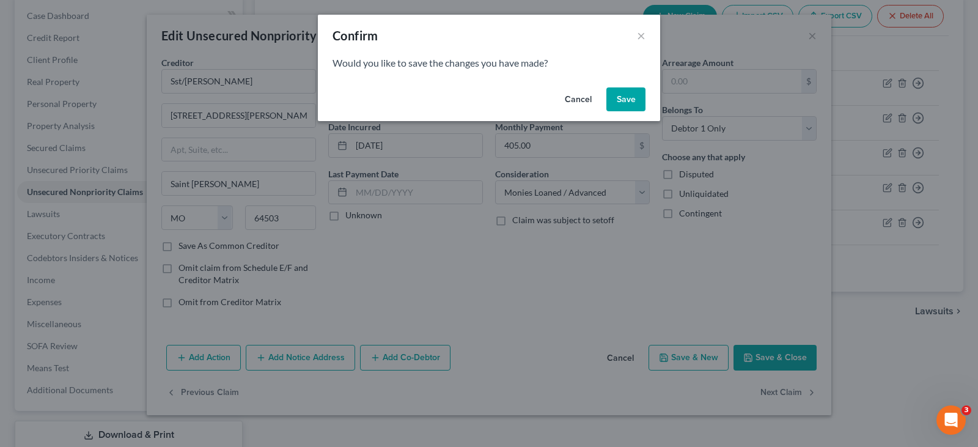
click at [627, 94] on button "Save" at bounding box center [625, 99] width 39 height 24
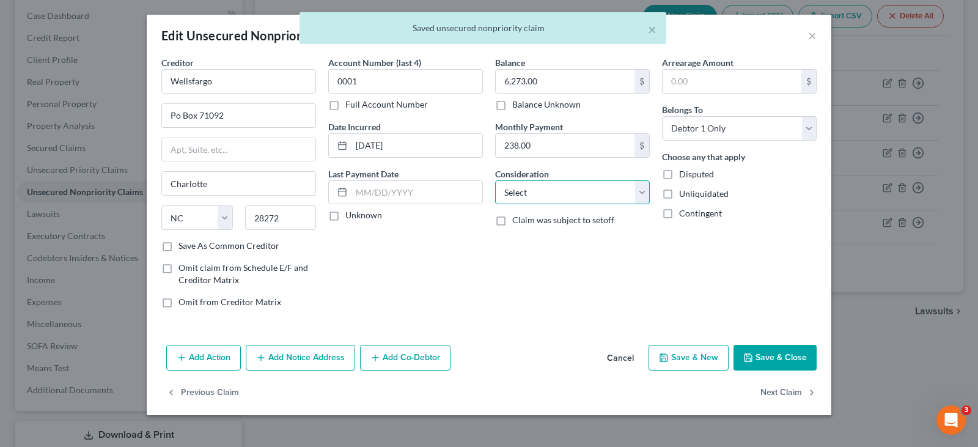
click at [641, 194] on select "Select Cable / Satellite Services Collection Agency Credit Card Debt Debt Couns…" at bounding box center [572, 192] width 155 height 24
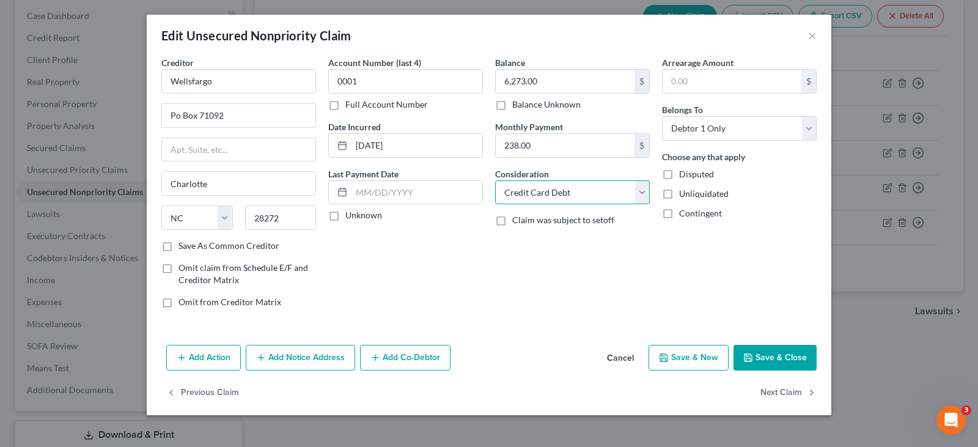
click at [495, 180] on select "Select Cable / Satellite Services Collection Agency Credit Card Debt Debt Couns…" at bounding box center [572, 192] width 155 height 24
click at [780, 393] on button "Next Claim" at bounding box center [788, 393] width 56 height 26
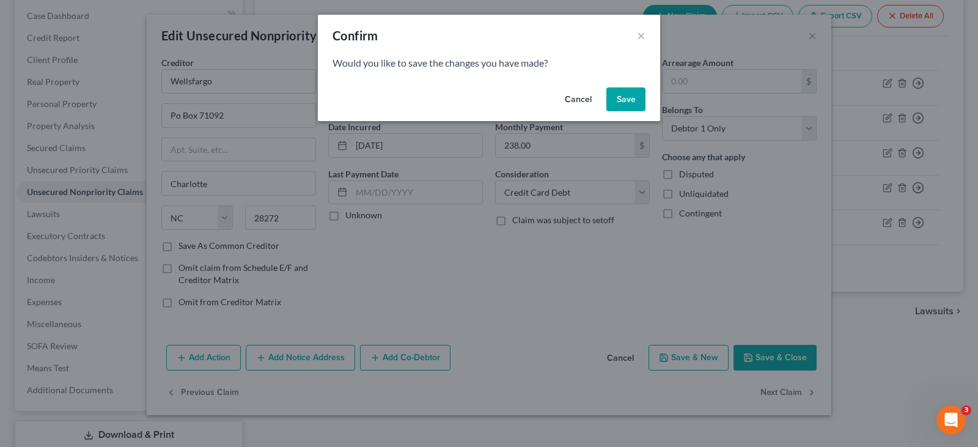
click at [624, 101] on button "Save" at bounding box center [625, 99] width 39 height 24
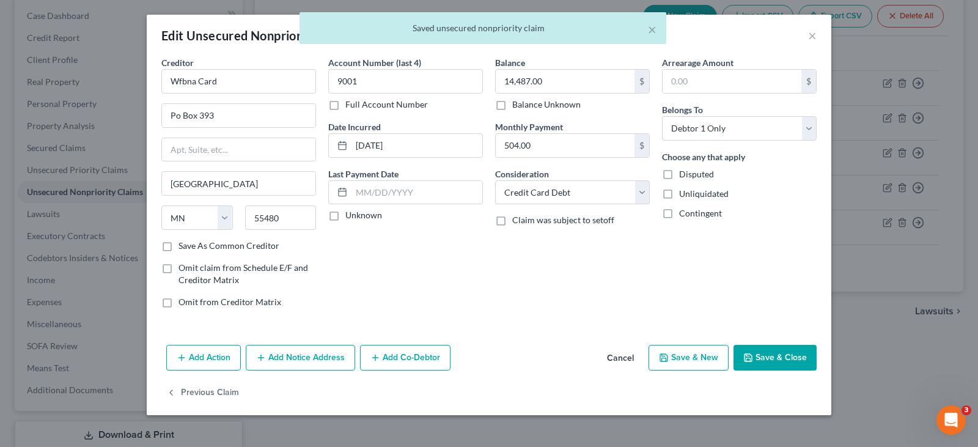
drag, startPoint x: 777, startPoint y: 358, endPoint x: 772, endPoint y: 351, distance: 8.7
click at [777, 358] on button "Save & Close" at bounding box center [774, 358] width 83 height 26
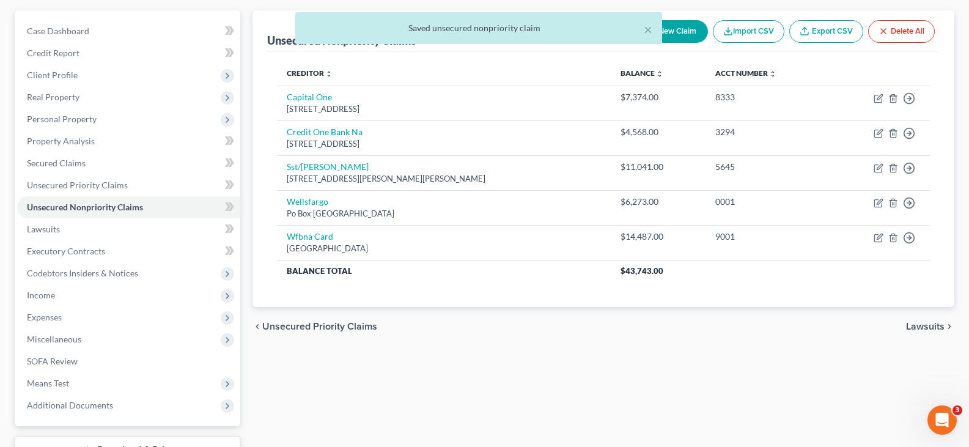
scroll to position [203, 0]
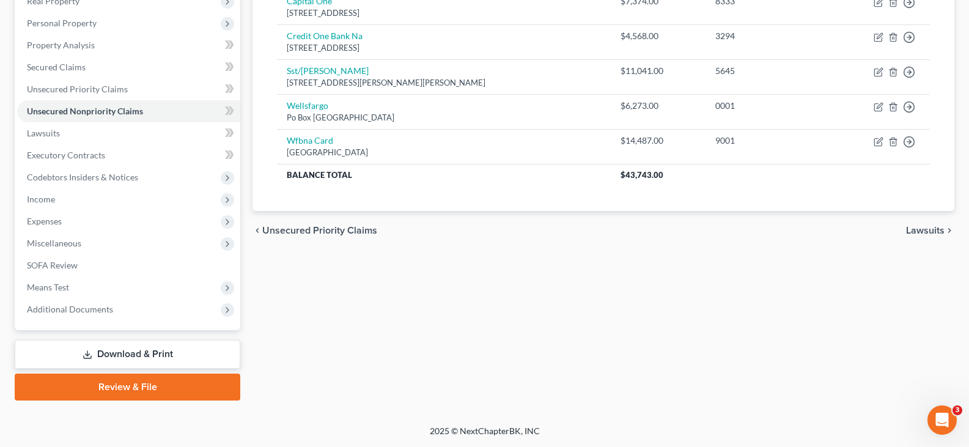
click at [578, 262] on div "Unsecured Nonpriority Claims New Claim Import CSV Export CSV Delete All Credito…" at bounding box center [603, 157] width 714 height 486
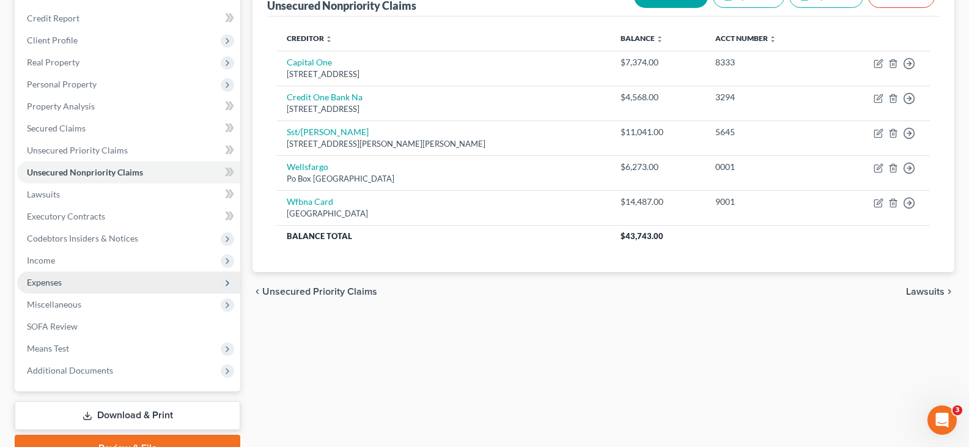
click at [48, 283] on span "Expenses" at bounding box center [44, 282] width 35 height 10
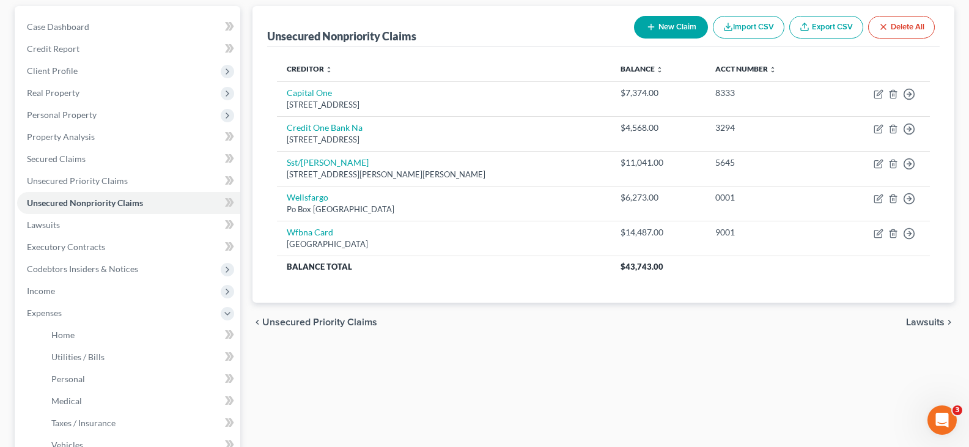
scroll to position [244, 0]
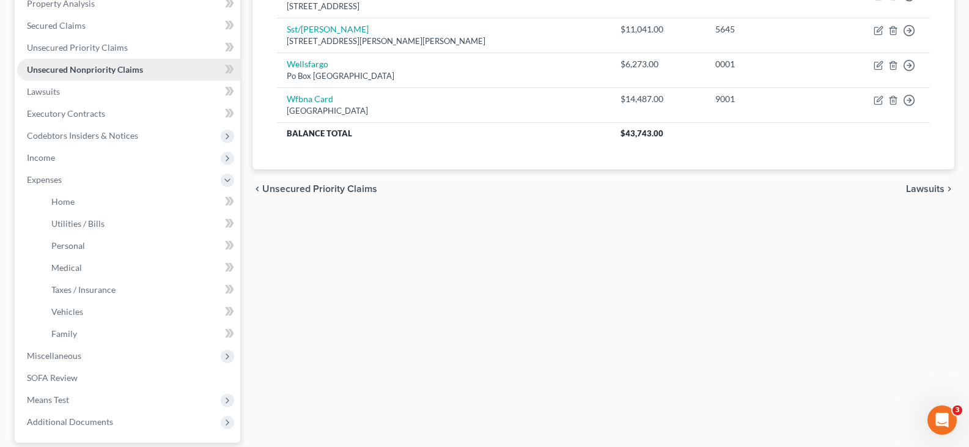
click at [68, 67] on span "Unsecured Nonpriority Claims" at bounding box center [85, 69] width 116 height 10
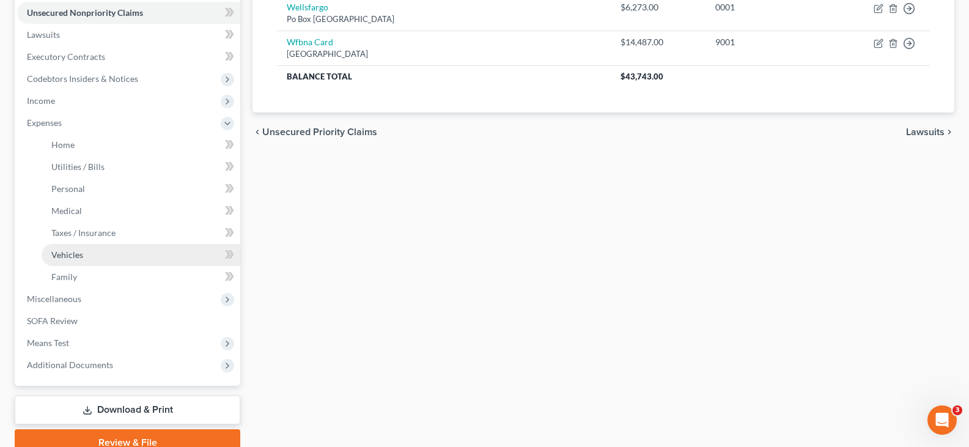
scroll to position [357, 0]
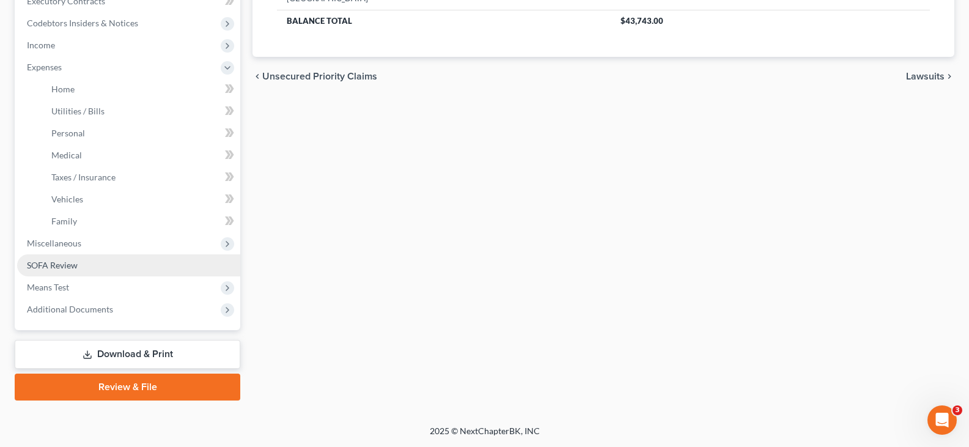
click at [46, 265] on span "SOFA Review" at bounding box center [52, 265] width 51 height 10
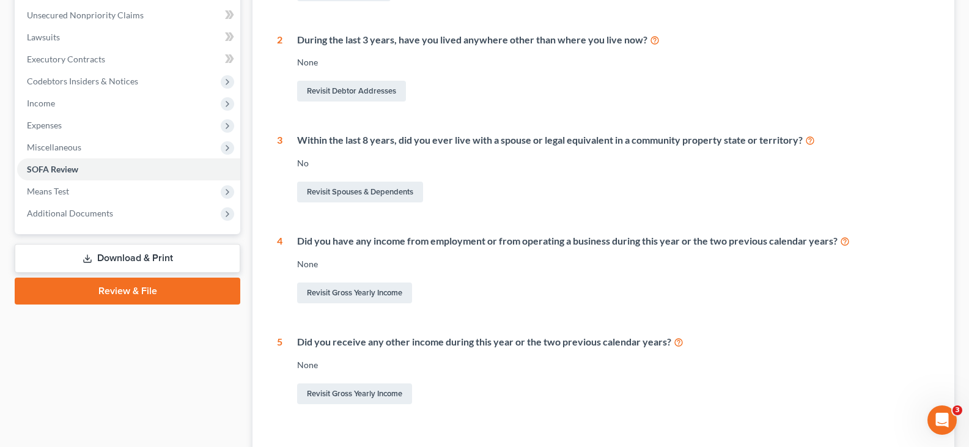
scroll to position [388, 0]
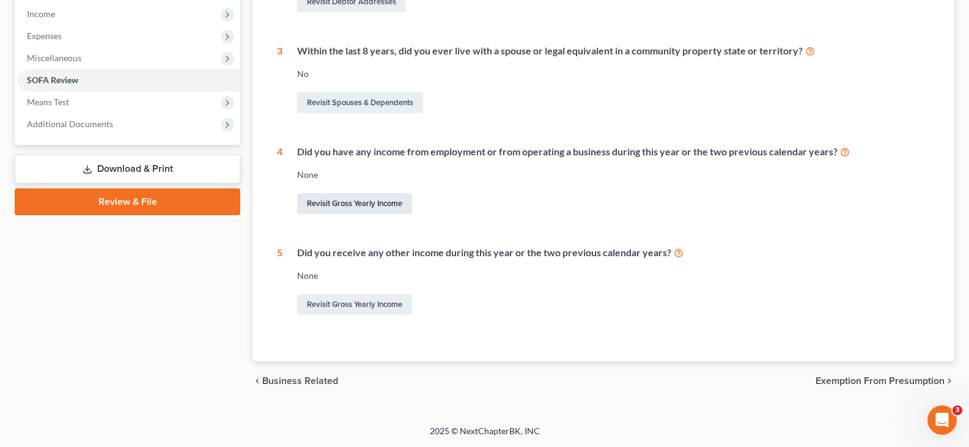
click at [336, 202] on link "Revisit Gross Yearly Income" at bounding box center [354, 203] width 115 height 21
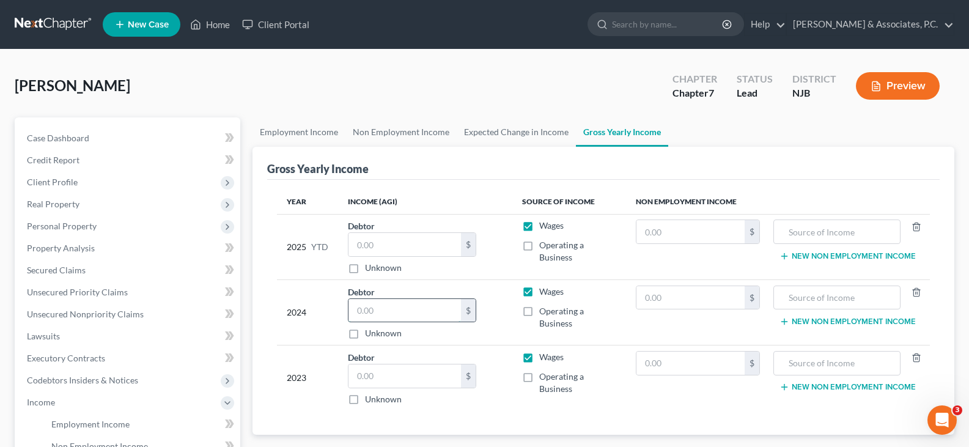
click at [399, 313] on input "text" at bounding box center [404, 310] width 112 height 23
click at [406, 305] on input "text" at bounding box center [404, 310] width 112 height 23
click at [387, 381] on input "text" at bounding box center [404, 375] width 112 height 23
click at [417, 309] on input "22,249.00" at bounding box center [404, 310] width 112 height 23
click at [363, 374] on input "text" at bounding box center [404, 375] width 112 height 23
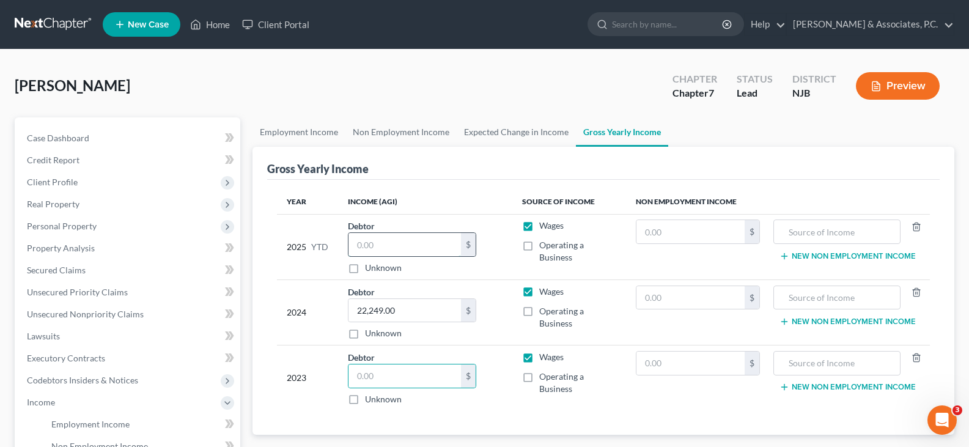
click at [375, 241] on input "text" at bounding box center [404, 244] width 112 height 23
click at [381, 379] on input "text" at bounding box center [404, 375] width 112 height 23
click at [683, 354] on input "text" at bounding box center [690, 362] width 109 height 23
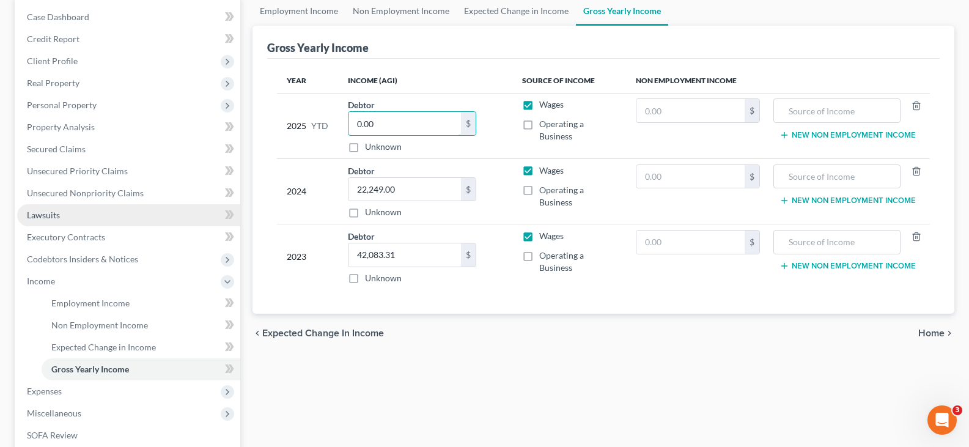
scroll to position [122, 0]
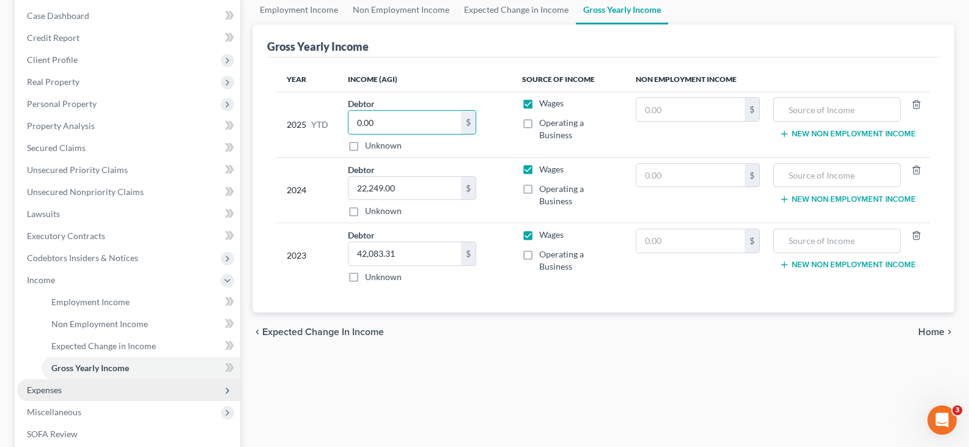
click at [38, 393] on span "Expenses" at bounding box center [44, 389] width 35 height 10
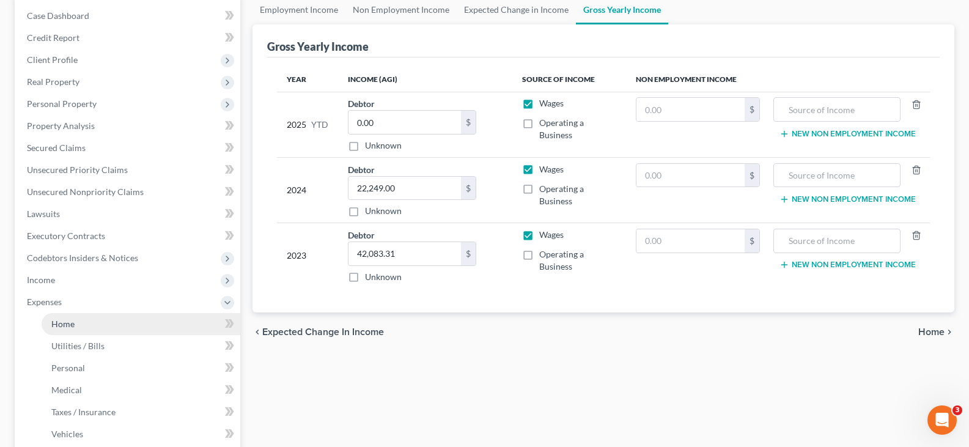
click at [70, 322] on span "Home" at bounding box center [62, 323] width 23 height 10
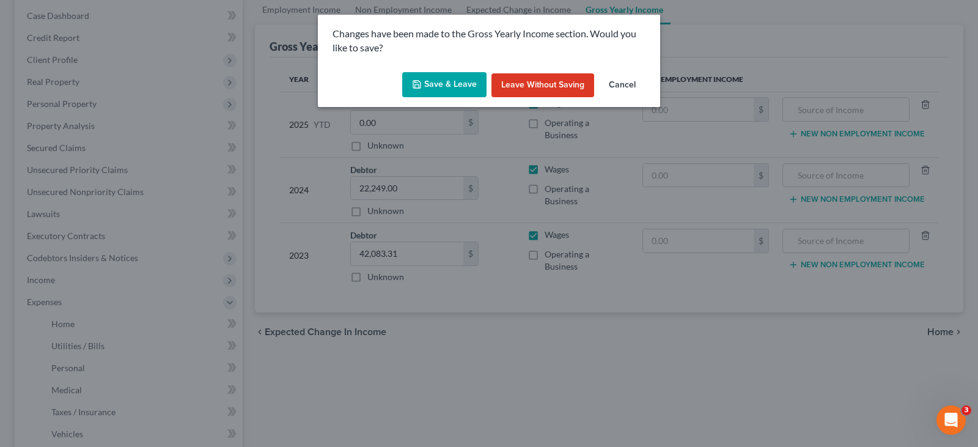
click at [453, 92] on button "Save & Leave" at bounding box center [444, 85] width 84 height 26
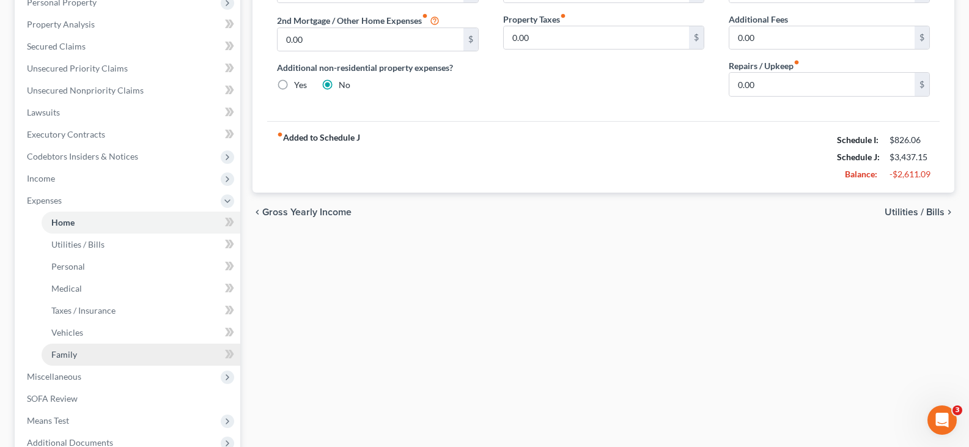
scroll to position [357, 0]
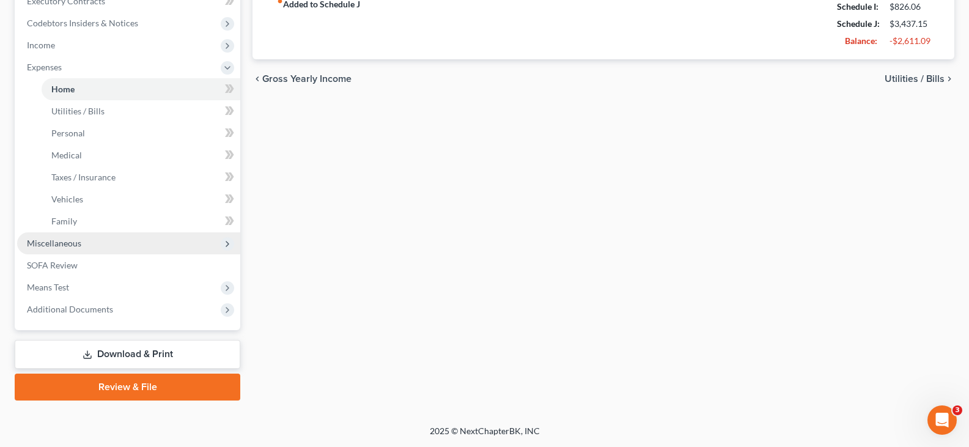
click at [46, 241] on span "Miscellaneous" at bounding box center [54, 243] width 54 height 10
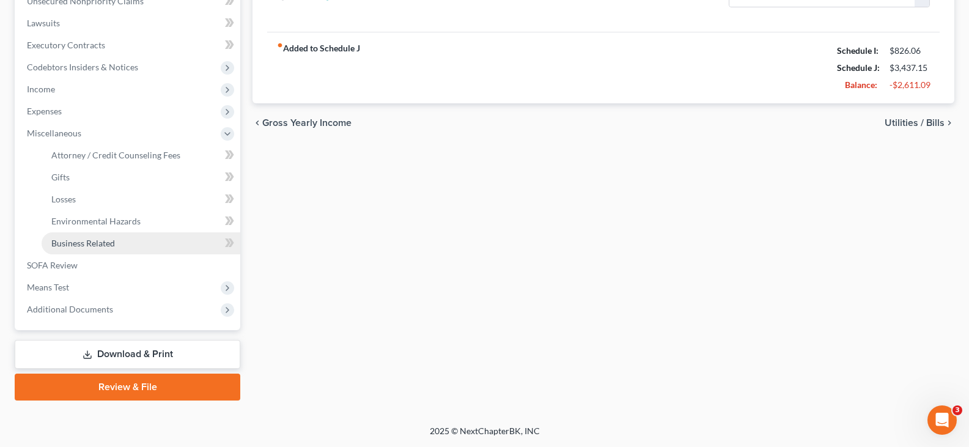
scroll to position [313, 0]
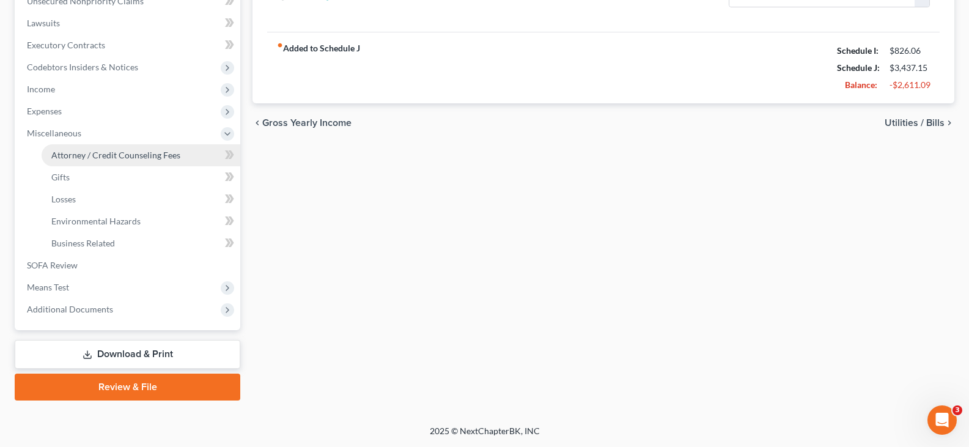
click at [71, 156] on span "Attorney / Credit Counseling Fees" at bounding box center [115, 155] width 129 height 10
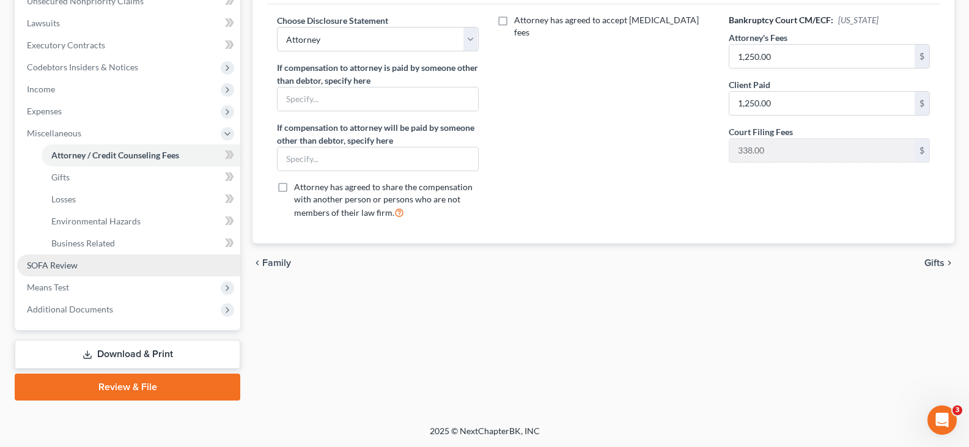
click at [41, 258] on link "SOFA Review" at bounding box center [128, 265] width 223 height 22
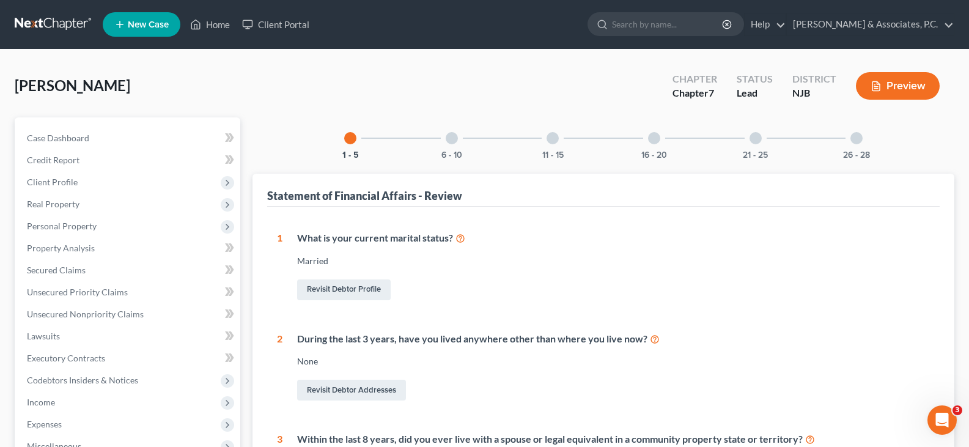
click at [445, 131] on div "6 - 10" at bounding box center [452, 138] width 42 height 42
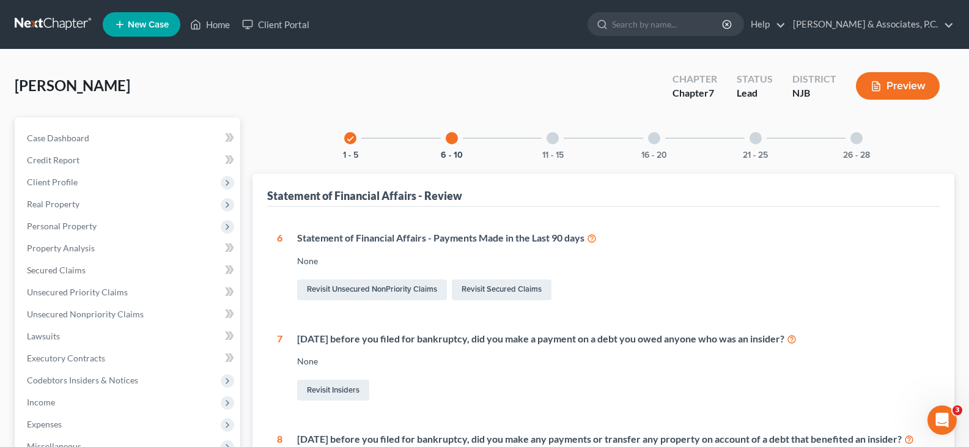
click at [561, 134] on div "11 - 15" at bounding box center [553, 138] width 42 height 42
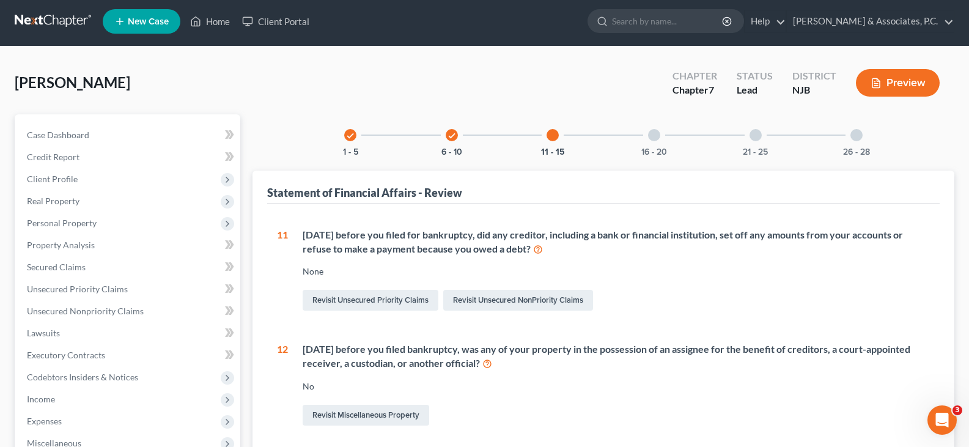
scroll to position [2, 0]
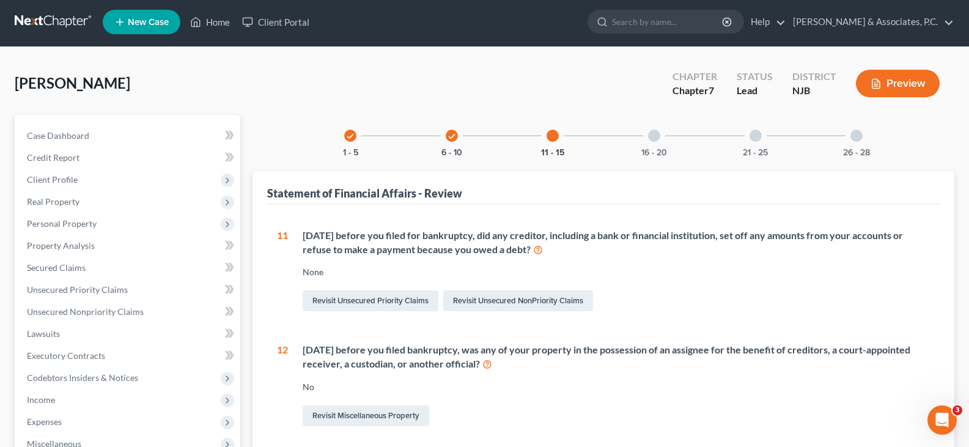
click at [662, 135] on div "16 - 20" at bounding box center [654, 136] width 42 height 42
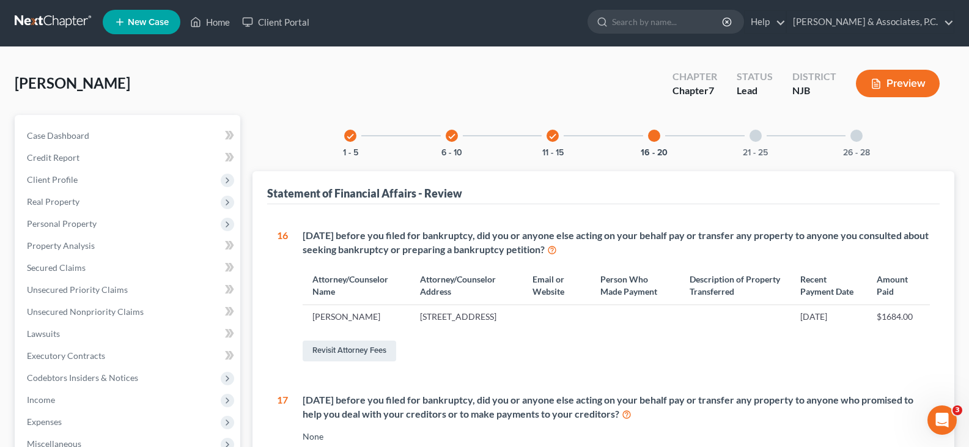
click at [753, 141] on div at bounding box center [755, 136] width 12 height 12
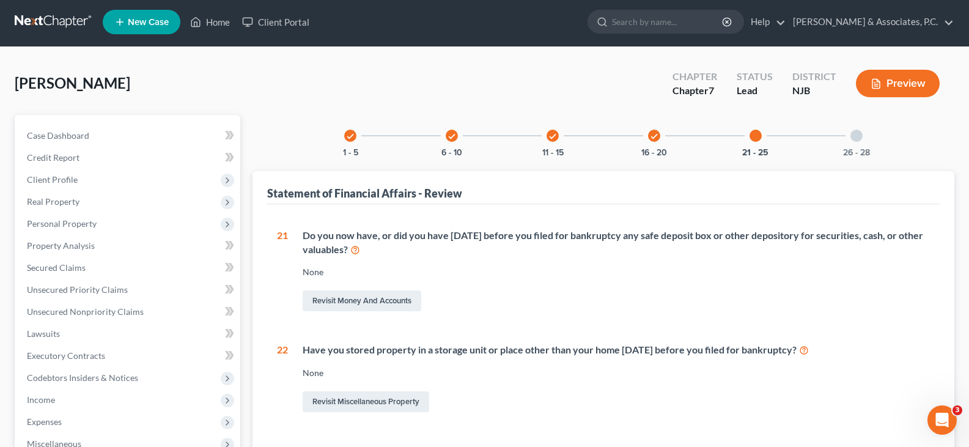
click at [851, 134] on div at bounding box center [856, 136] width 12 height 12
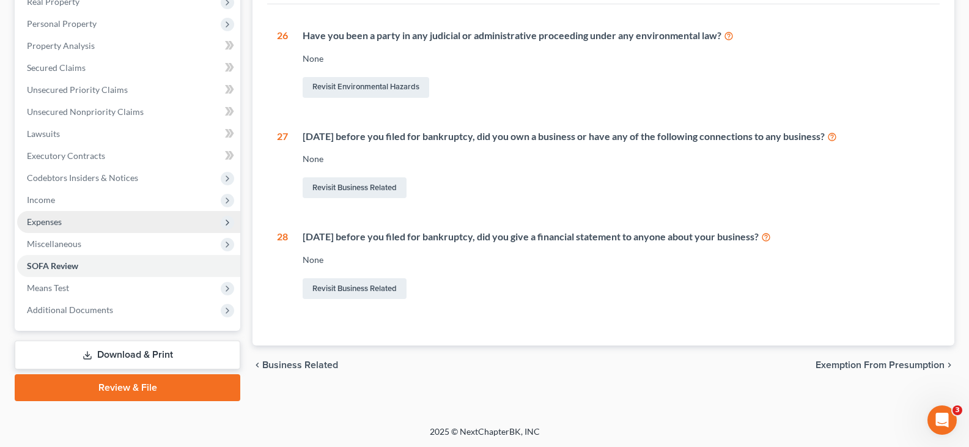
scroll to position [203, 0]
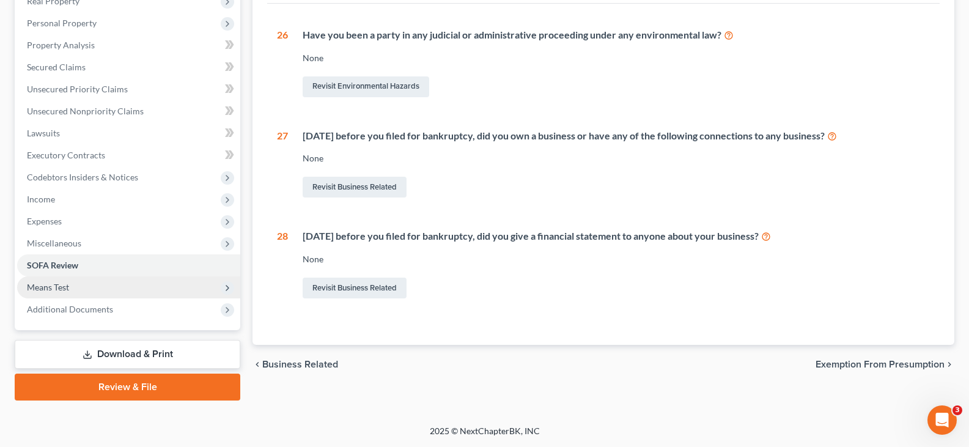
click at [57, 288] on span "Means Test" at bounding box center [48, 287] width 42 height 10
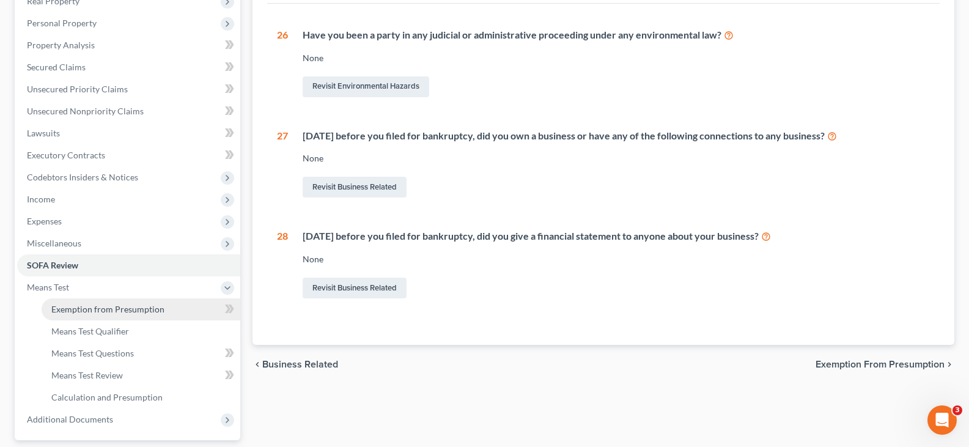
click at [93, 308] on span "Exemption from Presumption" at bounding box center [107, 309] width 113 height 10
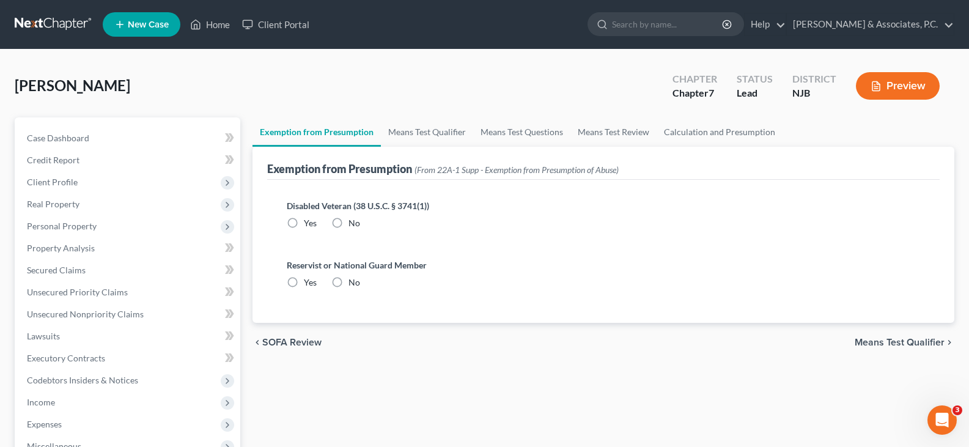
click at [348, 220] on label "No" at bounding box center [354, 223] width 12 height 12
click at [353, 220] on input "No" at bounding box center [357, 221] width 8 height 8
click at [348, 277] on label "No" at bounding box center [354, 282] width 12 height 12
click at [353, 277] on input "No" at bounding box center [357, 280] width 8 height 8
drag, startPoint x: 420, startPoint y: 129, endPoint x: 477, endPoint y: 139, distance: 57.1
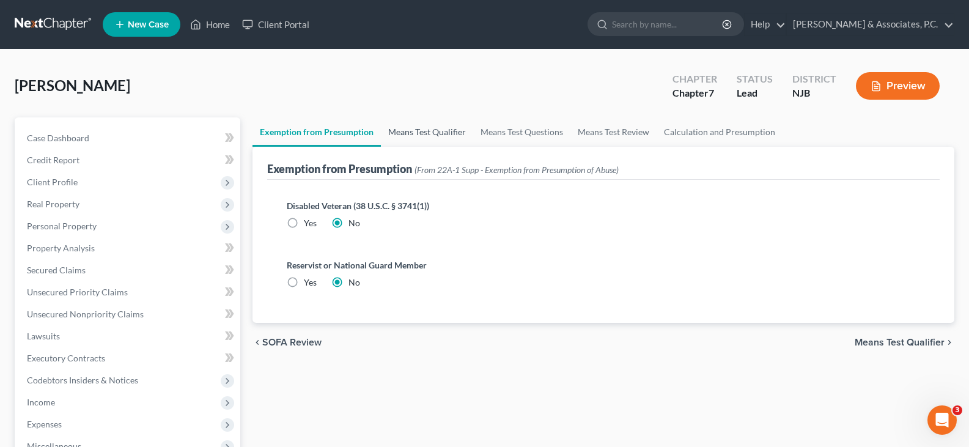
click at [421, 129] on link "Means Test Qualifier" at bounding box center [427, 131] width 92 height 29
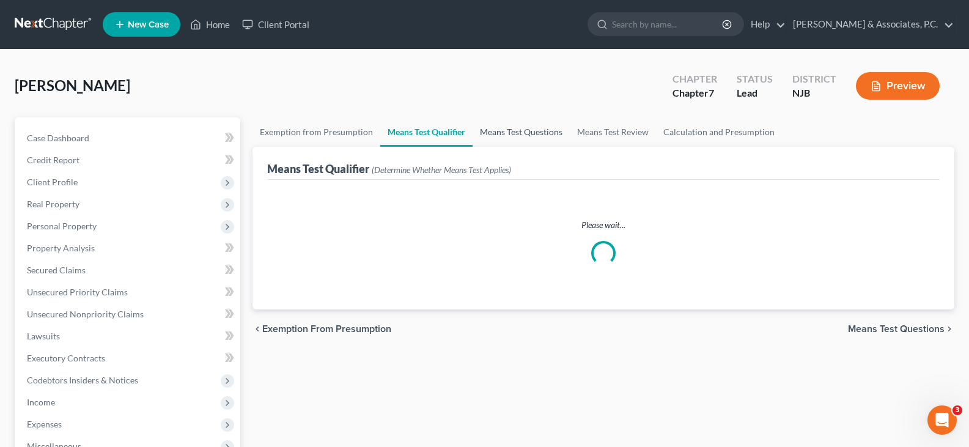
drag, startPoint x: 516, startPoint y: 129, endPoint x: 552, endPoint y: 133, distance: 36.3
click at [516, 129] on link "Means Test Questions" at bounding box center [520, 131] width 97 height 29
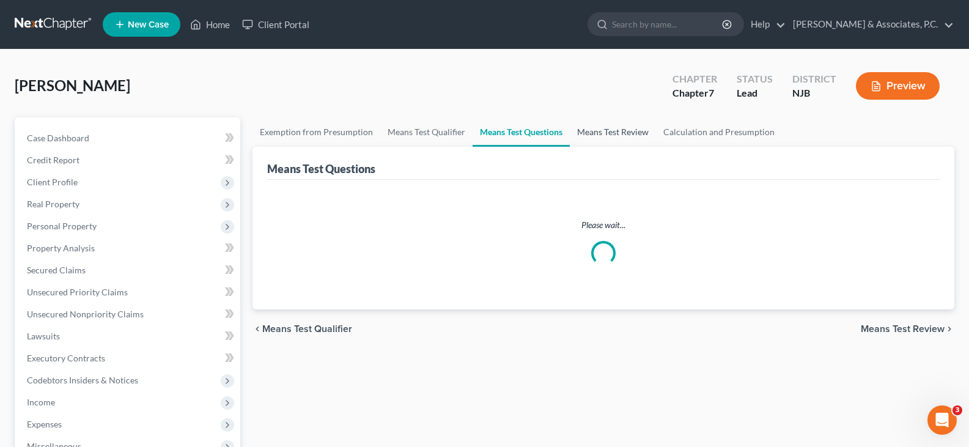
click at [621, 129] on link "Means Test Review" at bounding box center [613, 131] width 86 height 29
click at [714, 131] on link "Calculation and Presumption" at bounding box center [719, 131] width 126 height 29
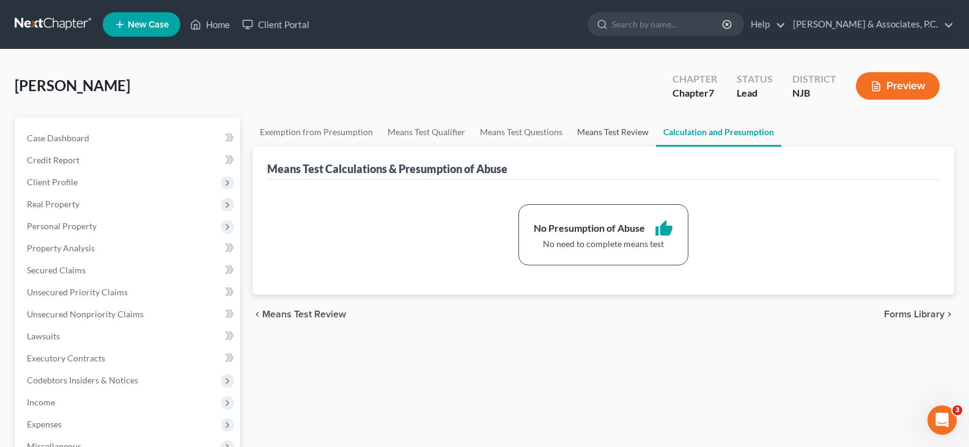
click at [626, 131] on link "Means Test Review" at bounding box center [613, 131] width 86 height 29
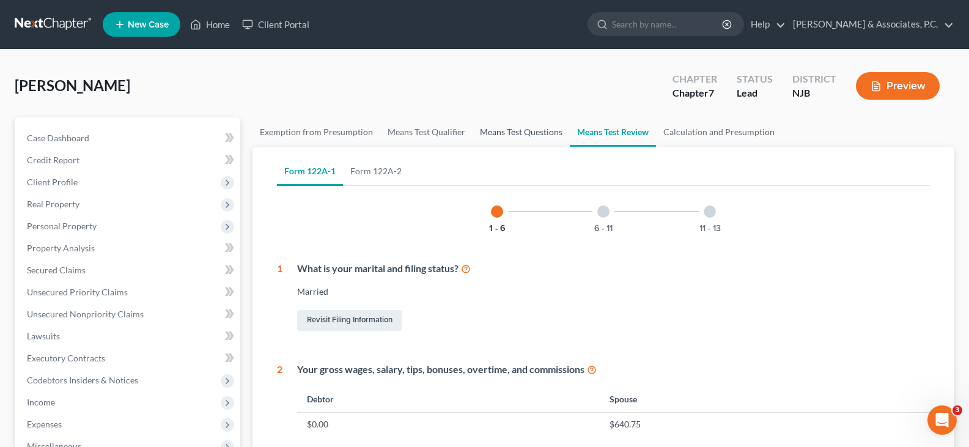
click at [517, 131] on link "Means Test Questions" at bounding box center [520, 131] width 97 height 29
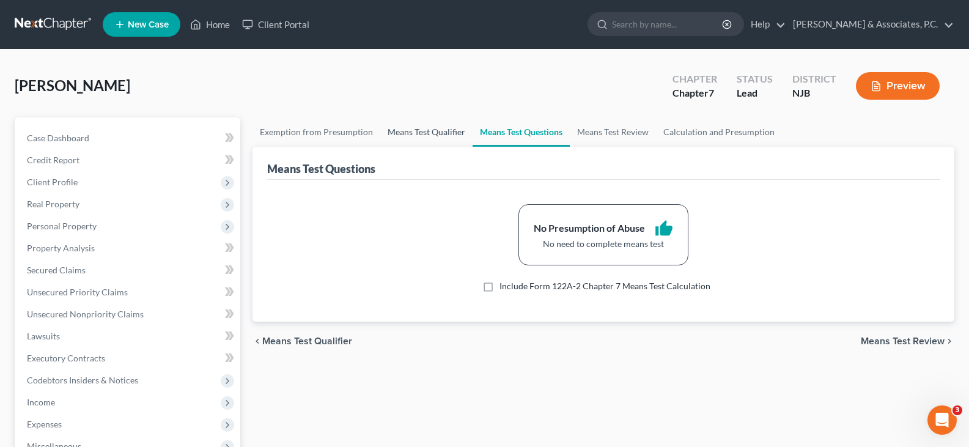
click at [430, 132] on link "Means Test Qualifier" at bounding box center [426, 131] width 92 height 29
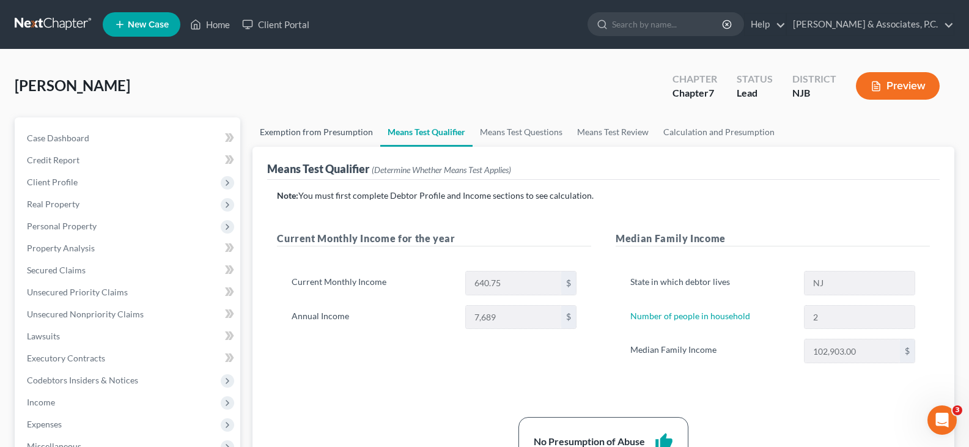
drag, startPoint x: 345, startPoint y: 131, endPoint x: 13, endPoint y: 135, distance: 331.8
click at [344, 131] on link "Exemption from Presumption" at bounding box center [316, 131] width 128 height 29
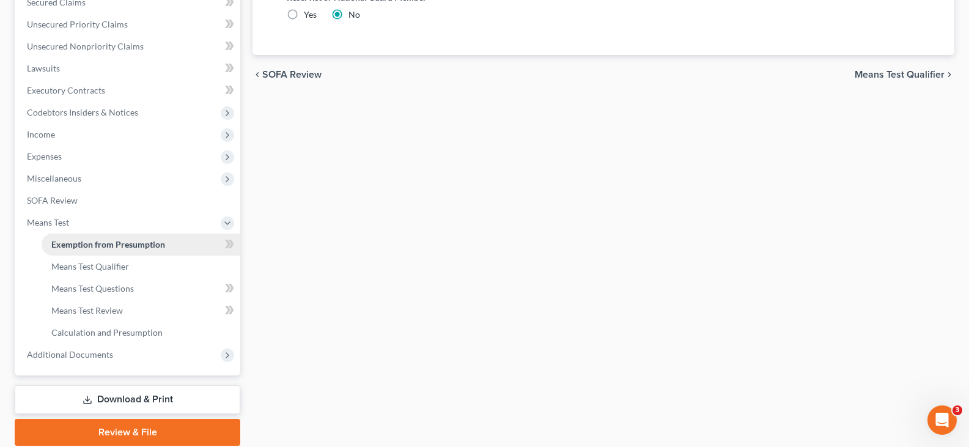
scroll to position [313, 0]
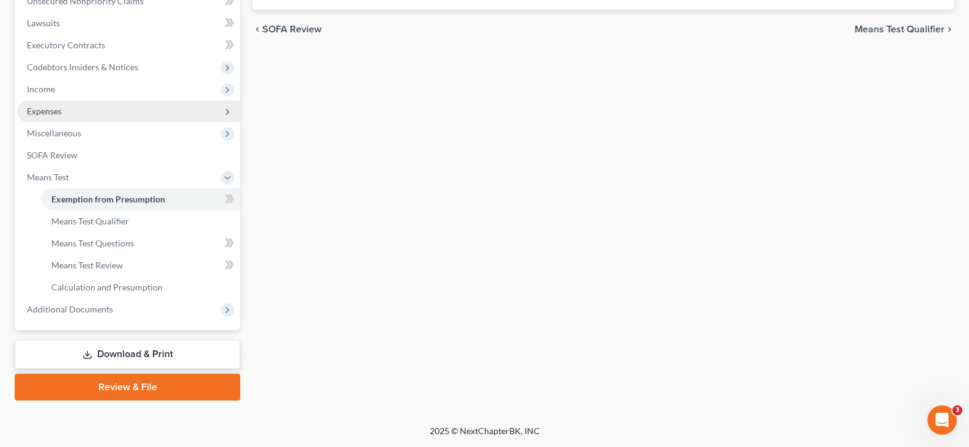
click at [49, 106] on span "Expenses" at bounding box center [44, 111] width 35 height 10
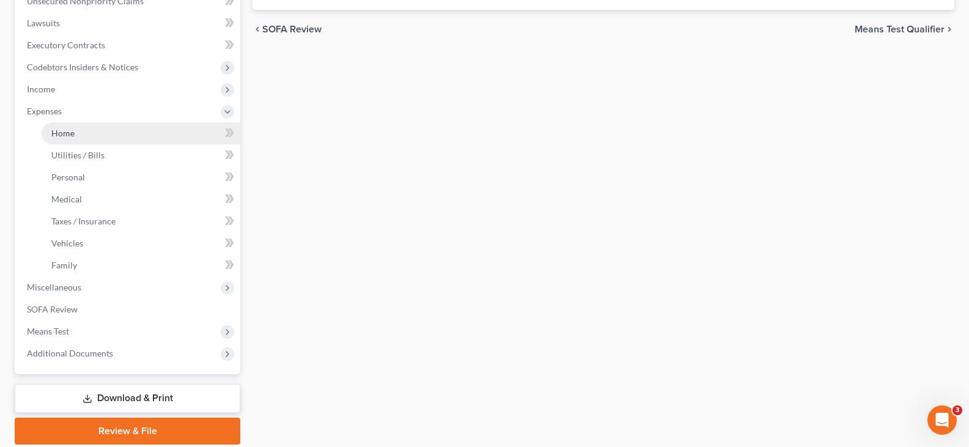
click at [63, 130] on span "Home" at bounding box center [62, 133] width 23 height 10
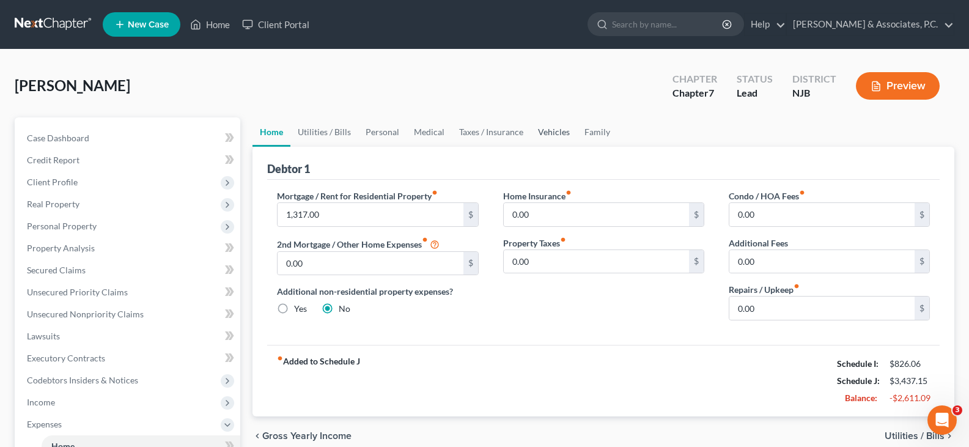
click at [547, 130] on link "Vehicles" at bounding box center [553, 131] width 46 height 29
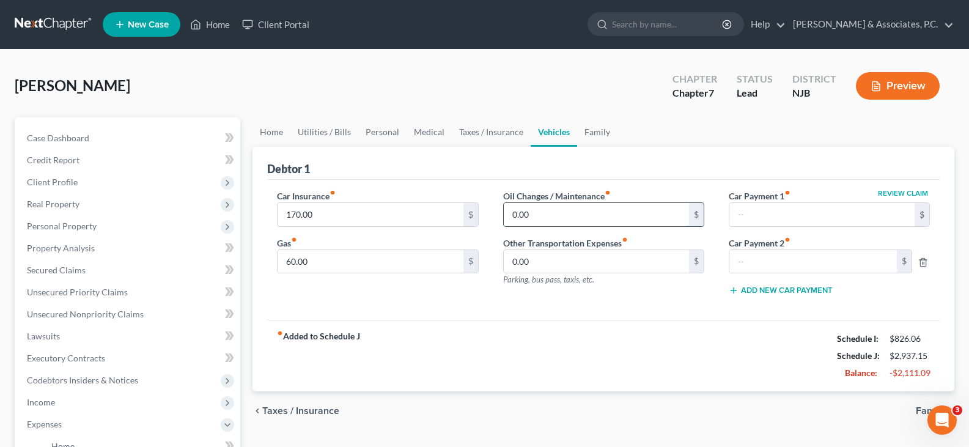
click at [584, 212] on input "0.00" at bounding box center [596, 214] width 185 height 23
drag, startPoint x: 572, startPoint y: 260, endPoint x: 555, endPoint y: 248, distance: 20.5
click at [571, 260] on input "0.00" at bounding box center [596, 261] width 185 height 23
click at [493, 130] on link "Taxes / Insurance" at bounding box center [491, 131] width 79 height 29
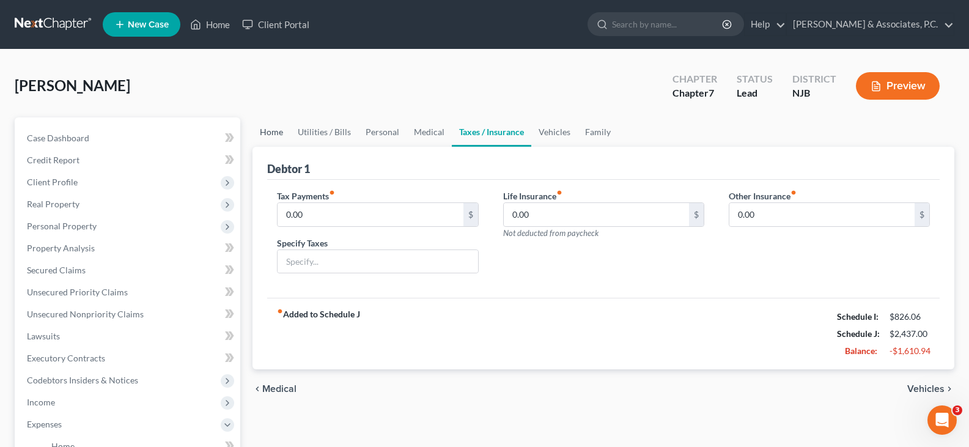
click at [271, 132] on link "Home" at bounding box center [271, 131] width 38 height 29
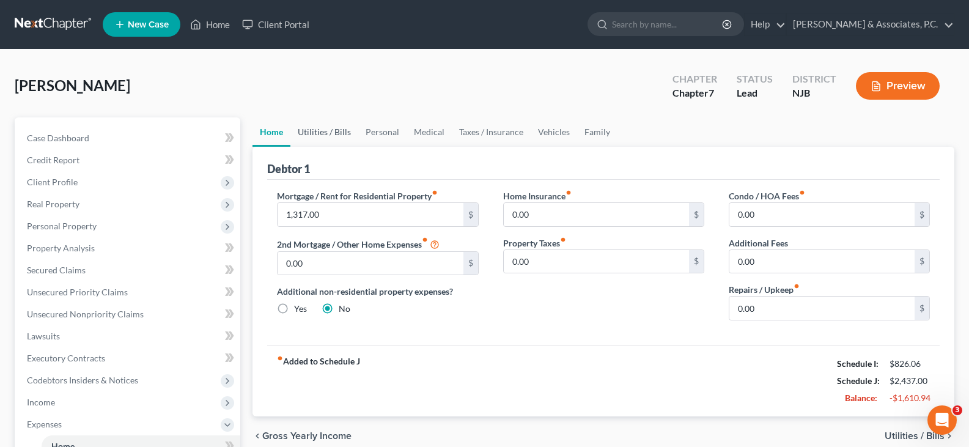
click at [324, 129] on link "Utilities / Bills" at bounding box center [324, 131] width 68 height 29
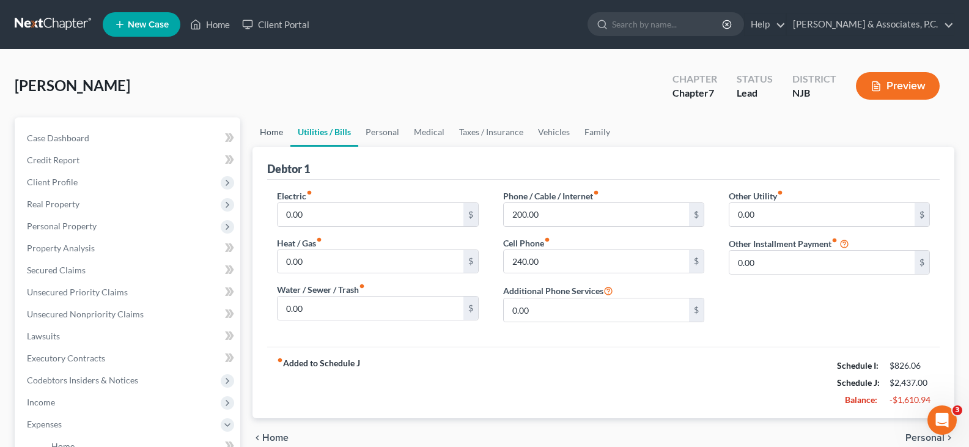
click at [269, 134] on link "Home" at bounding box center [271, 131] width 38 height 29
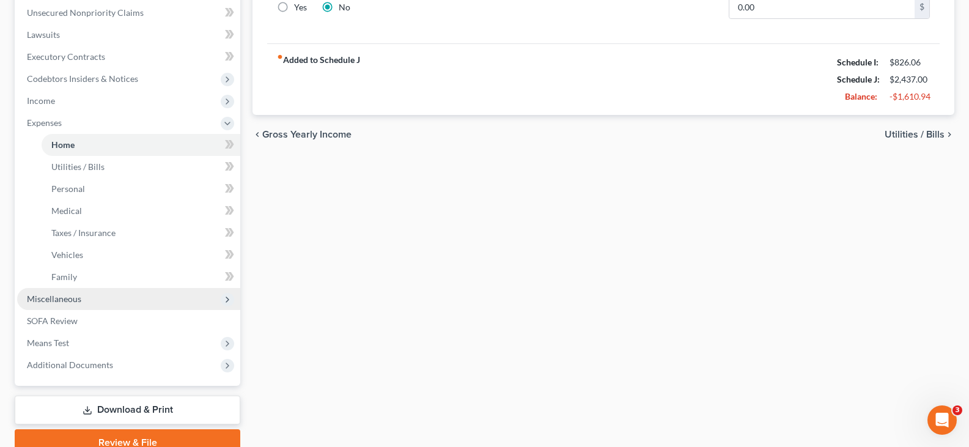
scroll to position [357, 0]
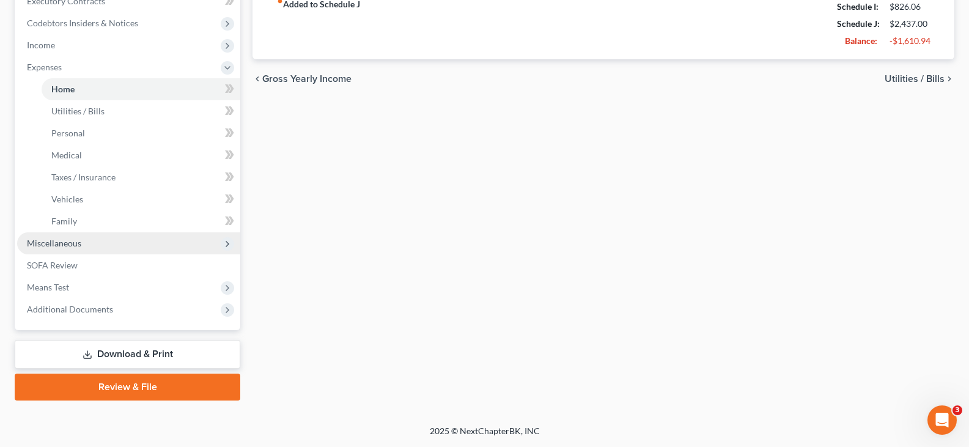
click at [54, 239] on span "Miscellaneous" at bounding box center [54, 243] width 54 height 10
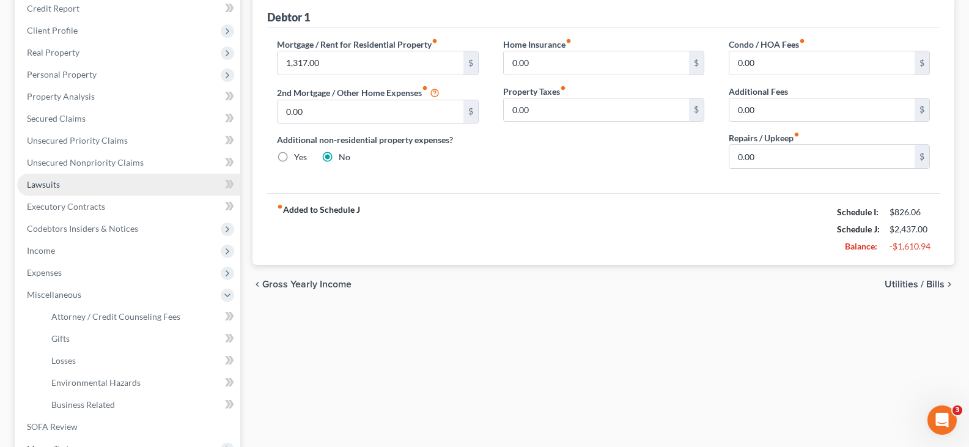
scroll to position [130, 0]
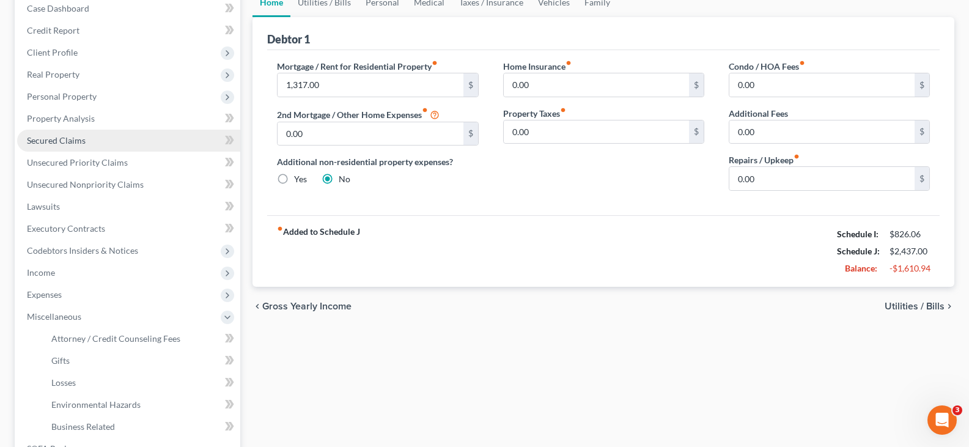
click at [58, 139] on span "Secured Claims" at bounding box center [56, 140] width 59 height 10
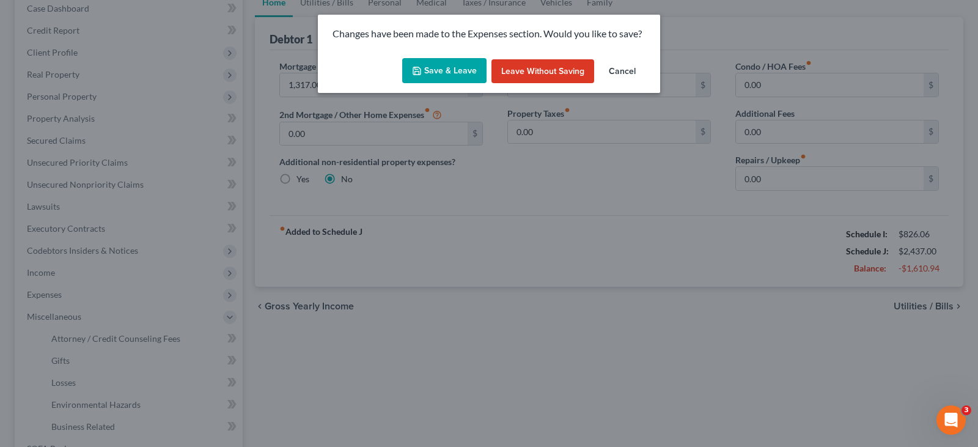
click at [438, 68] on button "Save & Leave" at bounding box center [444, 71] width 84 height 26
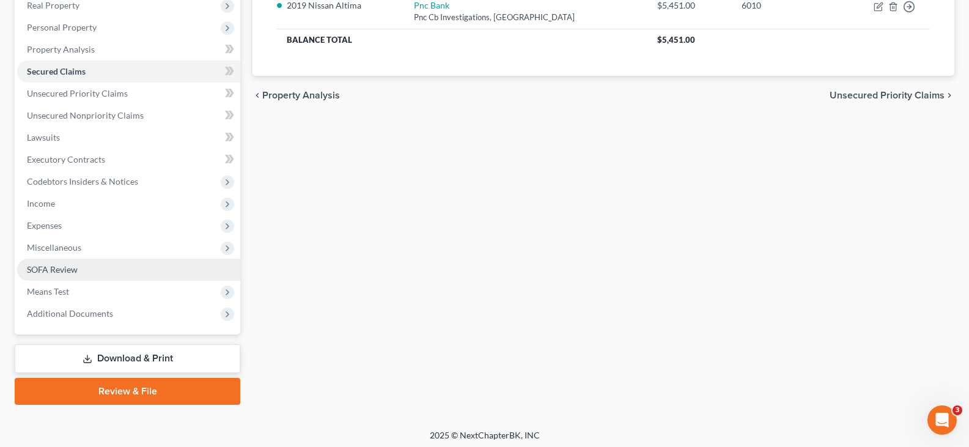
scroll to position [203, 0]
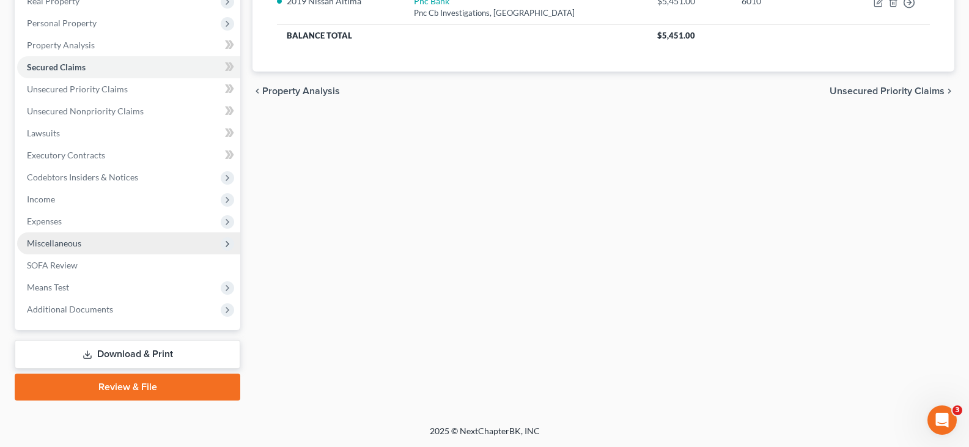
click at [50, 246] on span "Miscellaneous" at bounding box center [54, 243] width 54 height 10
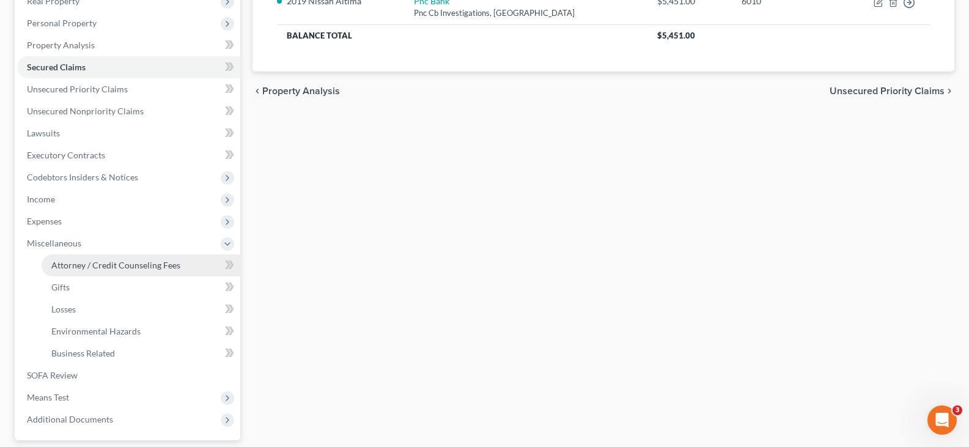
click at [73, 266] on span "Attorney / Credit Counseling Fees" at bounding box center [115, 265] width 129 height 10
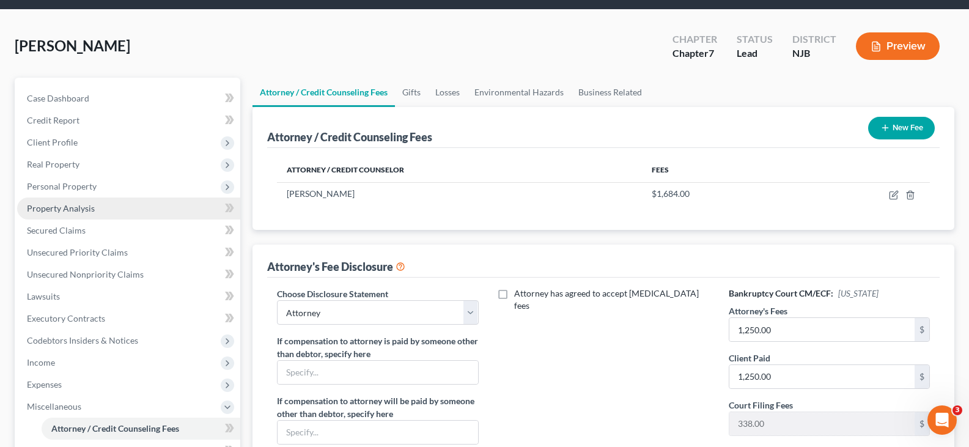
scroll to position [61, 0]
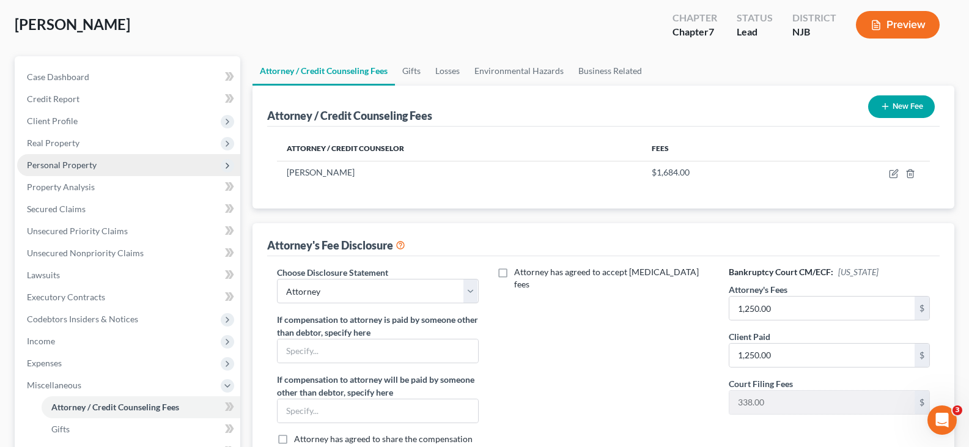
click at [57, 162] on span "Personal Property" at bounding box center [62, 164] width 70 height 10
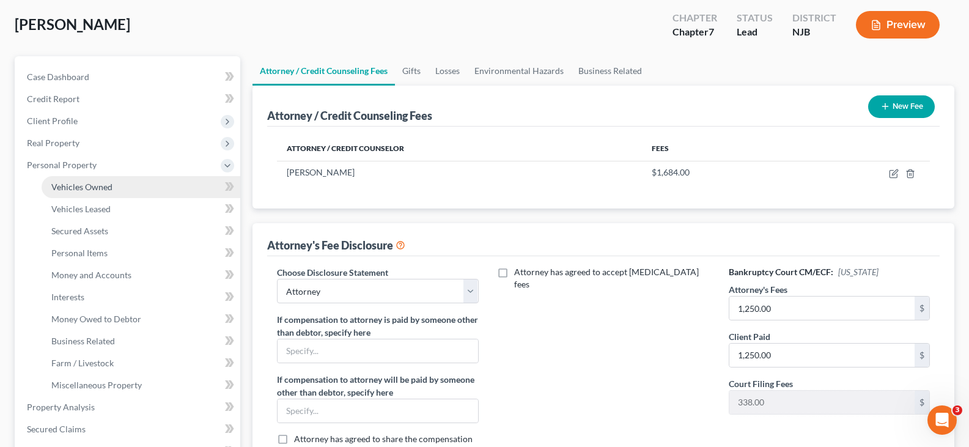
click at [79, 191] on span "Vehicles Owned" at bounding box center [81, 186] width 61 height 10
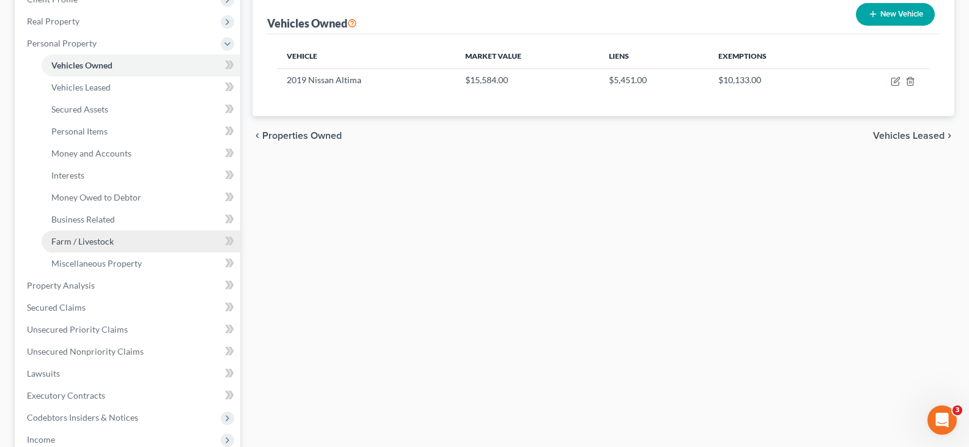
scroll to position [183, 0]
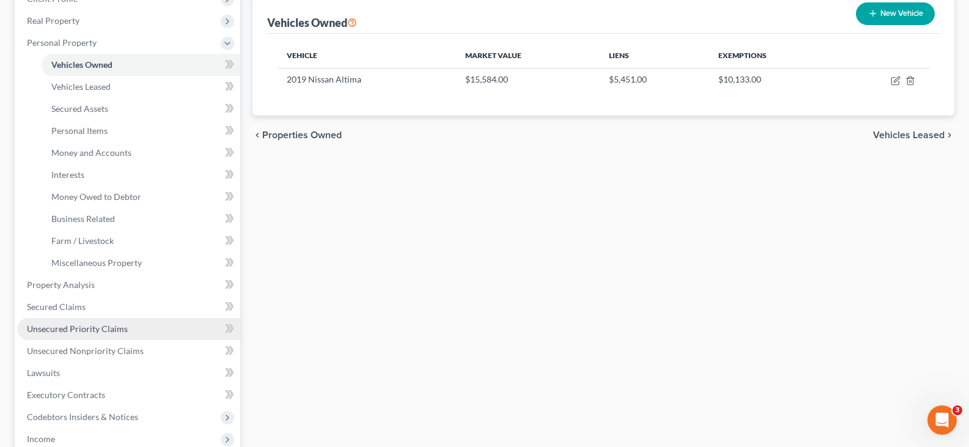
click at [67, 328] on span "Unsecured Priority Claims" at bounding box center [77, 328] width 101 height 10
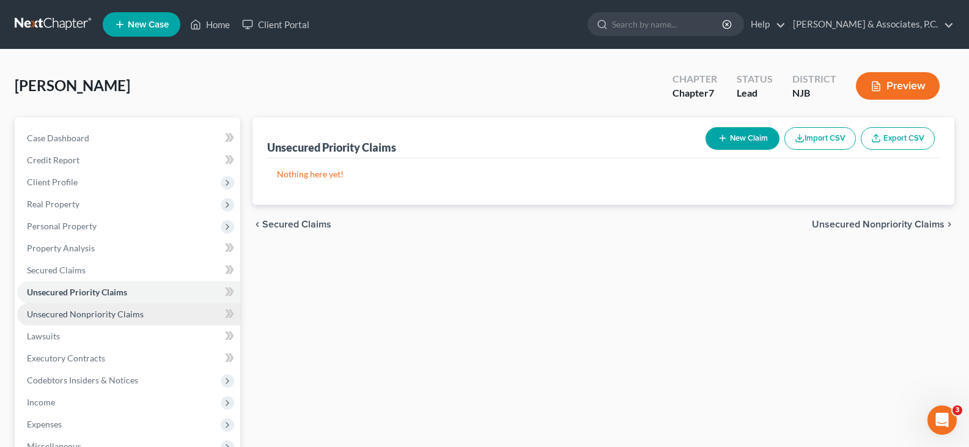
click at [72, 317] on span "Unsecured Nonpriority Claims" at bounding box center [85, 314] width 117 height 10
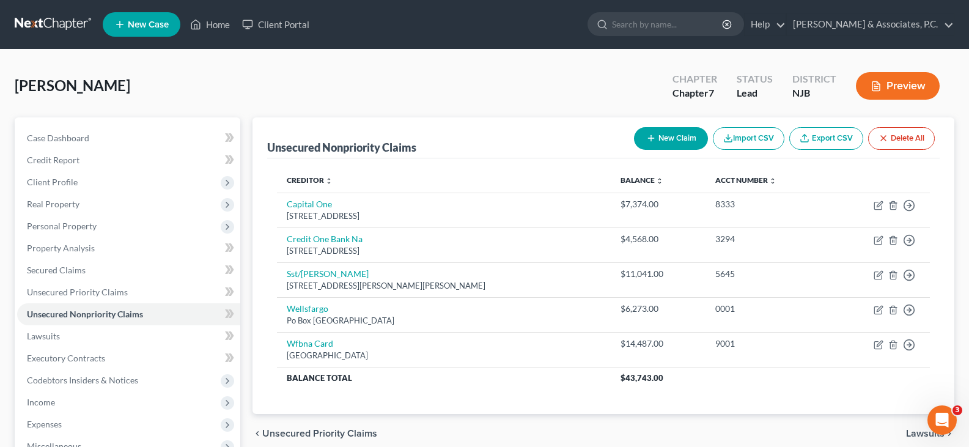
click at [662, 144] on button "New Claim" at bounding box center [671, 138] width 74 height 23
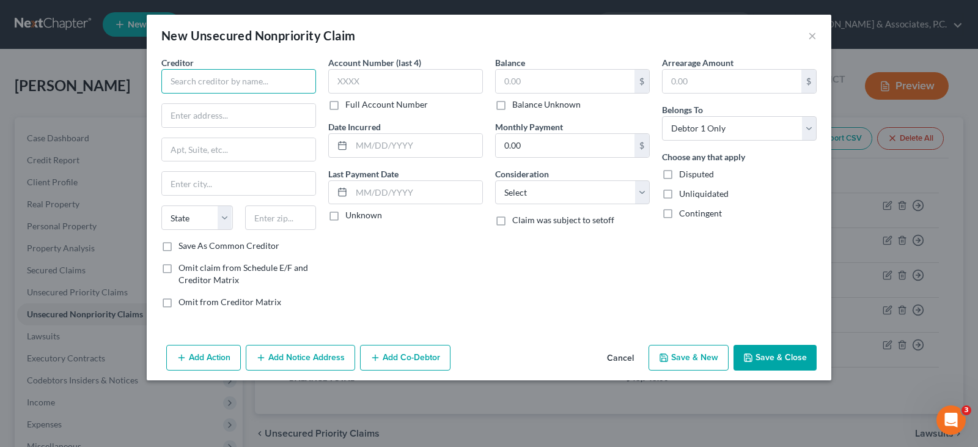
click at [264, 82] on input "text" at bounding box center [238, 81] width 155 height 24
click at [222, 113] on input "text" at bounding box center [238, 115] width 153 height 23
click at [236, 186] on input "text" at bounding box center [238, 183] width 153 height 23
click at [215, 180] on input "text" at bounding box center [238, 183] width 153 height 23
click at [526, 82] on input "text" at bounding box center [565, 81] width 139 height 23
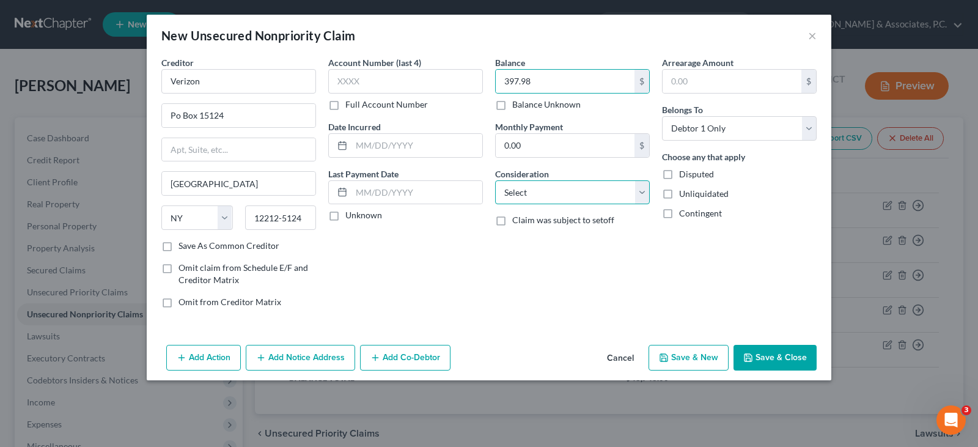
click at [571, 187] on select "Select Cable / Satellite Services Collection Agency Credit Card Debt Debt Couns…" at bounding box center [572, 192] width 155 height 24
click at [495, 180] on select "Select Cable / Satellite Services Collection Agency Credit Card Debt Debt Couns…" at bounding box center [572, 192] width 155 height 24
drag, startPoint x: 464, startPoint y: 247, endPoint x: 342, endPoint y: 329, distance: 146.8
click at [463, 248] on div "Account Number (last 4) Full Account Number Date Incurred Last Payment Date Unk…" at bounding box center [405, 187] width 167 height 262
click at [288, 353] on button "Add Notice Address" at bounding box center [300, 358] width 109 height 26
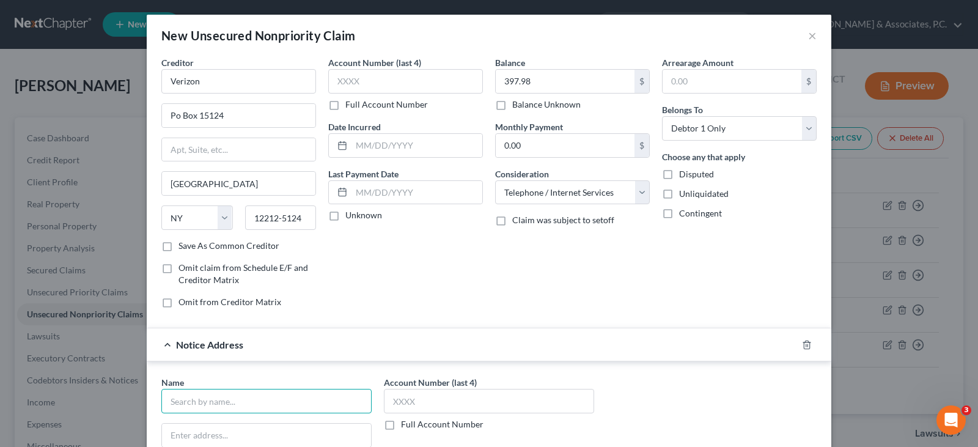
drag, startPoint x: 272, startPoint y: 397, endPoint x: 266, endPoint y: 394, distance: 6.8
click at [273, 397] on input "text" at bounding box center [266, 401] width 210 height 24
click at [213, 401] on input "text" at bounding box center [266, 401] width 210 height 24
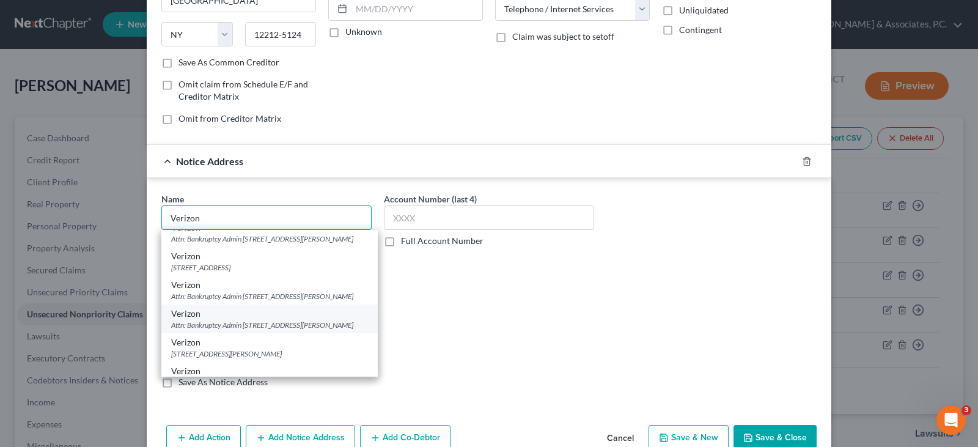
scroll to position [183, 0]
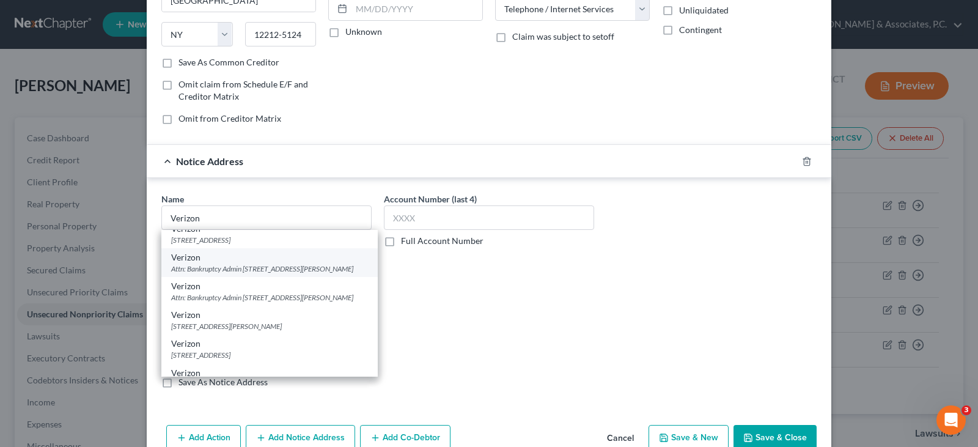
click at [215, 274] on div "Attn: Bankruptcy Admin [STREET_ADDRESS][PERSON_NAME]" at bounding box center [269, 268] width 197 height 10
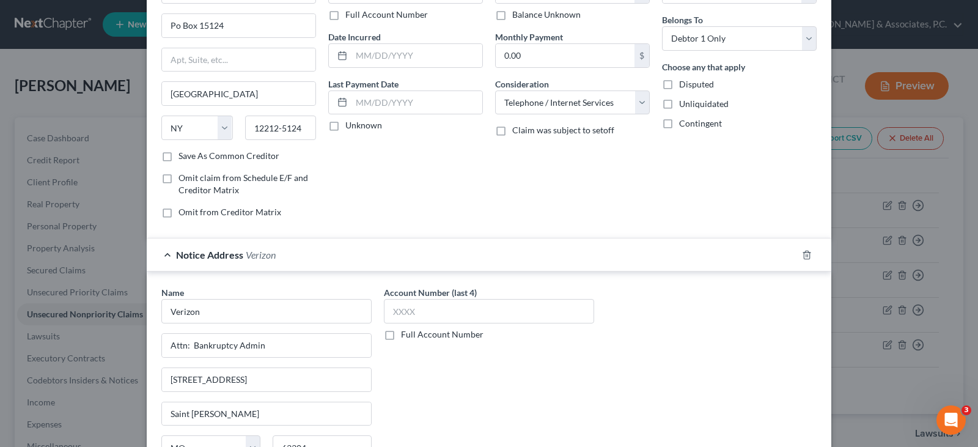
scroll to position [0, 0]
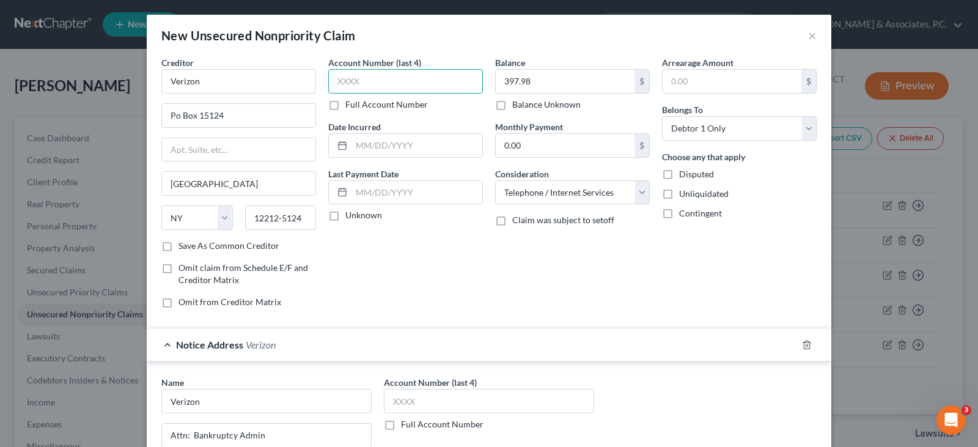
click at [364, 88] on input "text" at bounding box center [405, 81] width 155 height 24
click at [445, 260] on div "Account Number (last 4) 0130 Full Account Number Date Incurred Last Payment Dat…" at bounding box center [405, 187] width 167 height 262
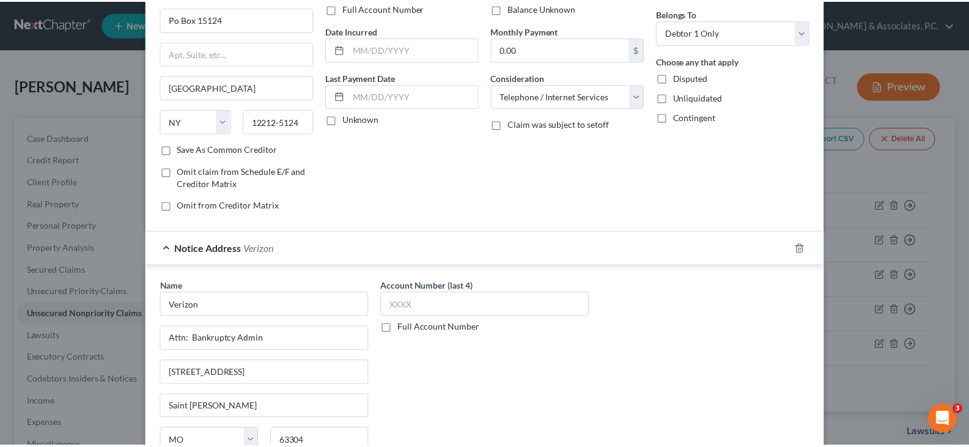
scroll to position [211, 0]
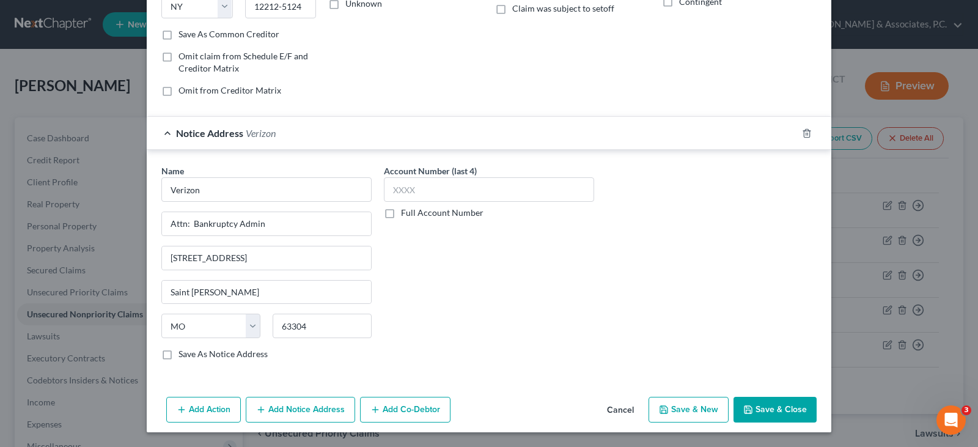
click at [755, 405] on button "Save & Close" at bounding box center [774, 410] width 83 height 26
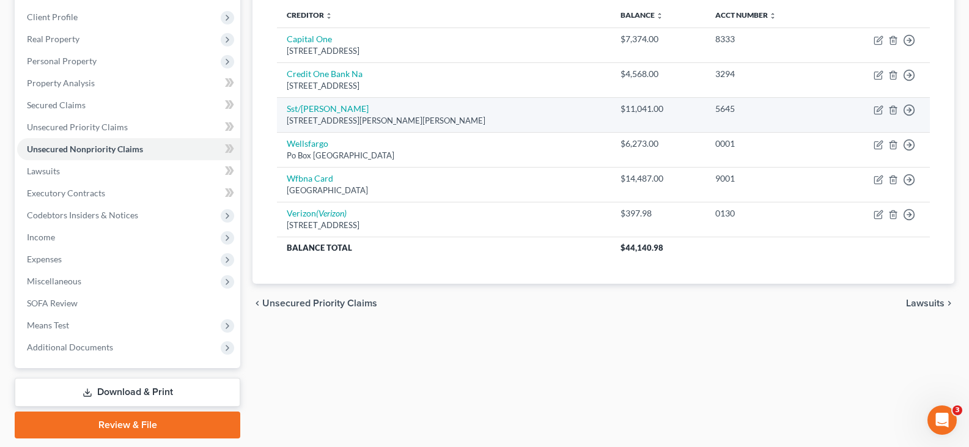
scroll to position [203, 0]
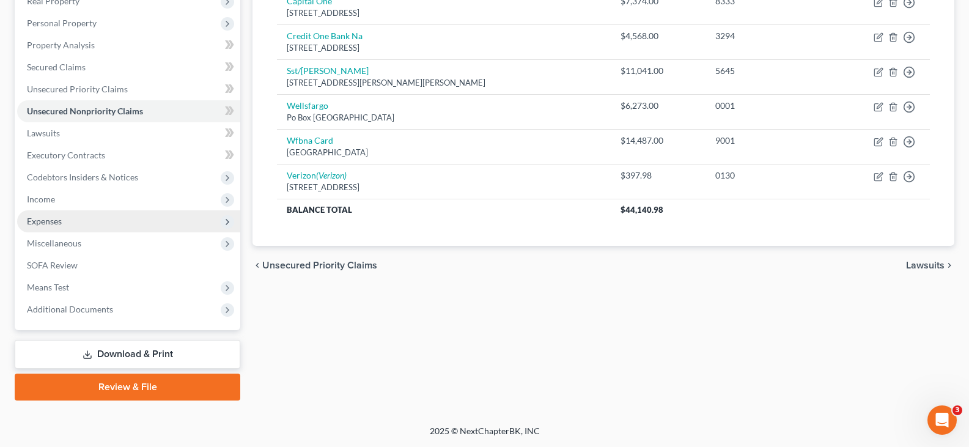
click at [49, 218] on span "Expenses" at bounding box center [44, 221] width 35 height 10
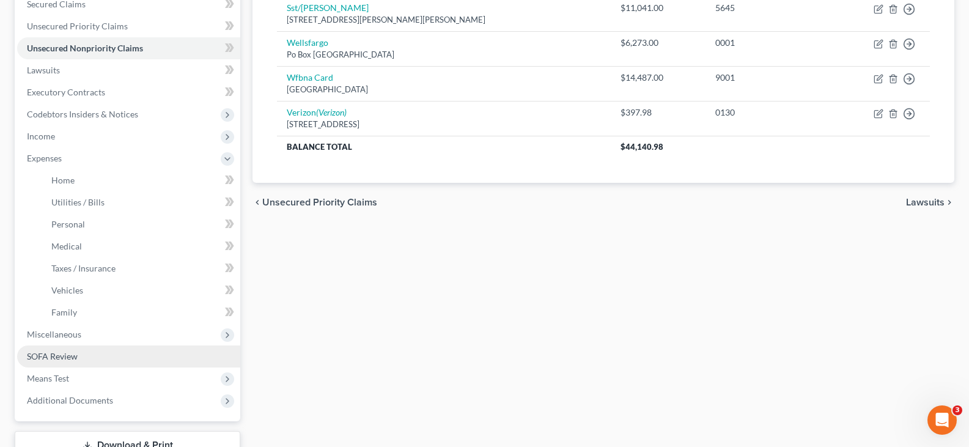
scroll to position [357, 0]
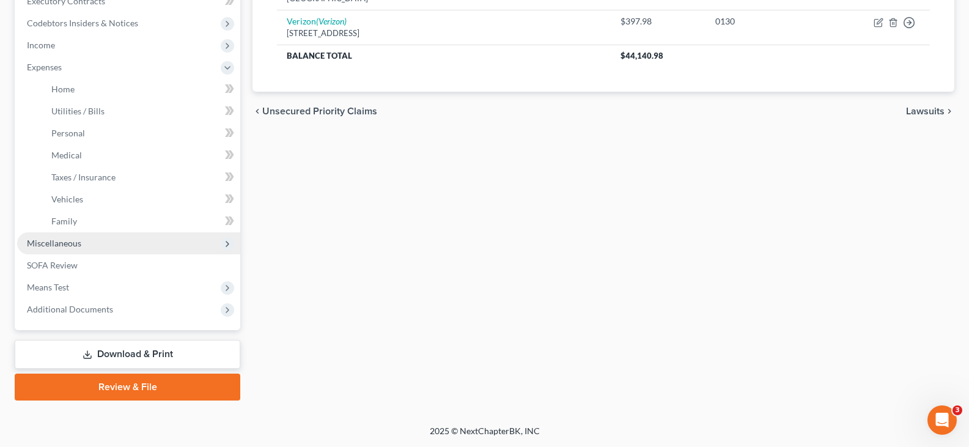
click at [46, 241] on span "Miscellaneous" at bounding box center [54, 243] width 54 height 10
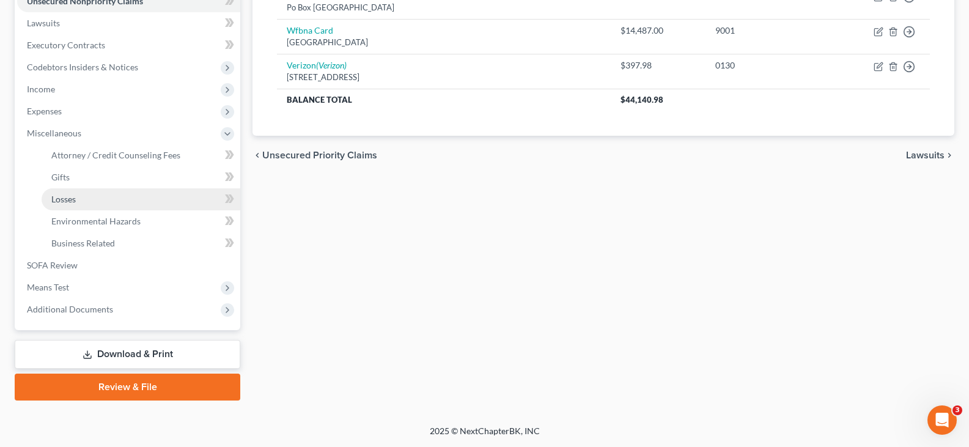
scroll to position [313, 0]
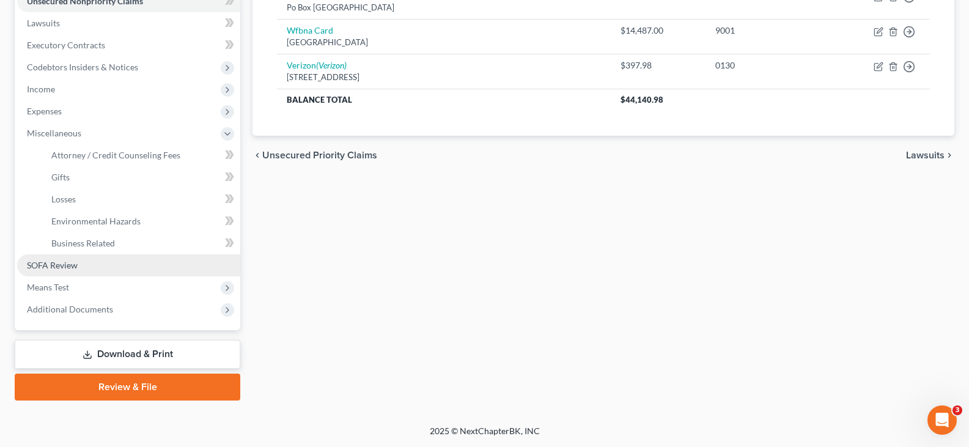
click at [58, 265] on span "SOFA Review" at bounding box center [52, 265] width 51 height 10
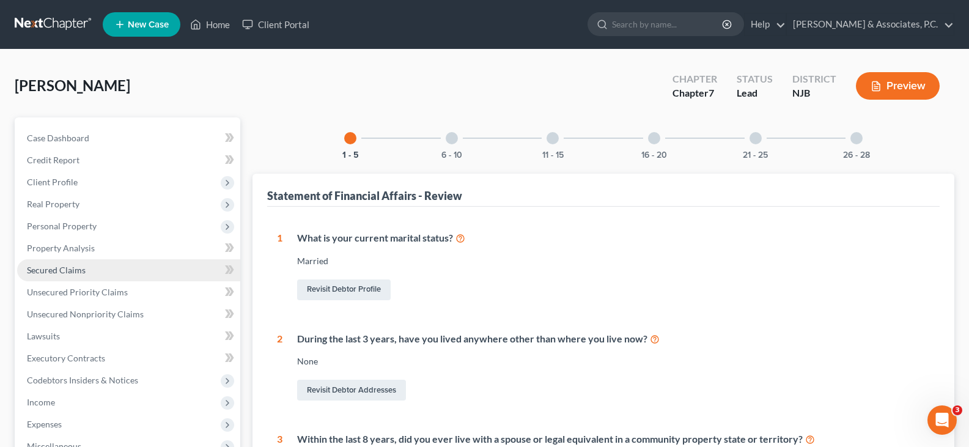
click at [53, 271] on span "Secured Claims" at bounding box center [56, 270] width 59 height 10
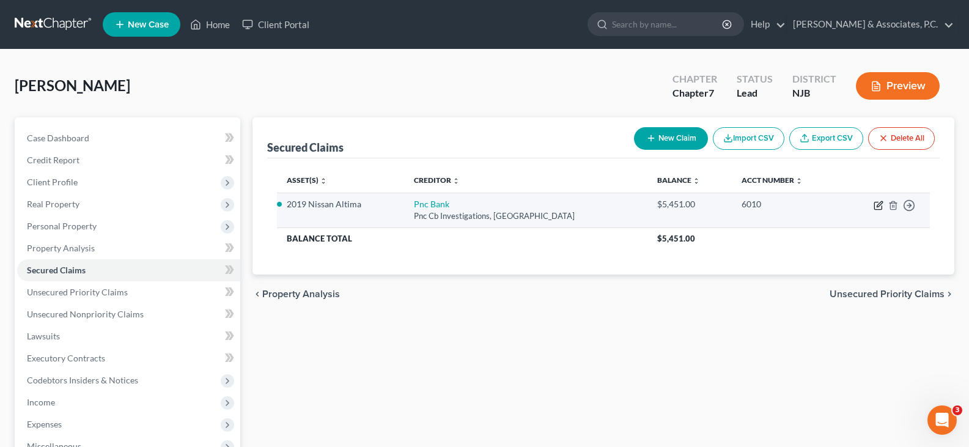
click at [878, 202] on icon "button" at bounding box center [878, 205] width 10 height 10
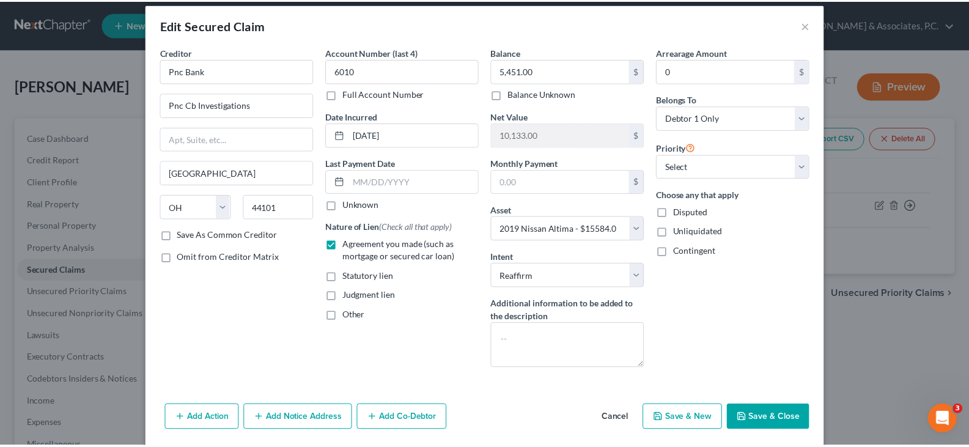
scroll to position [29, 0]
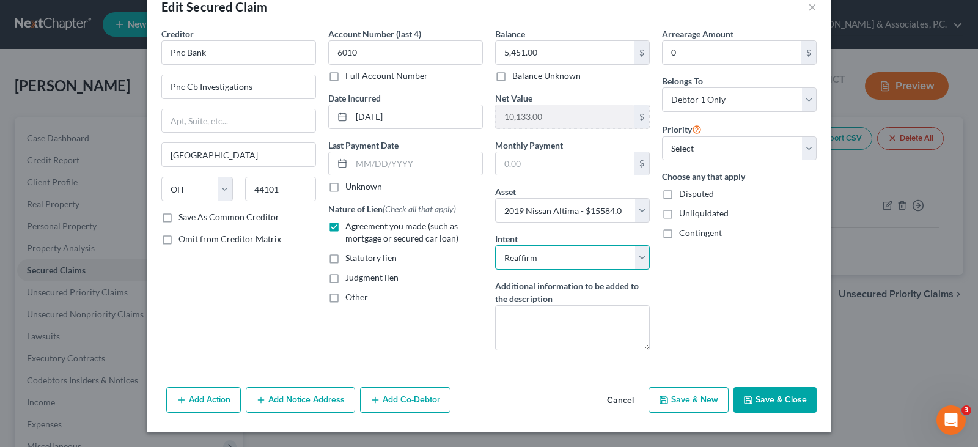
click at [638, 255] on select "Select Surrender Redeem Reaffirm Avoid Other" at bounding box center [572, 257] width 155 height 24
click at [495, 245] on select "Select Surrender Redeem Reaffirm Avoid Other" at bounding box center [572, 257] width 155 height 24
click at [440, 317] on div "Account Number (last 4) 6010 Full Account Number Date Incurred [DATE] Last Paym…" at bounding box center [405, 193] width 167 height 332
click at [765, 403] on button "Save & Close" at bounding box center [774, 400] width 83 height 26
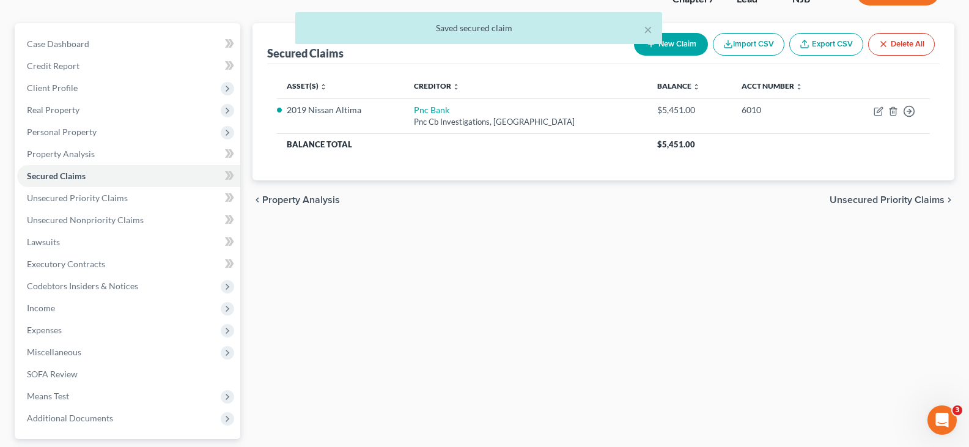
scroll to position [203, 0]
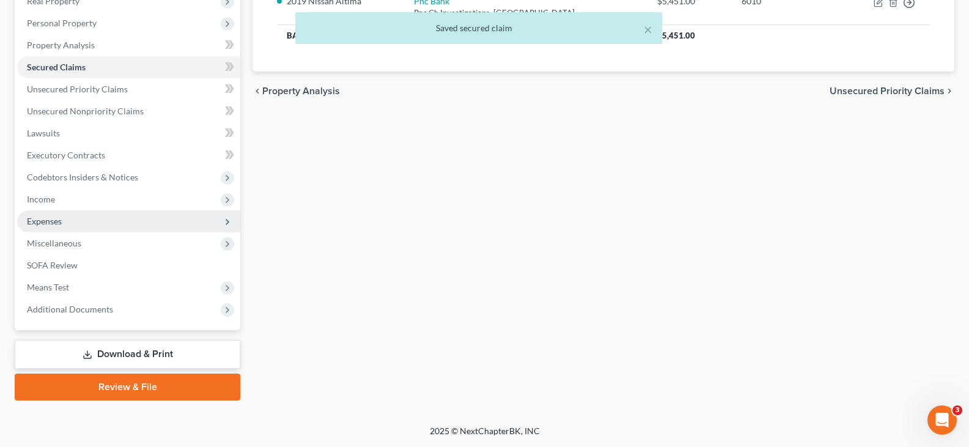
click at [38, 221] on span "Expenses" at bounding box center [44, 221] width 35 height 10
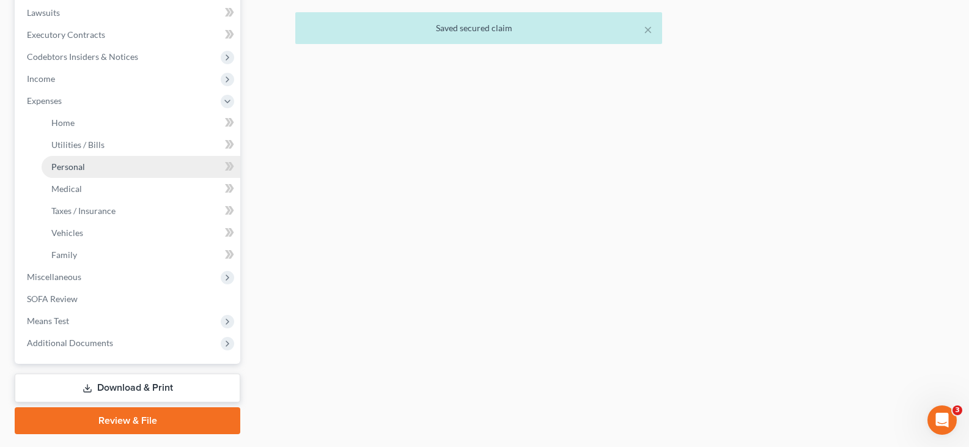
scroll to position [357, 0]
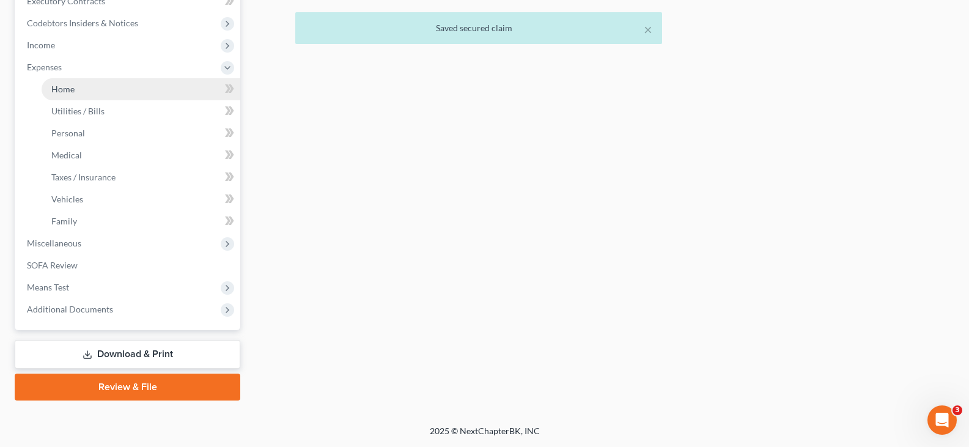
click at [71, 90] on span "Home" at bounding box center [62, 89] width 23 height 10
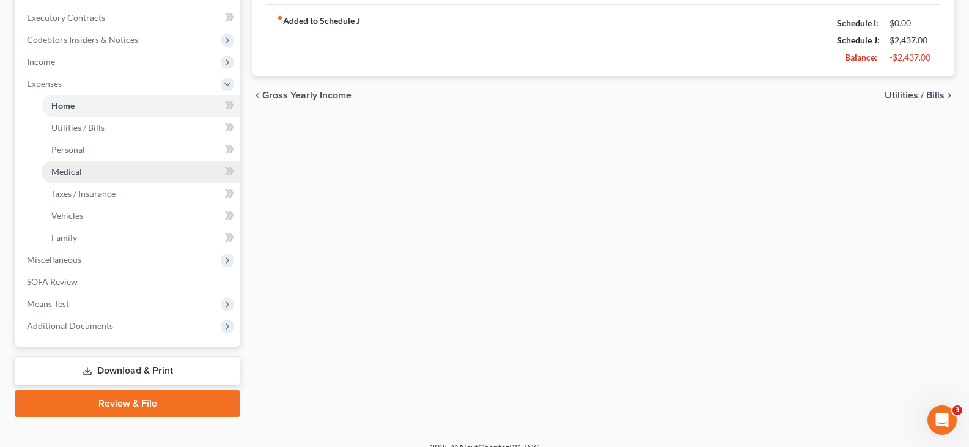
scroll to position [357, 0]
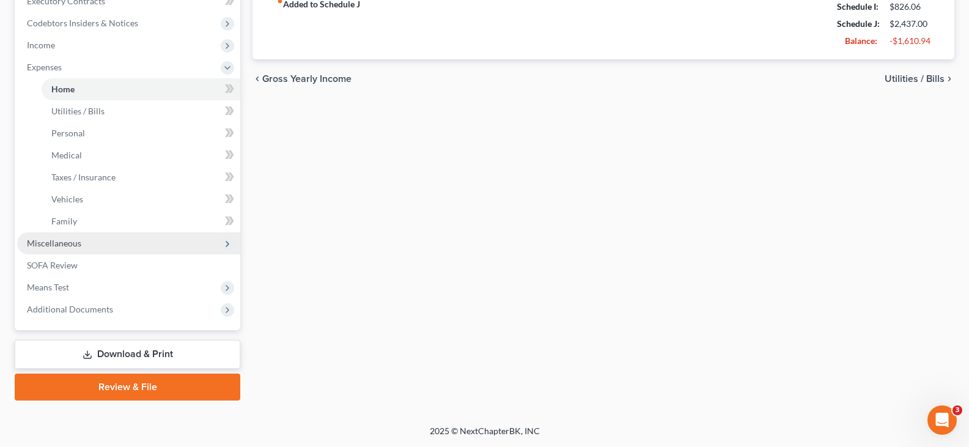
click at [44, 244] on span "Miscellaneous" at bounding box center [54, 243] width 54 height 10
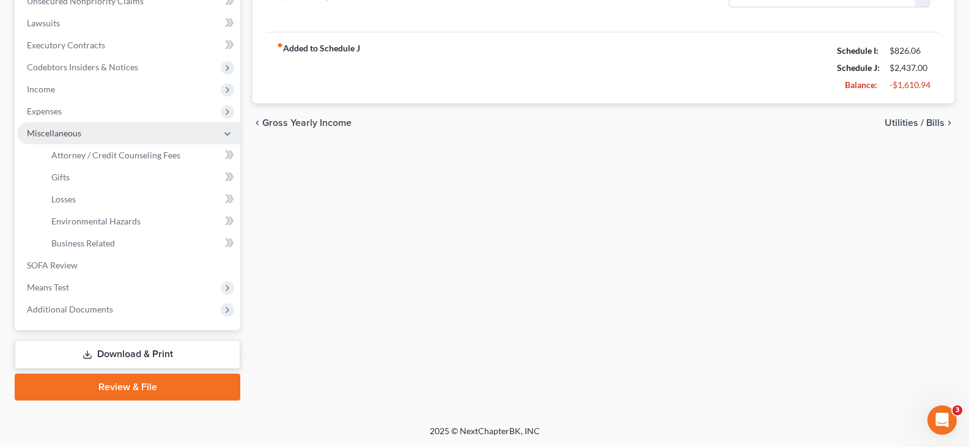
scroll to position [313, 0]
click at [104, 357] on link "Download & Print" at bounding box center [127, 354] width 225 height 29
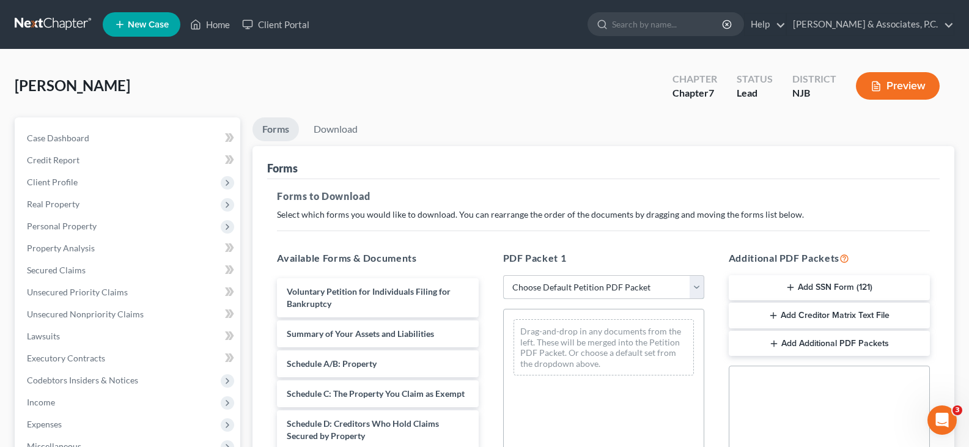
click at [690, 283] on select "Choose Default Petition PDF Packet Complete Bankruptcy Petition (all forms and …" at bounding box center [603, 287] width 201 height 24
click at [503, 275] on select "Choose Default Petition PDF Packet Complete Bankruptcy Petition (all forms and …" at bounding box center [603, 287] width 201 height 24
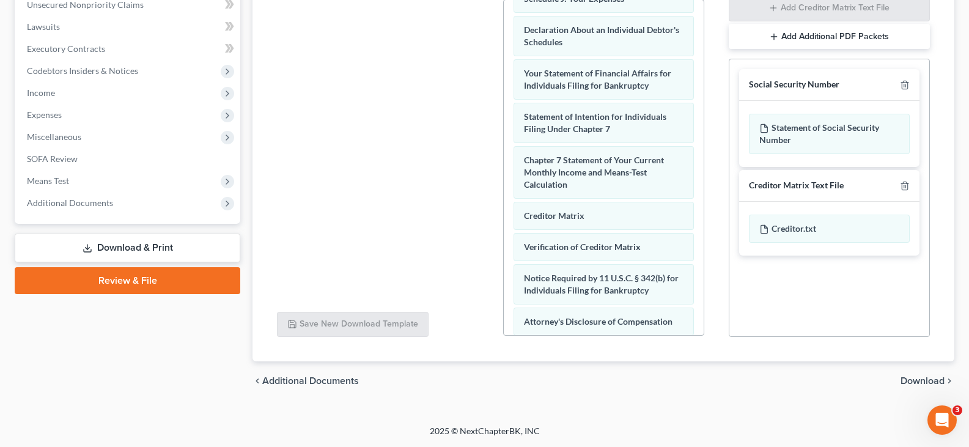
scroll to position [436, 0]
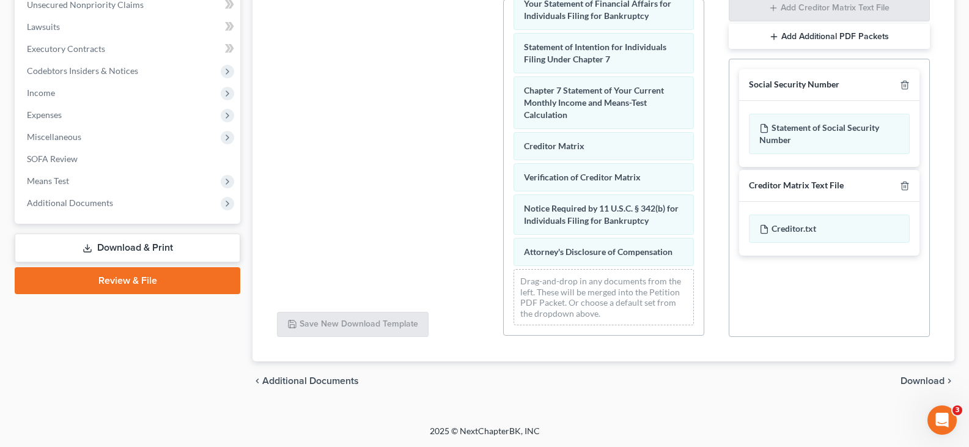
drag, startPoint x: 911, startPoint y: 384, endPoint x: 652, endPoint y: 247, distance: 293.0
click at [910, 383] on span "Download" at bounding box center [922, 381] width 44 height 10
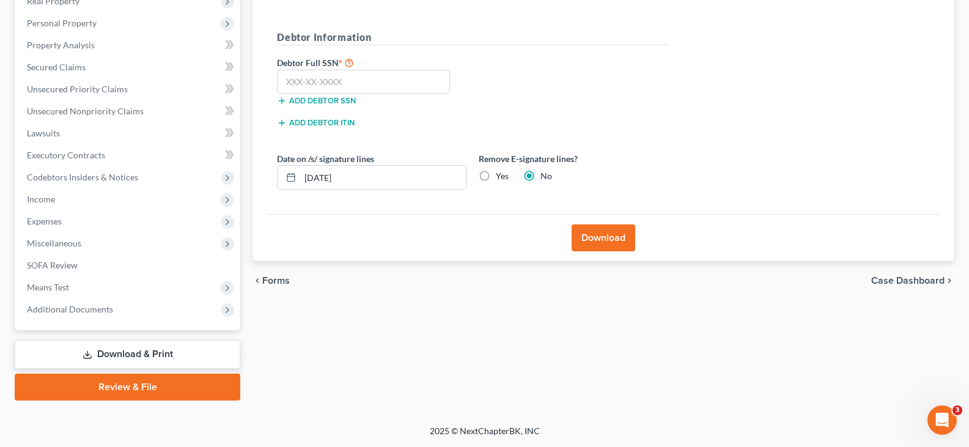
scroll to position [203, 0]
click at [368, 86] on input "text" at bounding box center [363, 82] width 173 height 24
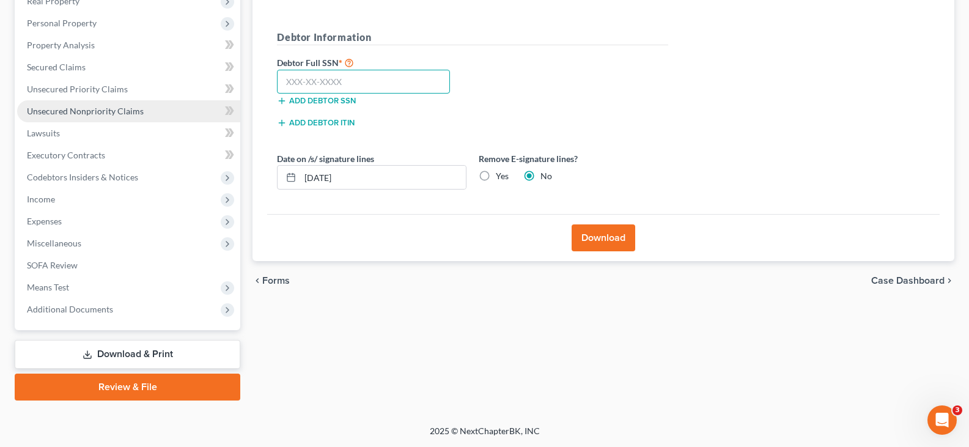
scroll to position [20, 0]
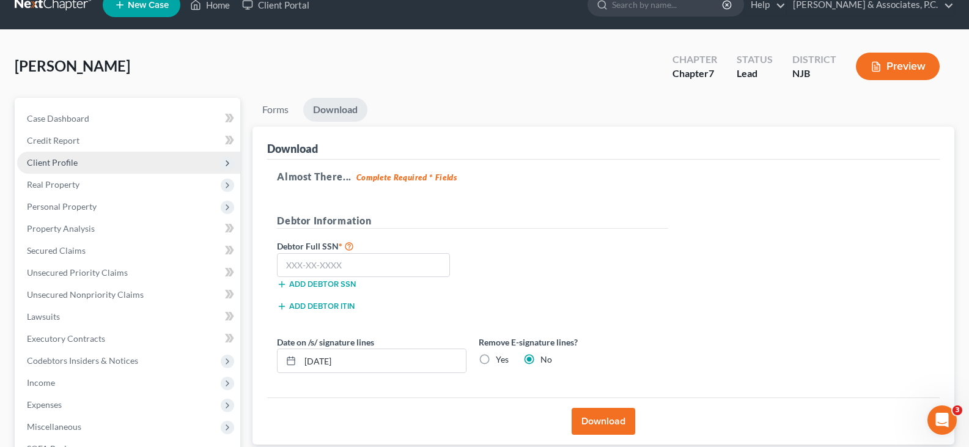
click at [54, 163] on span "Client Profile" at bounding box center [52, 162] width 51 height 10
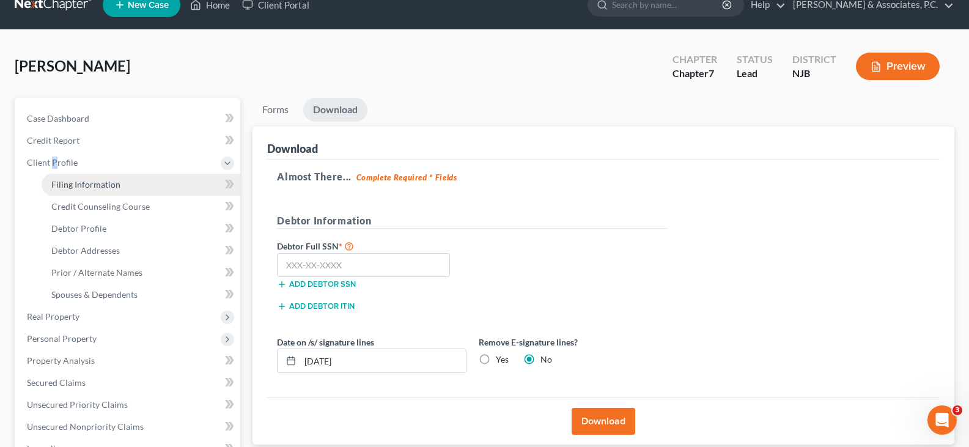
click at [70, 185] on span "Filing Information" at bounding box center [85, 184] width 69 height 10
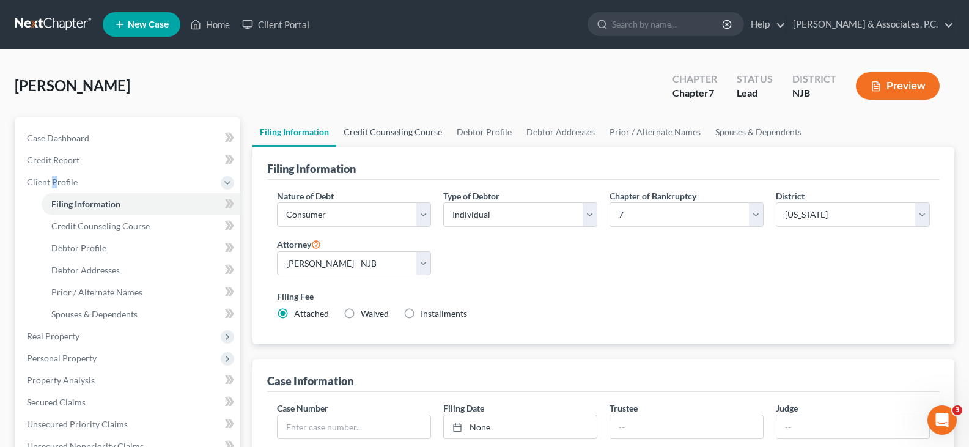
click at [413, 131] on link "Credit Counseling Course" at bounding box center [392, 131] width 113 height 29
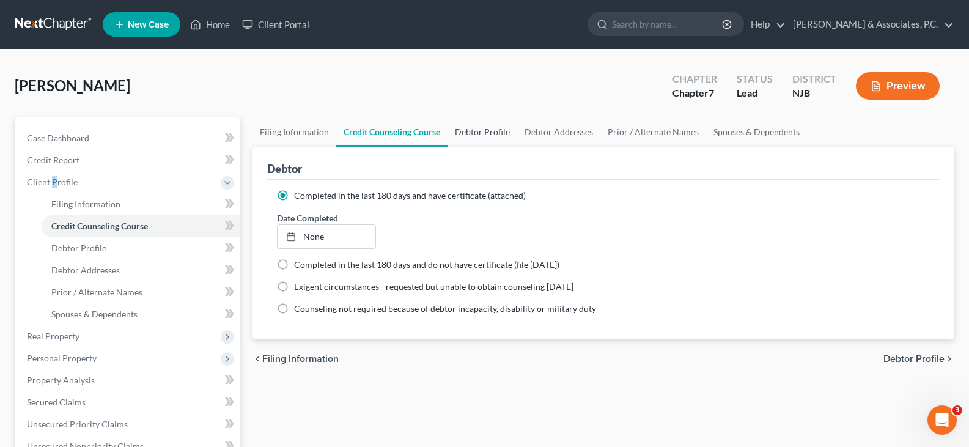
click at [472, 135] on link "Debtor Profile" at bounding box center [482, 131] width 70 height 29
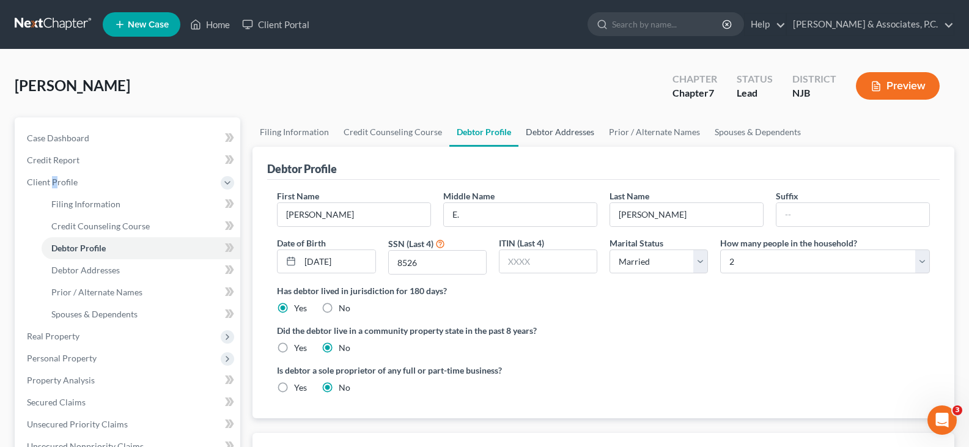
click at [541, 134] on link "Debtor Addresses" at bounding box center [559, 131] width 83 height 29
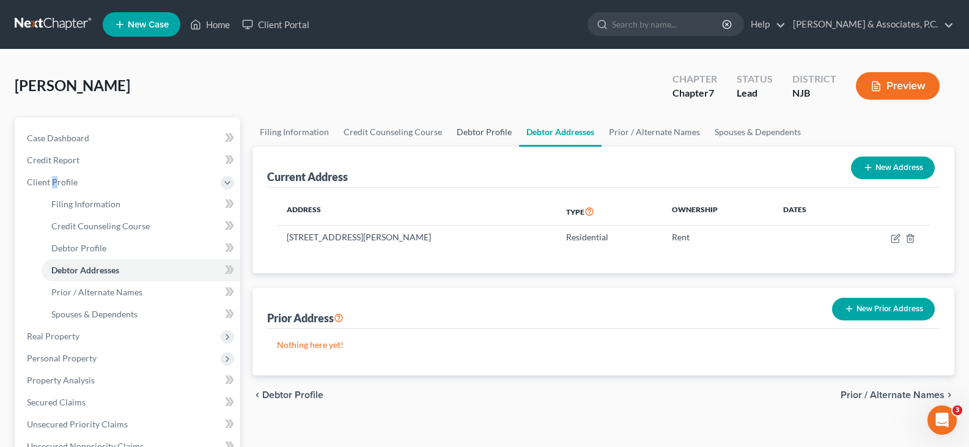
click at [493, 129] on link "Debtor Profile" at bounding box center [484, 131] width 70 height 29
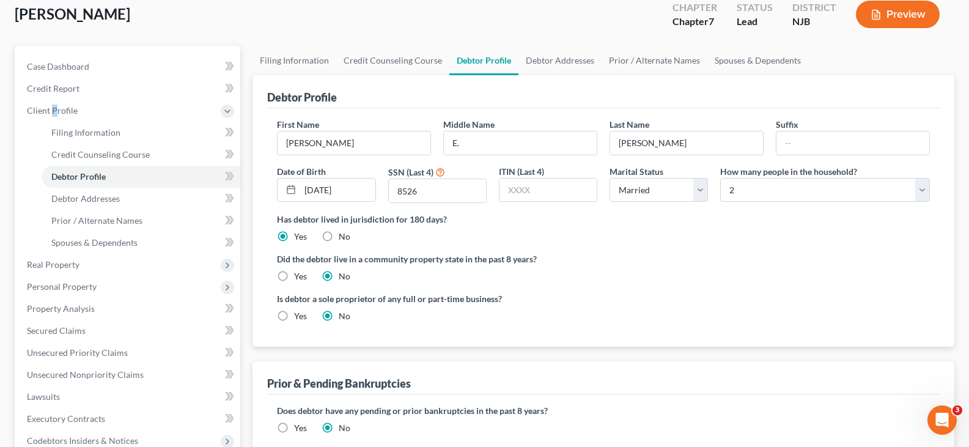
scroll to position [61, 0]
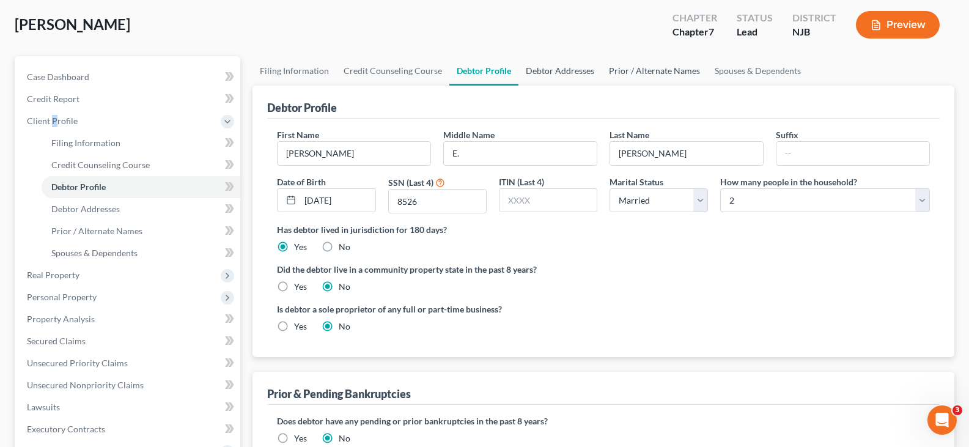
drag, startPoint x: 563, startPoint y: 69, endPoint x: 615, endPoint y: 70, distance: 52.6
click at [563, 69] on link "Debtor Addresses" at bounding box center [559, 70] width 83 height 29
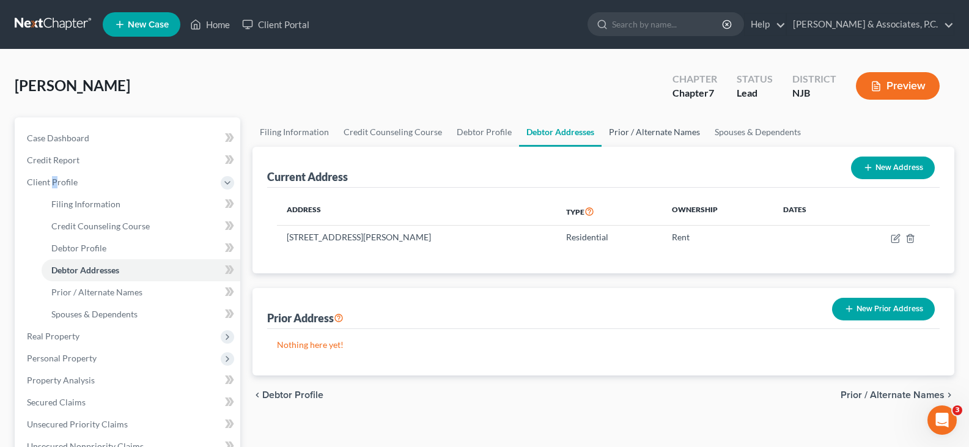
click at [670, 134] on link "Prior / Alternate Names" at bounding box center [654, 131] width 106 height 29
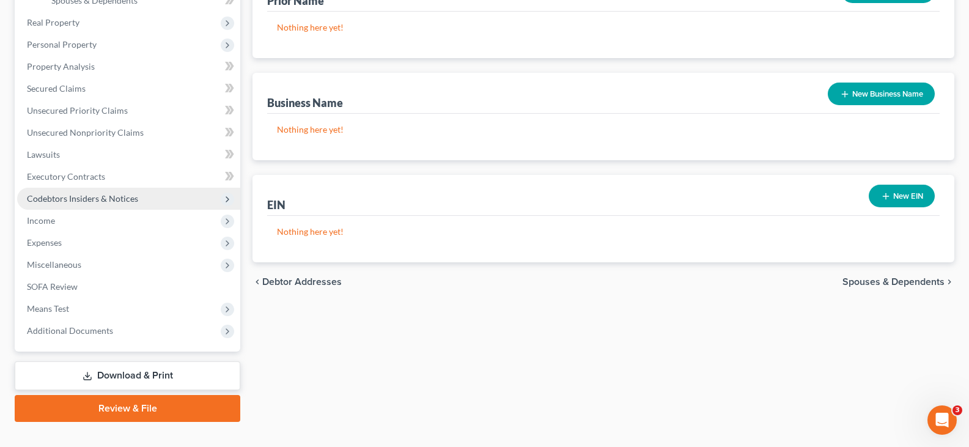
scroll to position [335, 0]
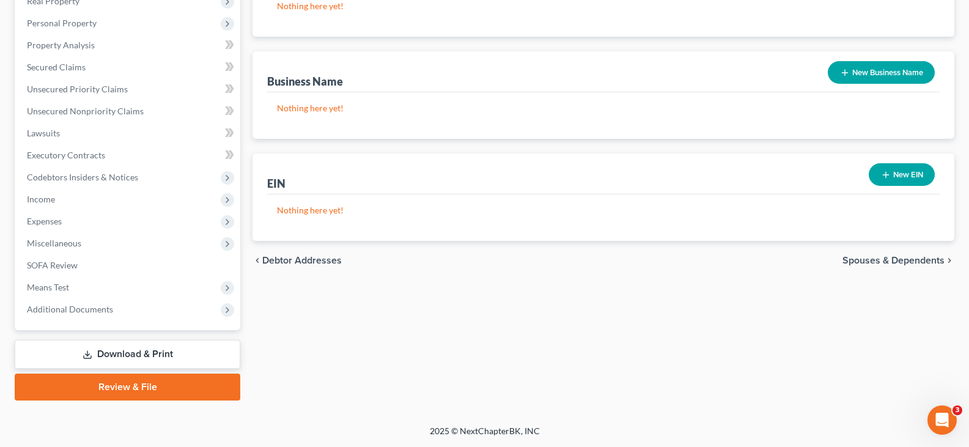
click at [109, 350] on link "Download & Print" at bounding box center [127, 354] width 225 height 29
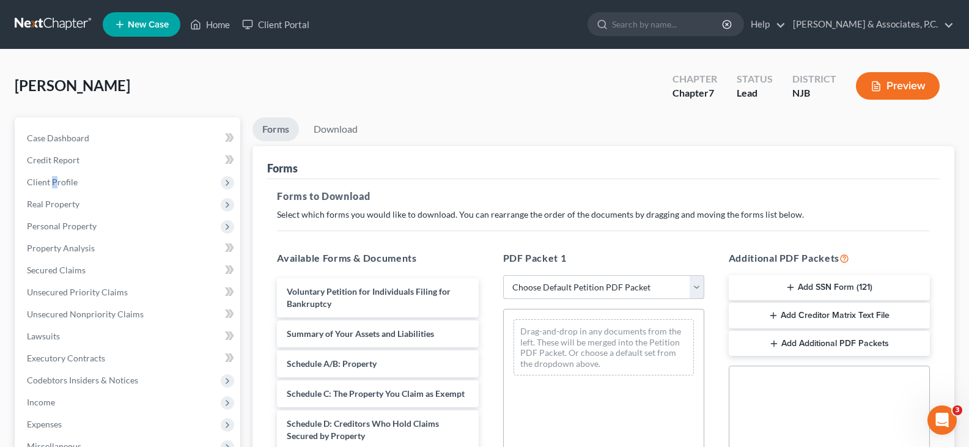
drag, startPoint x: 695, startPoint y: 291, endPoint x: 682, endPoint y: 298, distance: 15.0
click at [692, 293] on select "Choose Default Petition PDF Packet Complete Bankruptcy Petition (all forms and …" at bounding box center [603, 287] width 201 height 24
click at [503, 275] on select "Choose Default Petition PDF Packet Complete Bankruptcy Petition (all forms and …" at bounding box center [603, 287] width 201 height 24
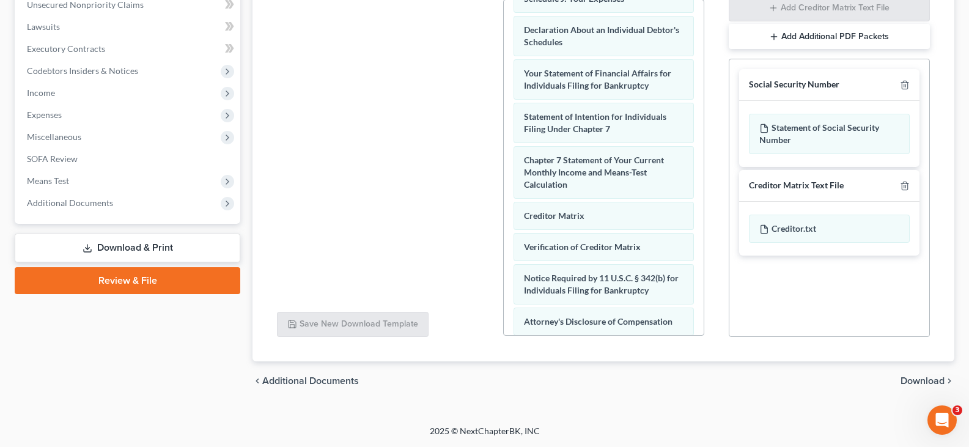
scroll to position [436, 0]
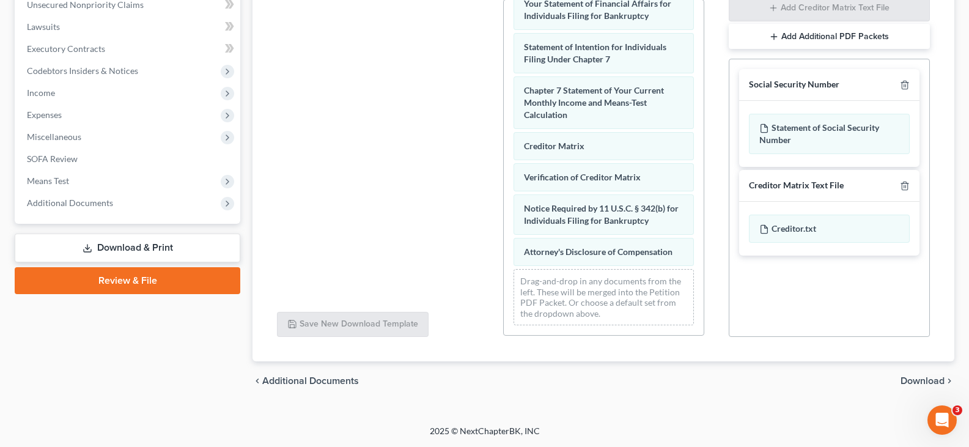
click at [919, 382] on span "Download" at bounding box center [922, 381] width 44 height 10
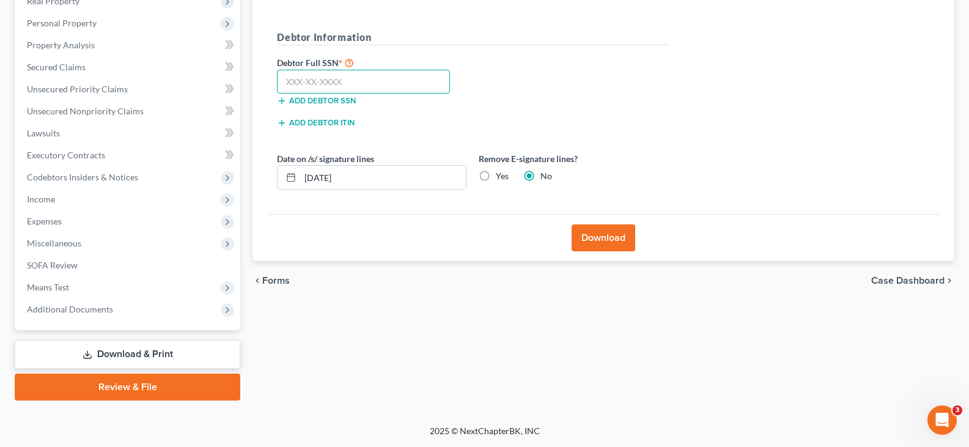
click at [356, 86] on input "text" at bounding box center [363, 82] width 173 height 24
click at [496, 171] on label "Yes" at bounding box center [502, 176] width 13 height 12
click at [500, 171] on input "Yes" at bounding box center [504, 174] width 8 height 8
click at [596, 234] on button "Download" at bounding box center [603, 237] width 64 height 27
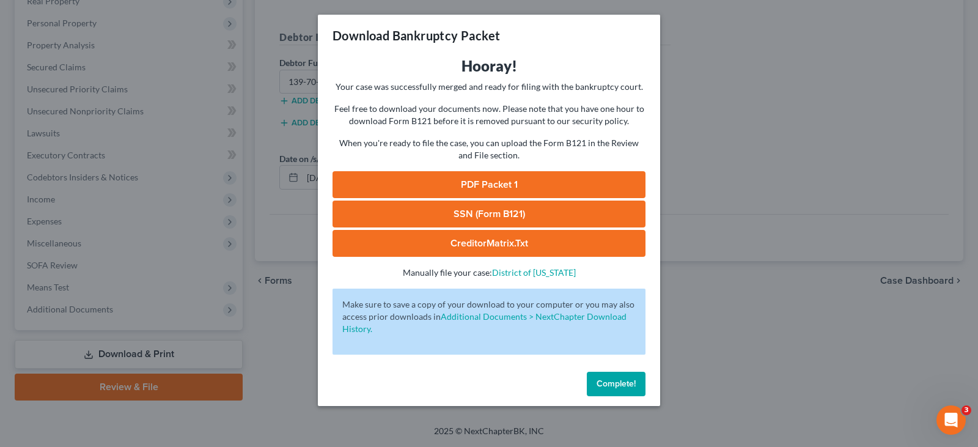
click at [461, 213] on link "SSN (Form B121)" at bounding box center [488, 213] width 313 height 27
click at [445, 193] on link "PDF Packet 1" at bounding box center [488, 184] width 313 height 27
